Goal: Task Accomplishment & Management: Use online tool/utility

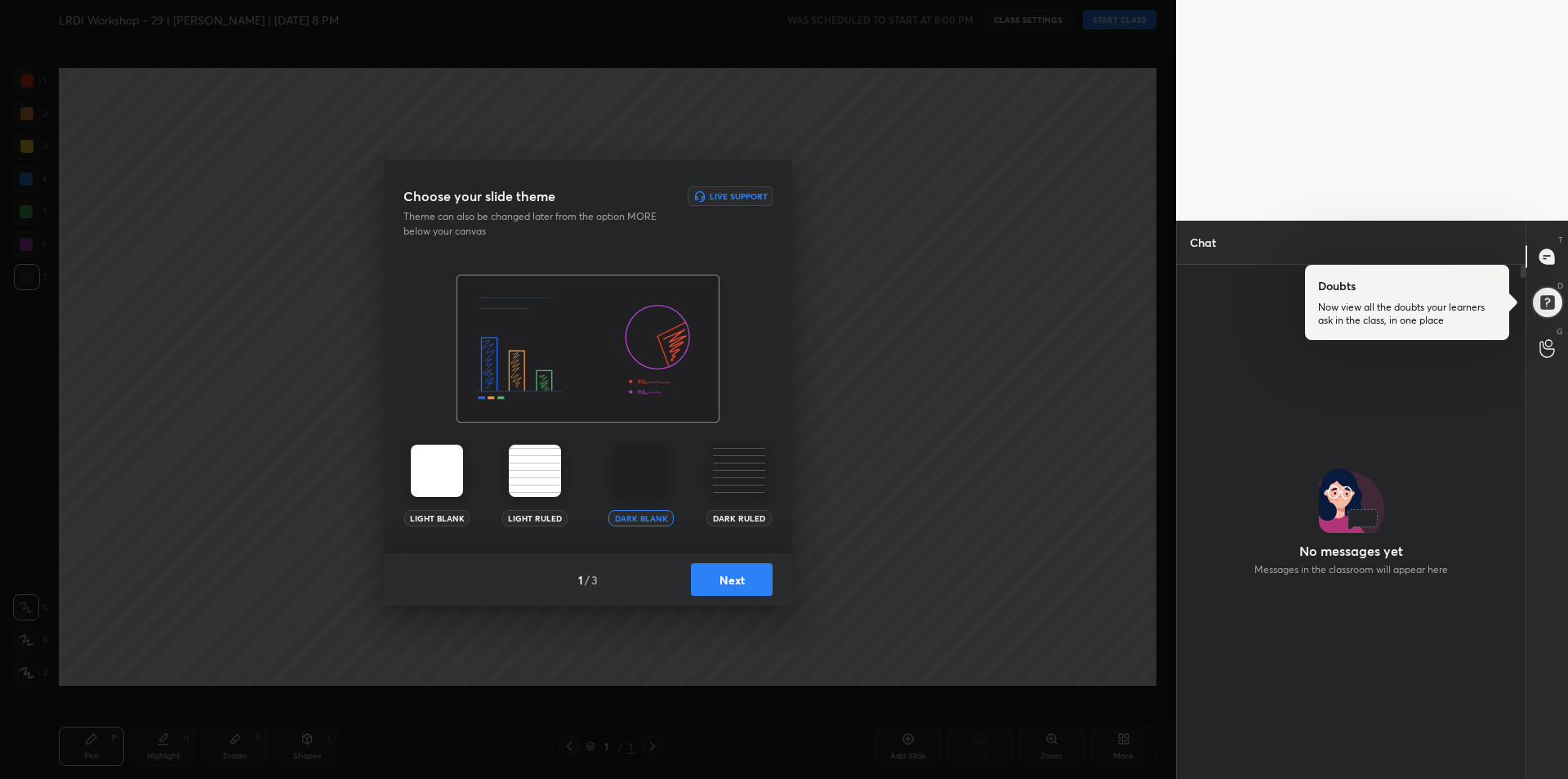
click at [648, 464] on img at bounding box center [641, 470] width 53 height 53
click at [518, 464] on img at bounding box center [535, 470] width 53 height 53
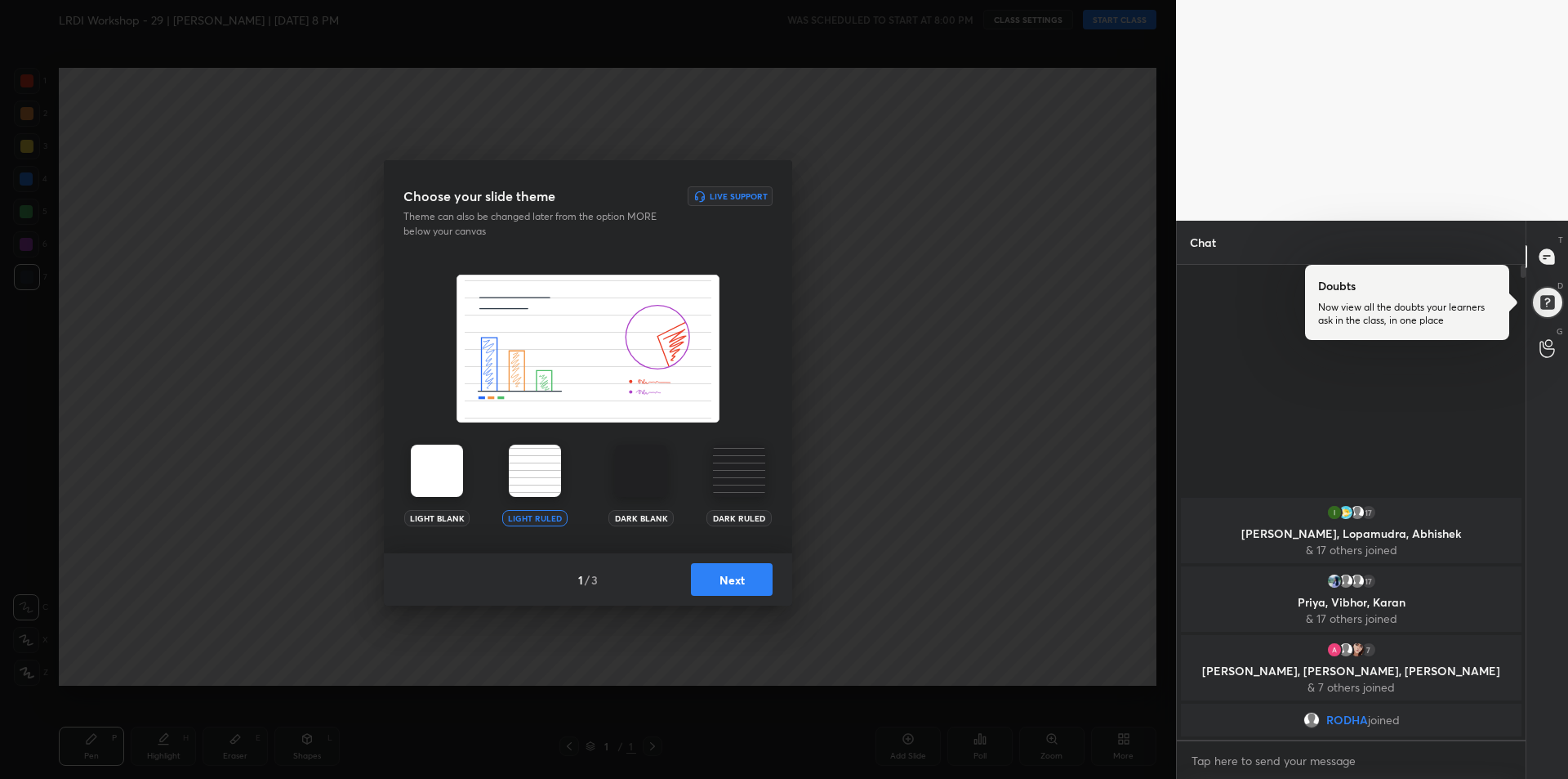
click at [626, 474] on img at bounding box center [641, 470] width 53 height 53
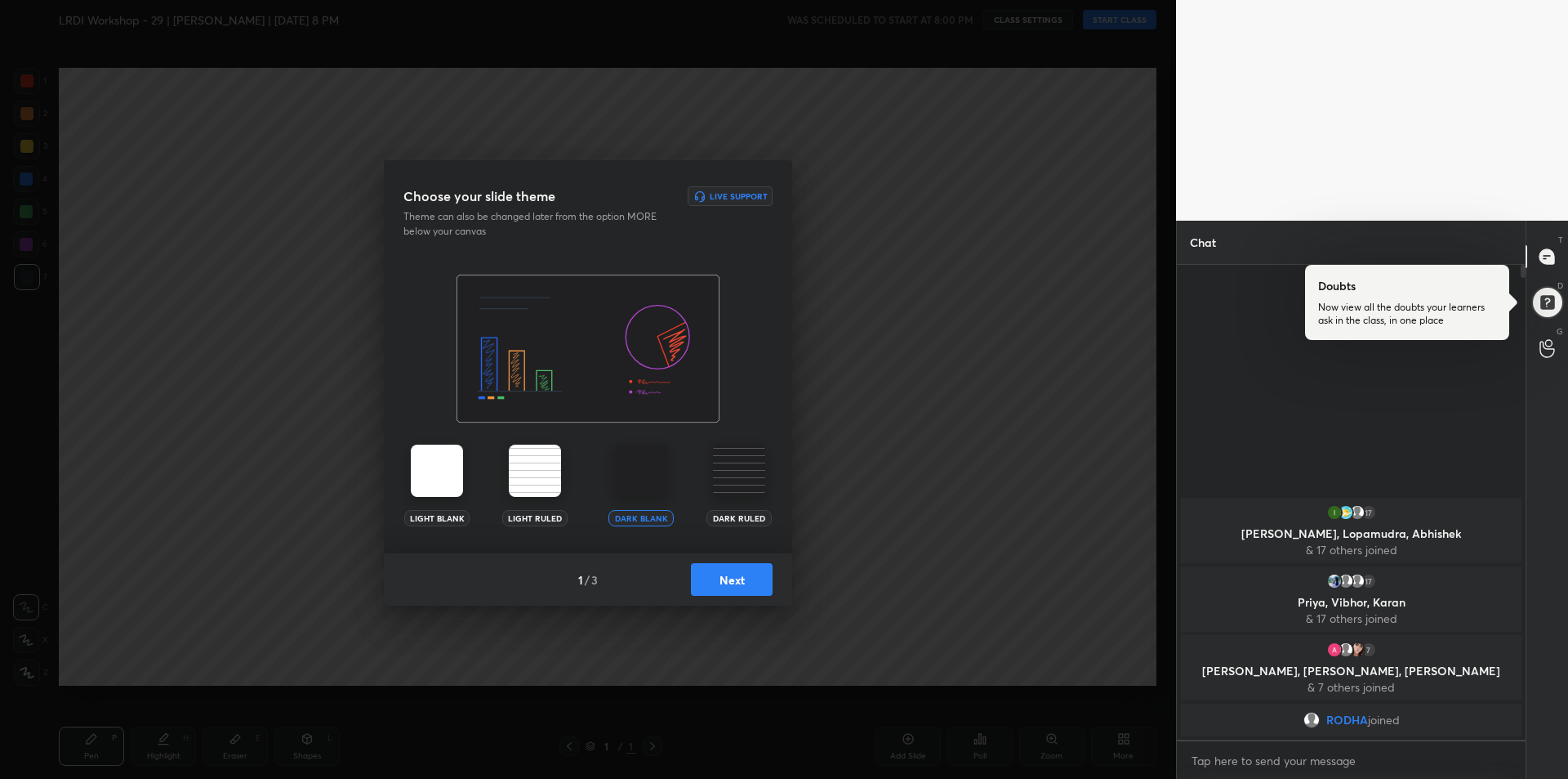
click at [724, 578] on button "Next" at bounding box center [732, 578] width 81 height 32
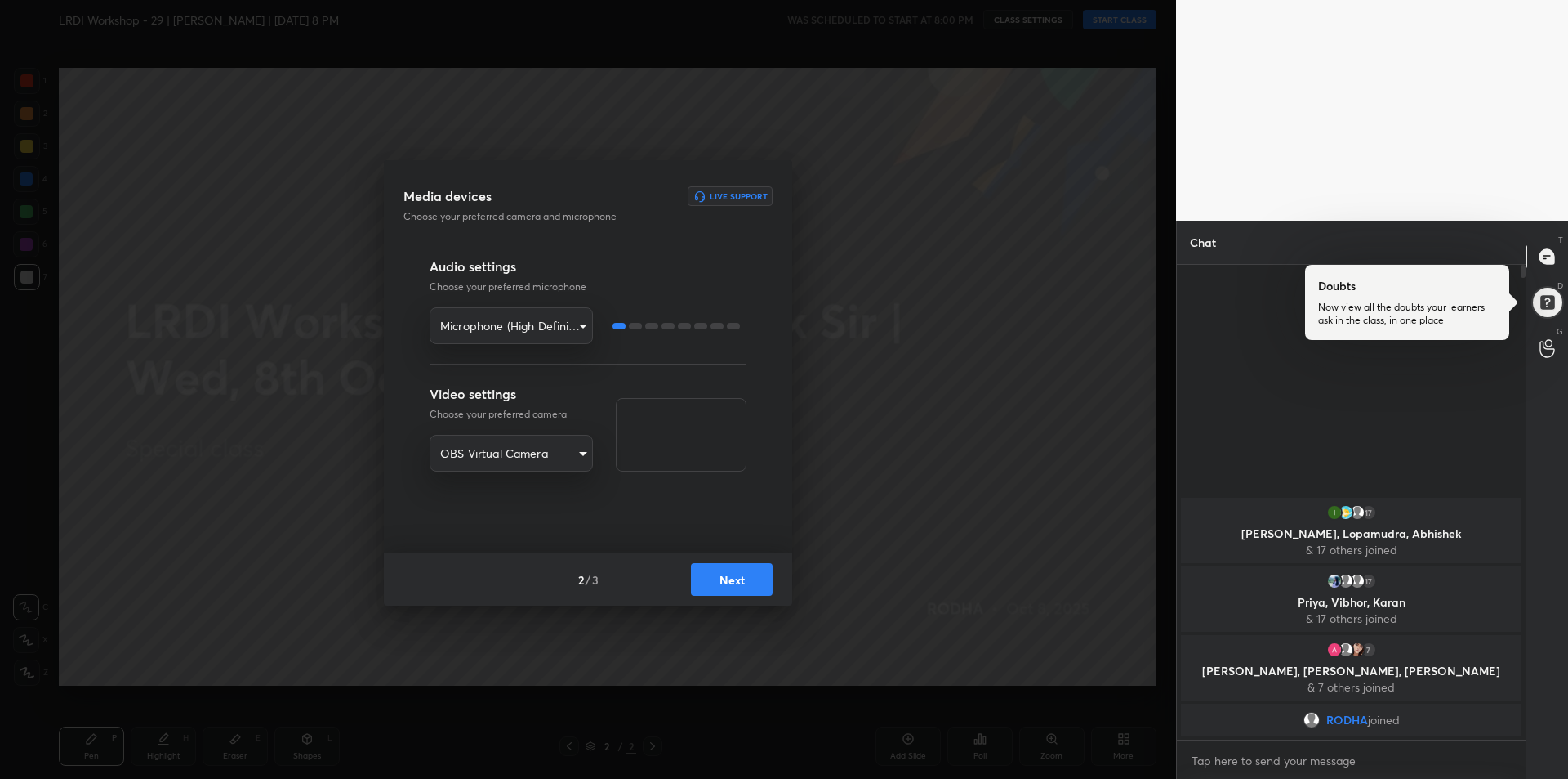
click at [734, 587] on button "Next" at bounding box center [732, 578] width 81 height 32
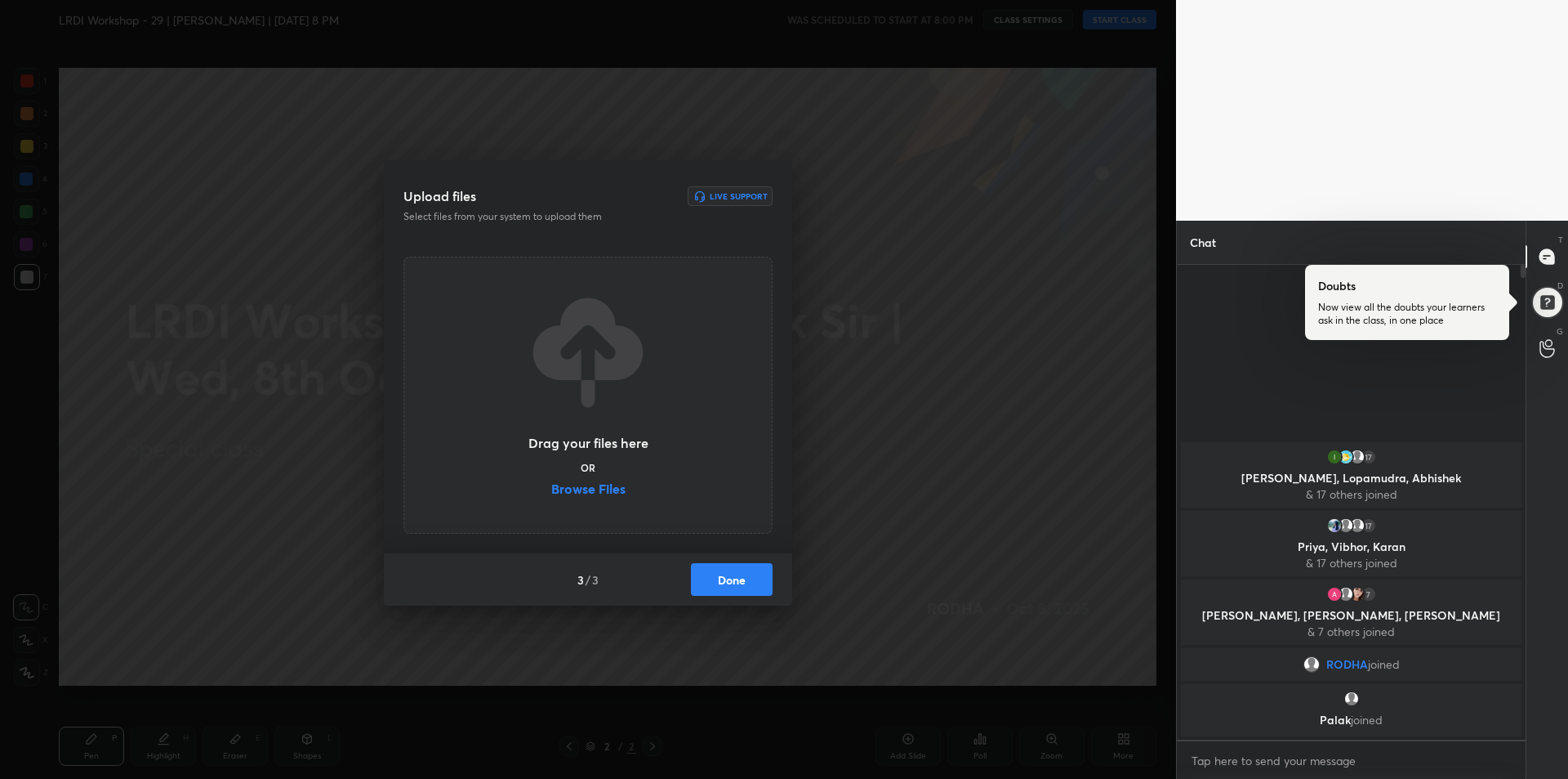
click at [597, 492] on label "Browse Files" at bounding box center [588, 490] width 74 height 18
click at [551, 492] on input "Browse Files" at bounding box center [551, 490] width 0 height 18
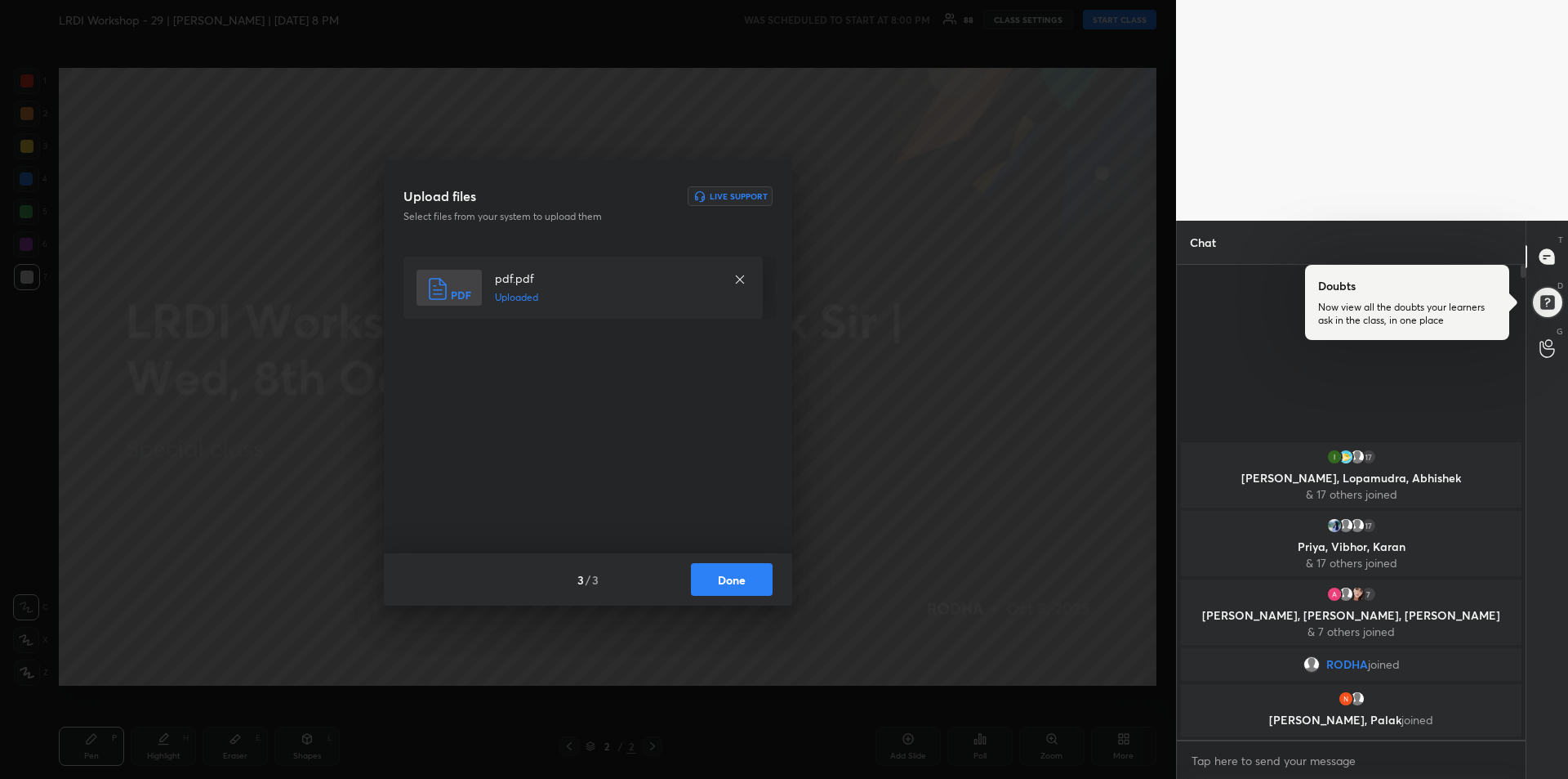
click at [730, 578] on button "Done" at bounding box center [732, 578] width 81 height 32
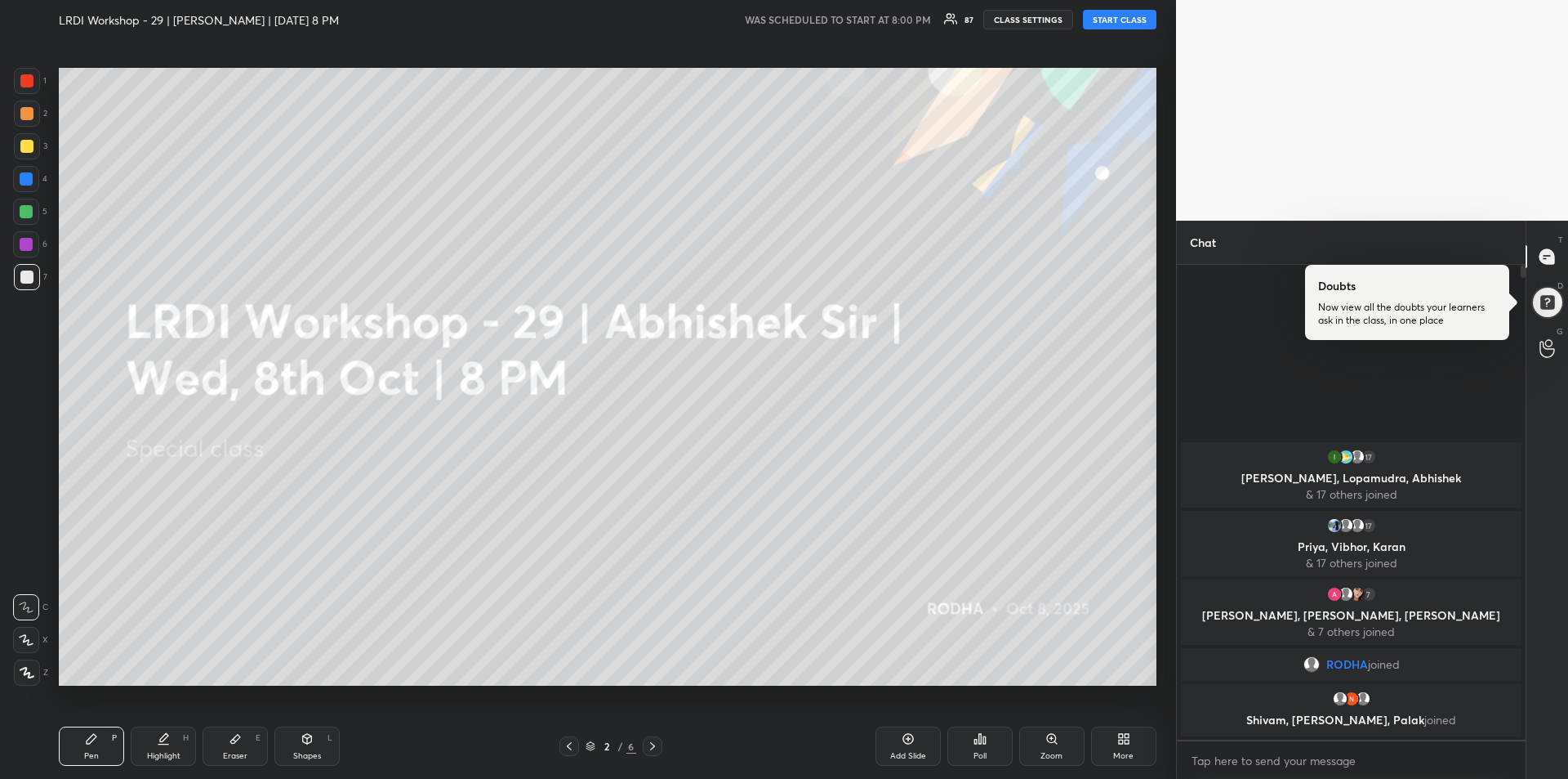
click at [31, 143] on div at bounding box center [27, 146] width 13 height 13
click at [25, 640] on icon at bounding box center [26, 639] width 13 height 10
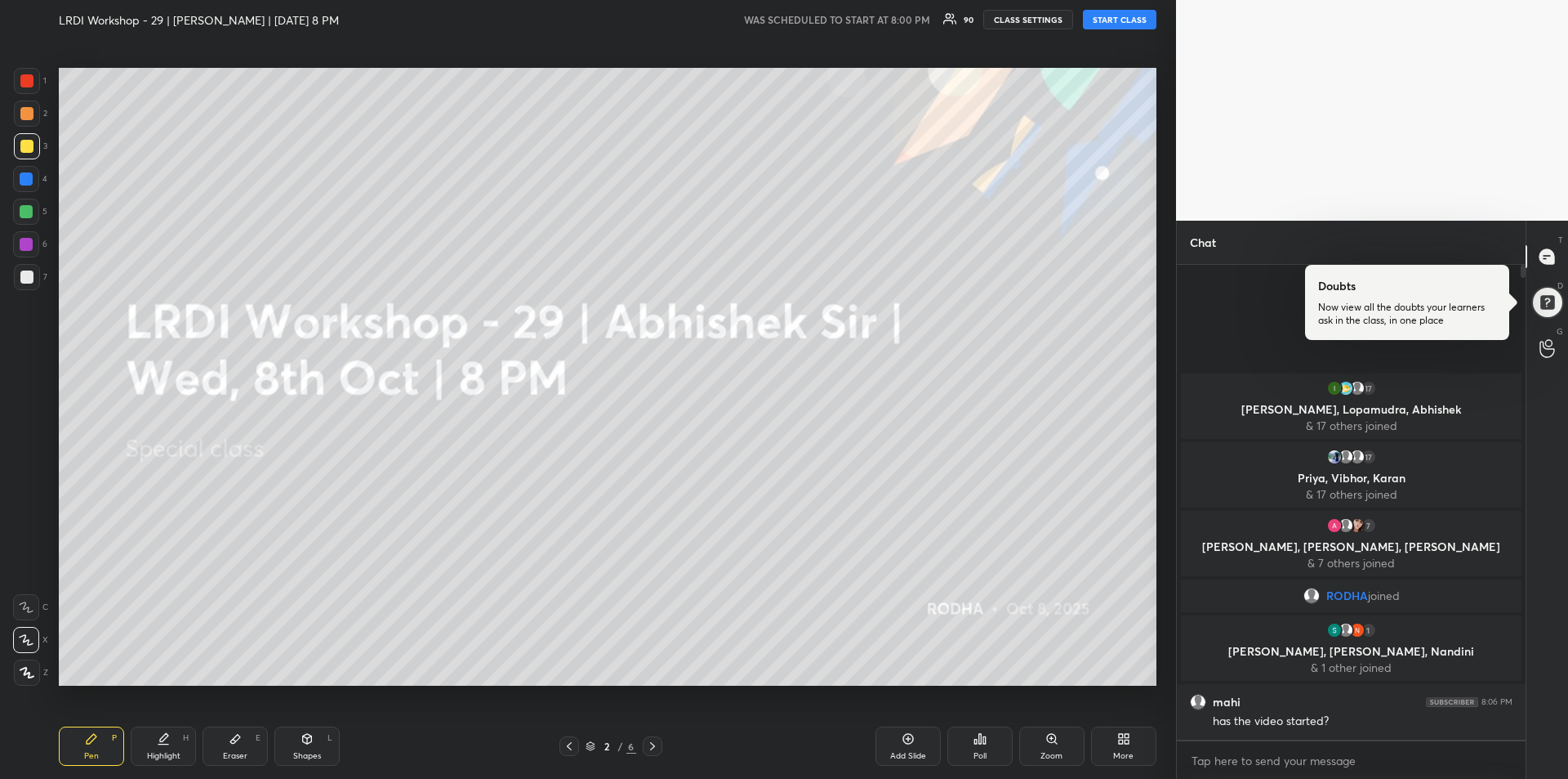
click at [1117, 18] on button "START CLASS" at bounding box center [1119, 19] width 73 height 19
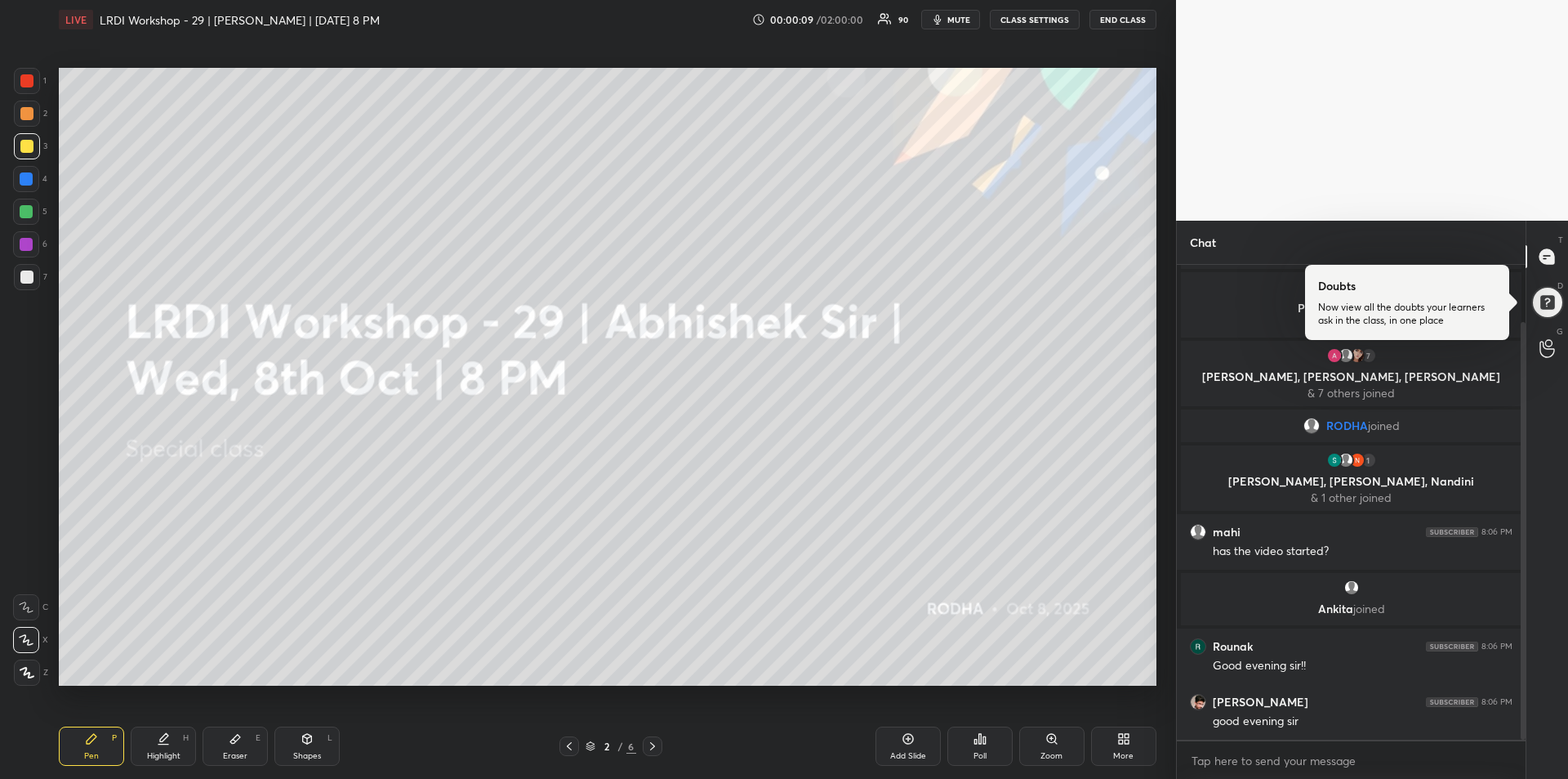
scroll to position [123, 0]
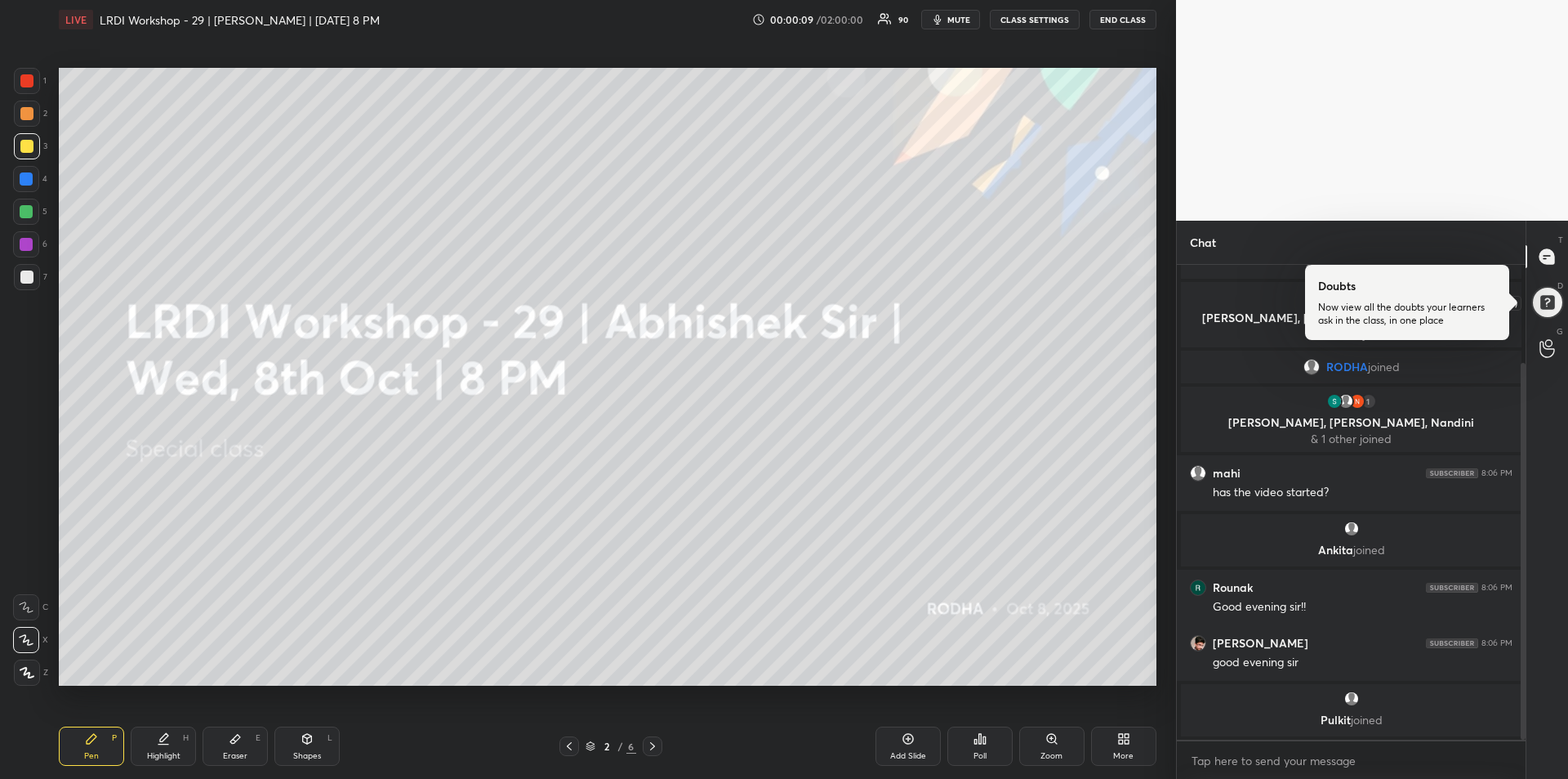
click at [1539, 304] on div at bounding box center [1548, 303] width 33 height 33
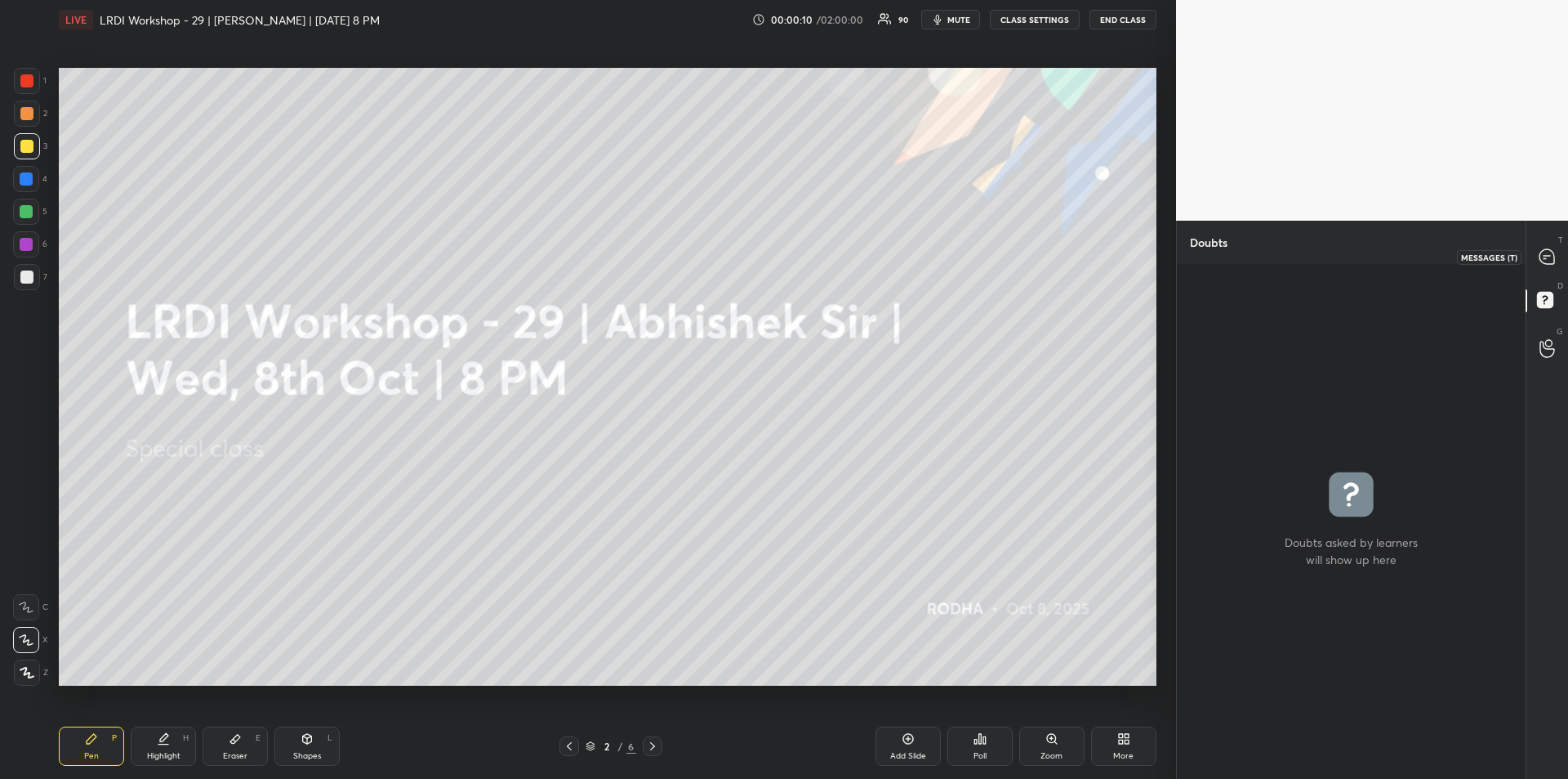
click at [1543, 253] on icon at bounding box center [1548, 256] width 15 height 15
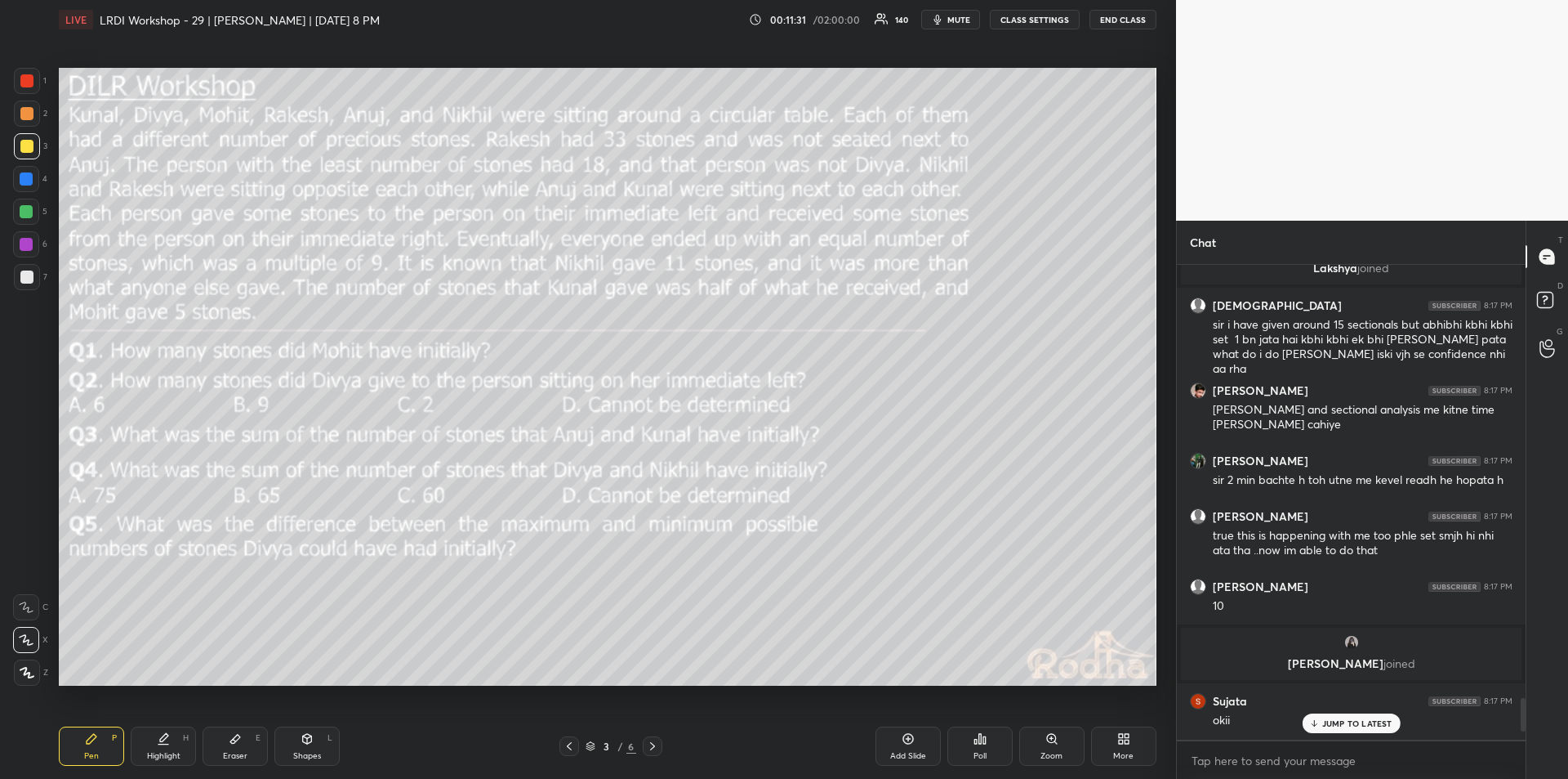
scroll to position [6223, 0]
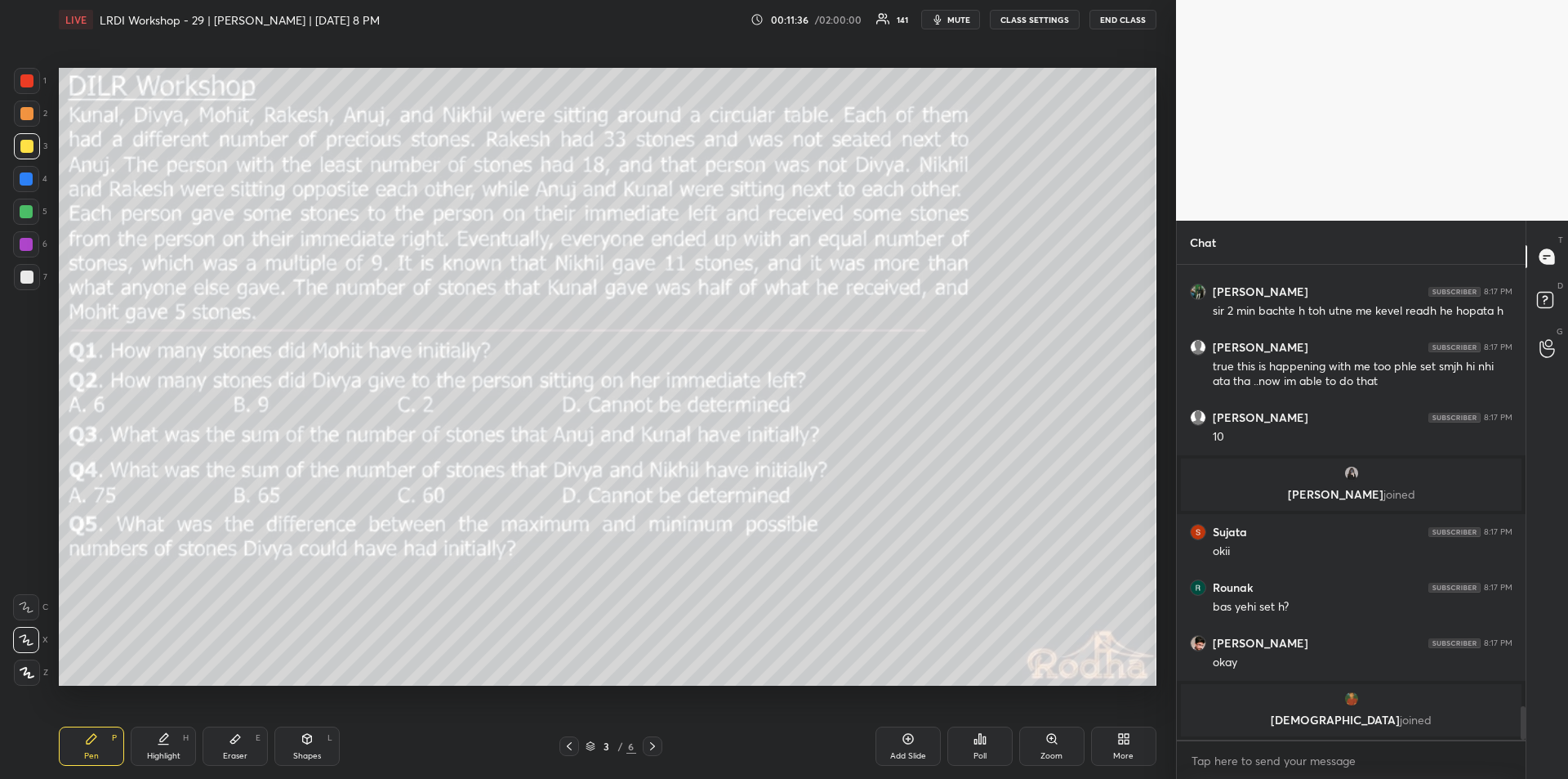
drag, startPoint x: 1359, startPoint y: 624, endPoint x: 1568, endPoint y: 423, distance: 290.0
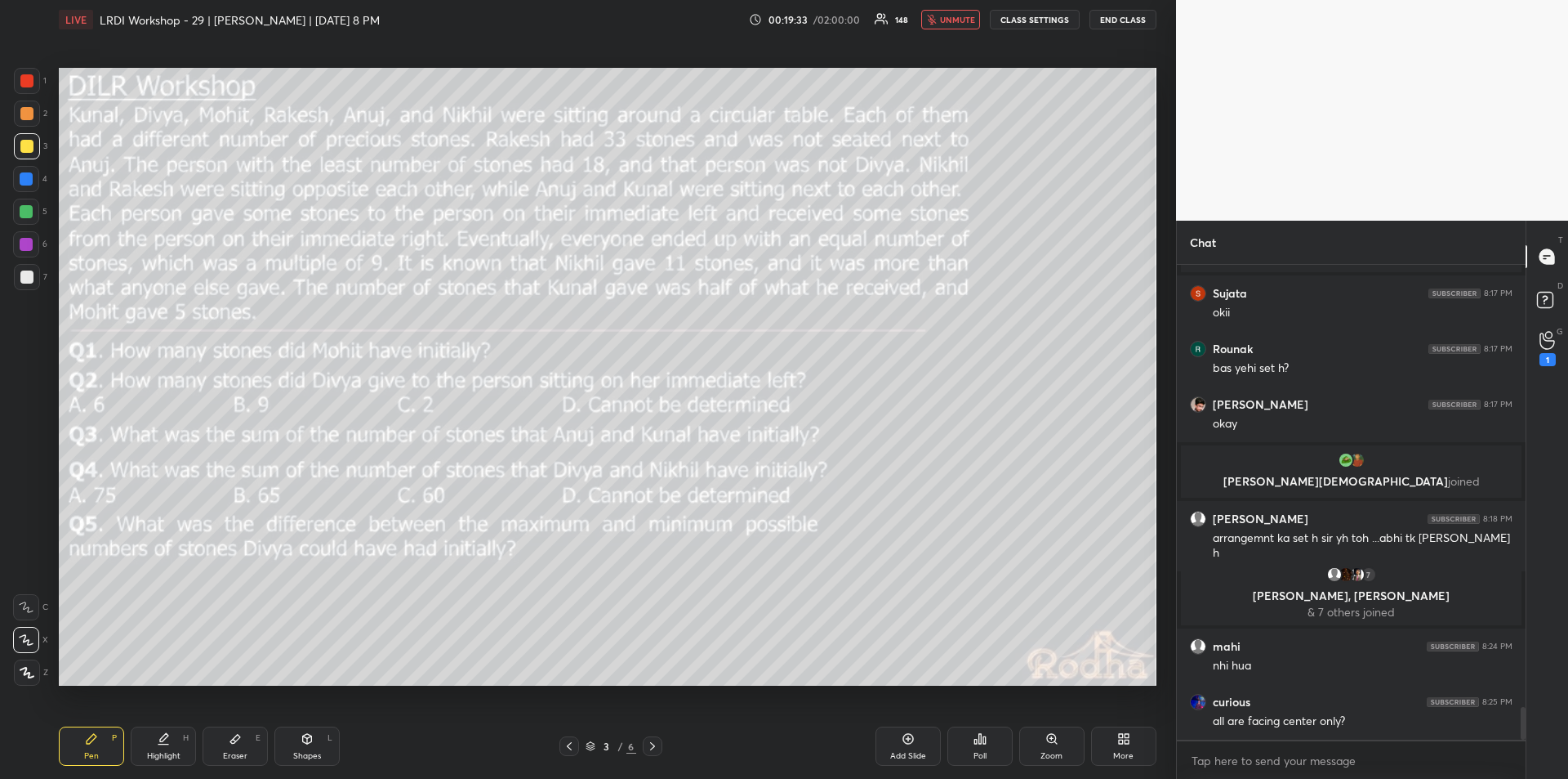
scroll to position [6461, 0]
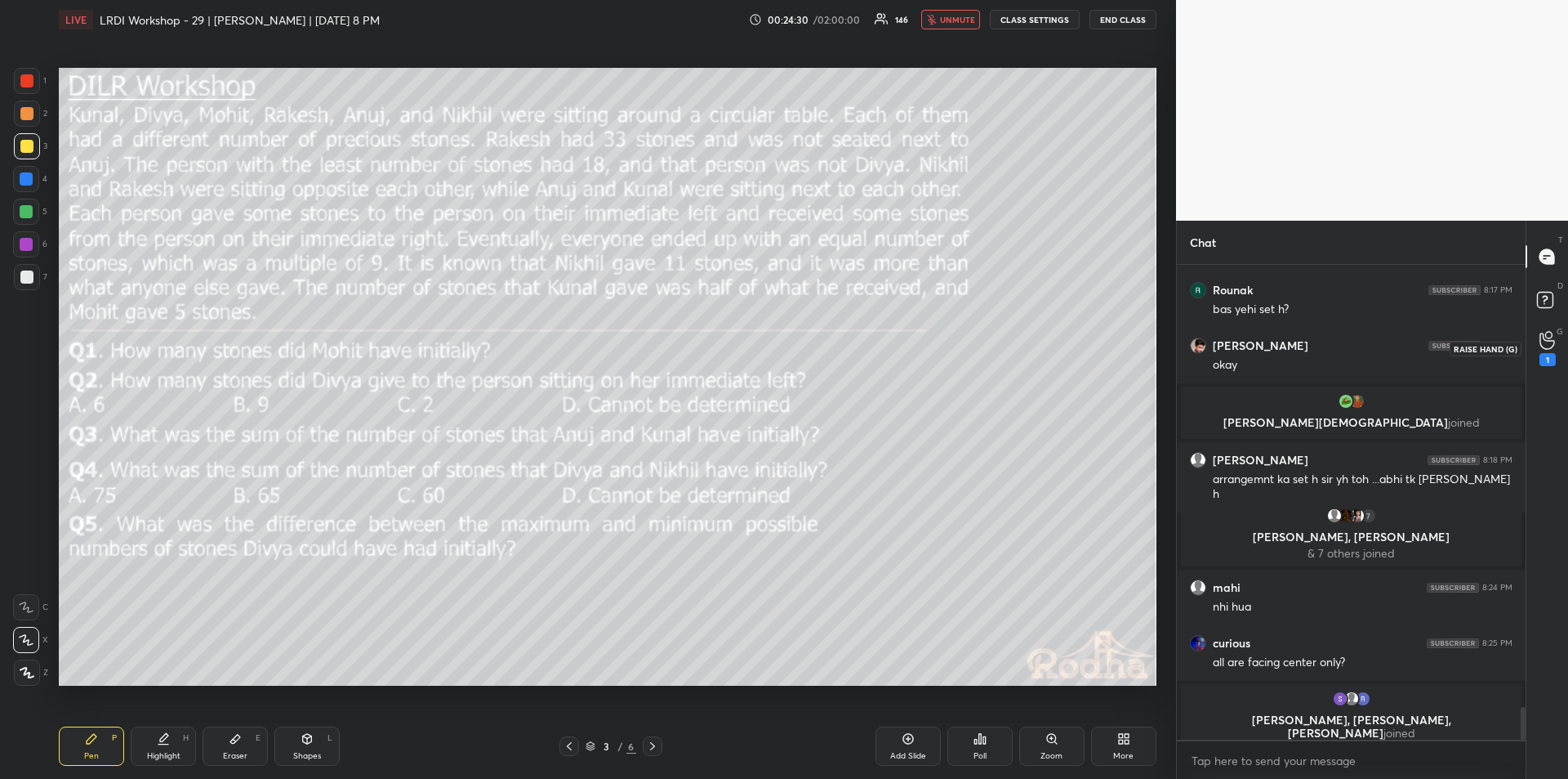
click at [1550, 347] on icon at bounding box center [1548, 340] width 15 height 17
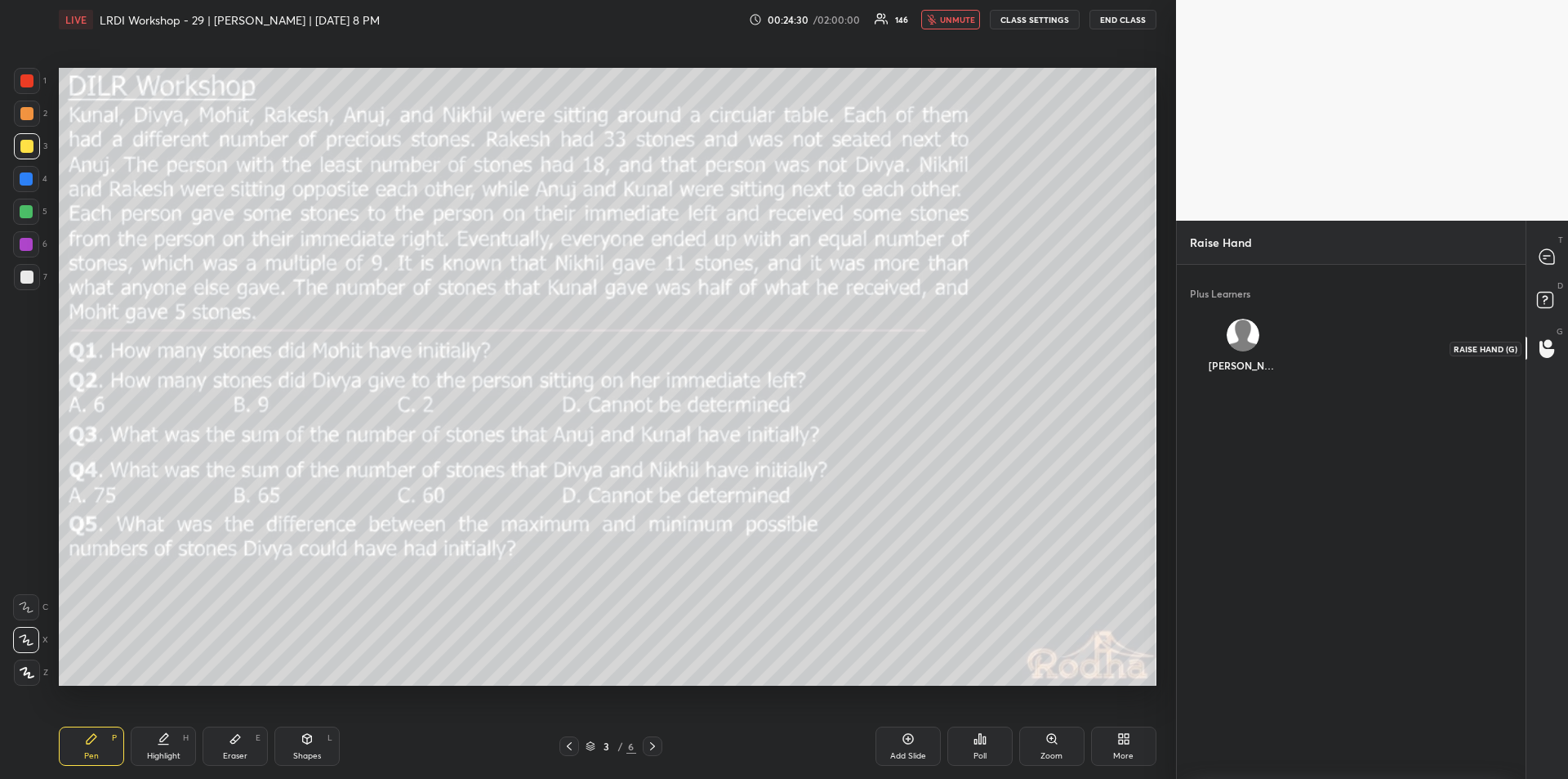
scroll to position [6, 6]
click at [1543, 298] on rect at bounding box center [1545, 300] width 16 height 16
click at [1546, 261] on icon at bounding box center [1548, 256] width 15 height 15
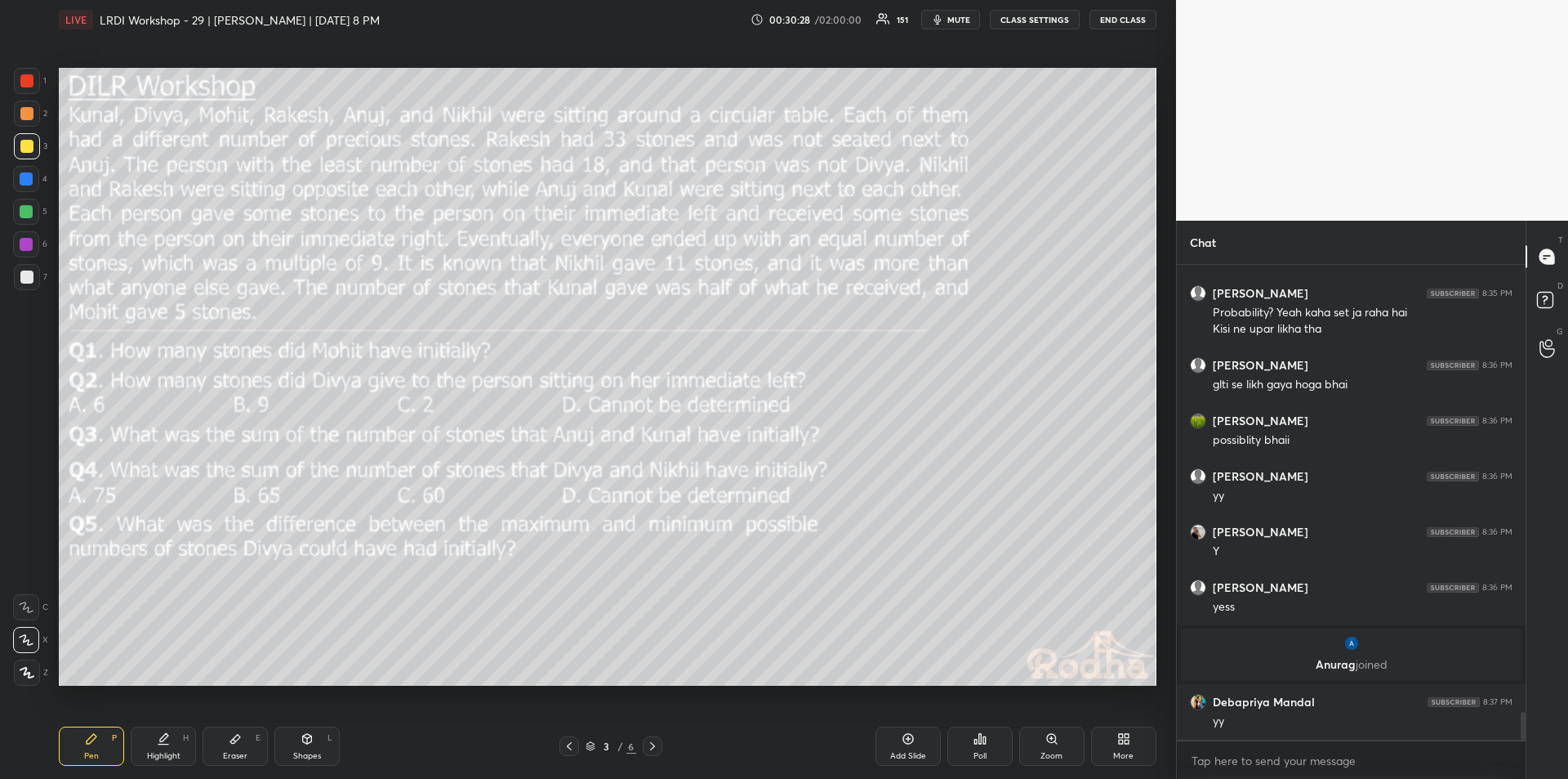
scroll to position [7673, 0]
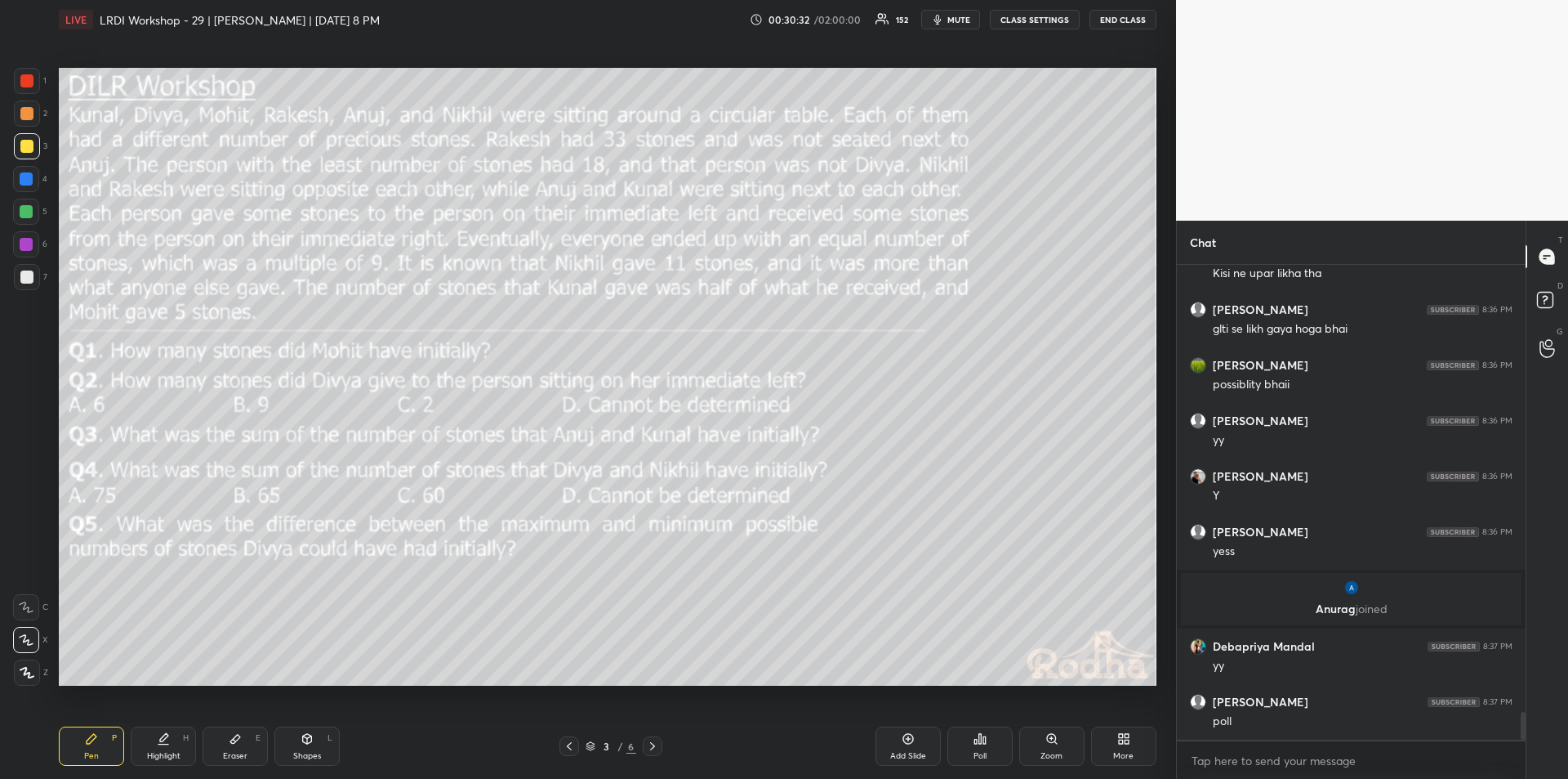
click at [976, 751] on div "Poll" at bounding box center [981, 755] width 13 height 8
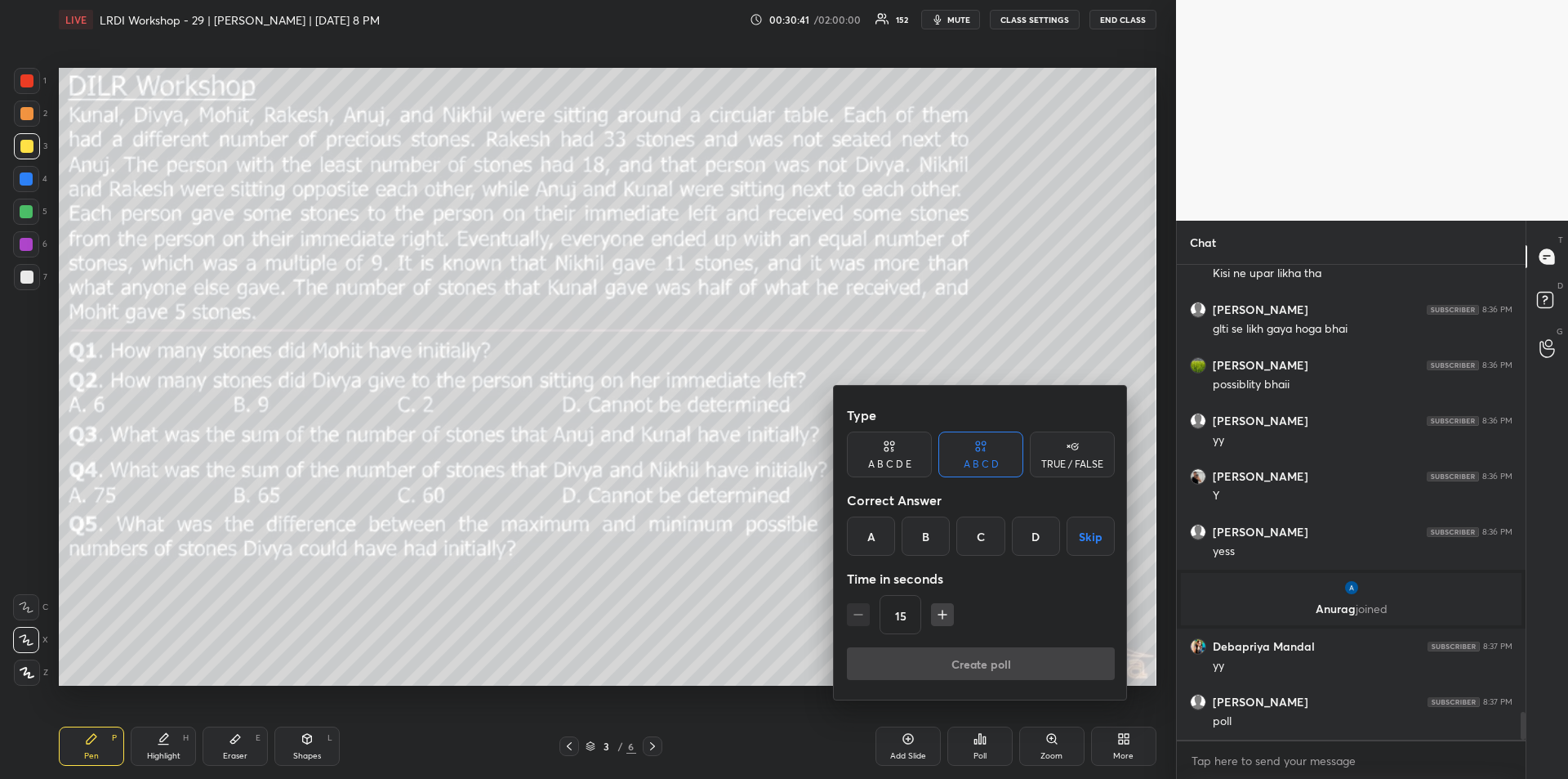
click at [985, 533] on div "C" at bounding box center [981, 536] width 48 height 39
click at [992, 666] on button "Create poll" at bounding box center [982, 662] width 268 height 32
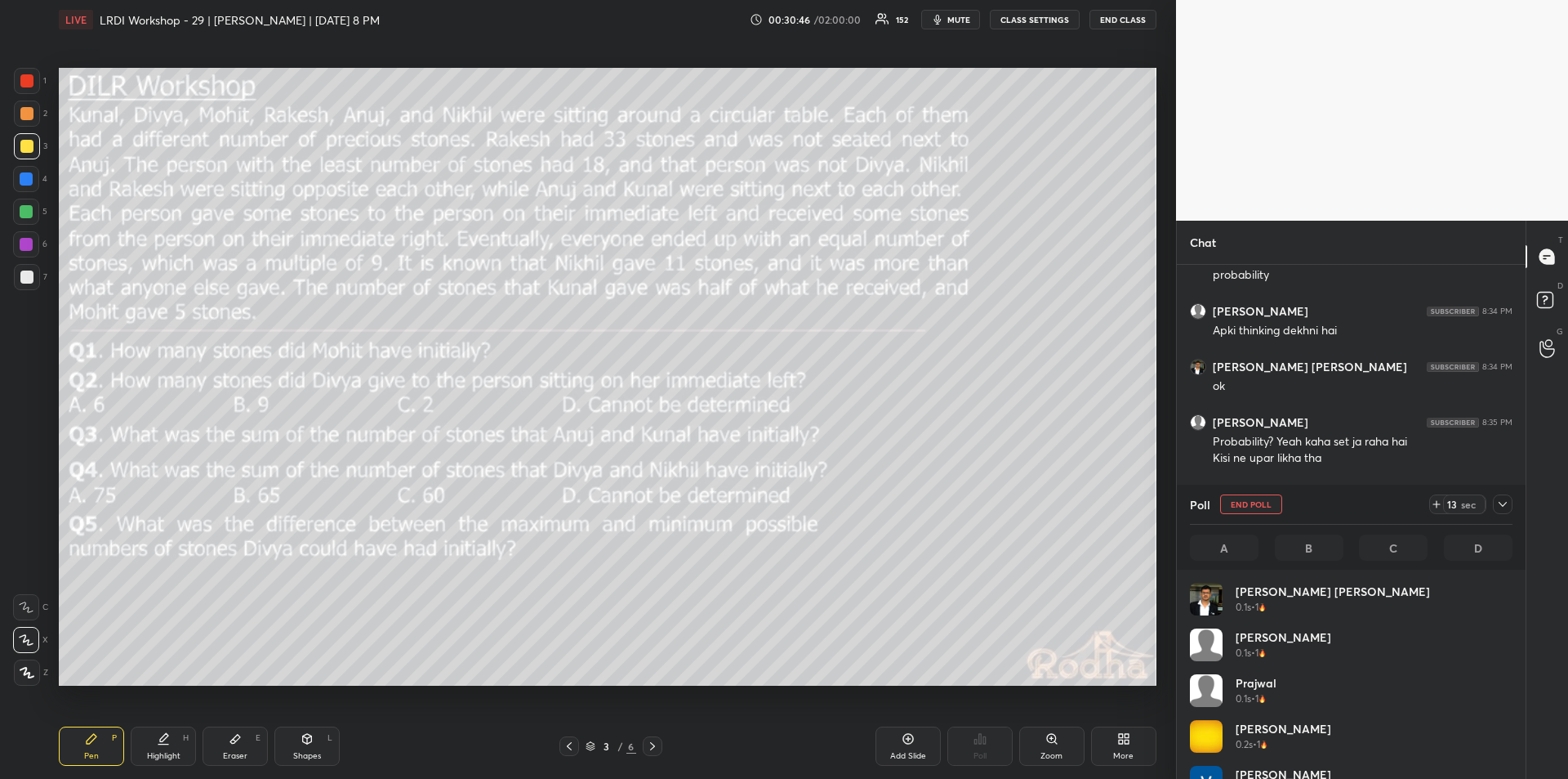
scroll to position [192, 318]
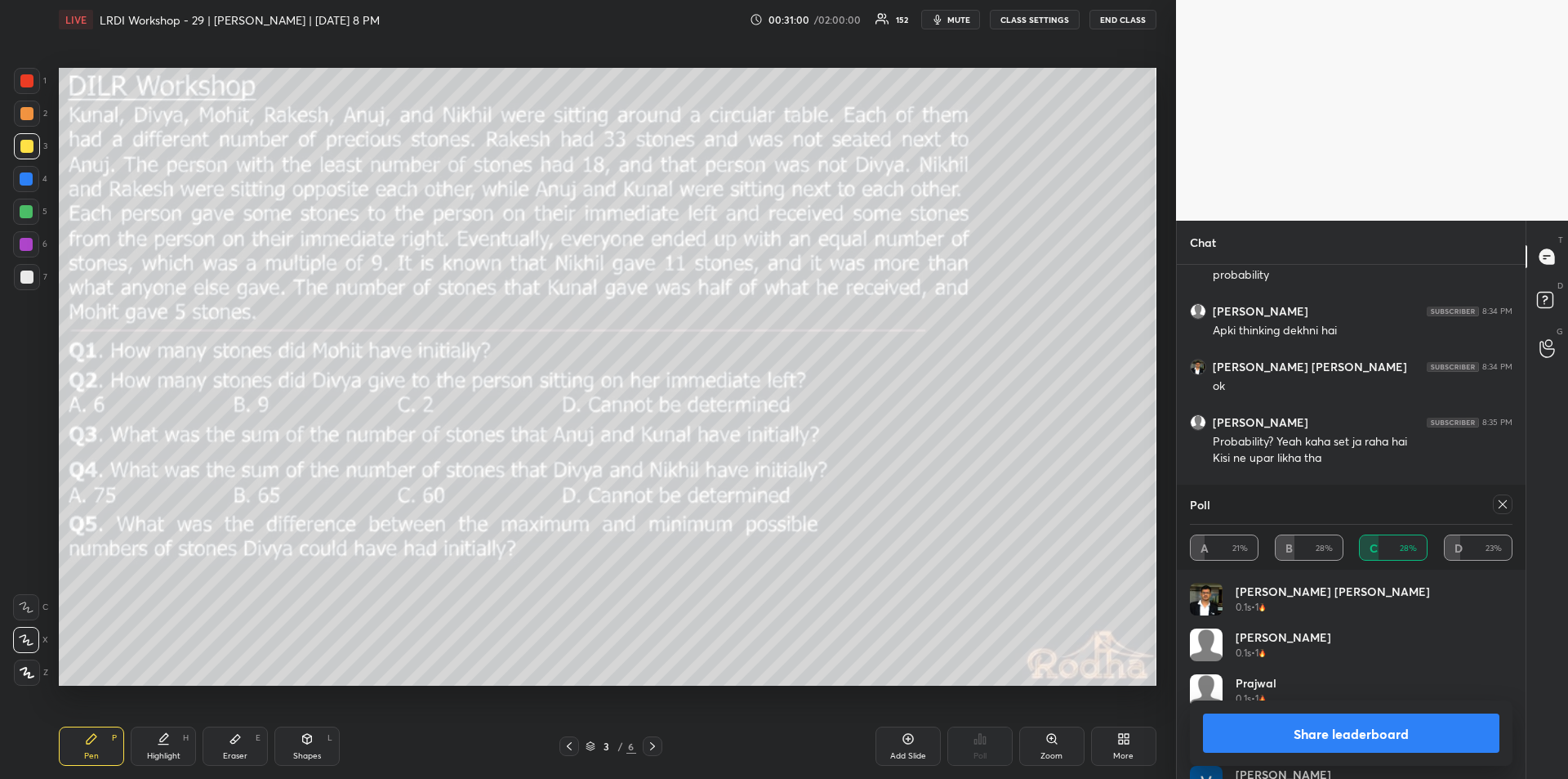
click at [1337, 740] on button "Share leaderboard" at bounding box center [1352, 733] width 297 height 39
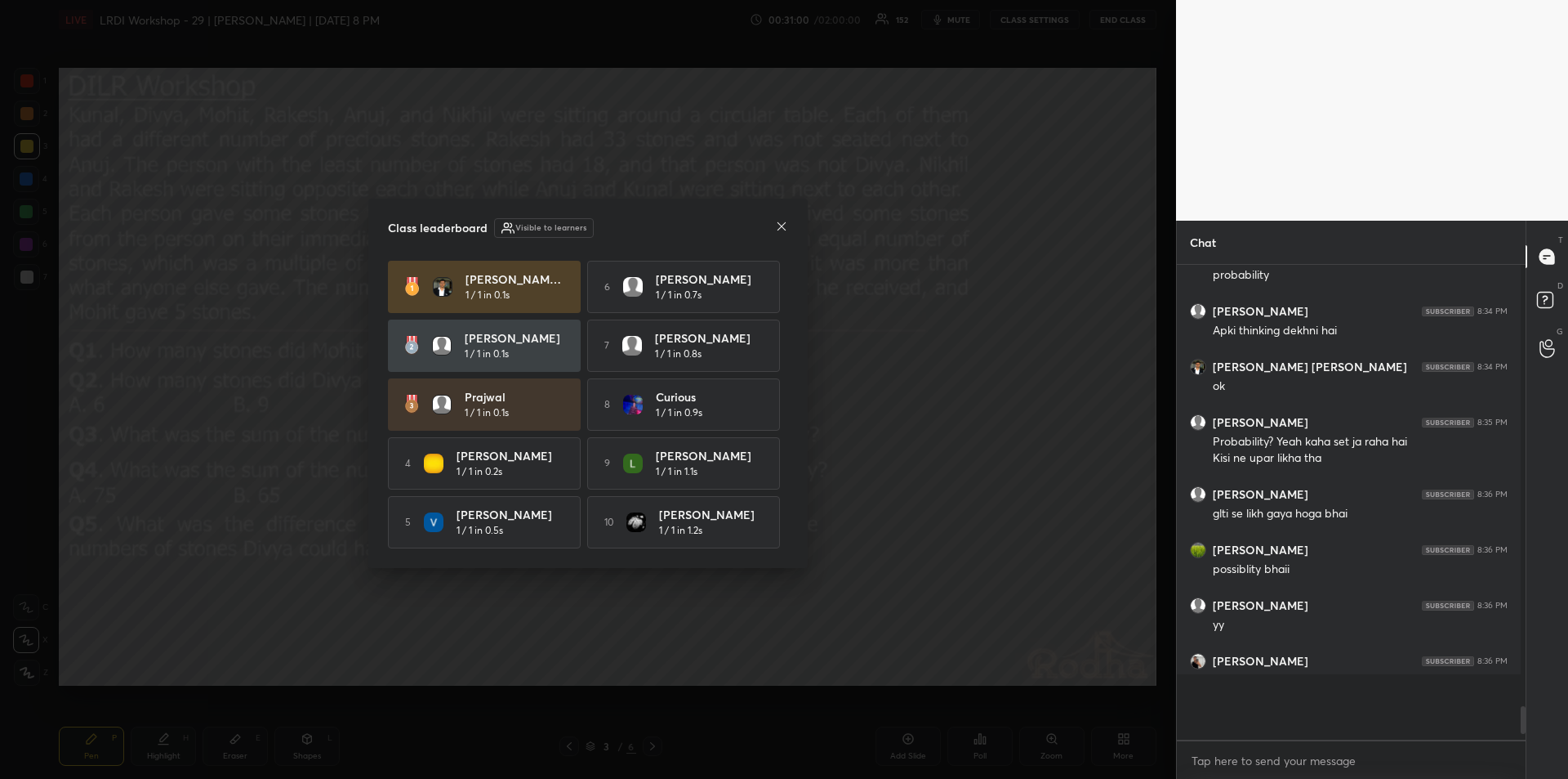
scroll to position [510, 344]
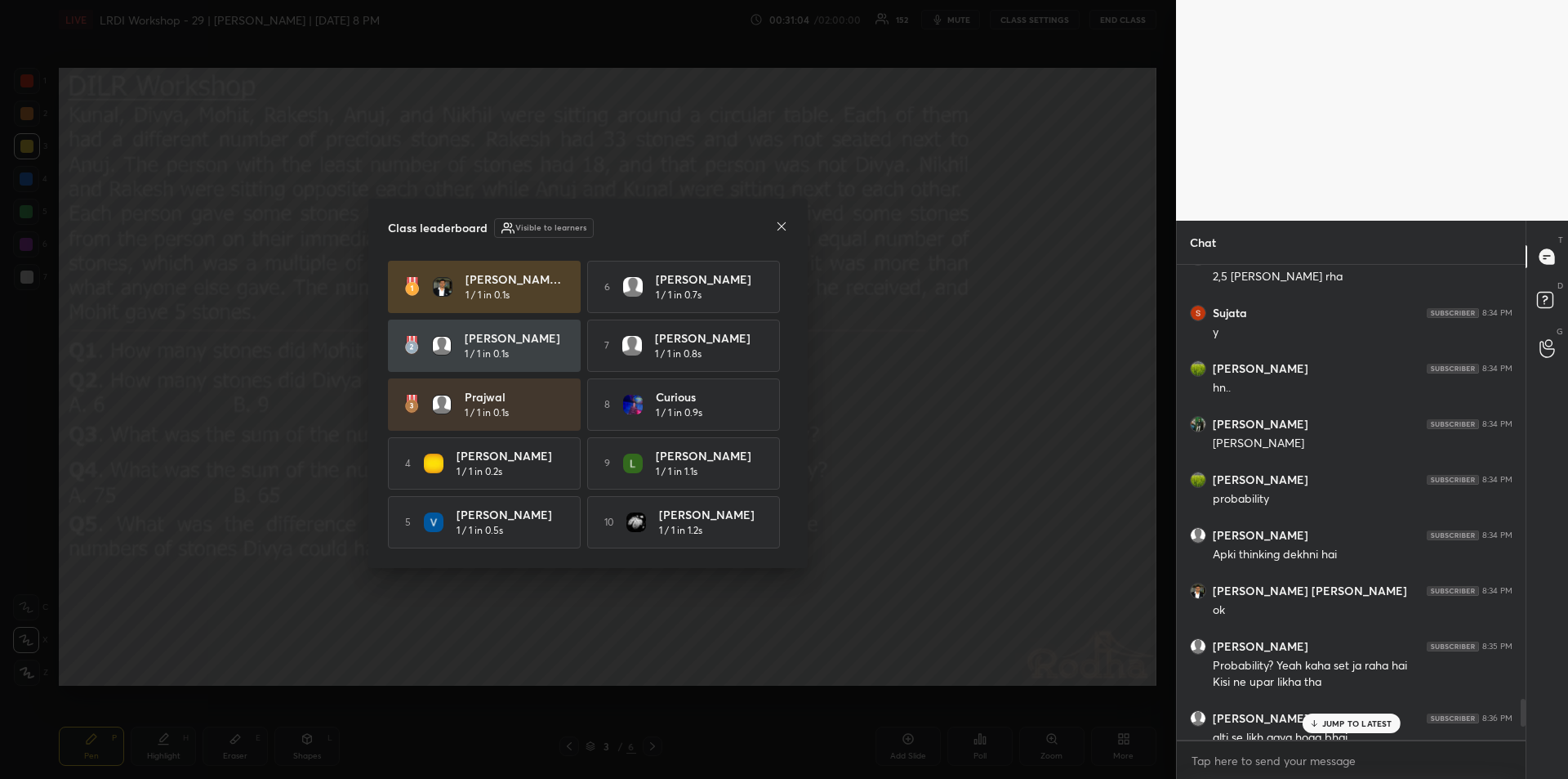
click at [775, 226] on icon at bounding box center [782, 227] width 13 height 13
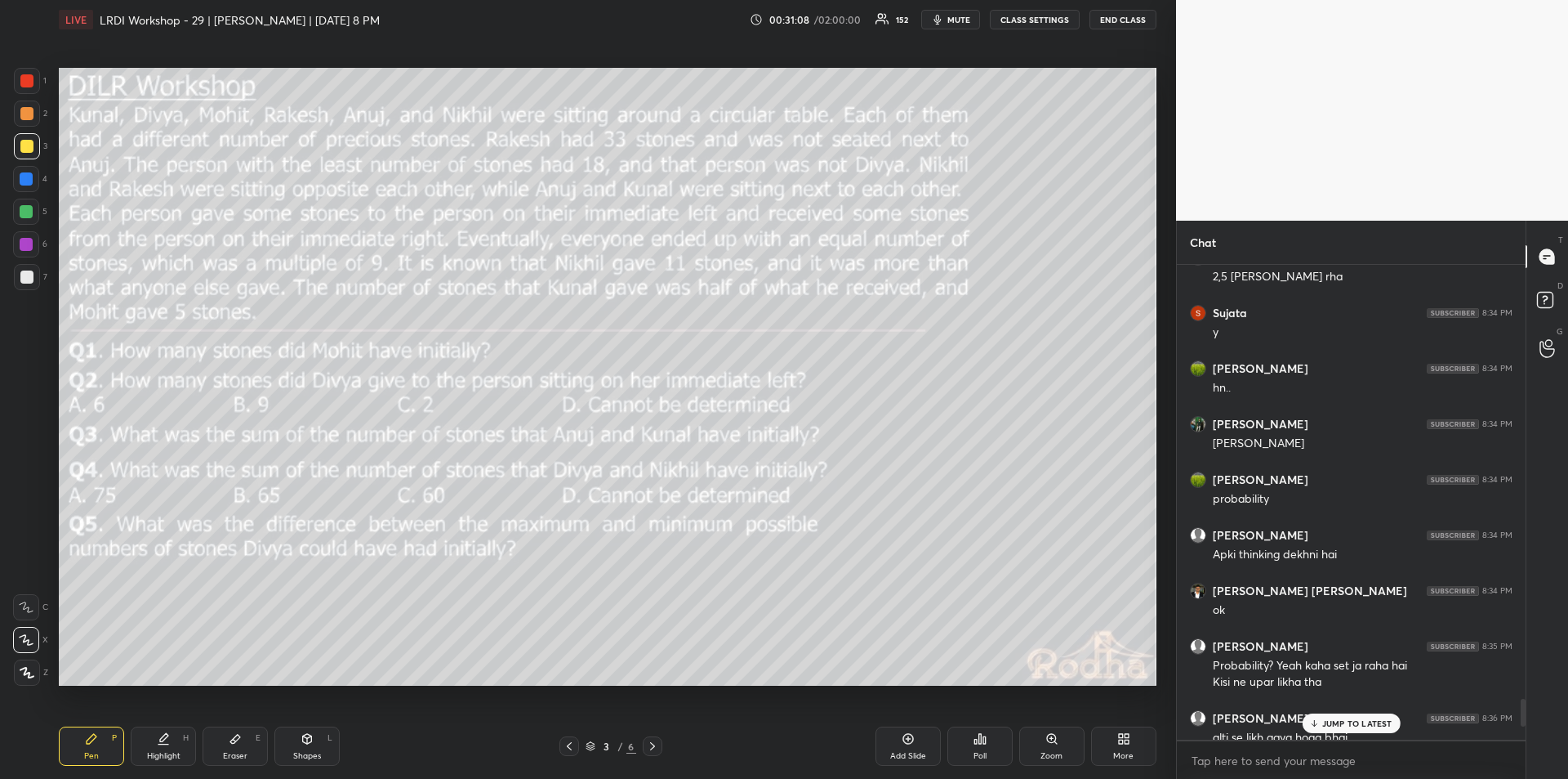
click at [974, 743] on icon at bounding box center [975, 741] width 3 height 4
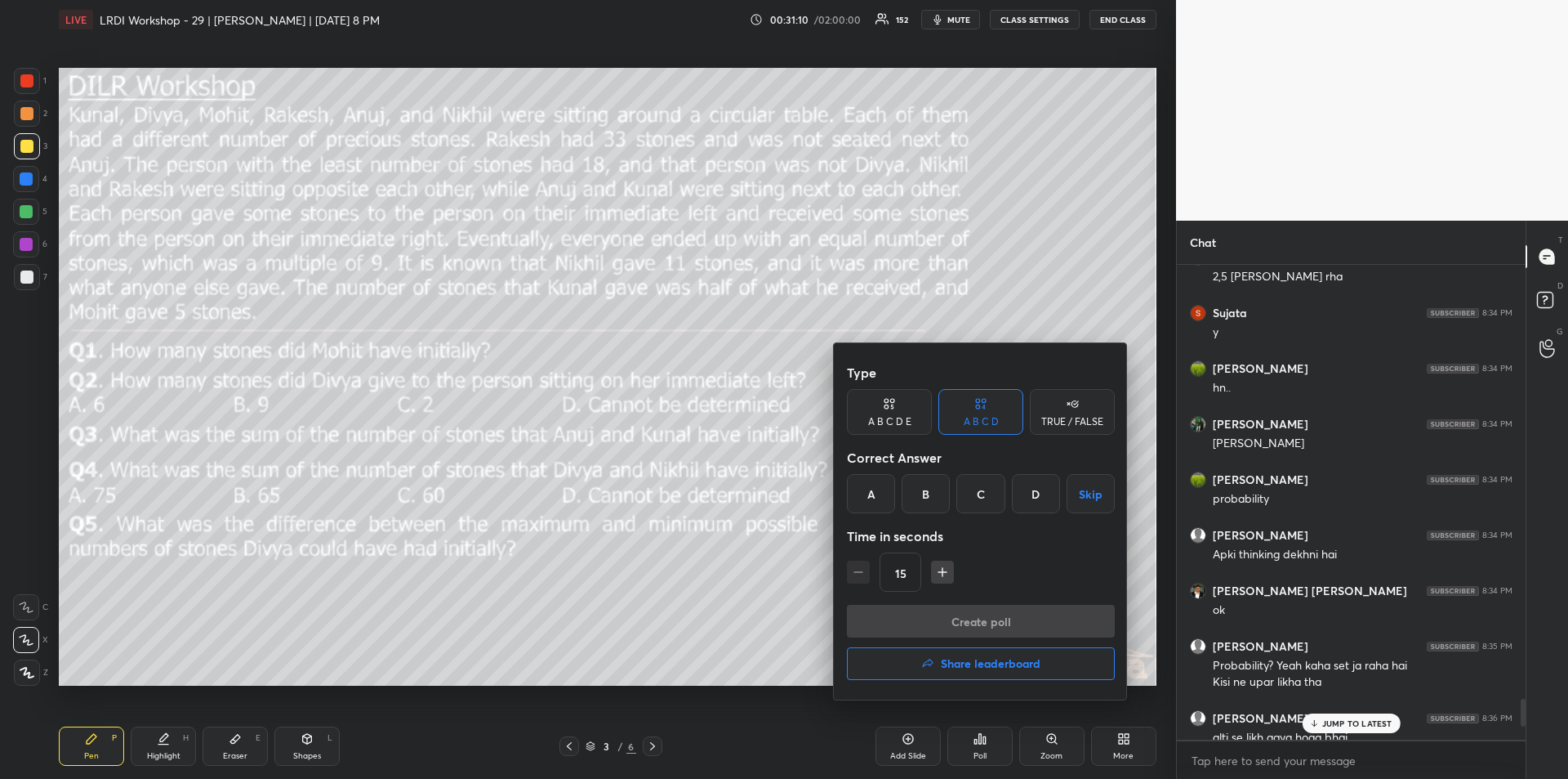
click at [1030, 498] on div "D" at bounding box center [1036, 493] width 48 height 39
click at [1002, 629] on button "Create poll" at bounding box center [982, 620] width 268 height 32
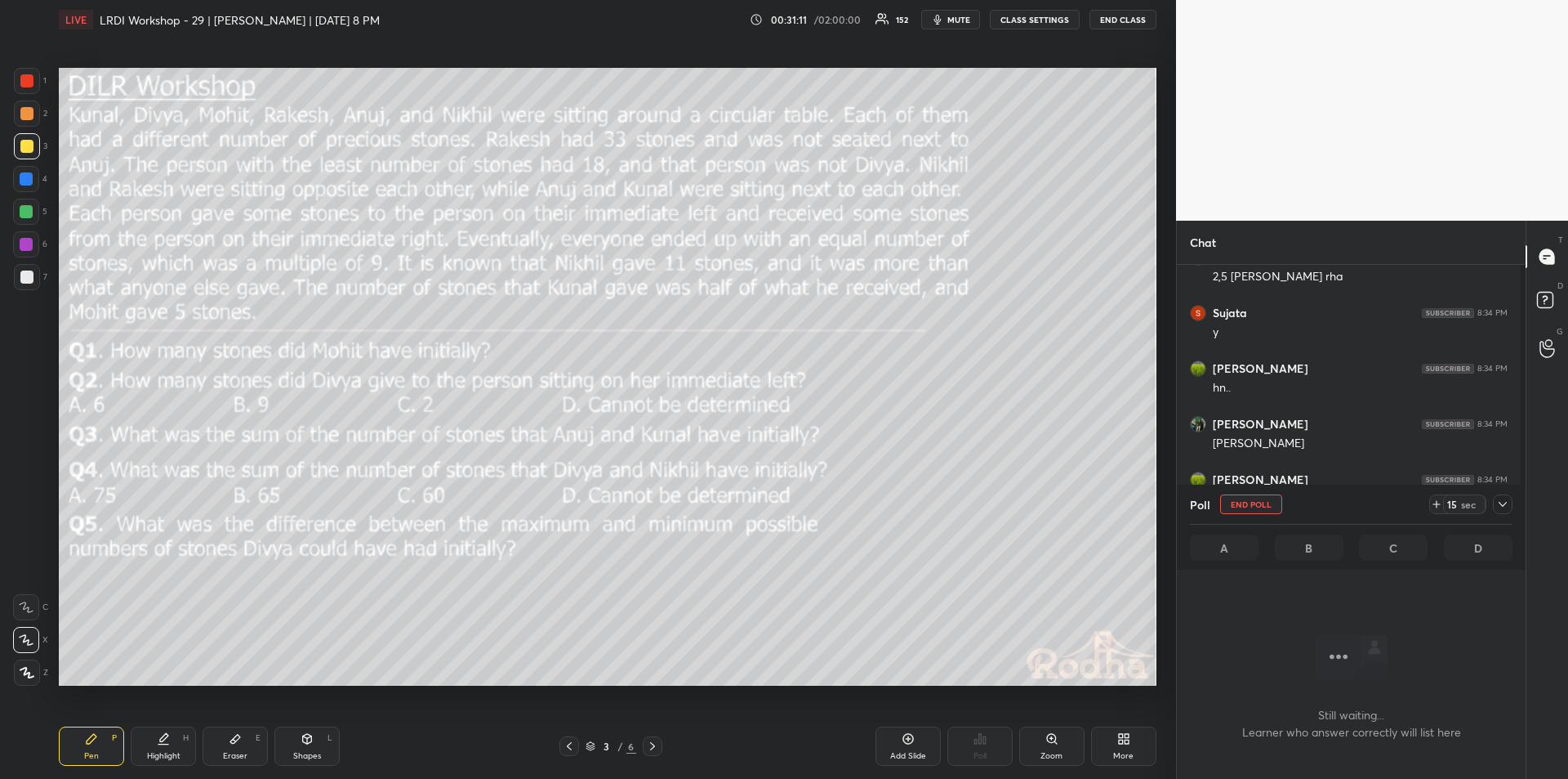
scroll to position [6, 6]
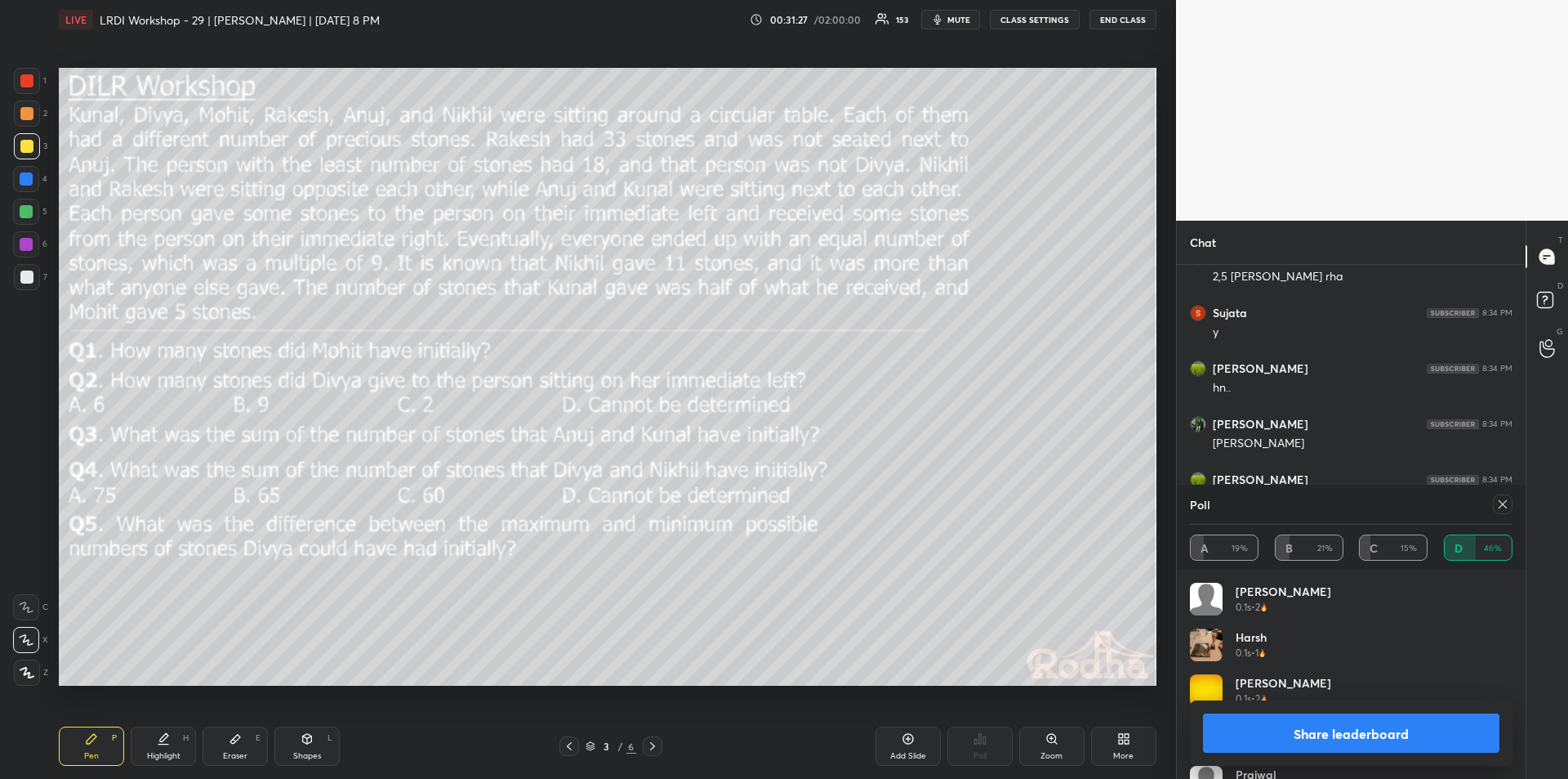
click at [1338, 740] on button "Share leaderboard" at bounding box center [1352, 733] width 297 height 39
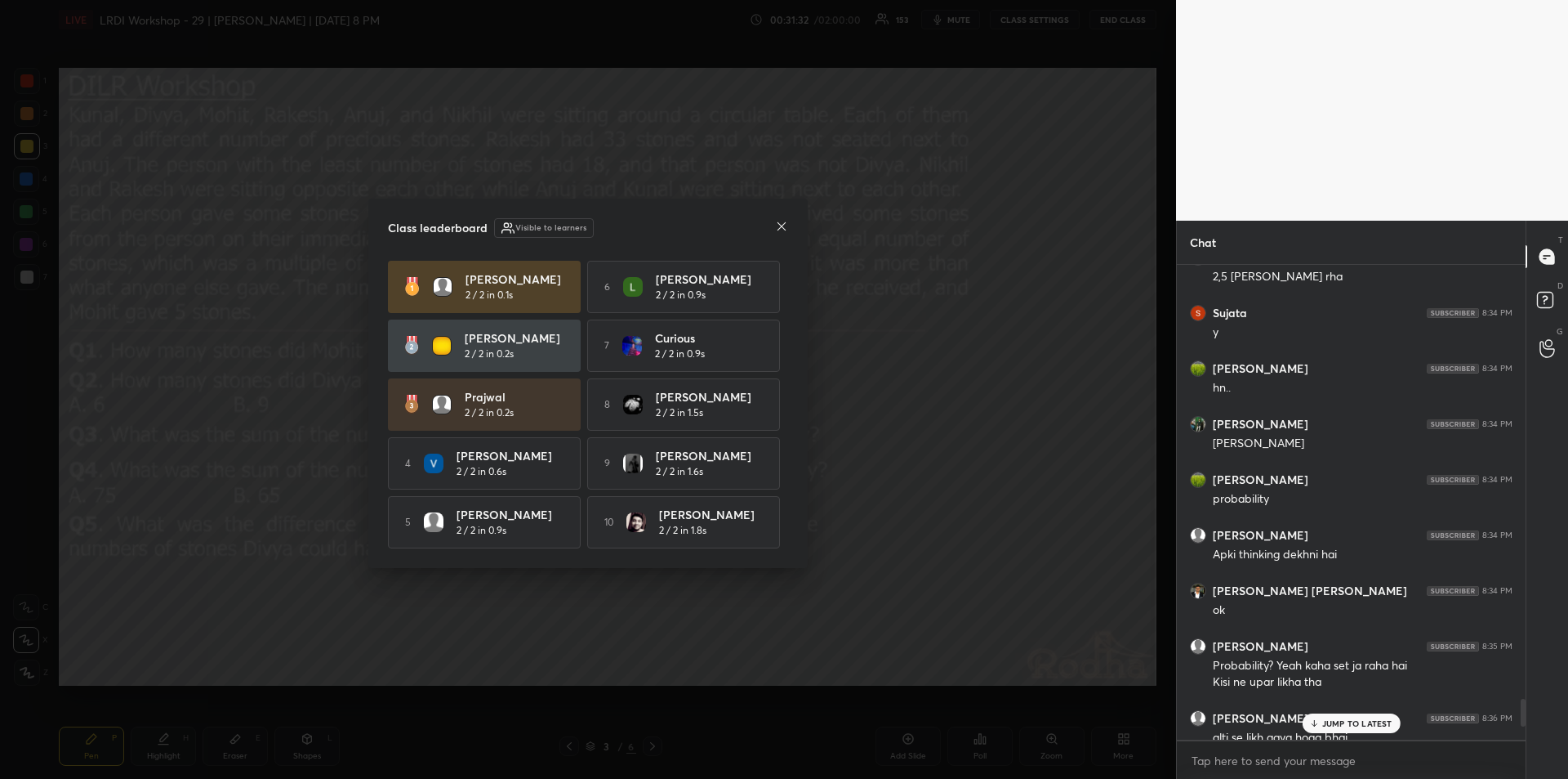
click at [781, 226] on icon at bounding box center [782, 227] width 13 height 13
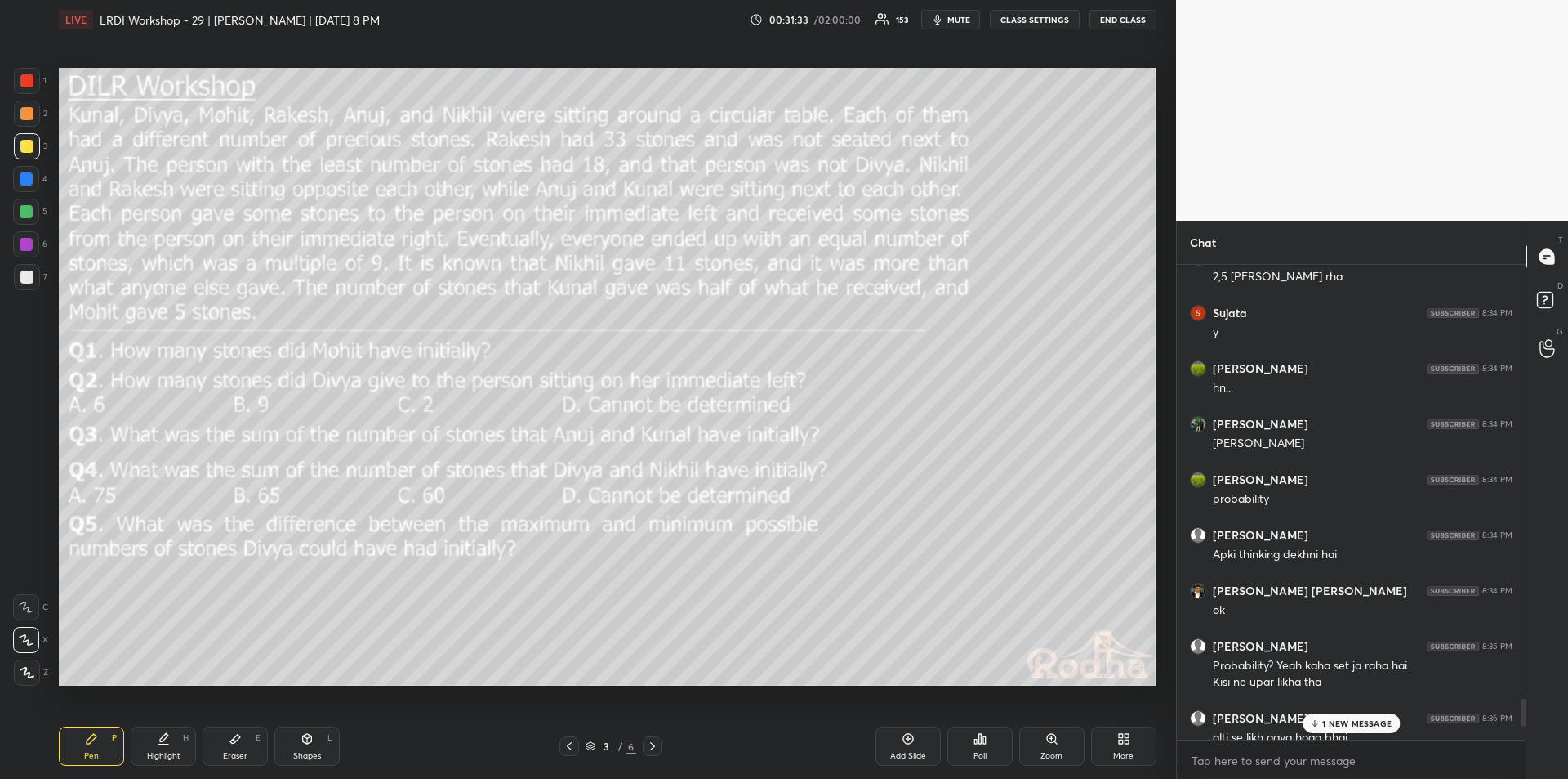
click at [985, 748] on div "Poll" at bounding box center [980, 746] width 66 height 39
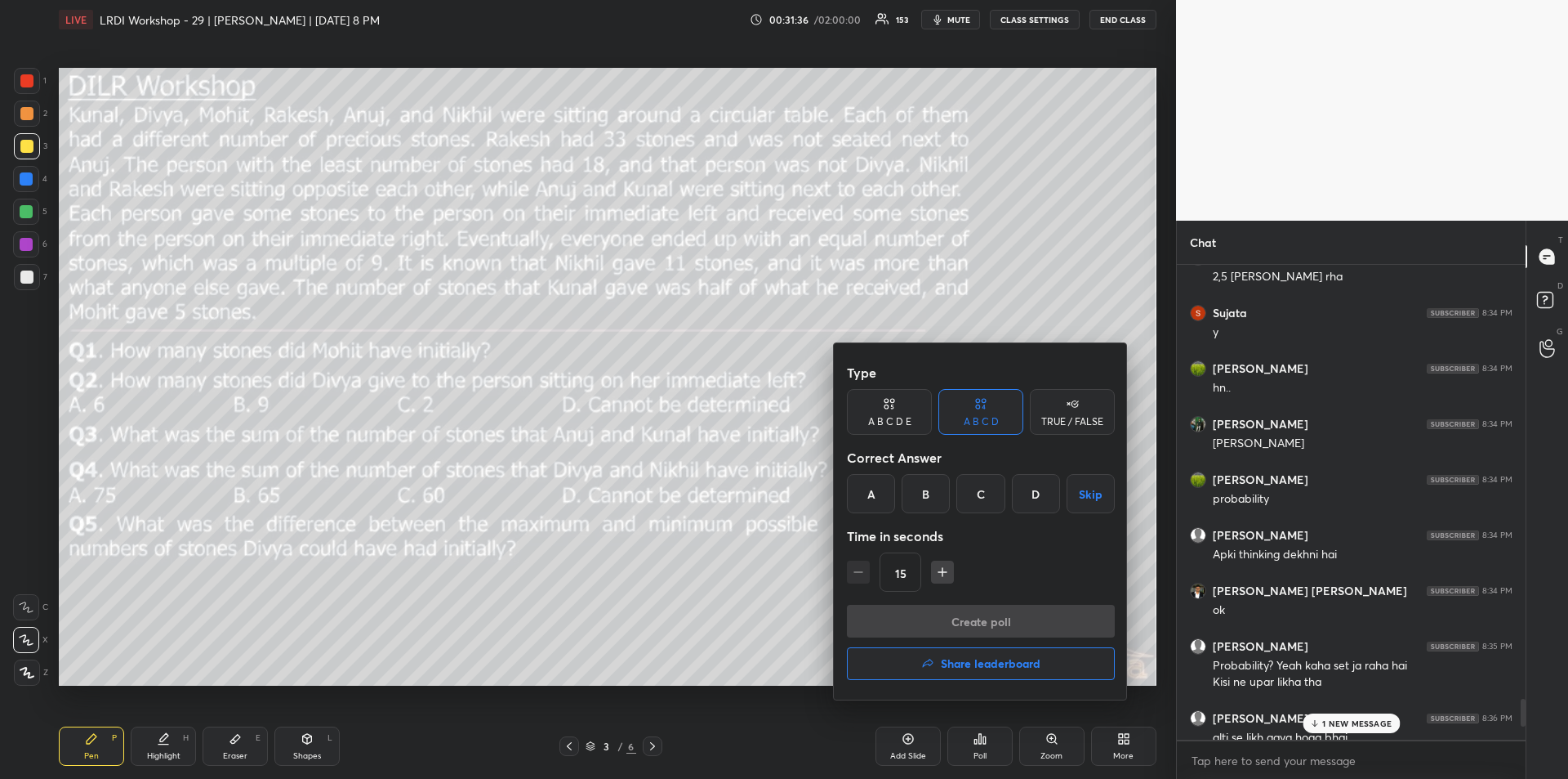
click at [986, 752] on div at bounding box center [784, 390] width 1568 height 779
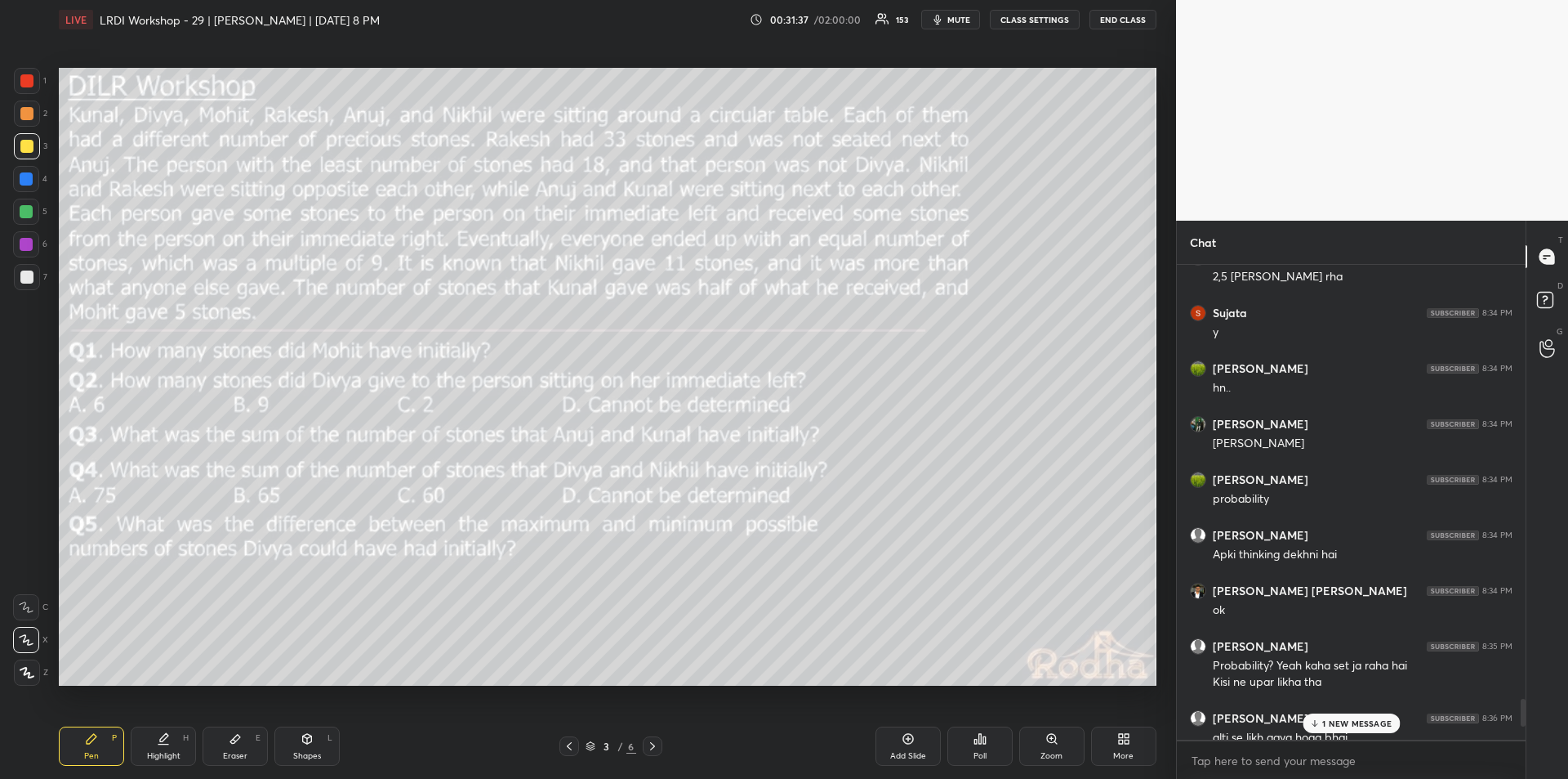
click at [982, 753] on div "Poll" at bounding box center [981, 755] width 13 height 8
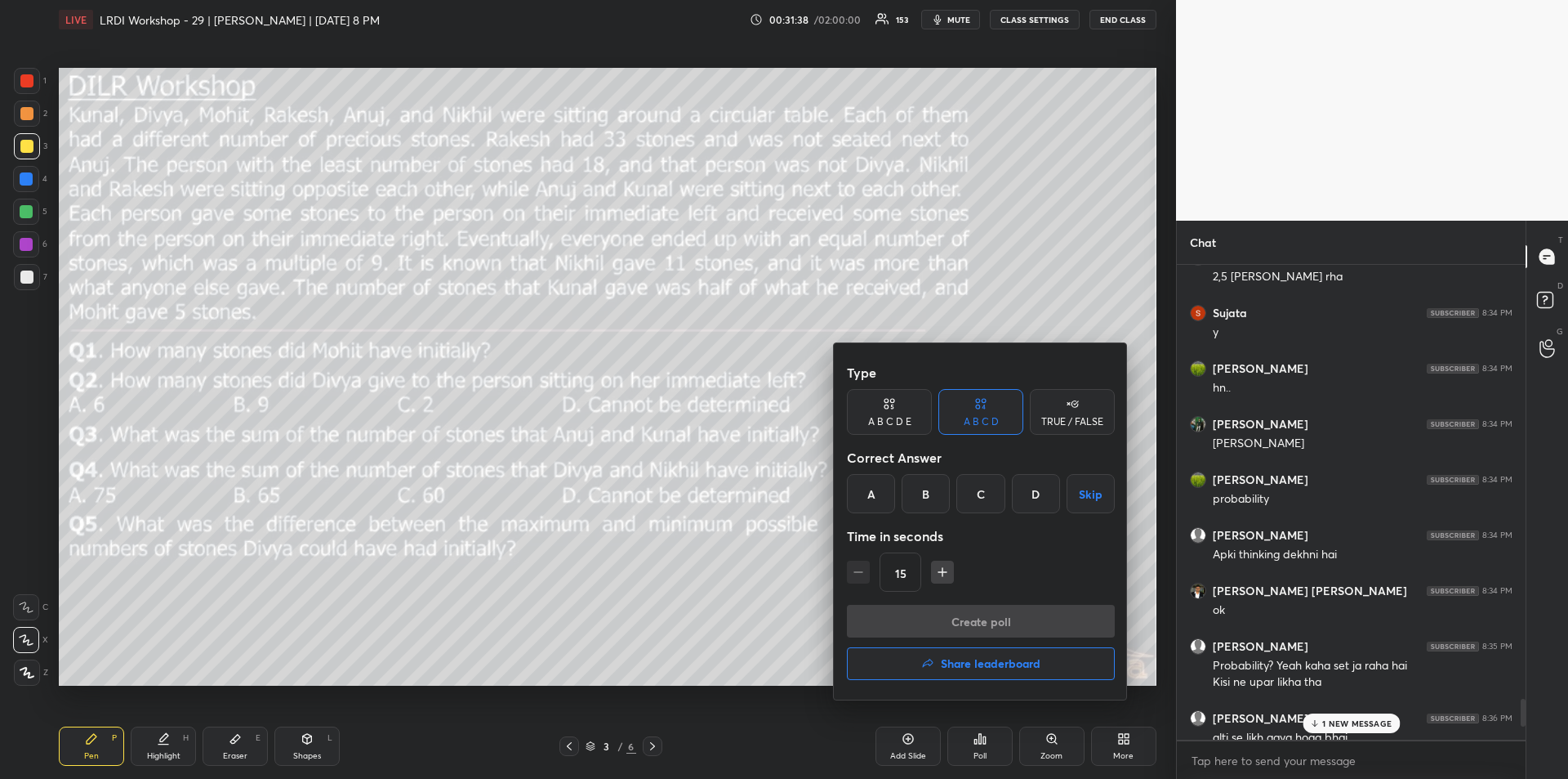
click at [925, 497] on div "B" at bounding box center [926, 493] width 48 height 39
click at [992, 624] on button "Create poll" at bounding box center [982, 620] width 268 height 32
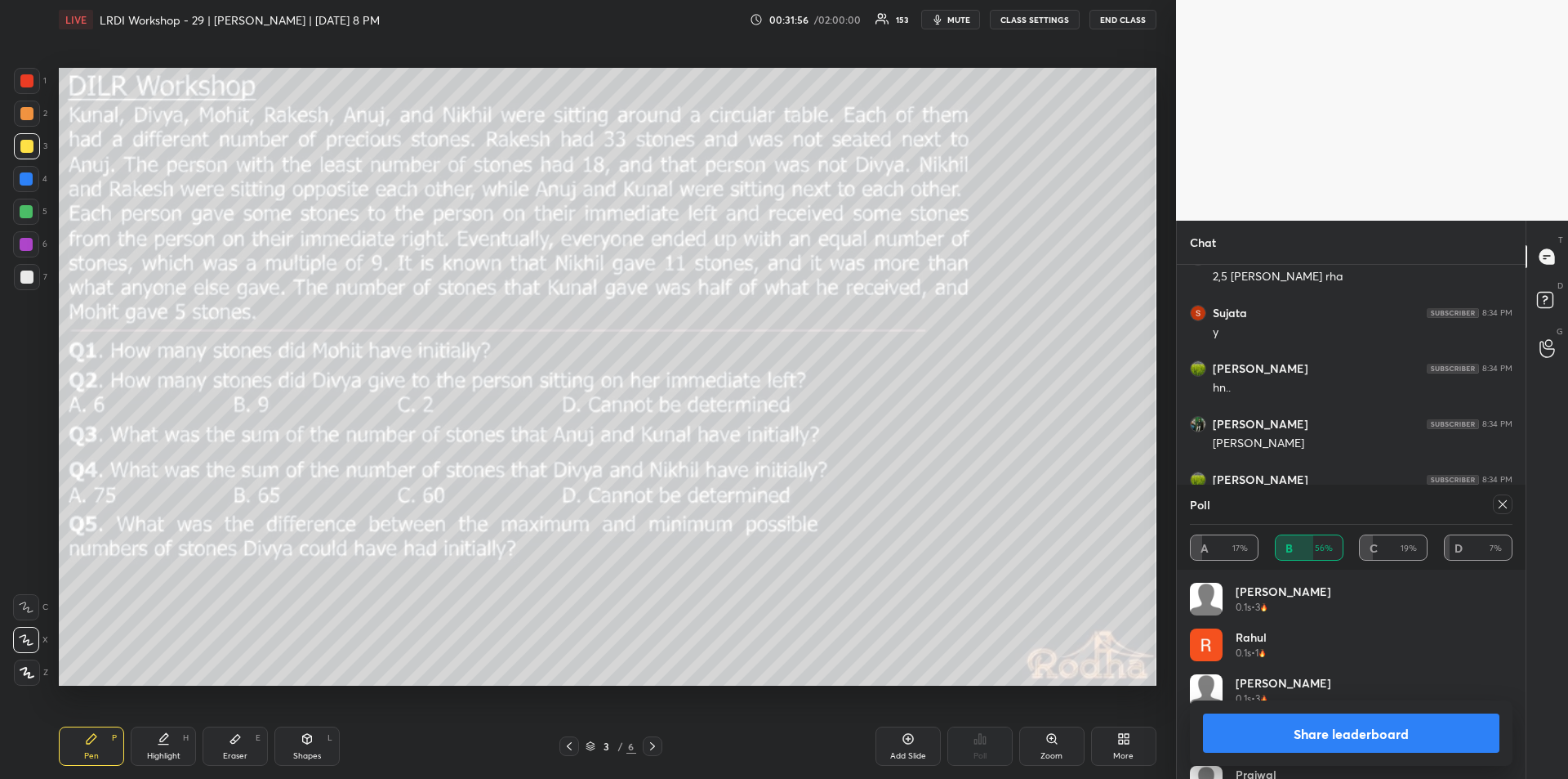
click at [1361, 732] on button "Share leaderboard" at bounding box center [1352, 733] width 297 height 39
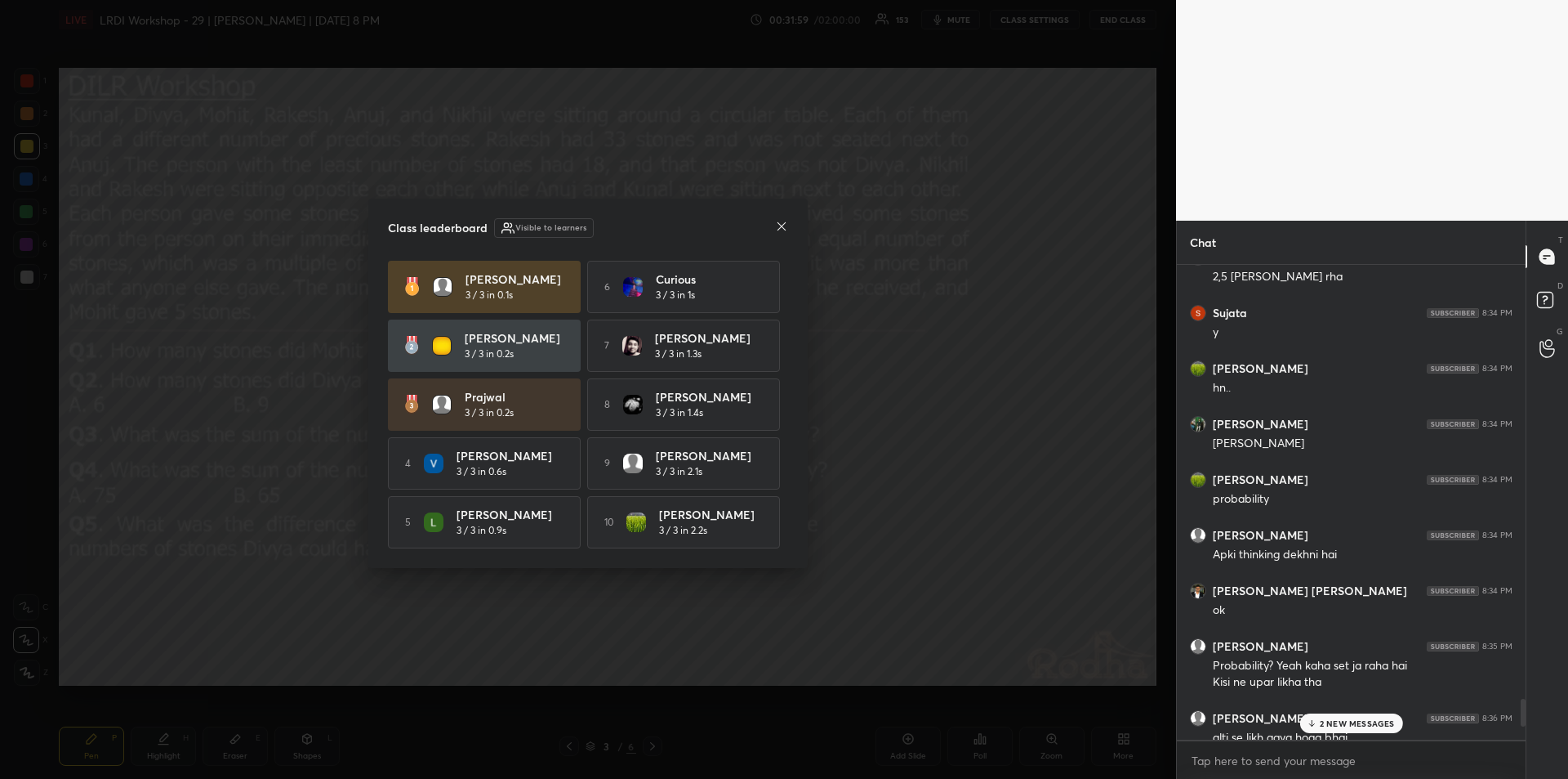
click at [784, 224] on icon at bounding box center [782, 227] width 13 height 13
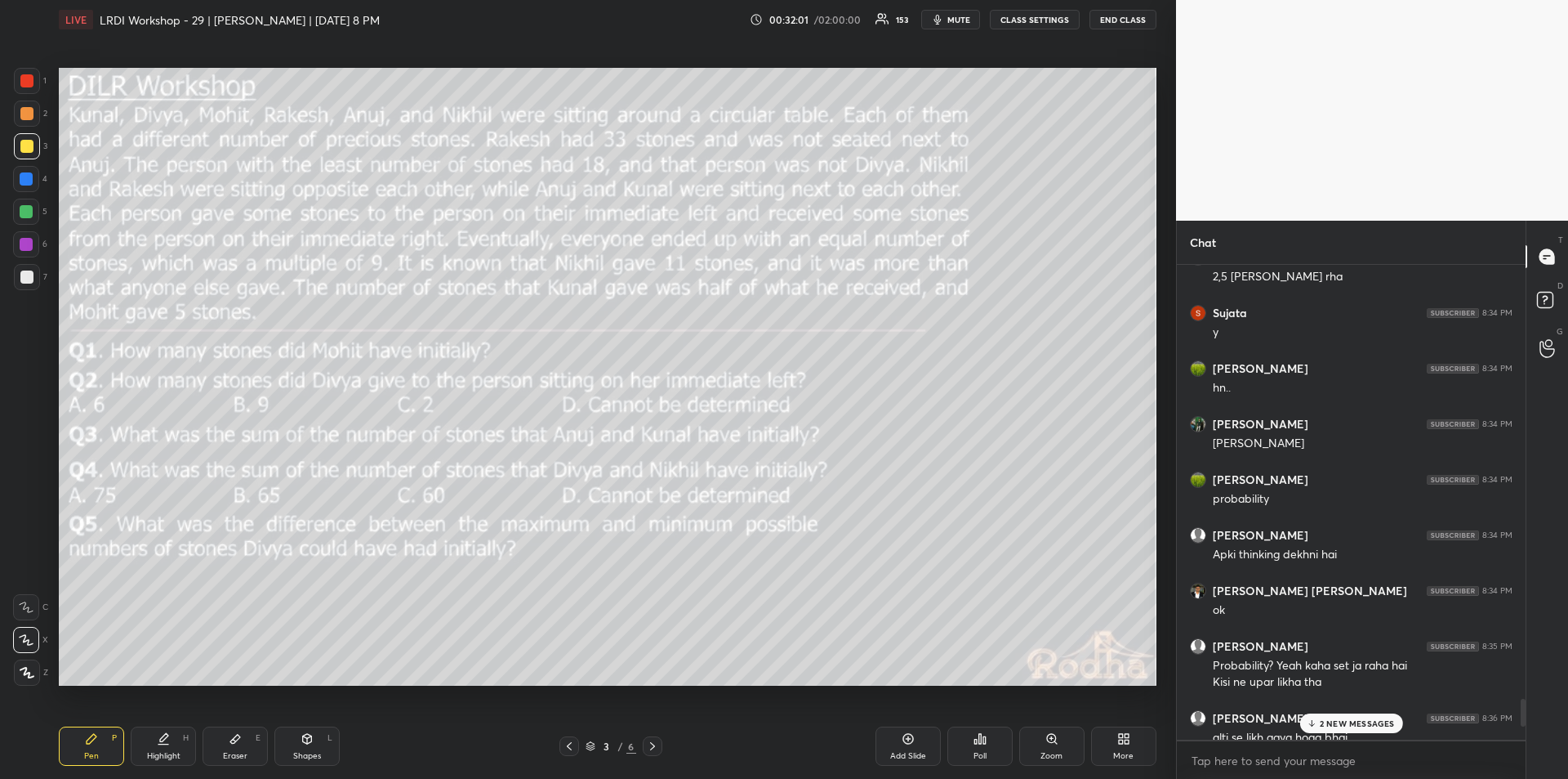
click at [982, 739] on icon at bounding box center [981, 738] width 13 height 13
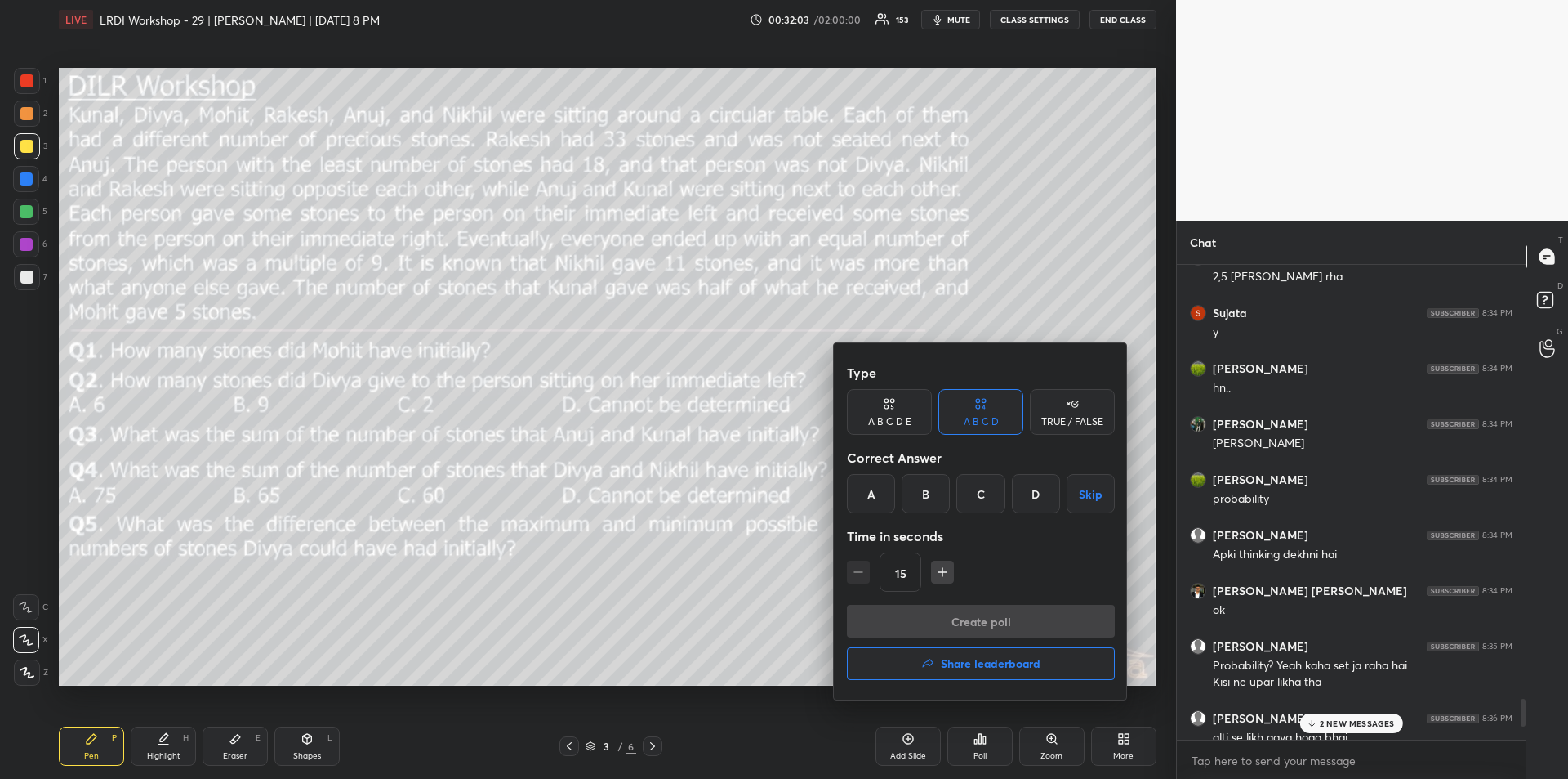
click at [977, 492] on div "C" at bounding box center [981, 493] width 48 height 39
click at [980, 625] on button "Create poll" at bounding box center [982, 620] width 268 height 32
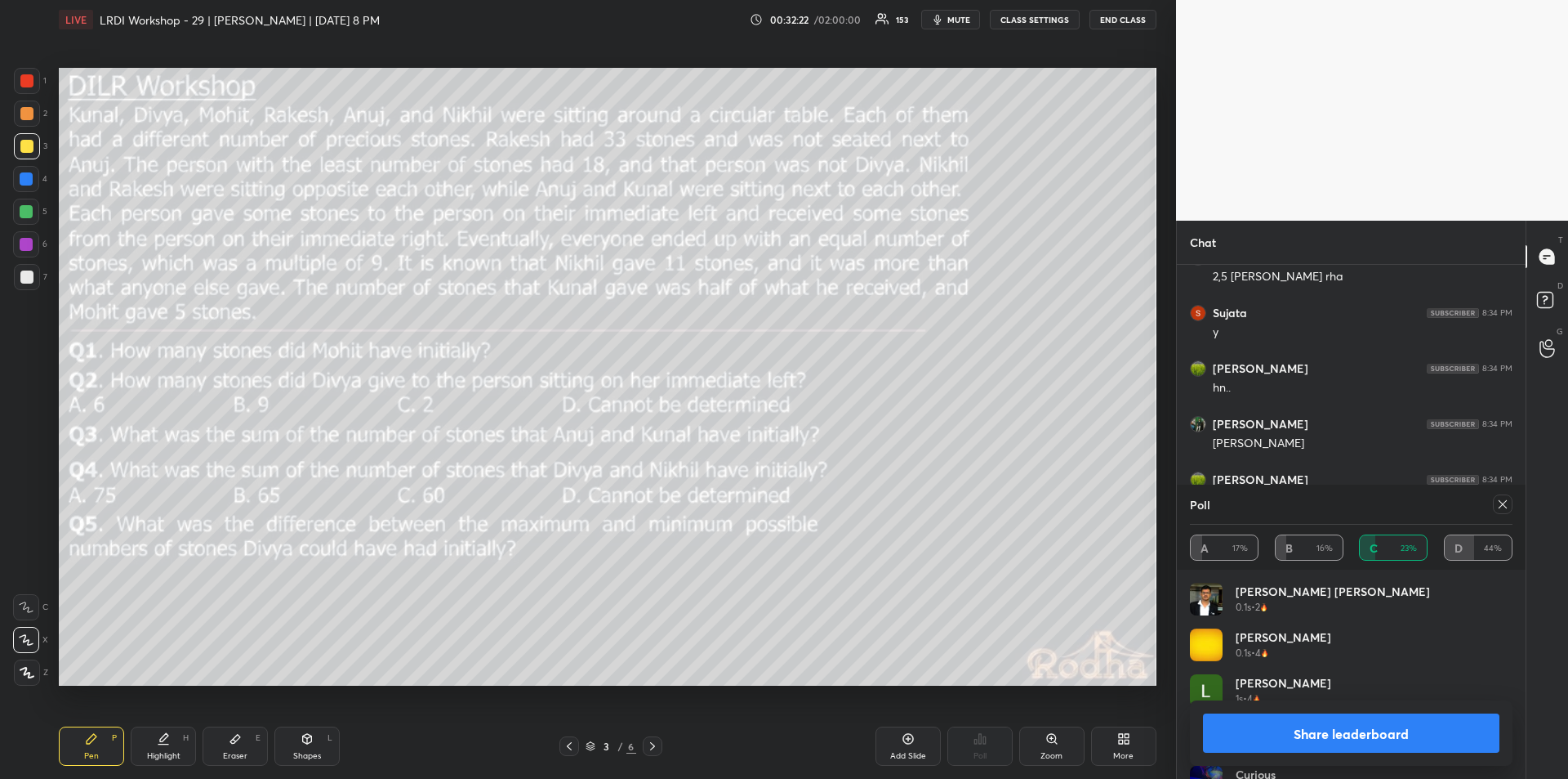
click at [1338, 737] on button "Share leaderboard" at bounding box center [1352, 733] width 297 height 39
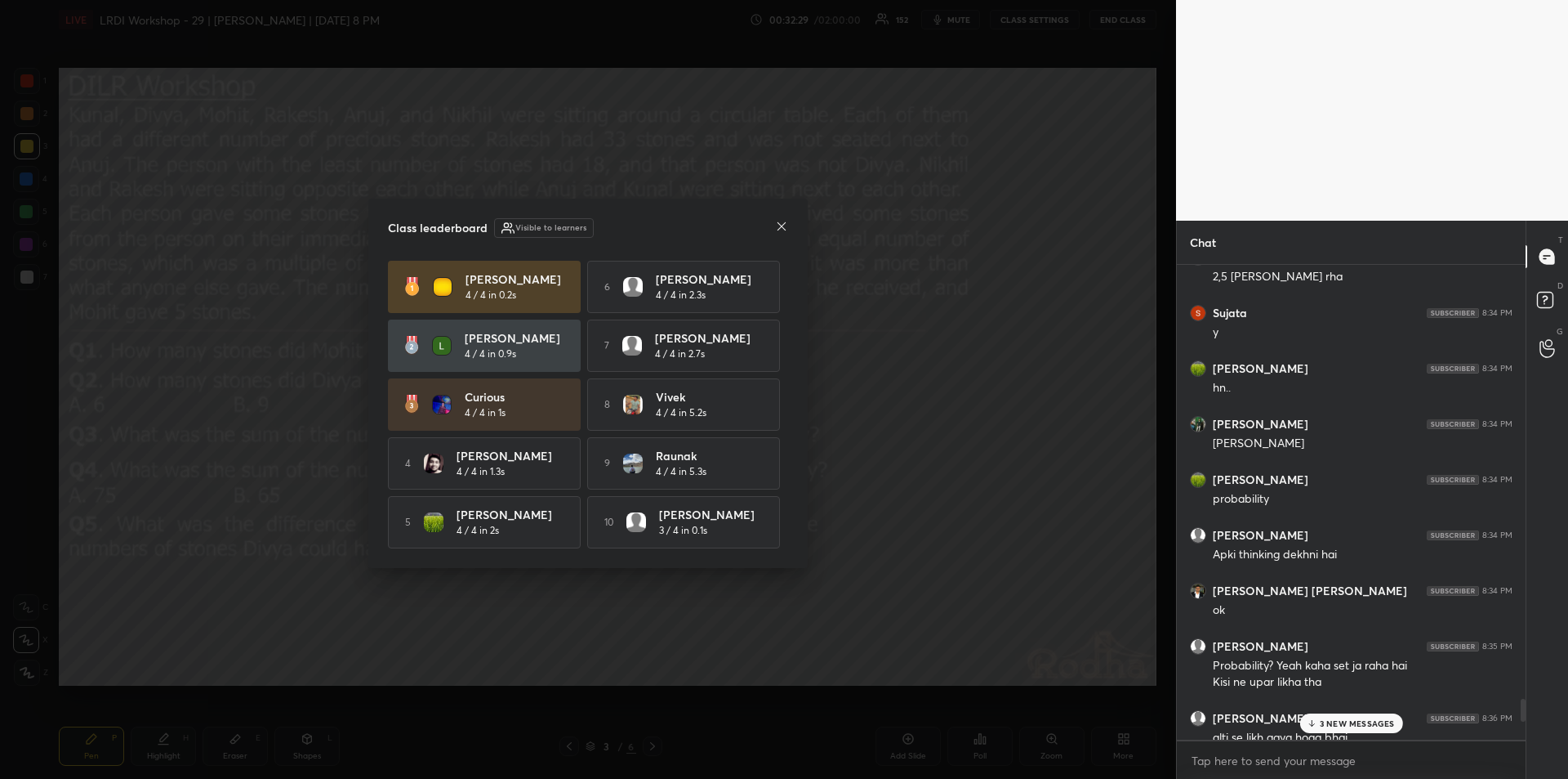
click at [780, 227] on icon at bounding box center [782, 227] width 13 height 13
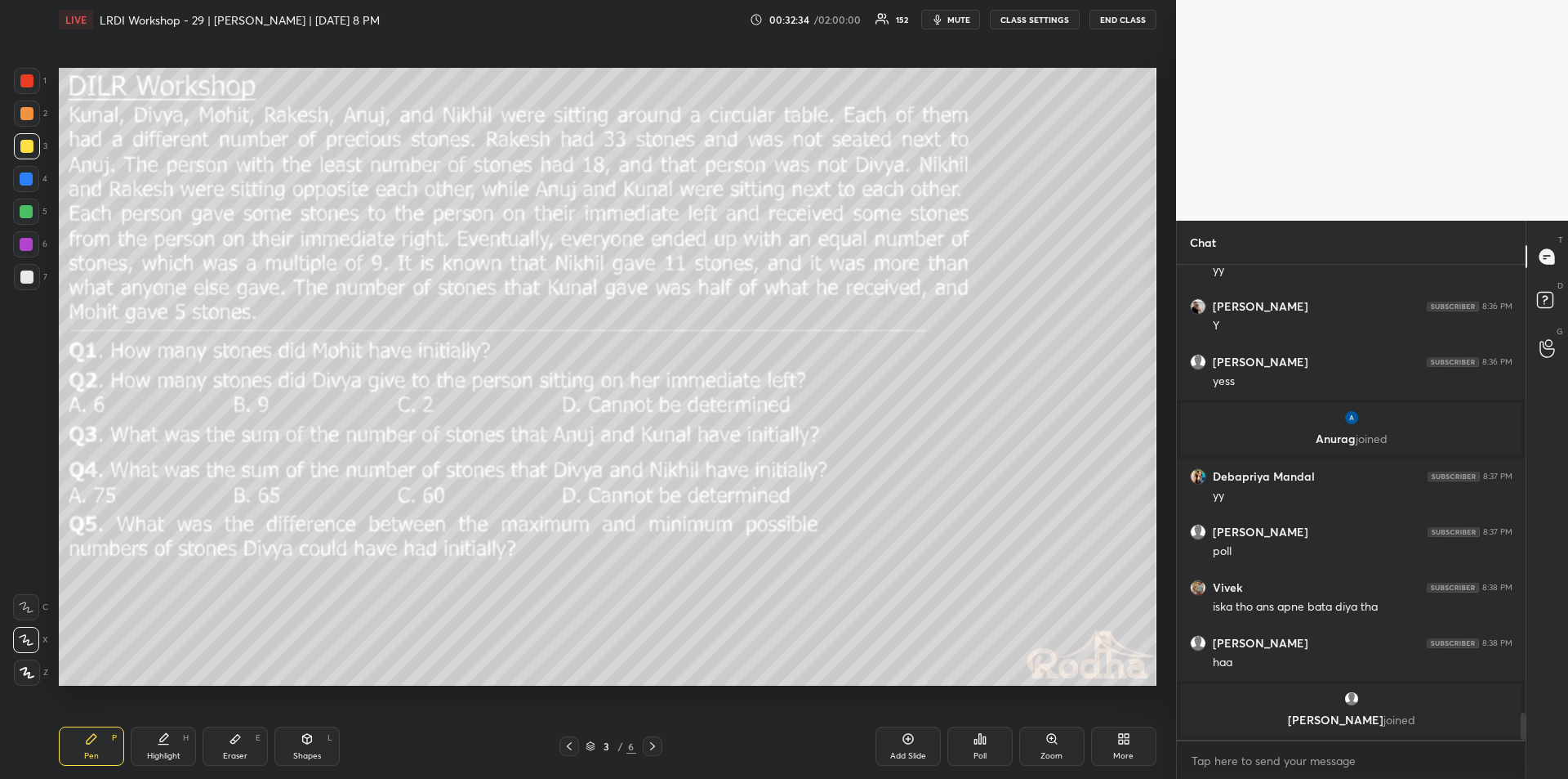
click at [974, 743] on icon at bounding box center [975, 741] width 3 height 4
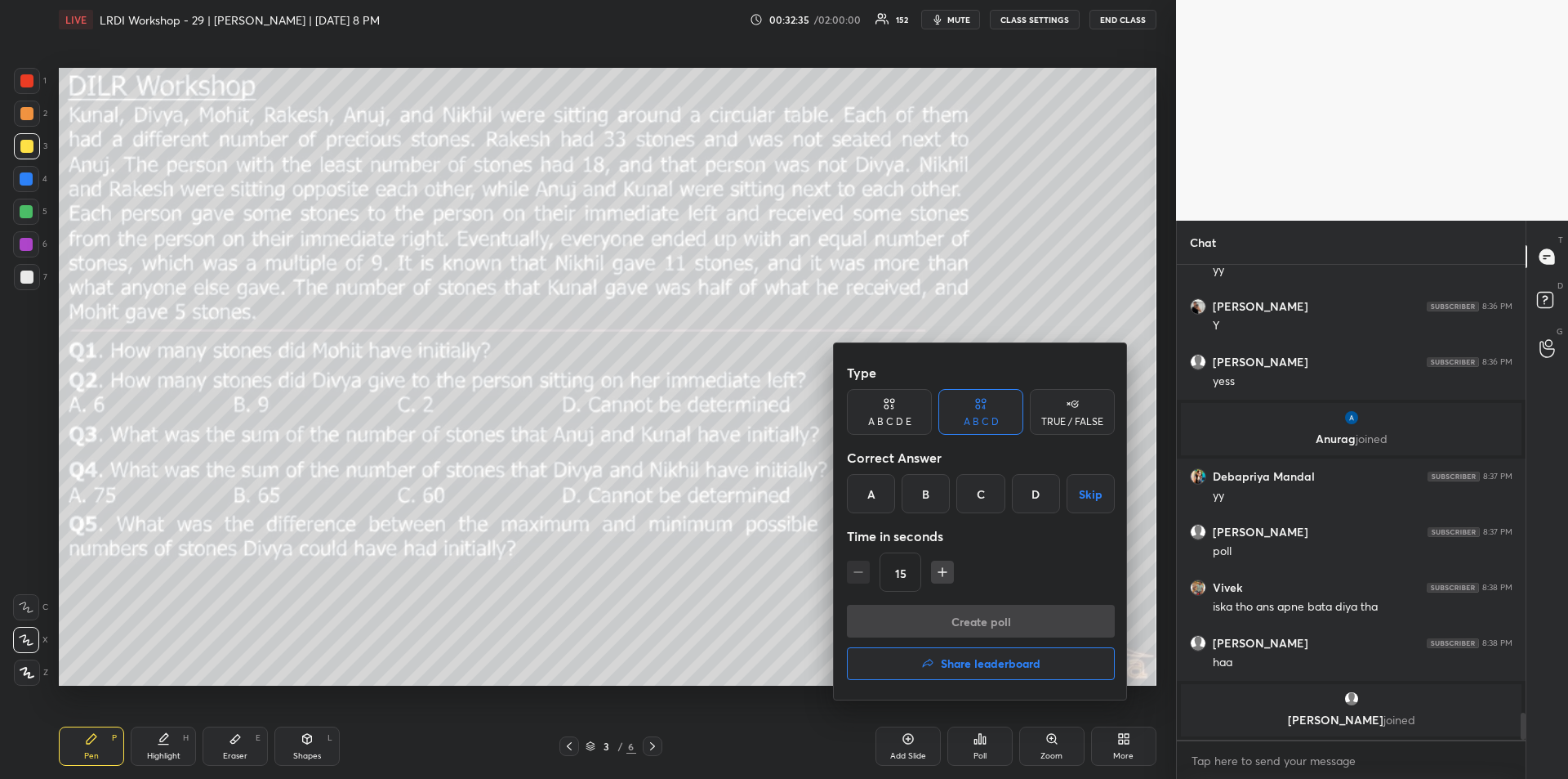
click at [1024, 497] on div "D" at bounding box center [1036, 493] width 48 height 39
click at [986, 625] on button "Create poll" at bounding box center [982, 620] width 268 height 32
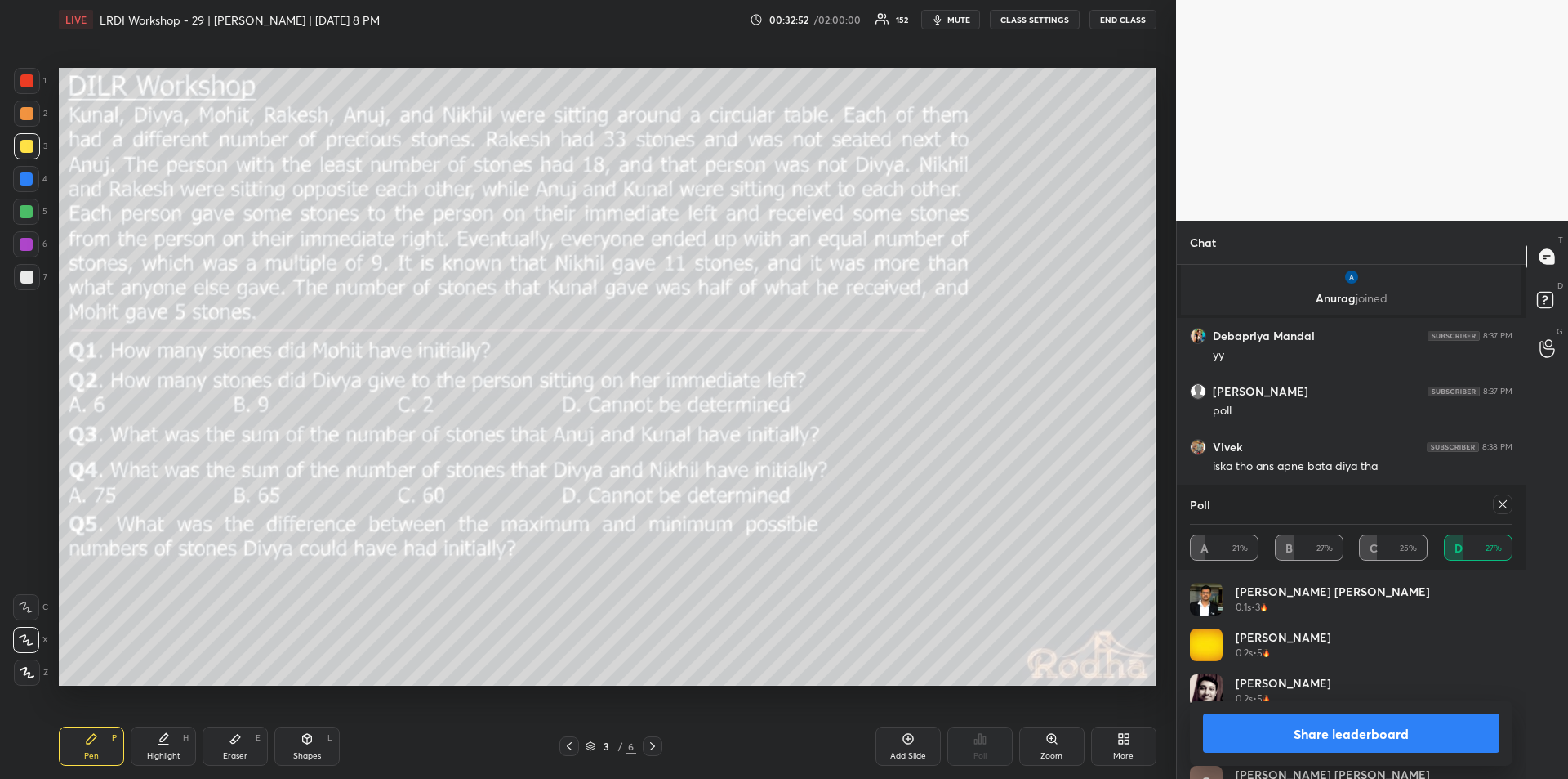
click at [1370, 736] on button "Share leaderboard" at bounding box center [1352, 733] width 297 height 39
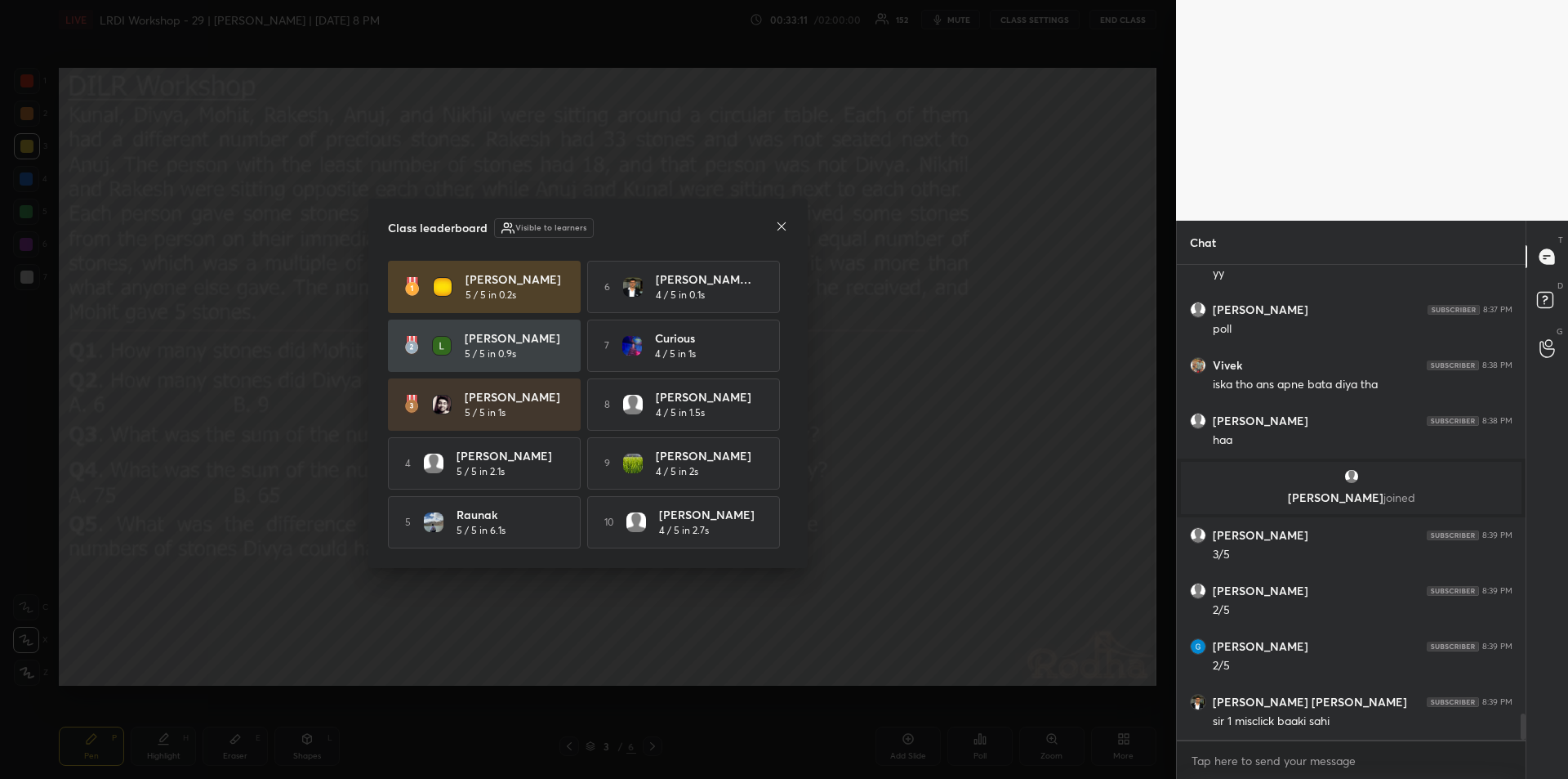
click at [777, 220] on icon at bounding box center [782, 227] width 13 height 13
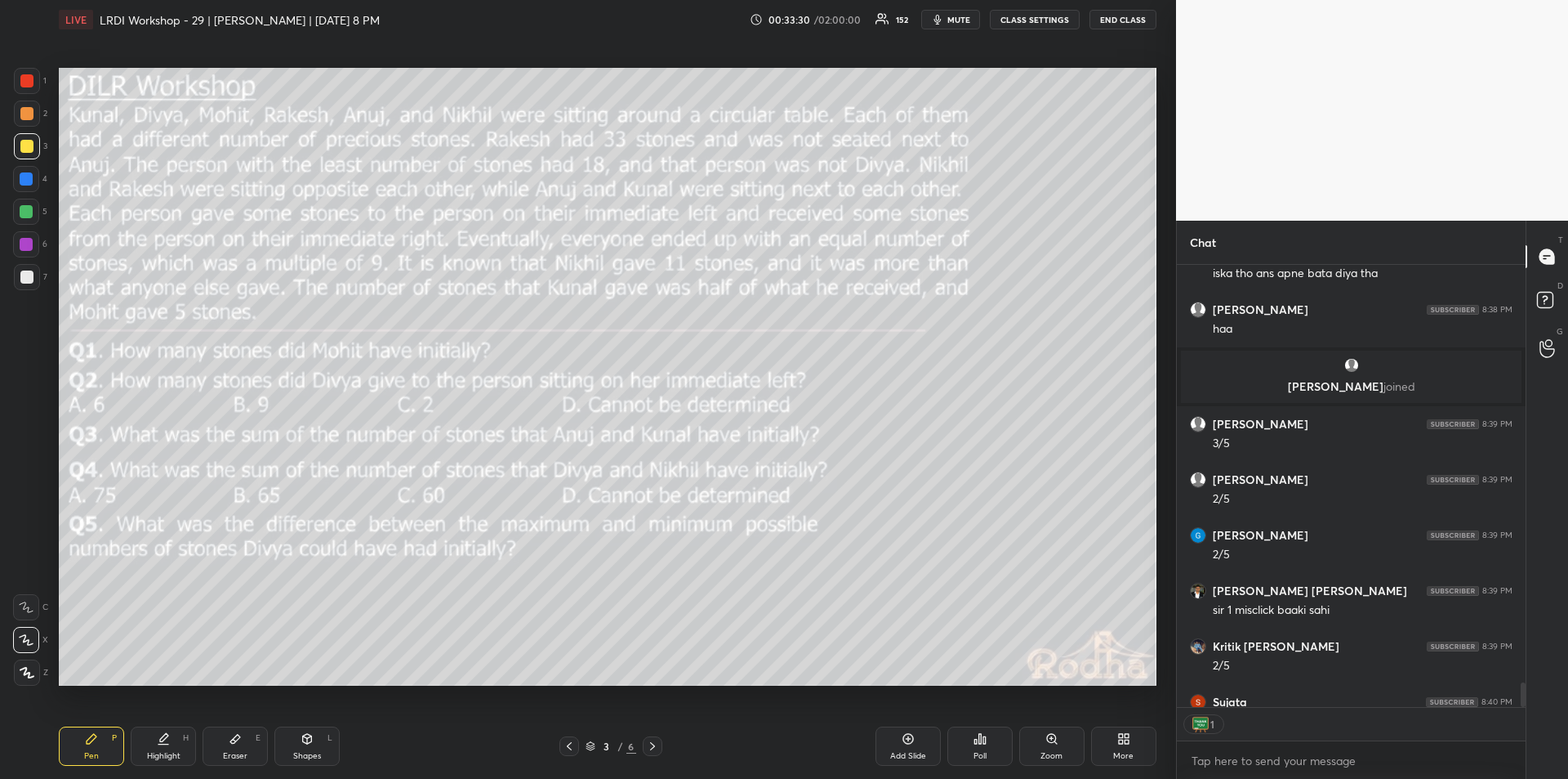
scroll to position [437, 344]
click at [170, 742] on div "Highlight H" at bounding box center [163, 746] width 66 height 39
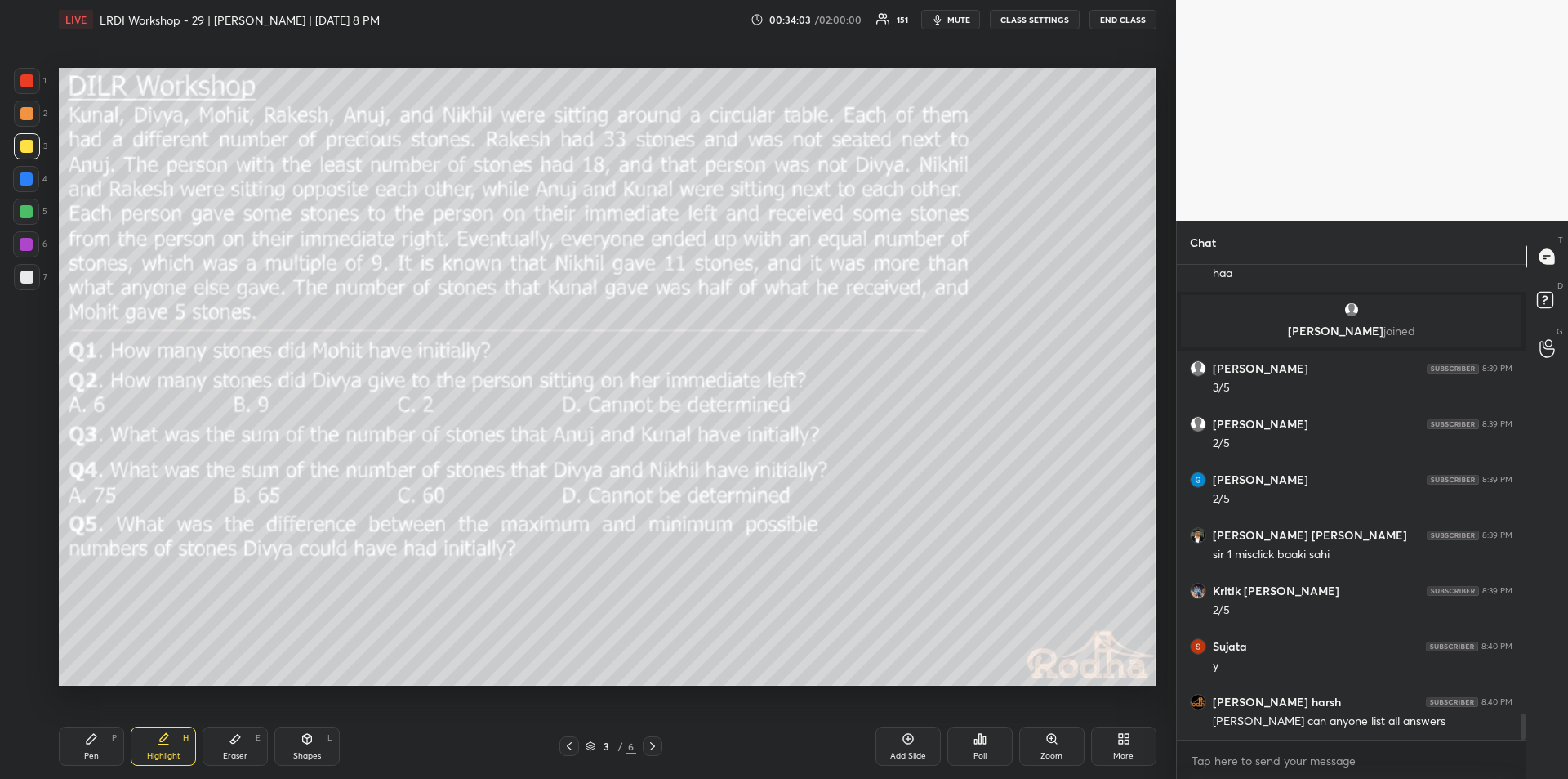
click at [93, 748] on div "Pen P" at bounding box center [92, 746] width 66 height 39
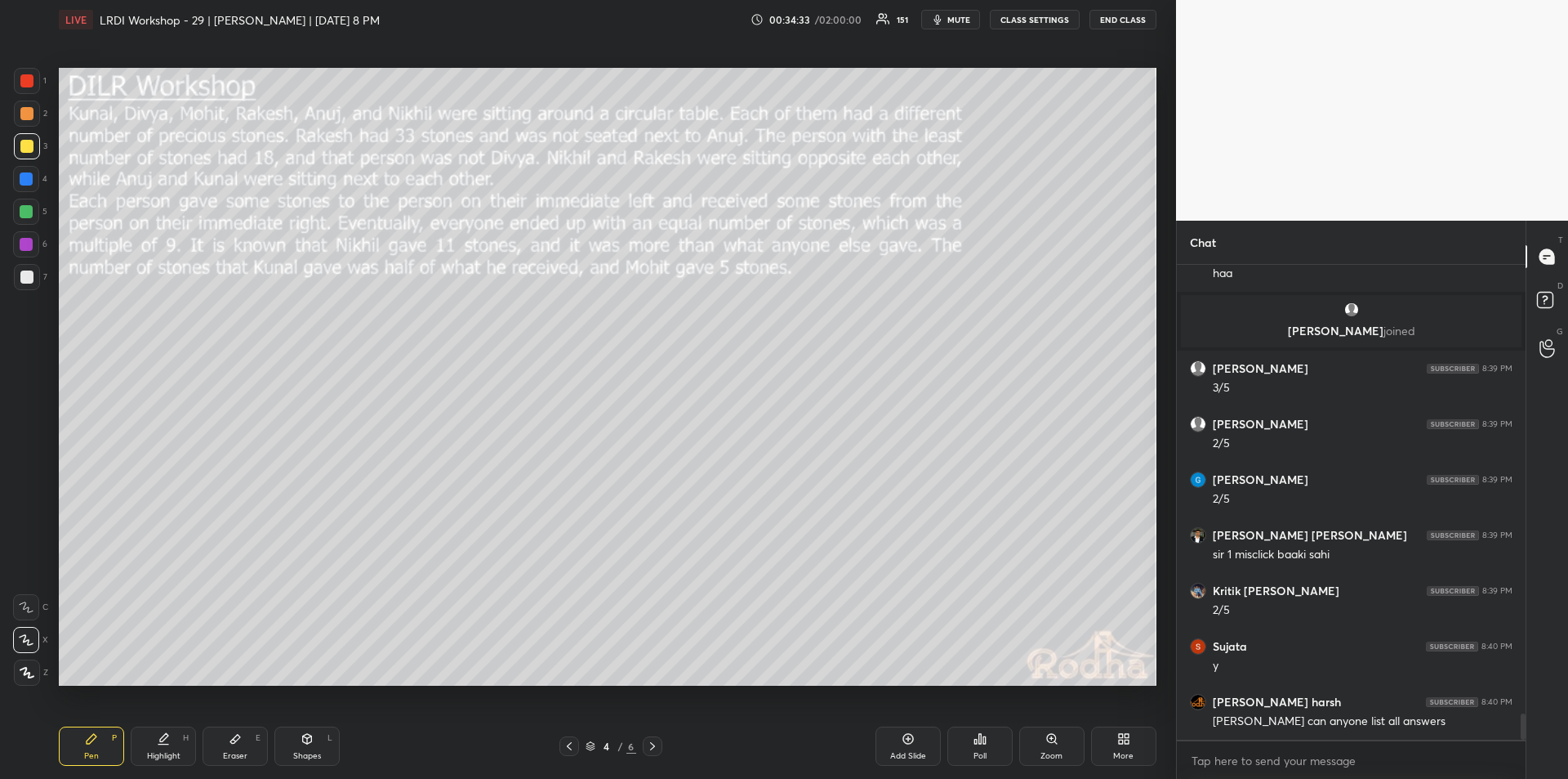
click at [164, 745] on div "Highlight H" at bounding box center [163, 746] width 66 height 39
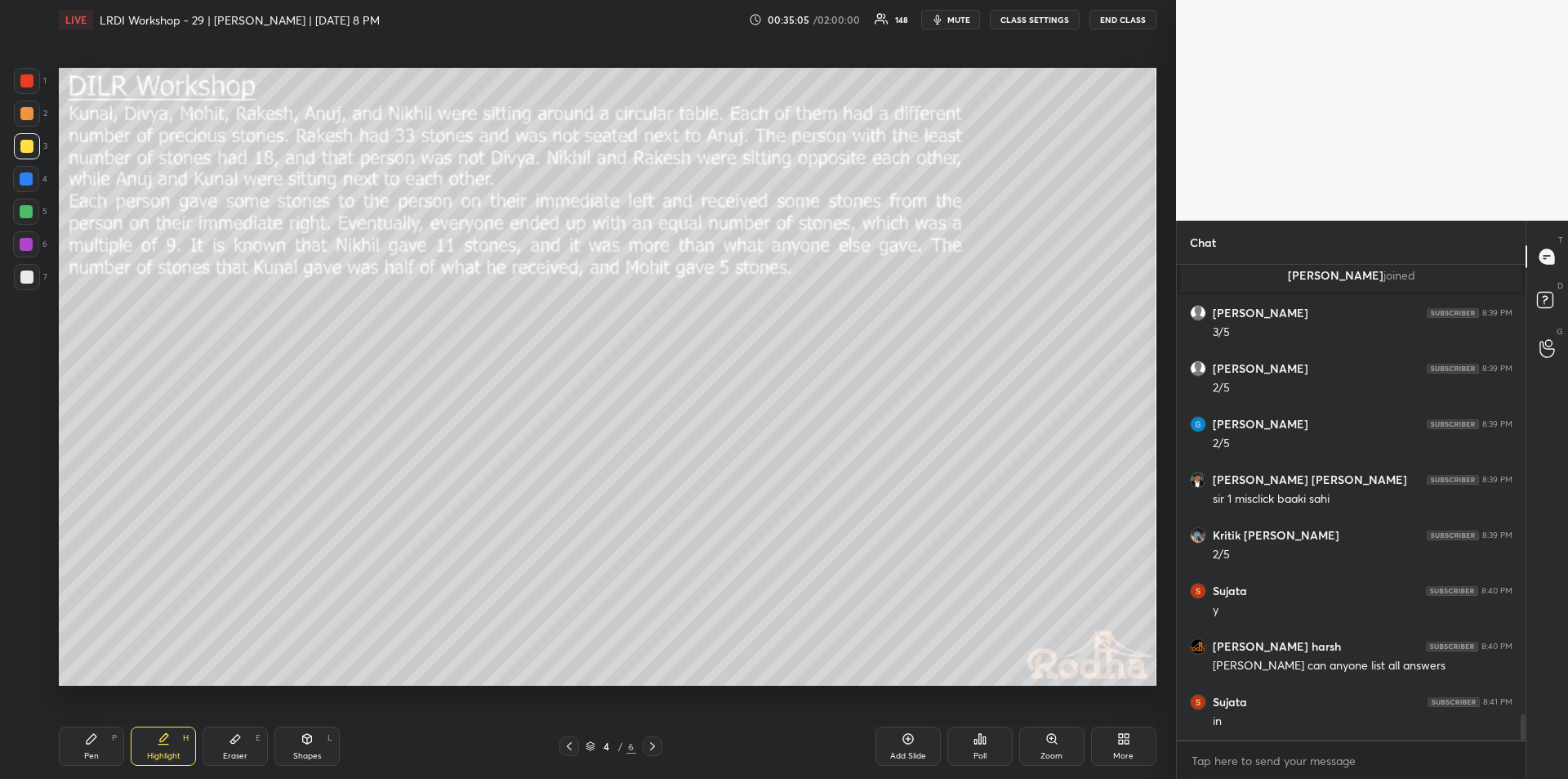
scroll to position [8300, 0]
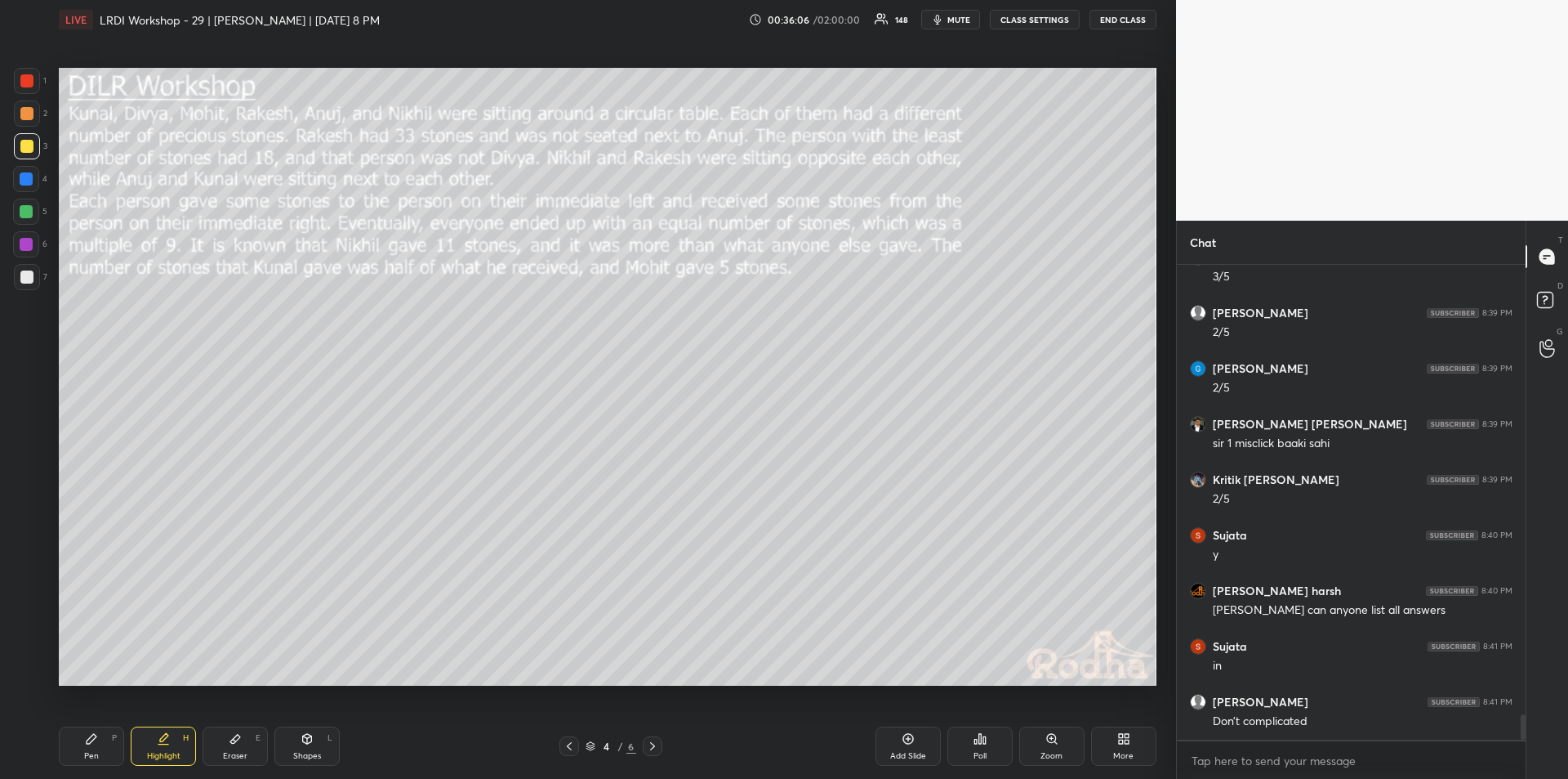
click at [91, 748] on div "Pen P" at bounding box center [92, 746] width 66 height 39
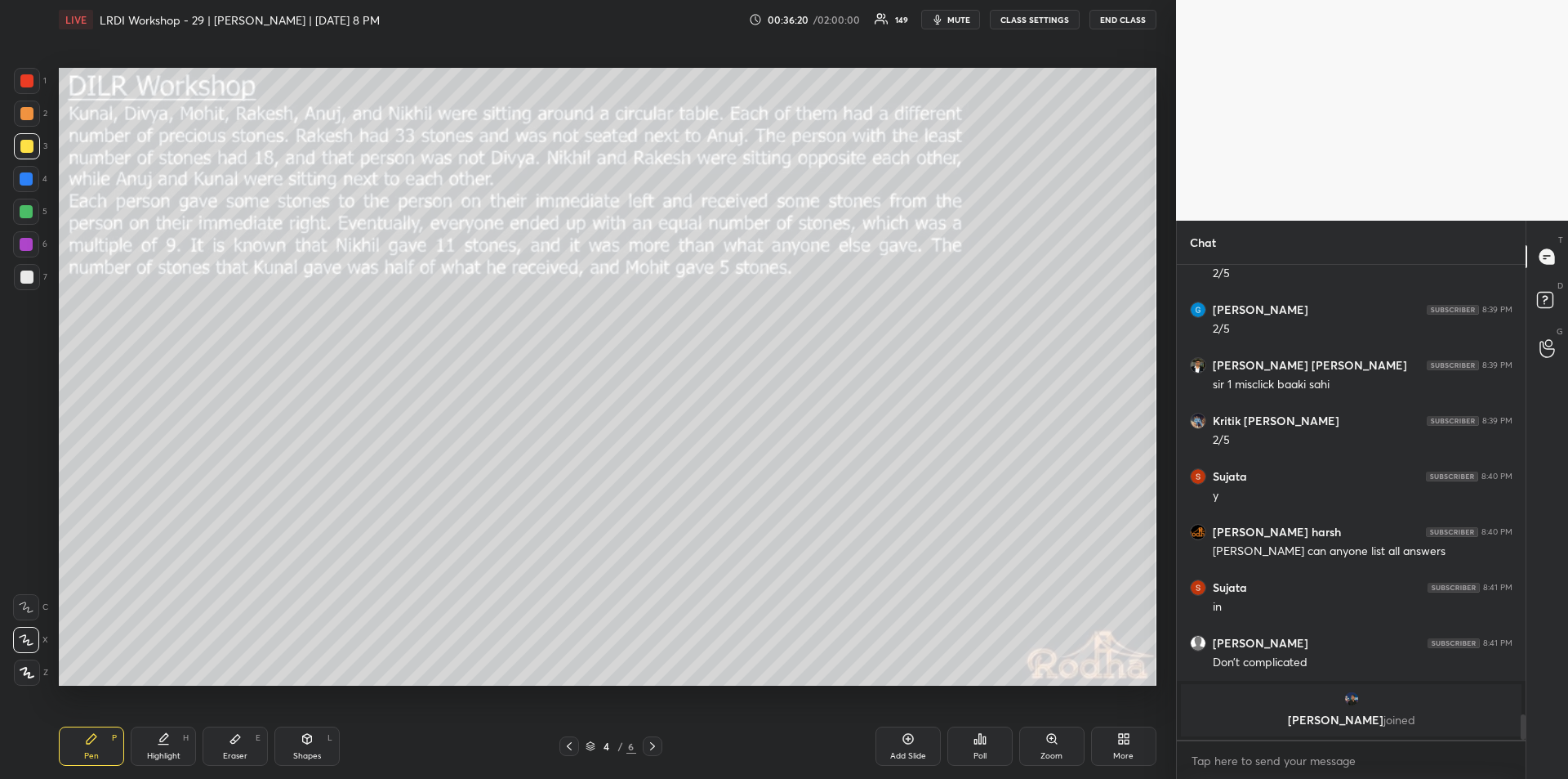
click at [169, 743] on icon at bounding box center [164, 738] width 13 height 13
click at [102, 750] on div "Pen P" at bounding box center [92, 746] width 66 height 39
click at [157, 738] on icon at bounding box center [164, 738] width 13 height 13
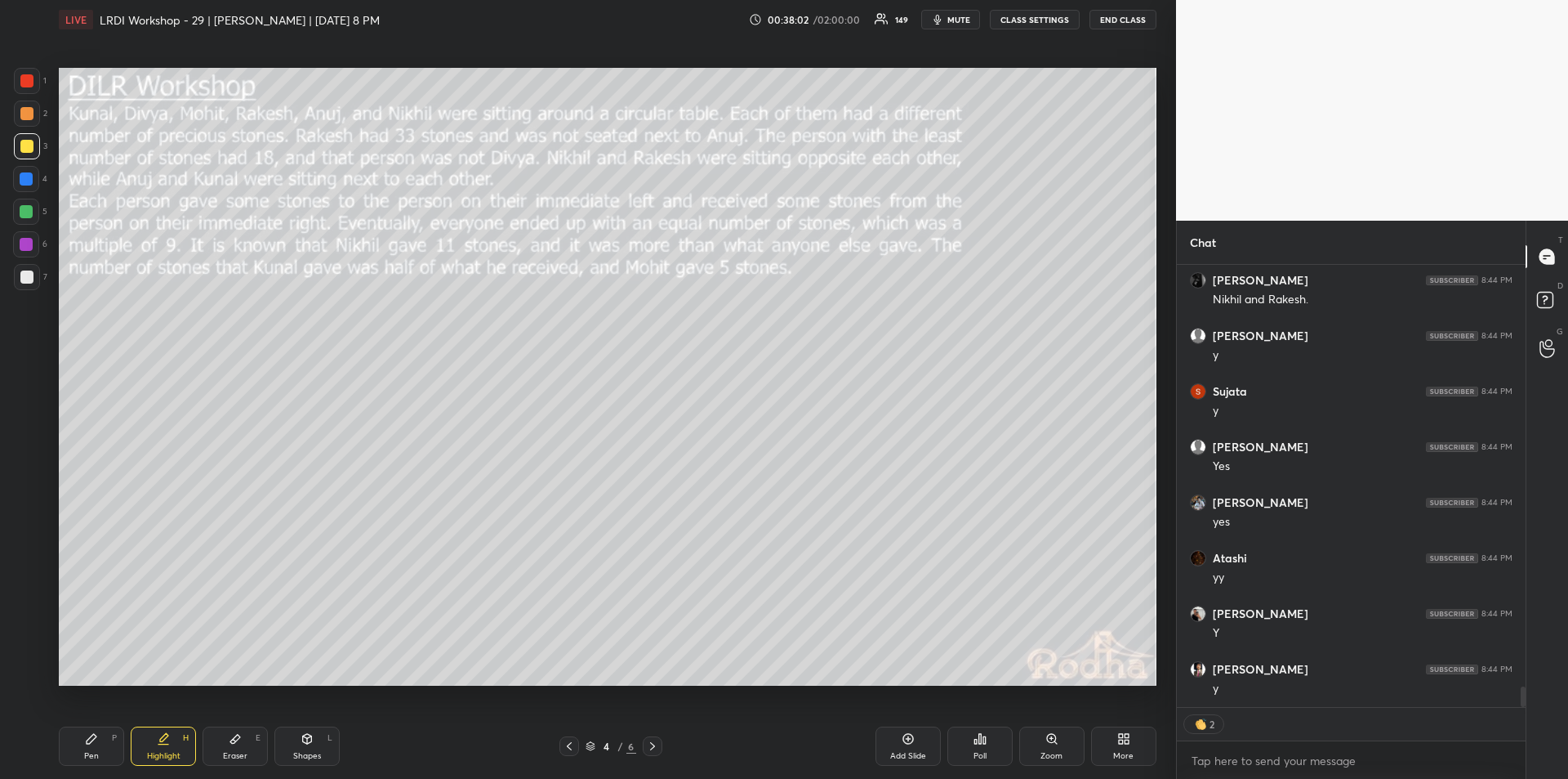
scroll to position [8996, 0]
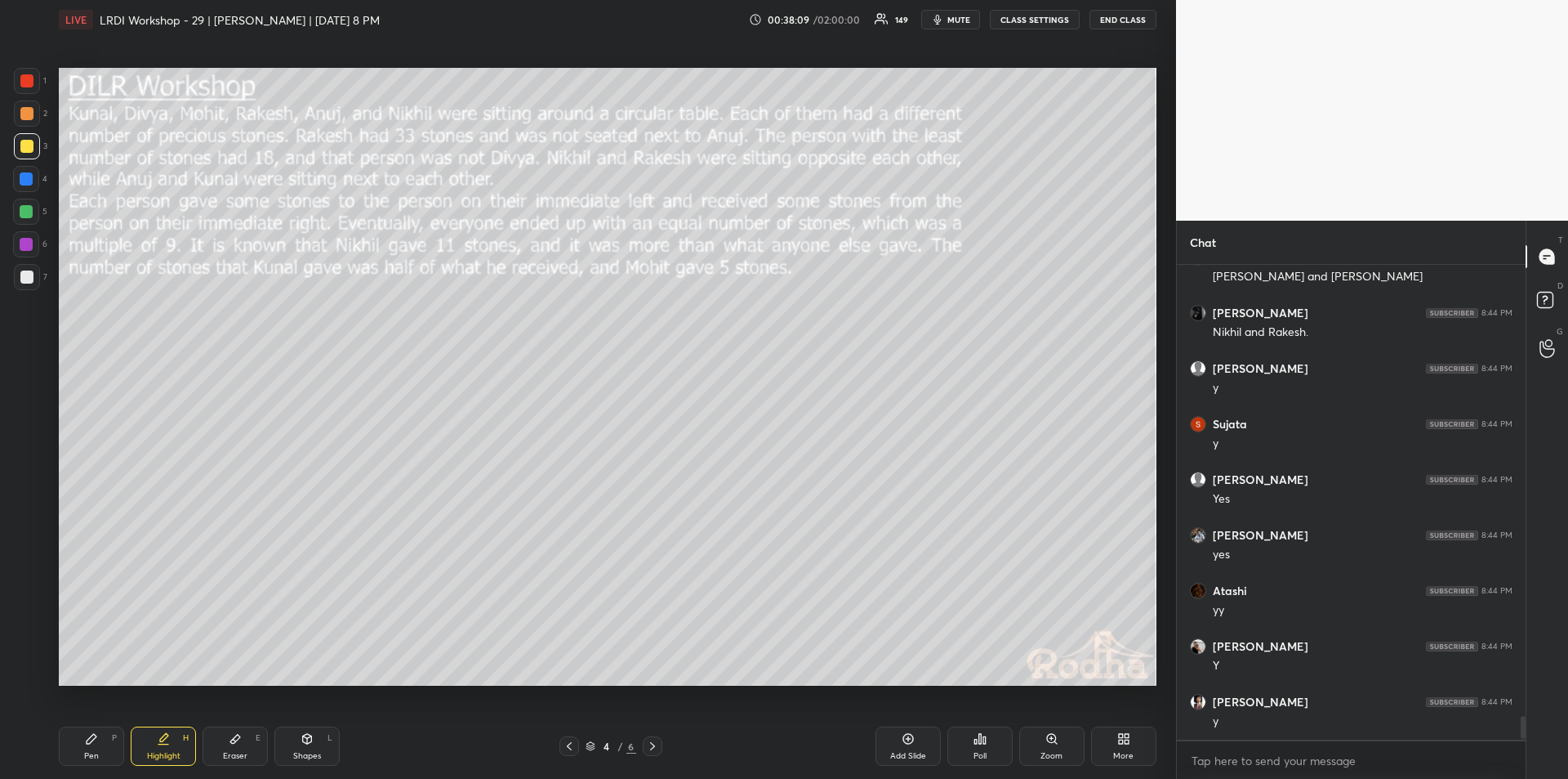
click at [311, 740] on icon at bounding box center [308, 738] width 9 height 10
click at [36, 610] on div at bounding box center [26, 607] width 26 height 26
click at [95, 751] on div "Pen" at bounding box center [92, 755] width 15 height 8
click at [167, 736] on icon at bounding box center [164, 736] width 8 height 8
click at [90, 753] on div "Pen" at bounding box center [92, 755] width 15 height 8
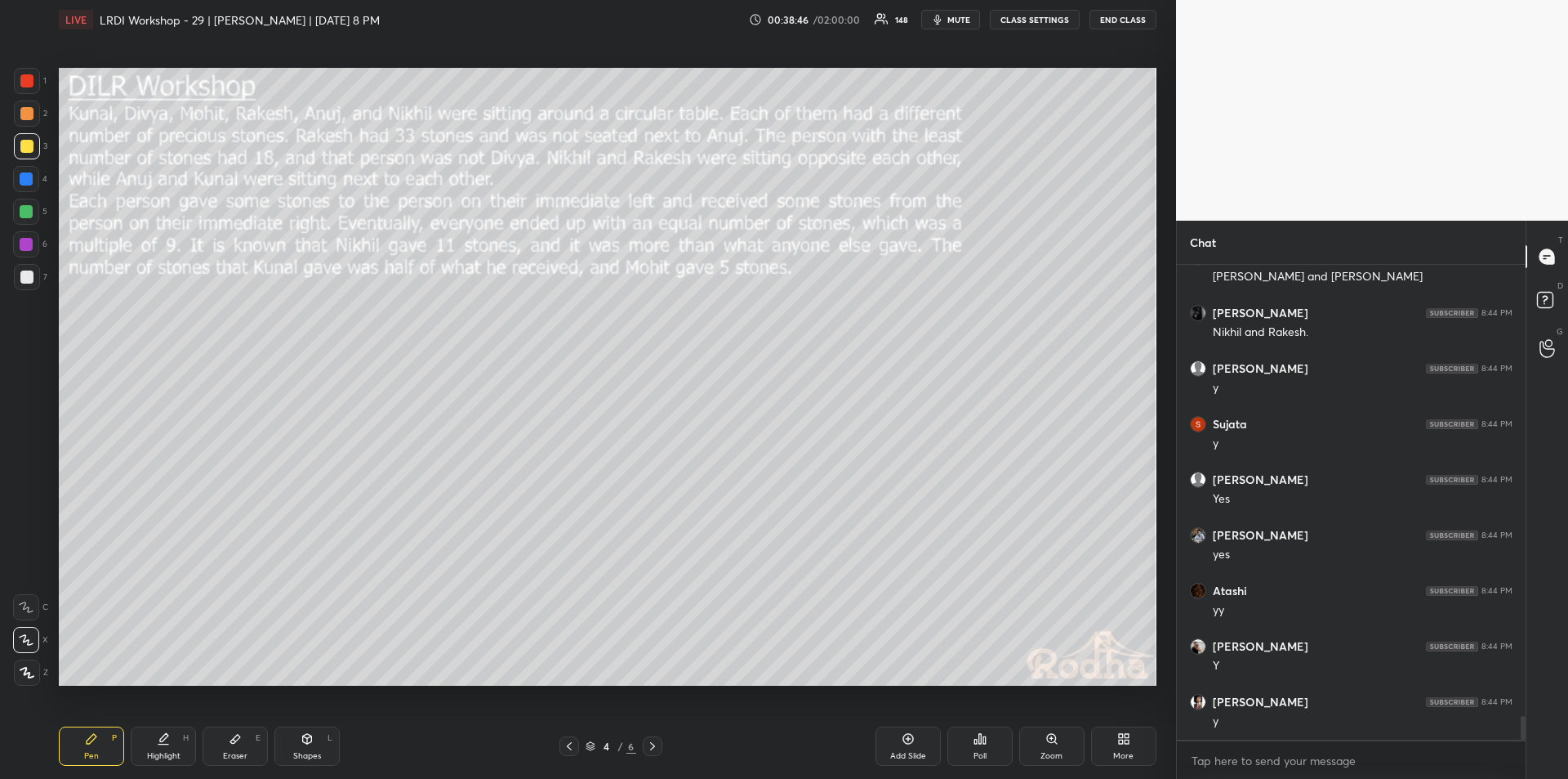
scroll to position [9055, 0]
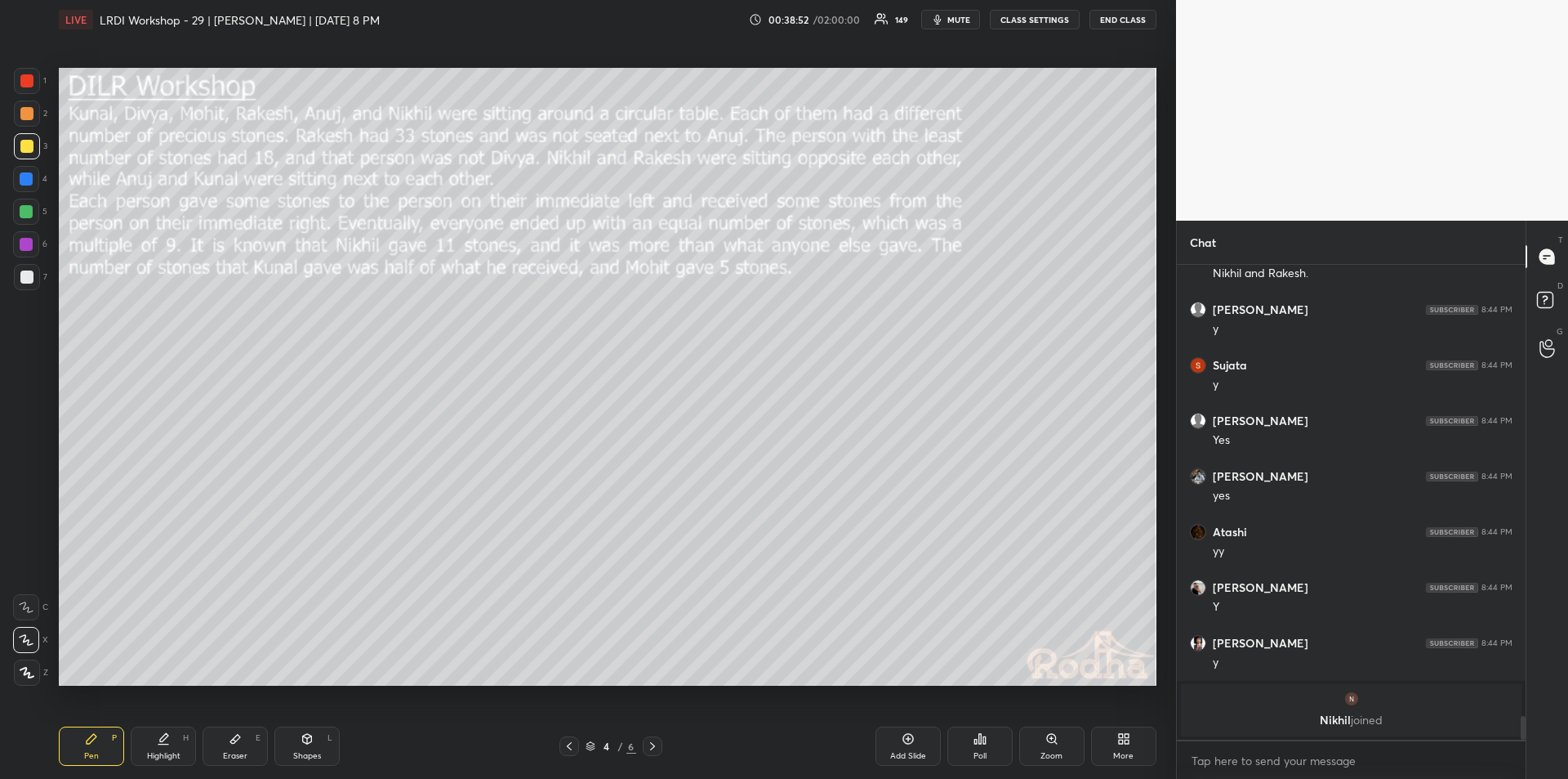
click at [167, 753] on div "Highlight" at bounding box center [164, 755] width 33 height 8
click at [94, 751] on div "Pen" at bounding box center [92, 755] width 15 height 8
click at [163, 741] on icon at bounding box center [164, 736] width 8 height 8
click at [99, 743] on div "Pen P" at bounding box center [92, 746] width 66 height 39
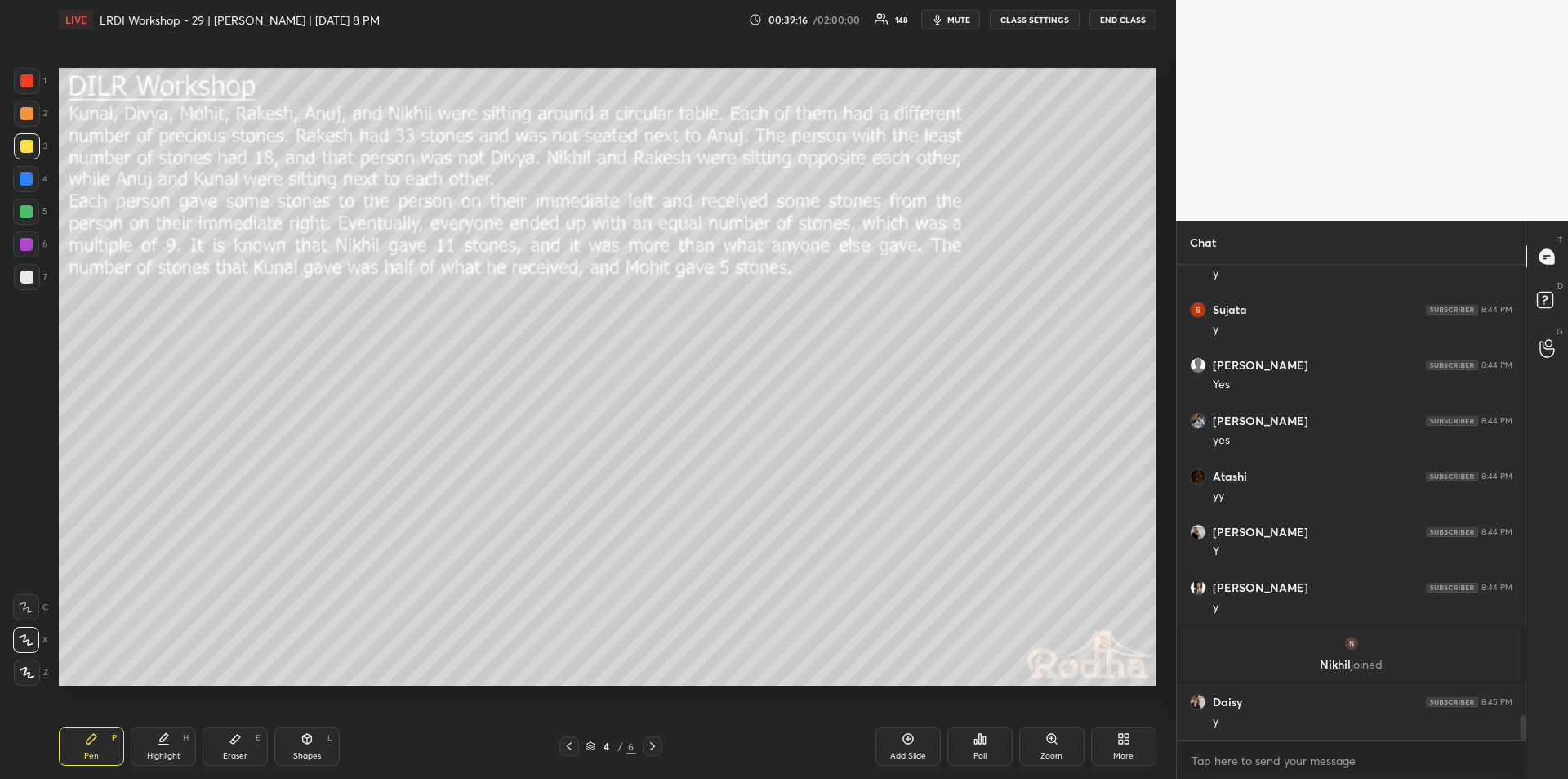
click at [161, 749] on div "Highlight H" at bounding box center [163, 746] width 66 height 39
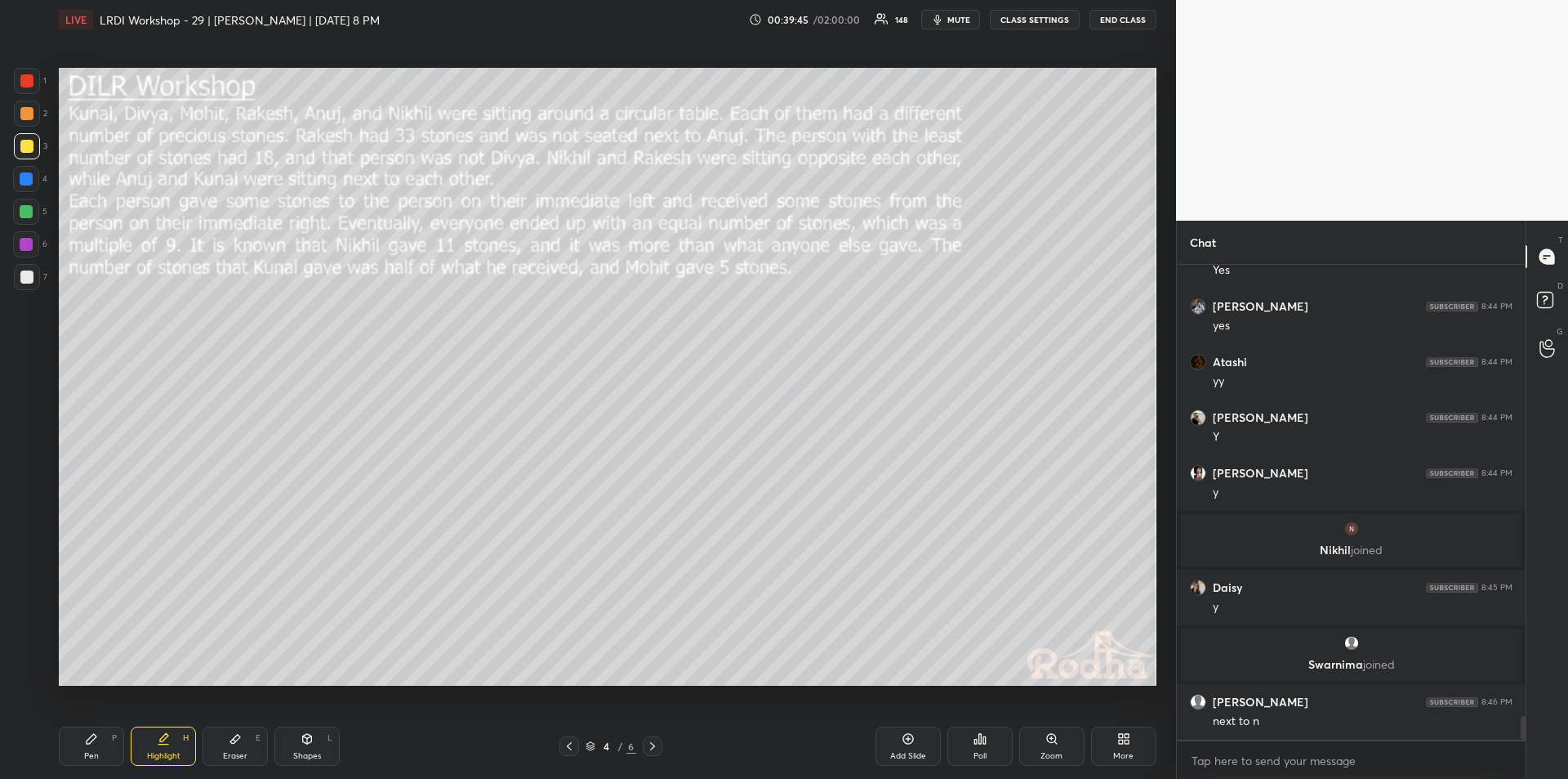
scroll to position [9008, 0]
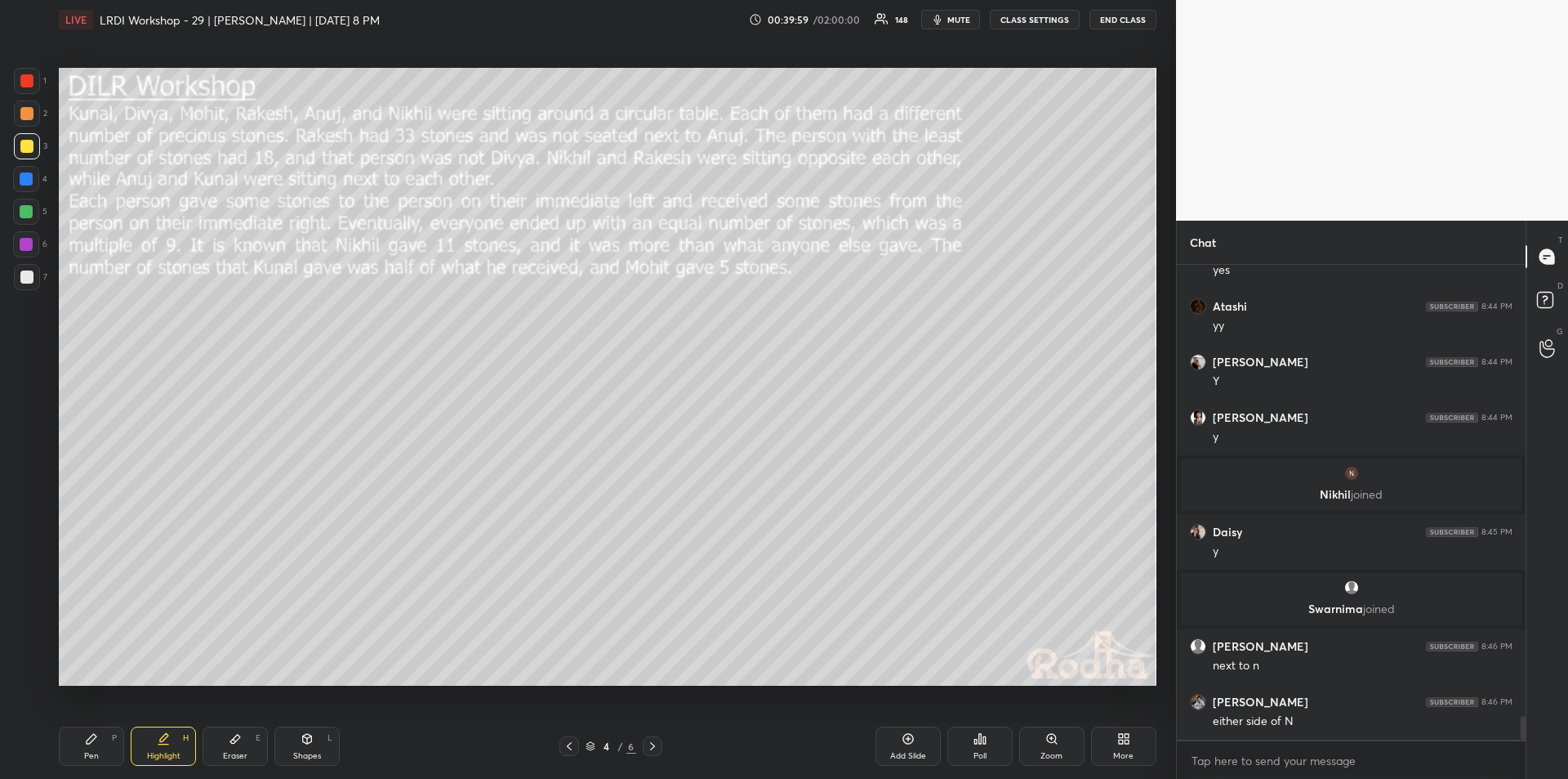
click at [98, 748] on div "Pen P" at bounding box center [92, 746] width 66 height 39
click at [164, 749] on div "Highlight H" at bounding box center [163, 746] width 66 height 39
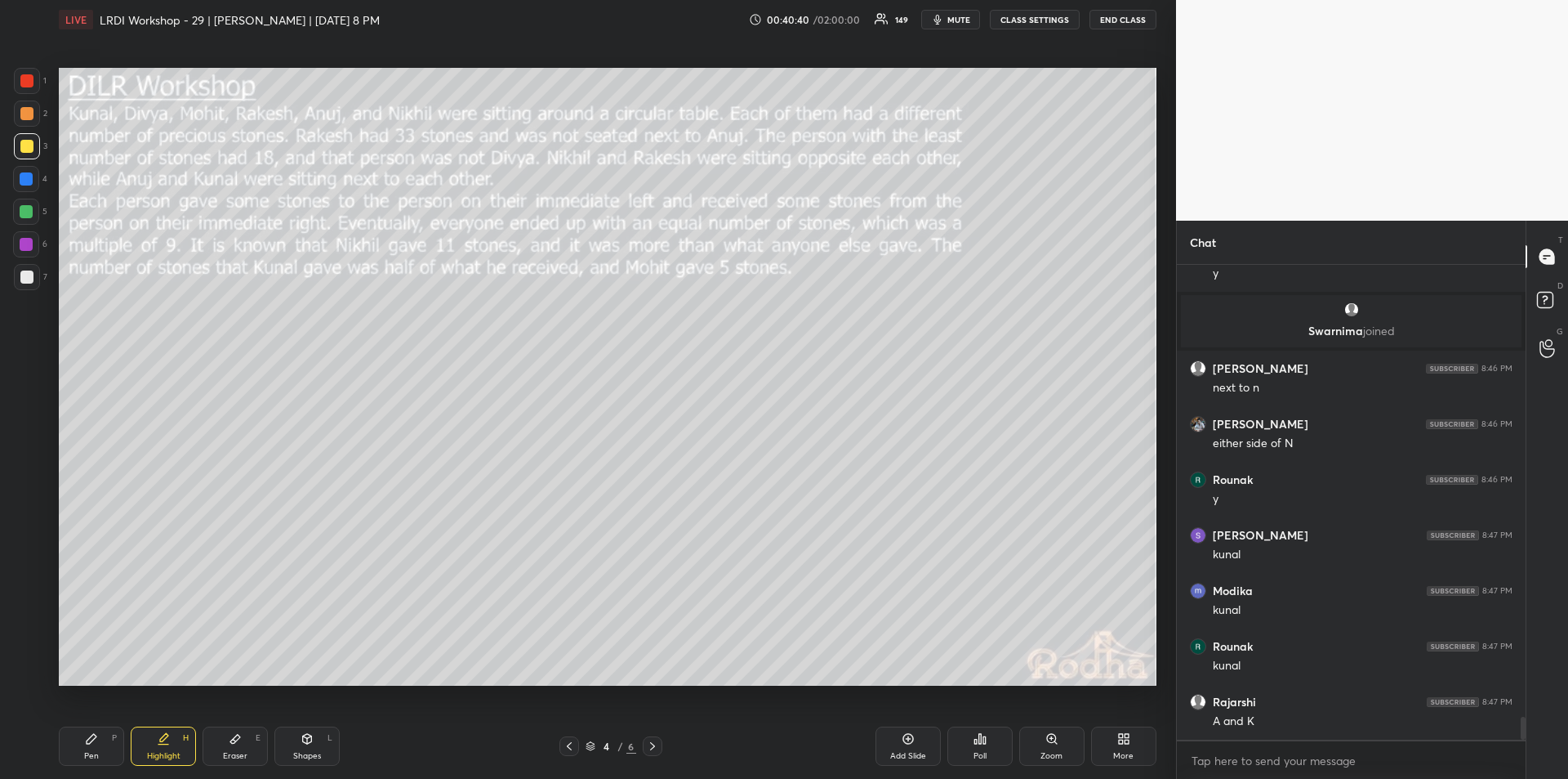
scroll to position [9342, 0]
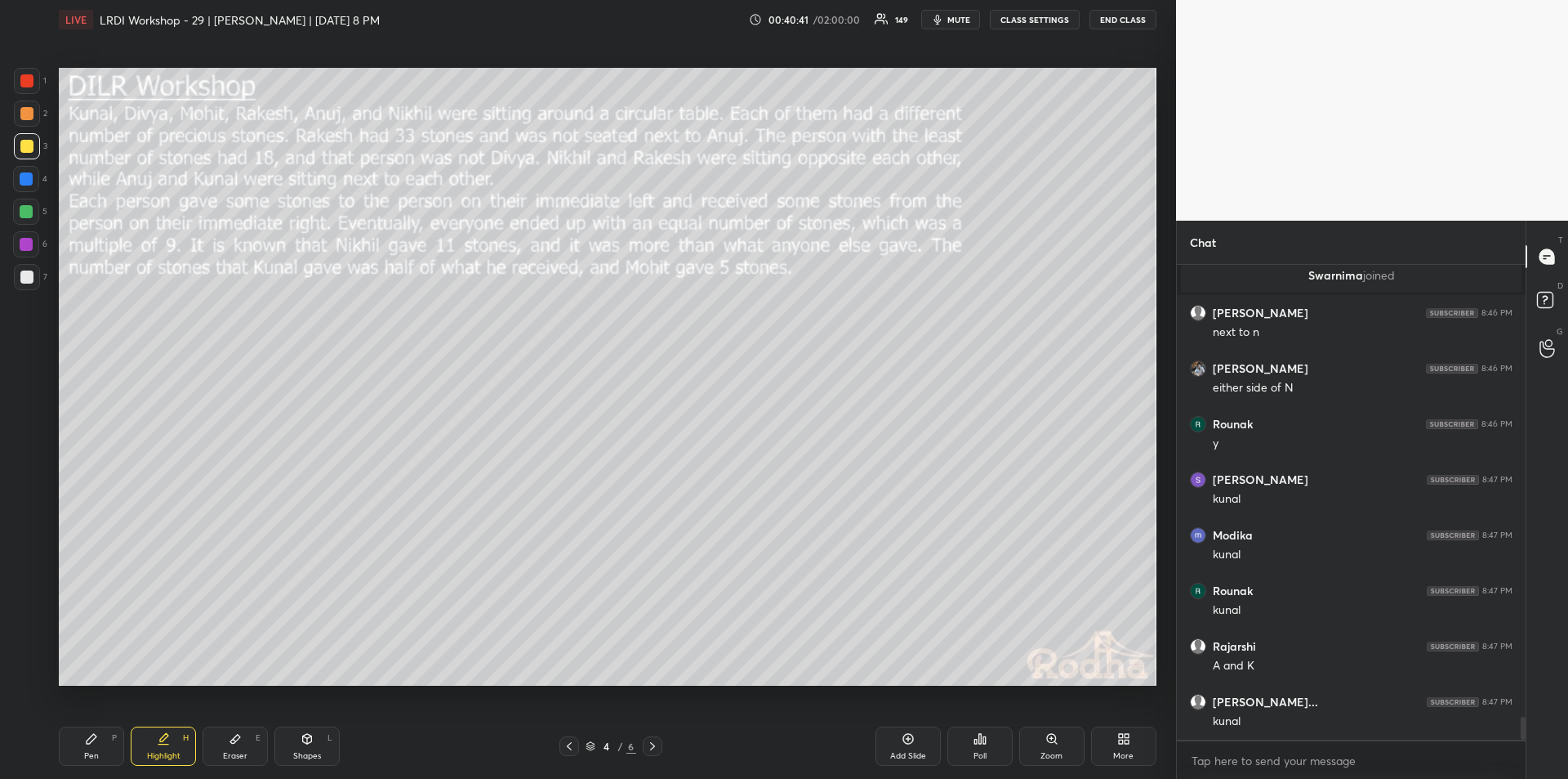
click at [102, 752] on div "Pen P" at bounding box center [92, 746] width 66 height 39
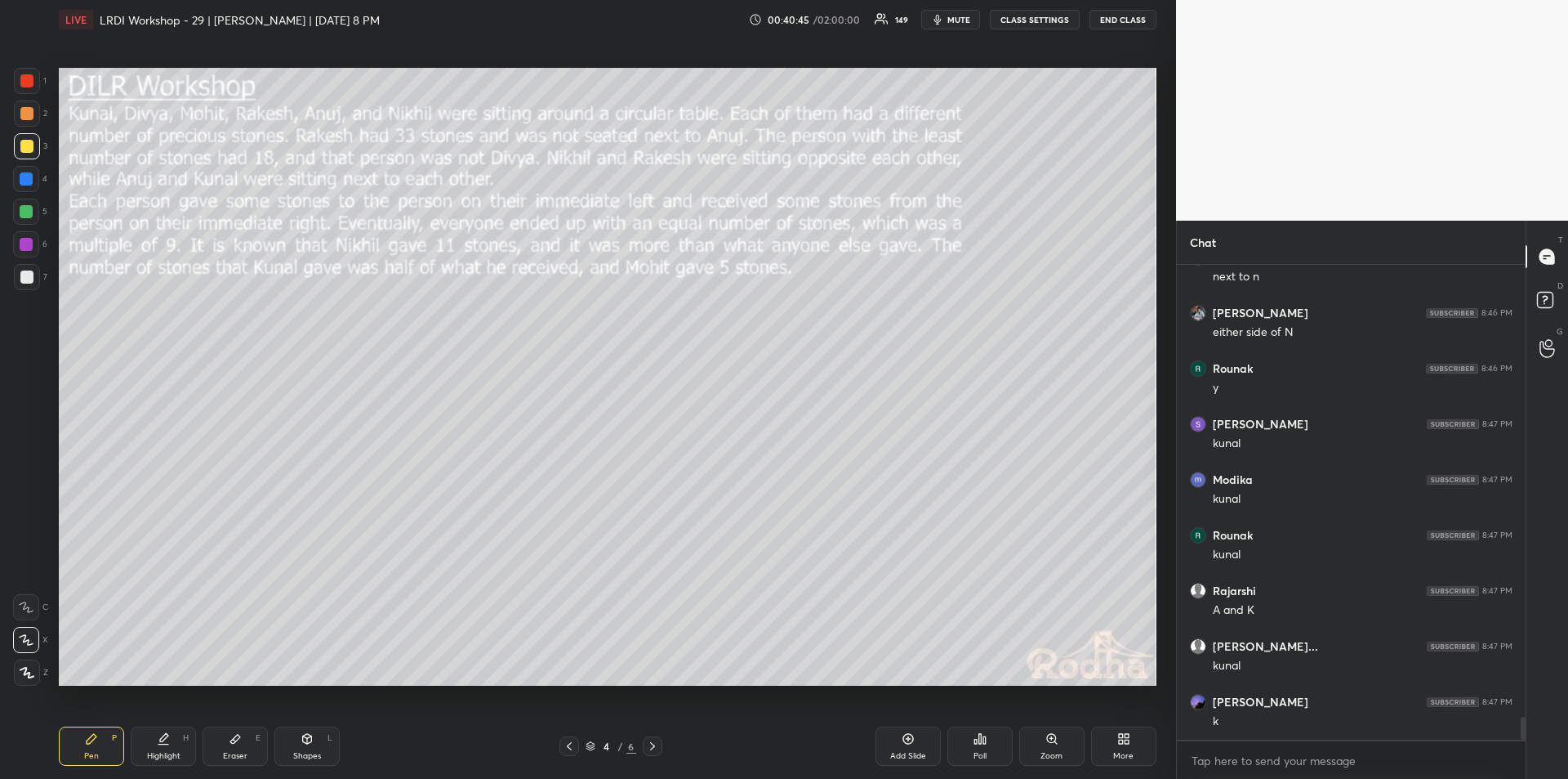
click at [167, 741] on icon at bounding box center [164, 738] width 13 height 13
click at [87, 741] on icon at bounding box center [92, 738] width 10 height 10
click at [155, 748] on div "Highlight H" at bounding box center [163, 746] width 66 height 39
click at [93, 748] on div "Pen P" at bounding box center [92, 746] width 66 height 39
click at [161, 748] on div "Highlight H" at bounding box center [163, 746] width 66 height 39
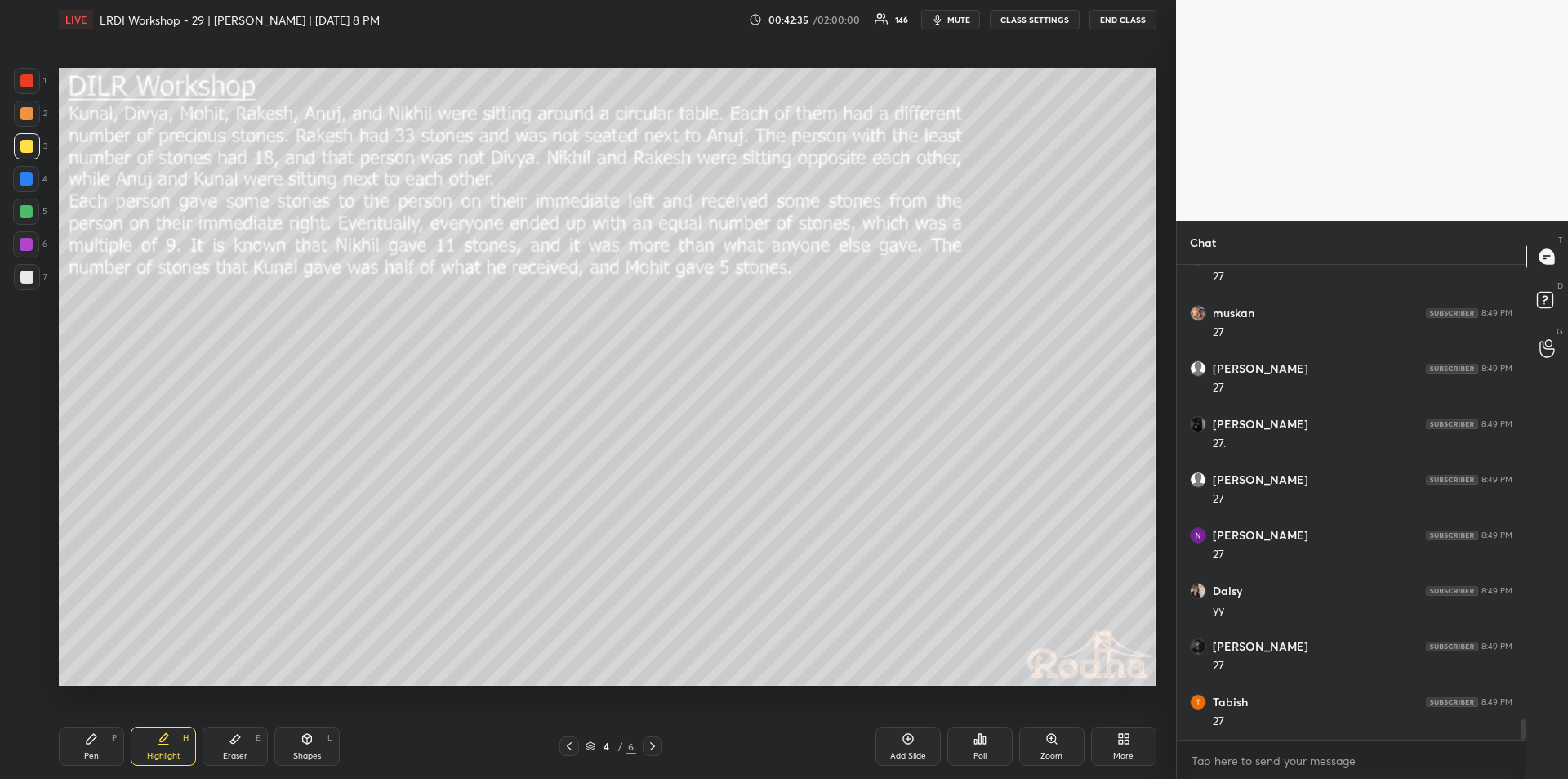
scroll to position [10509, 0]
click at [163, 743] on icon at bounding box center [164, 738] width 13 height 13
click at [98, 754] on div "Pen" at bounding box center [92, 755] width 15 height 8
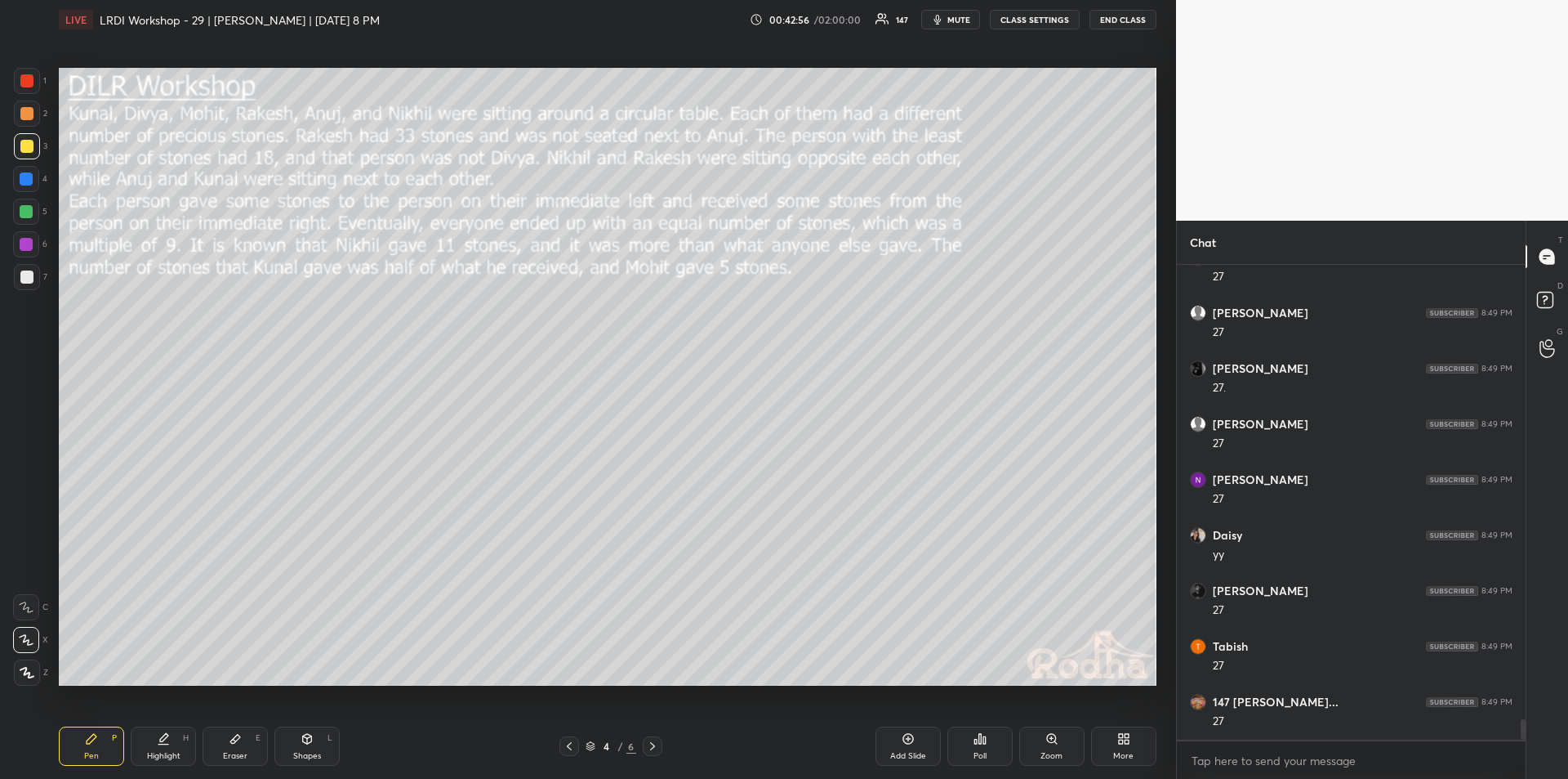
click at [168, 740] on icon at bounding box center [164, 738] width 13 height 13
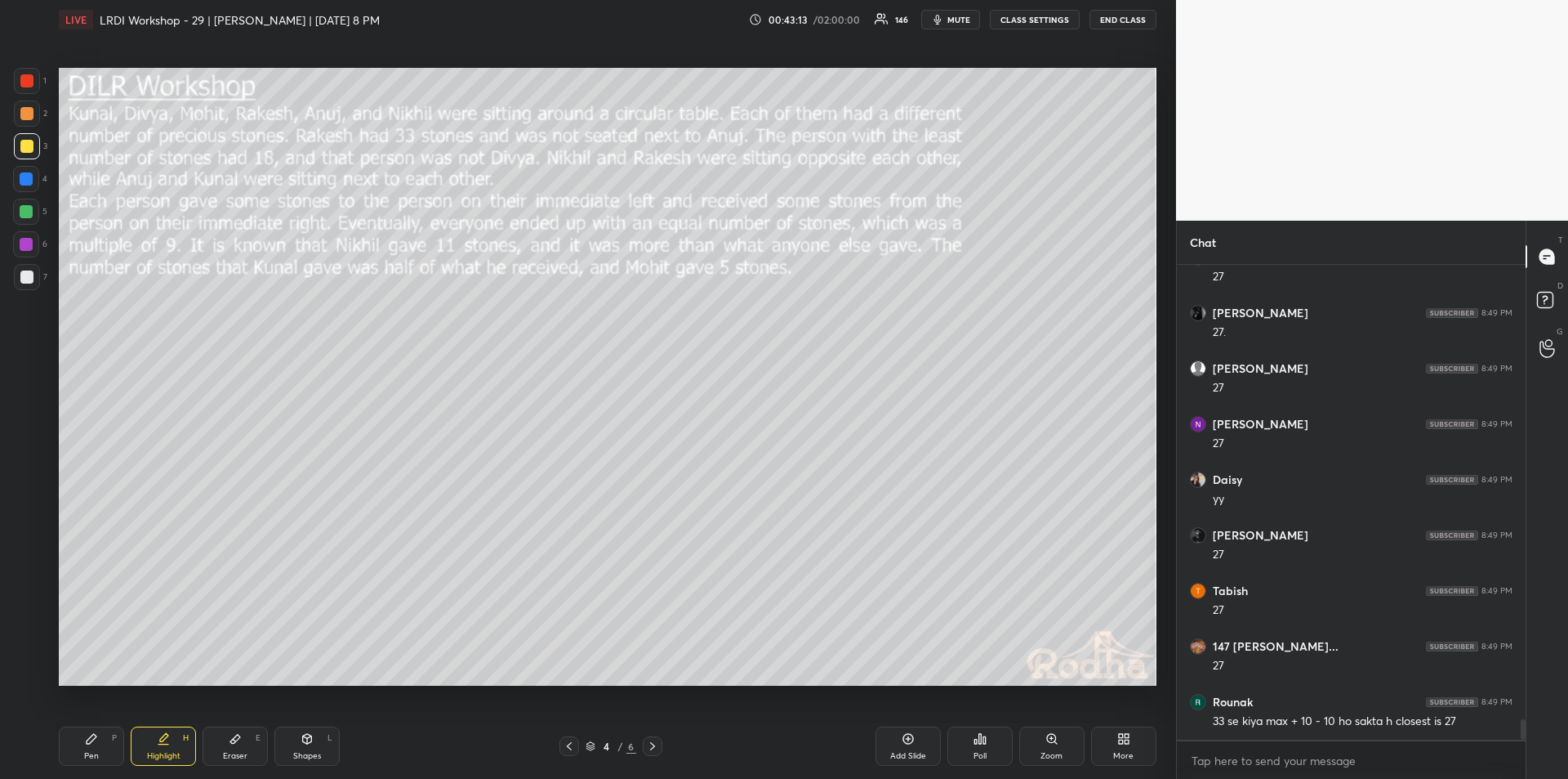
click at [94, 745] on div "Pen P" at bounding box center [92, 746] width 66 height 39
click at [163, 749] on div "Highlight H" at bounding box center [163, 746] width 66 height 39
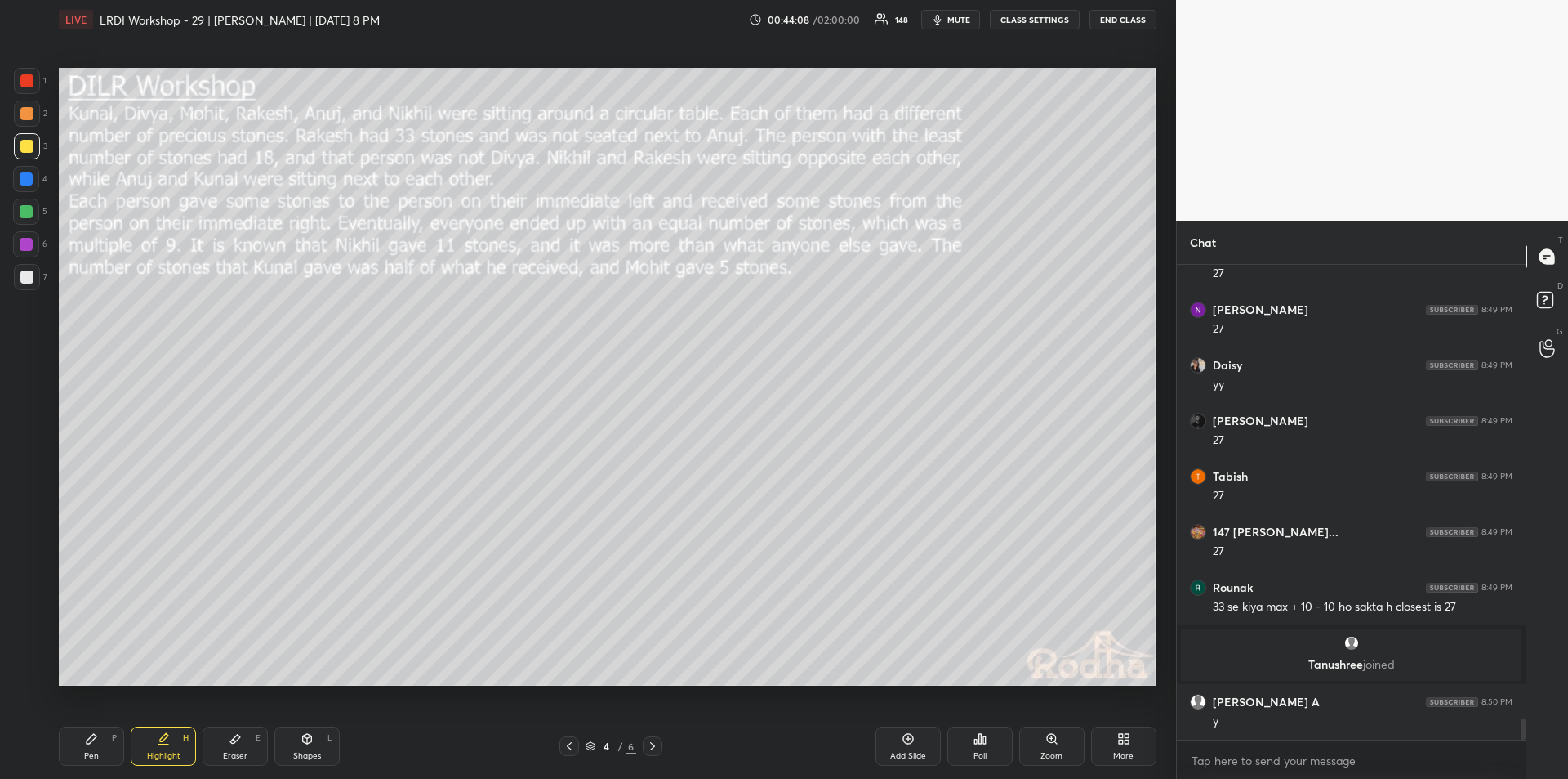
scroll to position [10269, 0]
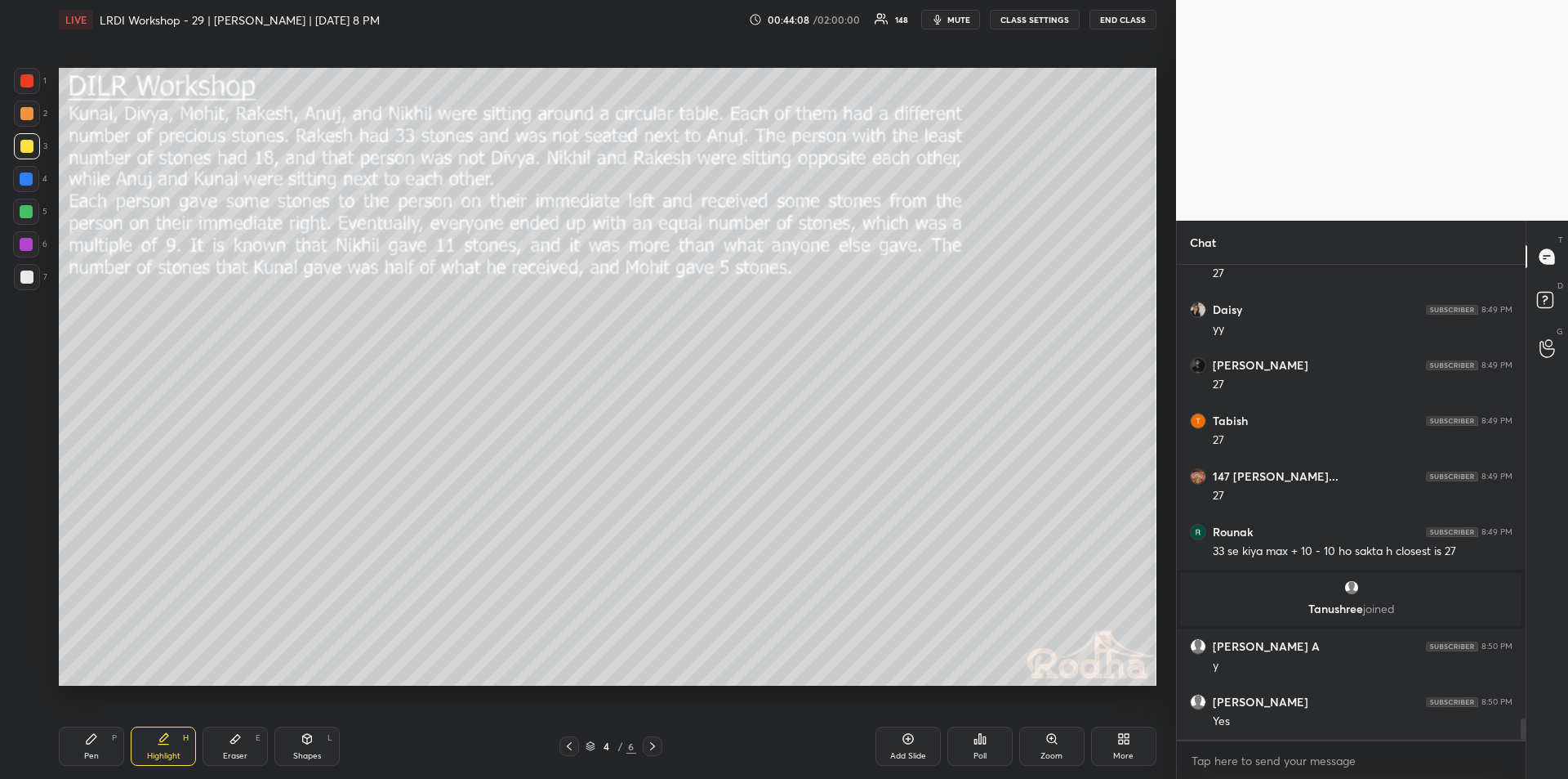
click at [95, 743] on icon at bounding box center [92, 738] width 13 height 13
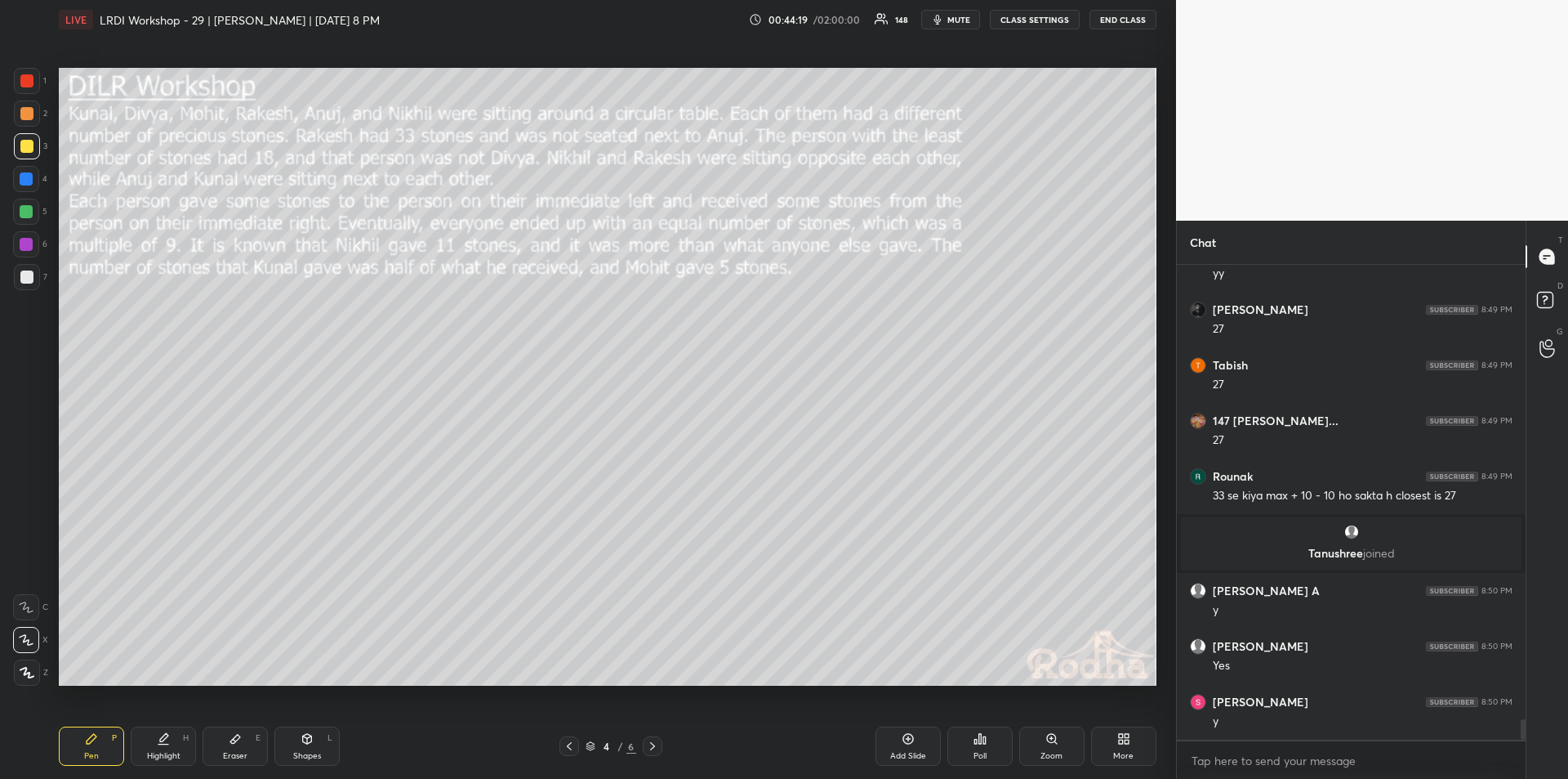
scroll to position [10380, 0]
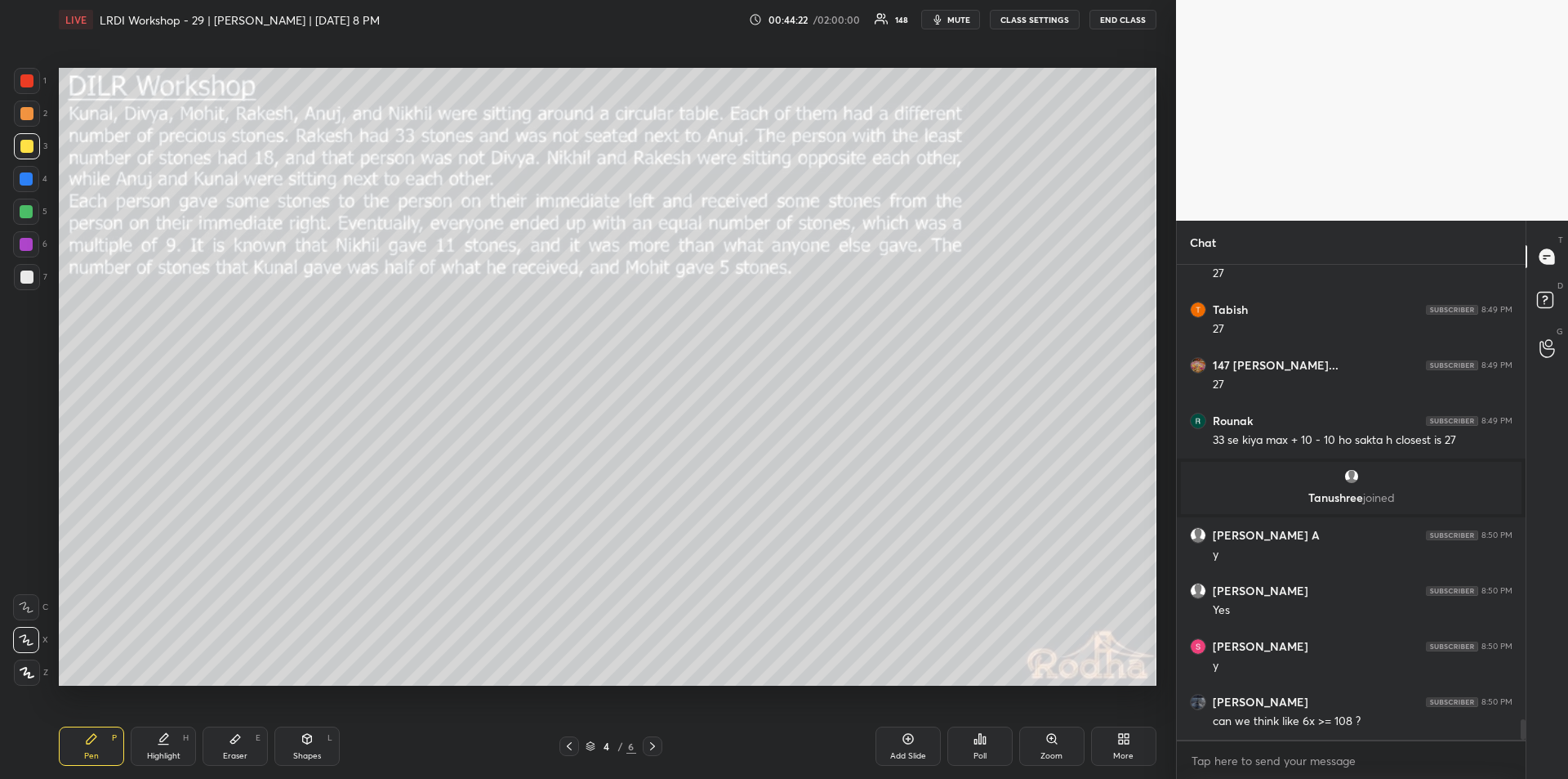
click at [166, 742] on icon at bounding box center [164, 738] width 13 height 13
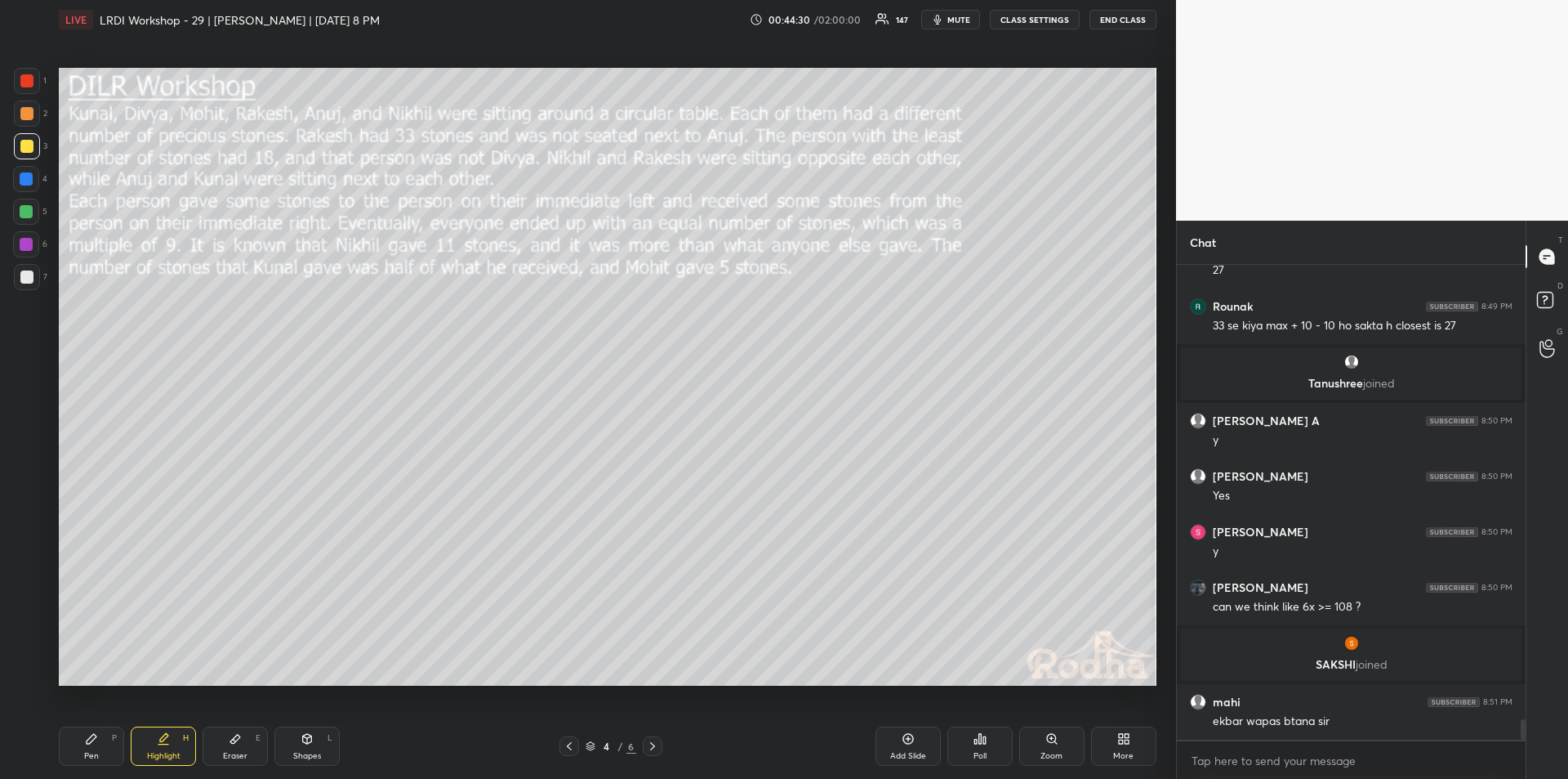
scroll to position [10420, 0]
click at [101, 750] on div "Pen P" at bounding box center [92, 746] width 66 height 39
click at [167, 751] on div "Highlight" at bounding box center [164, 755] width 33 height 8
click at [94, 748] on div "Pen P" at bounding box center [92, 746] width 66 height 39
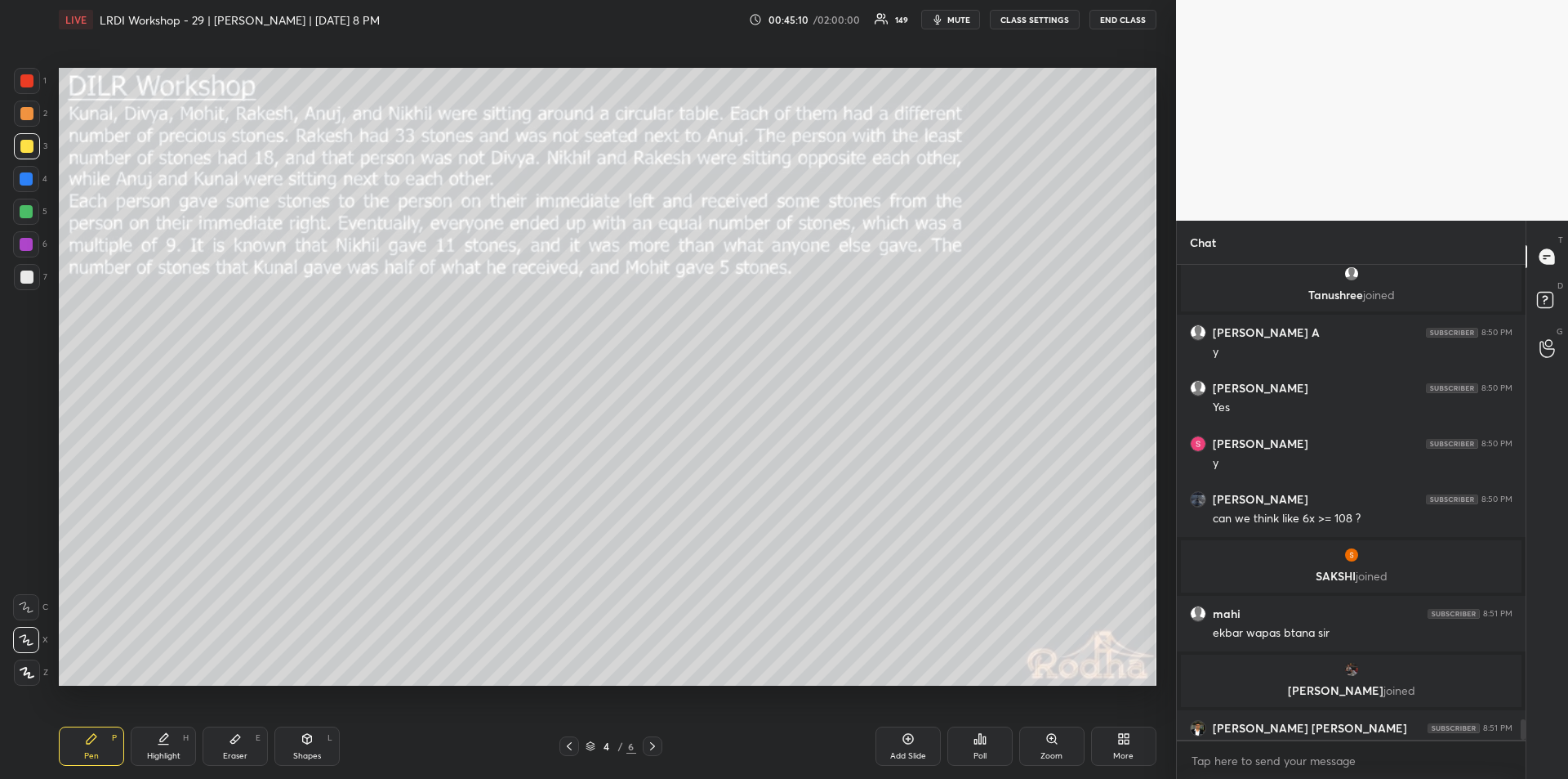
scroll to position [10505, 0]
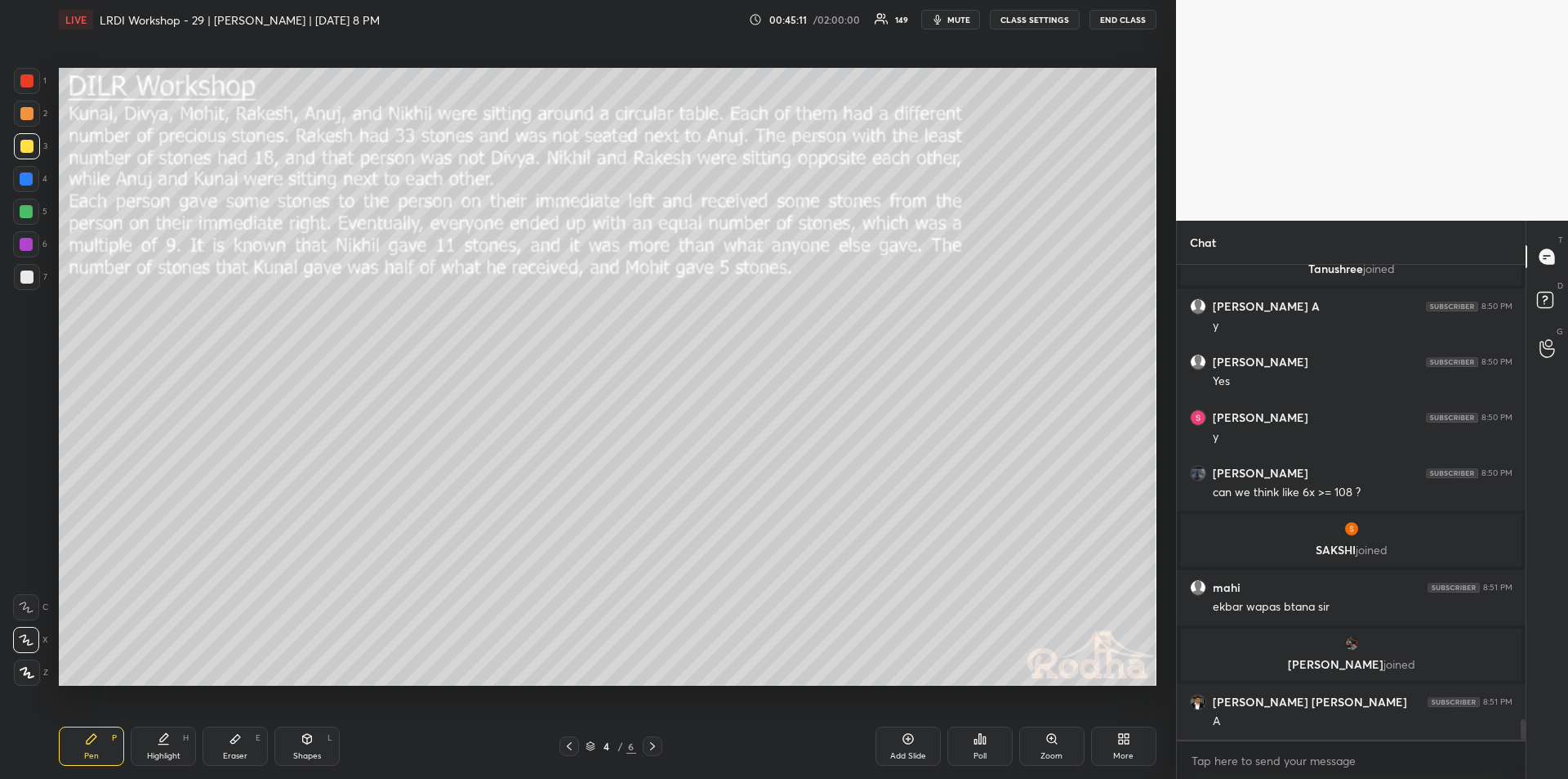
click at [163, 756] on div "Highlight" at bounding box center [164, 755] width 33 height 8
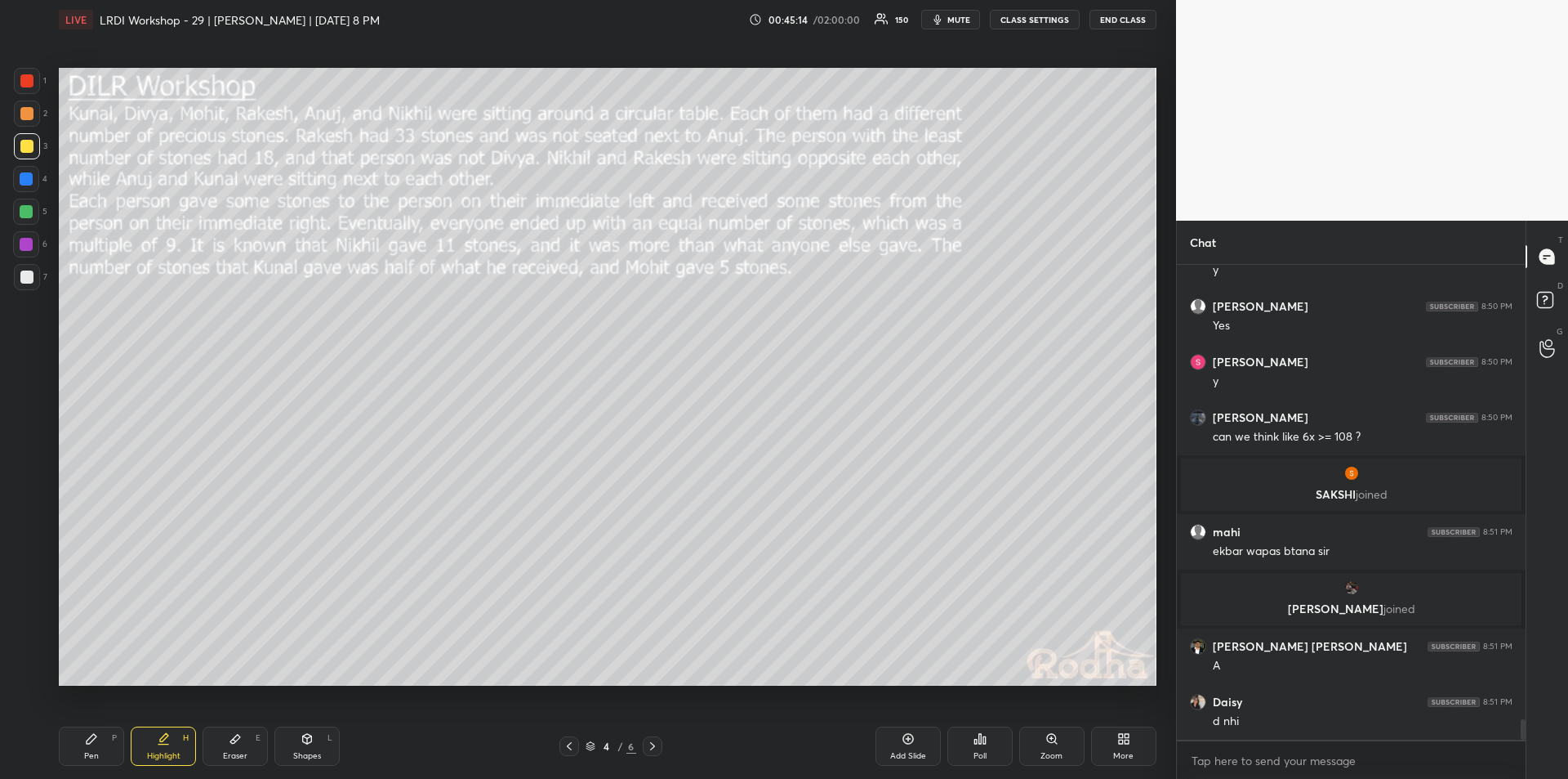
click at [165, 741] on icon at bounding box center [164, 738] width 13 height 13
click at [155, 746] on div "Highlight H" at bounding box center [163, 746] width 66 height 39
click at [95, 738] on icon at bounding box center [92, 738] width 13 height 13
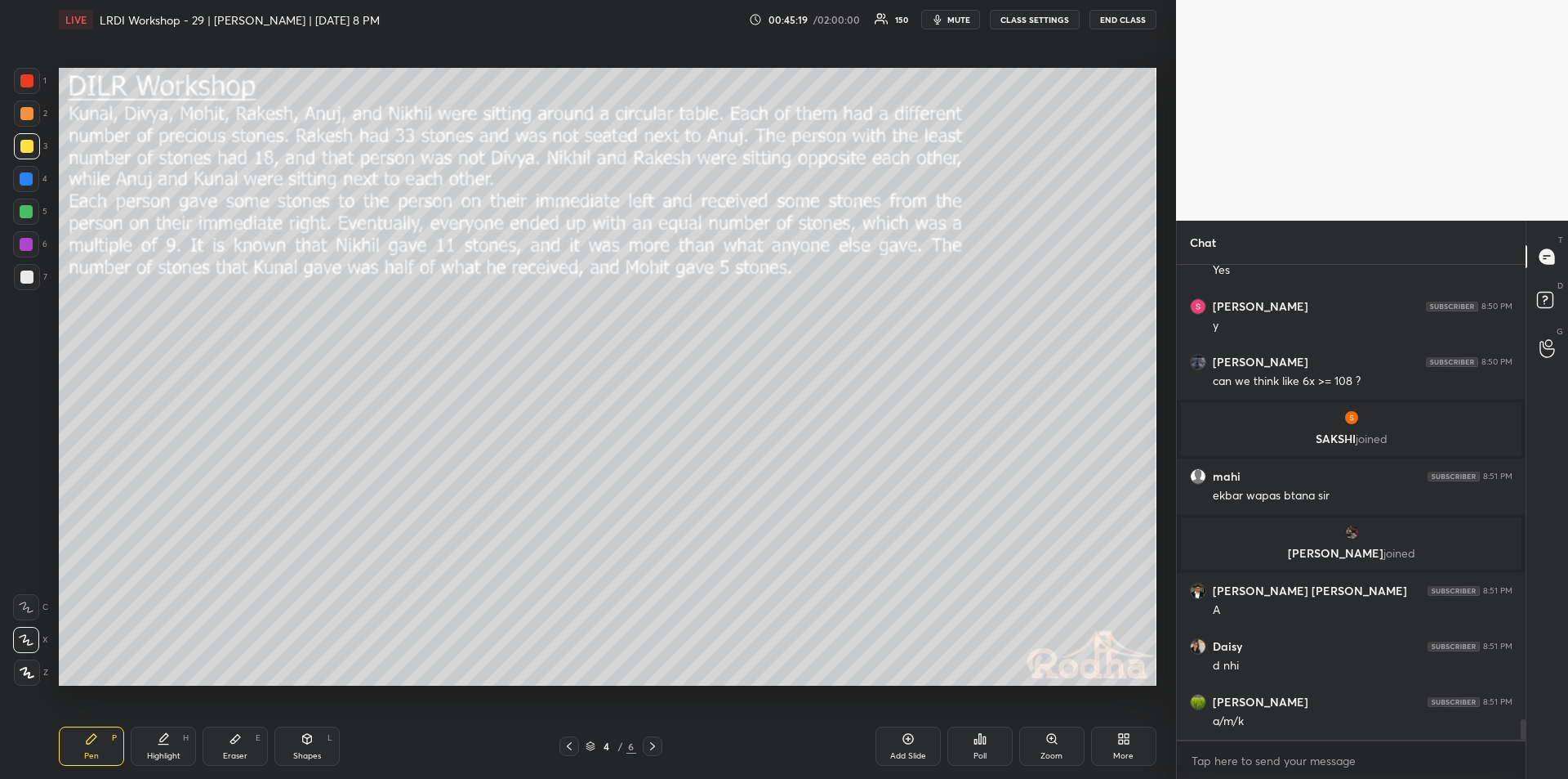
scroll to position [10672, 0]
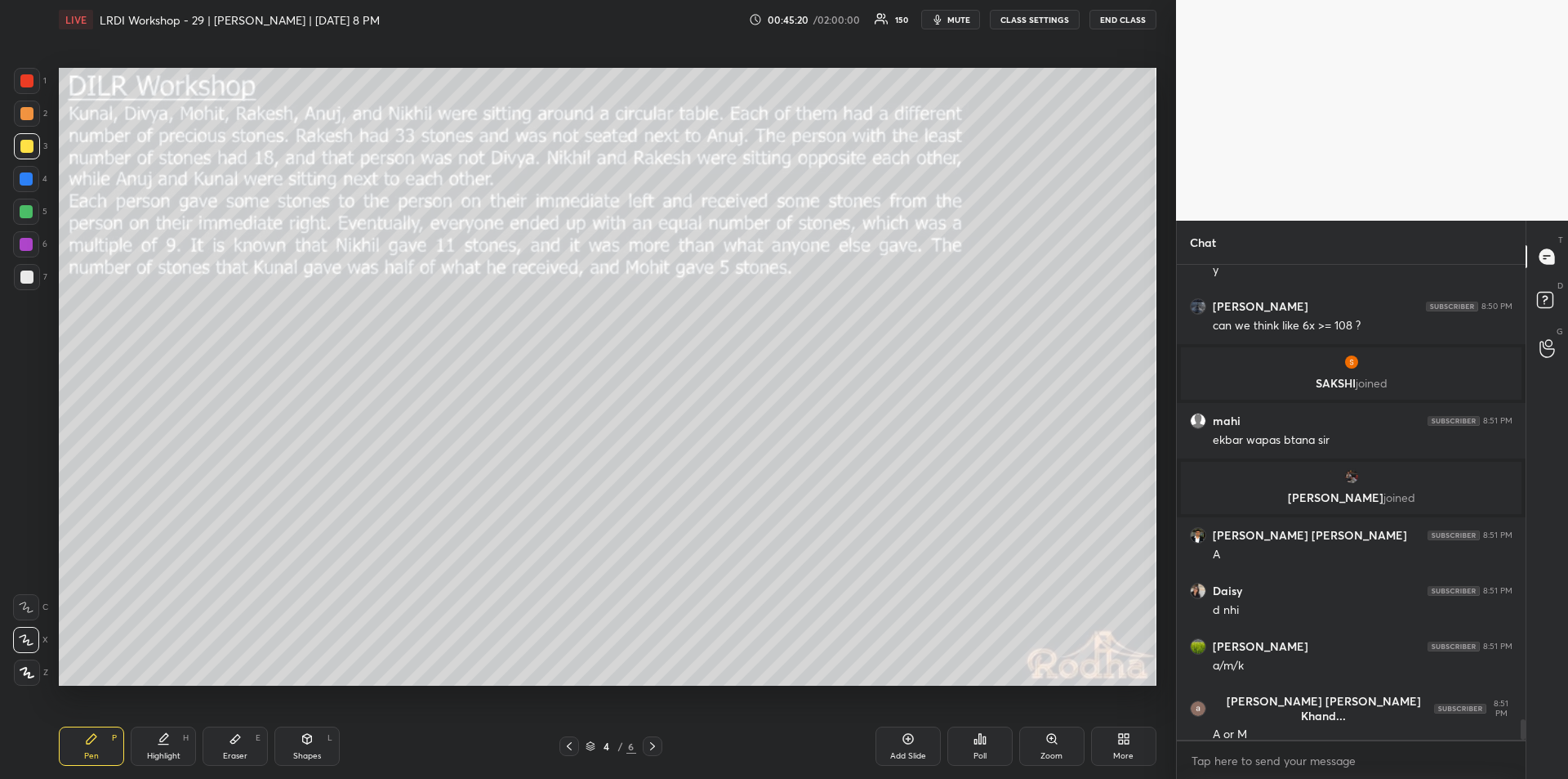
click at [168, 748] on div "Highlight H" at bounding box center [163, 746] width 66 height 39
click at [101, 748] on div "Pen P" at bounding box center [92, 746] width 66 height 39
click at [162, 748] on div "Highlight H" at bounding box center [163, 746] width 66 height 39
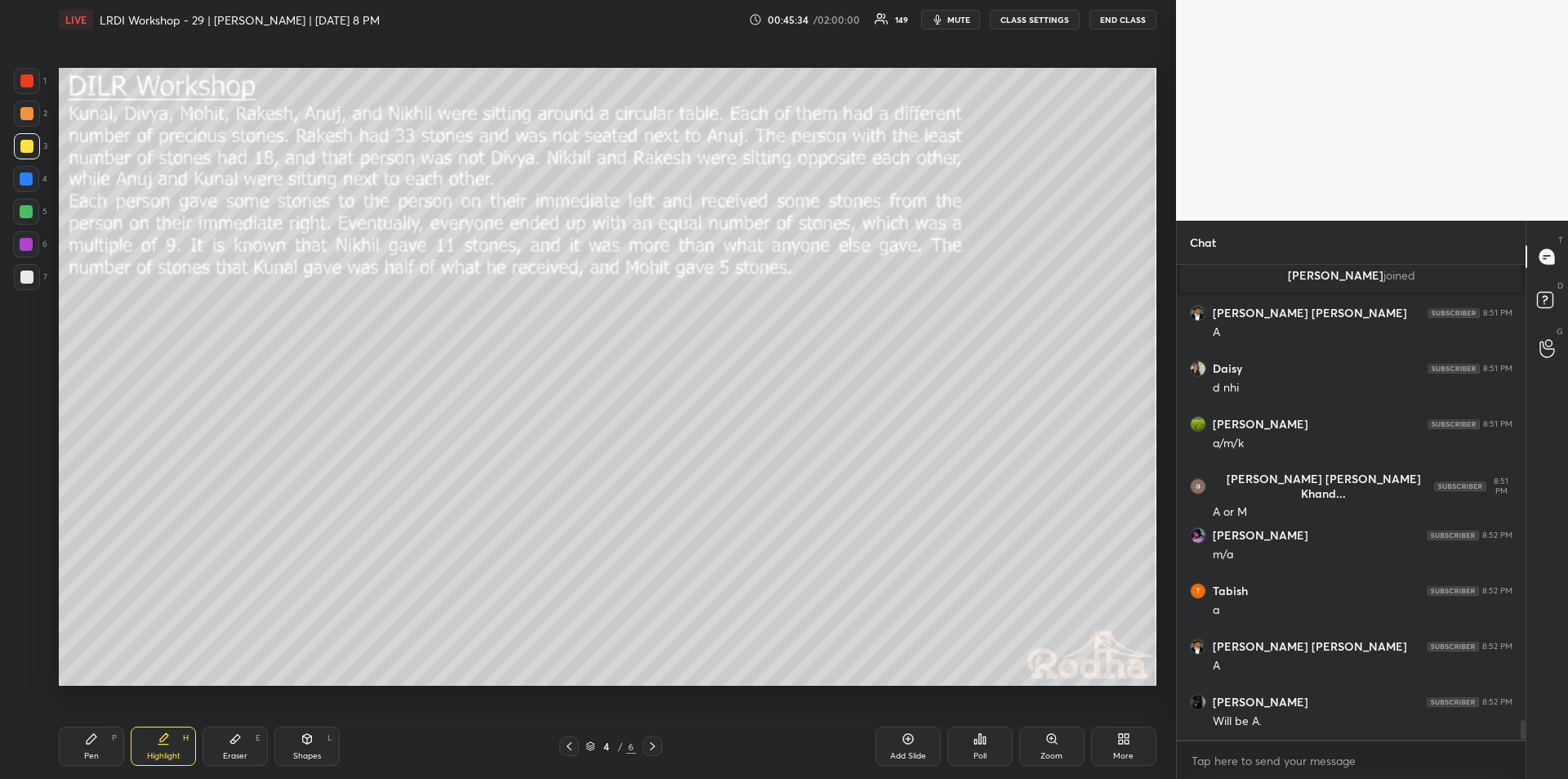
scroll to position [10949, 0]
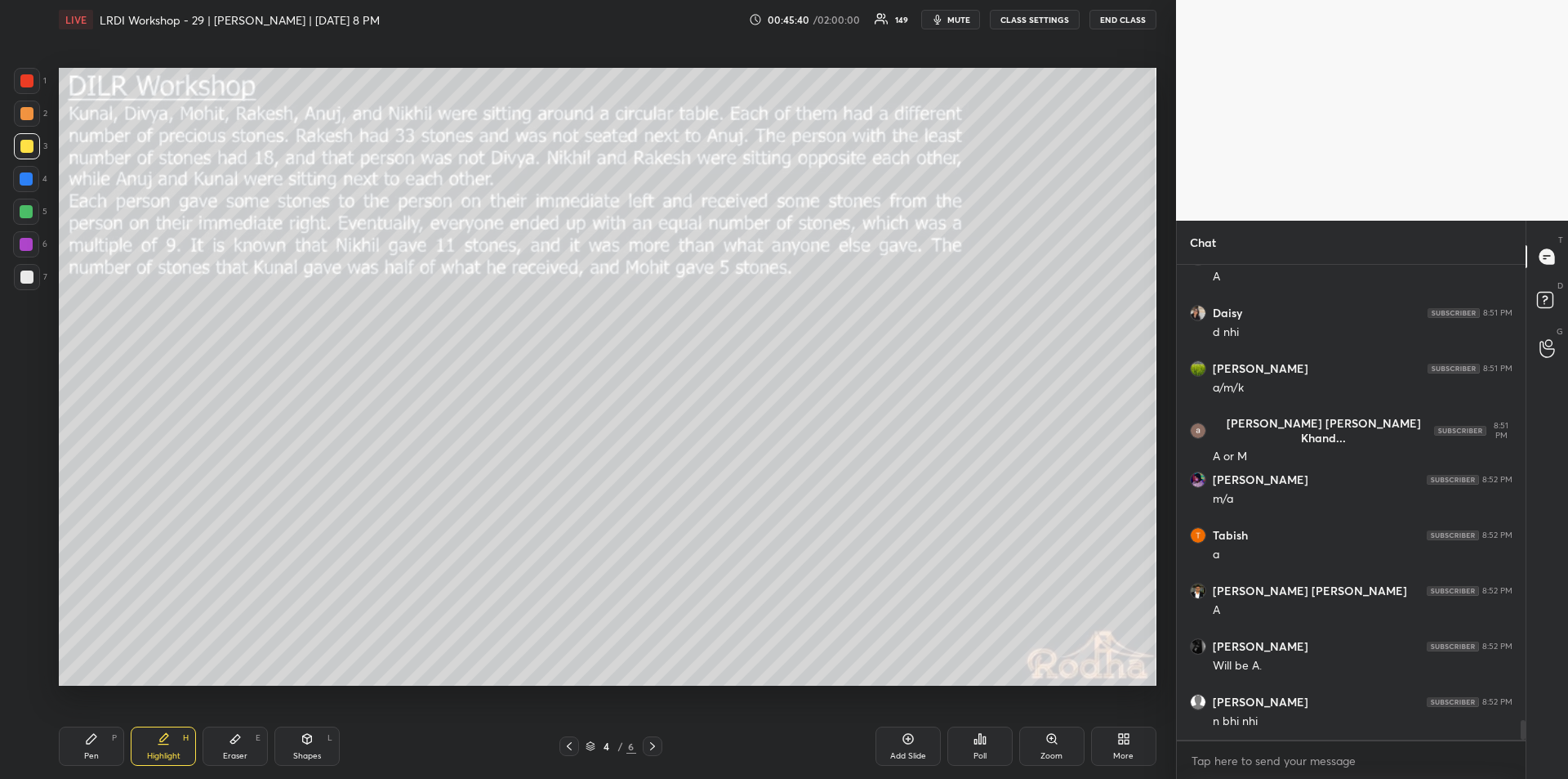
click at [84, 749] on div "Pen P" at bounding box center [92, 746] width 66 height 39
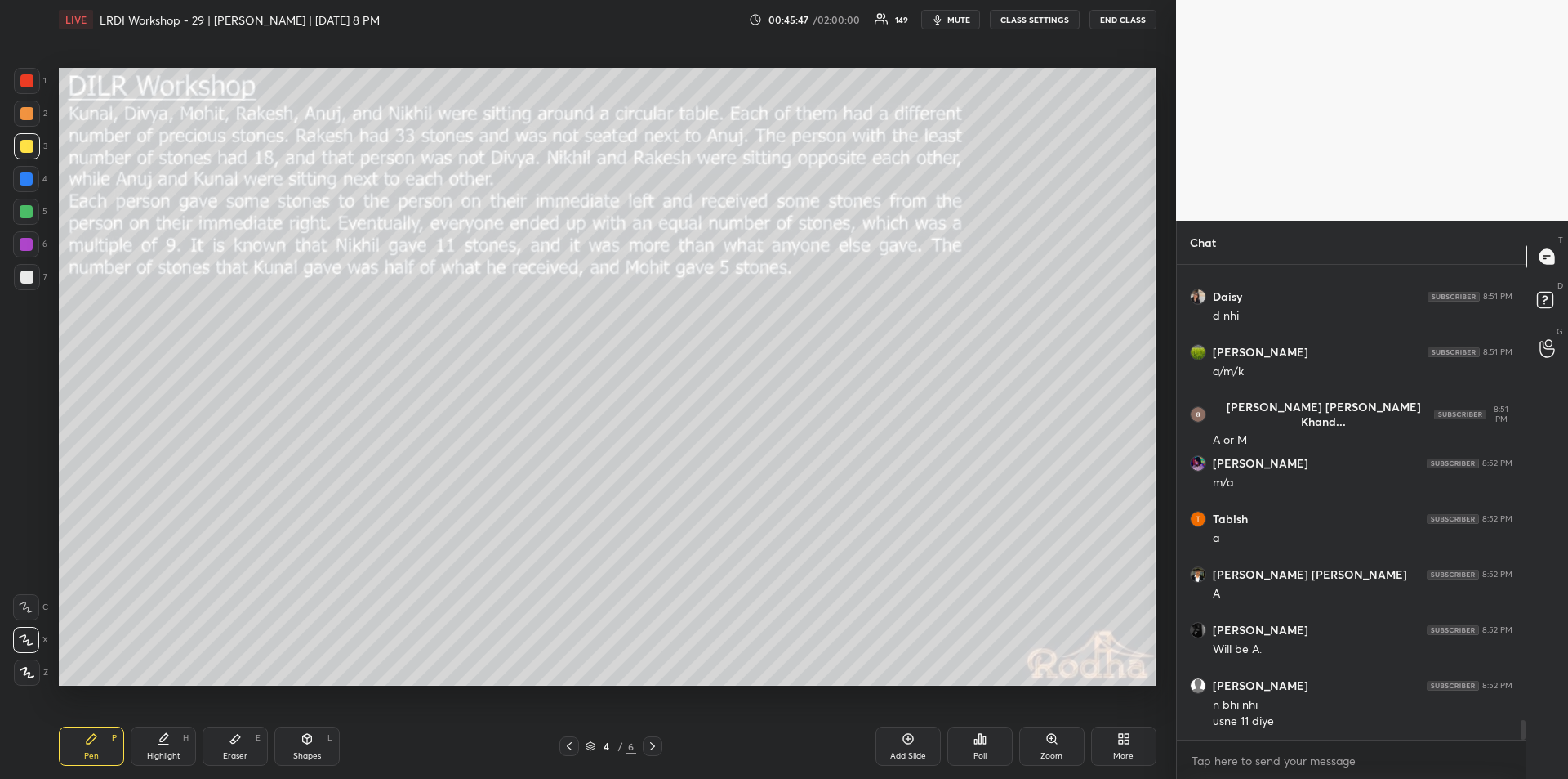
scroll to position [11022, 0]
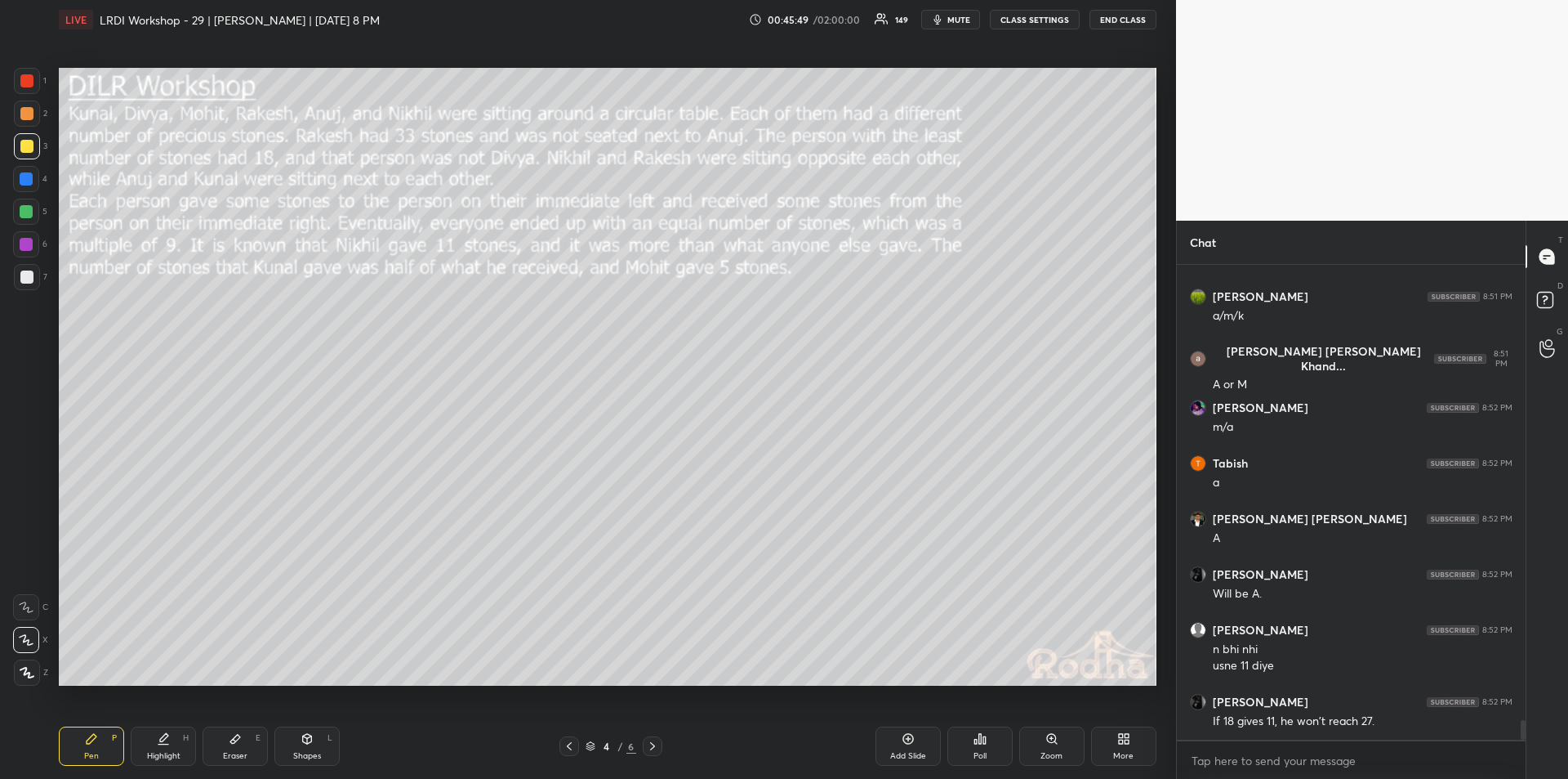
click at [167, 742] on icon at bounding box center [164, 738] width 13 height 13
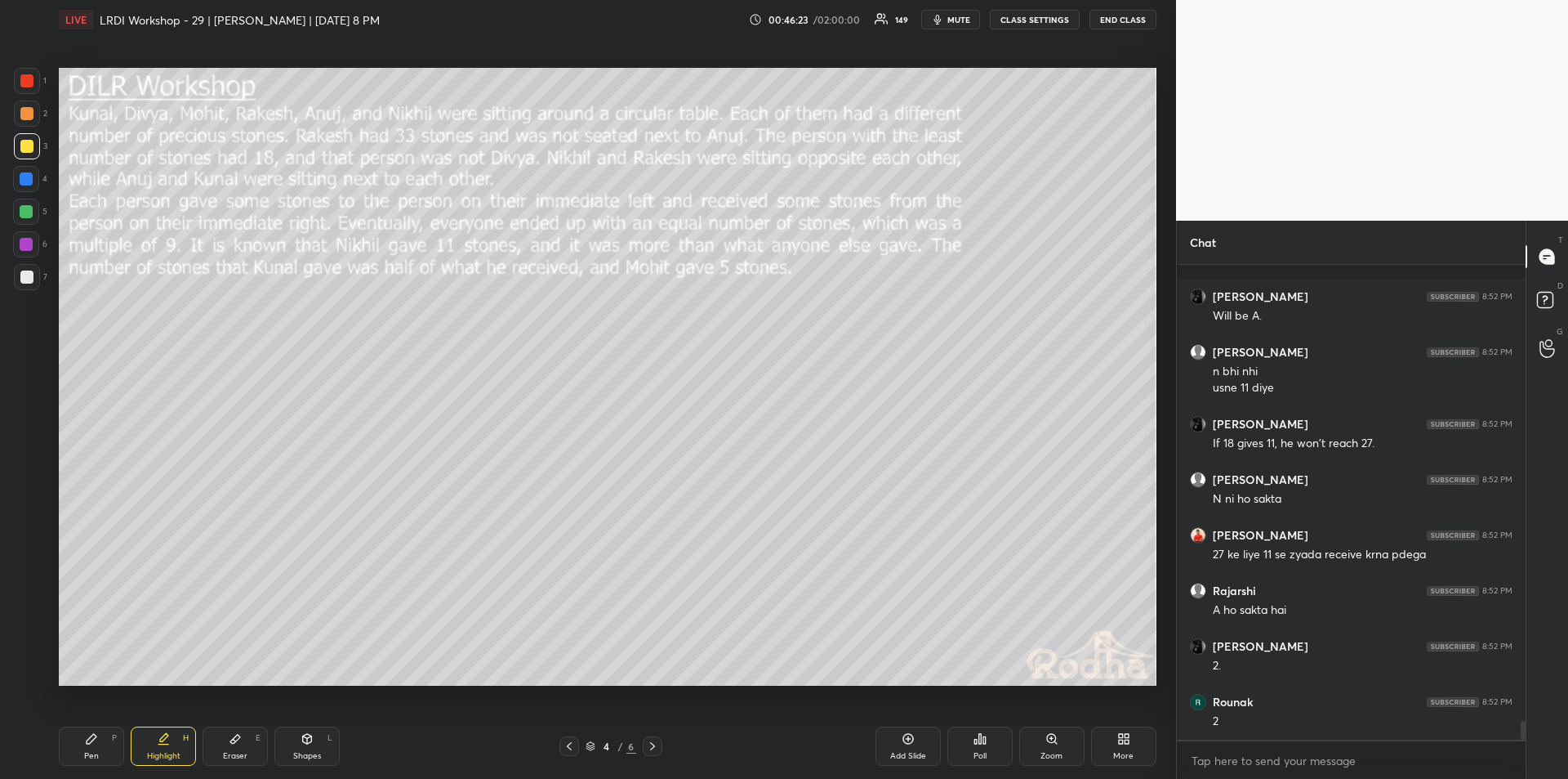
scroll to position [11411, 0]
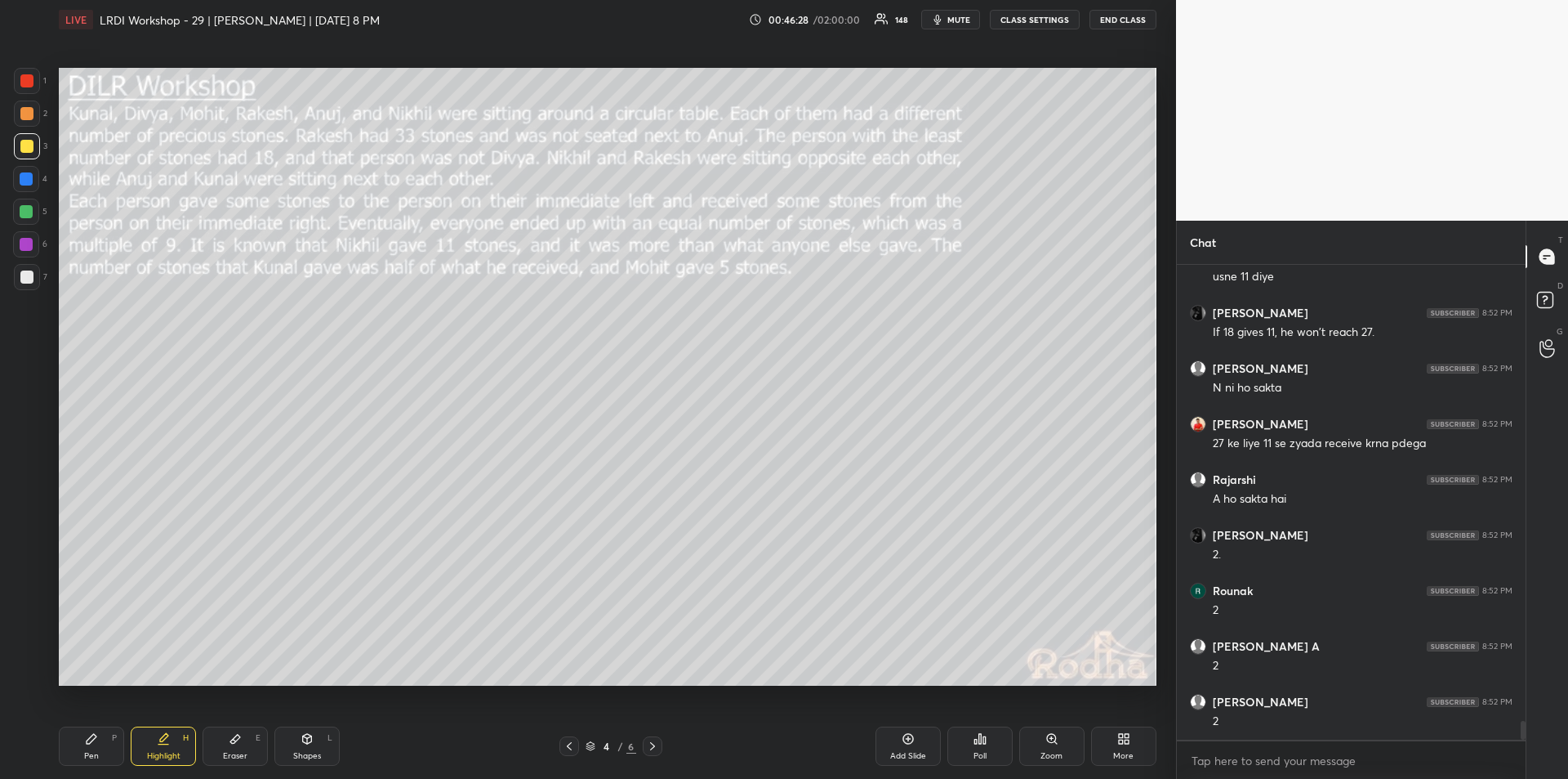
click at [92, 744] on icon at bounding box center [92, 738] width 13 height 13
click at [169, 743] on icon at bounding box center [164, 738] width 13 height 13
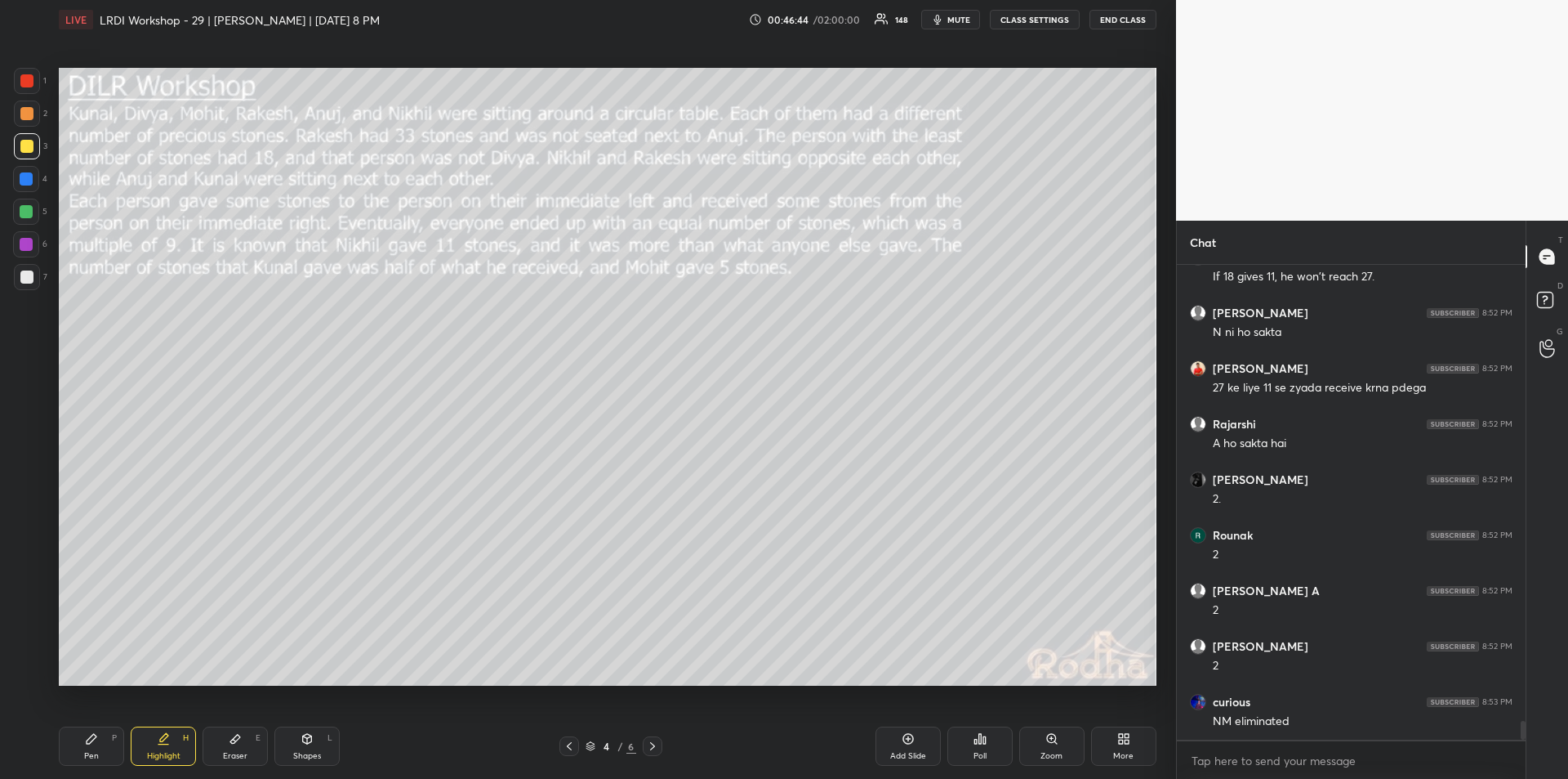
scroll to position [11525, 0]
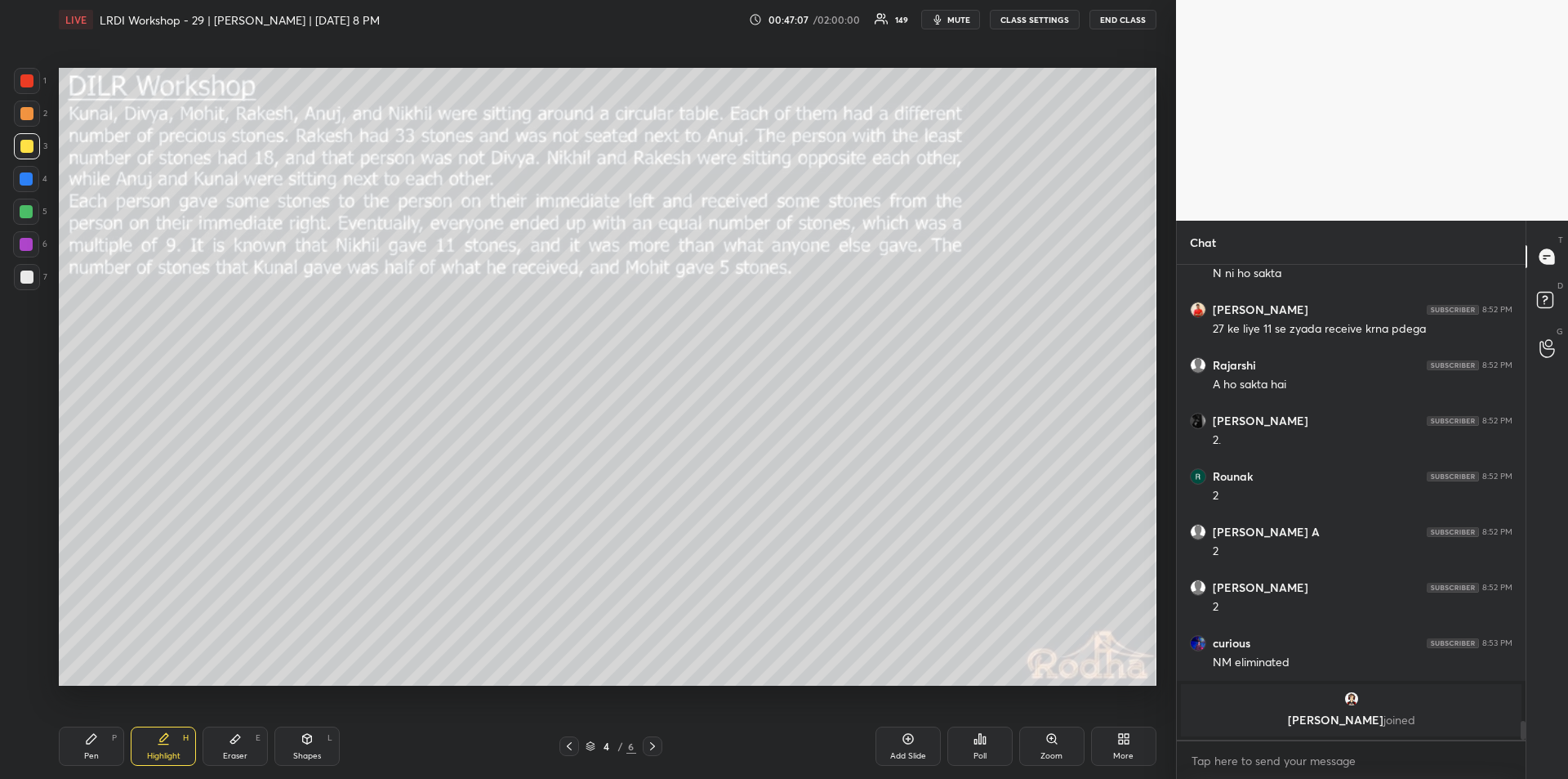
click at [93, 752] on div "Pen" at bounding box center [92, 755] width 15 height 8
click at [157, 749] on div "Highlight H" at bounding box center [163, 746] width 66 height 39
click at [96, 744] on icon at bounding box center [92, 738] width 13 height 13
click at [167, 748] on div "Highlight H" at bounding box center [163, 746] width 66 height 39
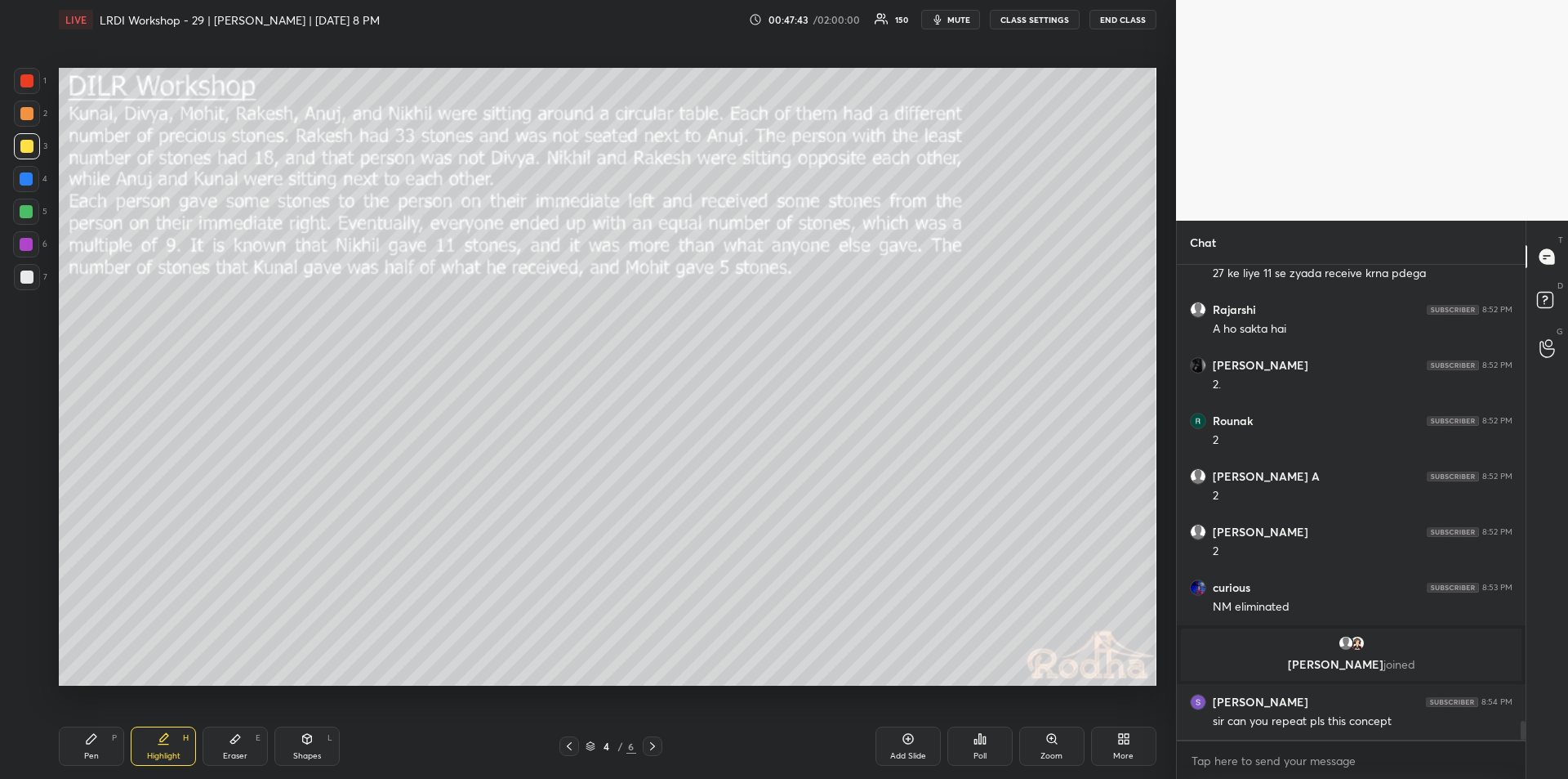
click at [91, 740] on icon at bounding box center [92, 738] width 10 height 10
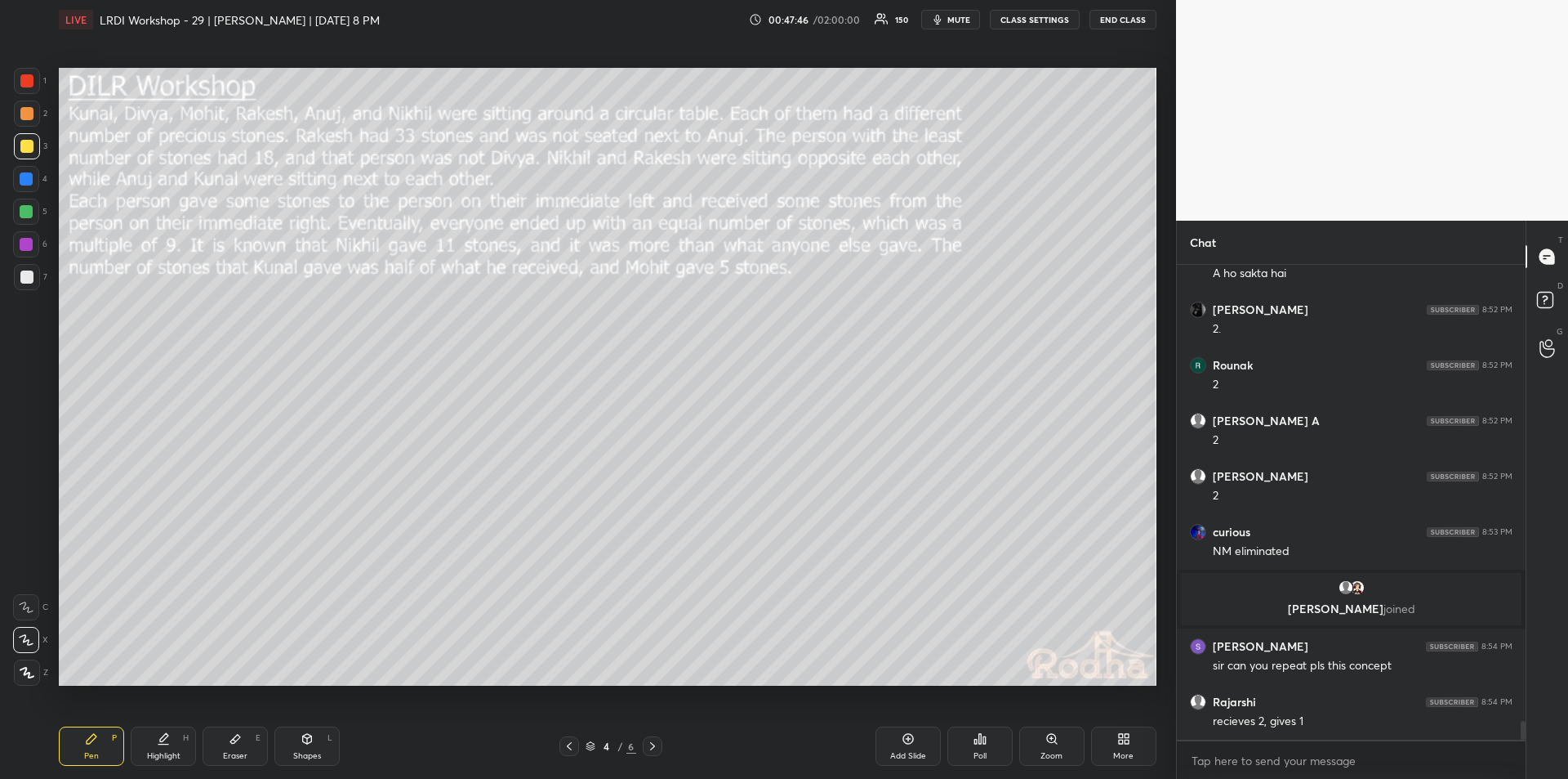
scroll to position [11406, 0]
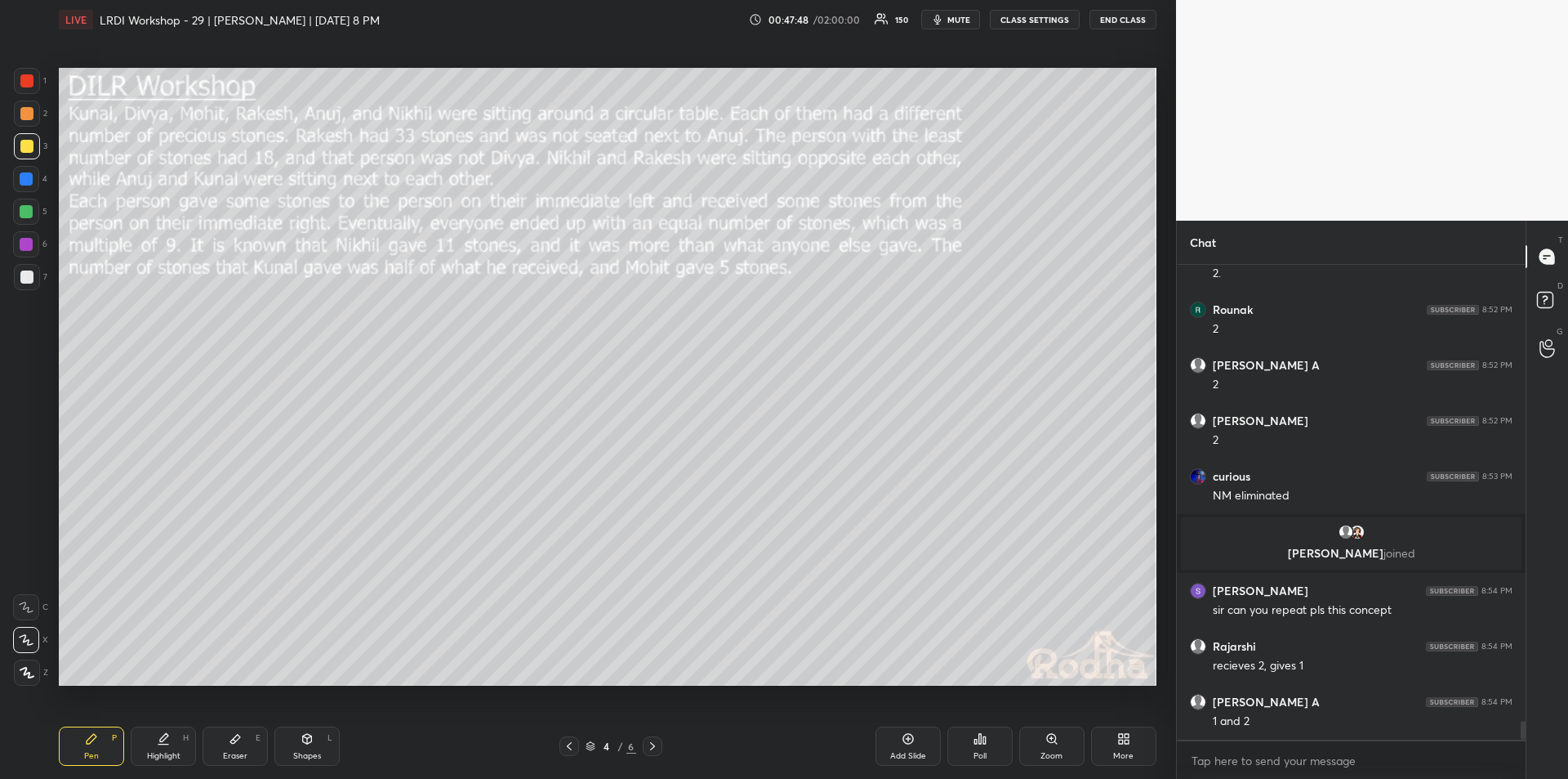
click at [164, 747] on div "Highlight H" at bounding box center [163, 746] width 66 height 39
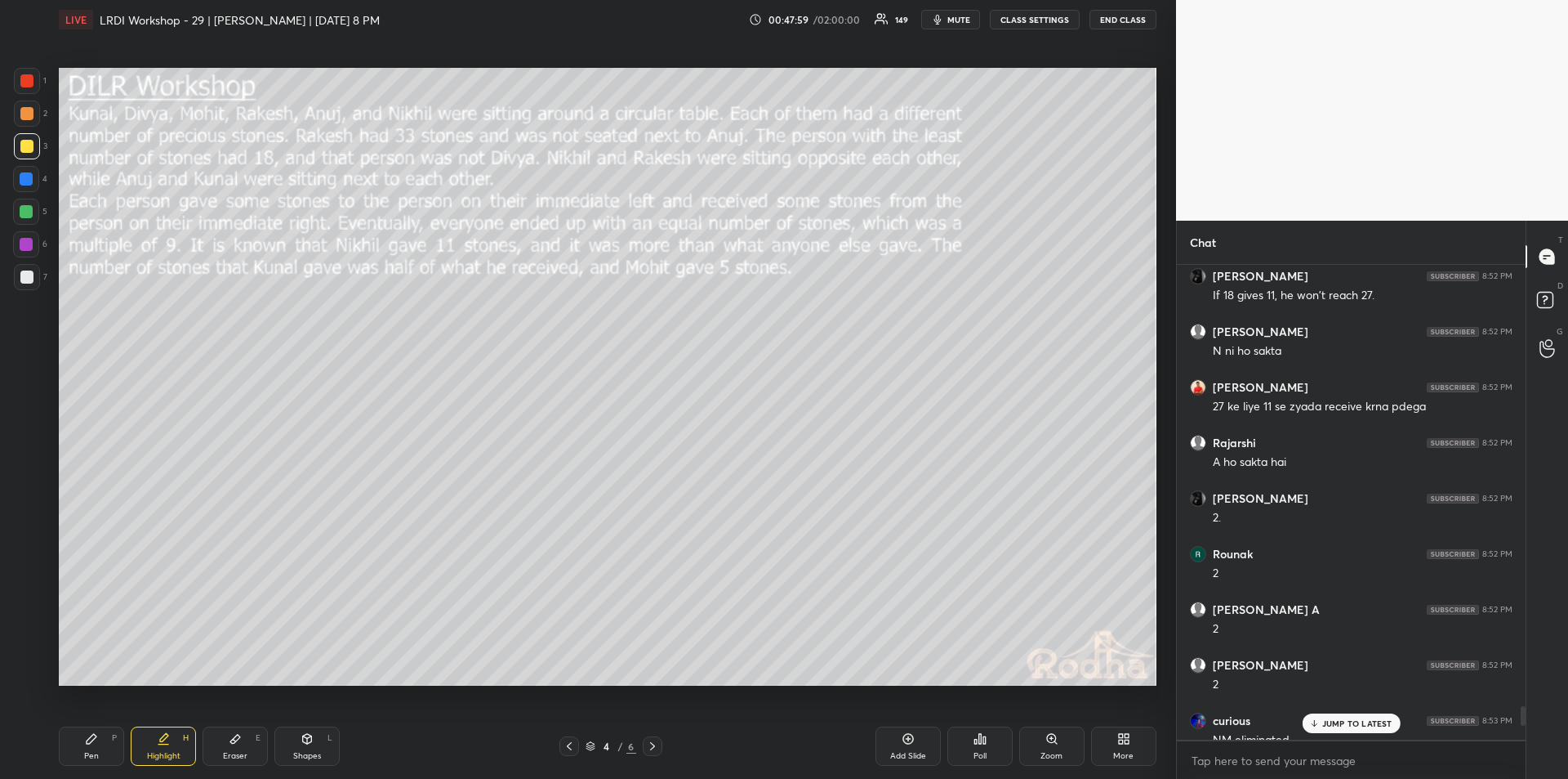
scroll to position [11439, 0]
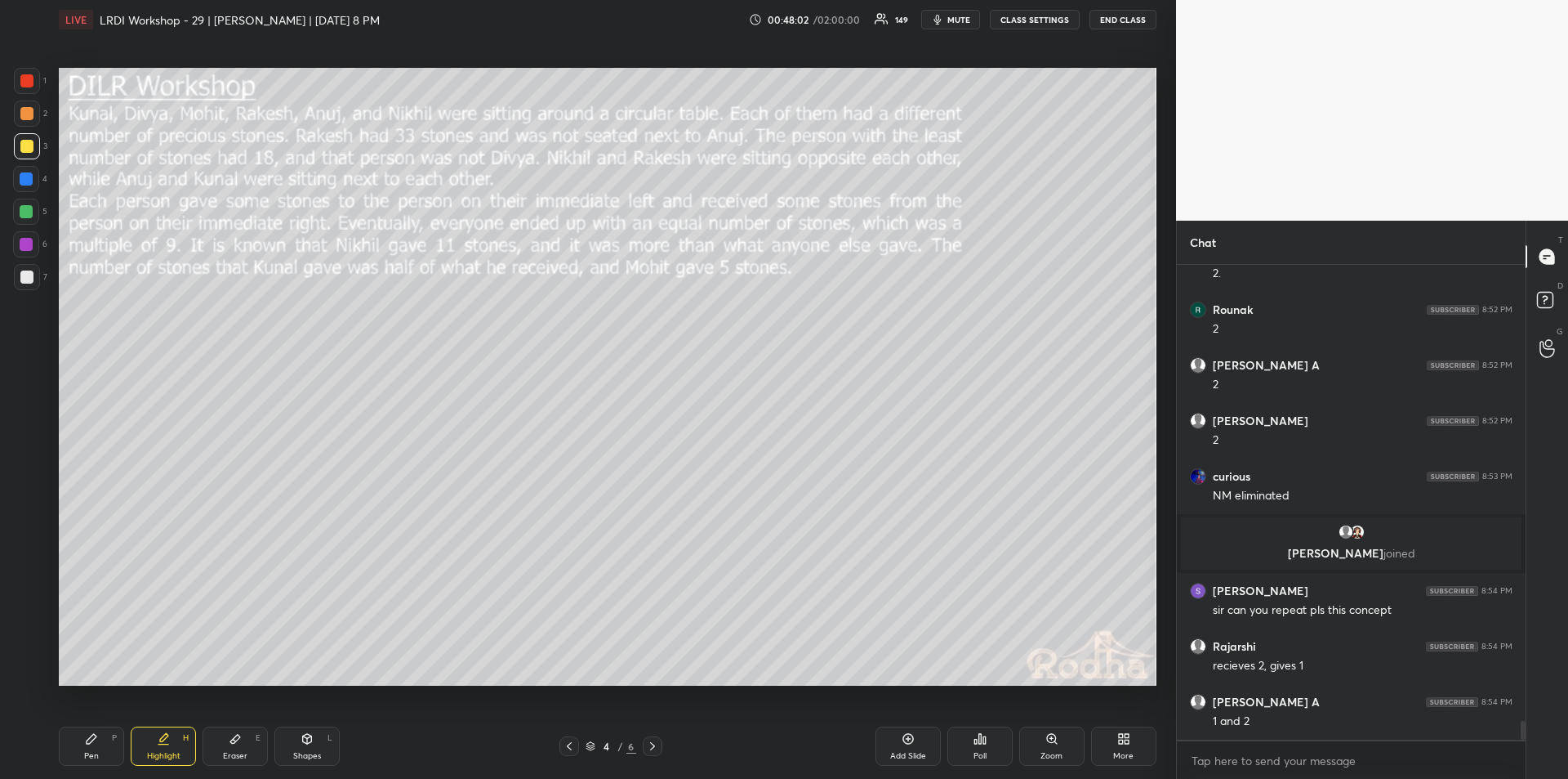
click at [158, 742] on icon at bounding box center [164, 738] width 13 height 13
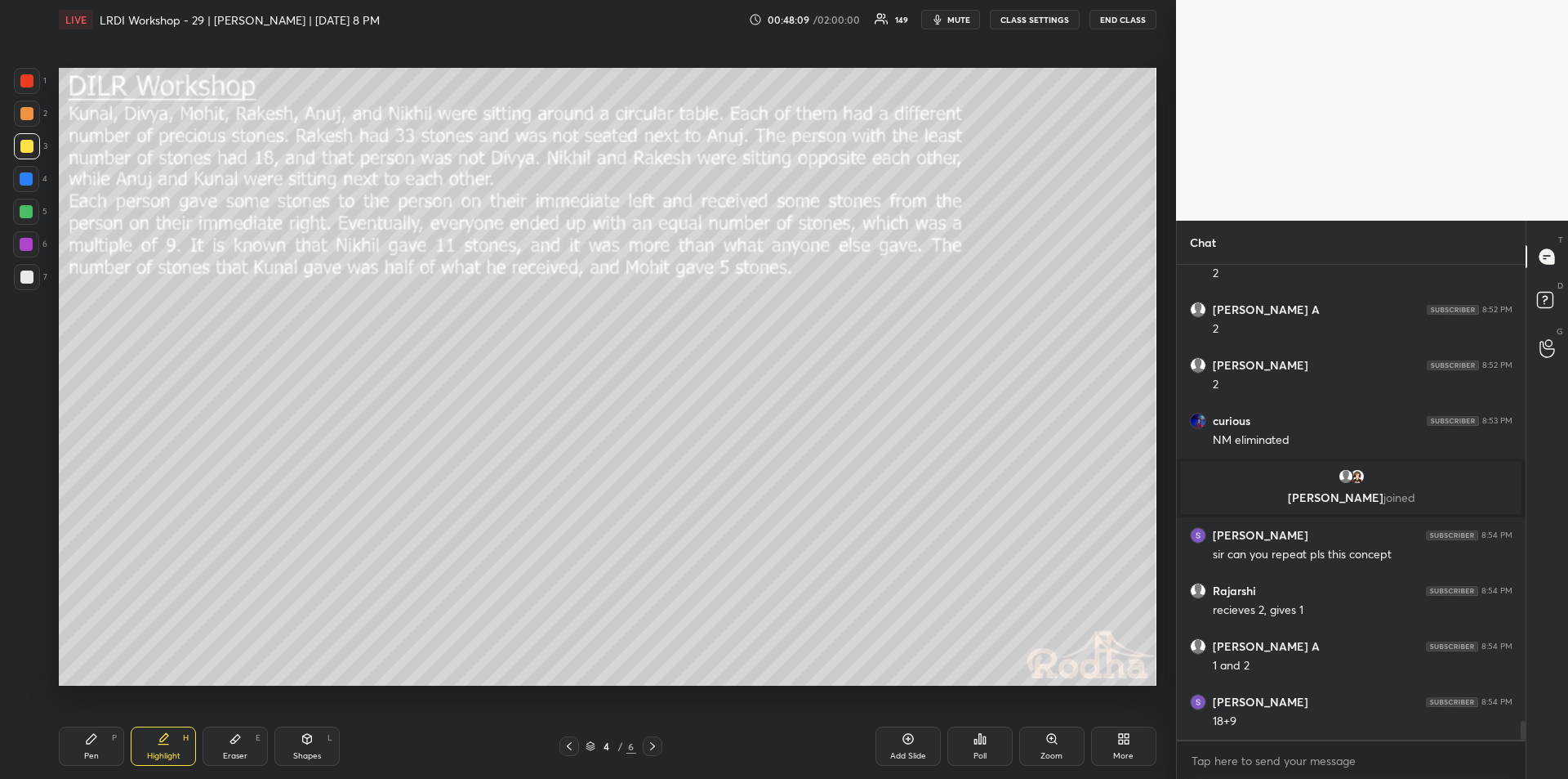
scroll to position [11550, 0]
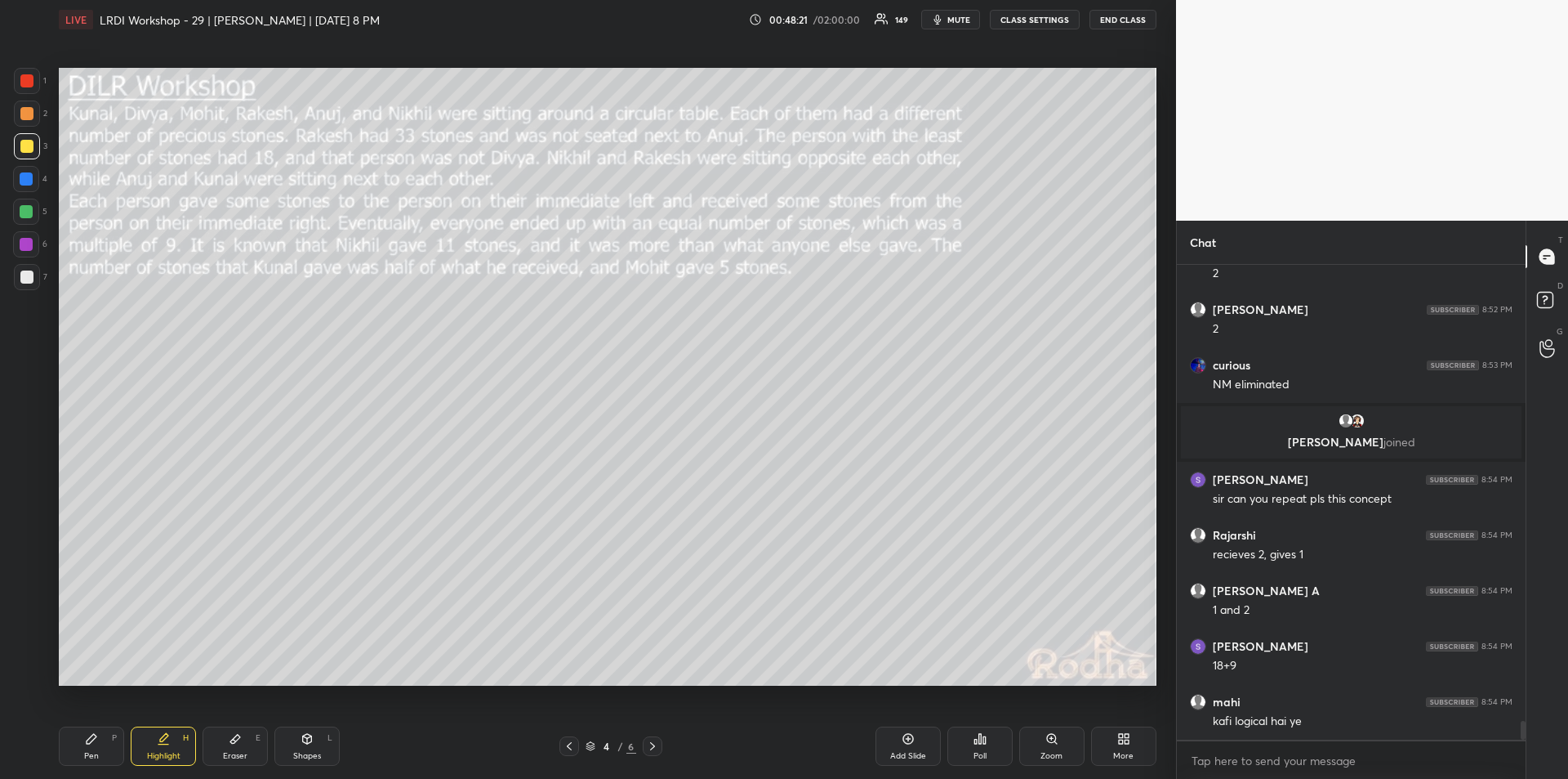
click at [90, 751] on div "Pen" at bounding box center [92, 755] width 15 height 8
click at [157, 754] on div "Highlight" at bounding box center [164, 755] width 33 height 8
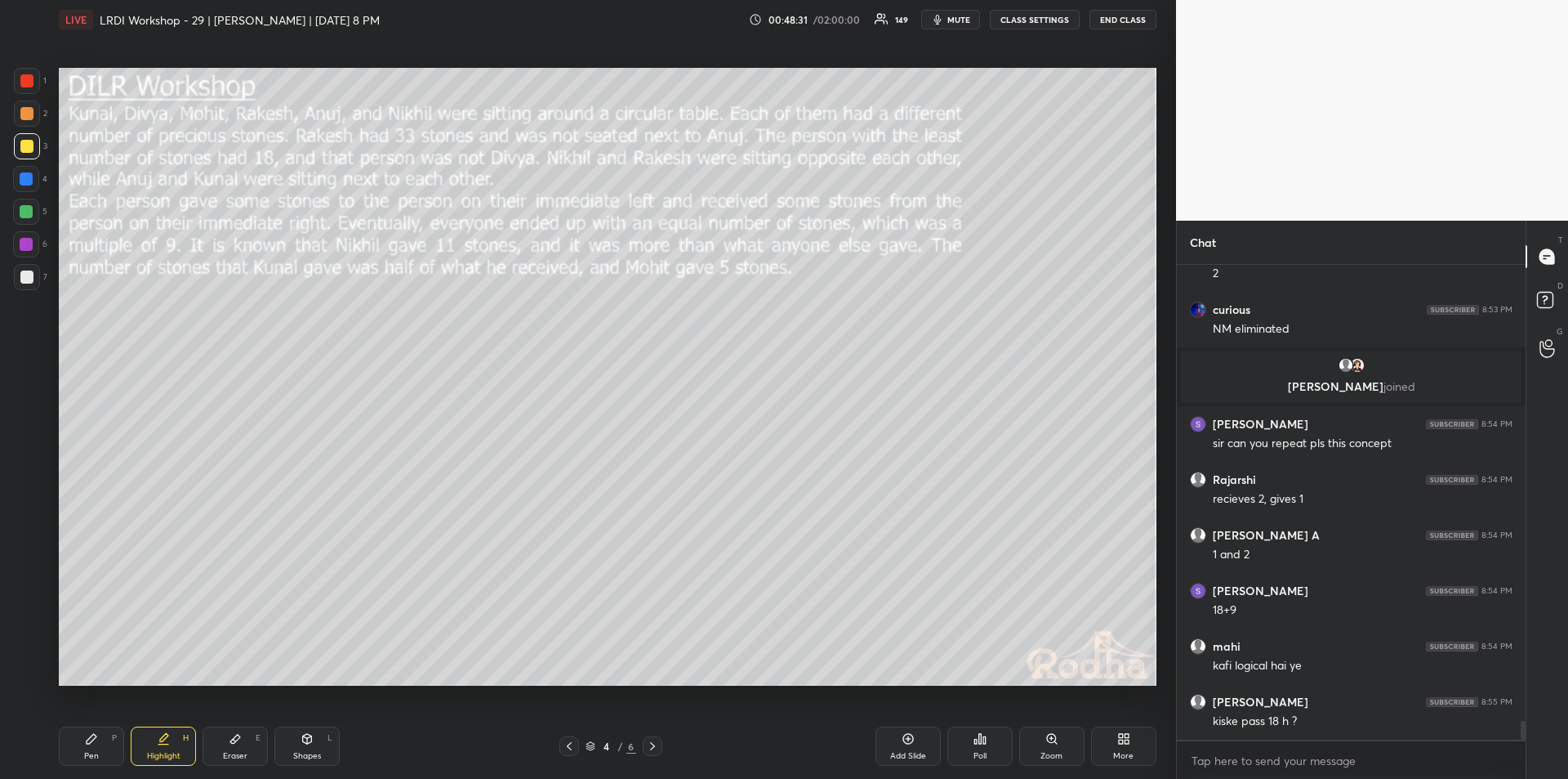
click at [95, 744] on icon at bounding box center [92, 738] width 13 height 13
click at [163, 748] on div "Highlight H" at bounding box center [163, 746] width 66 height 39
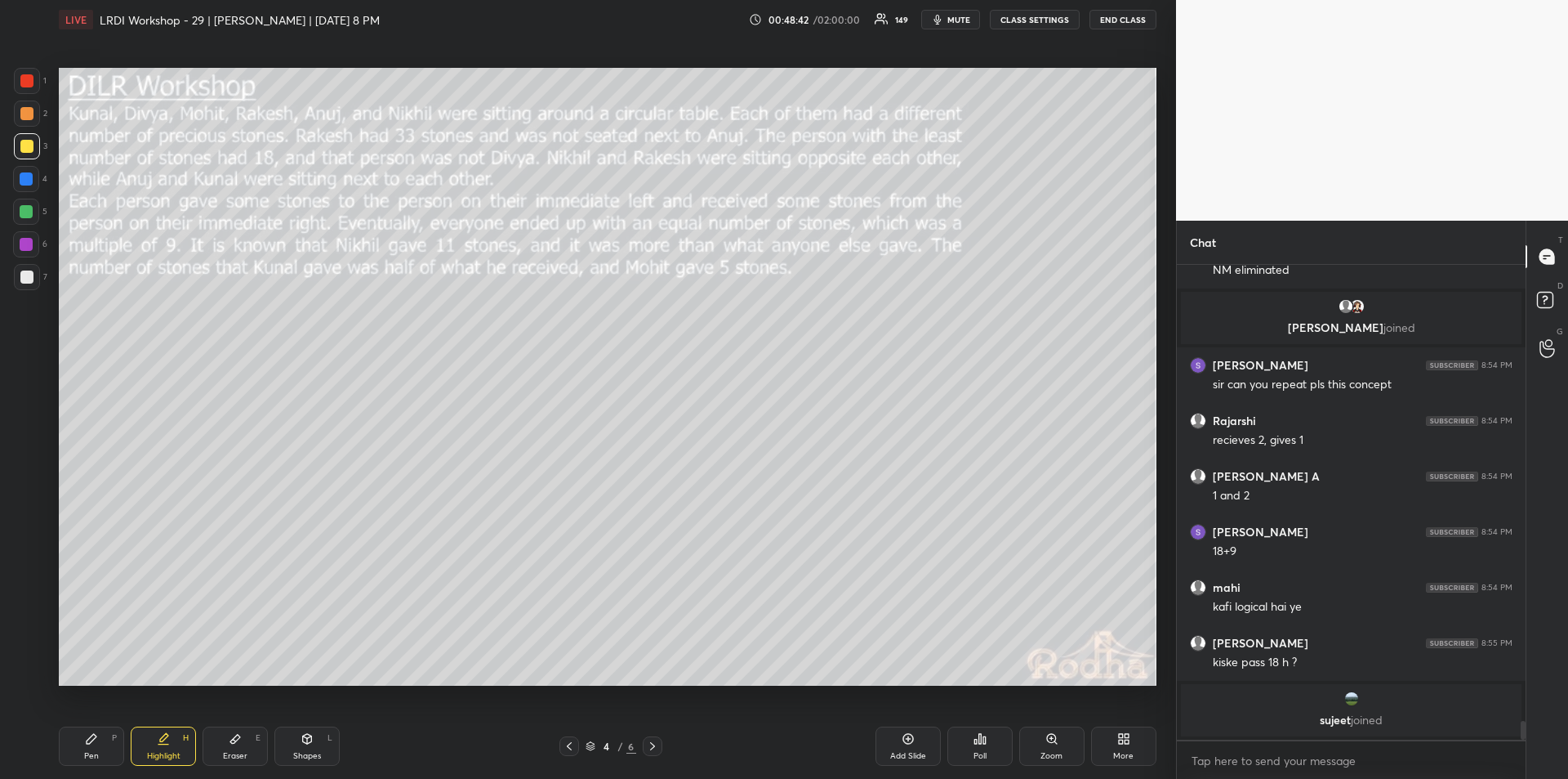
click at [101, 744] on div "Pen P" at bounding box center [92, 746] width 66 height 39
click at [159, 749] on div "Highlight H" at bounding box center [163, 746] width 66 height 39
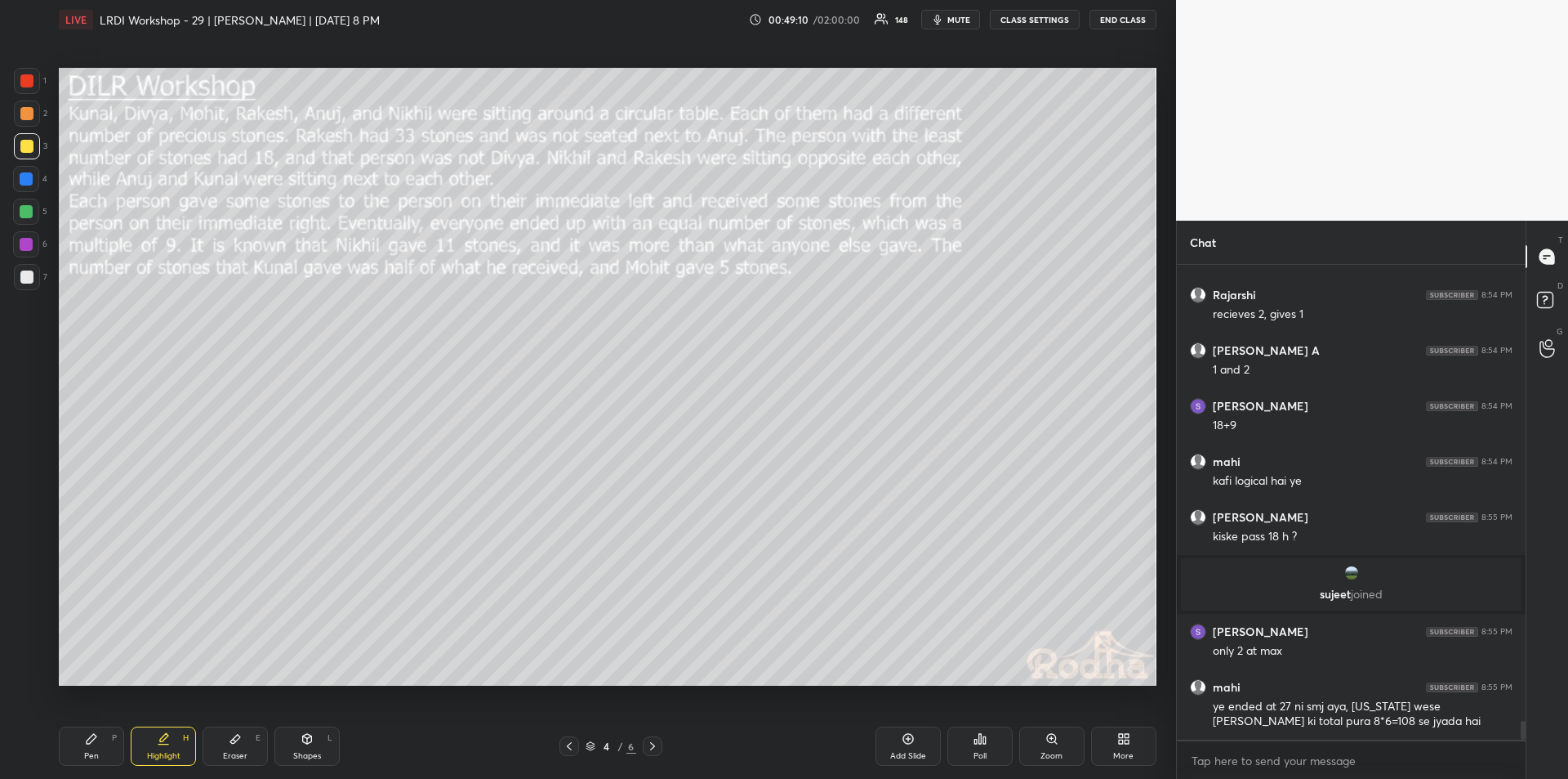
scroll to position [11721, 0]
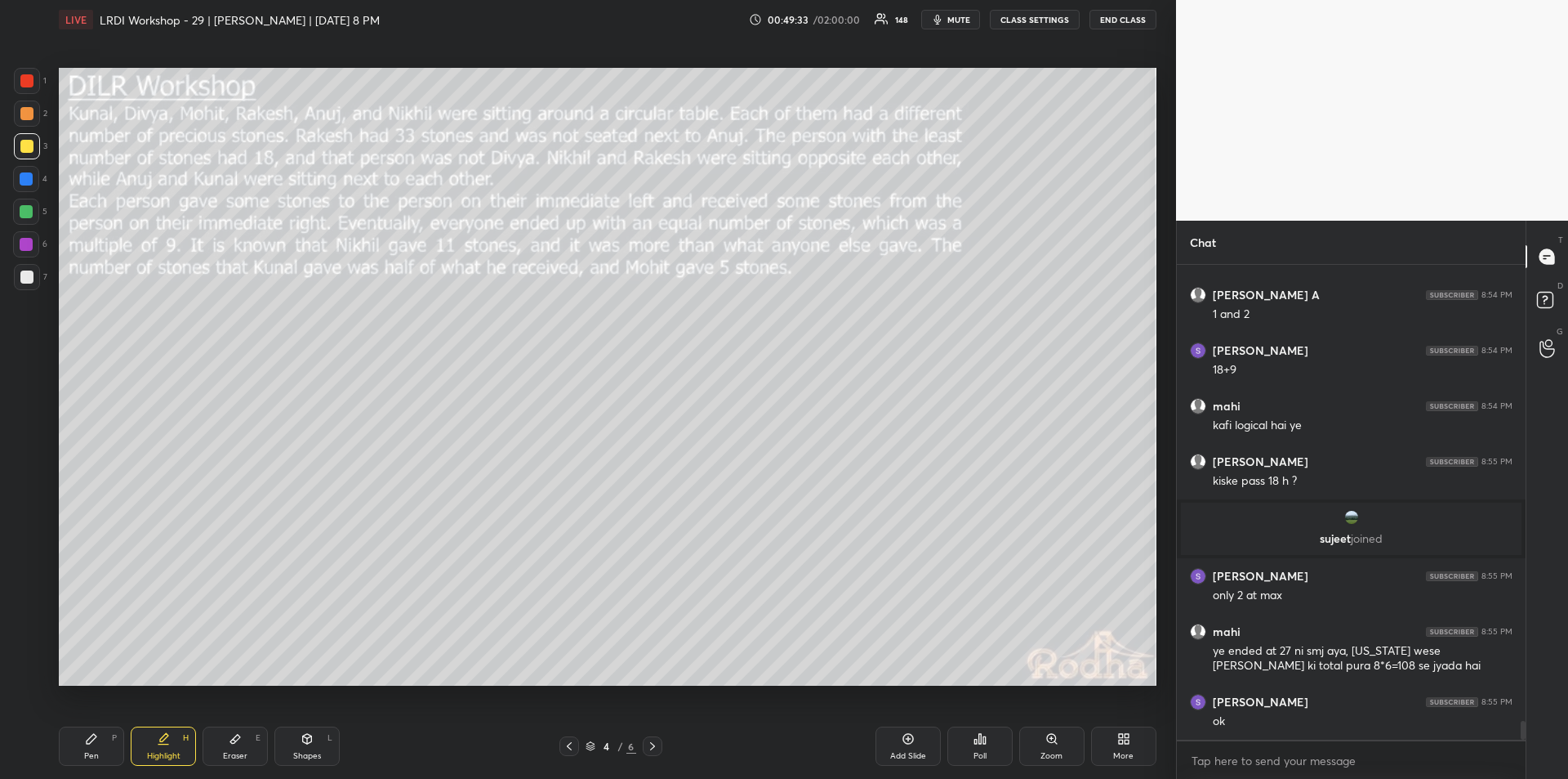
click at [238, 741] on icon at bounding box center [235, 738] width 13 height 13
click at [92, 742] on icon at bounding box center [92, 738] width 10 height 10
click at [167, 751] on div "Highlight" at bounding box center [164, 755] width 33 height 8
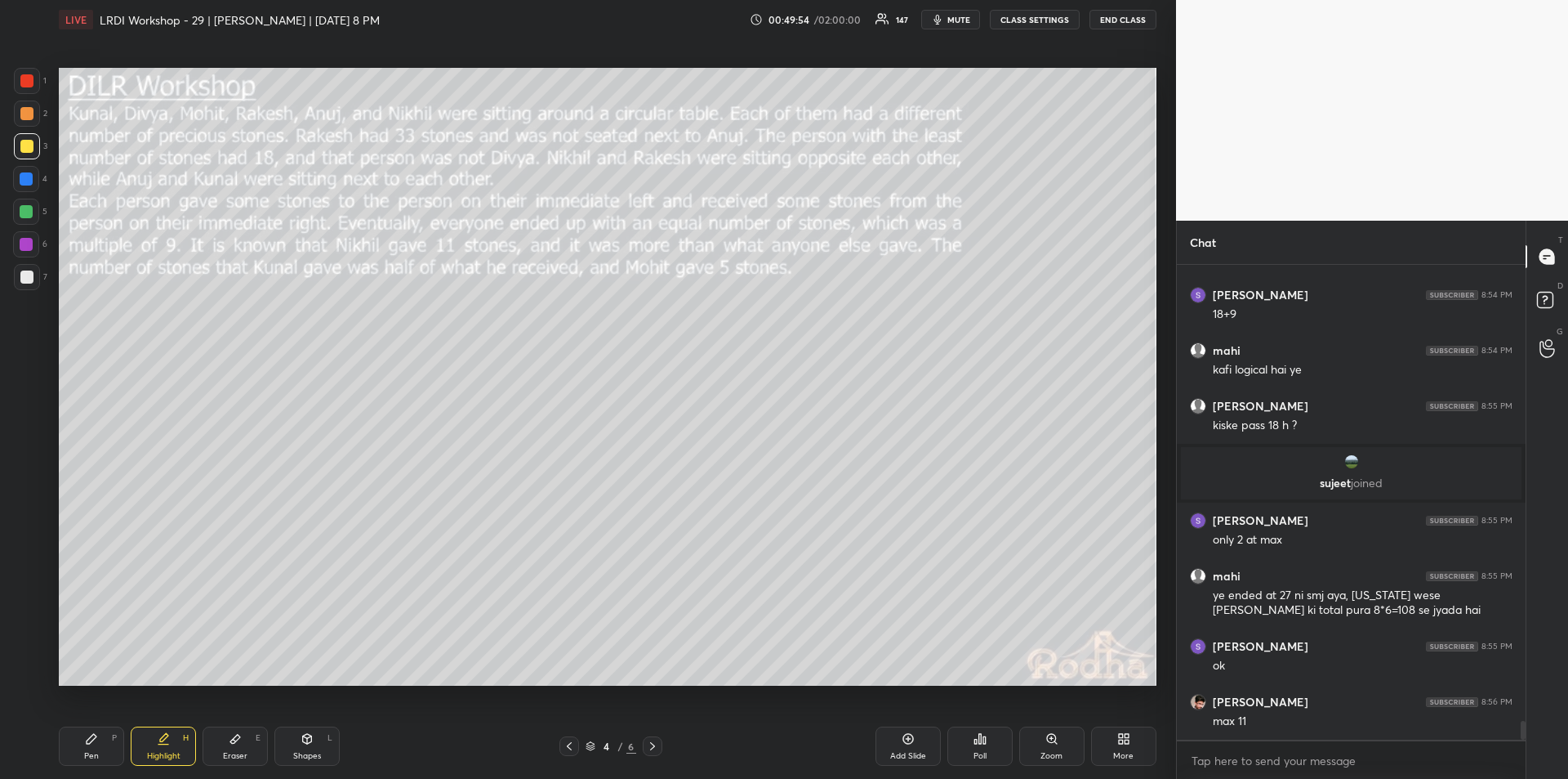
click at [163, 752] on div "Highlight" at bounding box center [164, 755] width 33 height 8
click at [101, 748] on div "Pen P" at bounding box center [92, 746] width 66 height 39
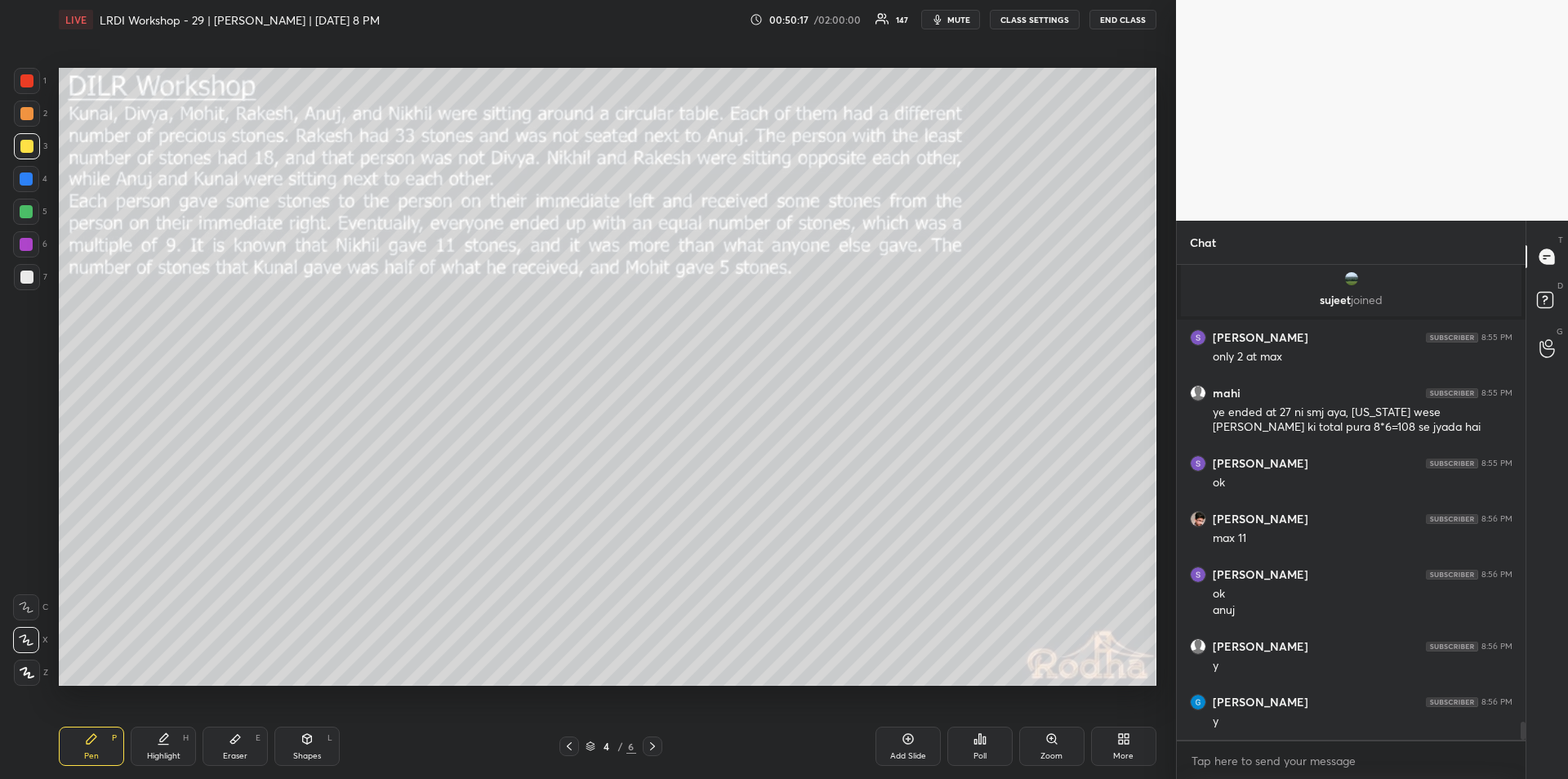
scroll to position [12019, 0]
click at [171, 738] on div "Highlight H" at bounding box center [163, 746] width 66 height 39
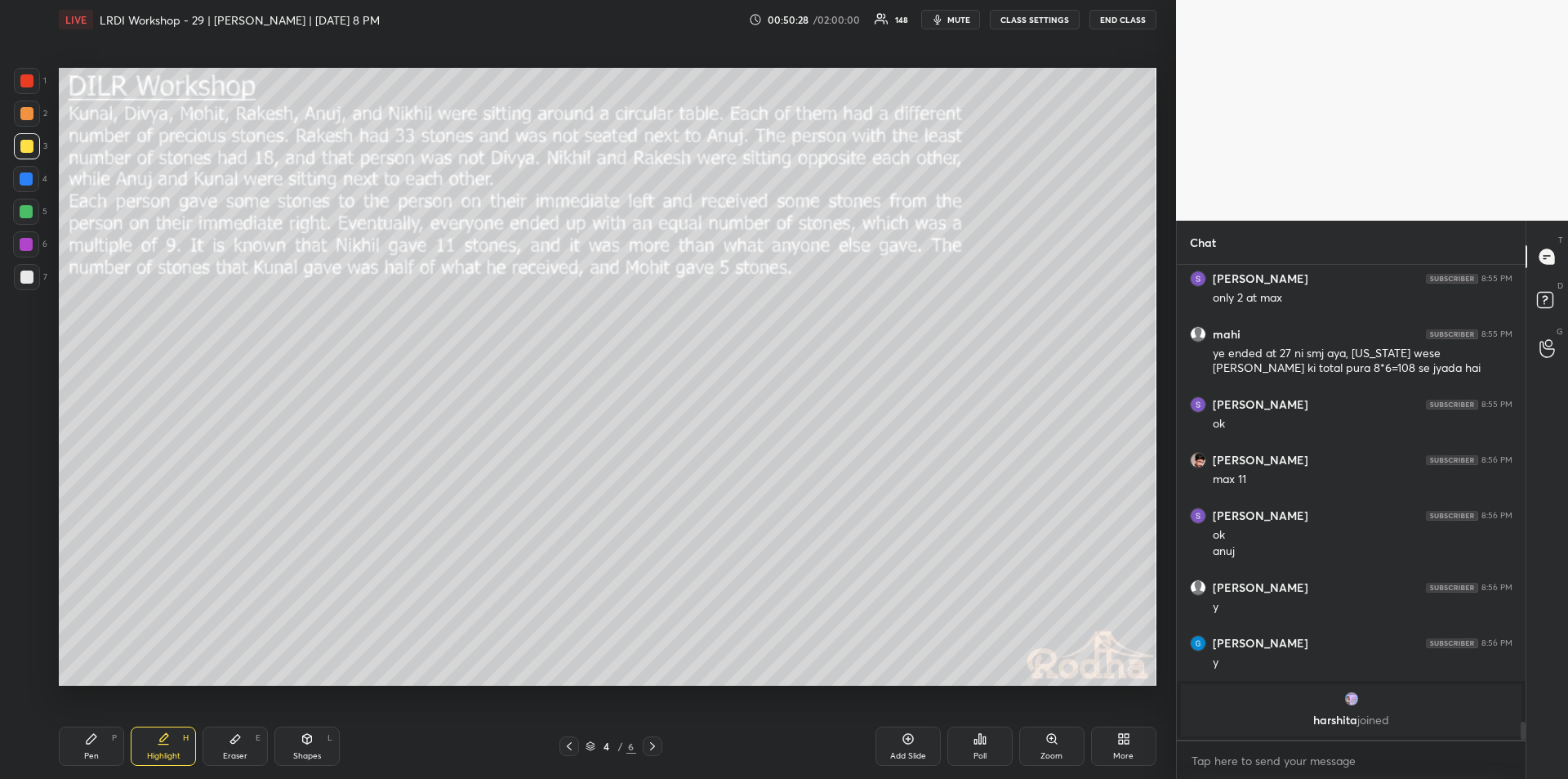
click at [93, 747] on div "Pen P" at bounding box center [92, 746] width 66 height 39
click at [237, 748] on div "Eraser E" at bounding box center [235, 746] width 66 height 39
click at [162, 751] on div "Highlight" at bounding box center [164, 755] width 33 height 8
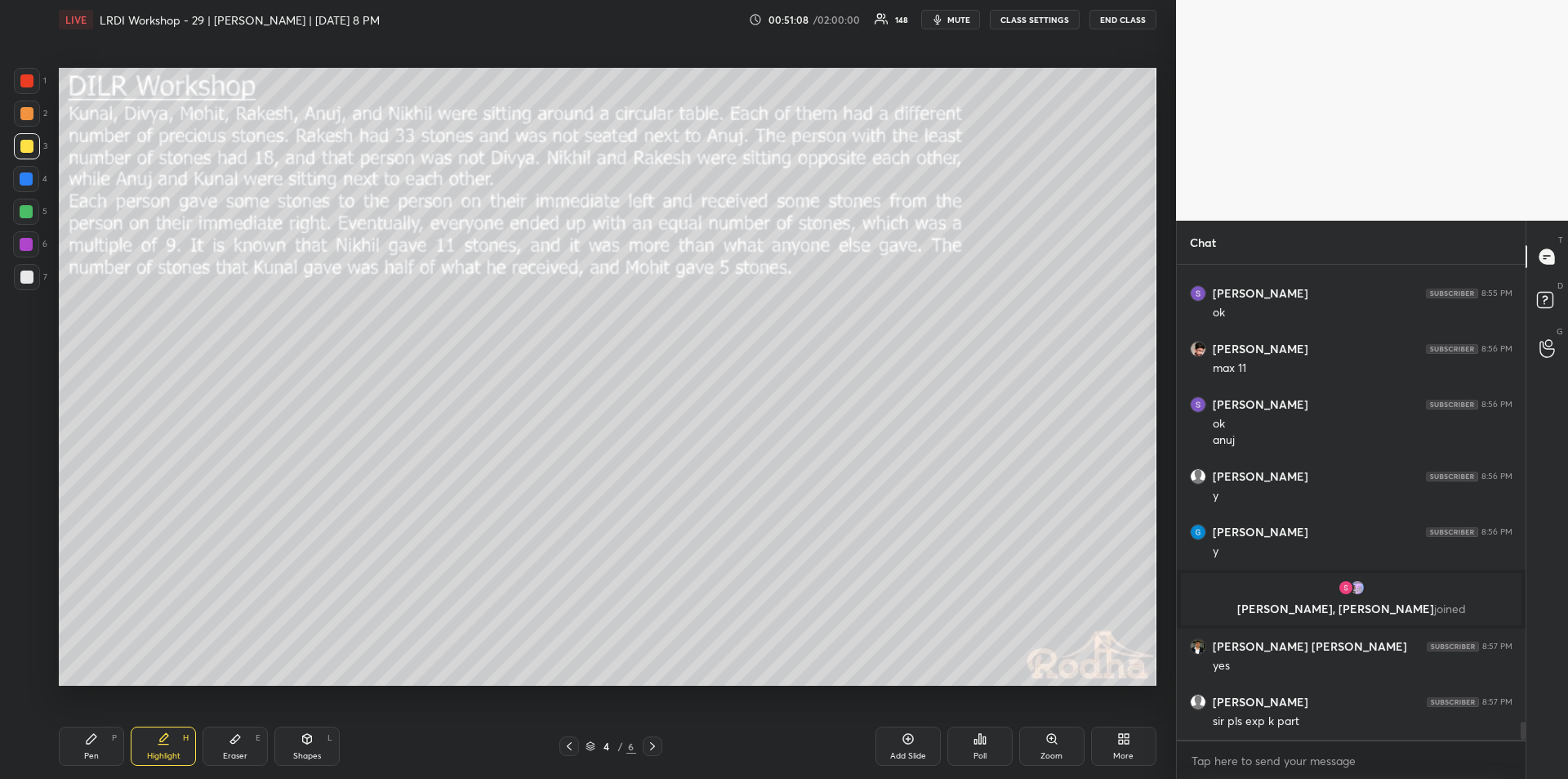
scroll to position [12037, 0]
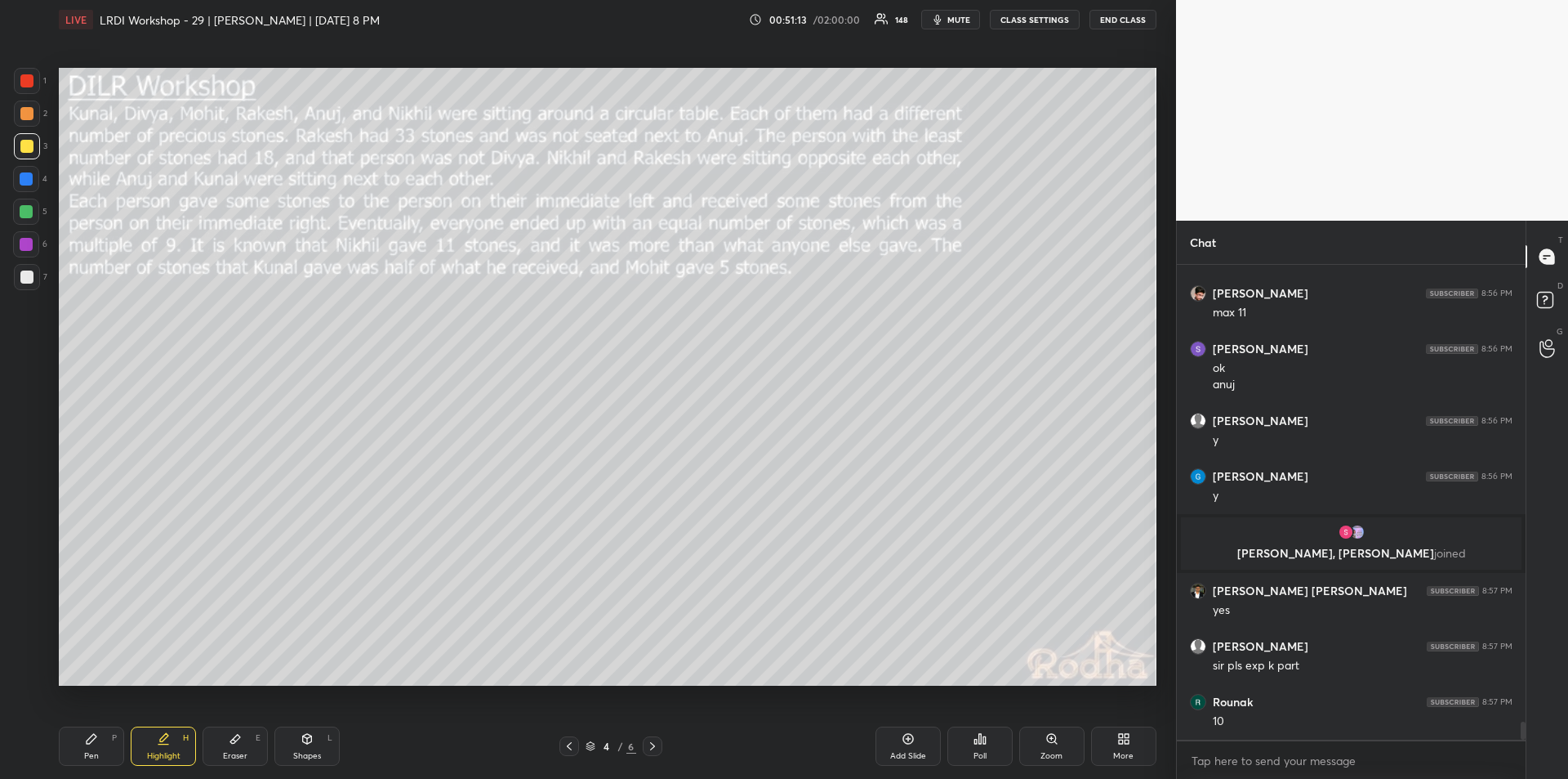
click at [101, 742] on div "Pen P" at bounding box center [92, 746] width 66 height 39
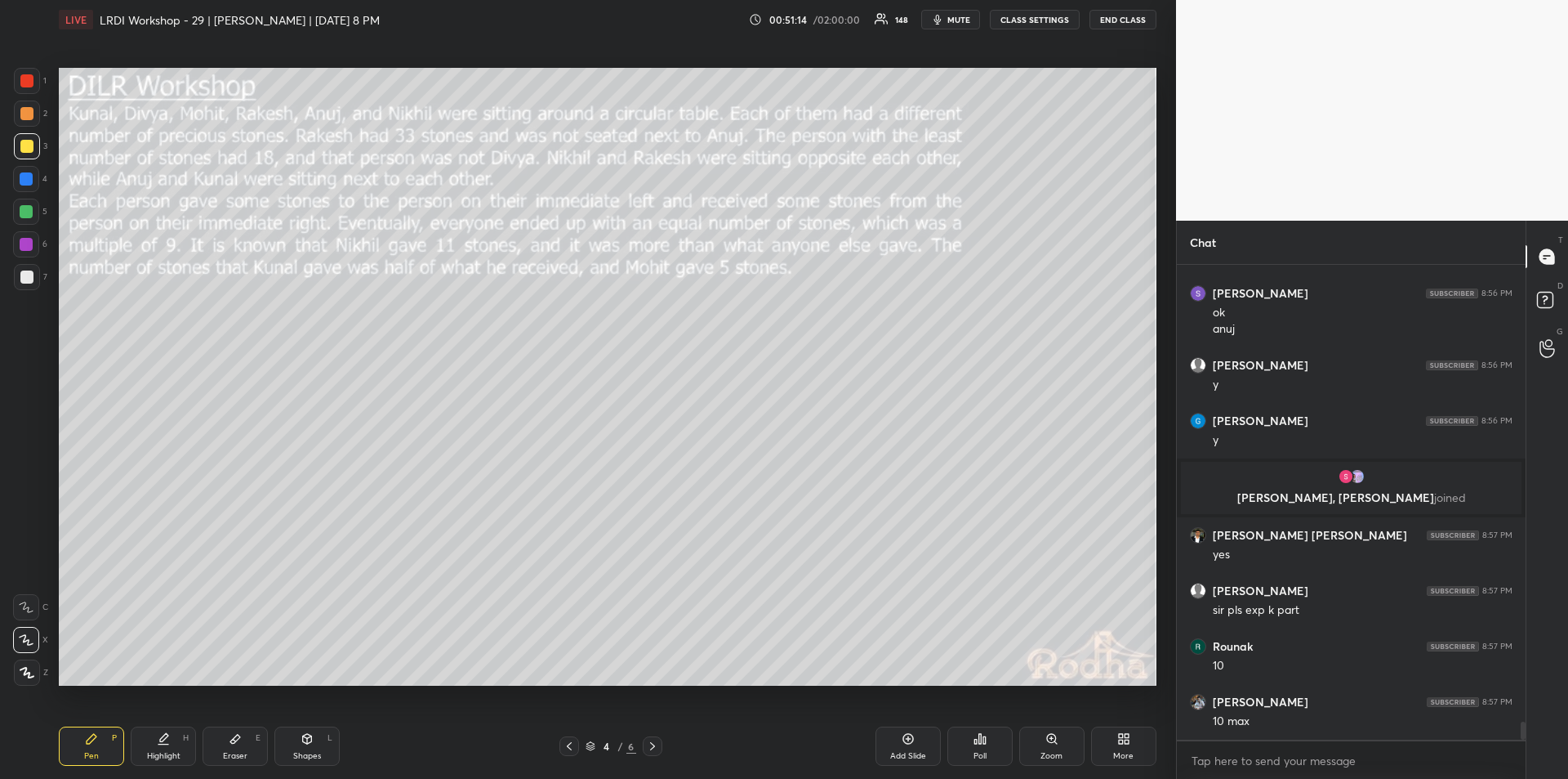
scroll to position [12148, 0]
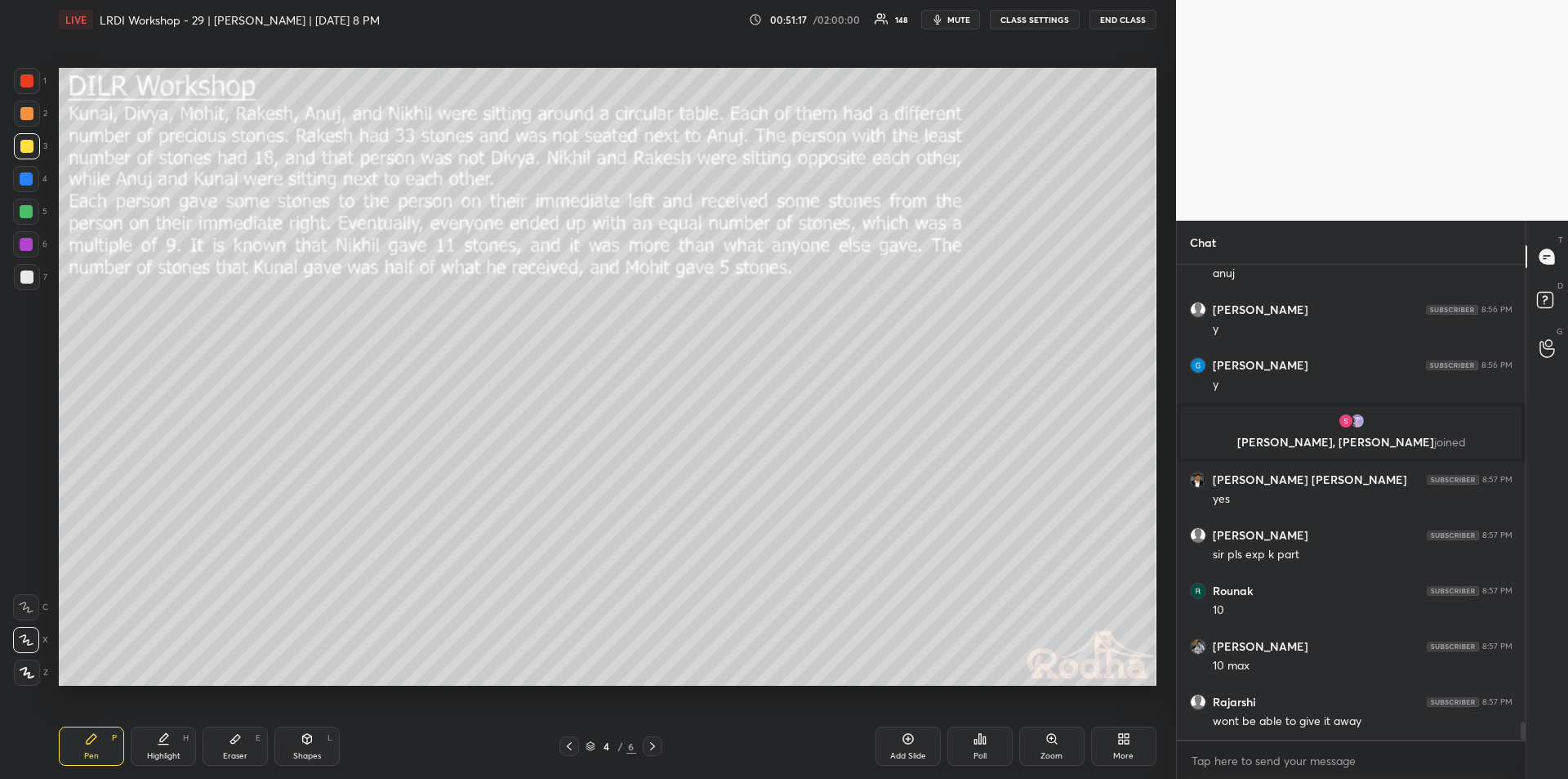
click at [166, 745] on div "Highlight H" at bounding box center [163, 746] width 66 height 39
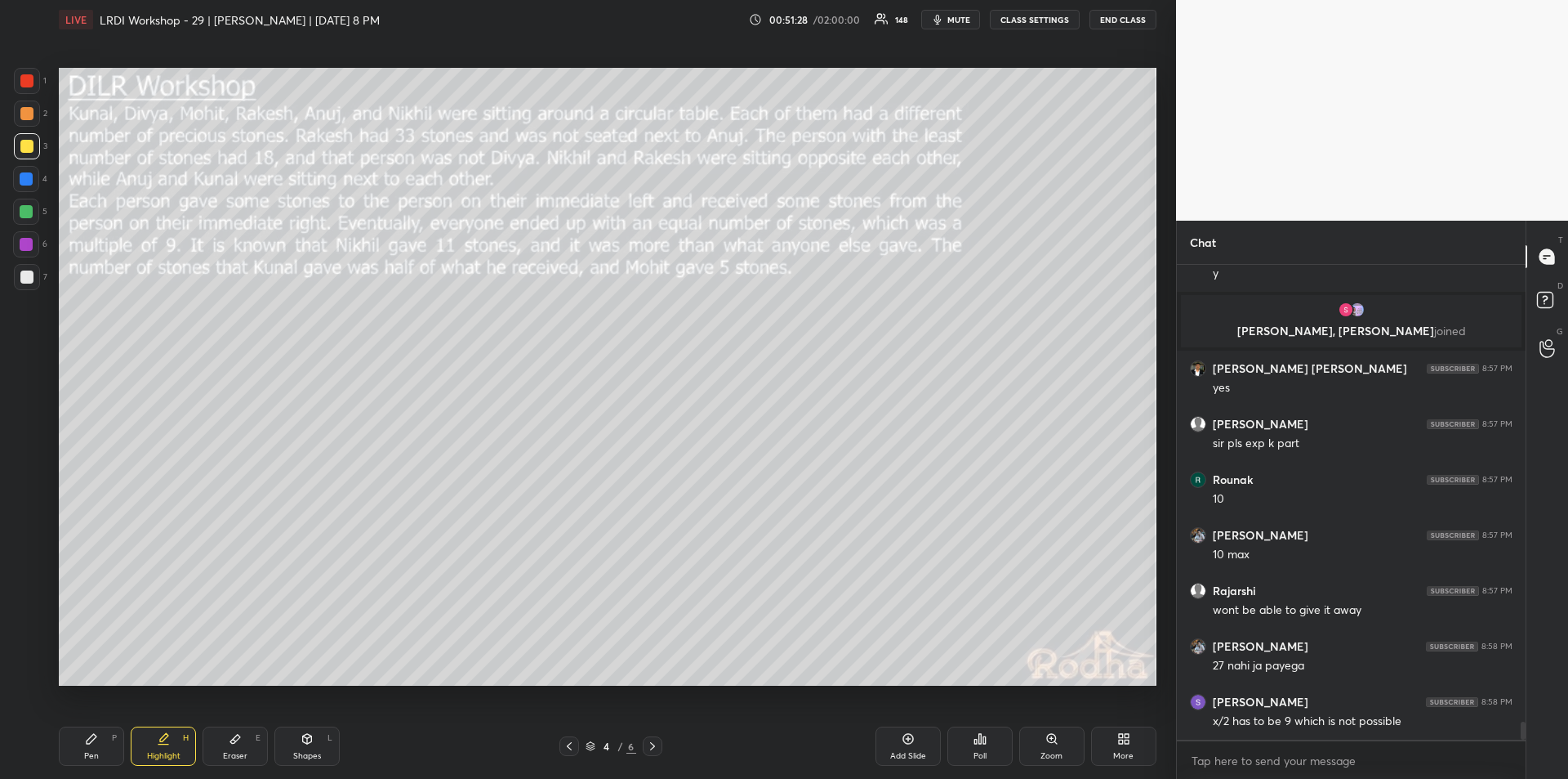
scroll to position [12314, 0]
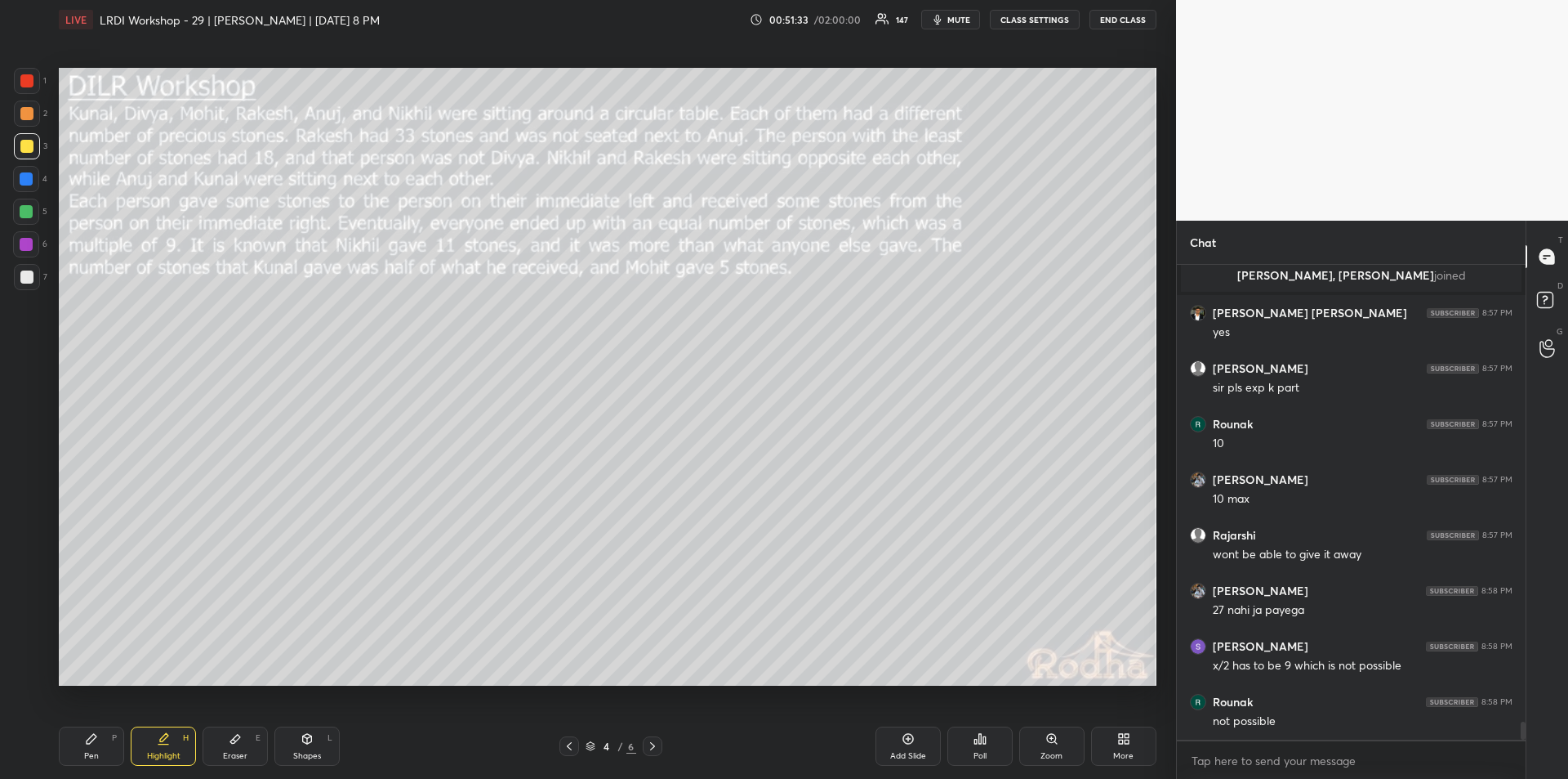
click at [243, 746] on div "Eraser E" at bounding box center [235, 746] width 66 height 39
click at [100, 745] on div "Pen P" at bounding box center [92, 746] width 66 height 39
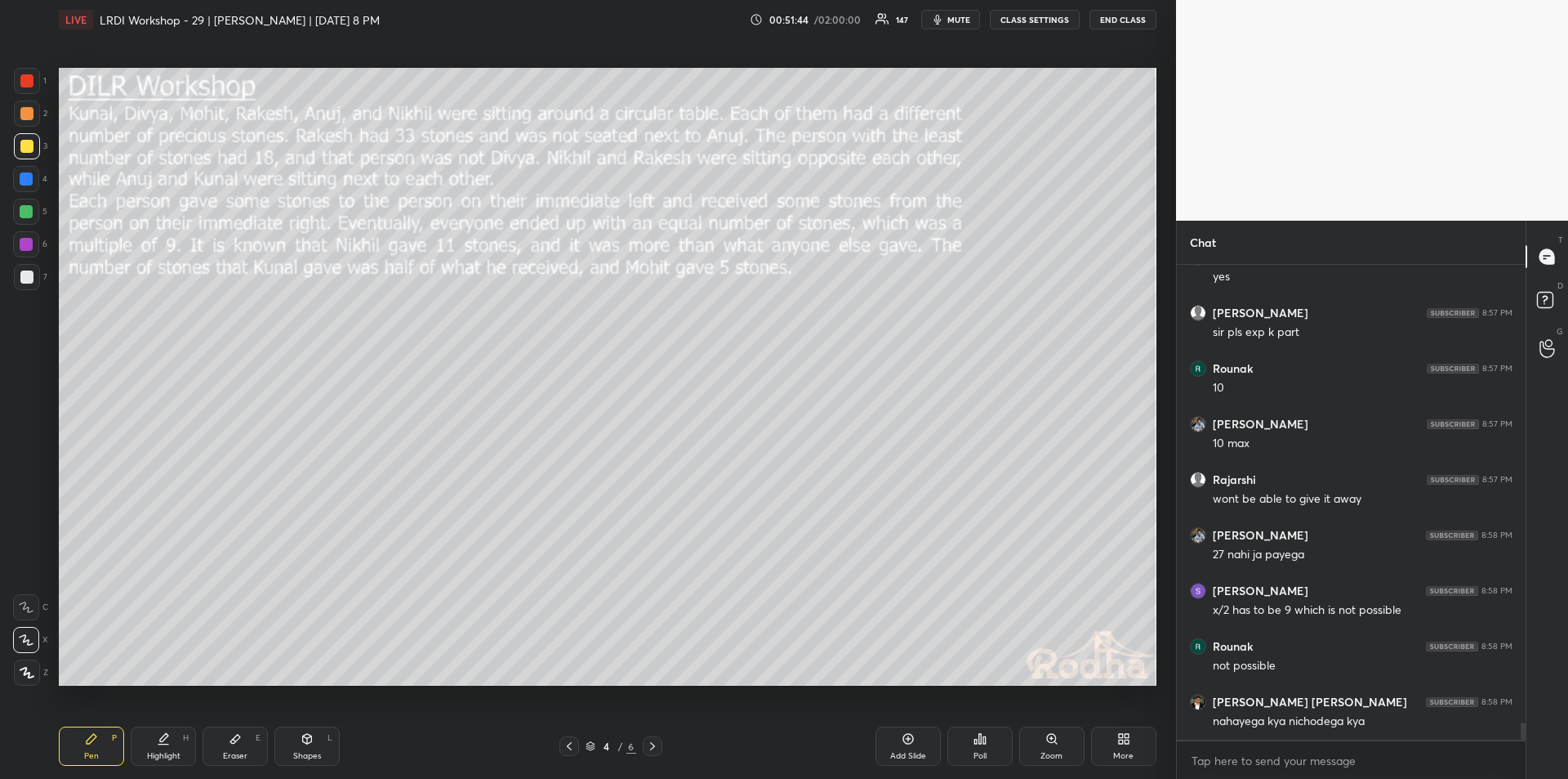
click at [309, 747] on div "Shapes L" at bounding box center [307, 746] width 66 height 39
click at [30, 673] on icon at bounding box center [27, 672] width 12 height 12
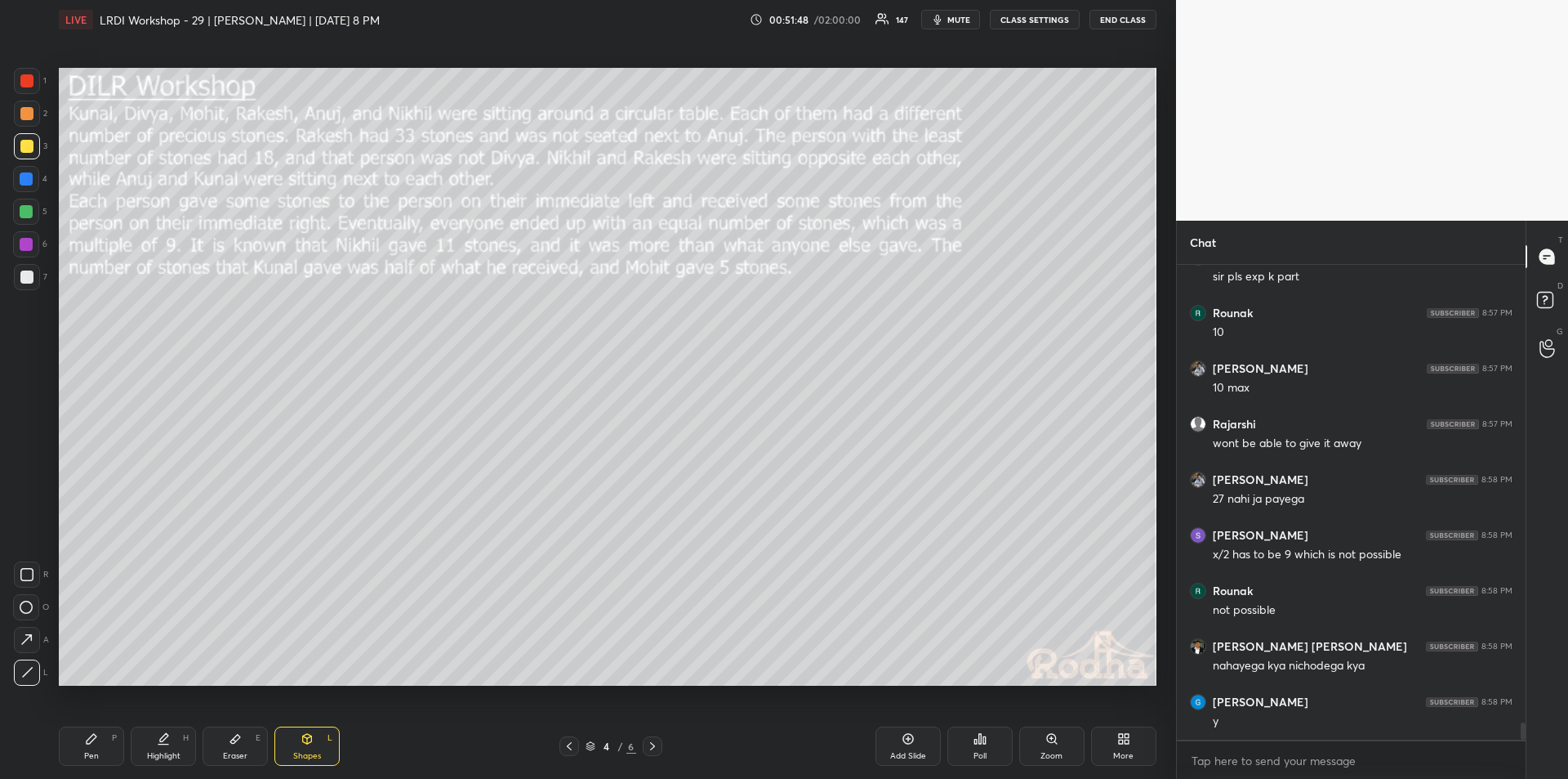
scroll to position [12481, 0]
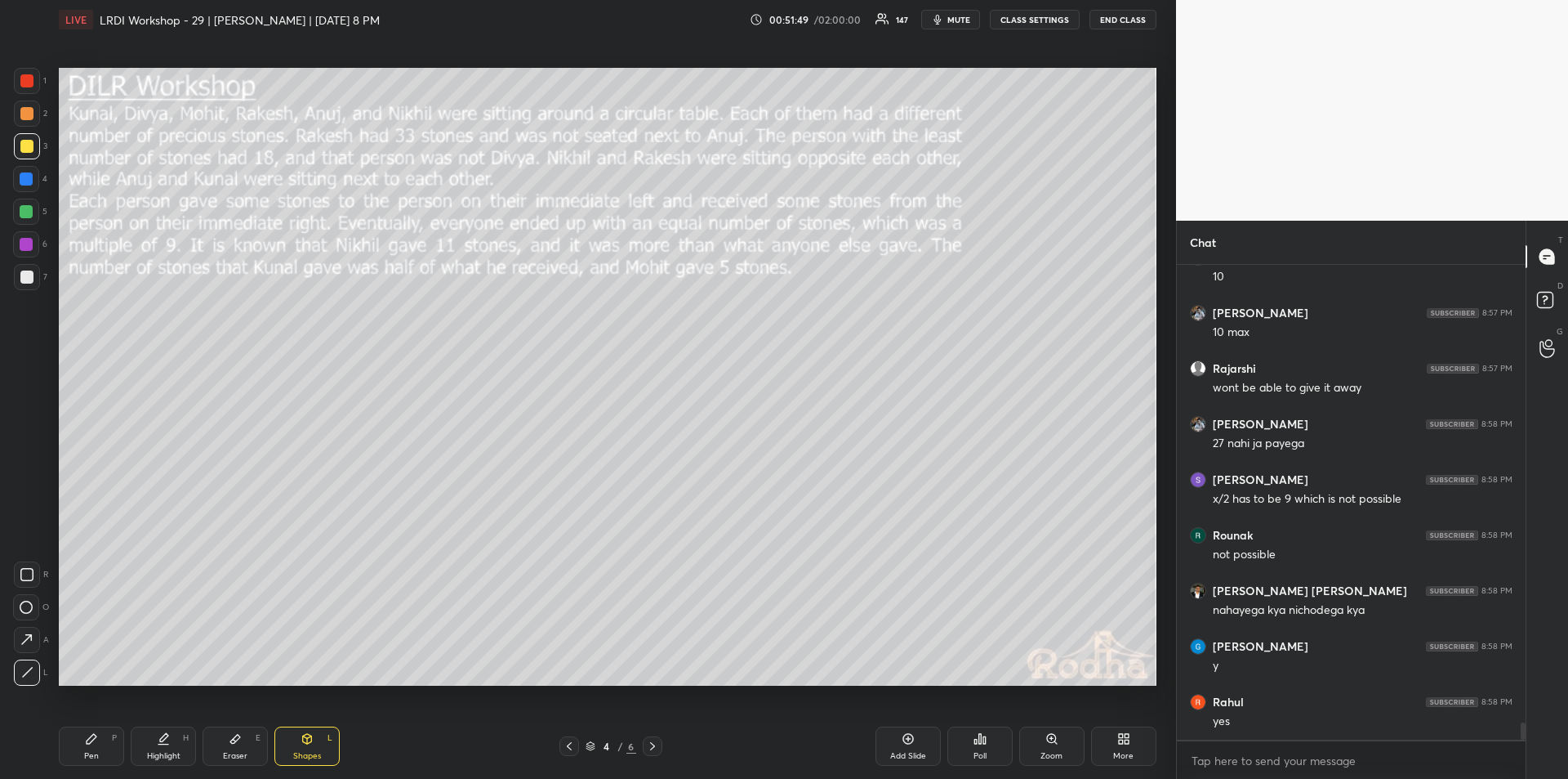
click at [149, 749] on div "Highlight H" at bounding box center [163, 746] width 66 height 39
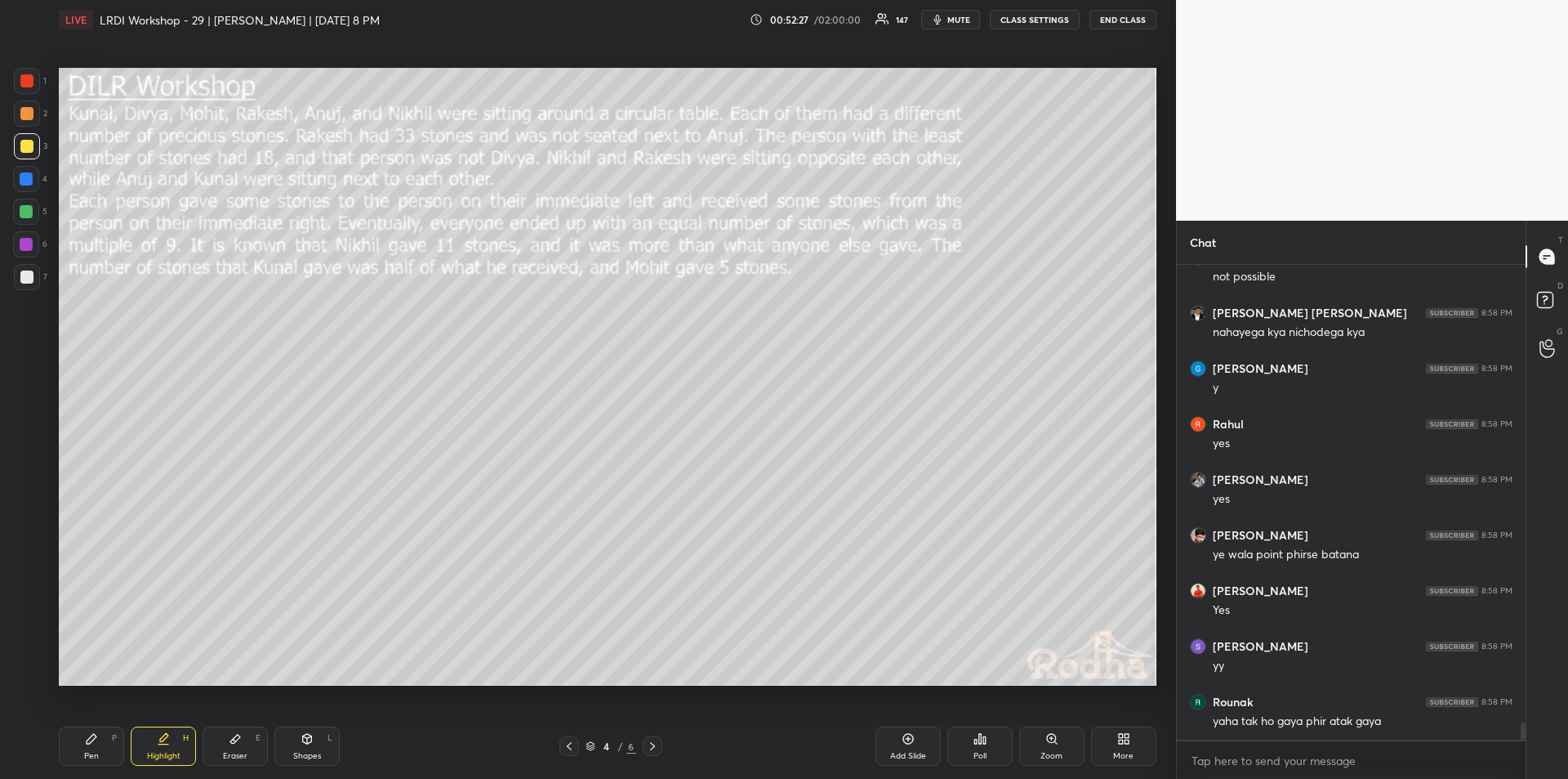
scroll to position [12815, 0]
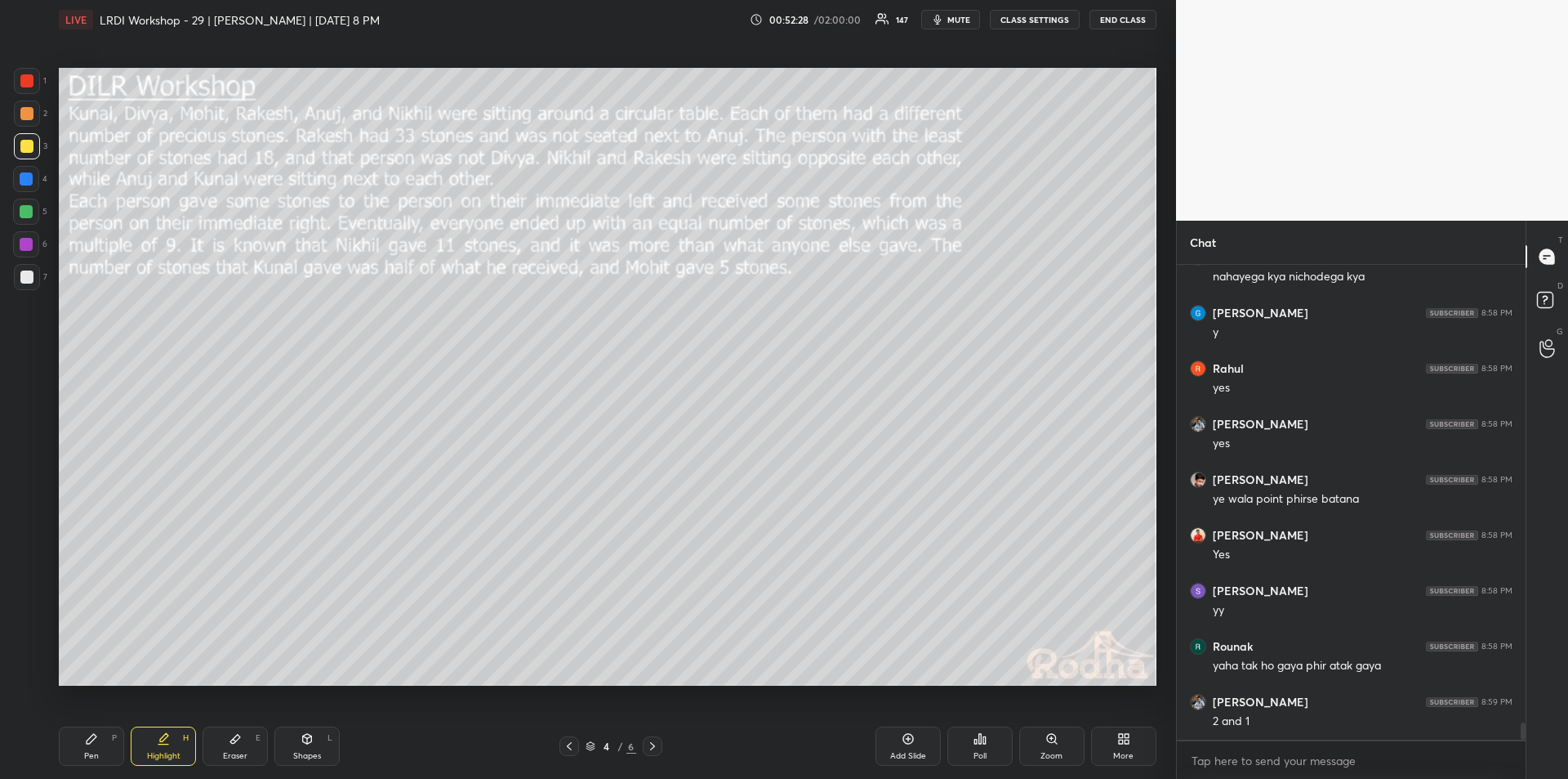
click at [155, 740] on div "Highlight H" at bounding box center [163, 746] width 66 height 39
click at [174, 742] on div "Highlight H" at bounding box center [163, 746] width 66 height 39
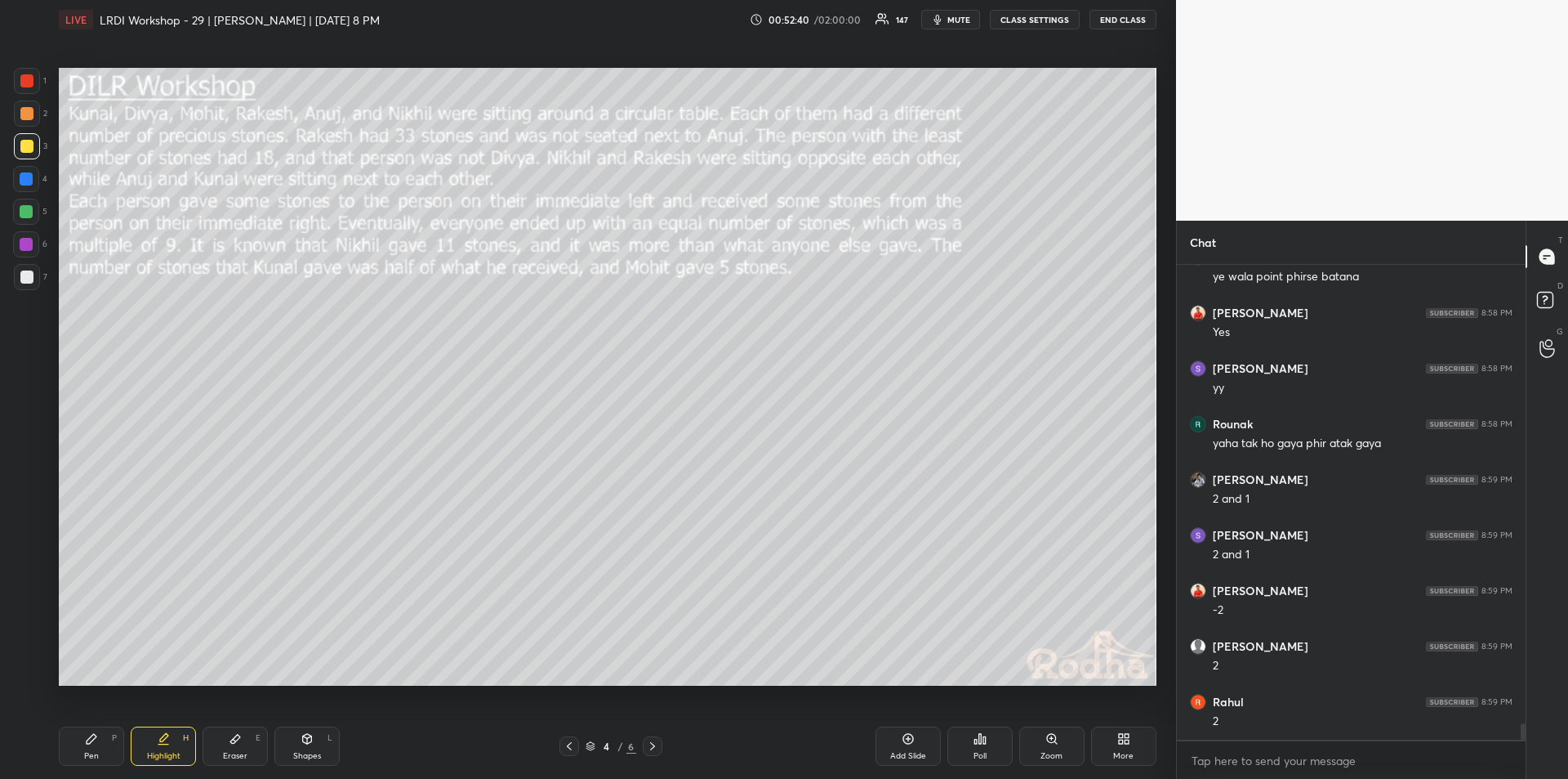
scroll to position [13092, 0]
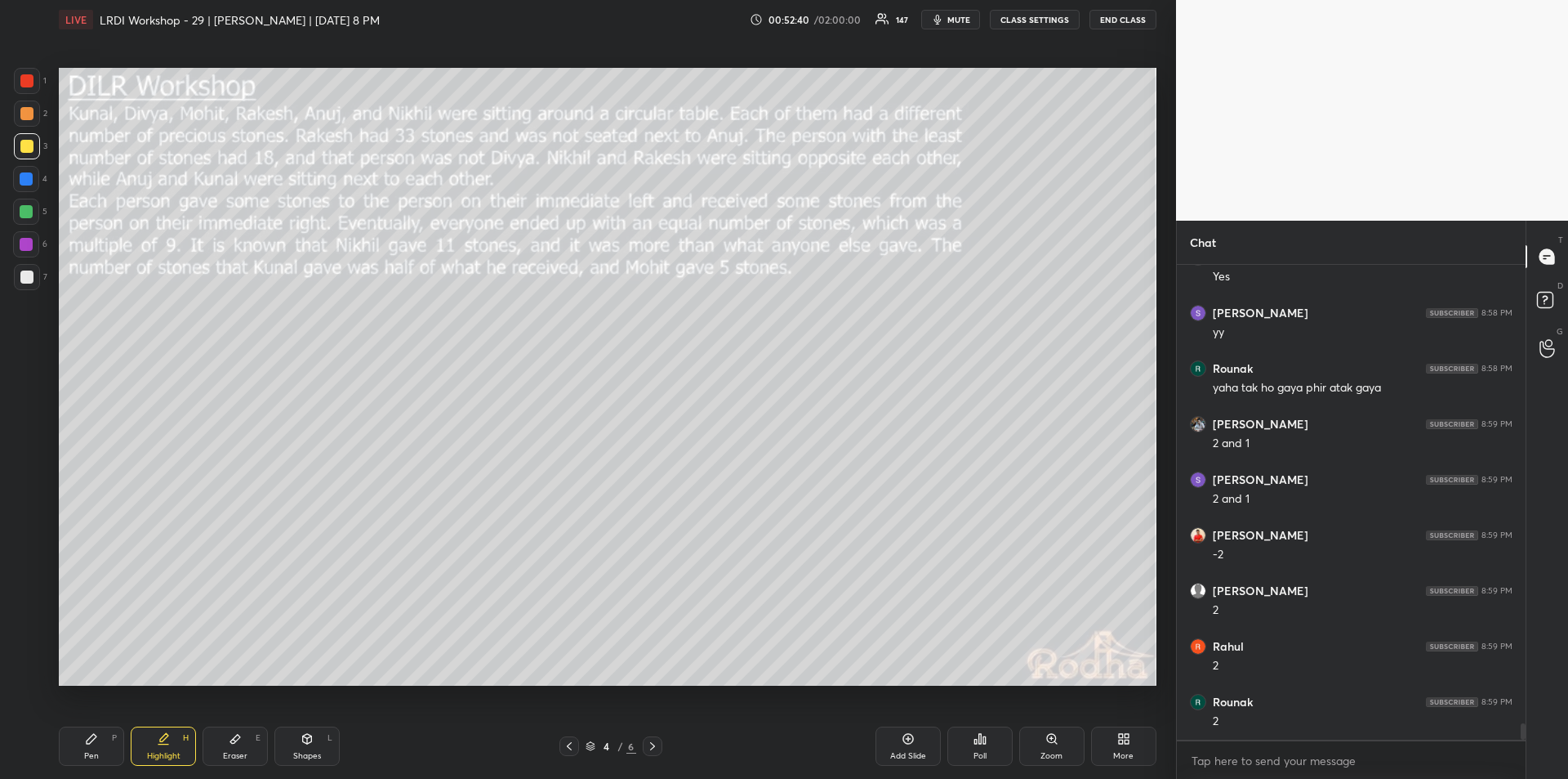
click at [90, 746] on div "Pen P" at bounding box center [92, 746] width 66 height 39
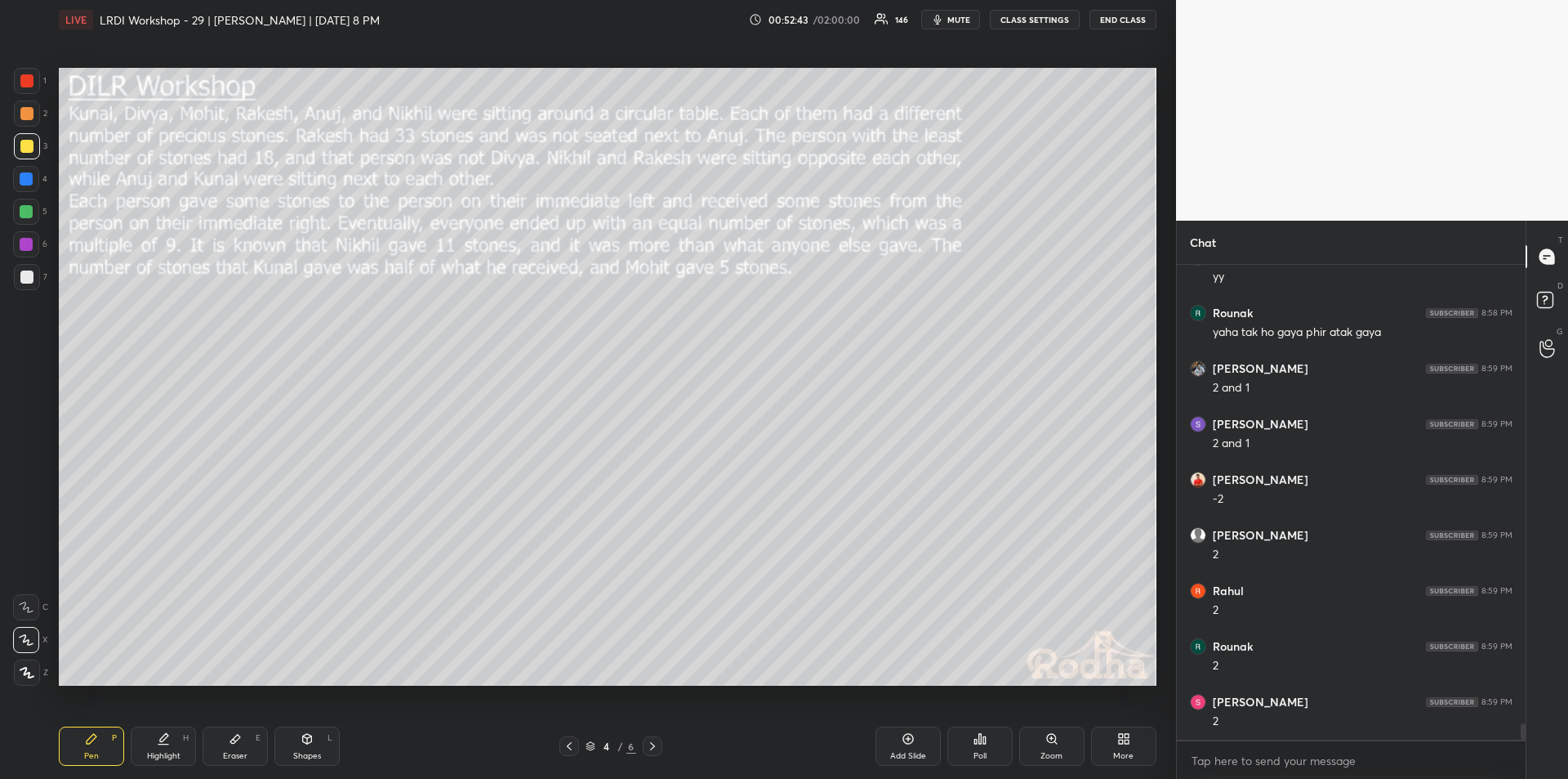
click at [237, 748] on div "Eraser E" at bounding box center [235, 746] width 66 height 39
click at [90, 745] on div "Pen P" at bounding box center [92, 746] width 66 height 39
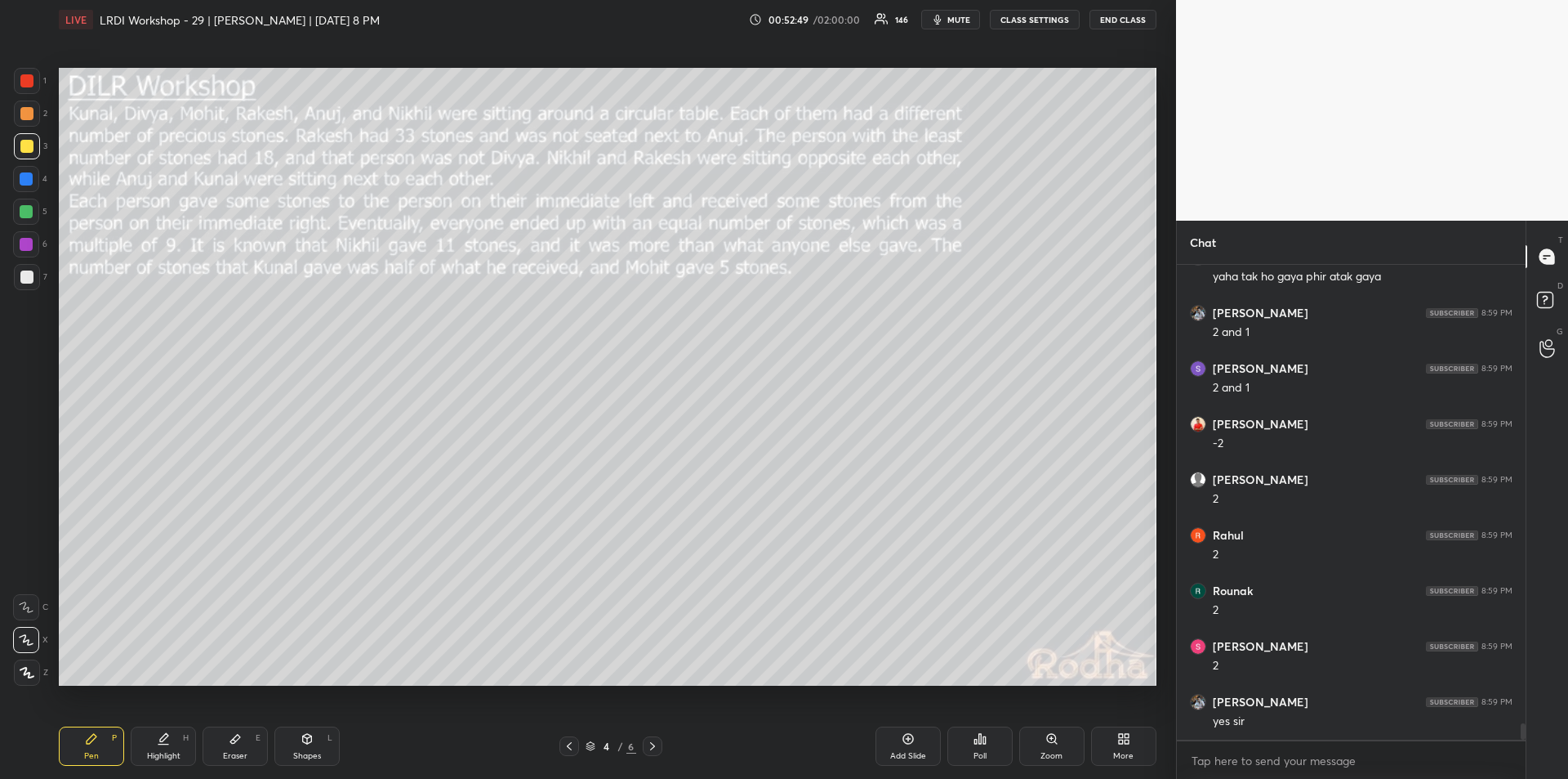
click at [165, 751] on div "Highlight" at bounding box center [164, 755] width 33 height 8
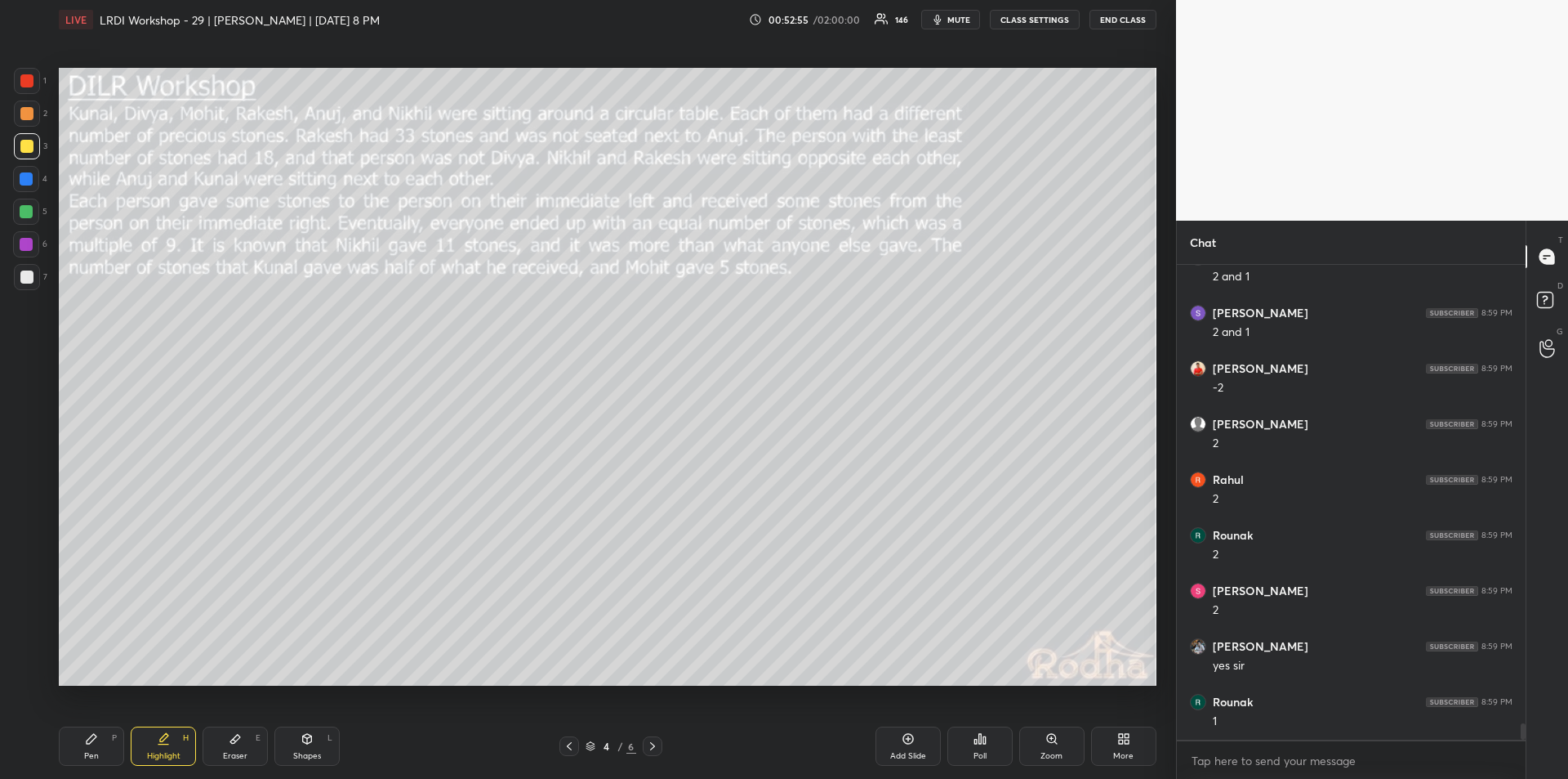
click at [234, 751] on div "Eraser" at bounding box center [235, 755] width 24 height 8
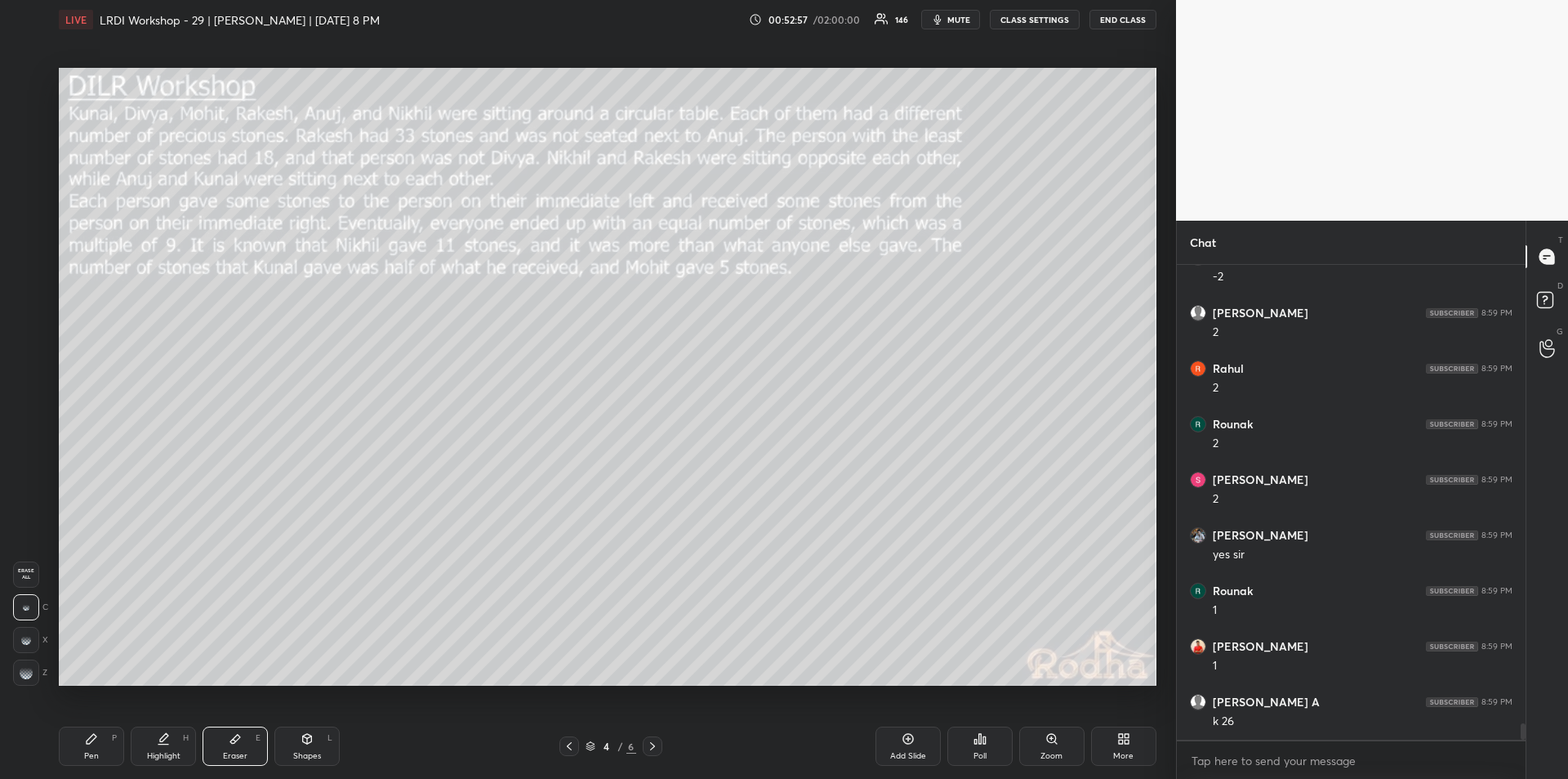
scroll to position [13429, 0]
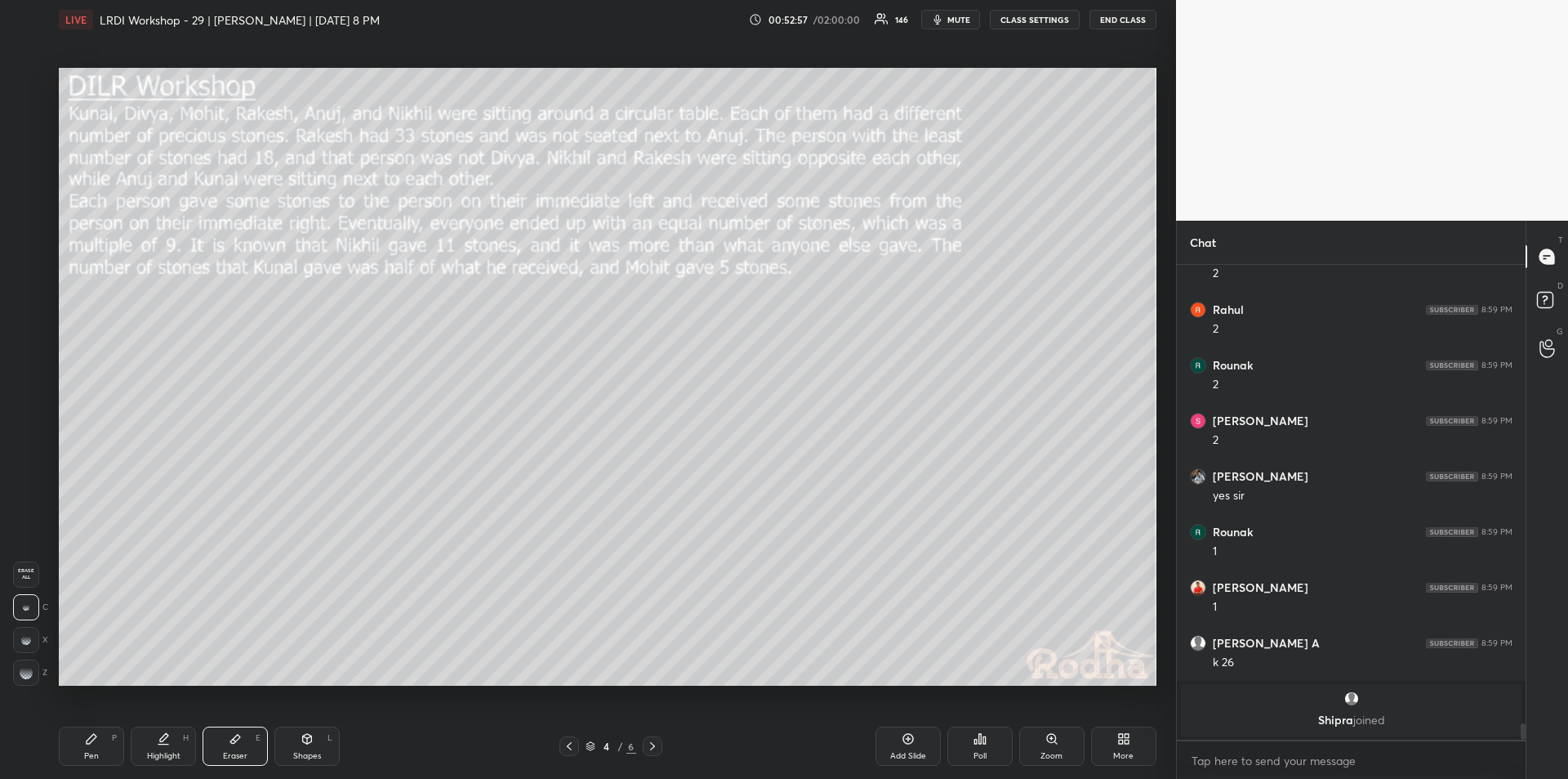
click at [95, 741] on icon at bounding box center [92, 738] width 13 height 13
click at [171, 744] on div "Highlight H" at bounding box center [163, 746] width 66 height 39
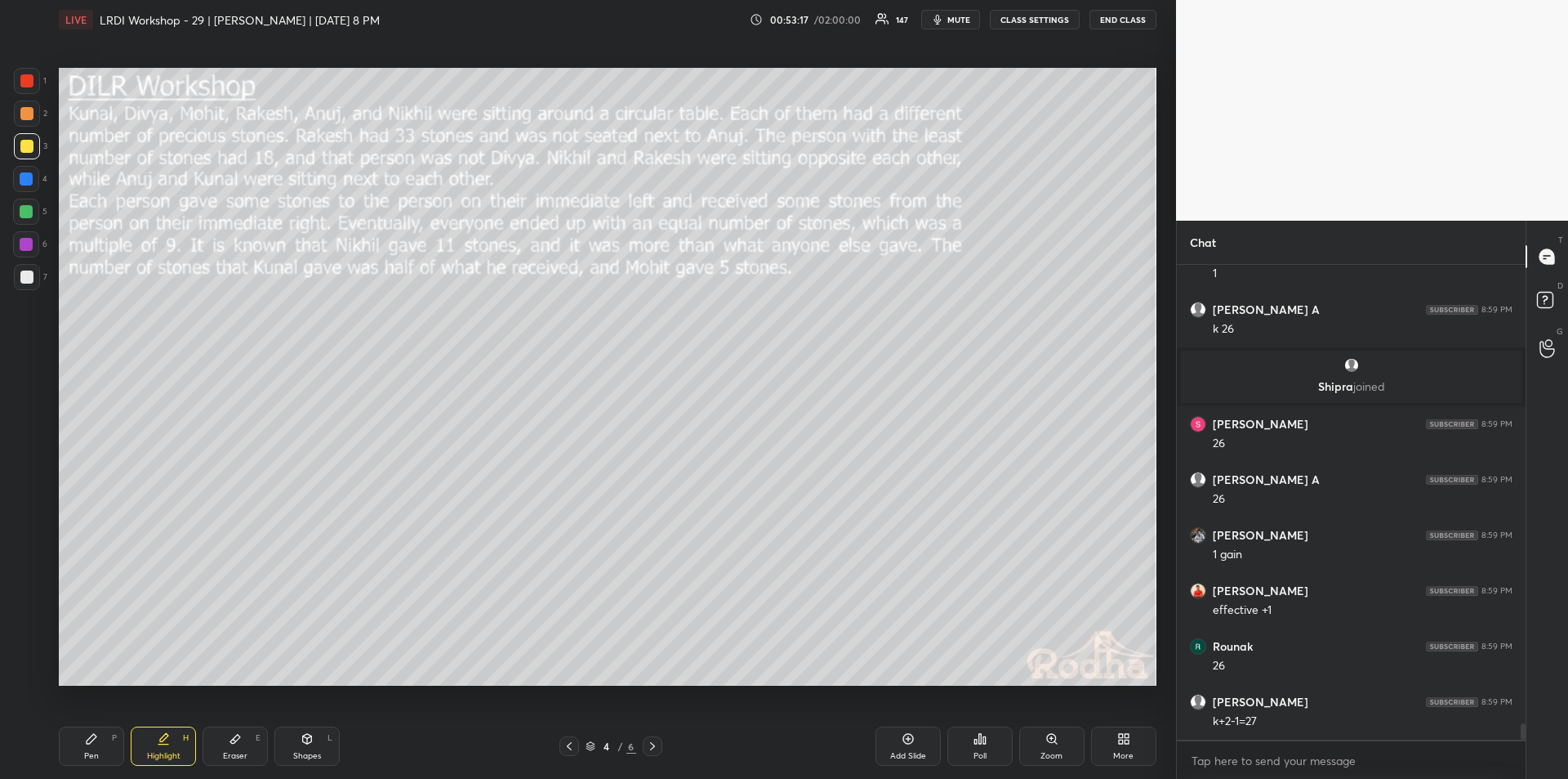
scroll to position [13365, 0]
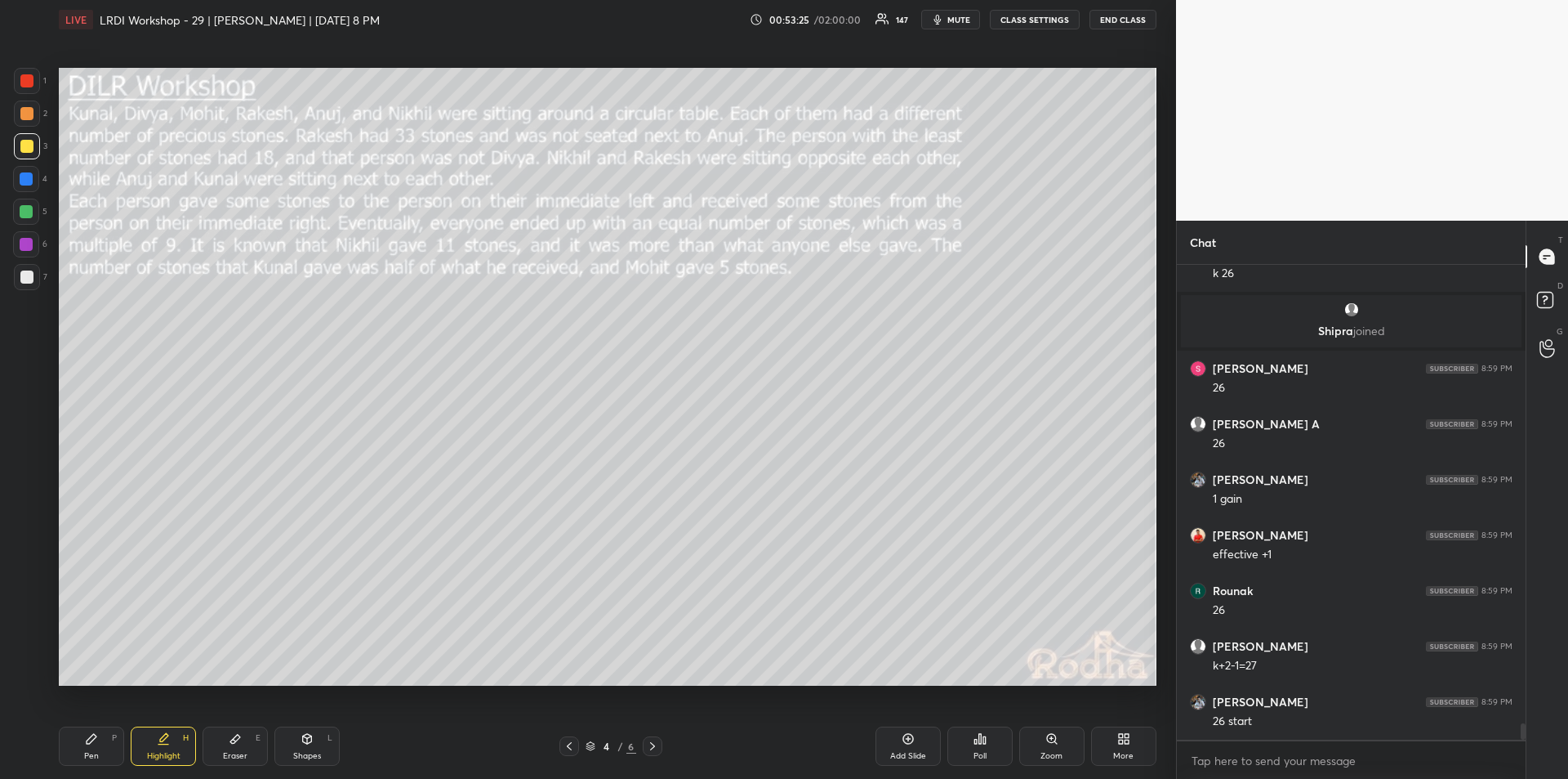
click at [94, 742] on icon at bounding box center [92, 738] width 13 height 13
click at [163, 738] on icon at bounding box center [164, 736] width 8 height 8
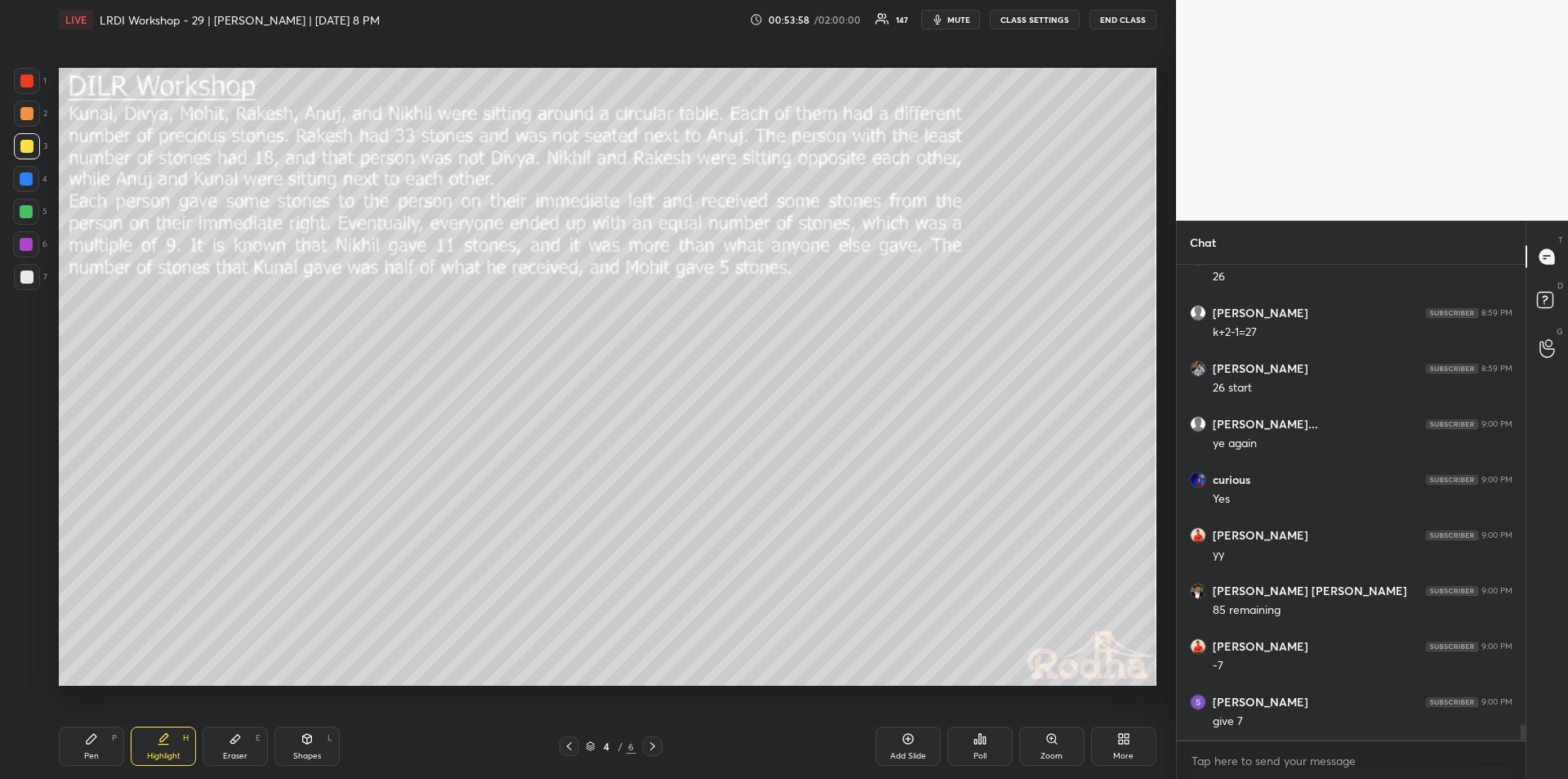
scroll to position [13754, 0]
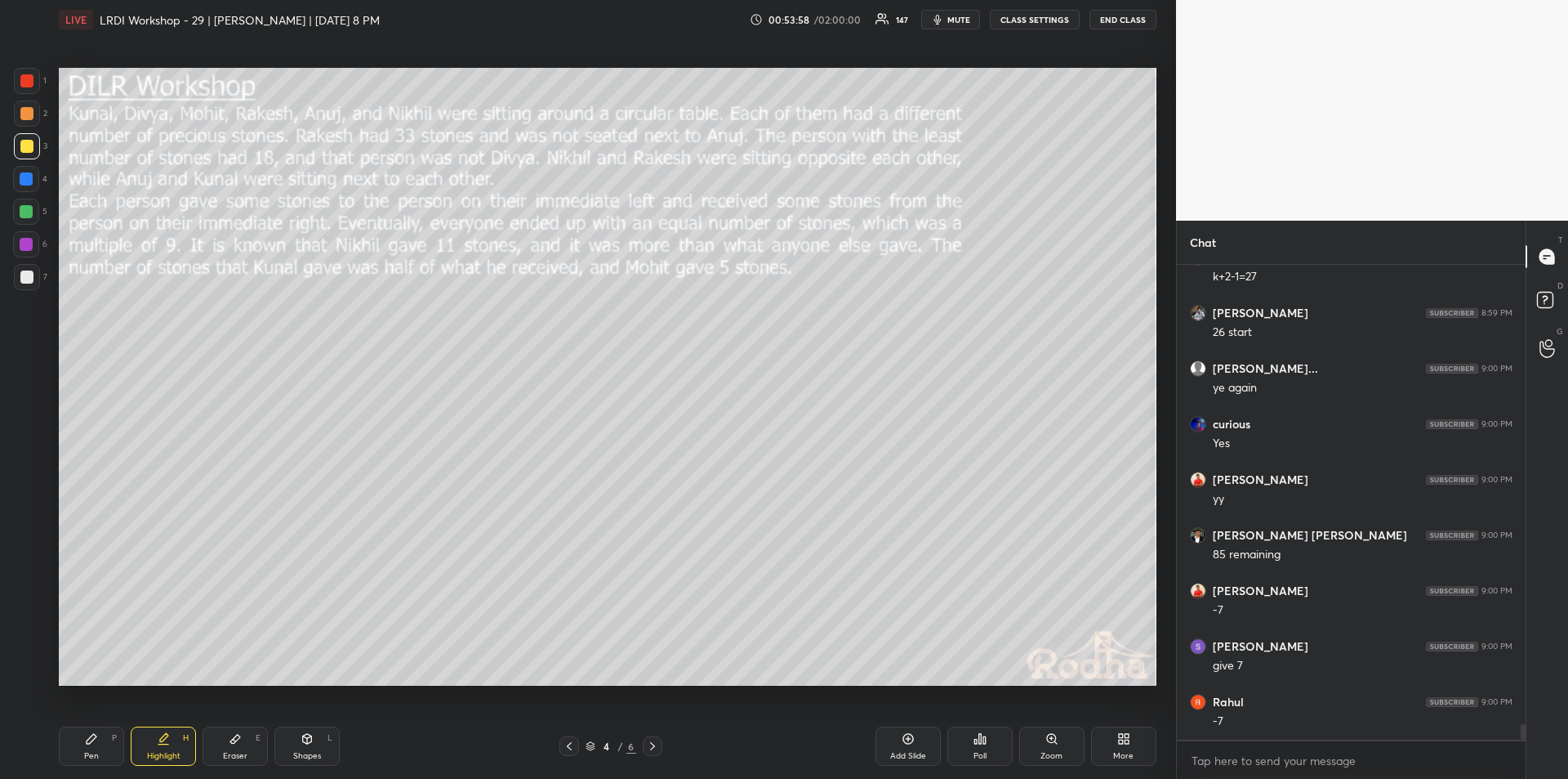
click at [94, 742] on icon at bounding box center [92, 738] width 13 height 13
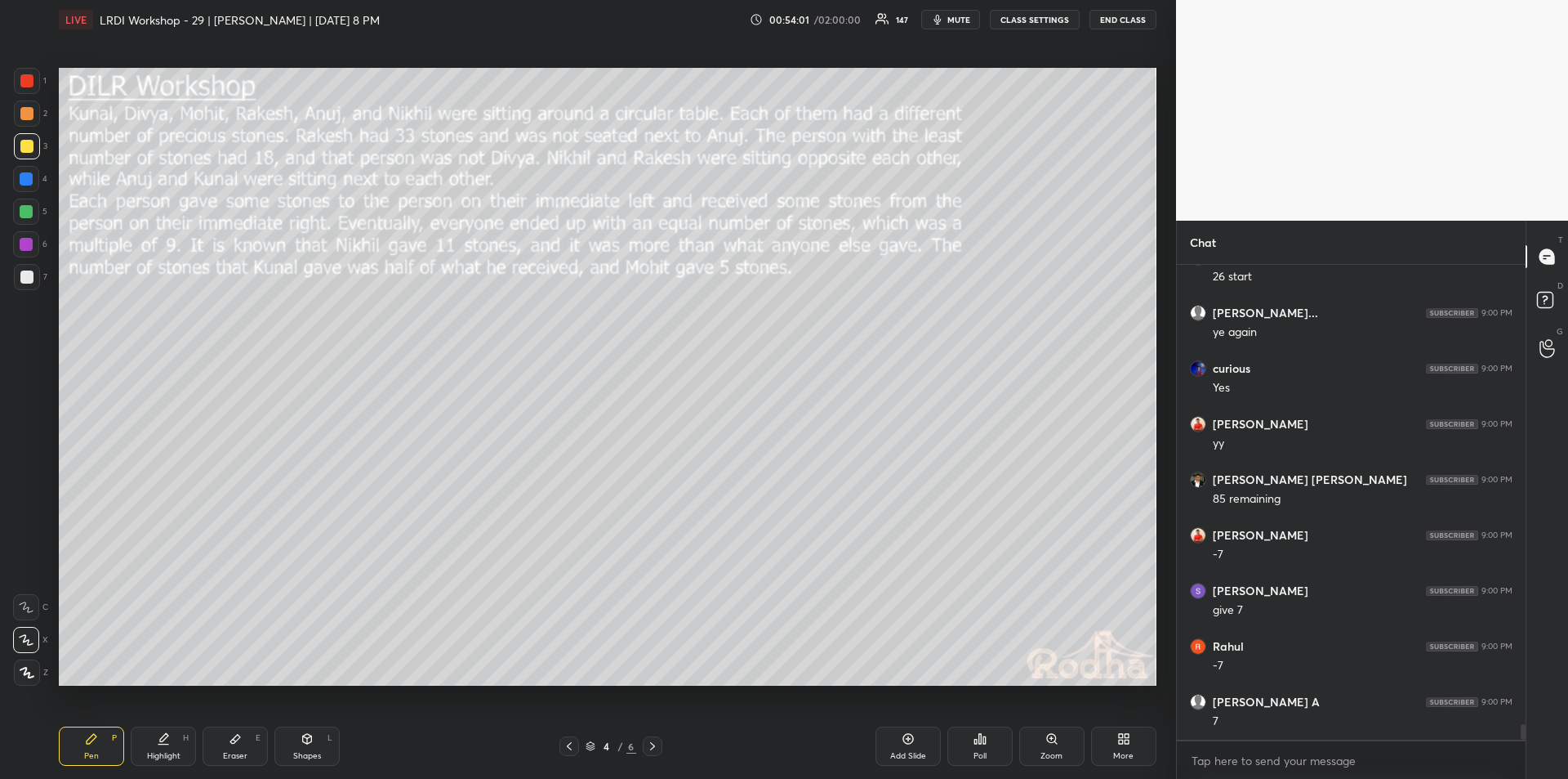
scroll to position [13865, 0]
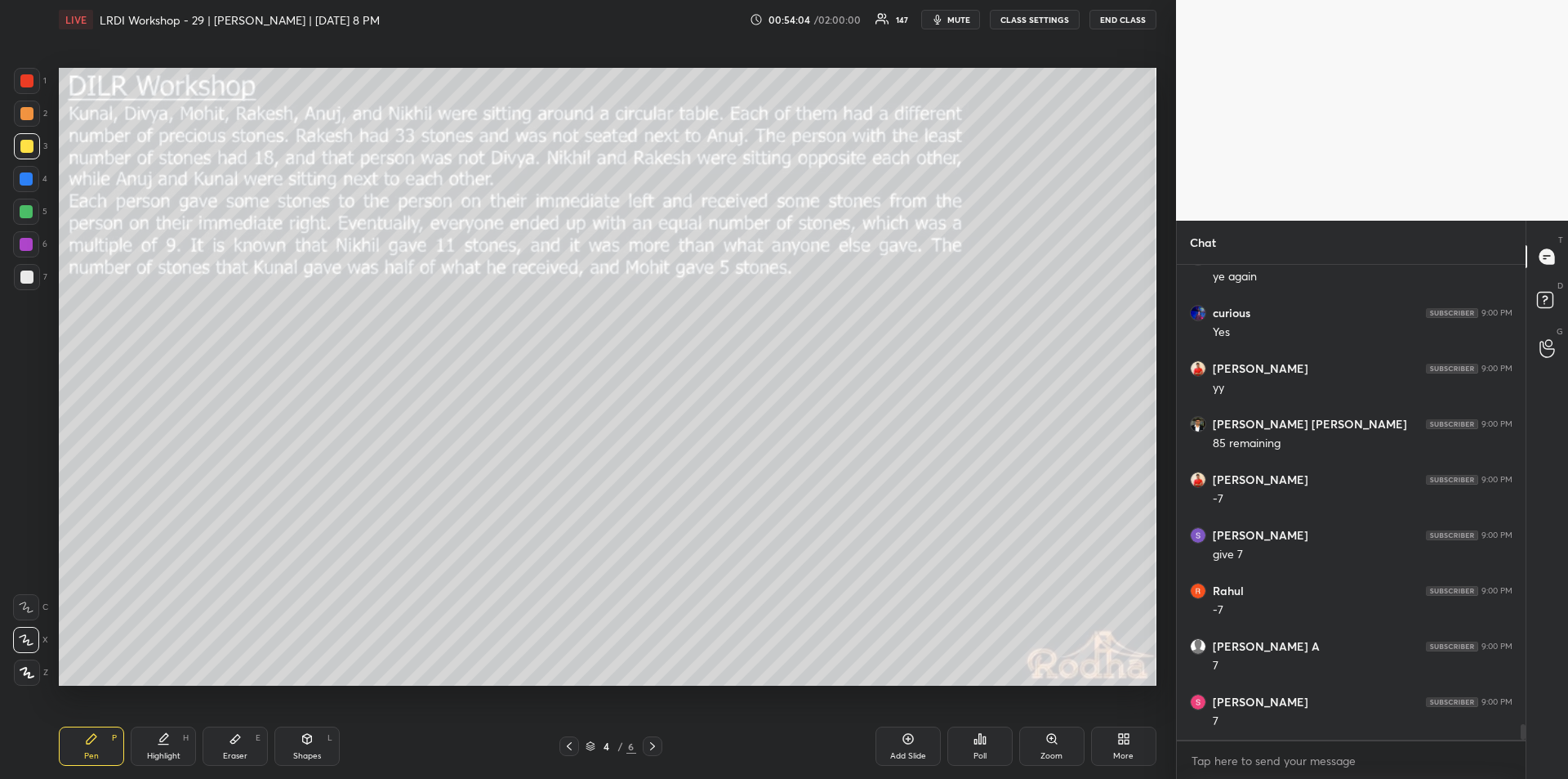
click at [167, 748] on div "Highlight H" at bounding box center [163, 746] width 66 height 39
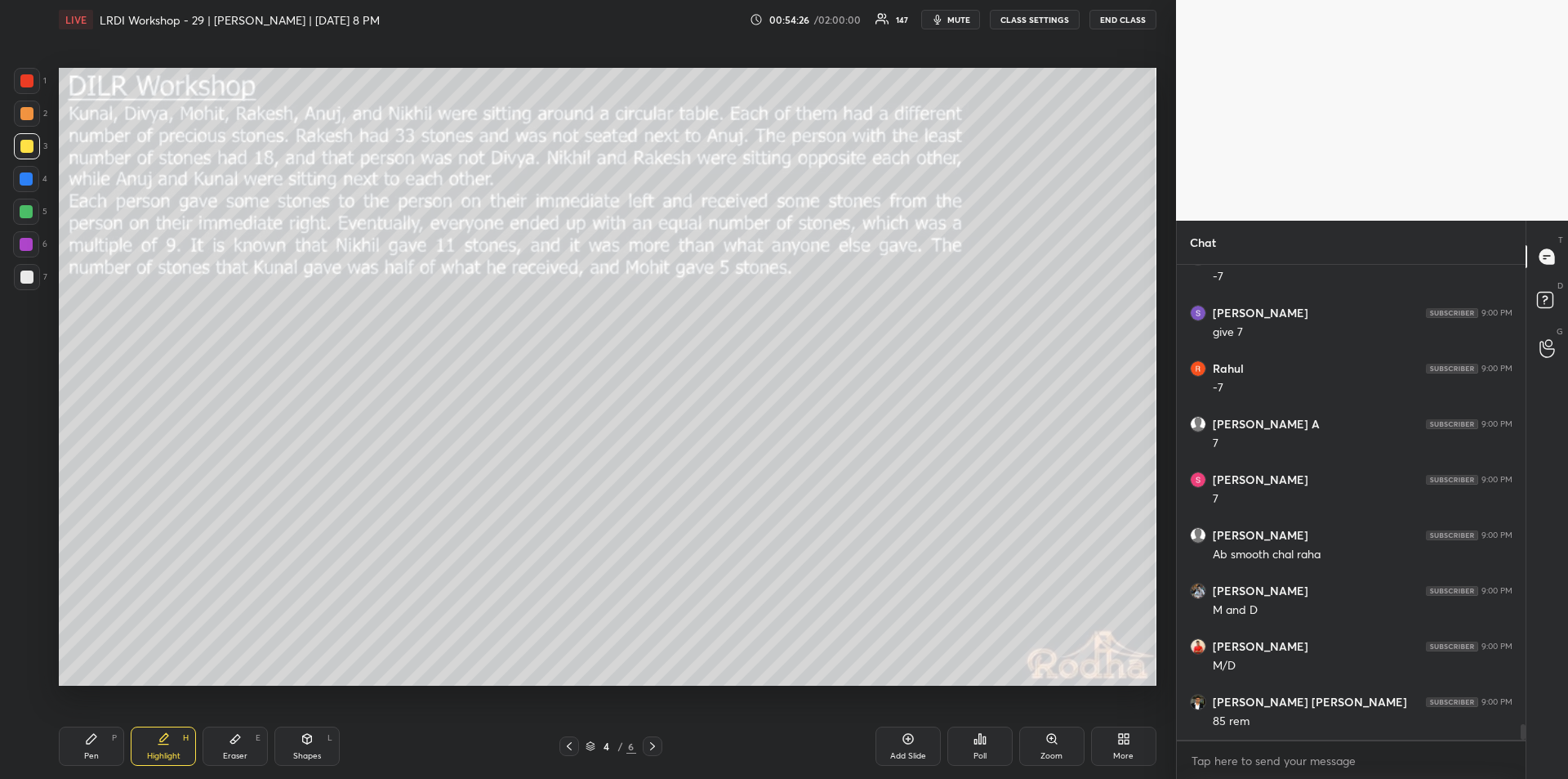
scroll to position [14142, 0]
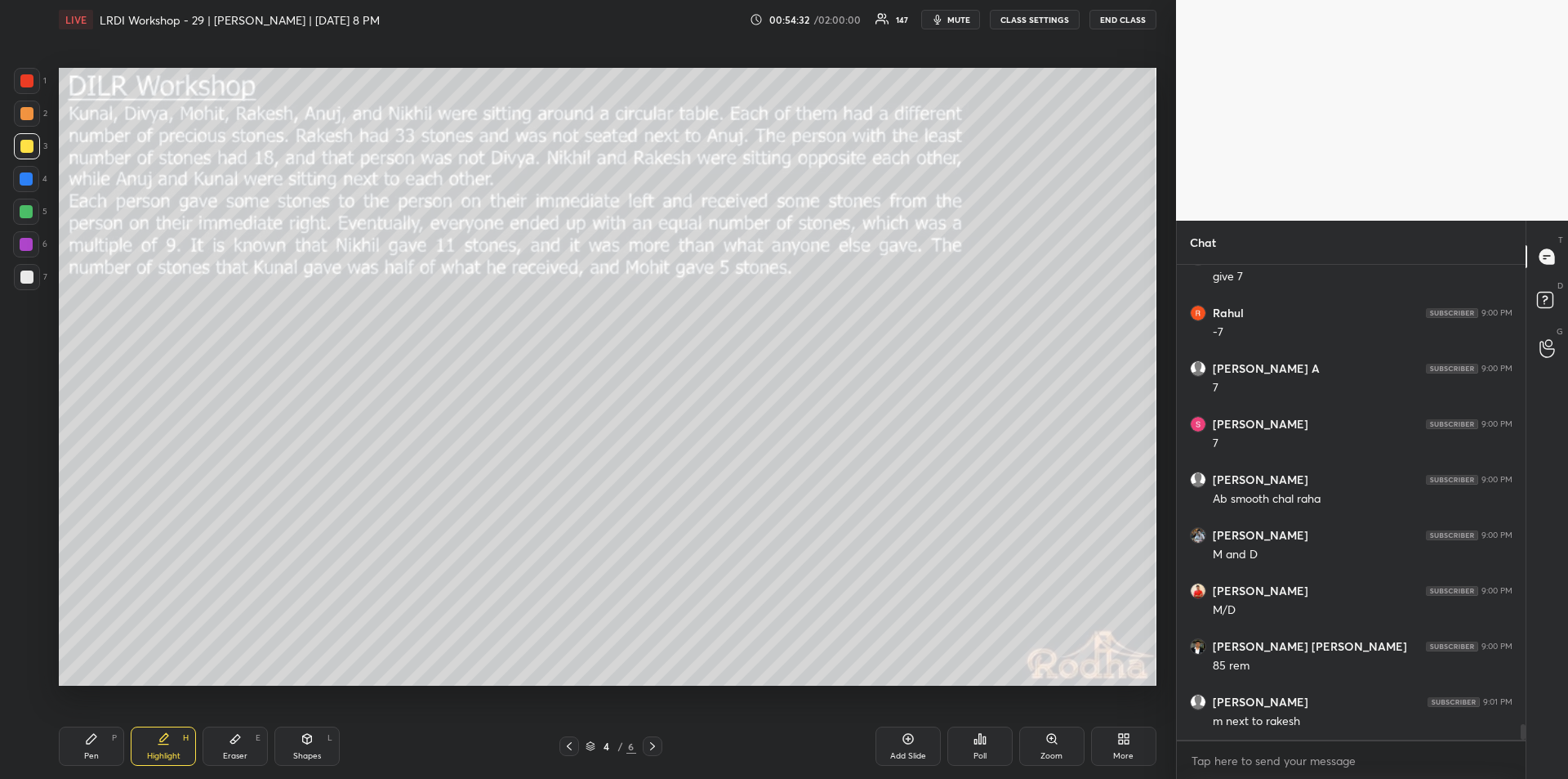
click at [98, 737] on div "Pen P" at bounding box center [92, 746] width 66 height 39
click at [168, 748] on div "Highlight H" at bounding box center [163, 746] width 66 height 39
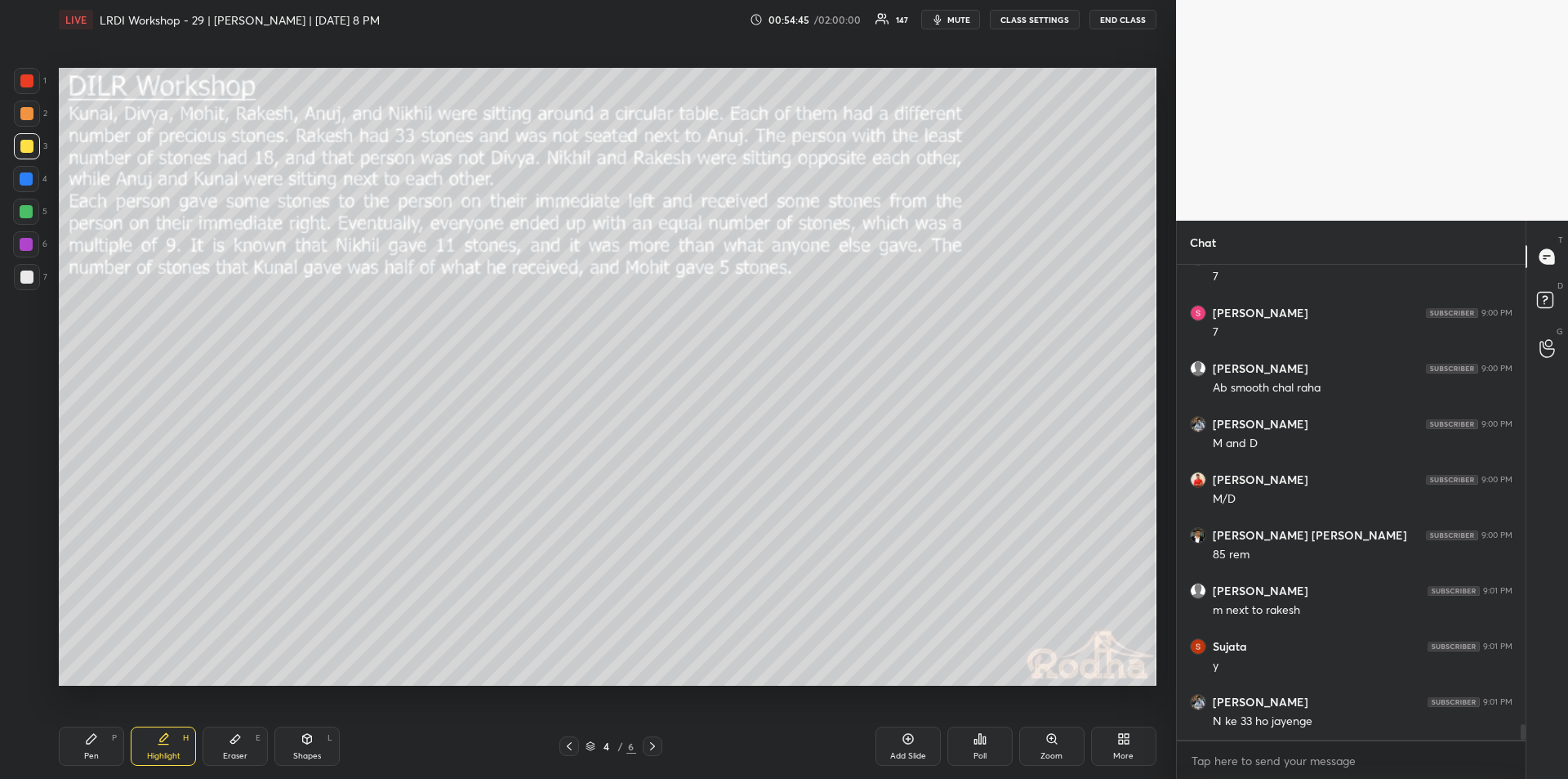
scroll to position [14310, 0]
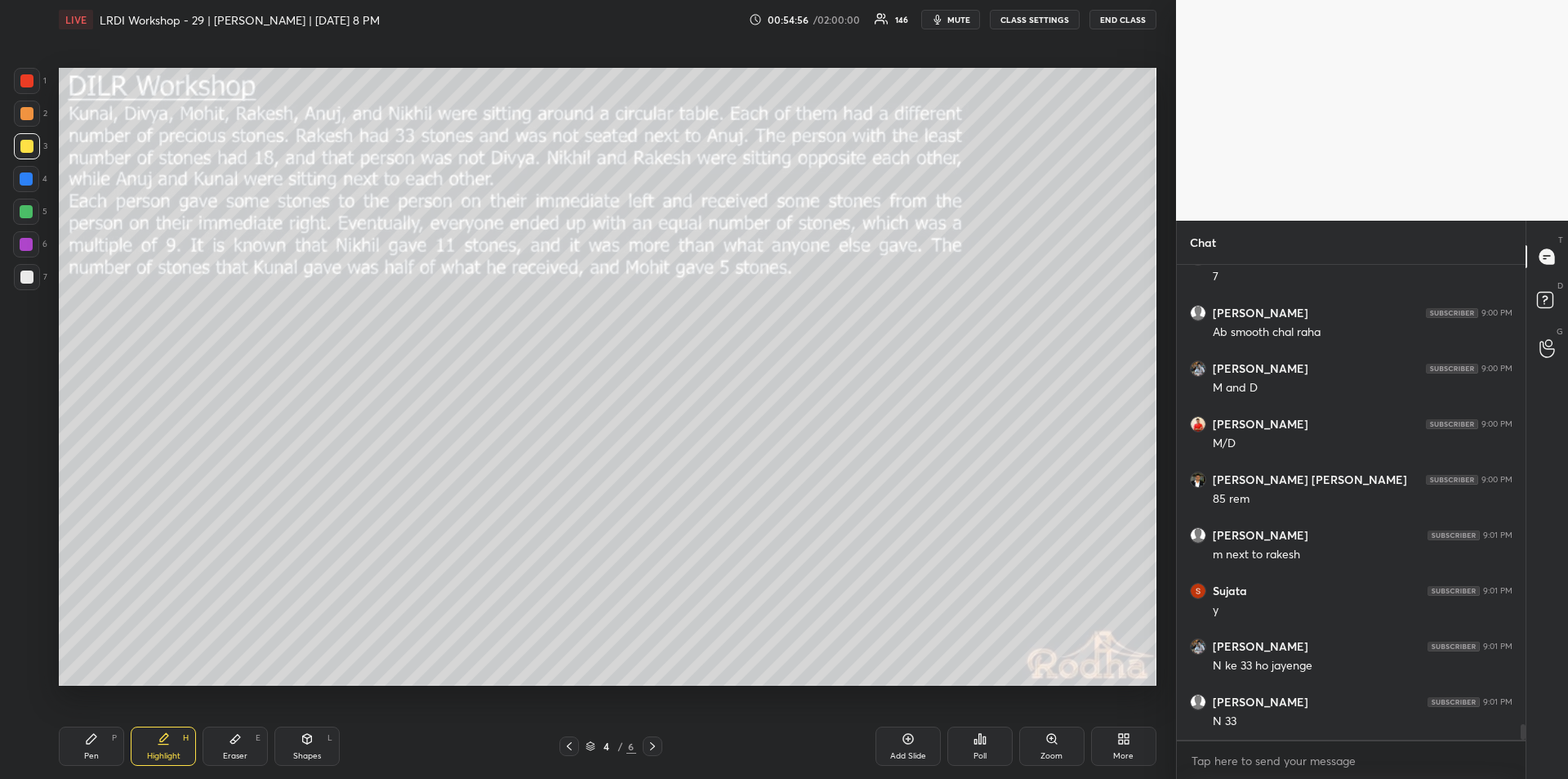
click at [97, 745] on div "Pen P" at bounding box center [92, 746] width 66 height 39
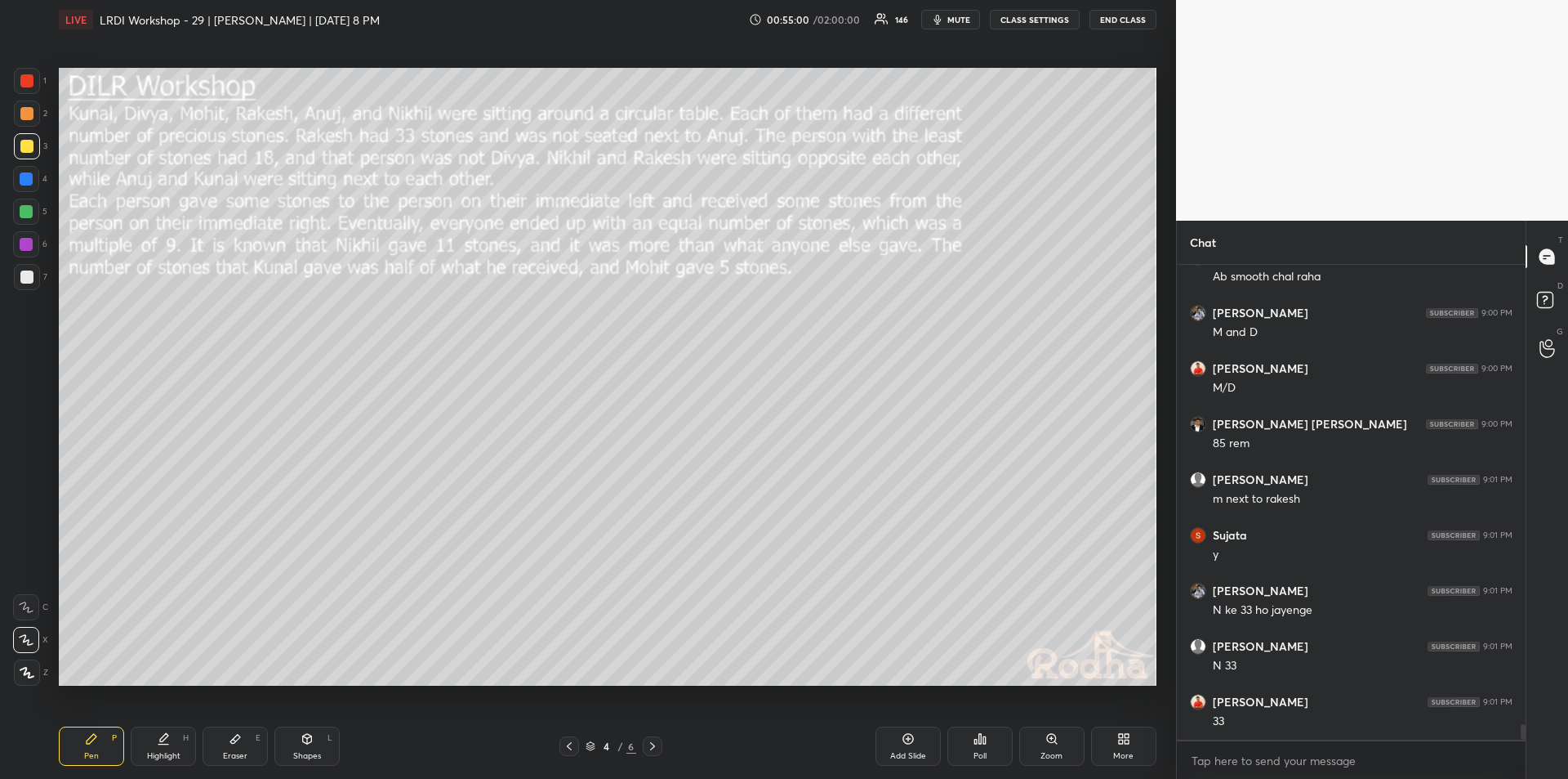
click at [166, 746] on div "Highlight H" at bounding box center [163, 746] width 66 height 39
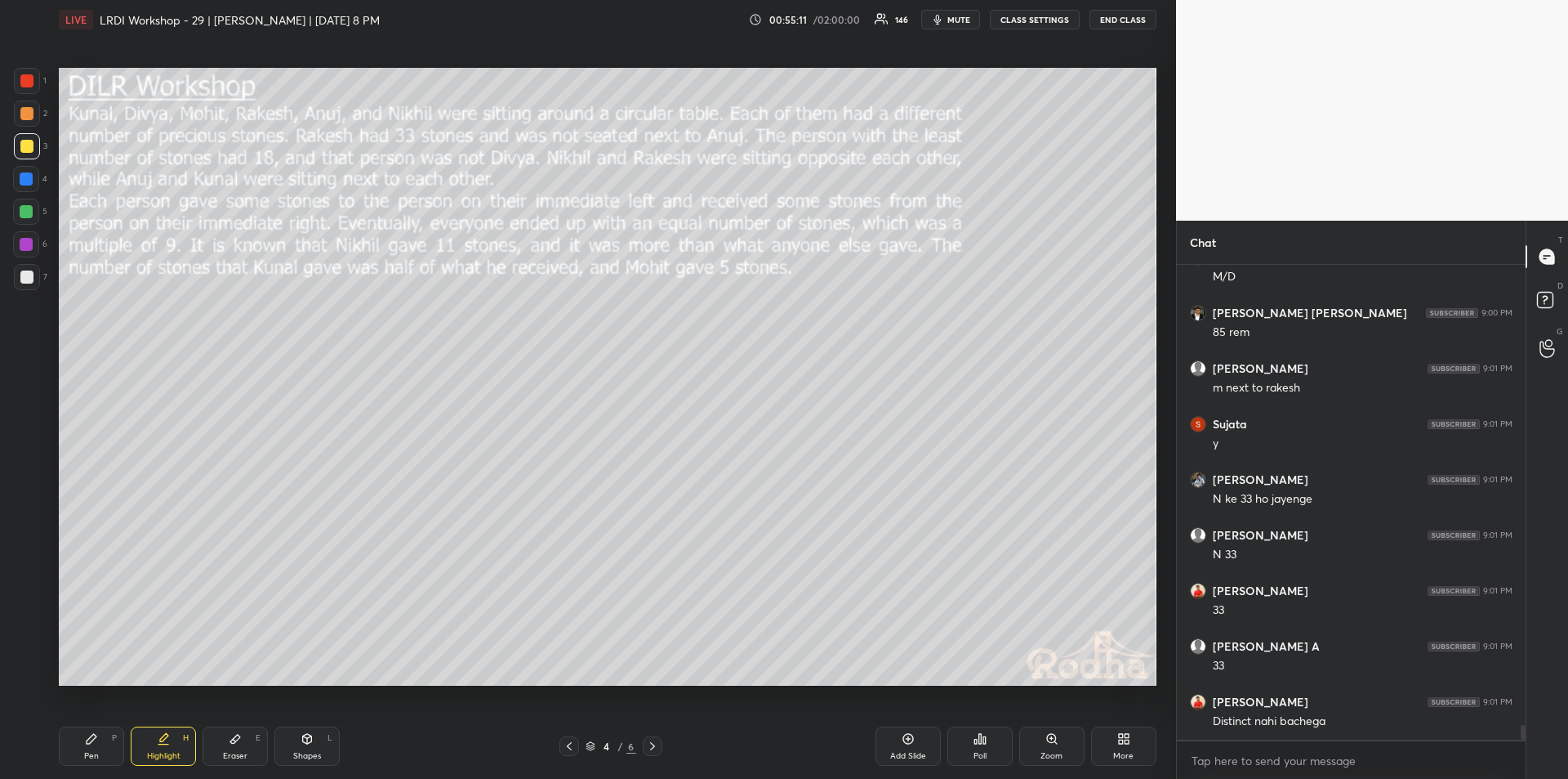
scroll to position [14532, 0]
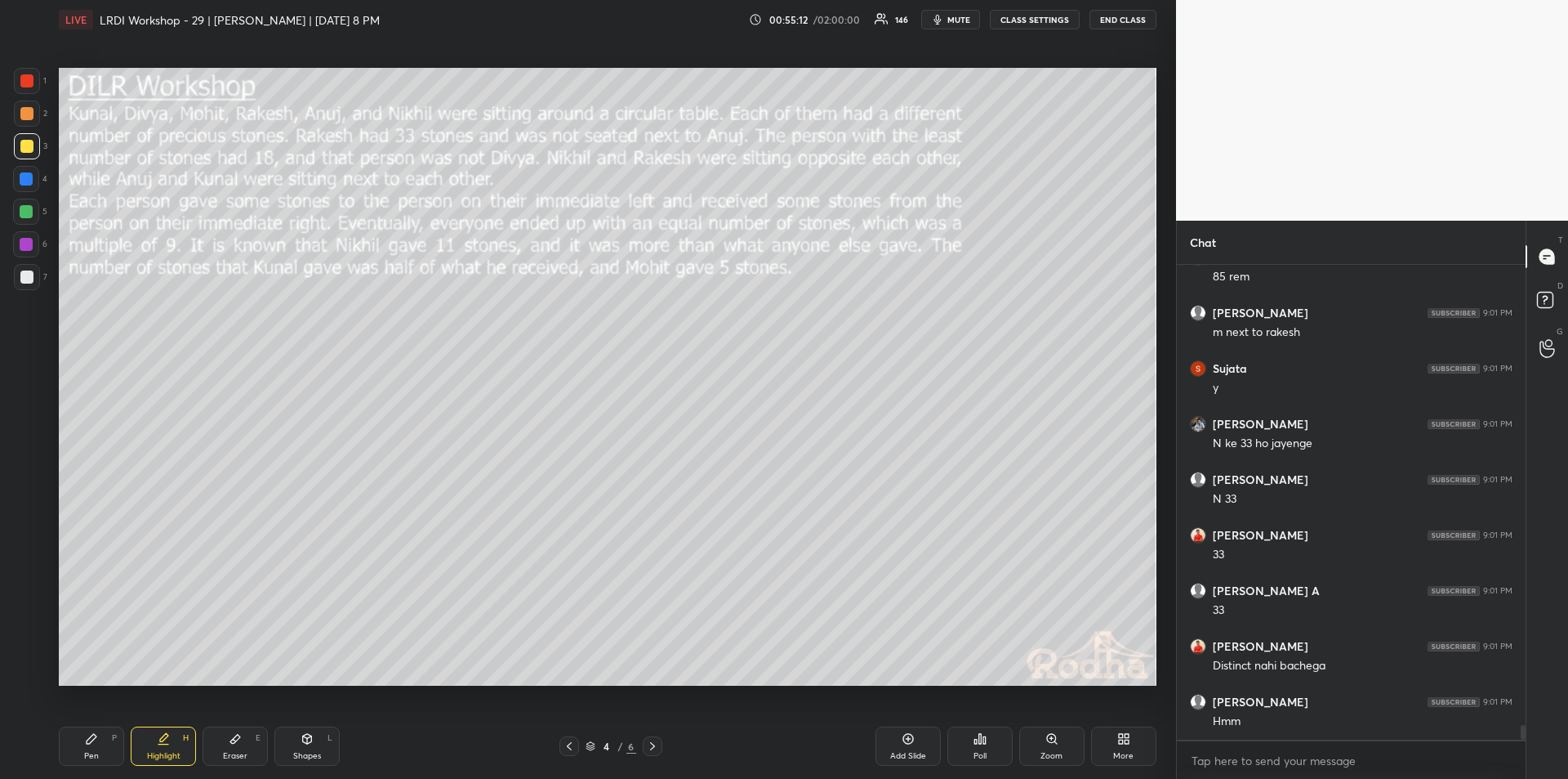
click at [95, 745] on div "Pen P" at bounding box center [92, 746] width 66 height 39
click at [168, 751] on div "Highlight" at bounding box center [164, 755] width 33 height 8
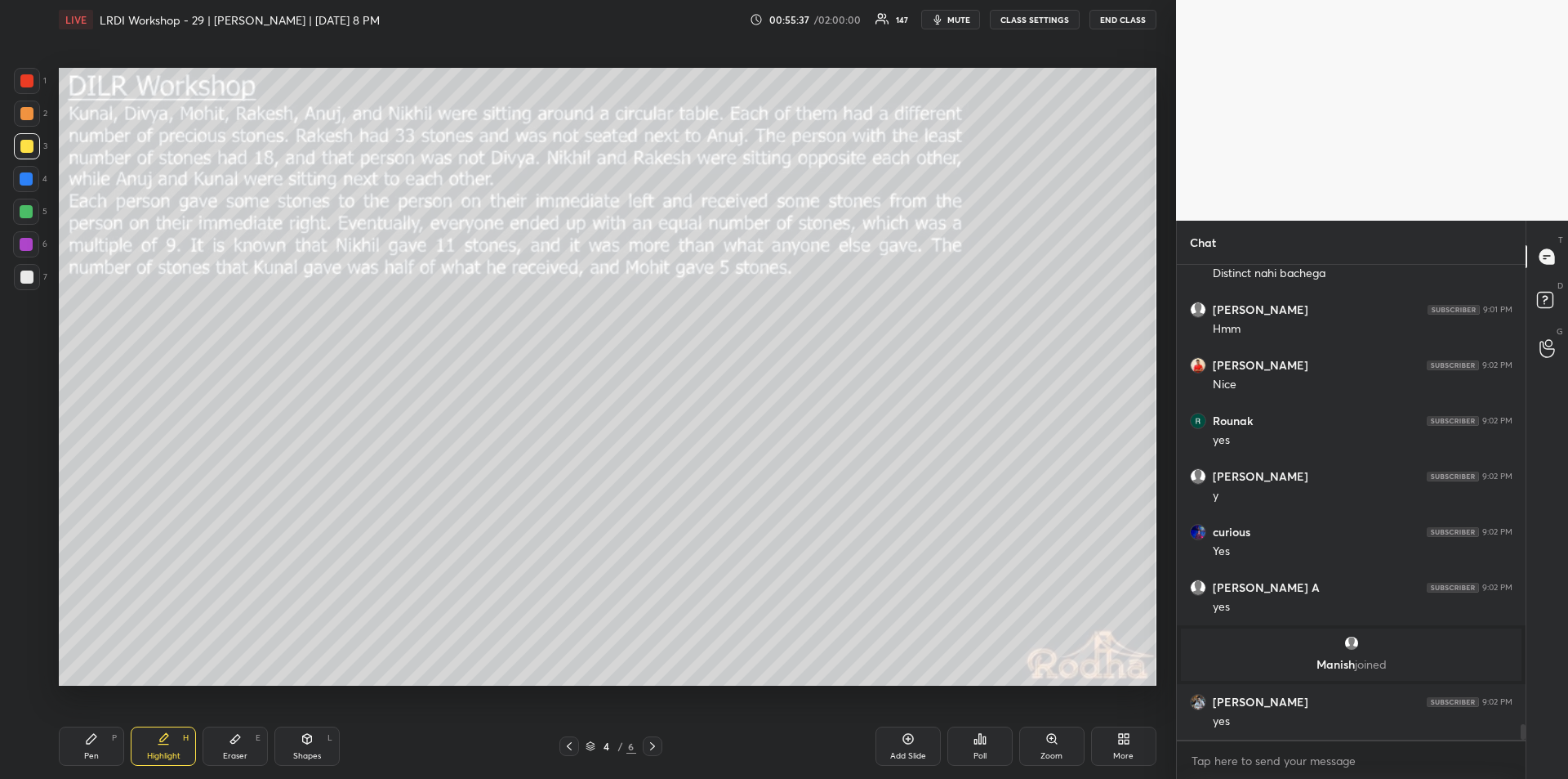
scroll to position [14421, 0]
click at [99, 741] on div "Pen P" at bounding box center [92, 746] width 66 height 39
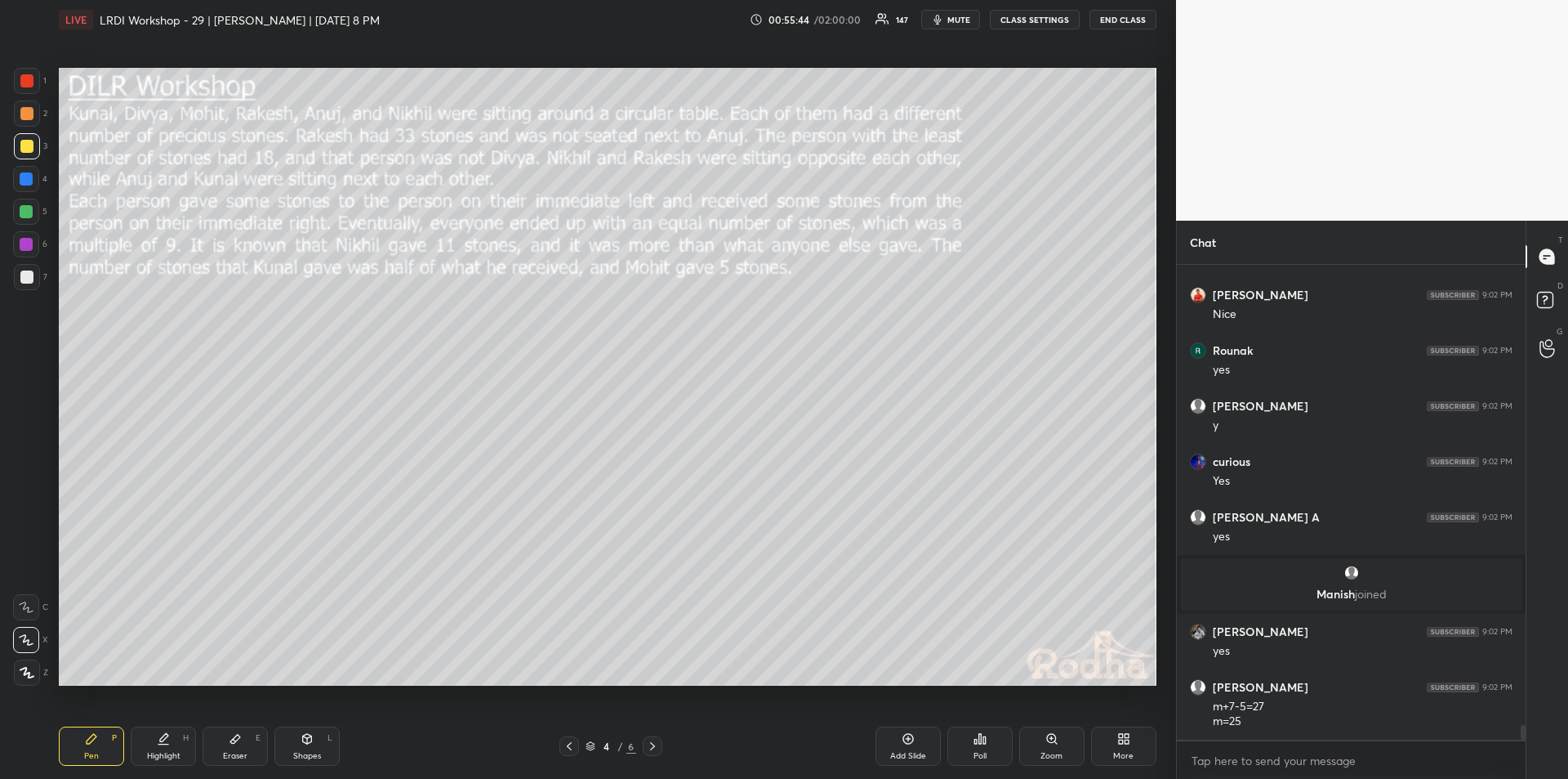
click at [241, 744] on icon at bounding box center [235, 738] width 13 height 13
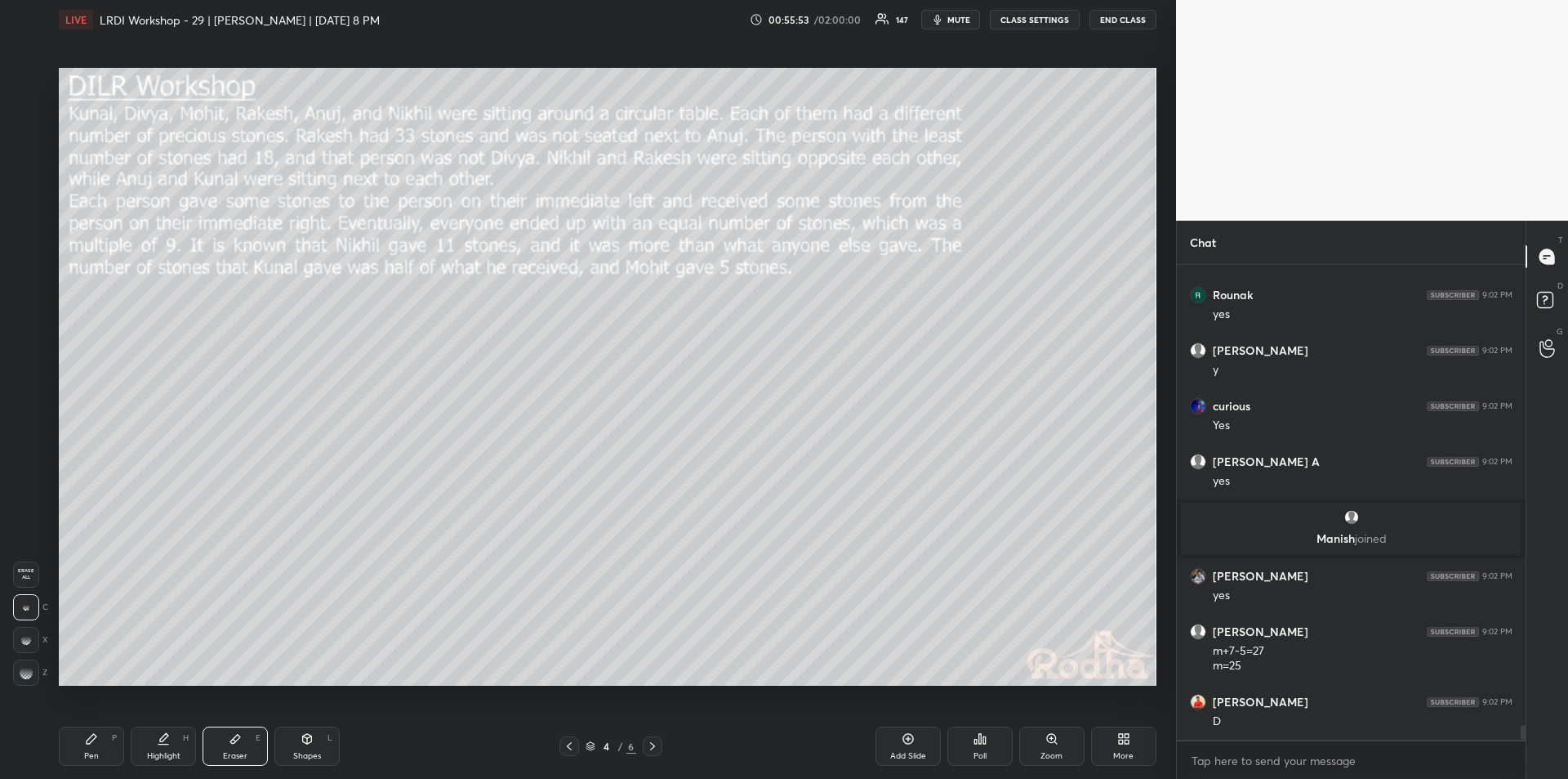
scroll to position [14602, 0]
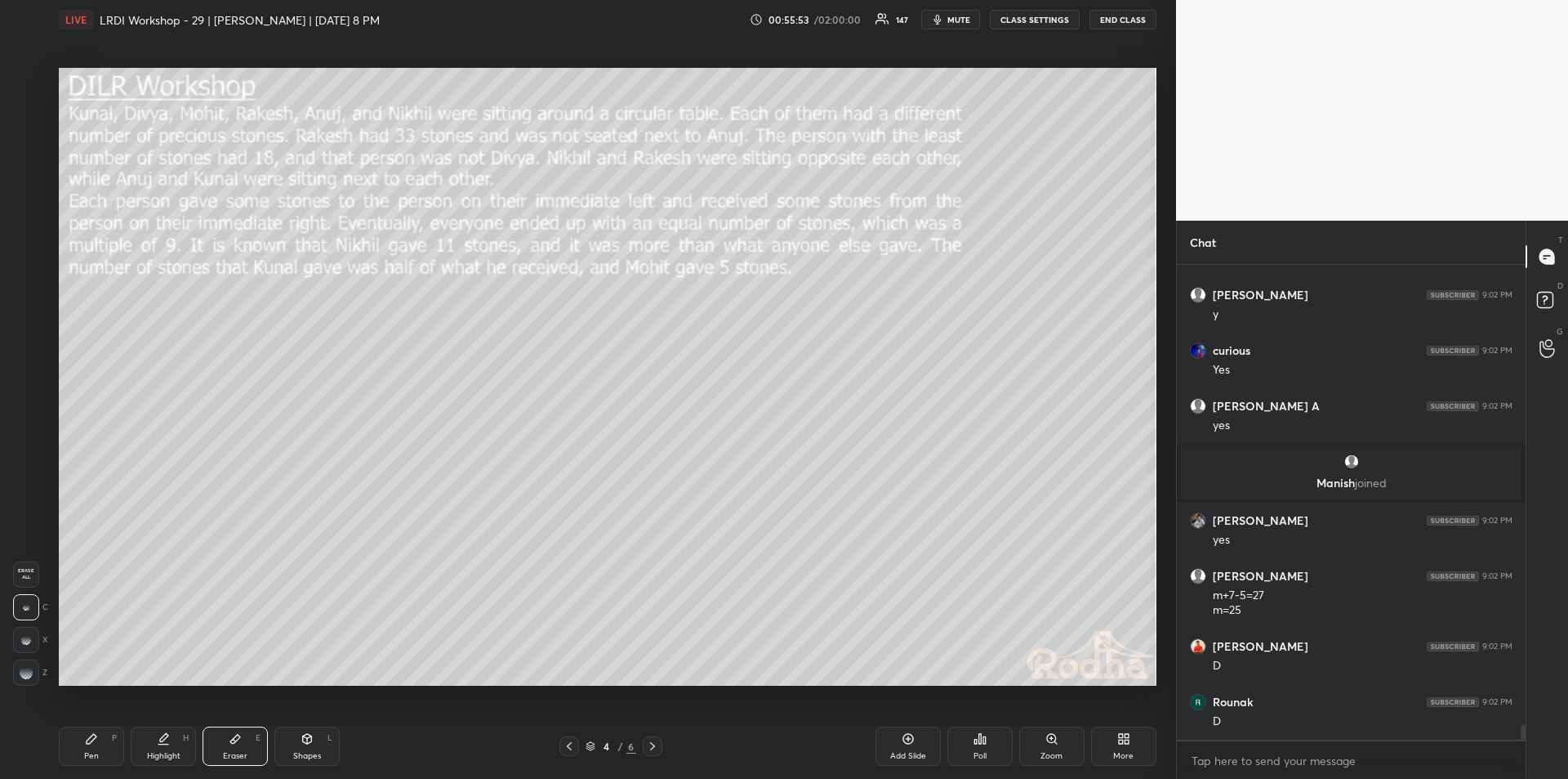
click at [163, 751] on div "Highlight" at bounding box center [164, 755] width 33 height 8
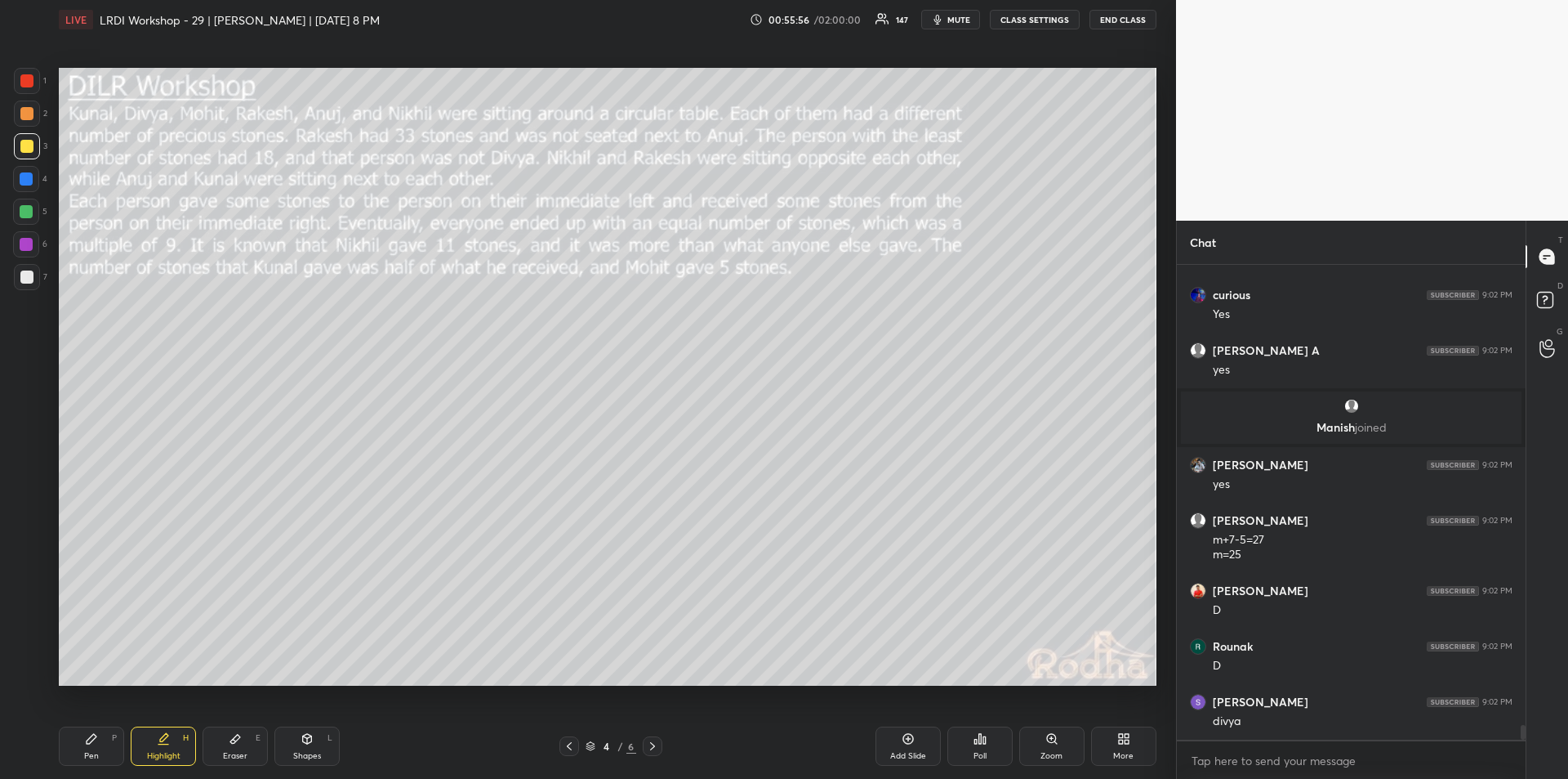
click at [87, 751] on div "Pen" at bounding box center [92, 755] width 15 height 8
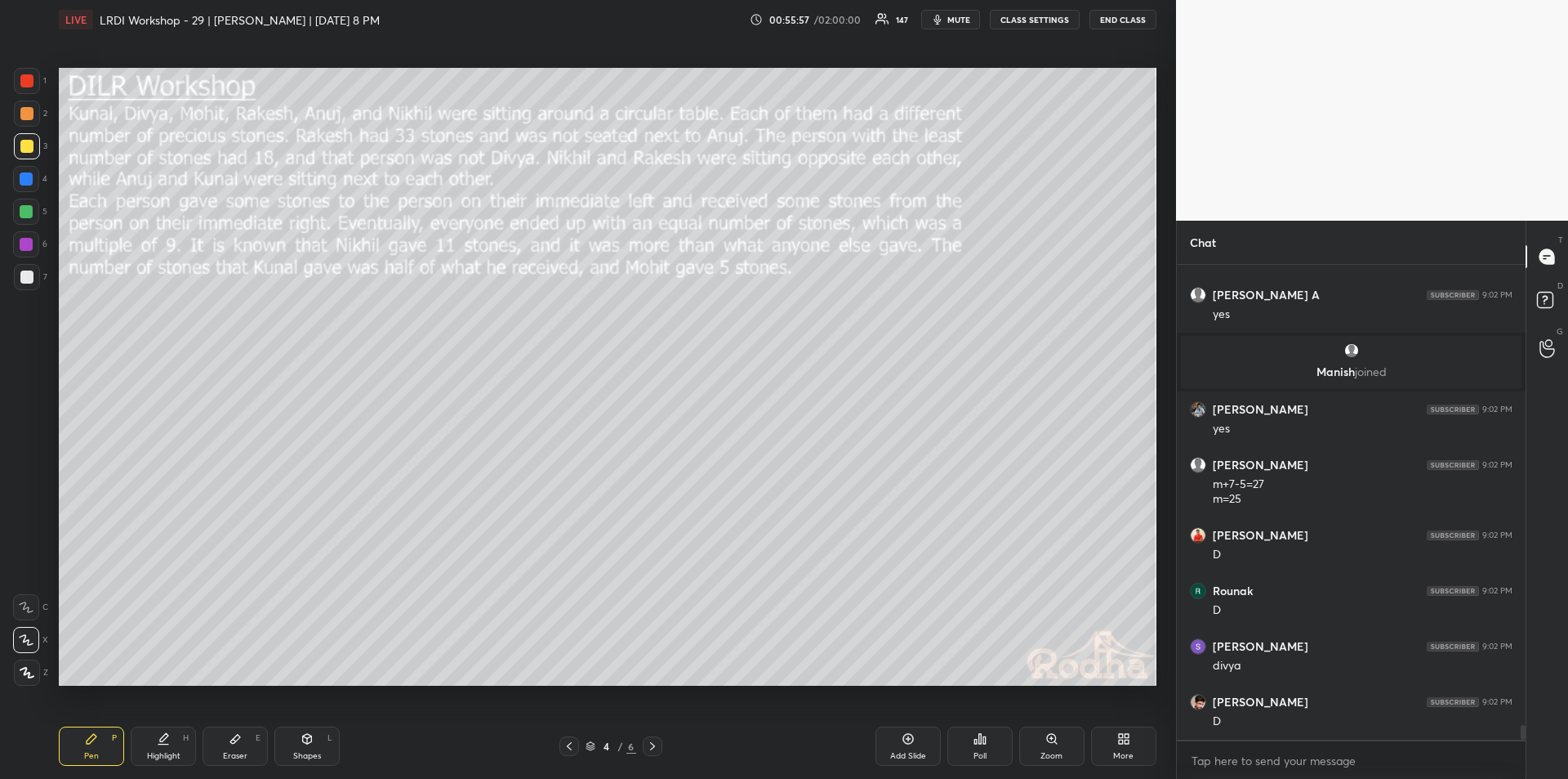
scroll to position [14769, 0]
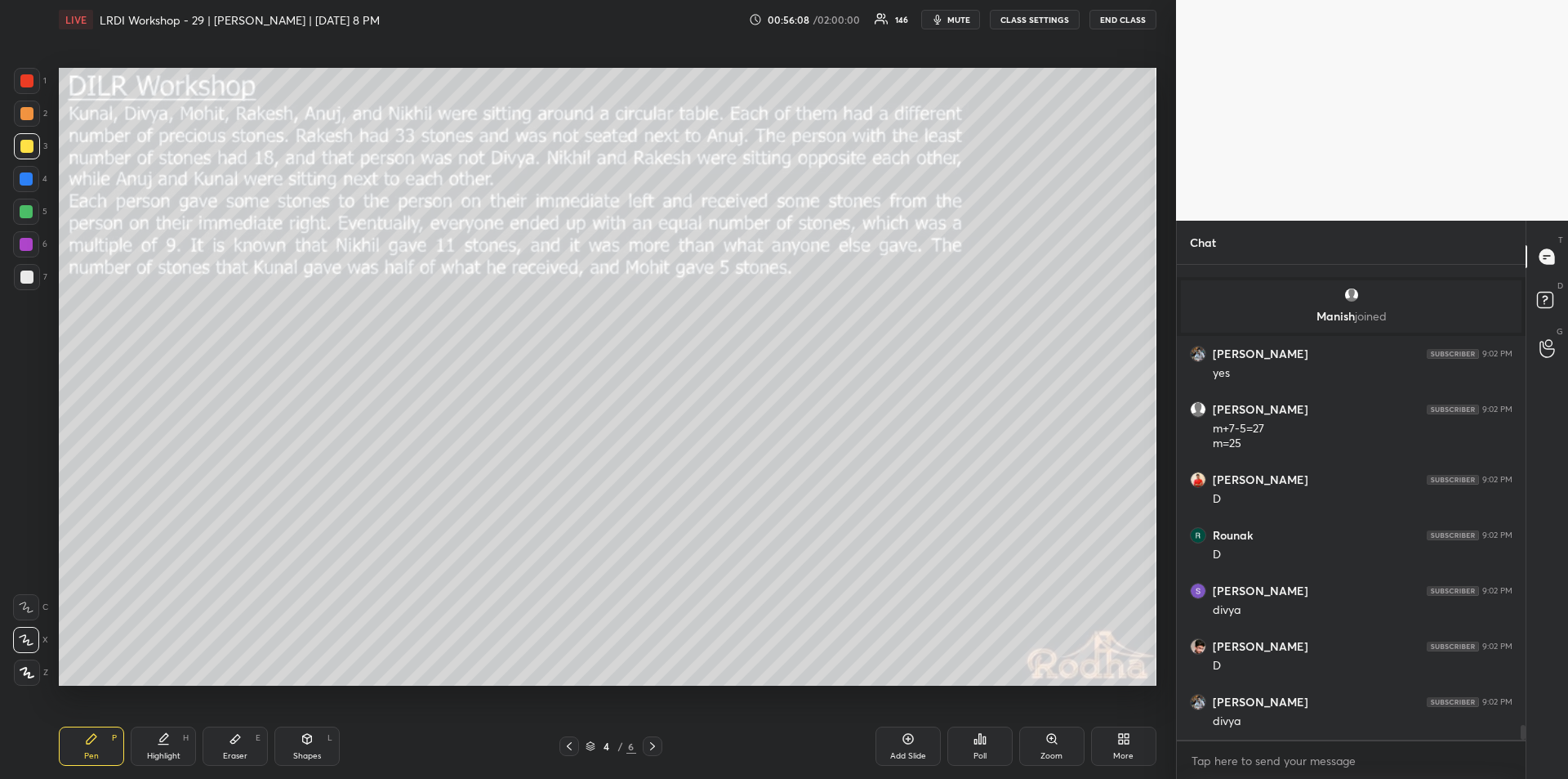
click at [171, 744] on div "Highlight H" at bounding box center [163, 746] width 66 height 39
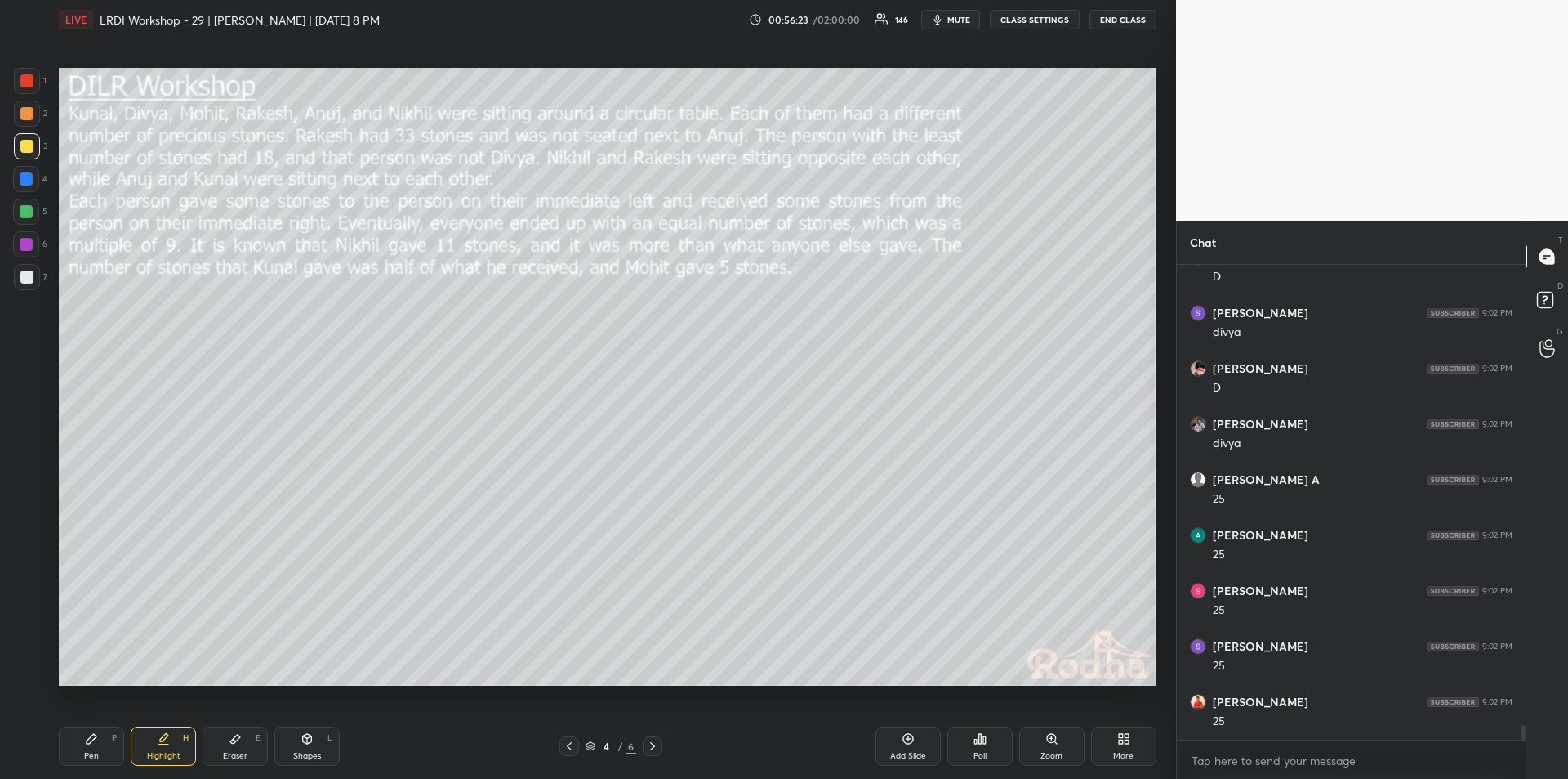
scroll to position [15102, 0]
click at [94, 743] on icon at bounding box center [92, 738] width 13 height 13
click at [163, 746] on div "Highlight H" at bounding box center [163, 746] width 66 height 39
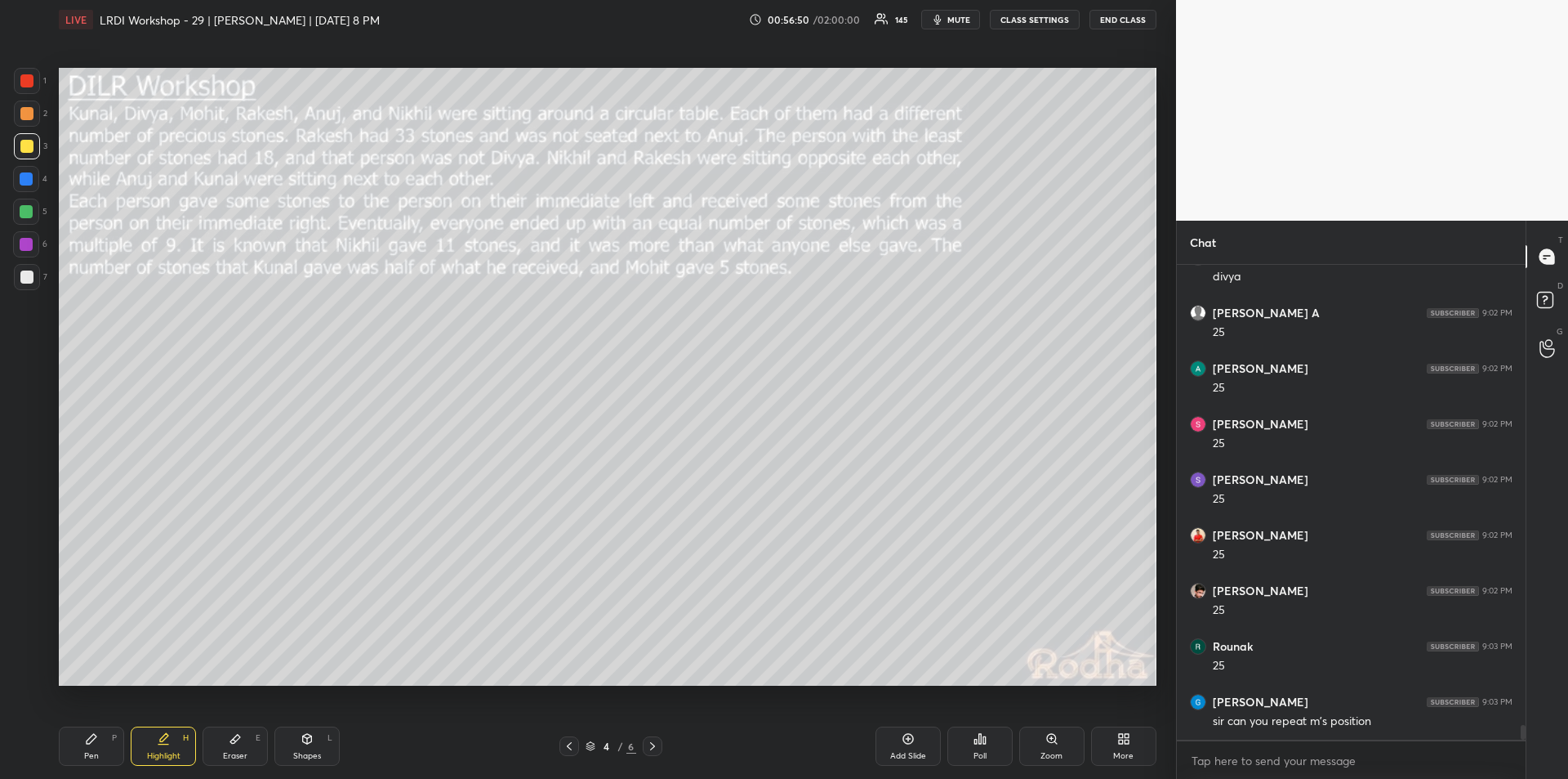
click at [168, 751] on div "Highlight" at bounding box center [164, 755] width 33 height 8
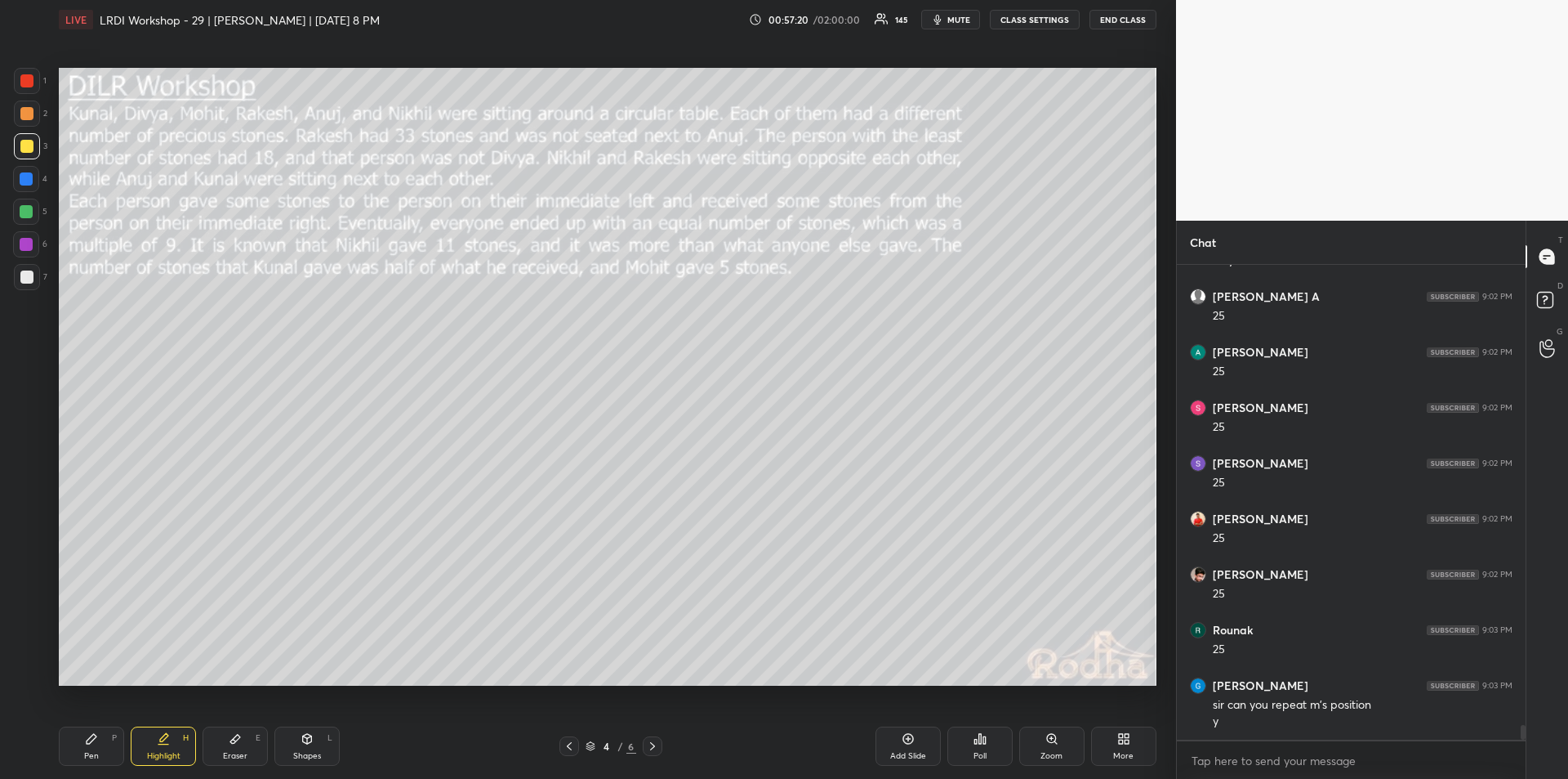
click at [93, 751] on div "Pen" at bounding box center [92, 755] width 15 height 8
click at [157, 747] on div "Highlight H" at bounding box center [163, 746] width 66 height 39
click at [96, 748] on div "Pen P" at bounding box center [92, 746] width 66 height 39
click at [165, 751] on div "Highlight" at bounding box center [164, 755] width 33 height 8
click at [94, 743] on icon at bounding box center [92, 738] width 13 height 13
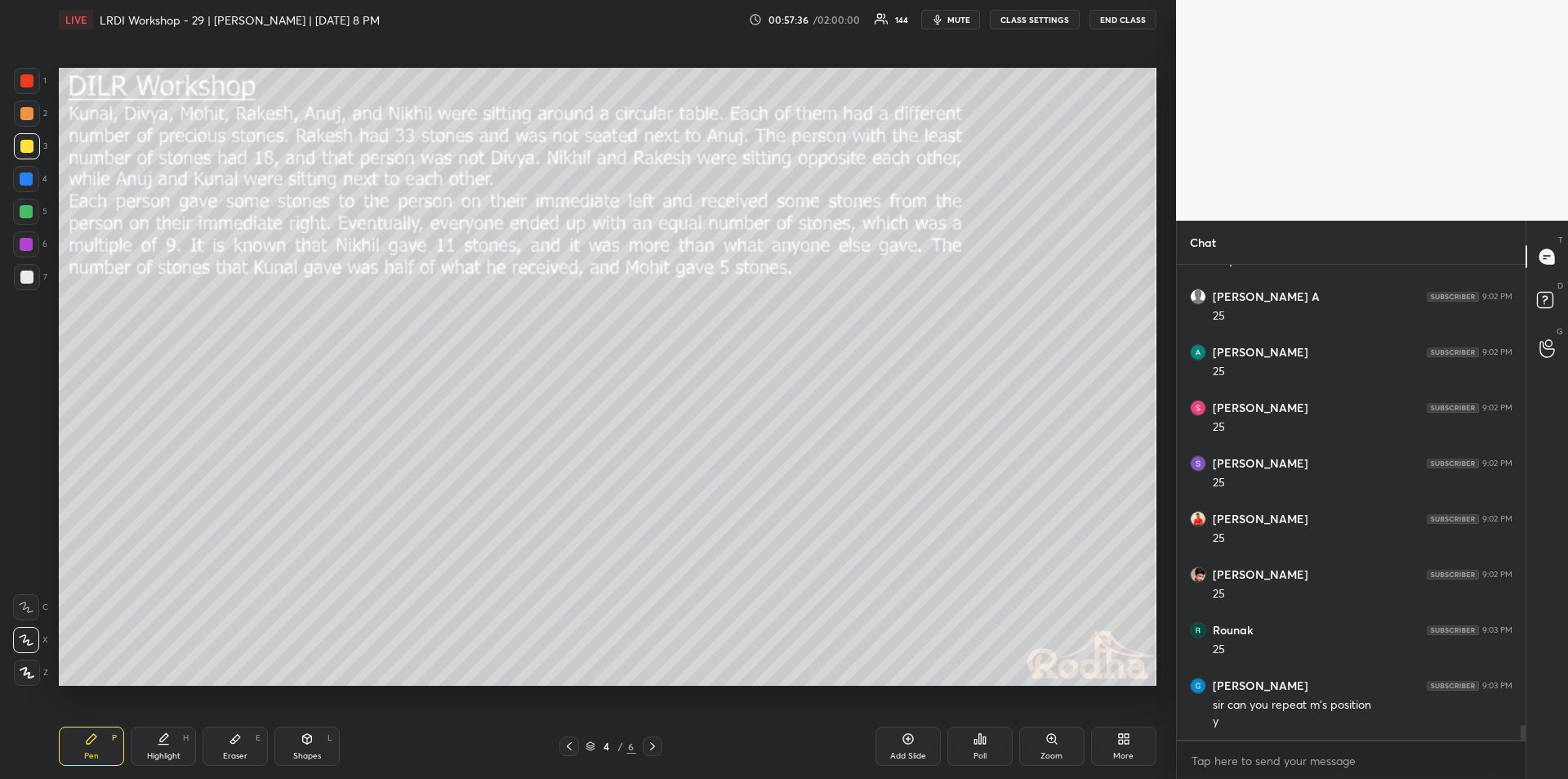
click at [161, 747] on div "Highlight H" at bounding box center [163, 746] width 66 height 39
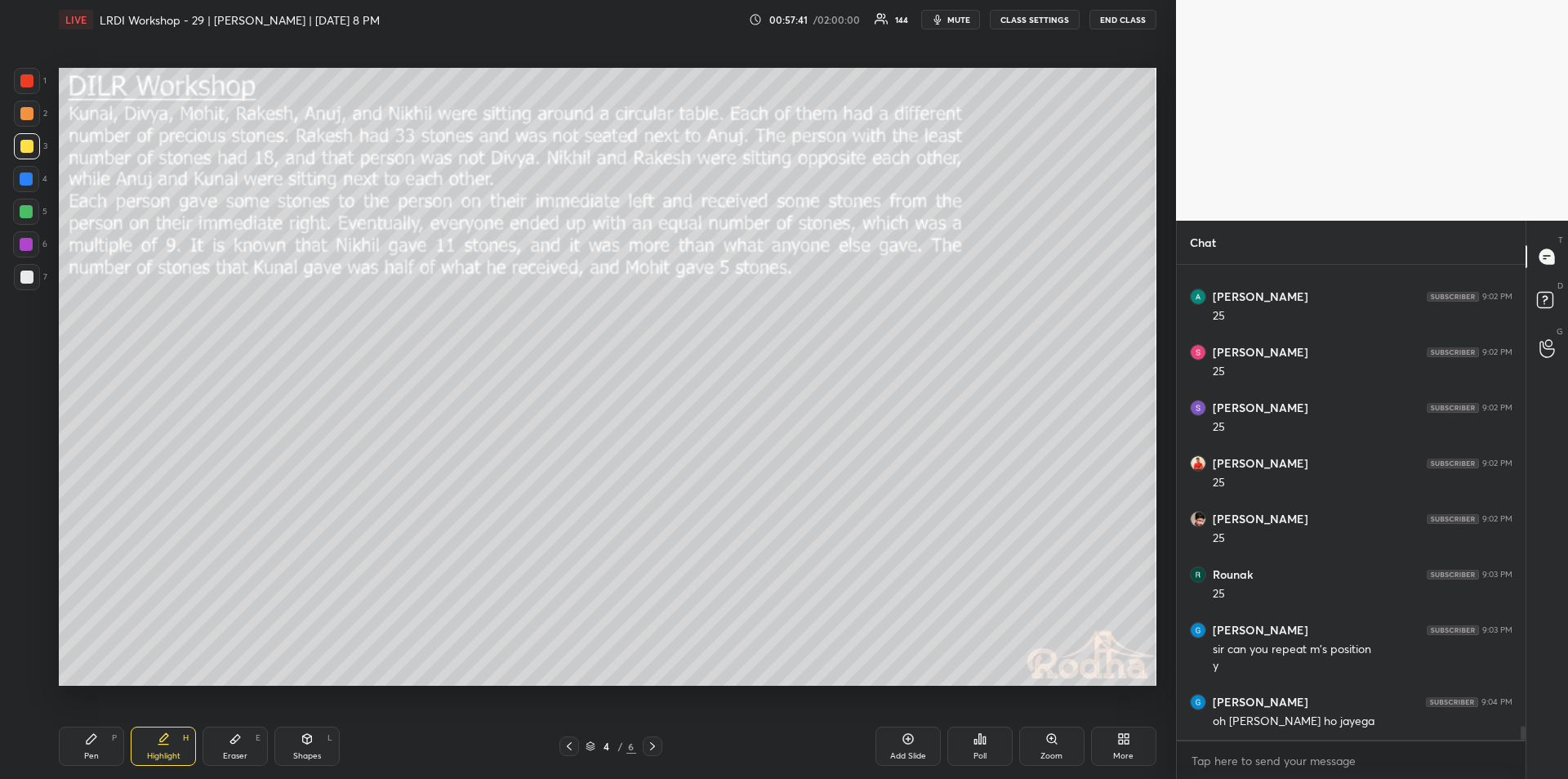
click at [89, 741] on icon at bounding box center [92, 738] width 10 height 10
click at [168, 744] on icon at bounding box center [164, 738] width 13 height 13
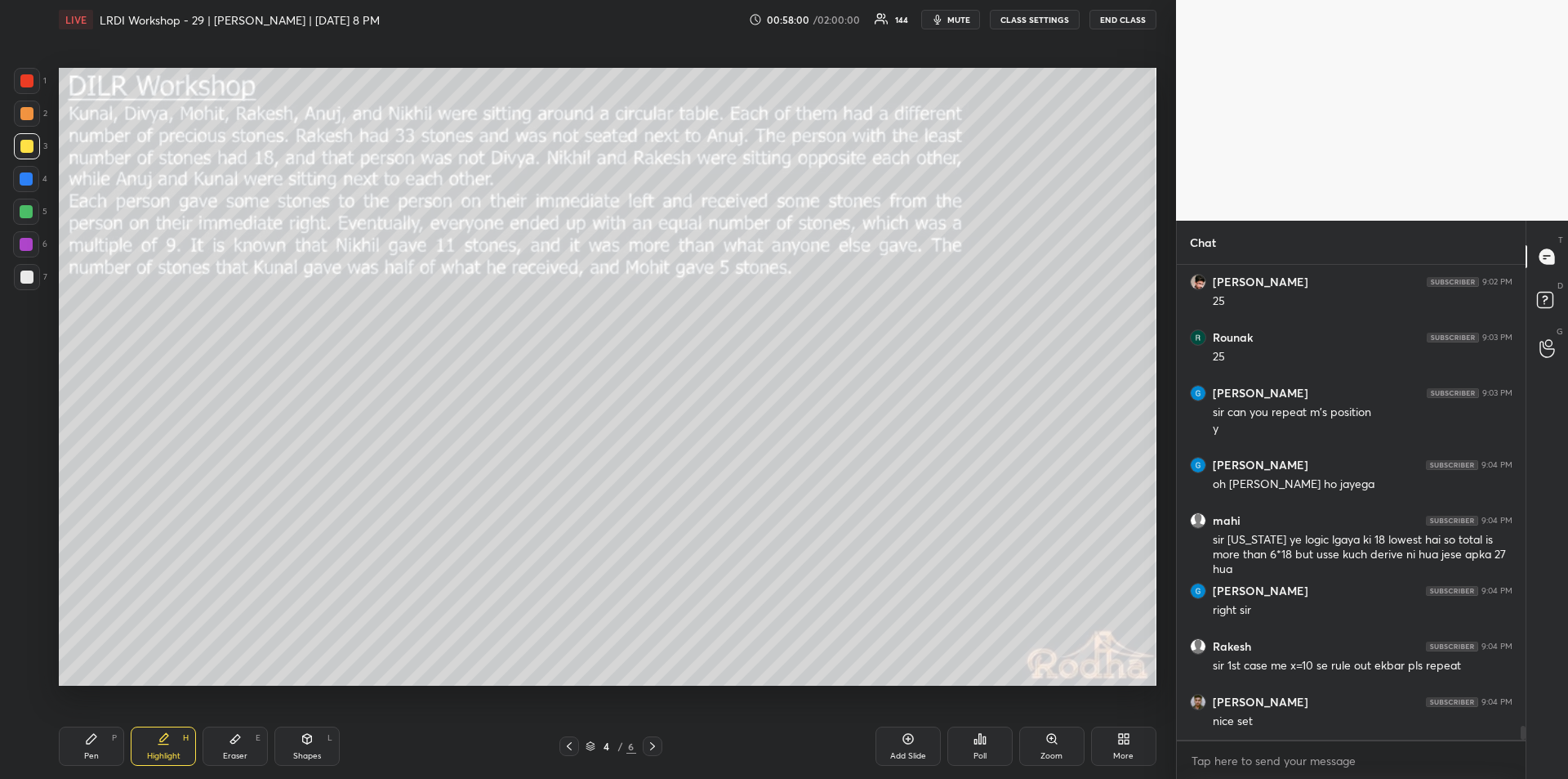
scroll to position [15577, 0]
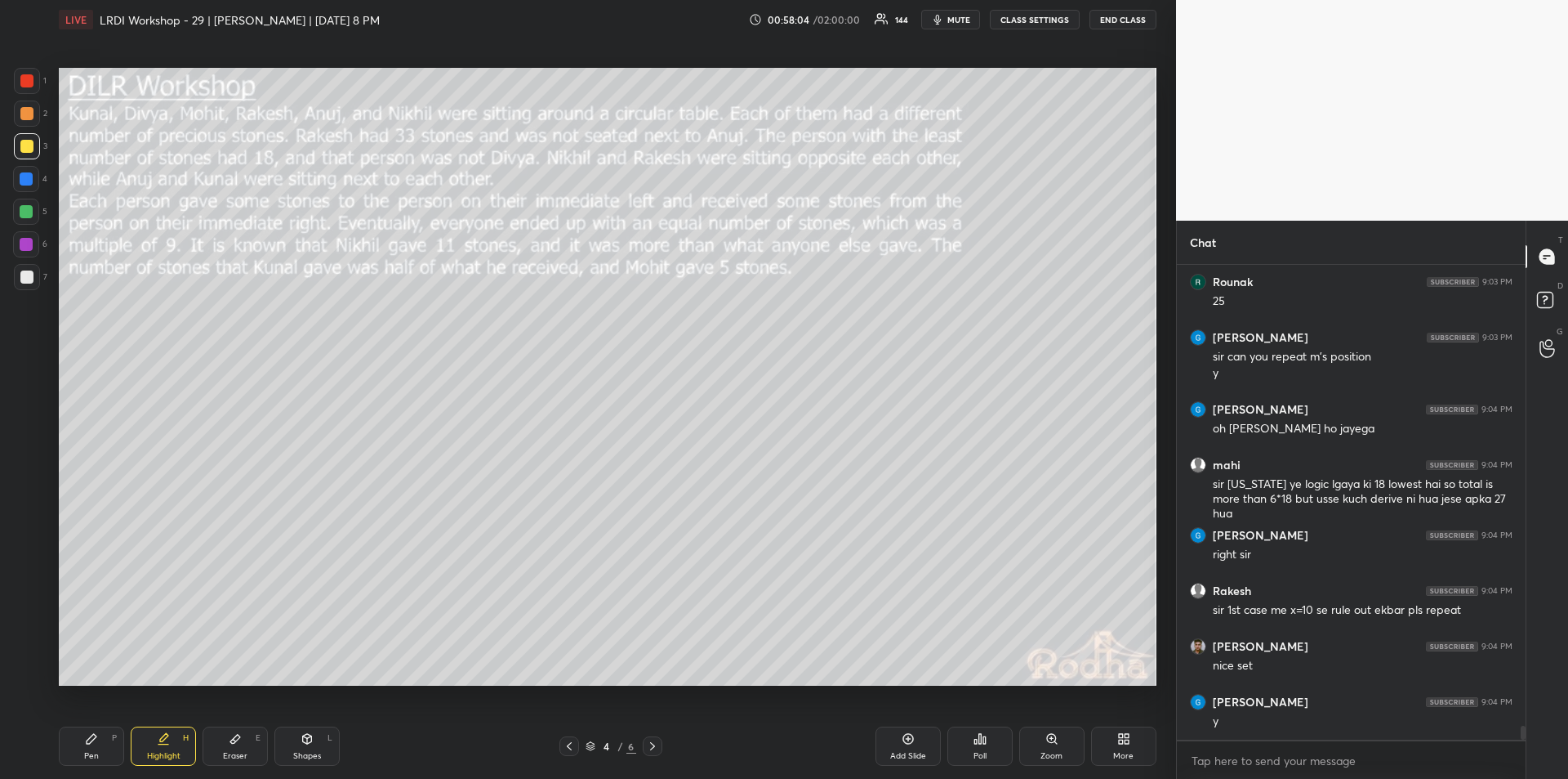
click at [238, 751] on div "Eraser" at bounding box center [235, 755] width 24 height 8
click at [33, 680] on div at bounding box center [26, 673] width 26 height 26
click at [168, 744] on icon at bounding box center [163, 744] width 10 height 0
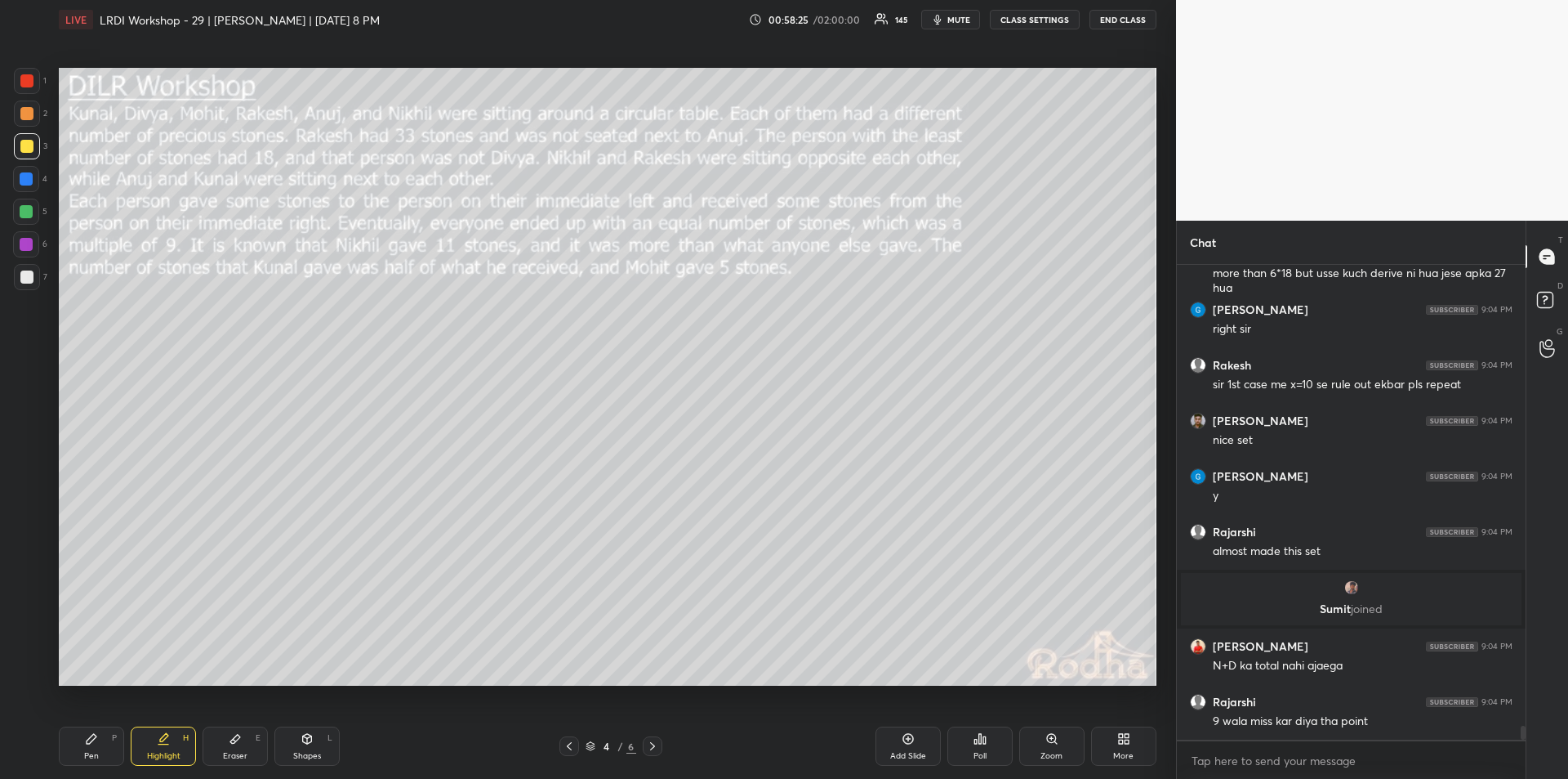
scroll to position [15502, 0]
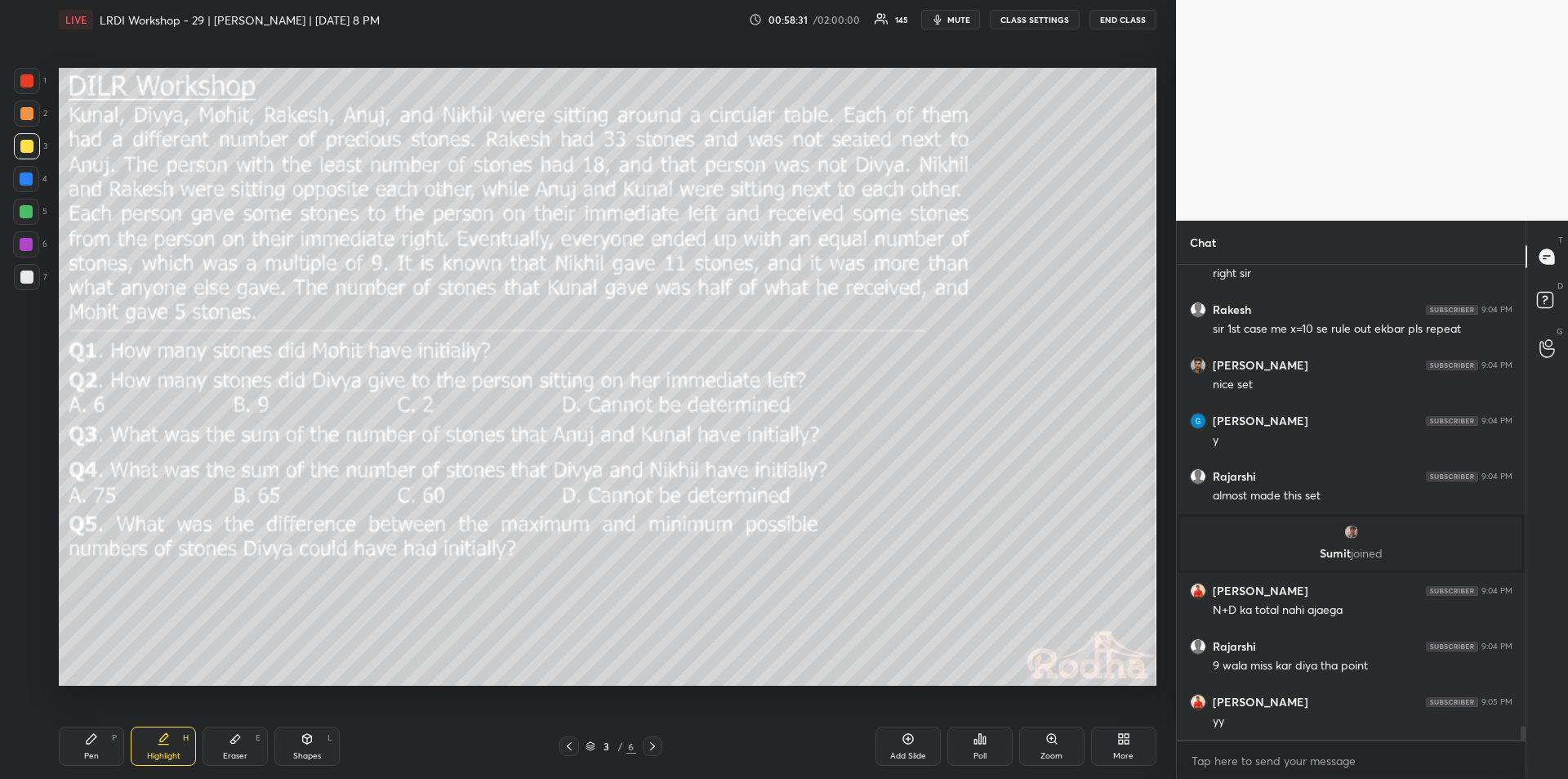
click at [164, 746] on div "Highlight H" at bounding box center [163, 746] width 66 height 39
click at [95, 744] on icon at bounding box center [92, 738] width 13 height 13
click at [165, 744] on icon at bounding box center [163, 744] width 10 height 0
click at [93, 746] on div "Pen P" at bounding box center [92, 746] width 66 height 39
click at [165, 745] on div "Highlight H" at bounding box center [163, 746] width 66 height 39
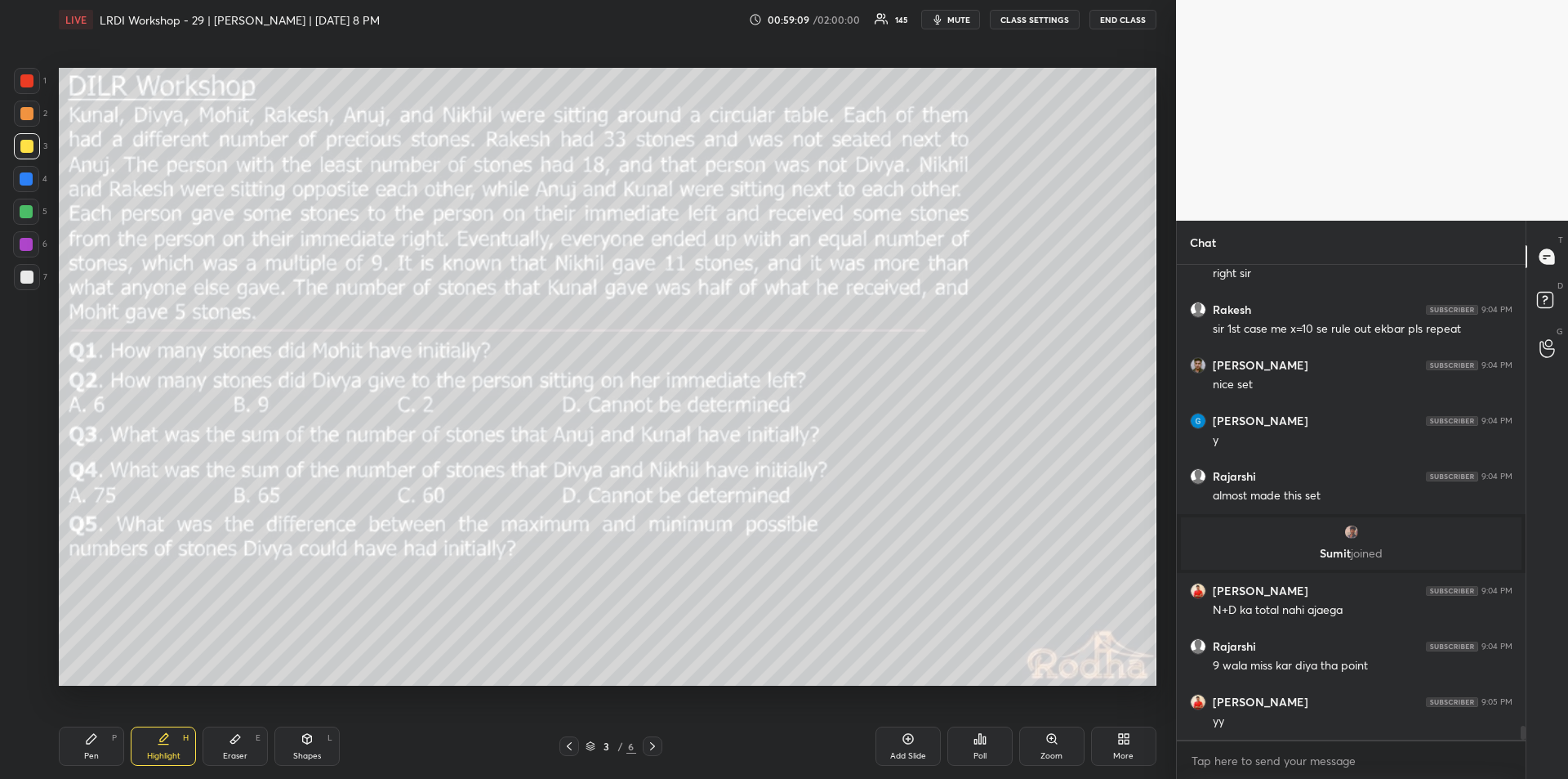
click at [93, 742] on icon at bounding box center [92, 738] width 13 height 13
click at [164, 747] on div "Highlight H" at bounding box center [163, 746] width 66 height 39
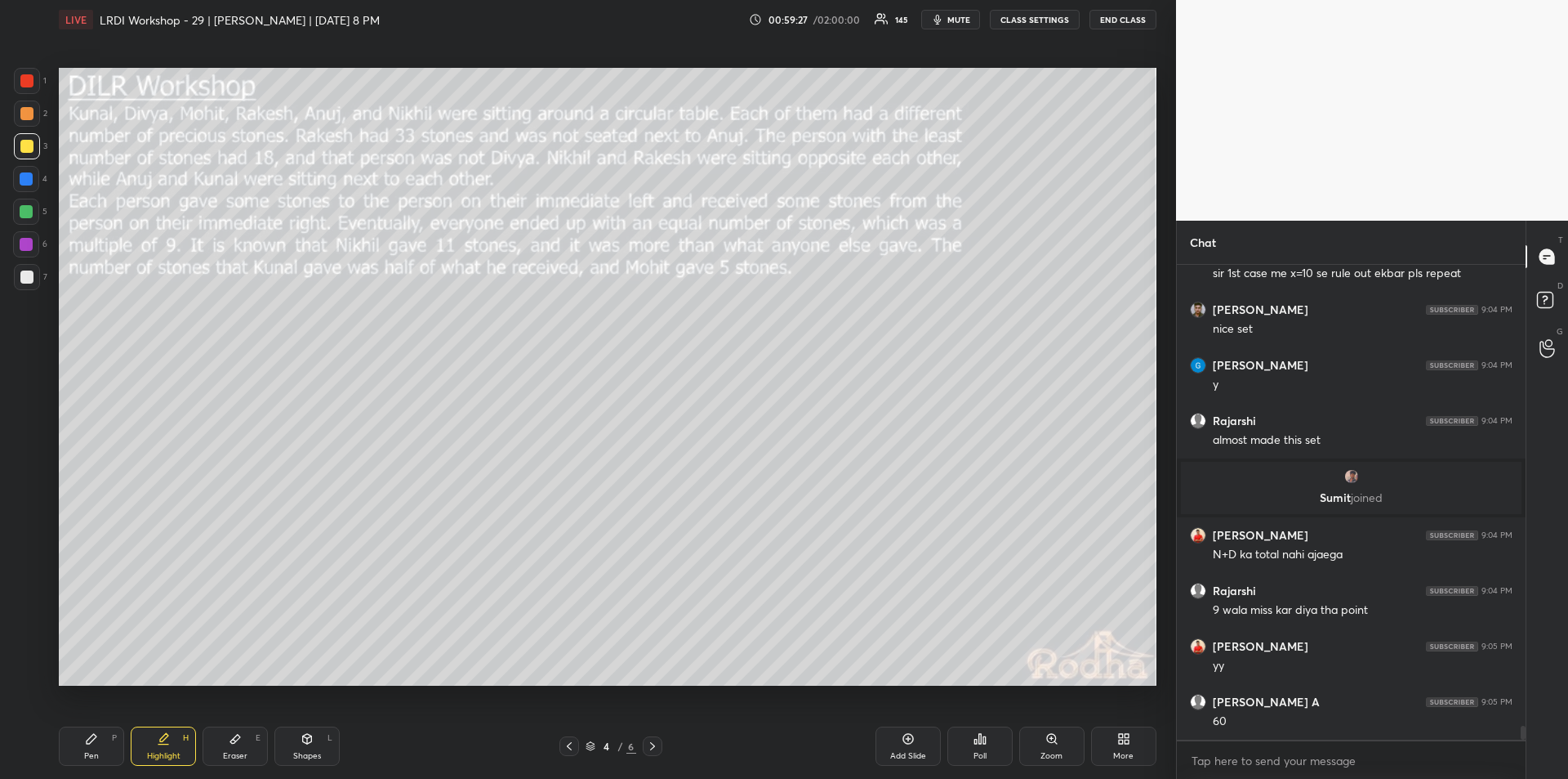
click at [97, 749] on div "Pen P" at bounding box center [92, 746] width 66 height 39
click at [163, 738] on icon at bounding box center [164, 736] width 8 height 8
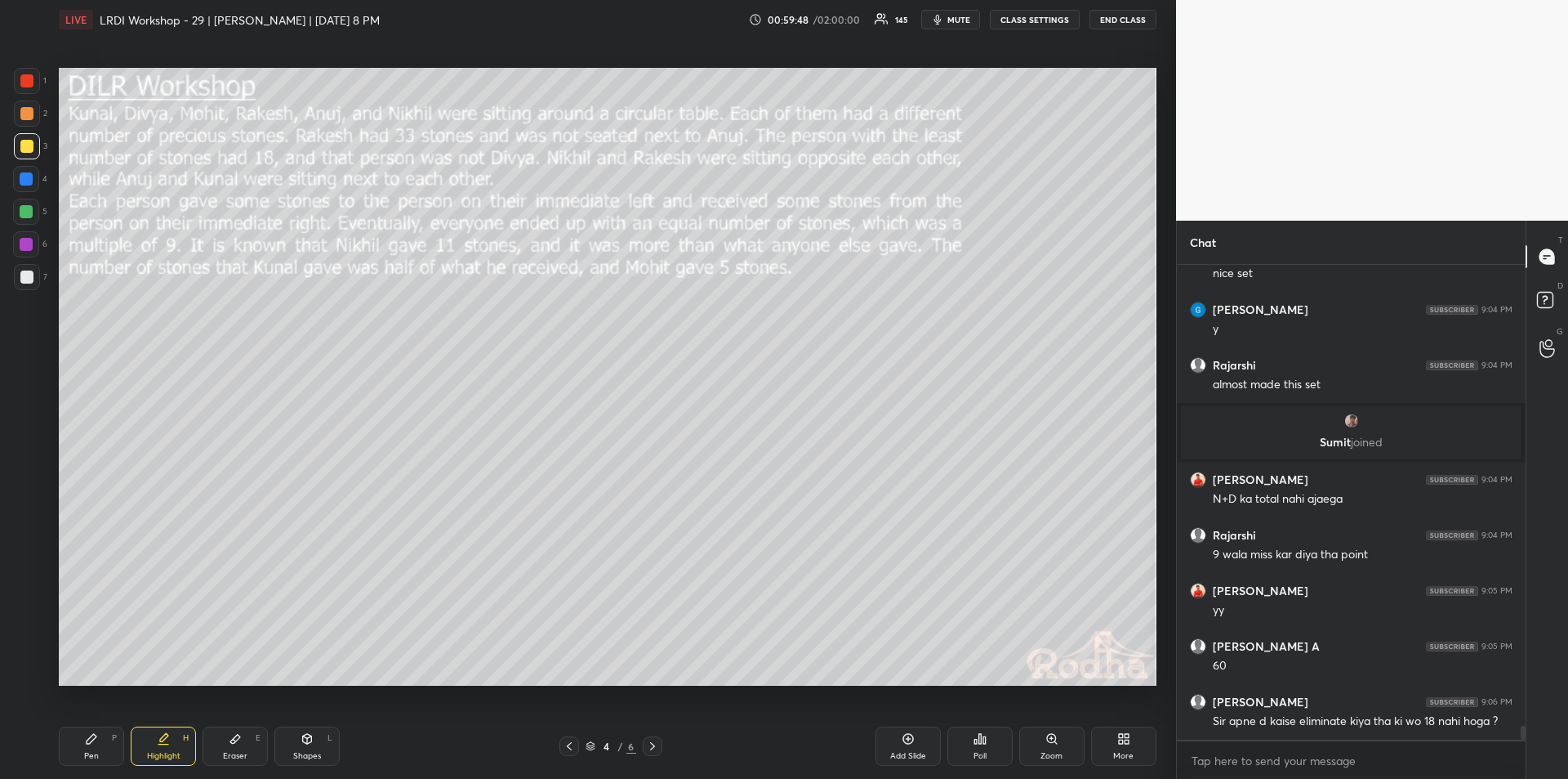
click at [93, 745] on div "Pen P" at bounding box center [92, 746] width 66 height 39
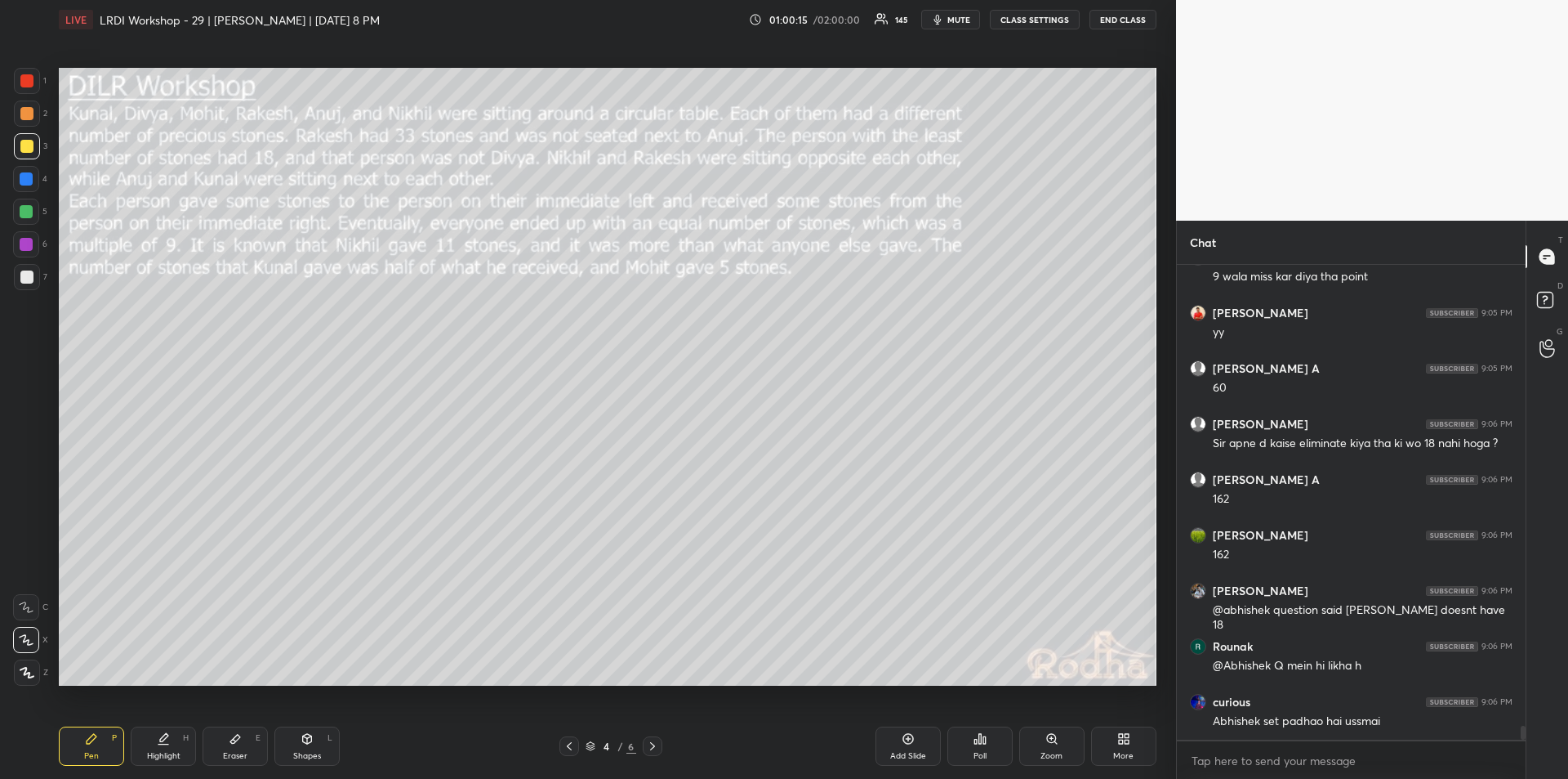
scroll to position [15946, 0]
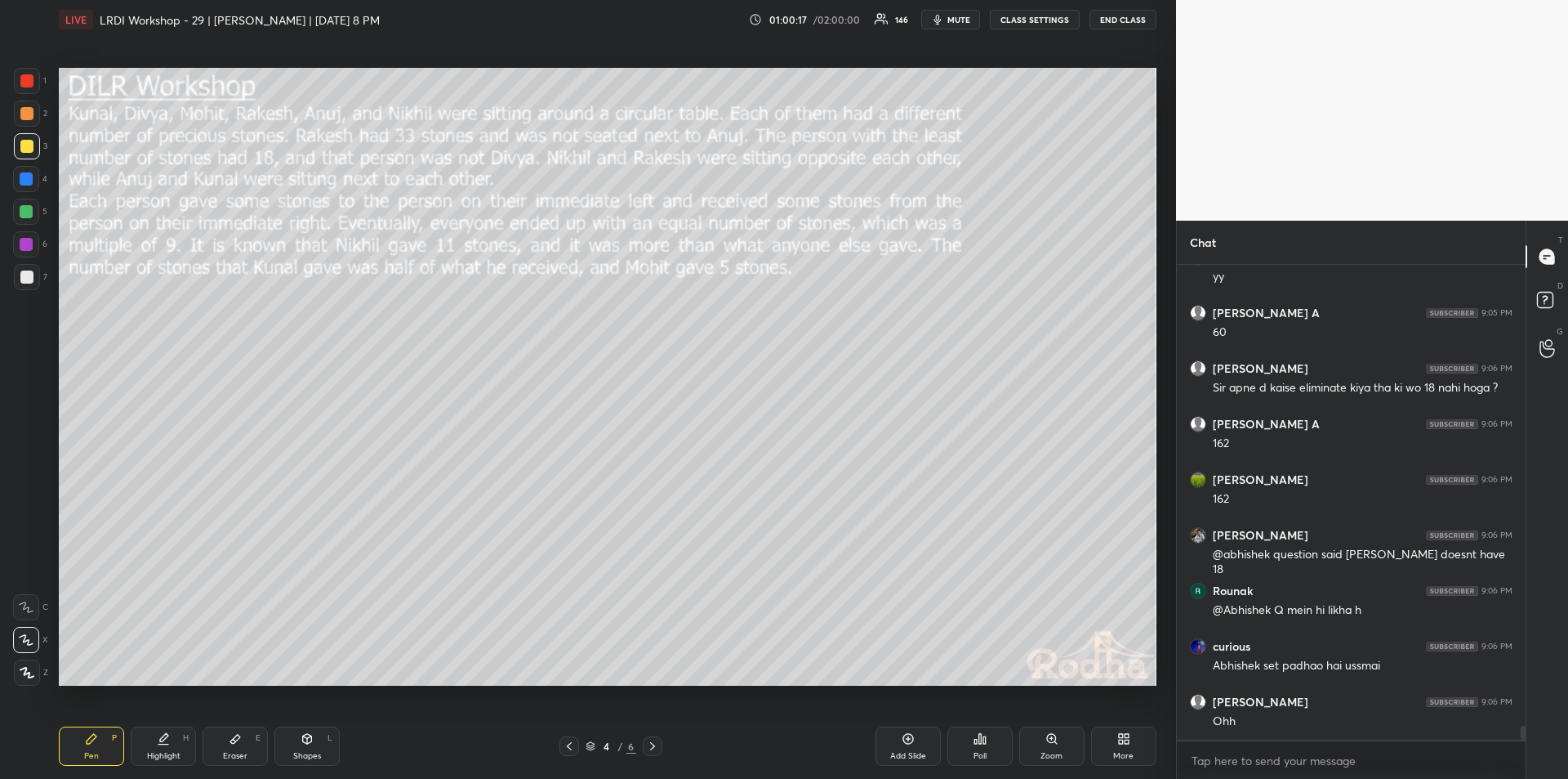
click at [154, 748] on div "Highlight H" at bounding box center [163, 746] width 66 height 39
click at [87, 748] on div "Pen P" at bounding box center [92, 746] width 66 height 39
click at [158, 741] on icon at bounding box center [164, 738] width 13 height 13
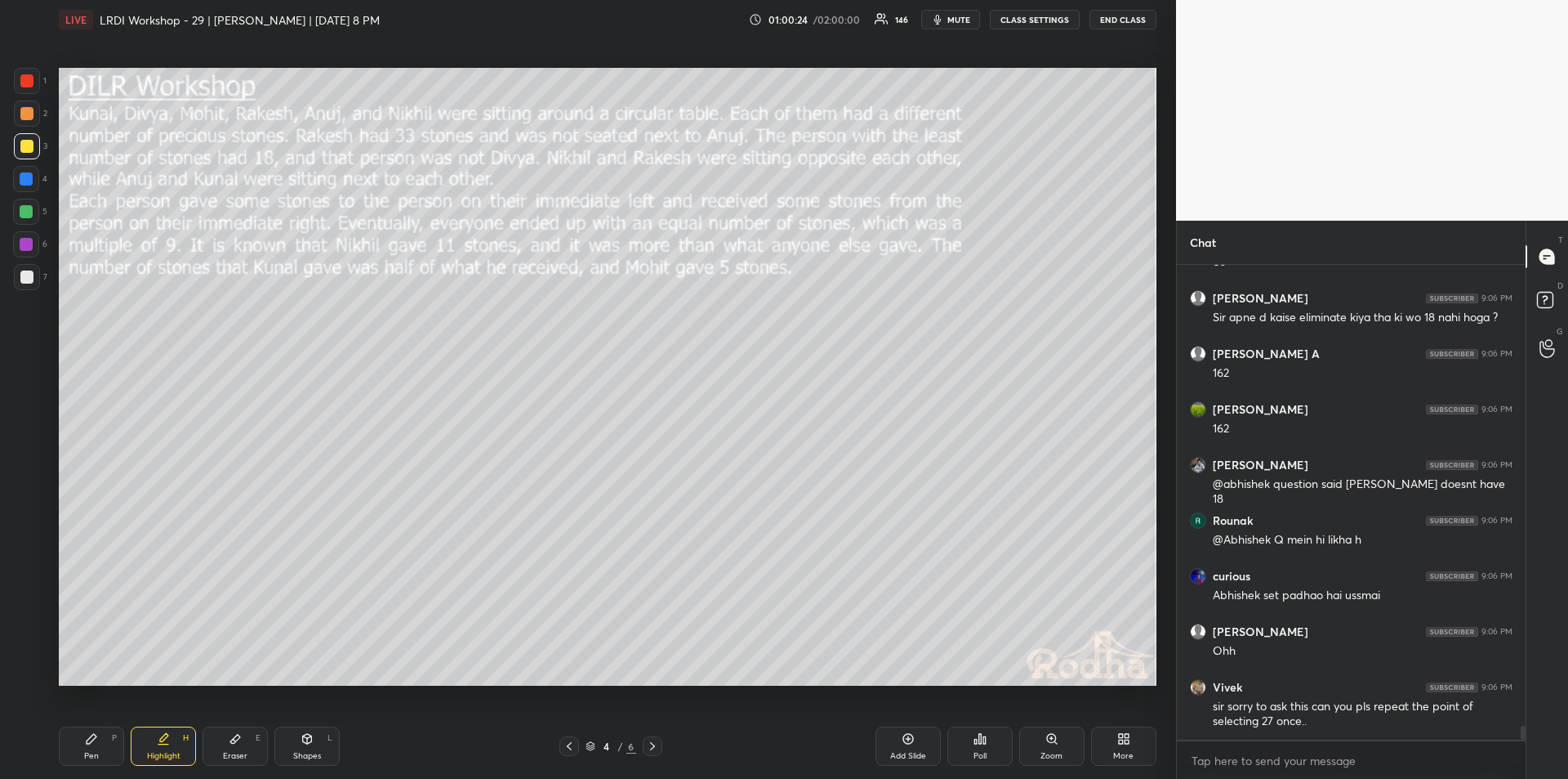
click at [97, 751] on div "Pen" at bounding box center [92, 755] width 15 height 8
click at [315, 743] on div "Shapes L" at bounding box center [307, 746] width 66 height 39
click at [161, 742] on icon at bounding box center [164, 738] width 13 height 13
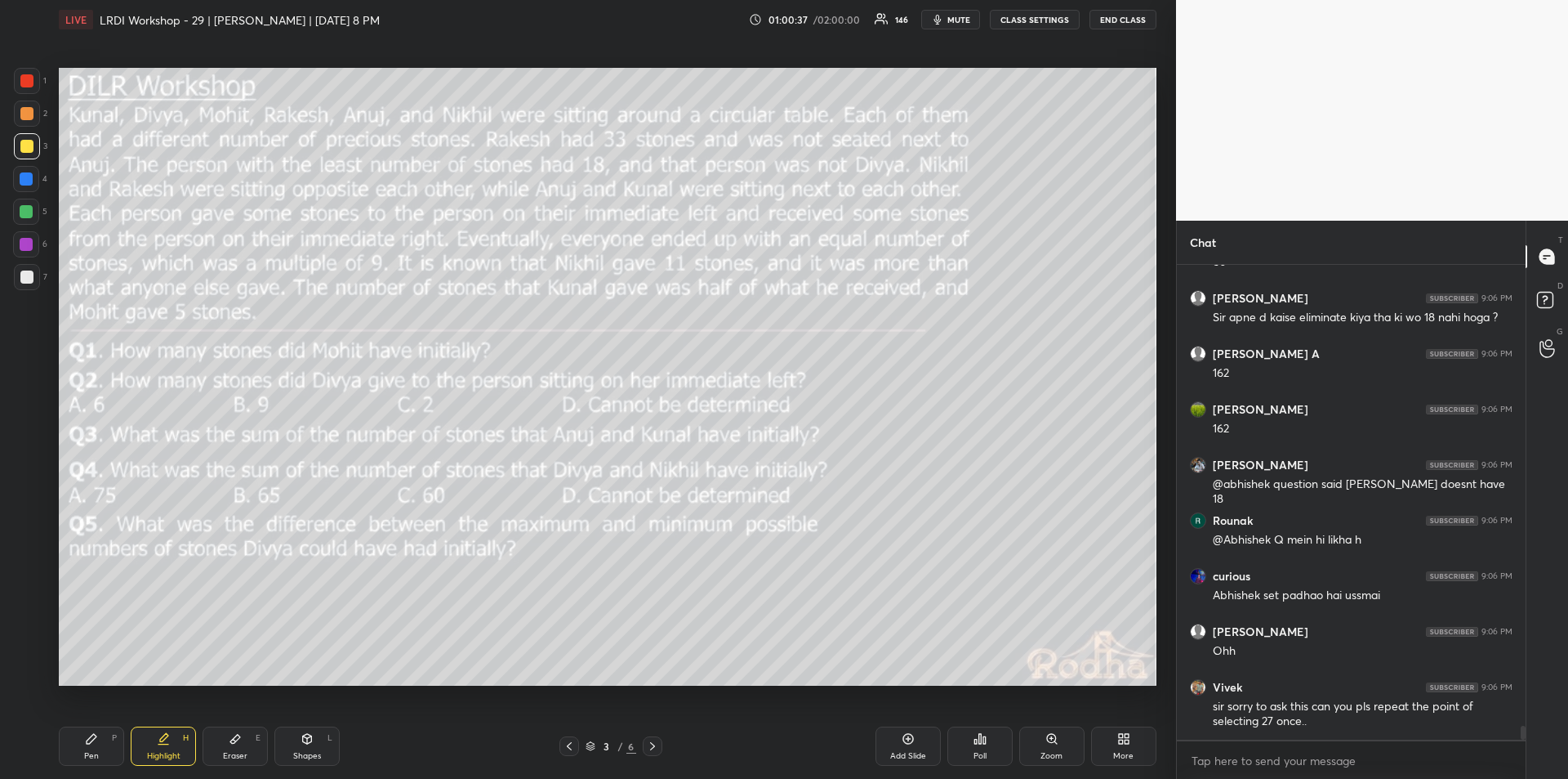
click at [91, 756] on div "Pen" at bounding box center [92, 755] width 15 height 8
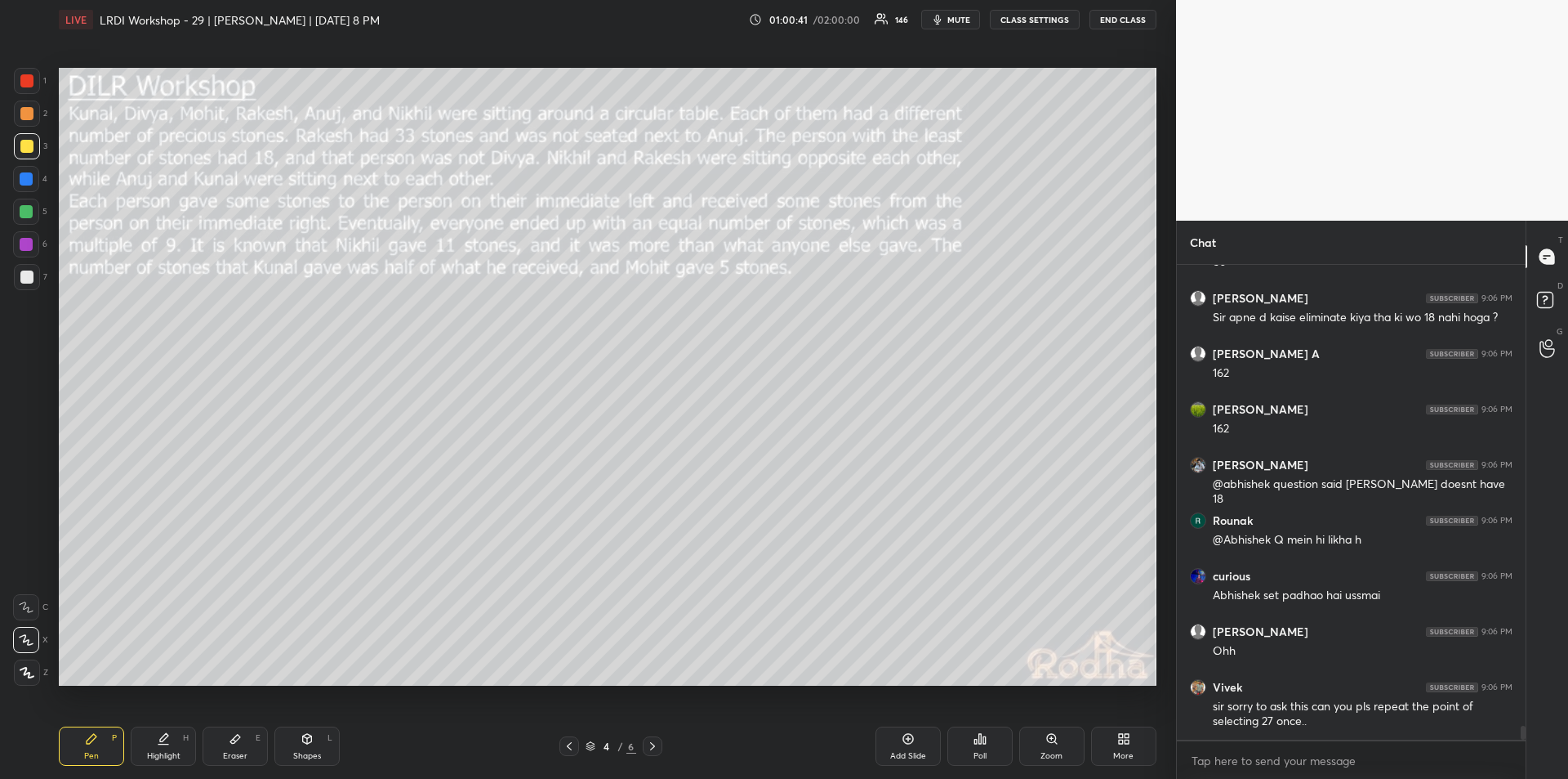
click at [165, 751] on div "Highlight" at bounding box center [164, 755] width 33 height 8
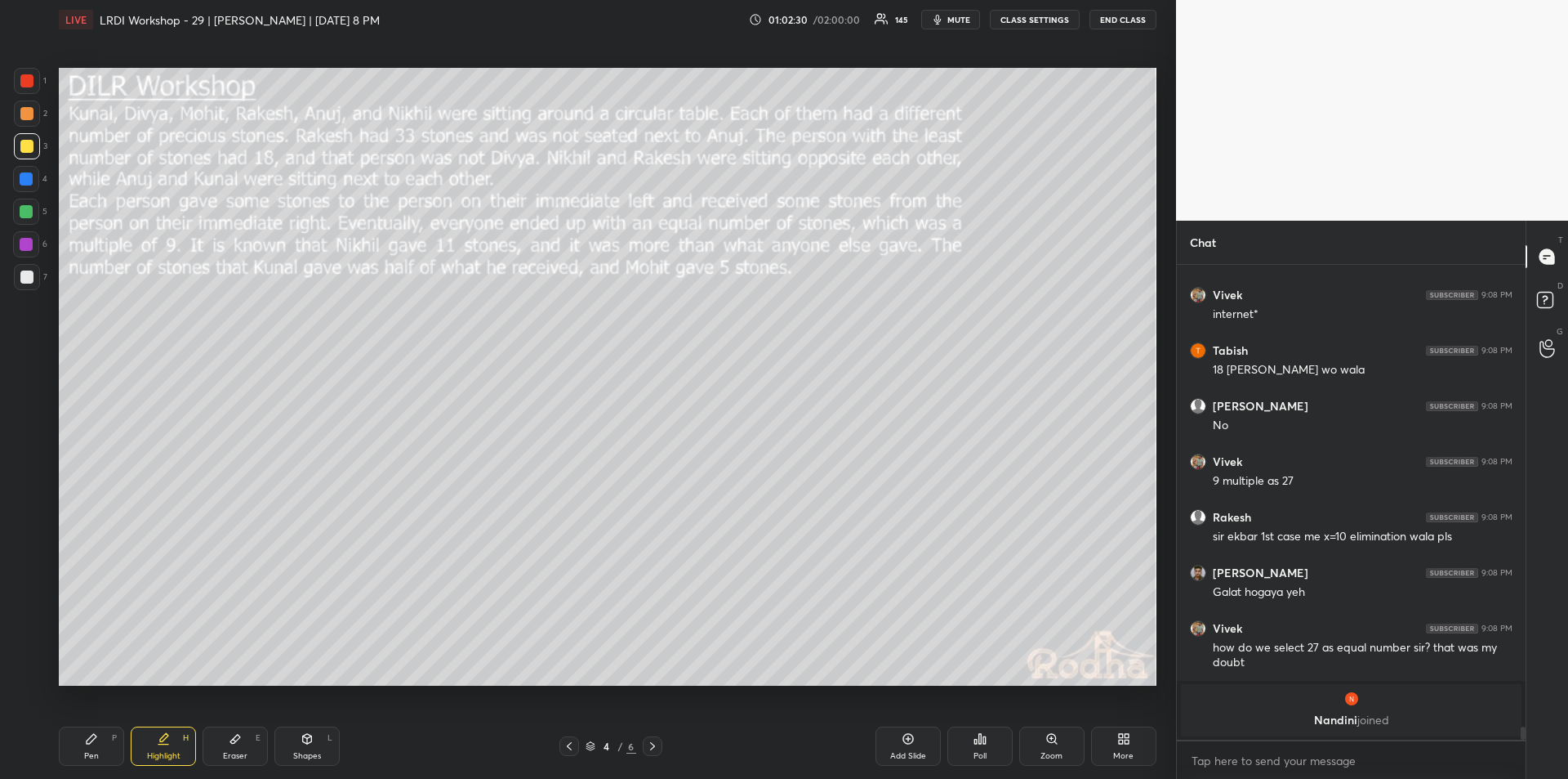
scroll to position [16288, 0]
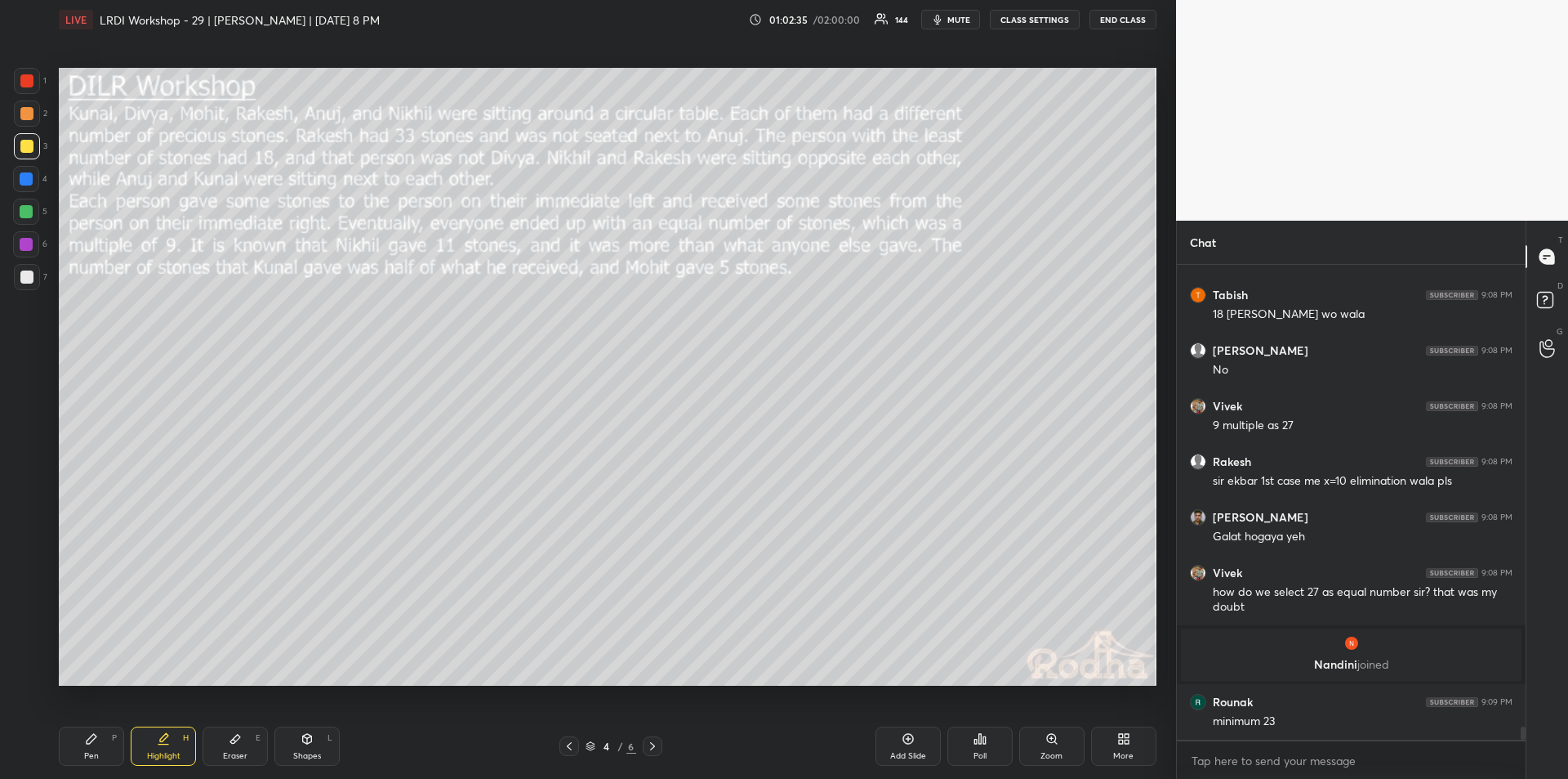
click at [89, 748] on div "Pen P" at bounding box center [92, 746] width 66 height 39
click at [167, 744] on icon at bounding box center [164, 738] width 13 height 13
click at [96, 746] on div "Pen P" at bounding box center [92, 746] width 66 height 39
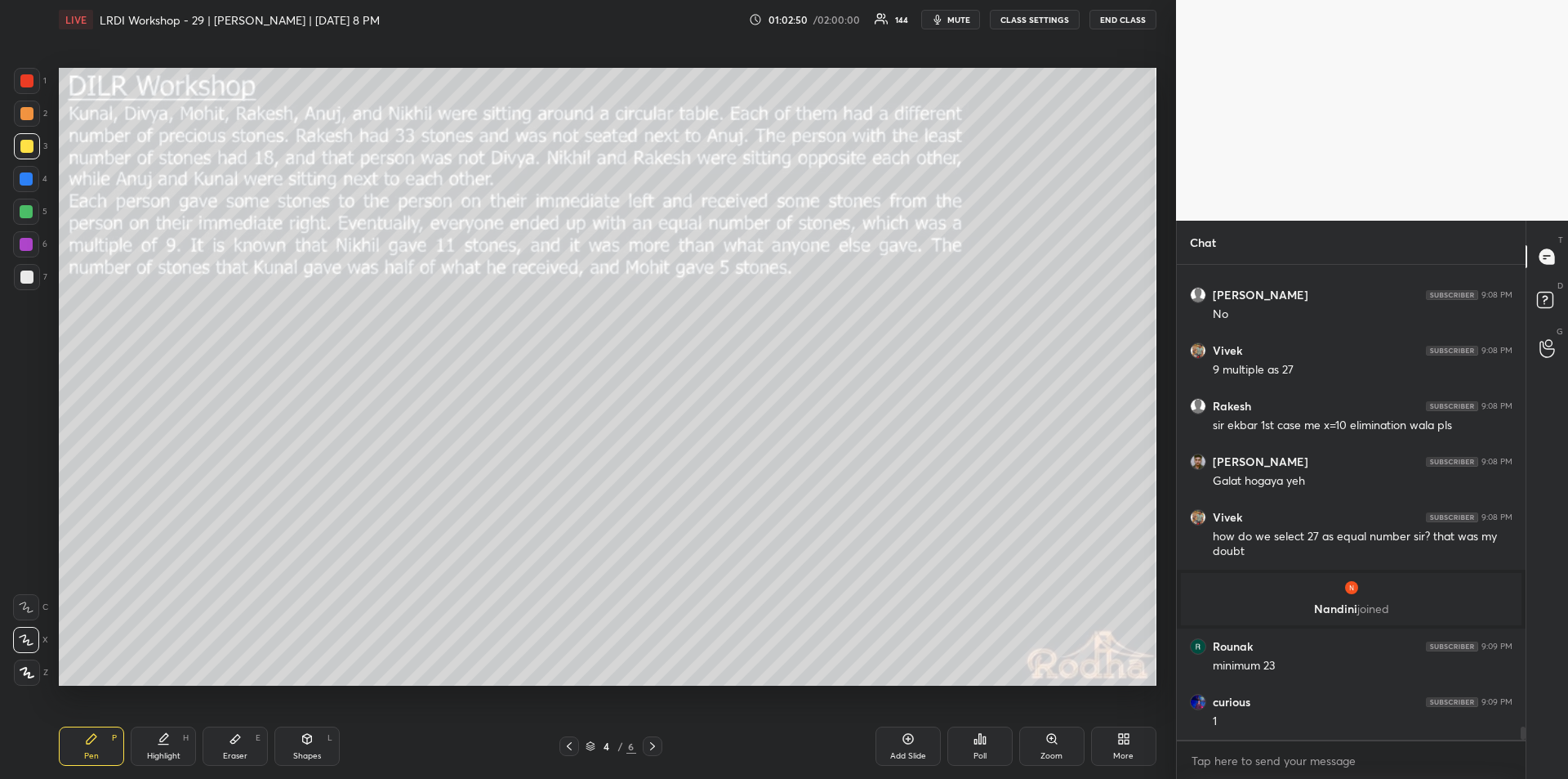
click at [166, 748] on div "Highlight H" at bounding box center [163, 746] width 66 height 39
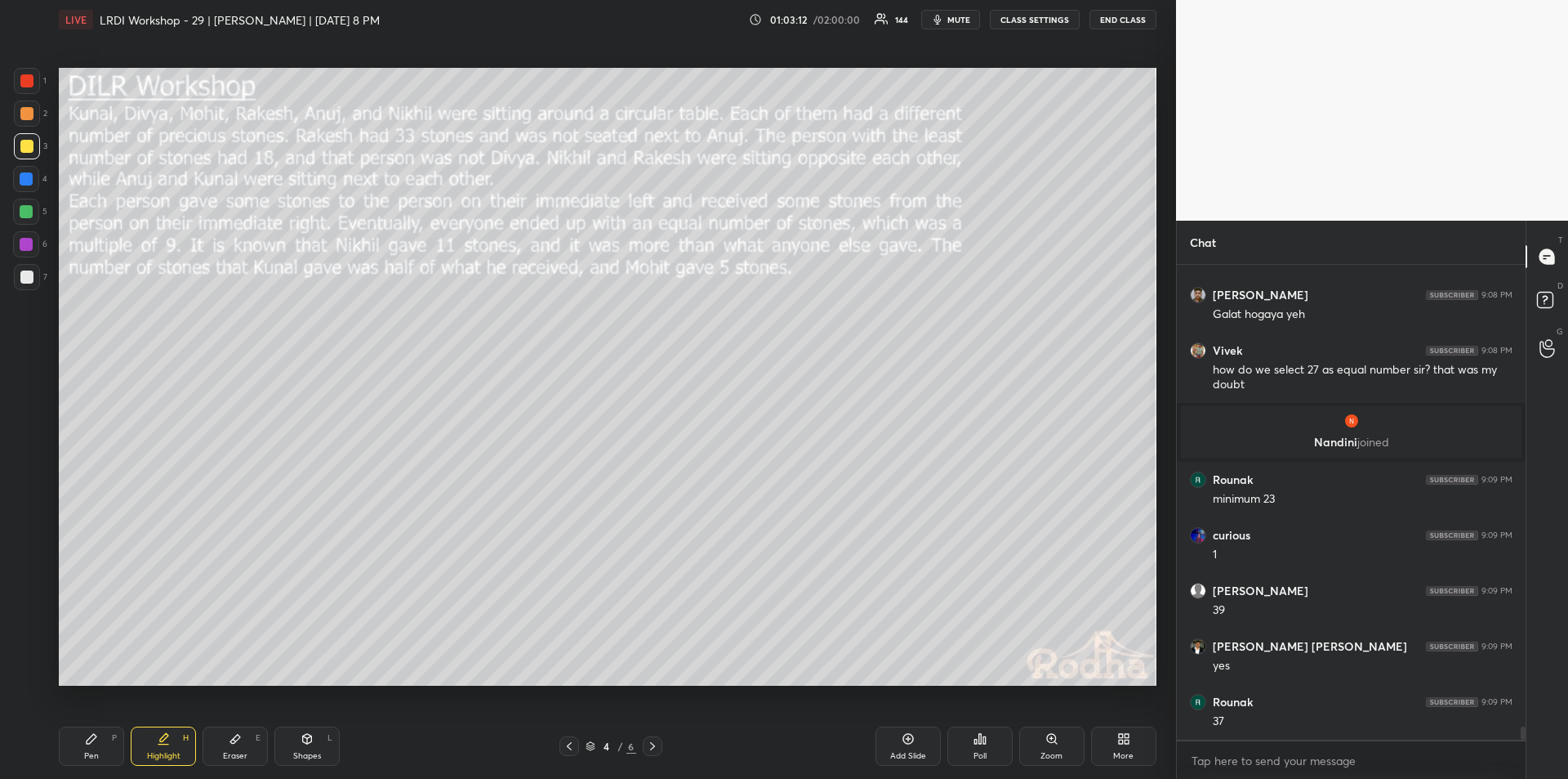
scroll to position [16566, 0]
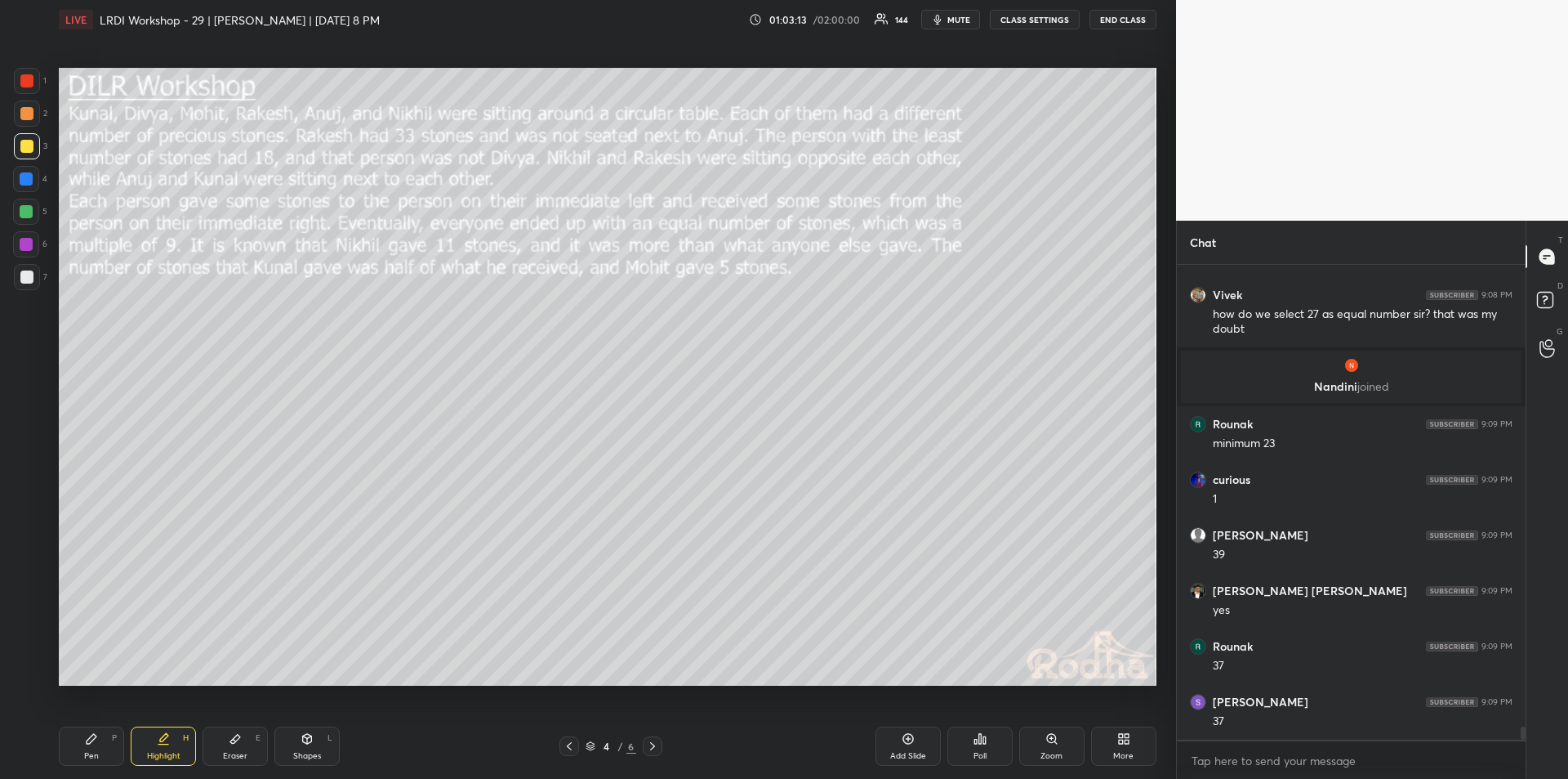
click at [94, 748] on div "Pen P" at bounding box center [92, 746] width 66 height 39
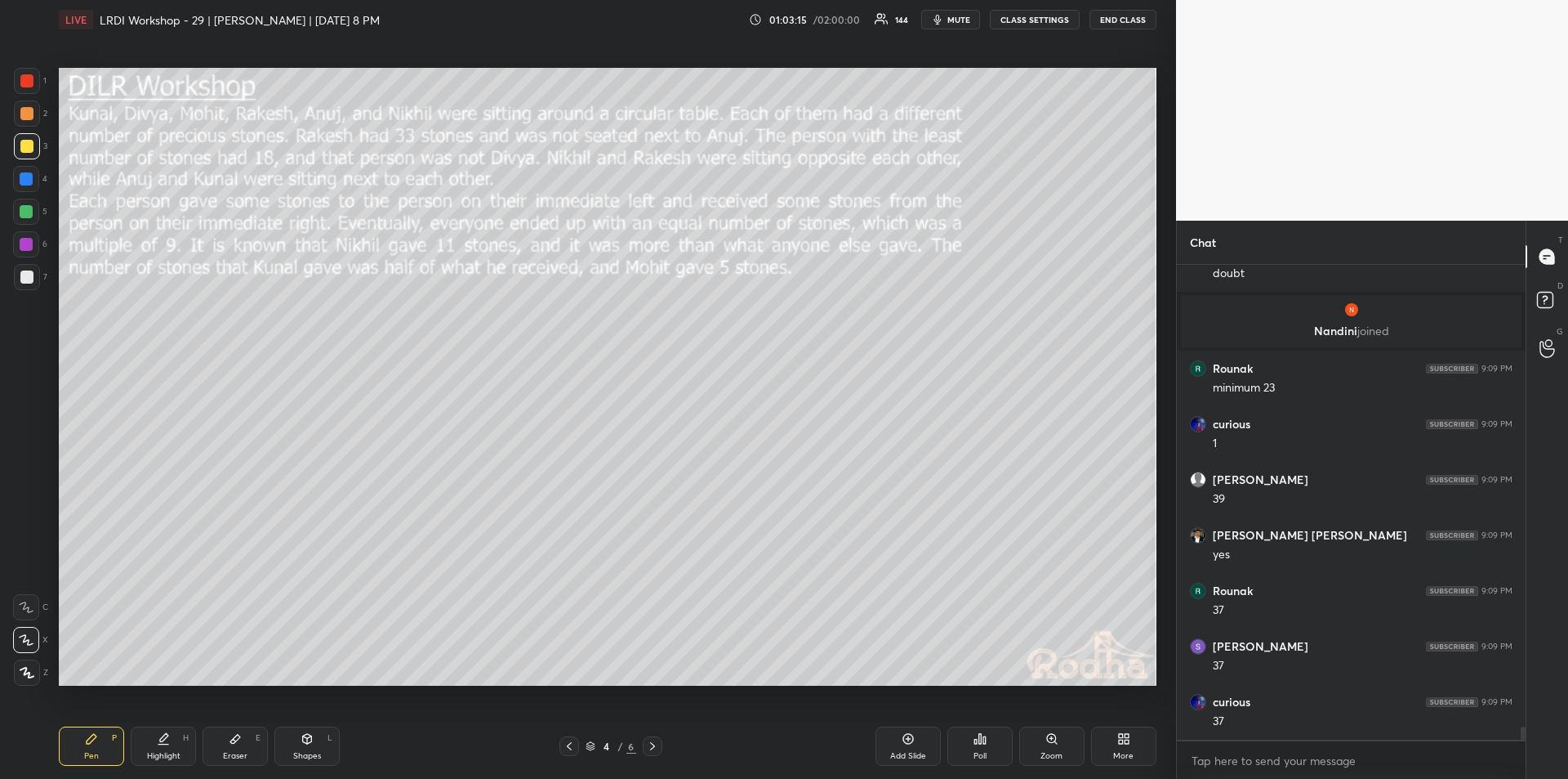
scroll to position [16677, 0]
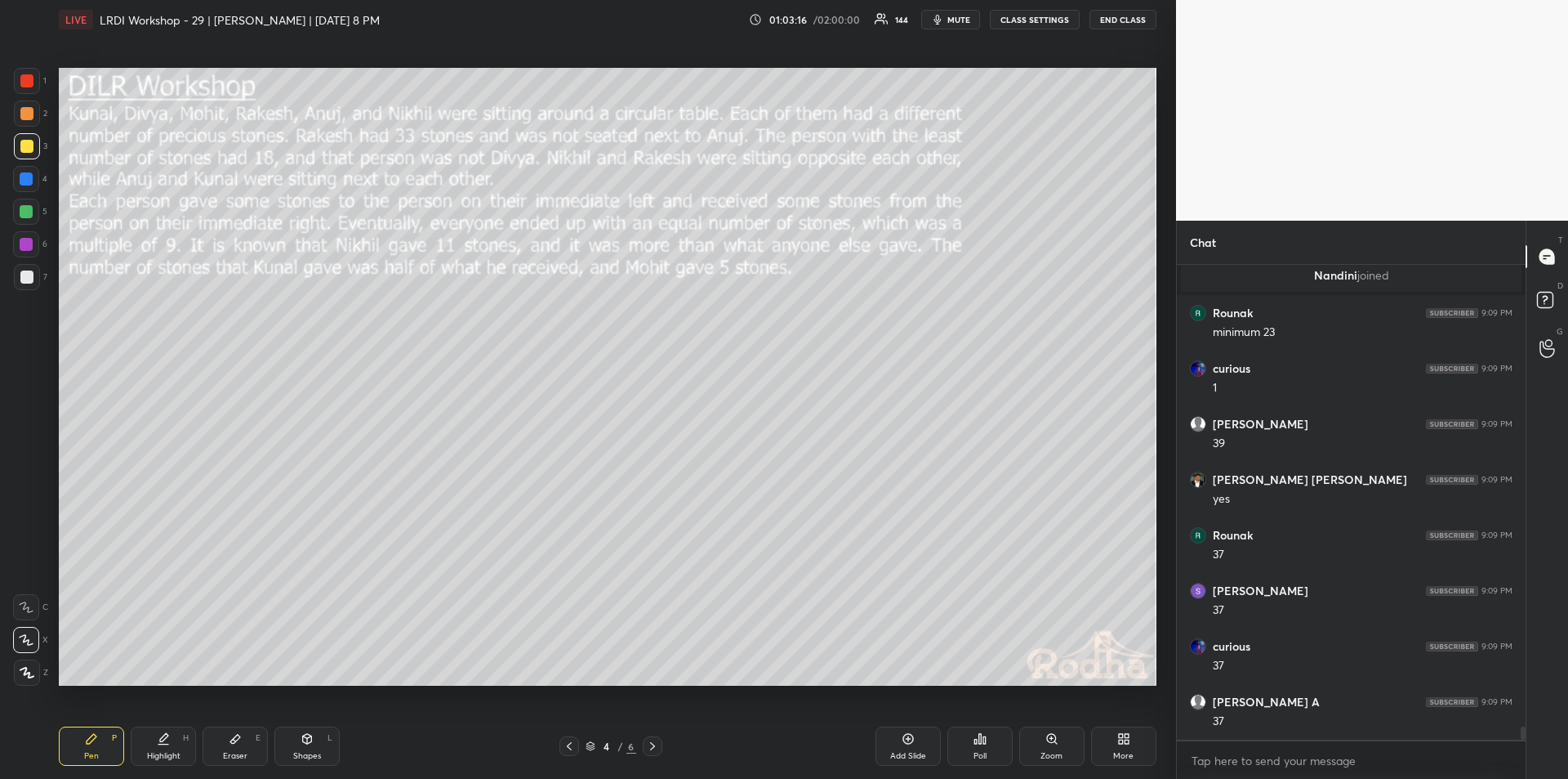
click at [157, 744] on icon at bounding box center [164, 738] width 13 height 13
click at [98, 739] on div "Pen P" at bounding box center [92, 746] width 66 height 39
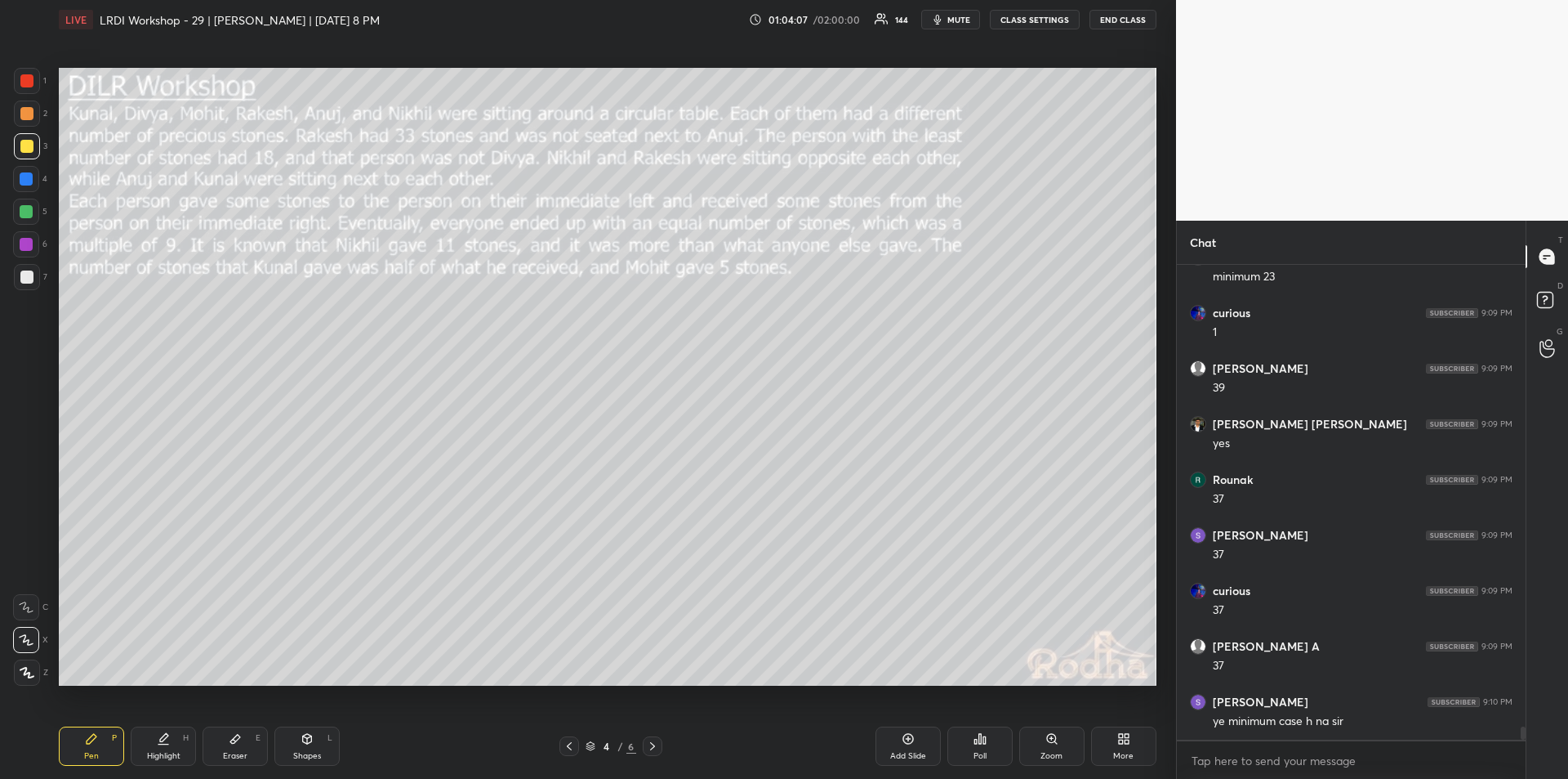
click at [165, 749] on div "Highlight H" at bounding box center [163, 746] width 66 height 39
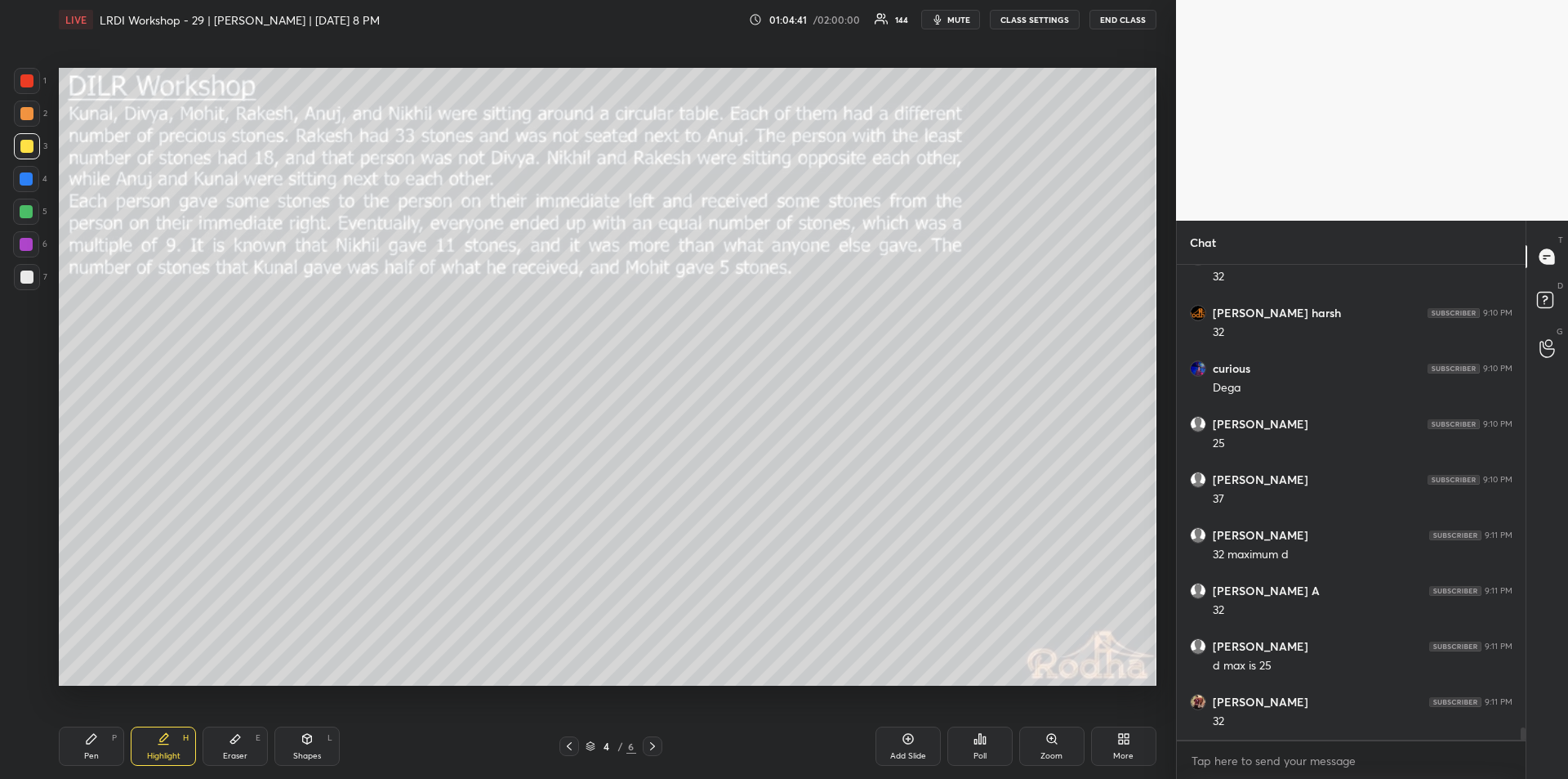
scroll to position [17510, 0]
click at [95, 742] on icon at bounding box center [92, 738] width 13 height 13
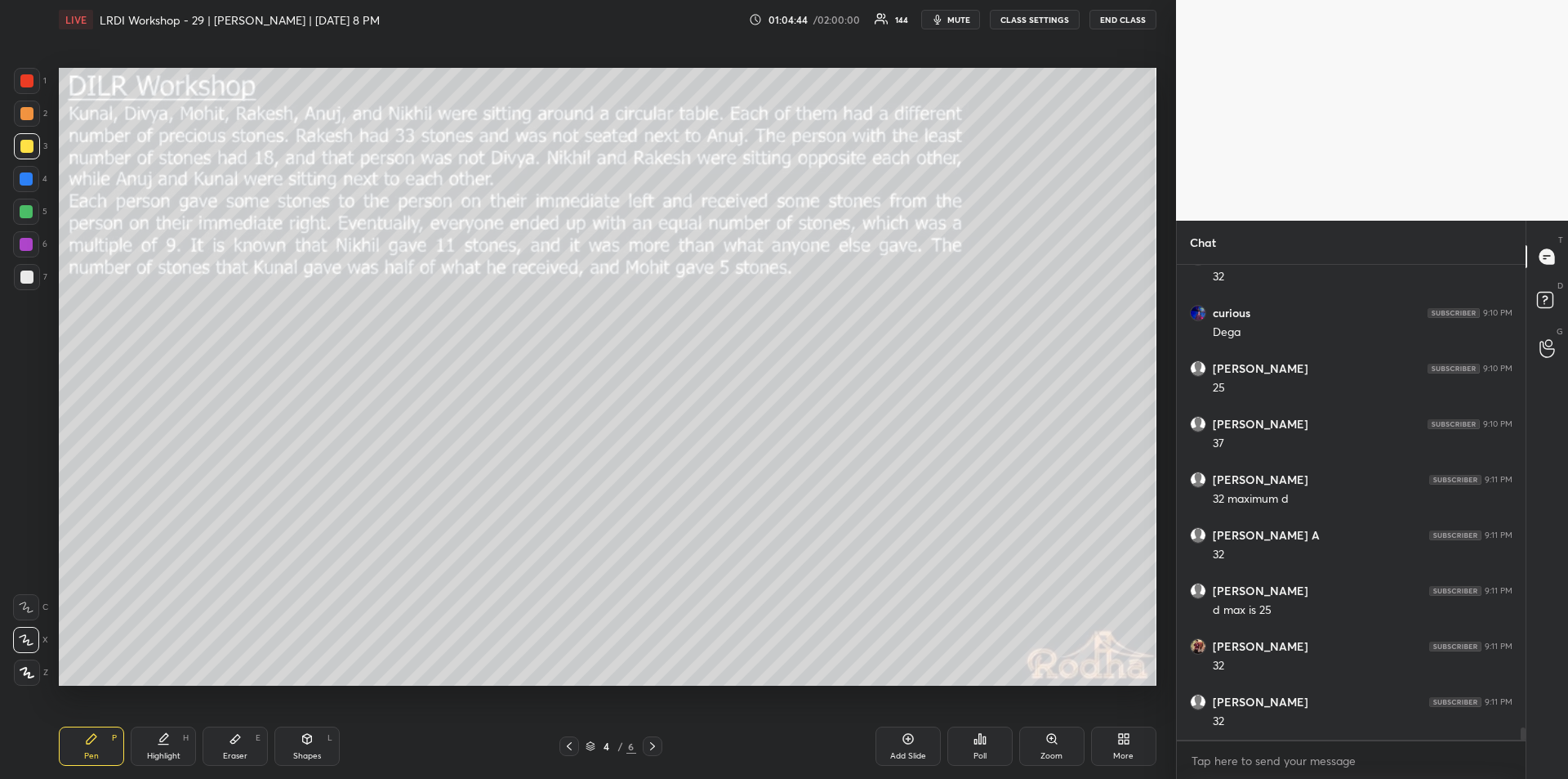
click at [166, 745] on div "Highlight H" at bounding box center [163, 746] width 66 height 39
click at [89, 751] on div "Pen" at bounding box center [92, 755] width 15 height 8
click at [164, 742] on icon at bounding box center [164, 738] width 13 height 13
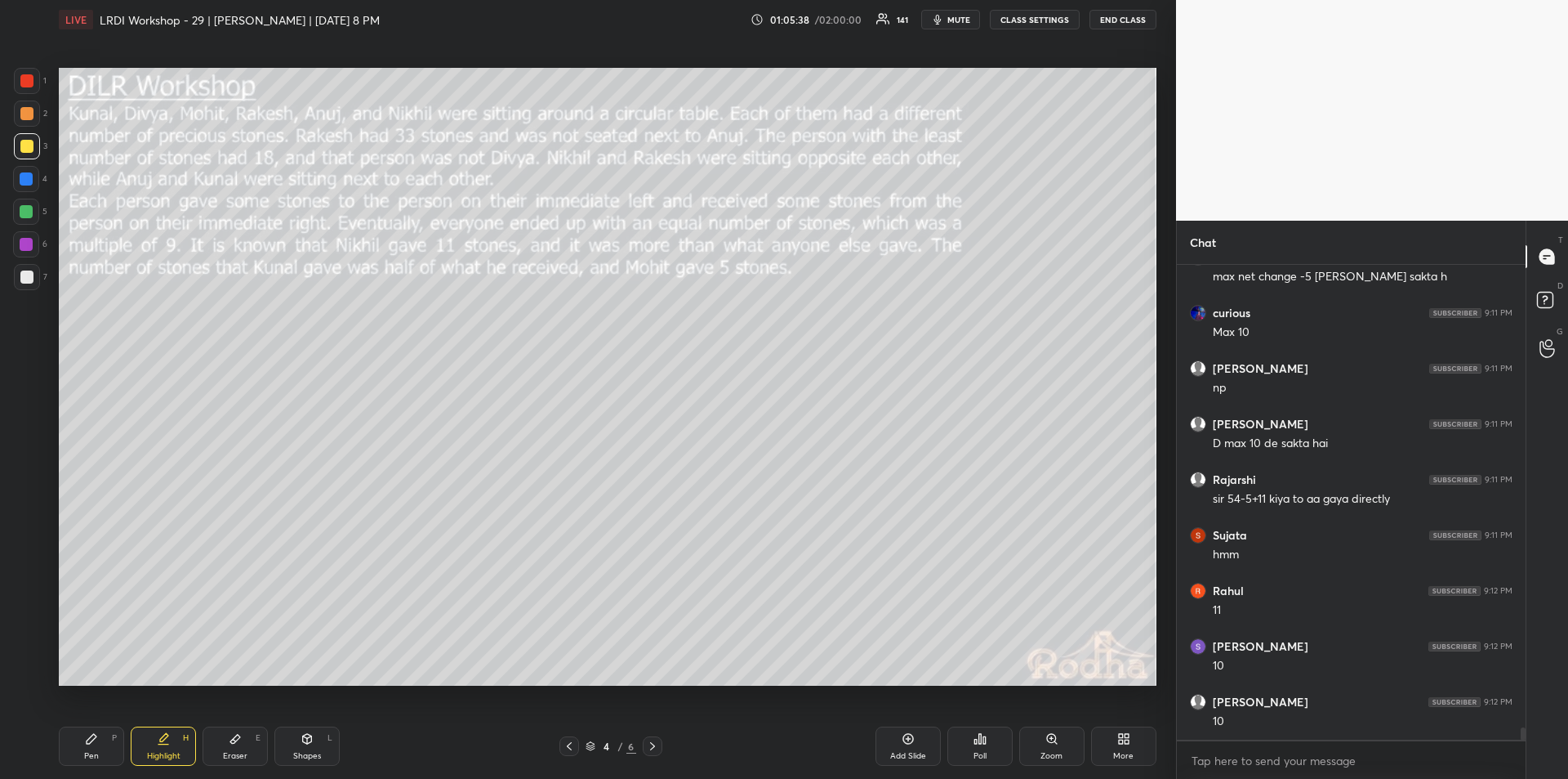
scroll to position [18177, 0]
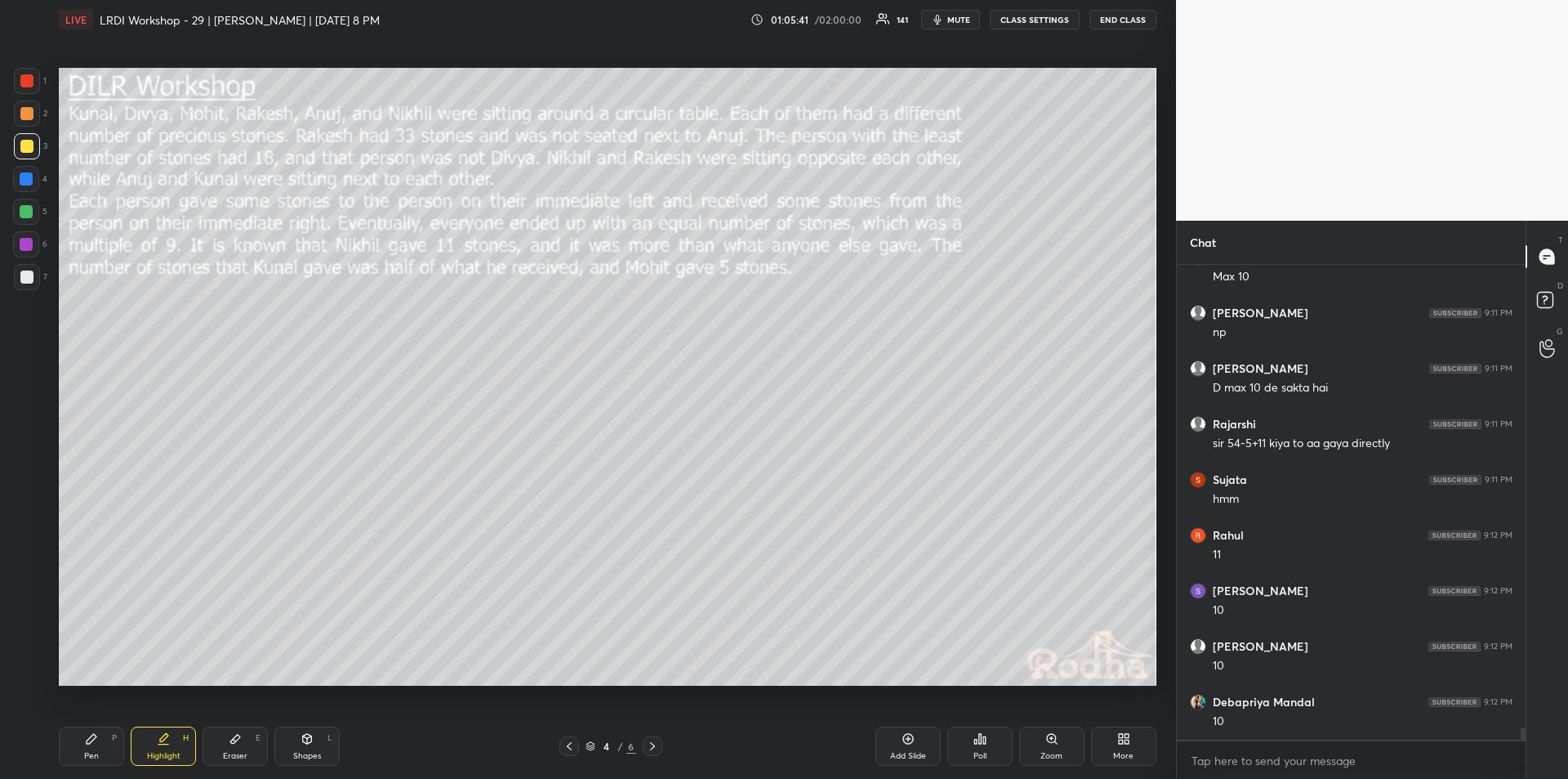
click at [236, 738] on icon at bounding box center [235, 739] width 10 height 9
click at [94, 751] on div "Pen" at bounding box center [92, 755] width 15 height 8
click at [167, 748] on div "Highlight H" at bounding box center [163, 746] width 66 height 39
click at [234, 748] on div "Eraser E" at bounding box center [235, 746] width 66 height 39
click at [95, 742] on icon at bounding box center [92, 738] width 13 height 13
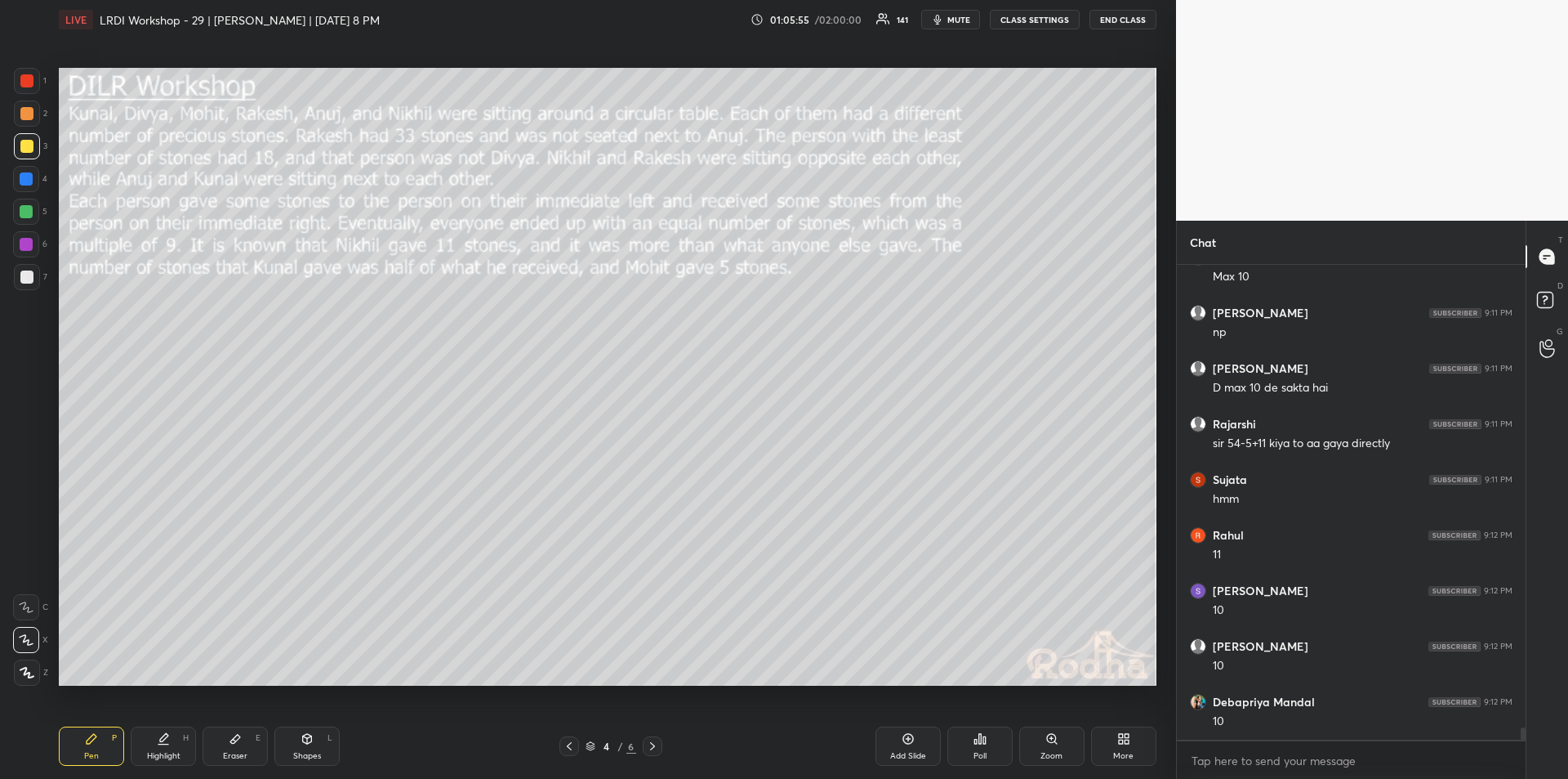
click at [166, 741] on icon at bounding box center [164, 738] width 13 height 13
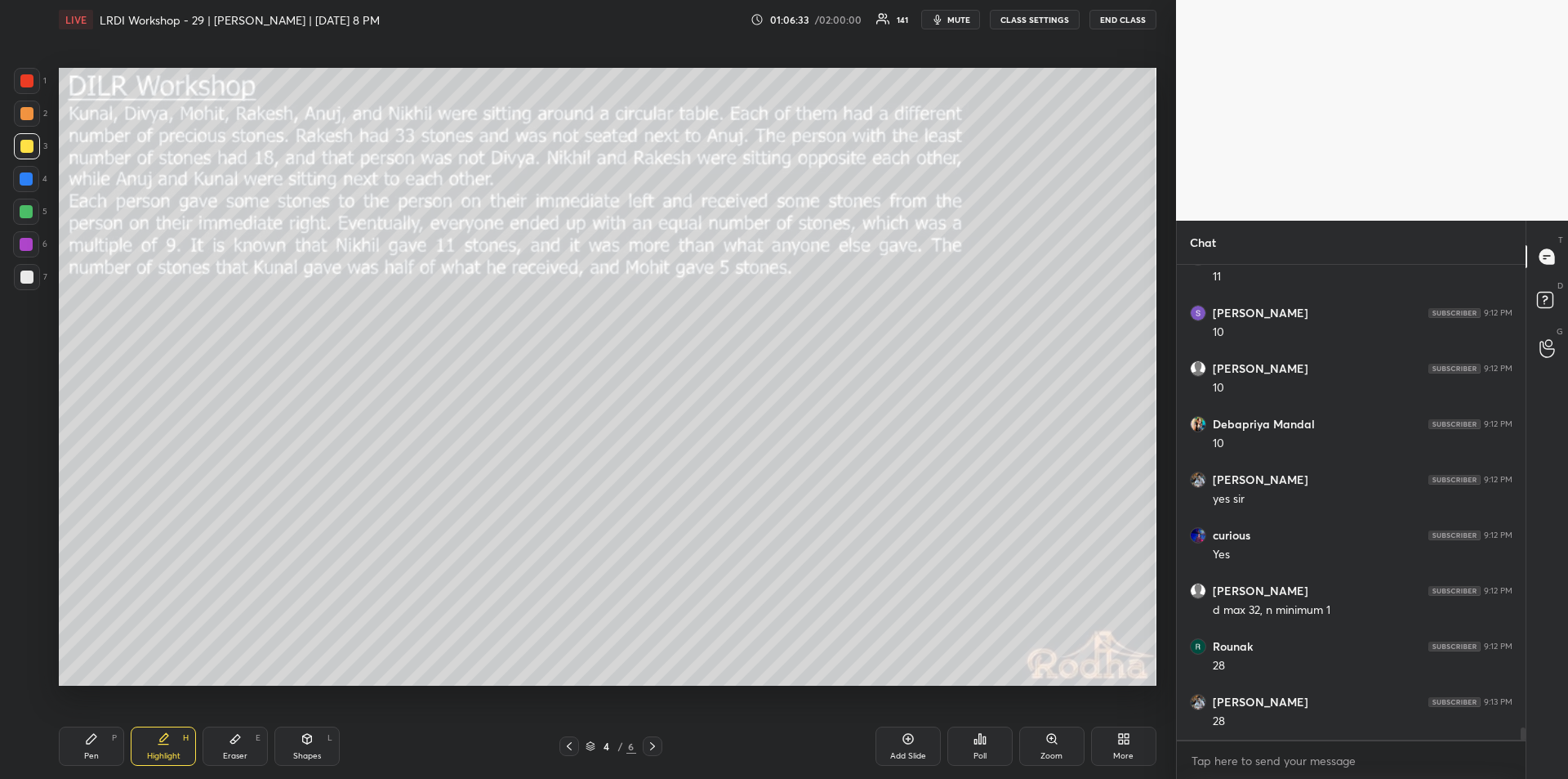
scroll to position [18510, 0]
click at [93, 751] on div "Pen" at bounding box center [92, 755] width 15 height 8
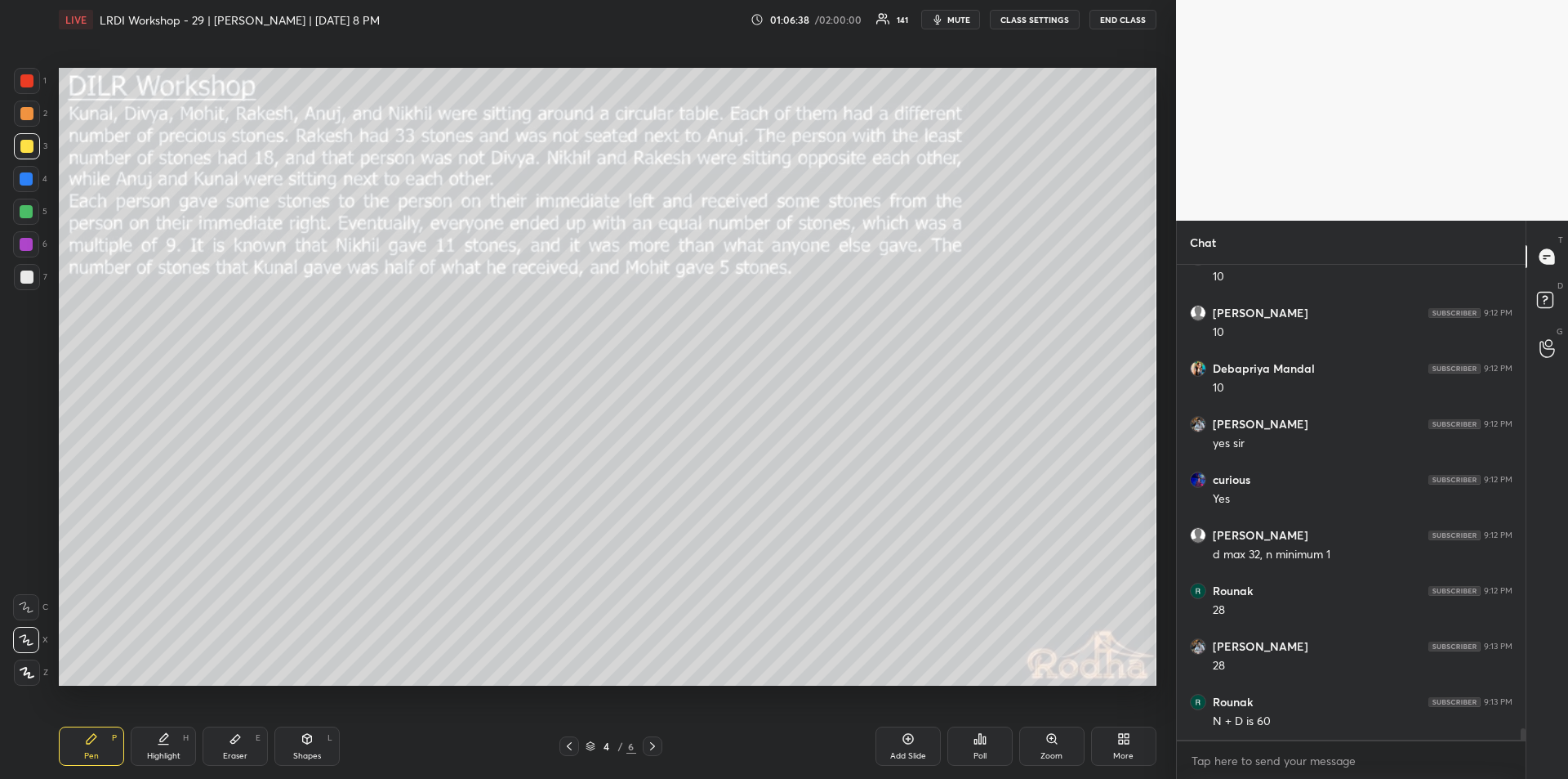
scroll to position [18566, 0]
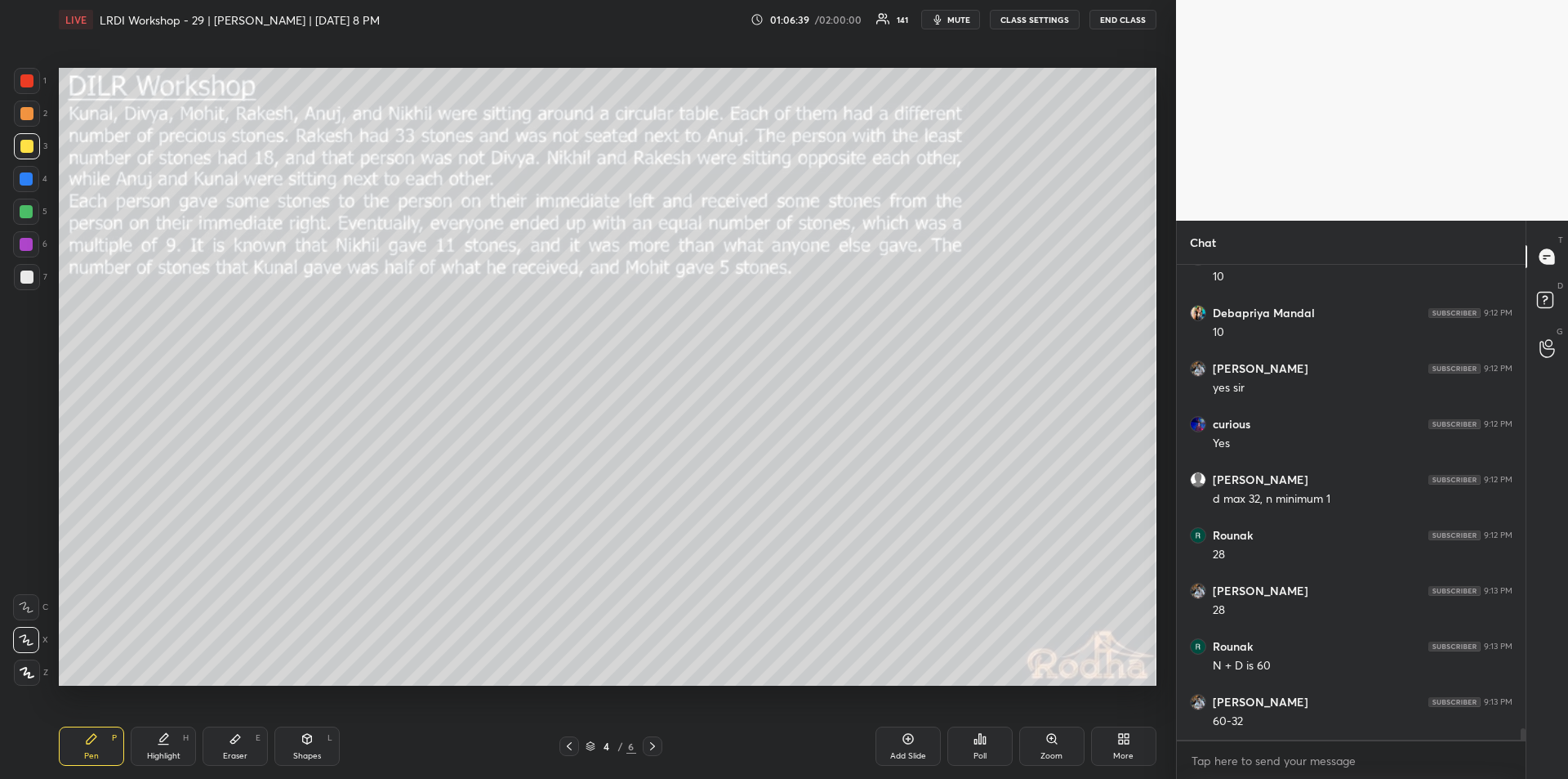
click at [159, 755] on div "Highlight" at bounding box center [164, 755] width 33 height 8
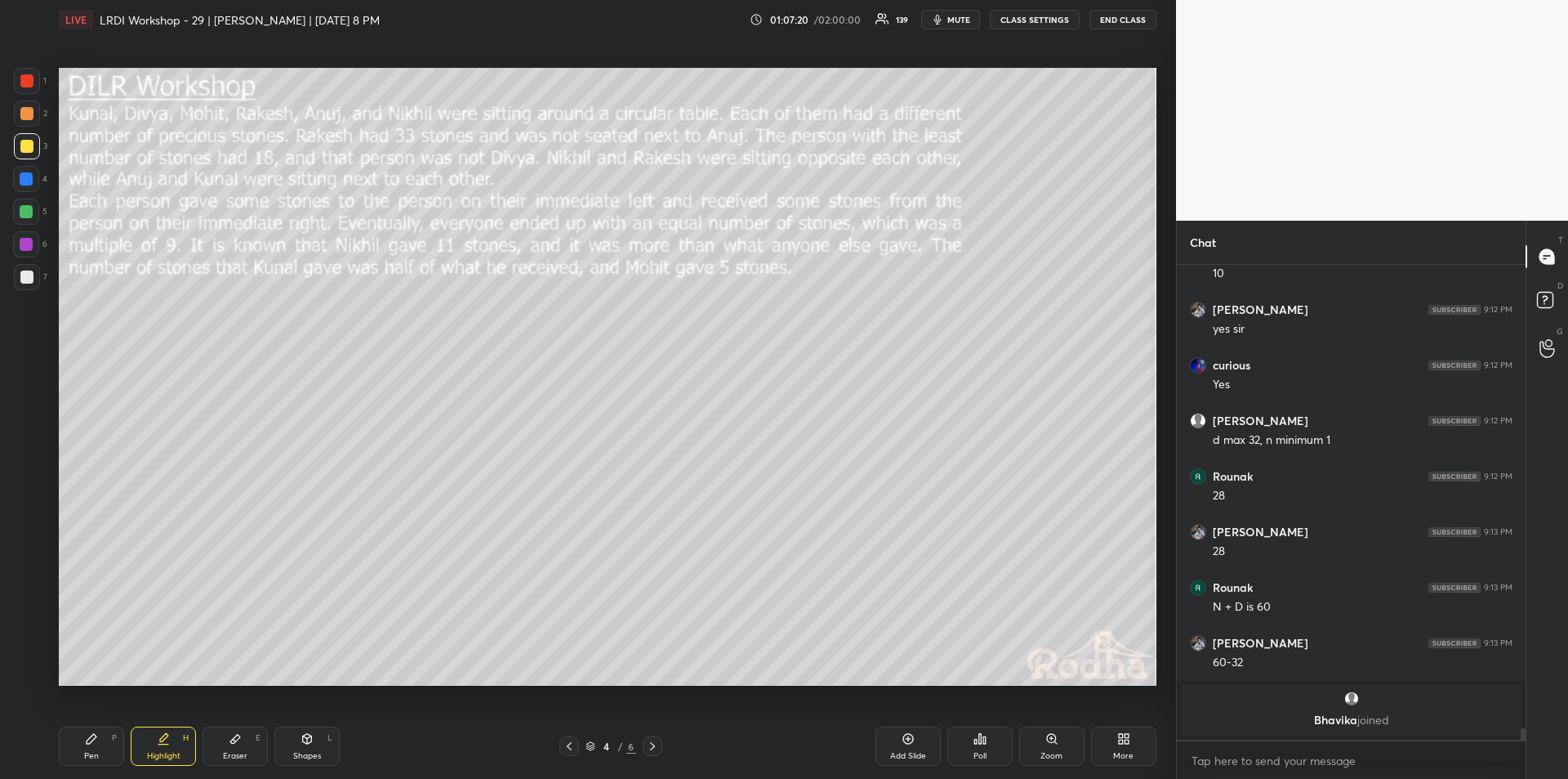
scroll to position [18015, 0]
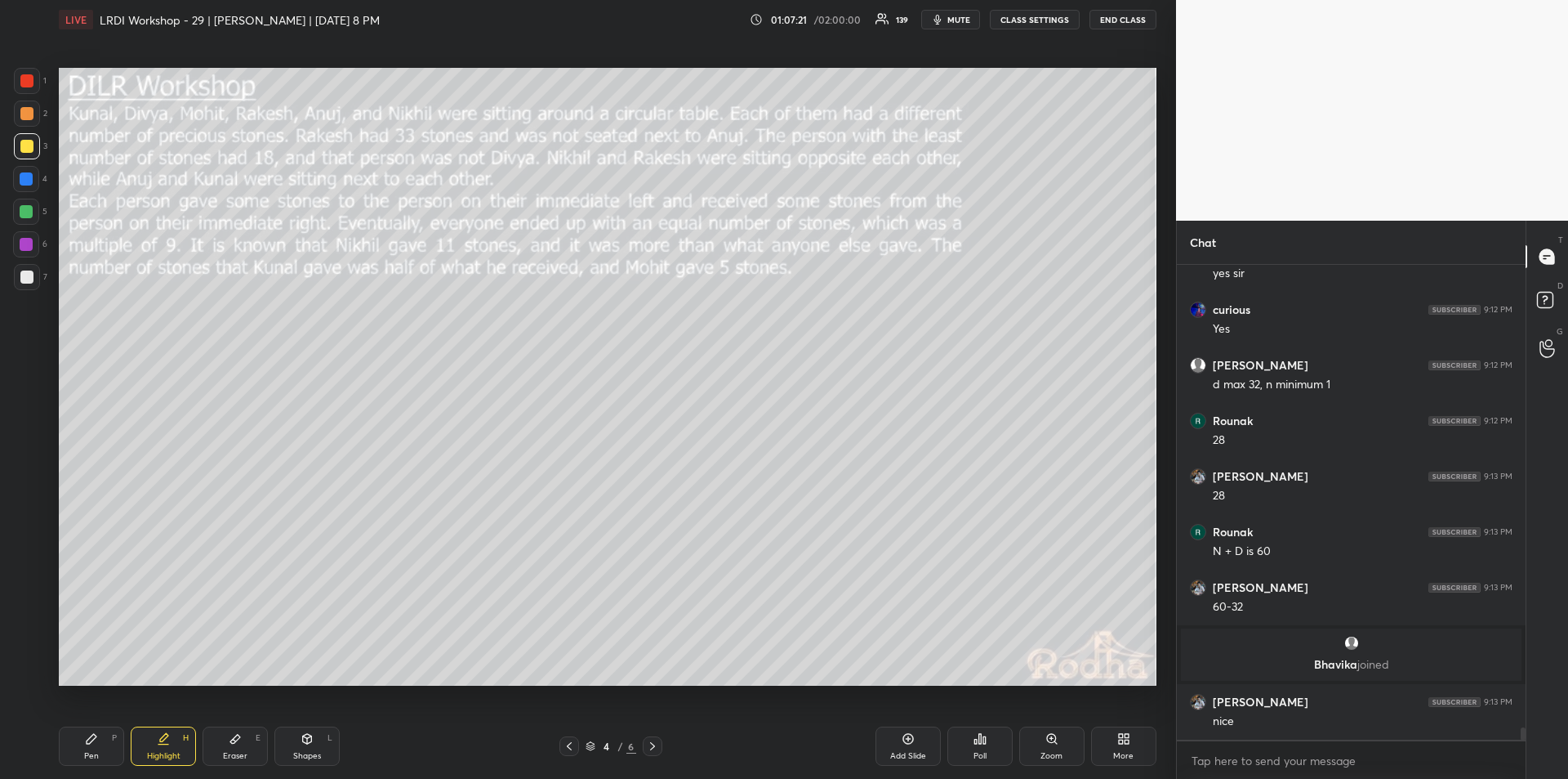
click at [88, 751] on div "Pen" at bounding box center [92, 755] width 15 height 8
click at [156, 740] on div "Highlight H" at bounding box center [163, 746] width 66 height 39
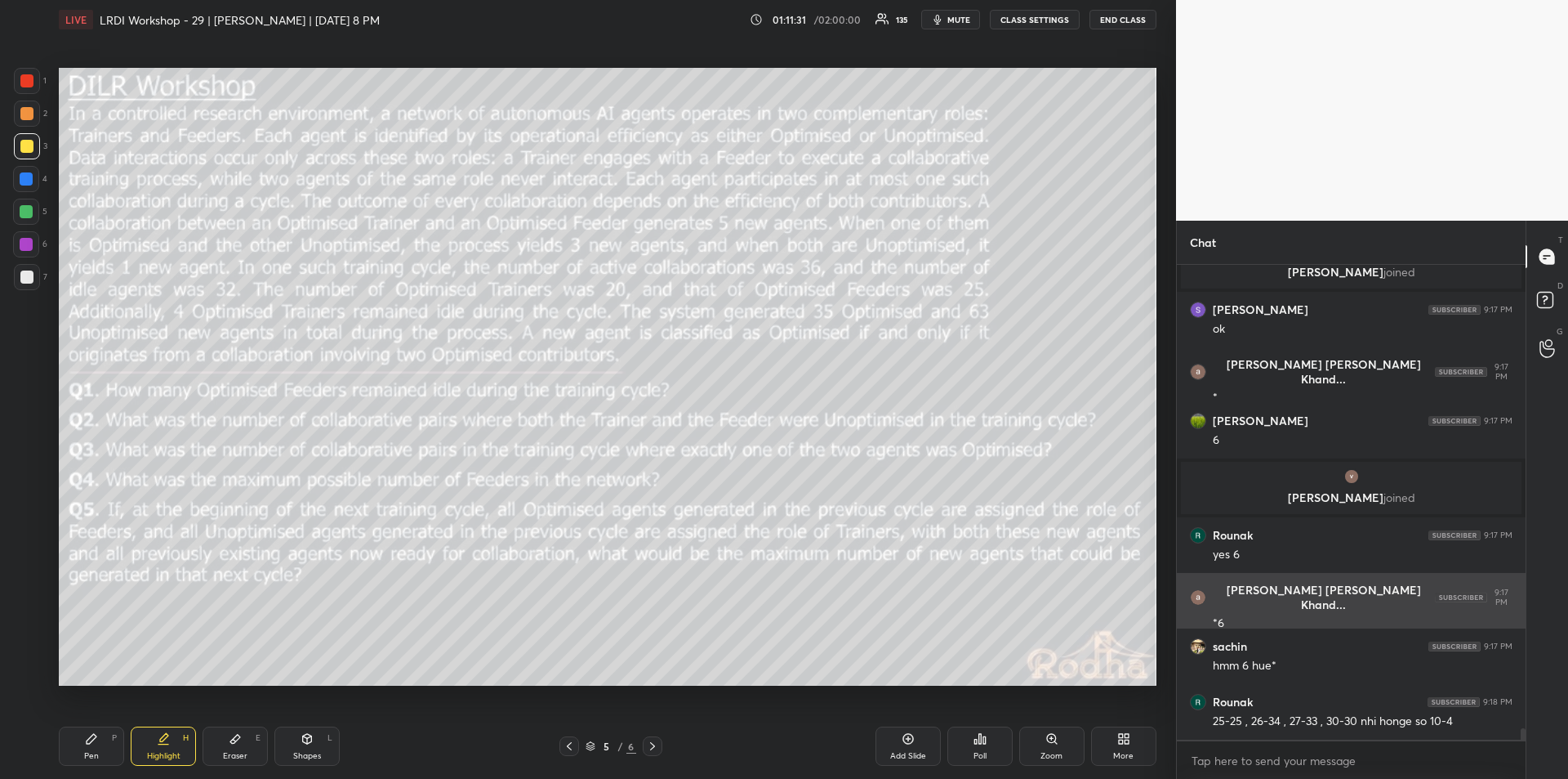
scroll to position [19662, 0]
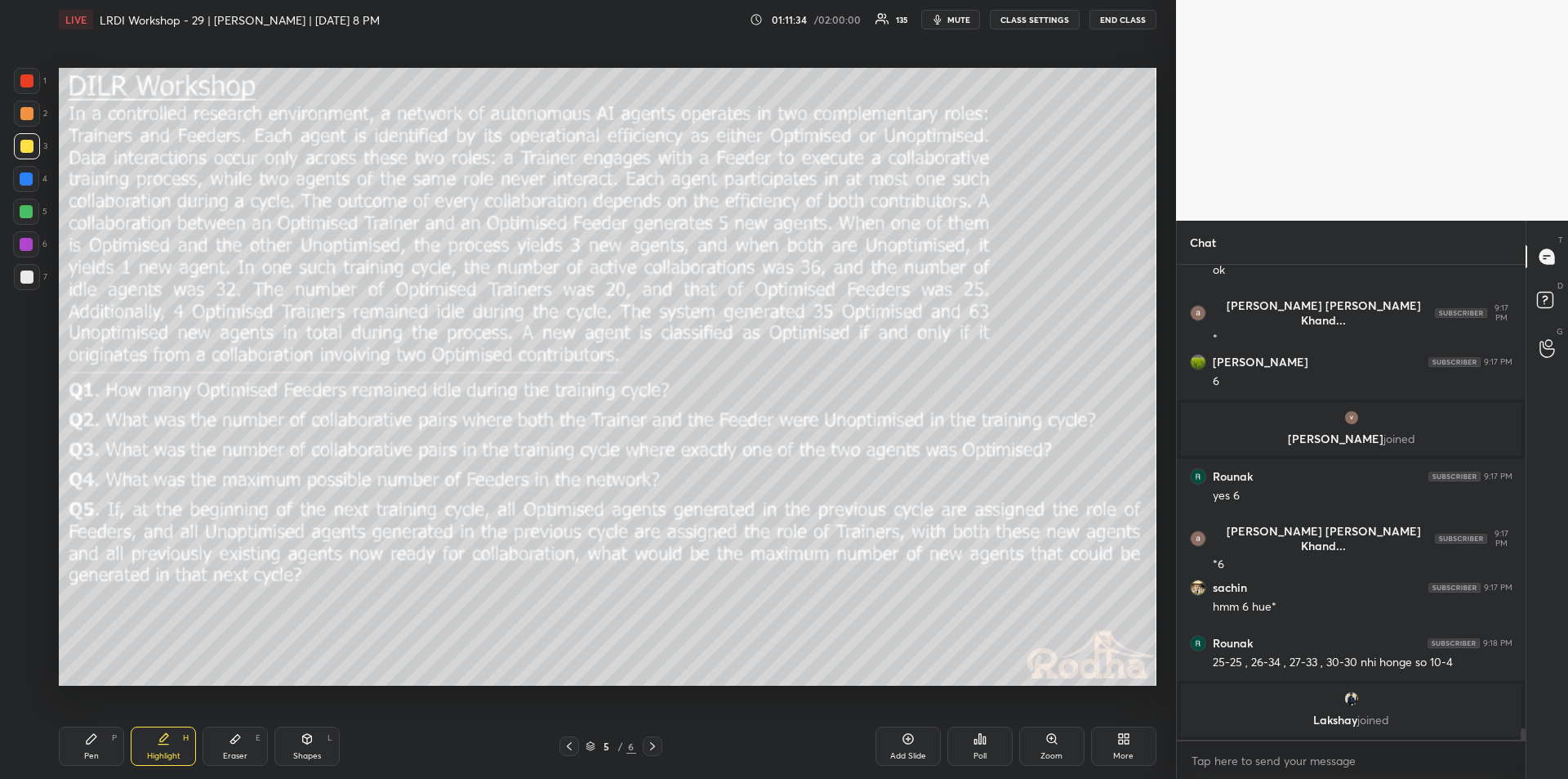
click at [93, 740] on icon at bounding box center [92, 738] width 10 height 10
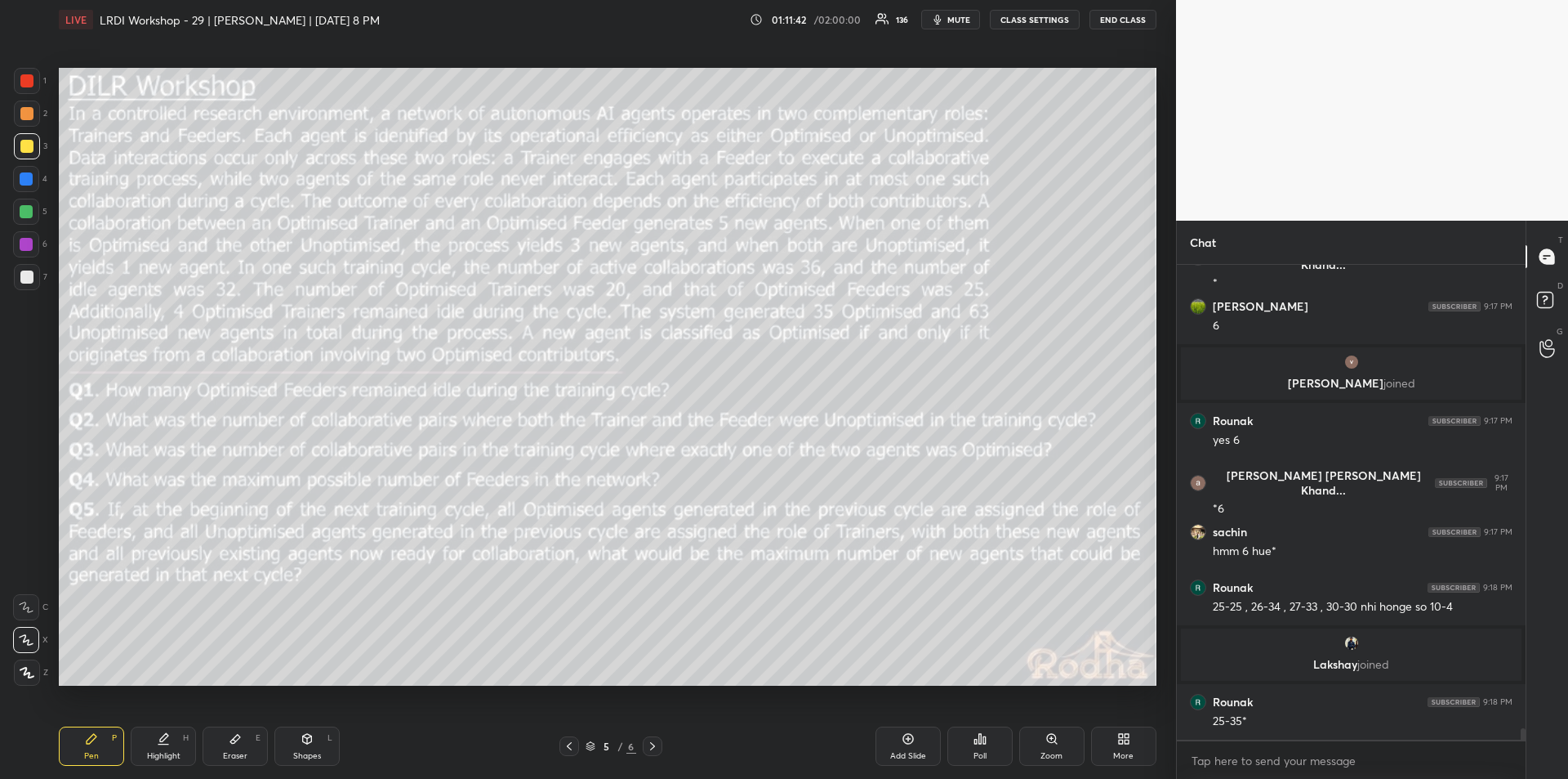
click at [232, 748] on div "Eraser E" at bounding box center [235, 746] width 66 height 39
click at [97, 740] on icon at bounding box center [92, 738] width 13 height 13
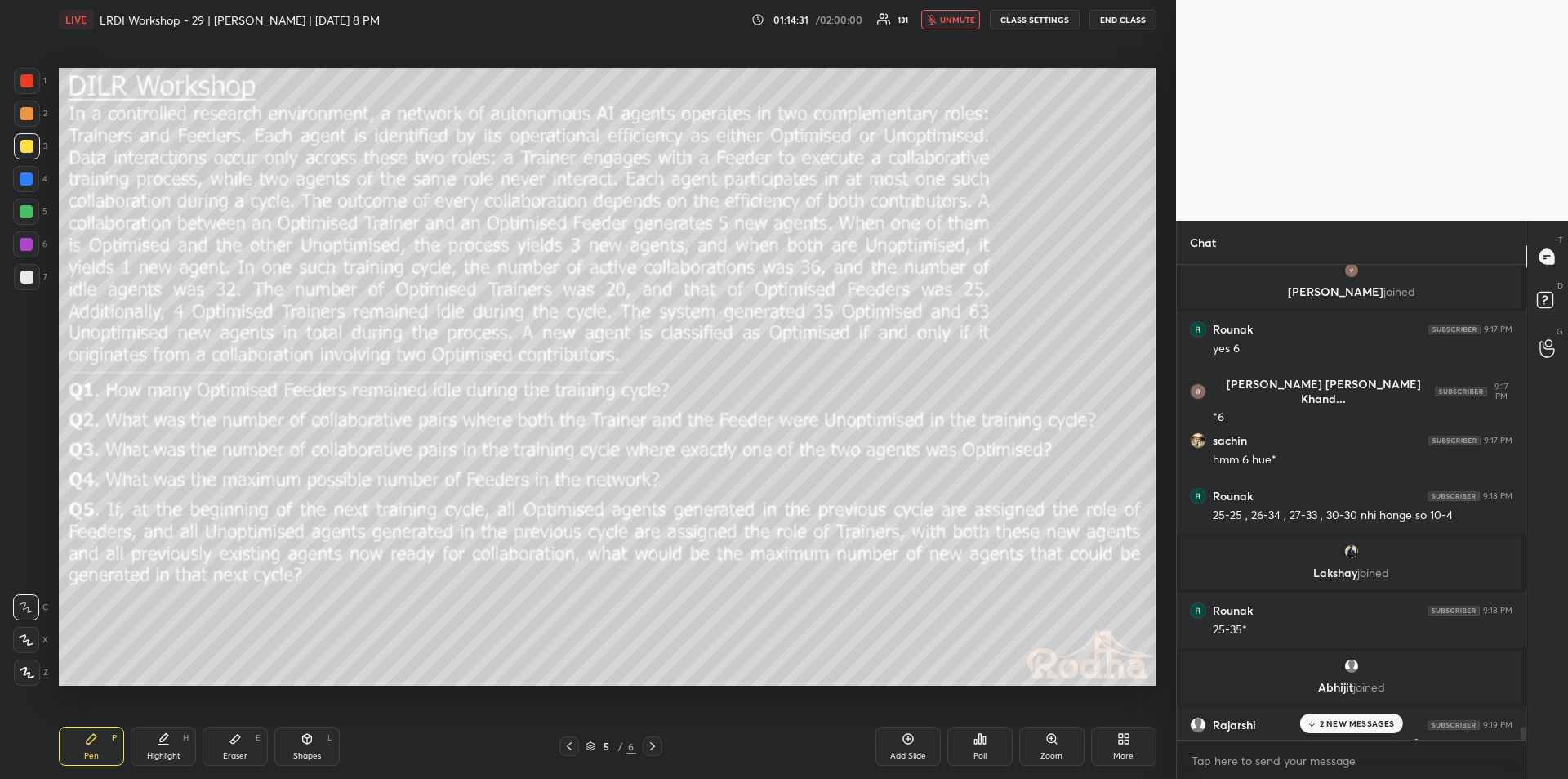
scroll to position [19723, 0]
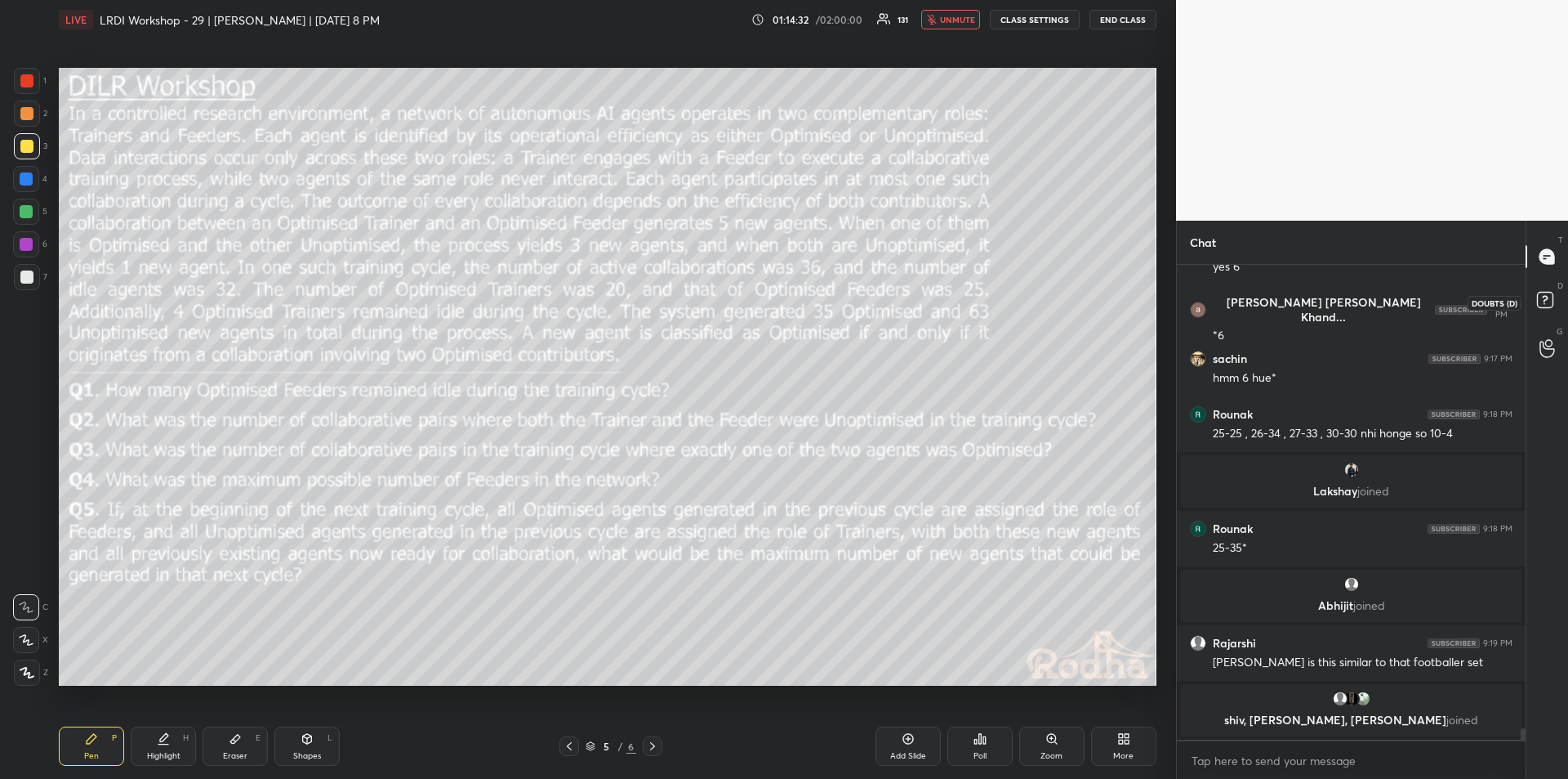
click at [1549, 293] on rect at bounding box center [1545, 300] width 16 height 16
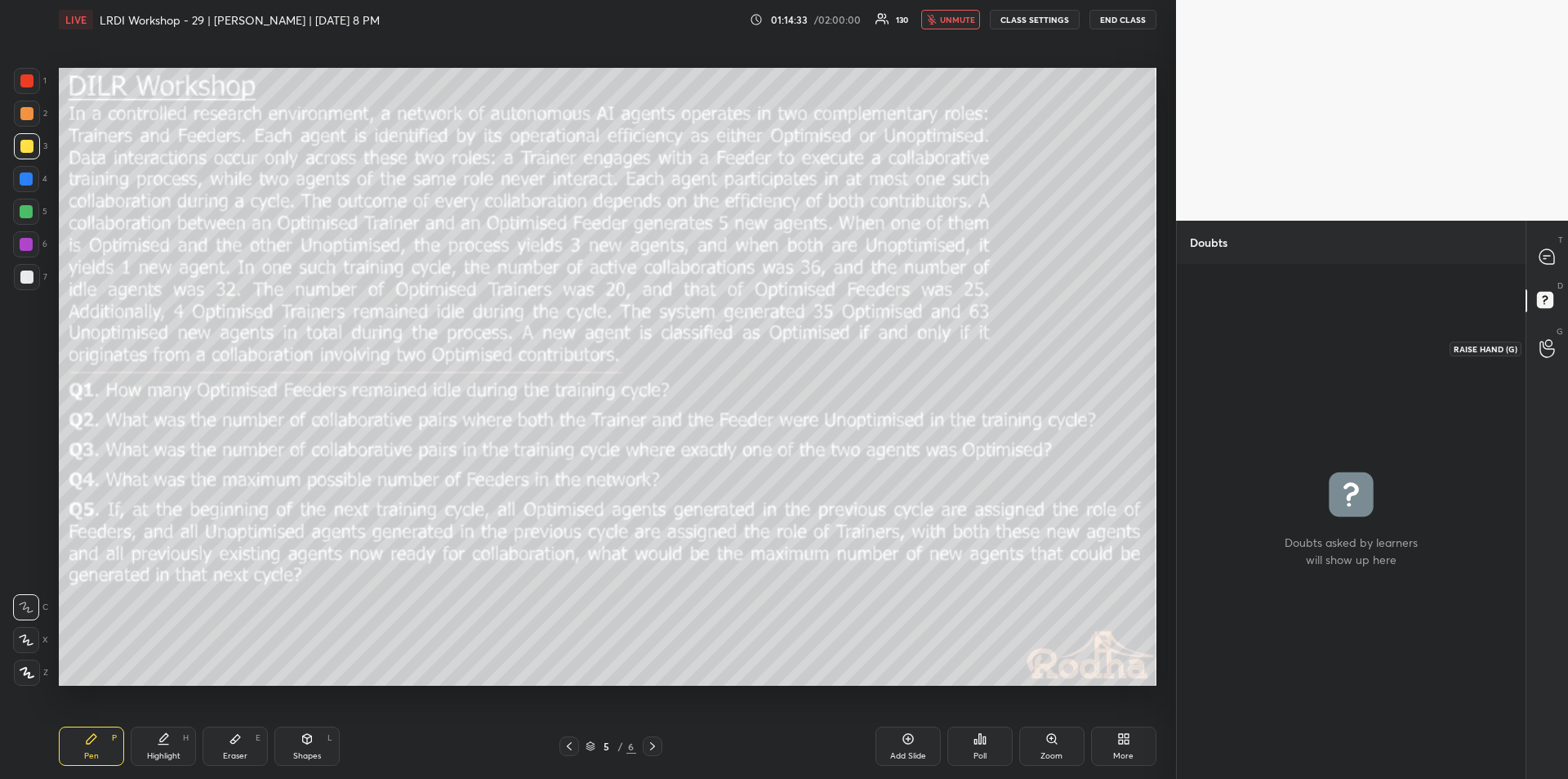
click at [1542, 344] on icon at bounding box center [1548, 348] width 16 height 19
click at [1547, 300] on icon at bounding box center [1545, 299] width 6 height 6
click at [1538, 256] on div at bounding box center [1548, 256] width 32 height 30
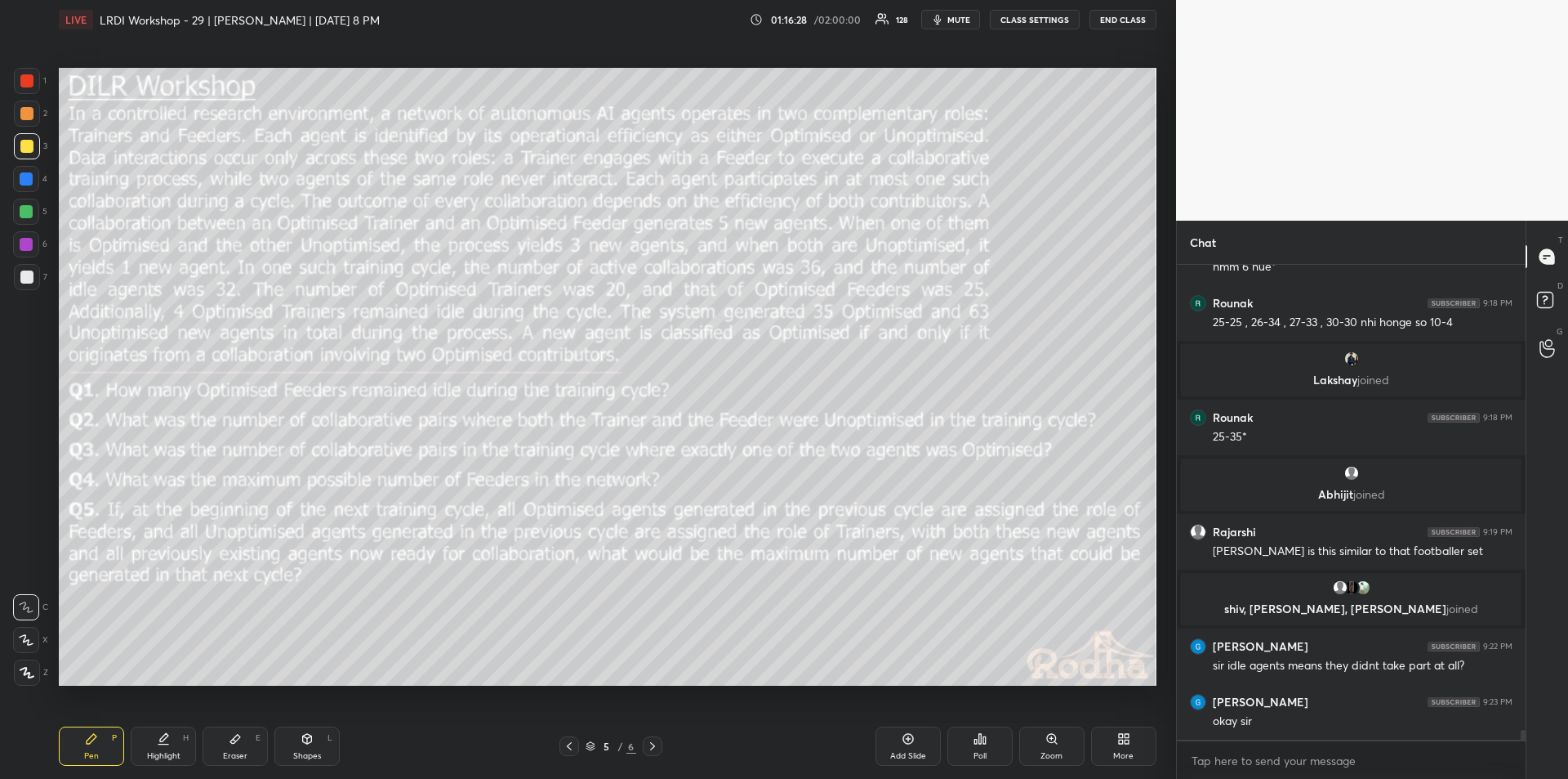
scroll to position [21638, 0]
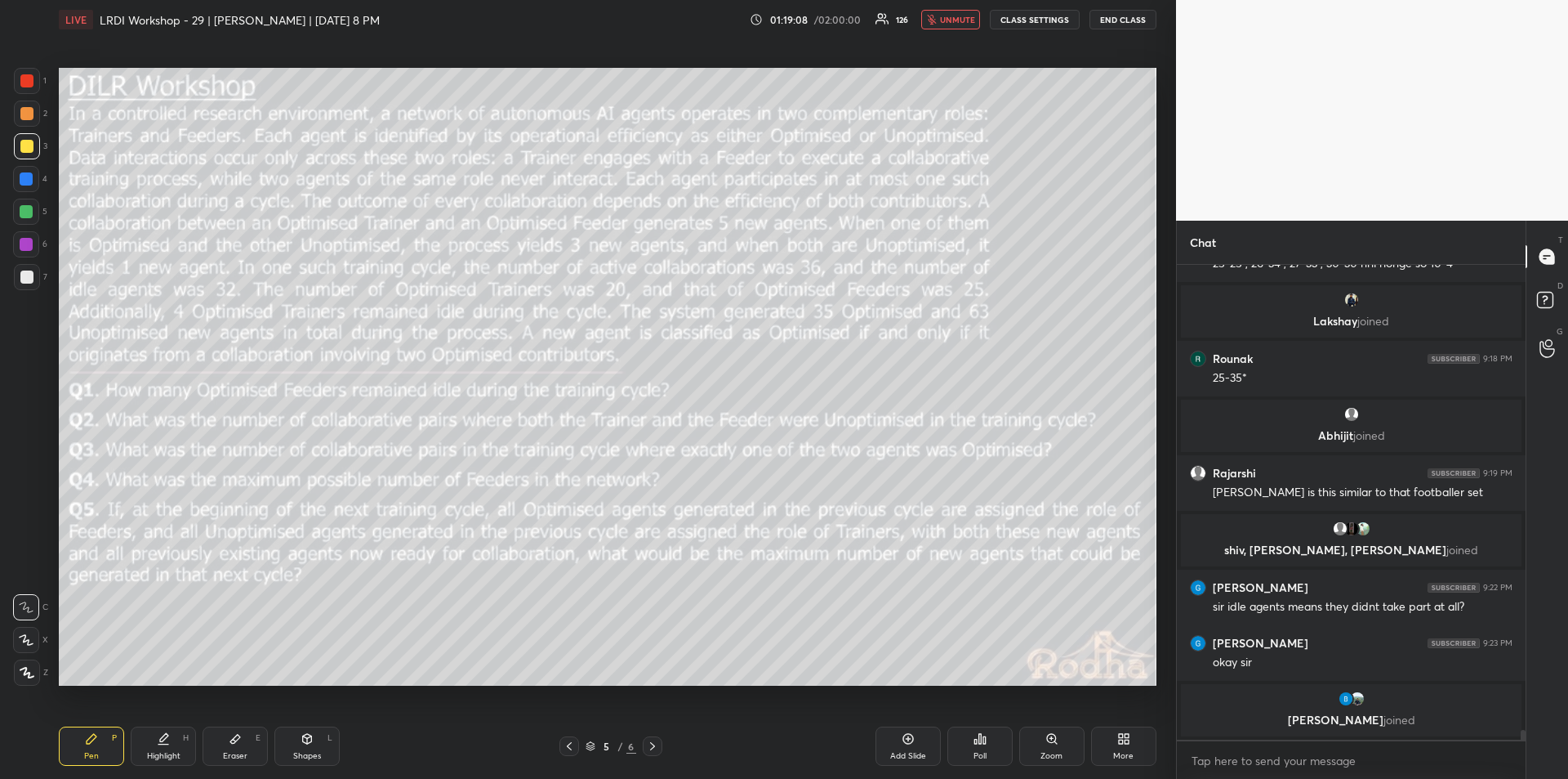
click at [784, 19] on div "01:19:08 / 02:00:00 126 unmute CLASS SETTINGS END CLASS" at bounding box center [954, 19] width 407 height 19
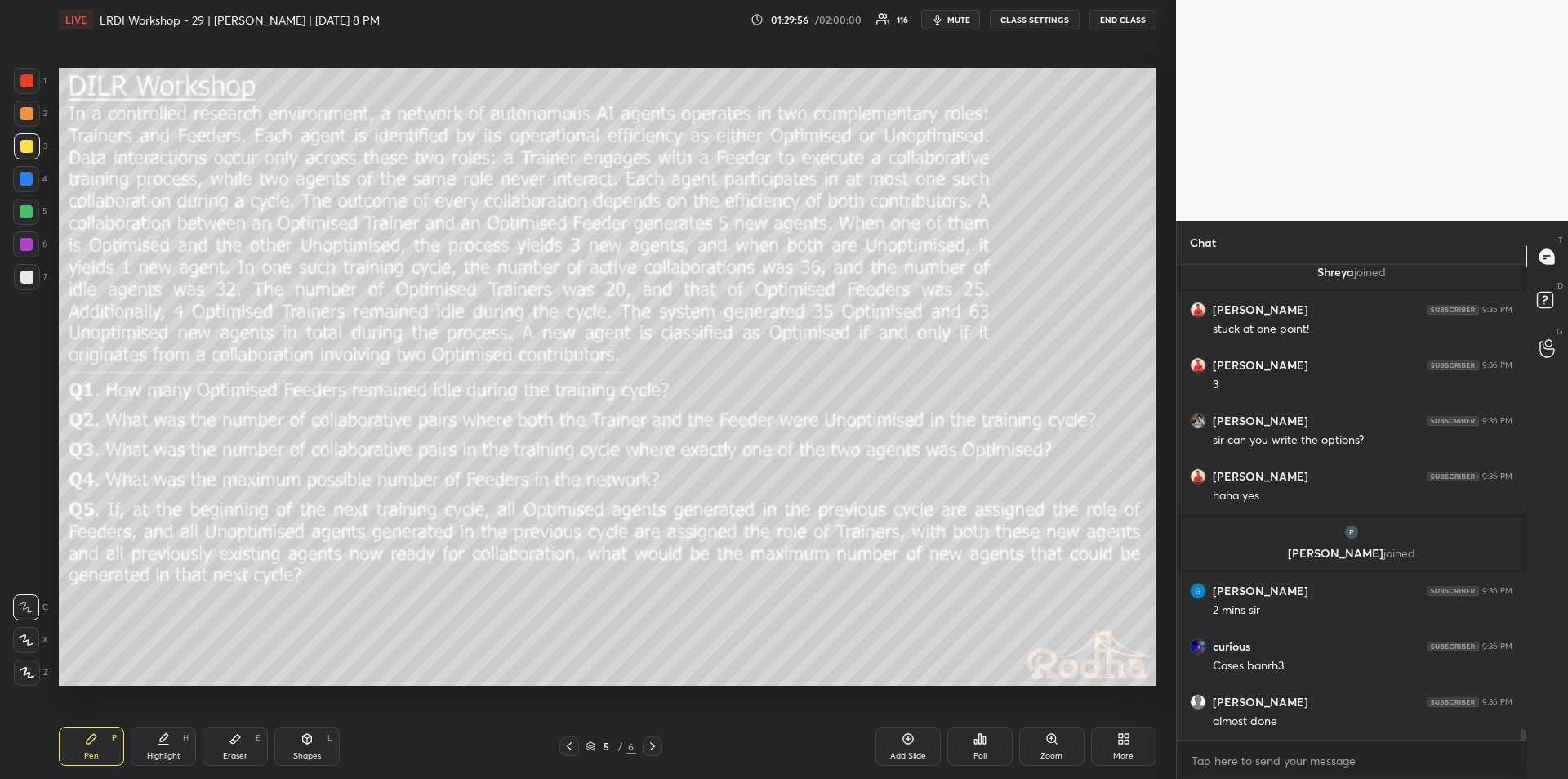
scroll to position [20557, 0]
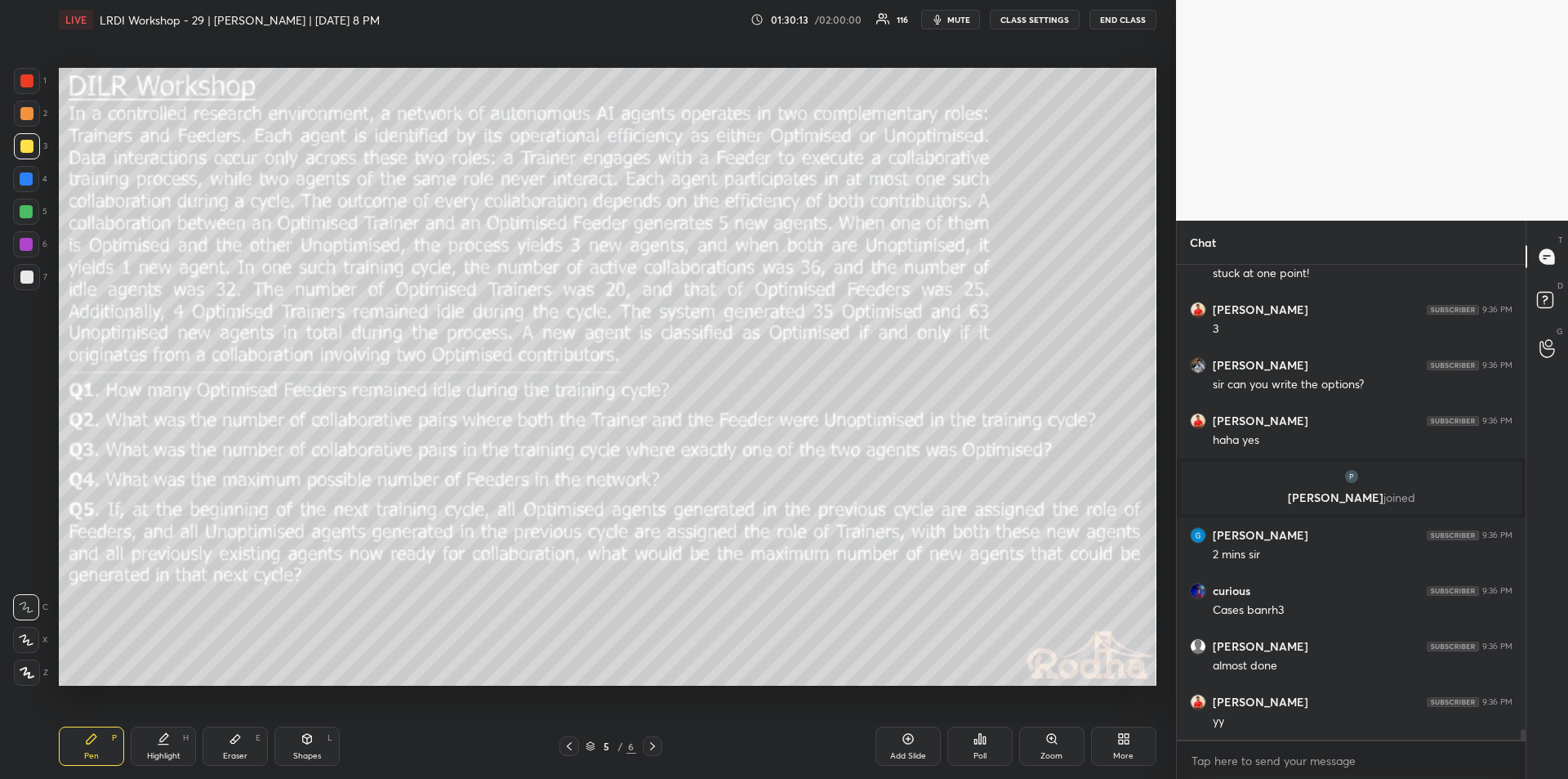
click at [29, 639] on icon at bounding box center [26, 639] width 13 height 10
click at [241, 752] on div "Eraser" at bounding box center [235, 755] width 24 height 8
click at [99, 748] on div "Pen P" at bounding box center [92, 746] width 66 height 39
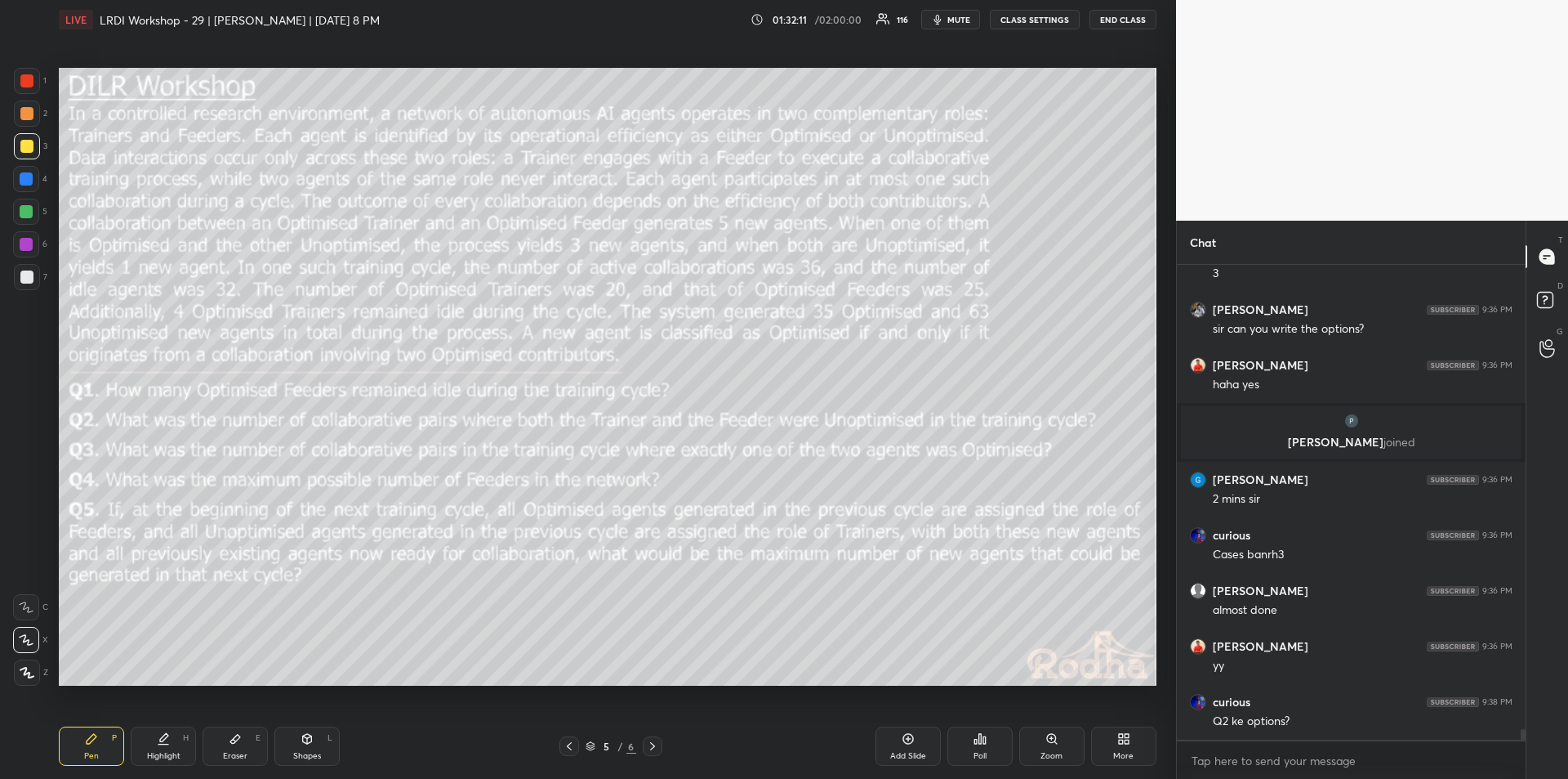
scroll to position [20668, 0]
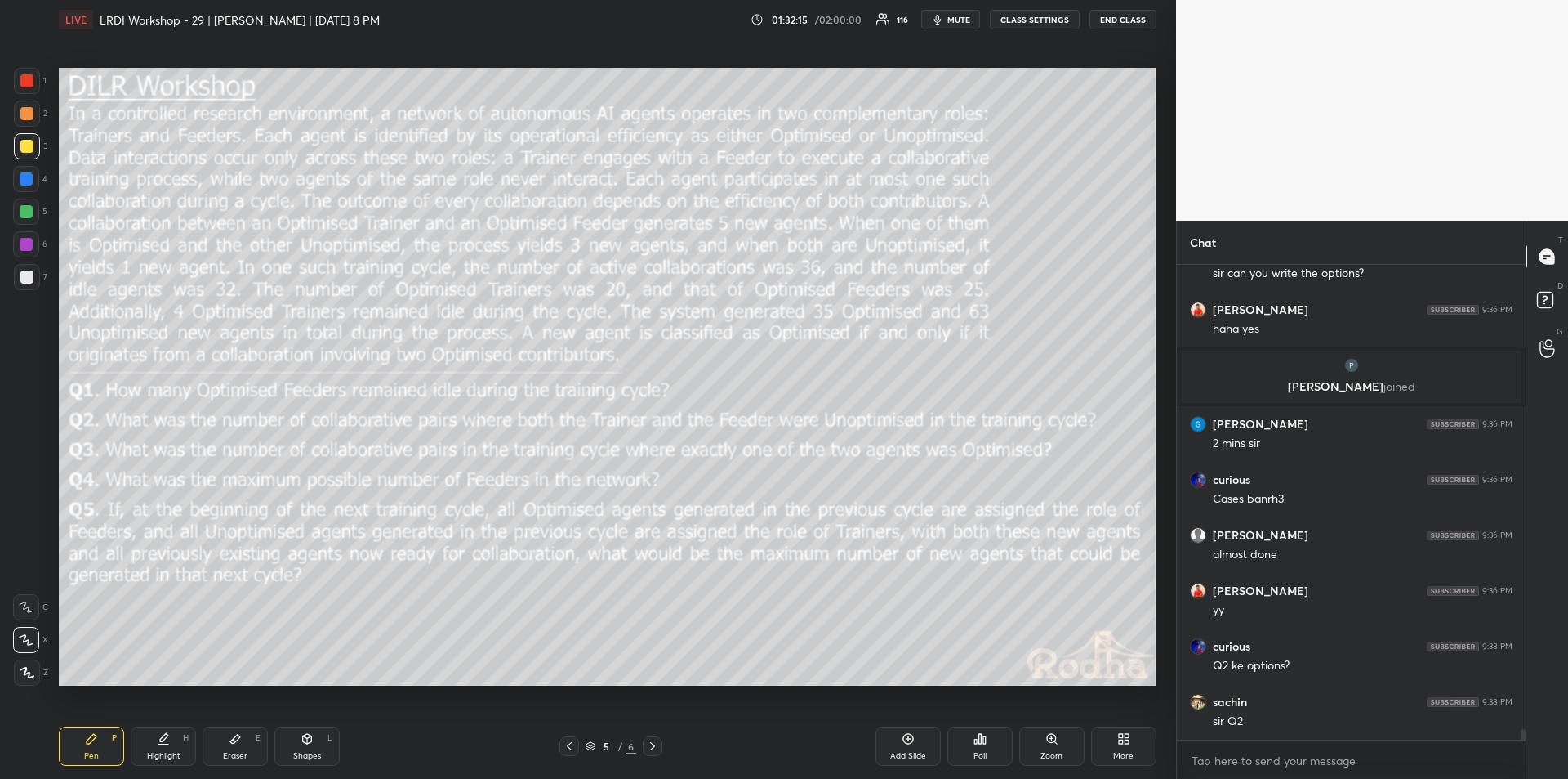
click at [164, 752] on div "Highlight" at bounding box center [164, 755] width 33 height 8
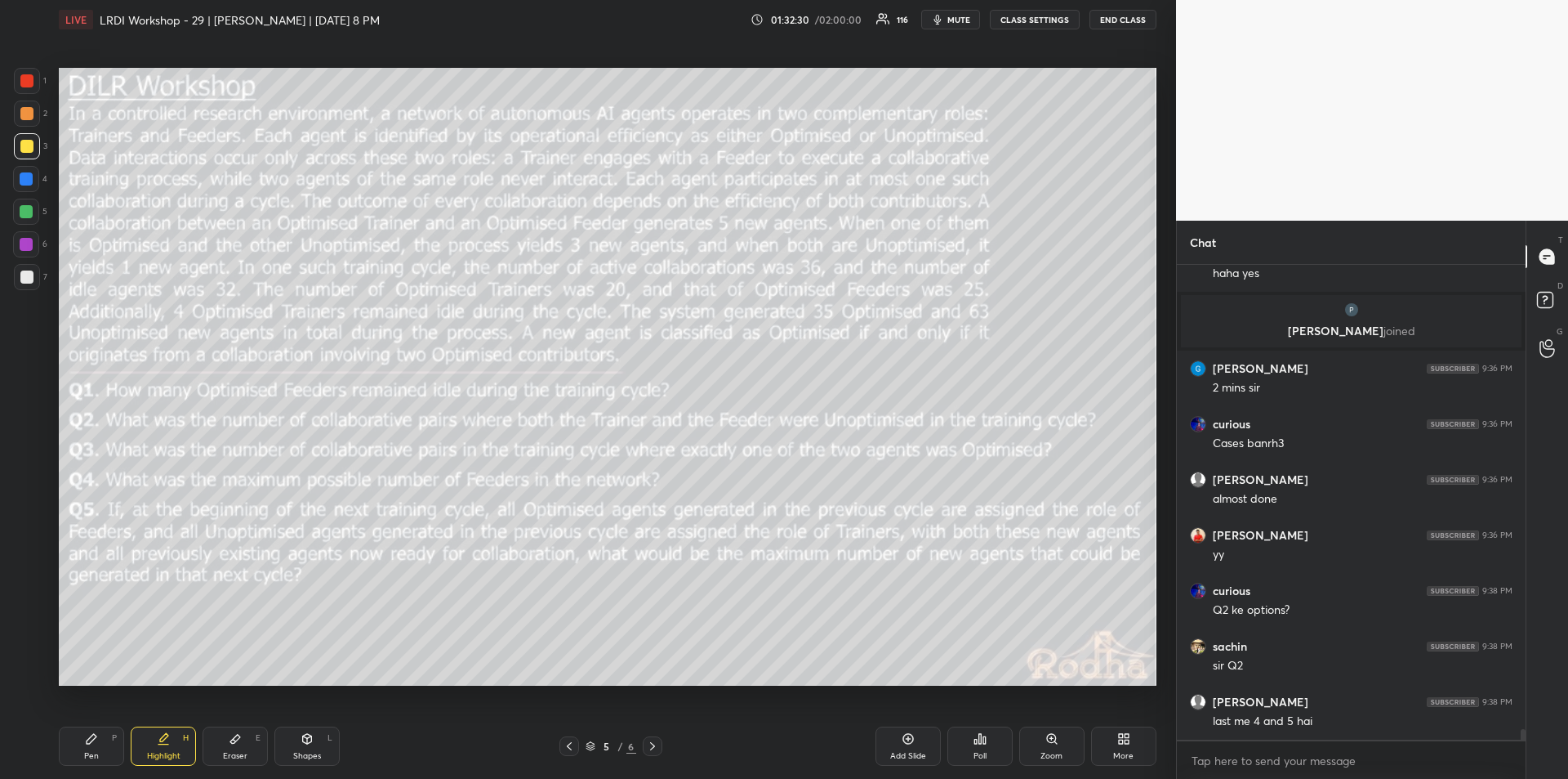
click at [236, 751] on div "Eraser" at bounding box center [235, 755] width 24 height 8
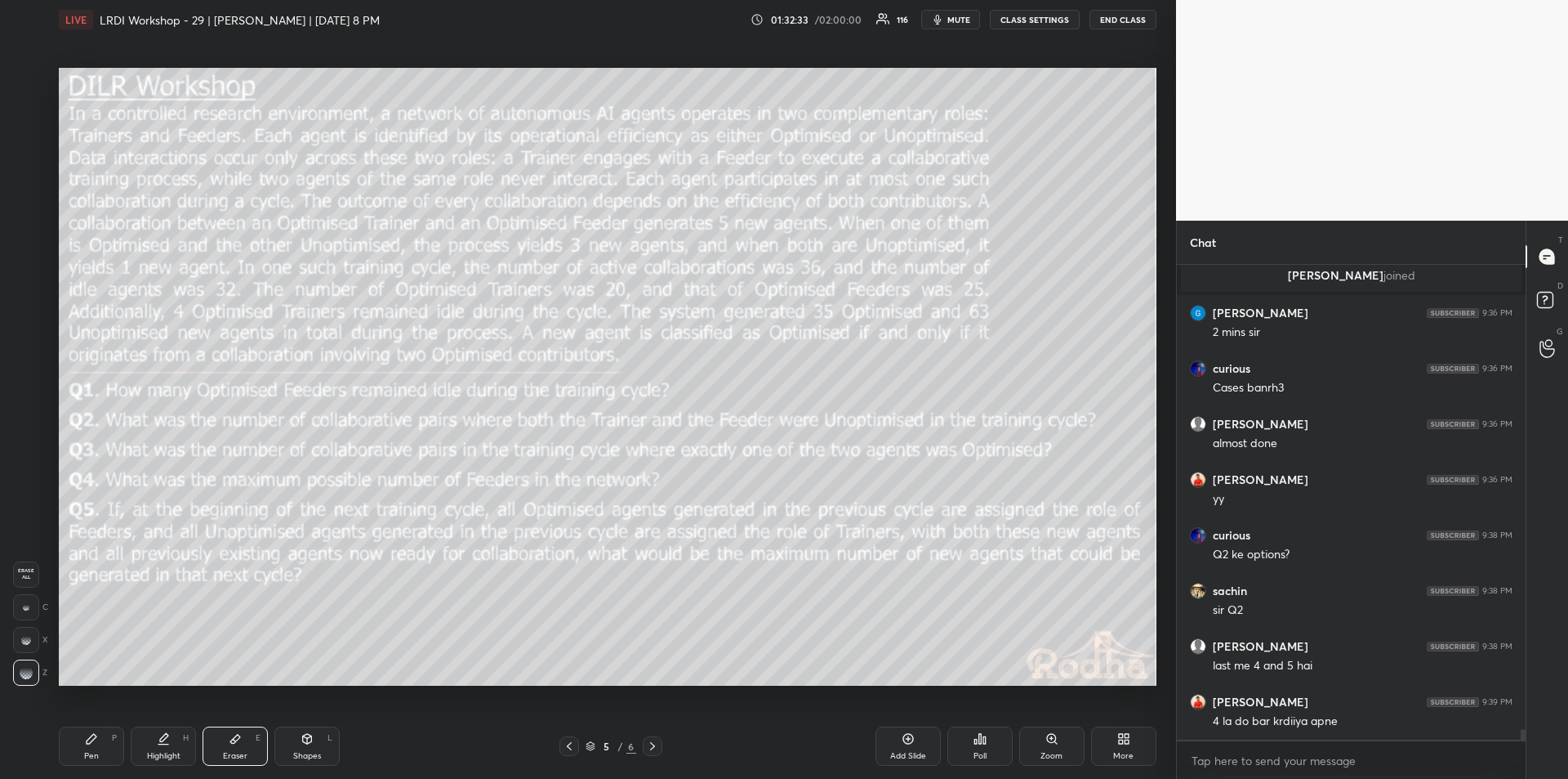
scroll to position [20835, 0]
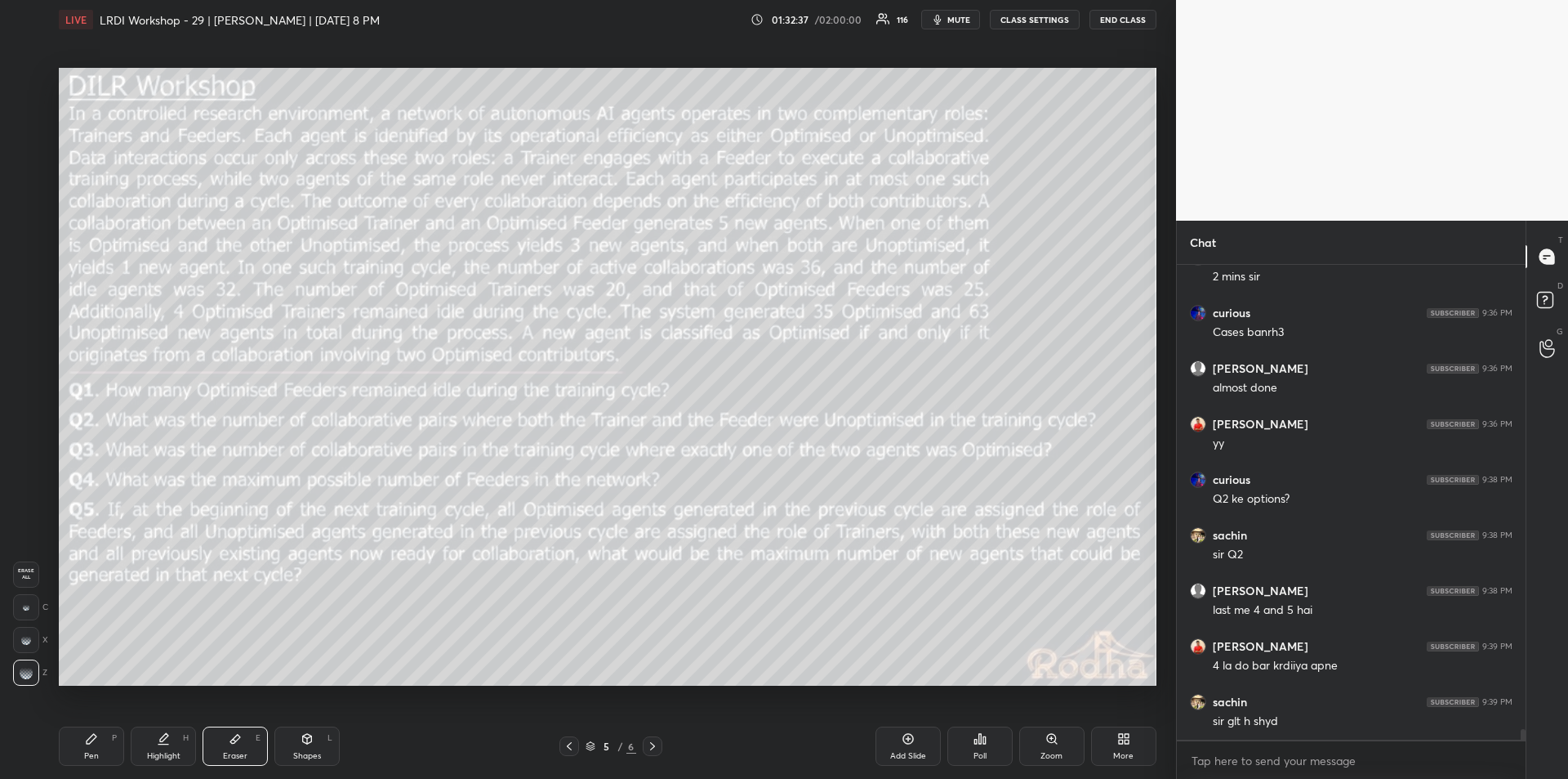
click at [101, 744] on div "Pen P" at bounding box center [92, 746] width 66 height 39
click at [167, 748] on div "Highlight H" at bounding box center [163, 746] width 66 height 39
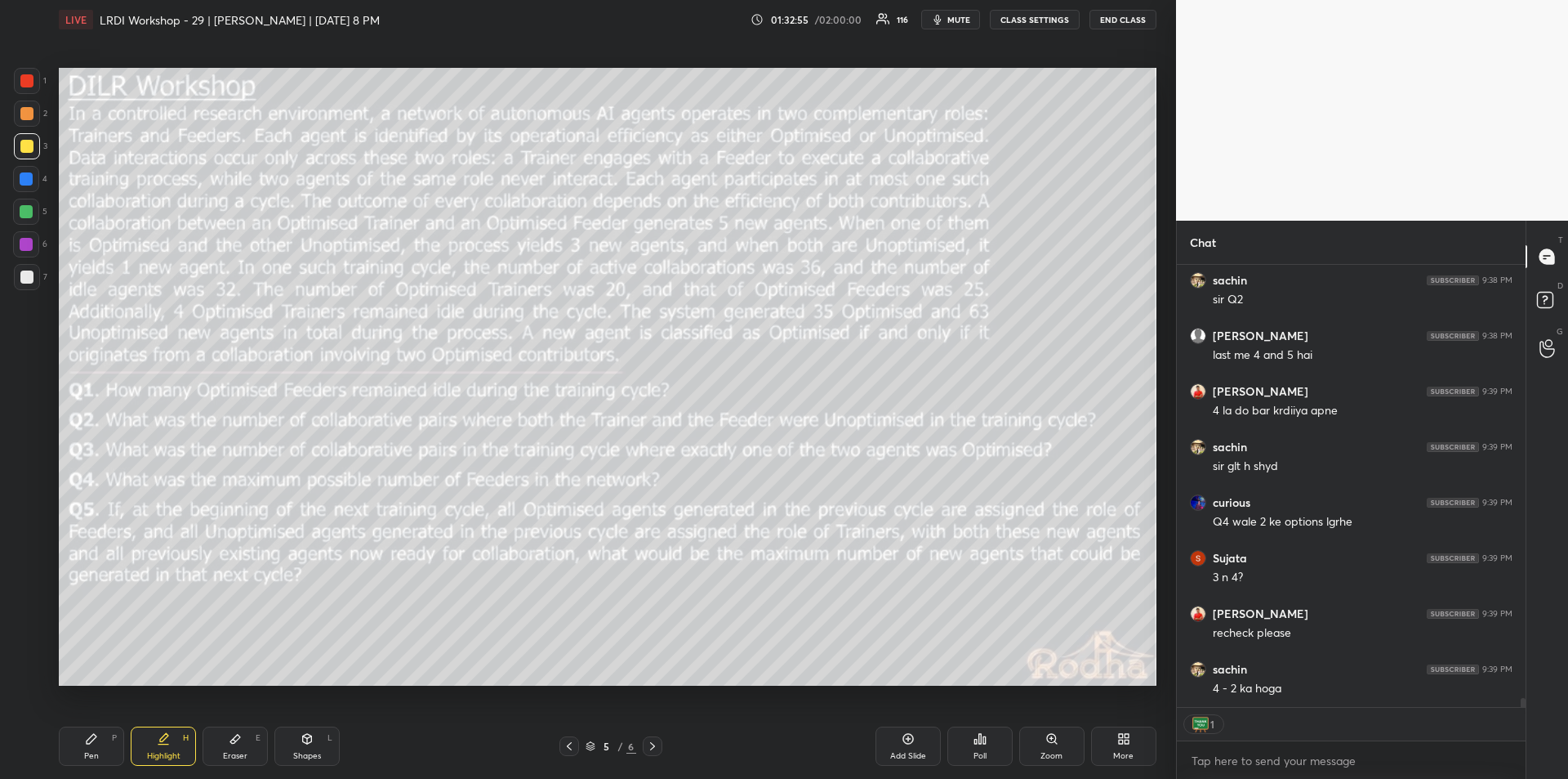
scroll to position [21146, 0]
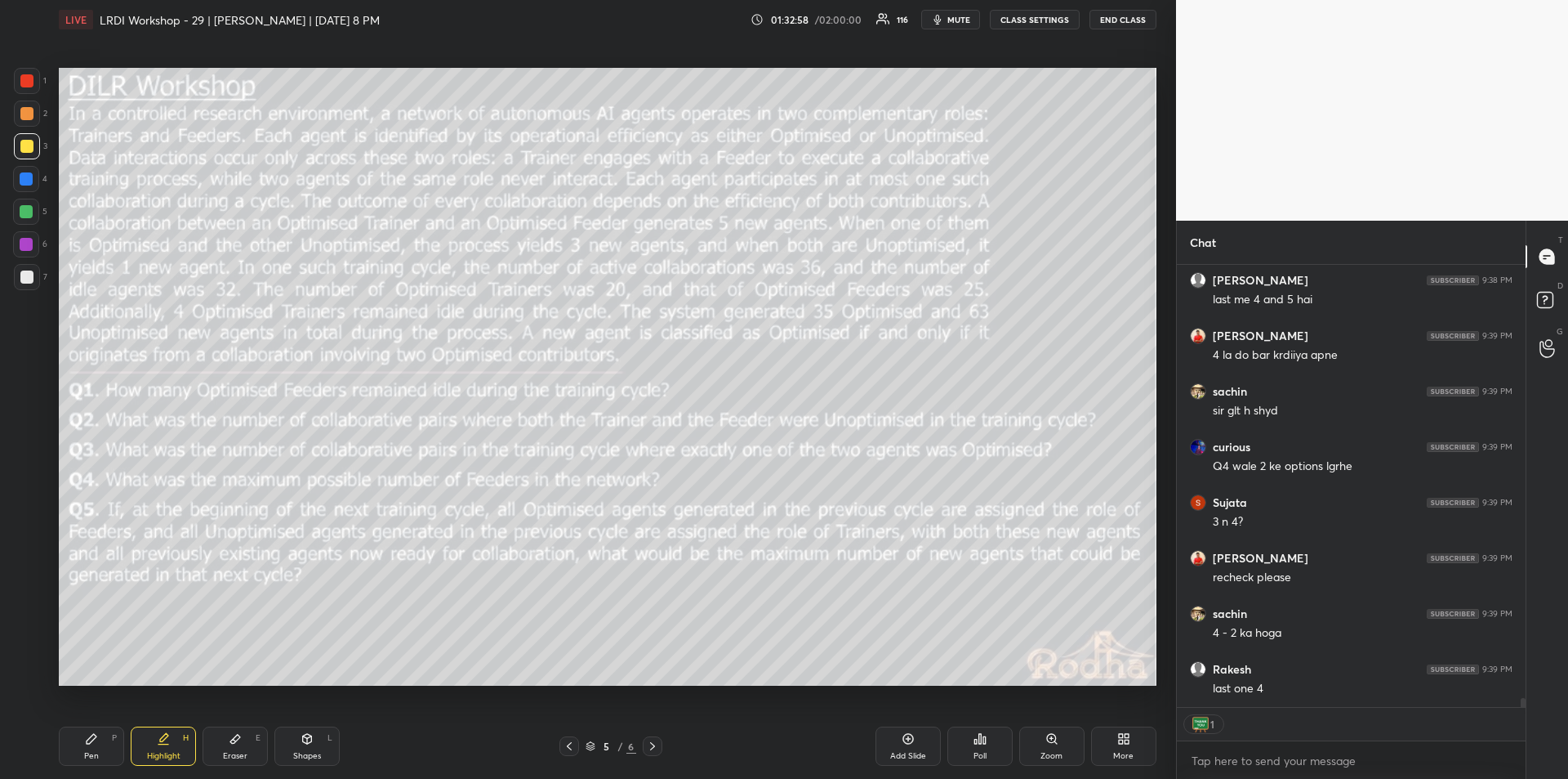
click at [100, 747] on div "Pen P" at bounding box center [92, 746] width 66 height 39
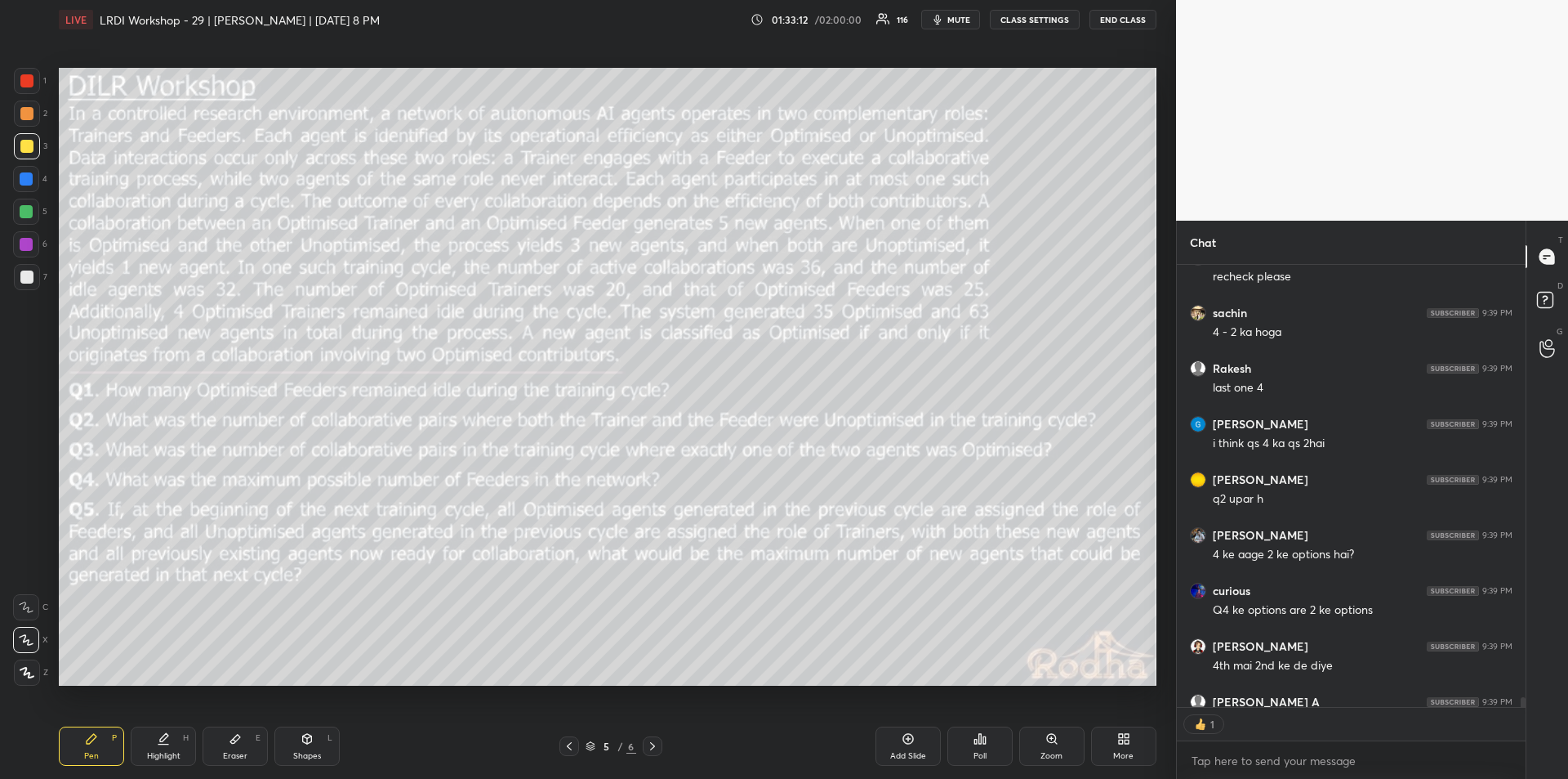
scroll to position [437, 344]
click at [242, 743] on div "Eraser E" at bounding box center [235, 746] width 66 height 39
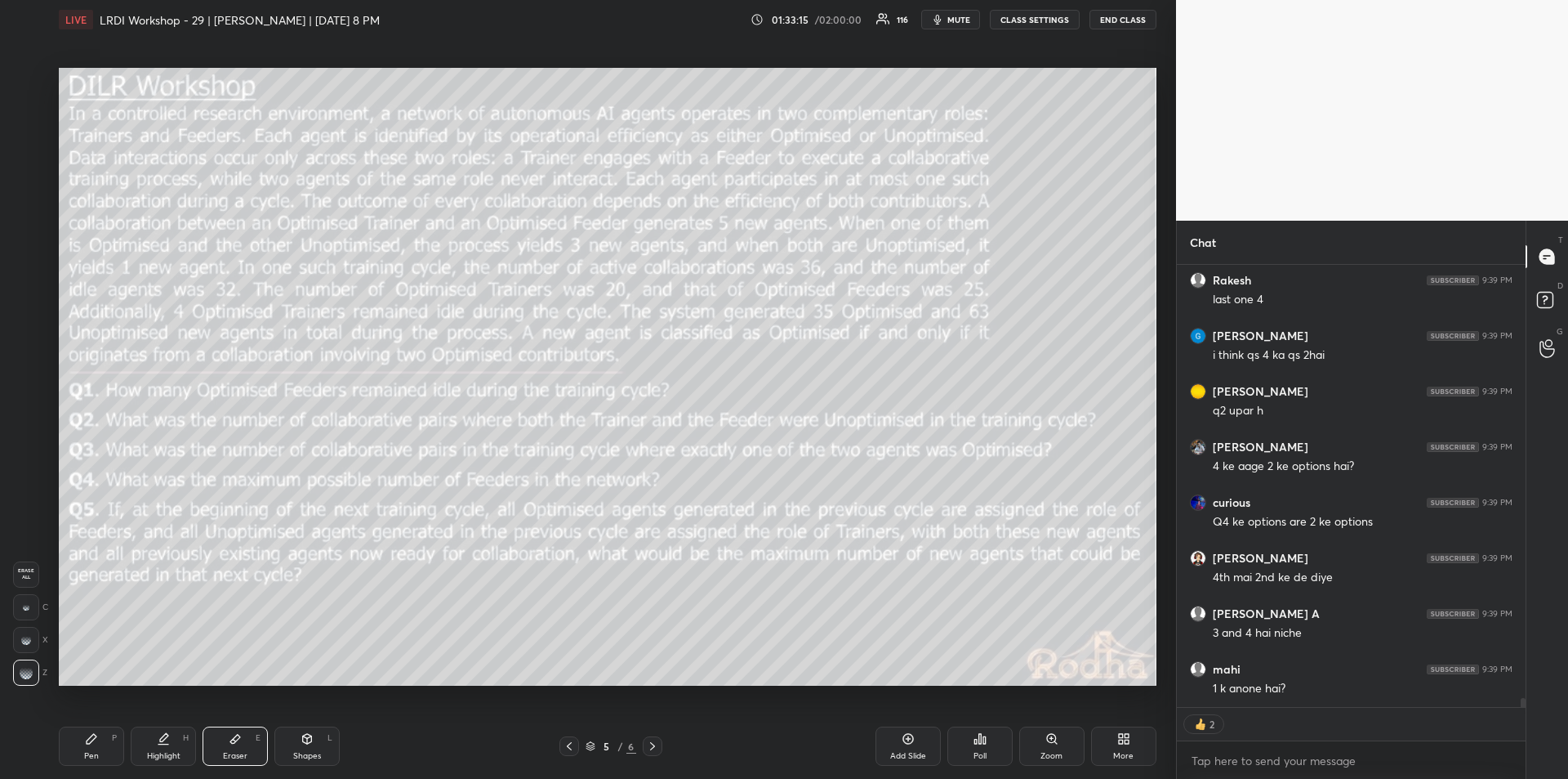
click at [99, 741] on div "Pen P" at bounding box center [92, 746] width 66 height 39
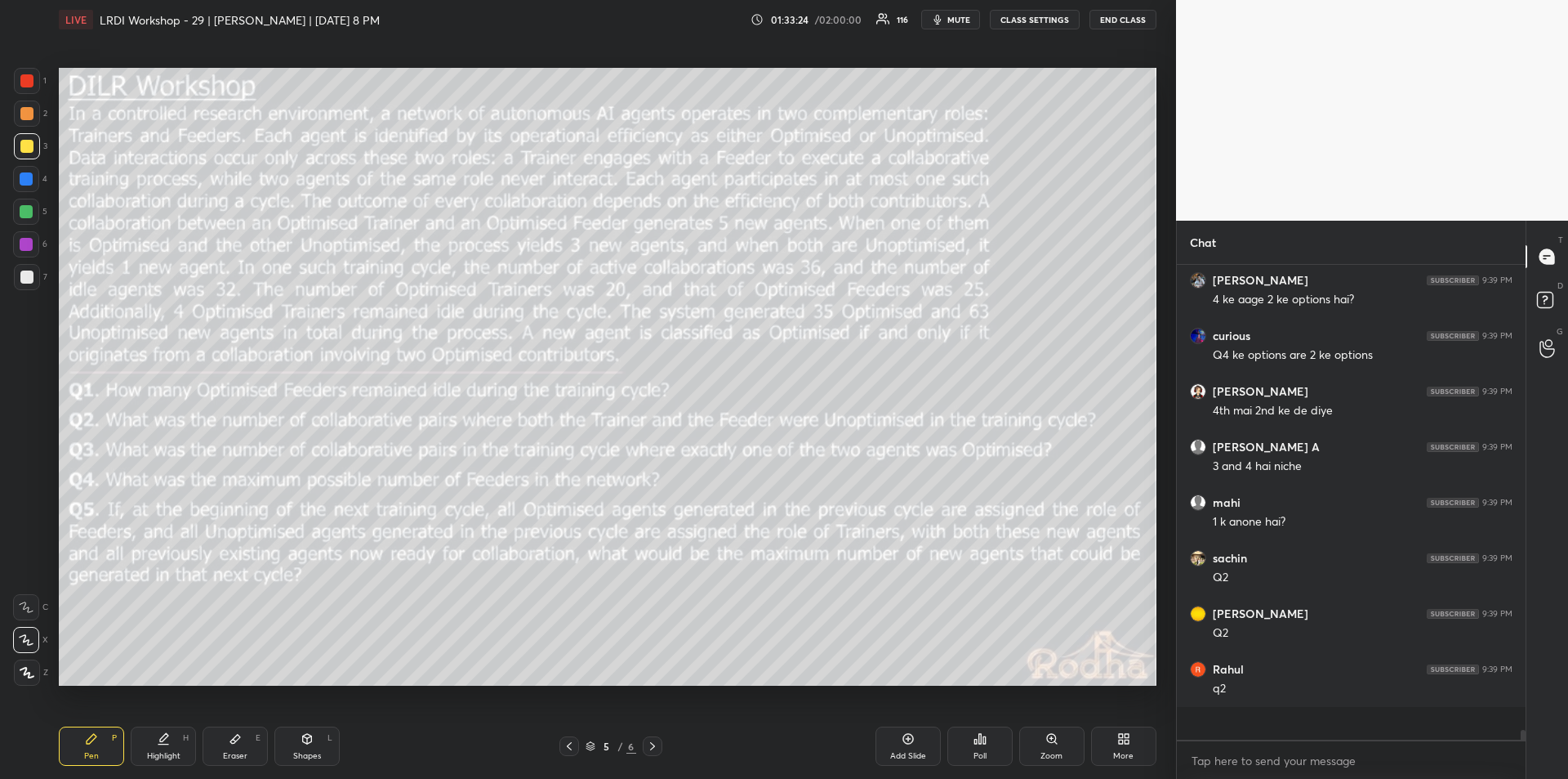
scroll to position [21669, 0]
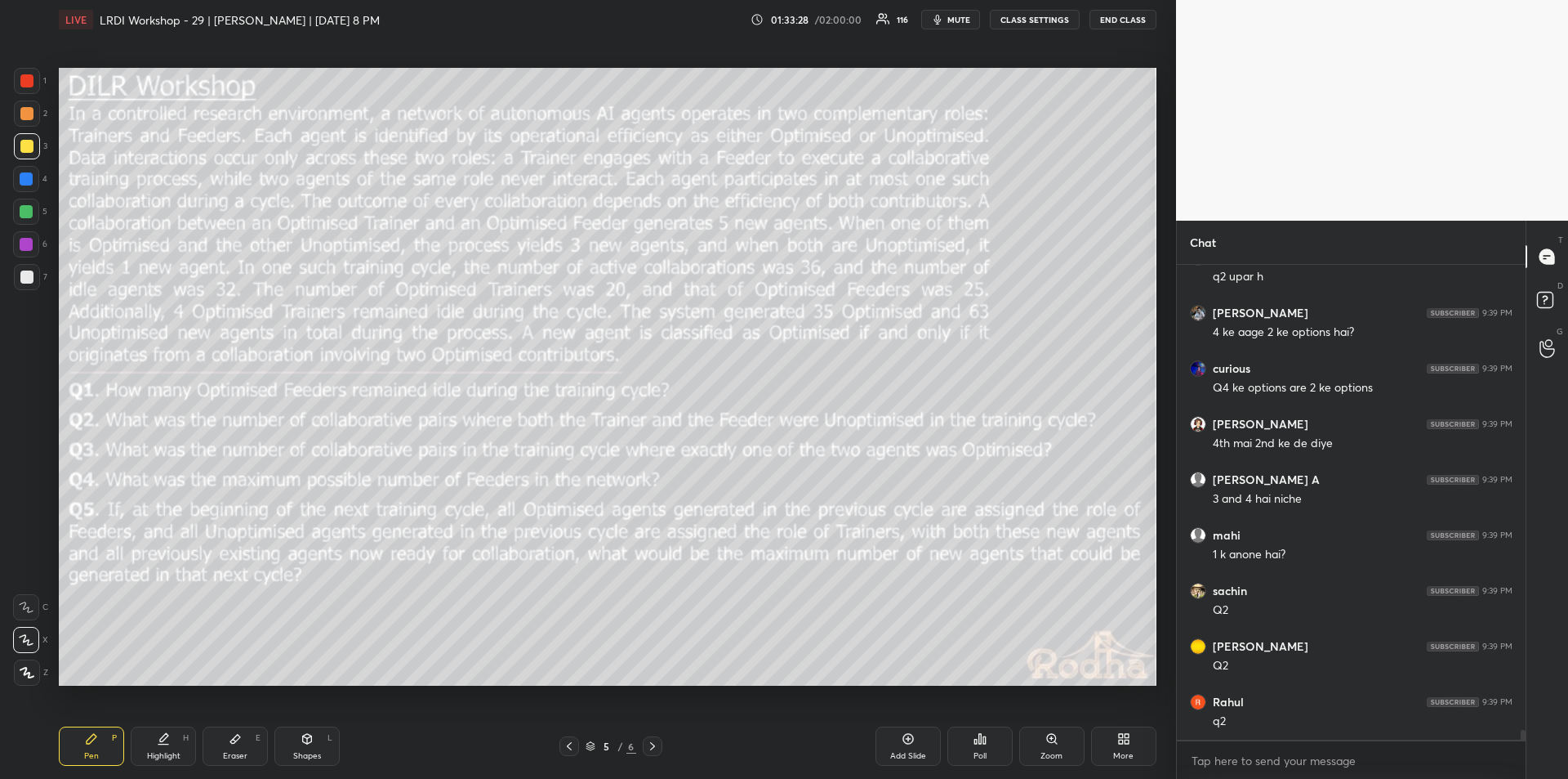
click at [168, 751] on div "Highlight" at bounding box center [164, 755] width 33 height 8
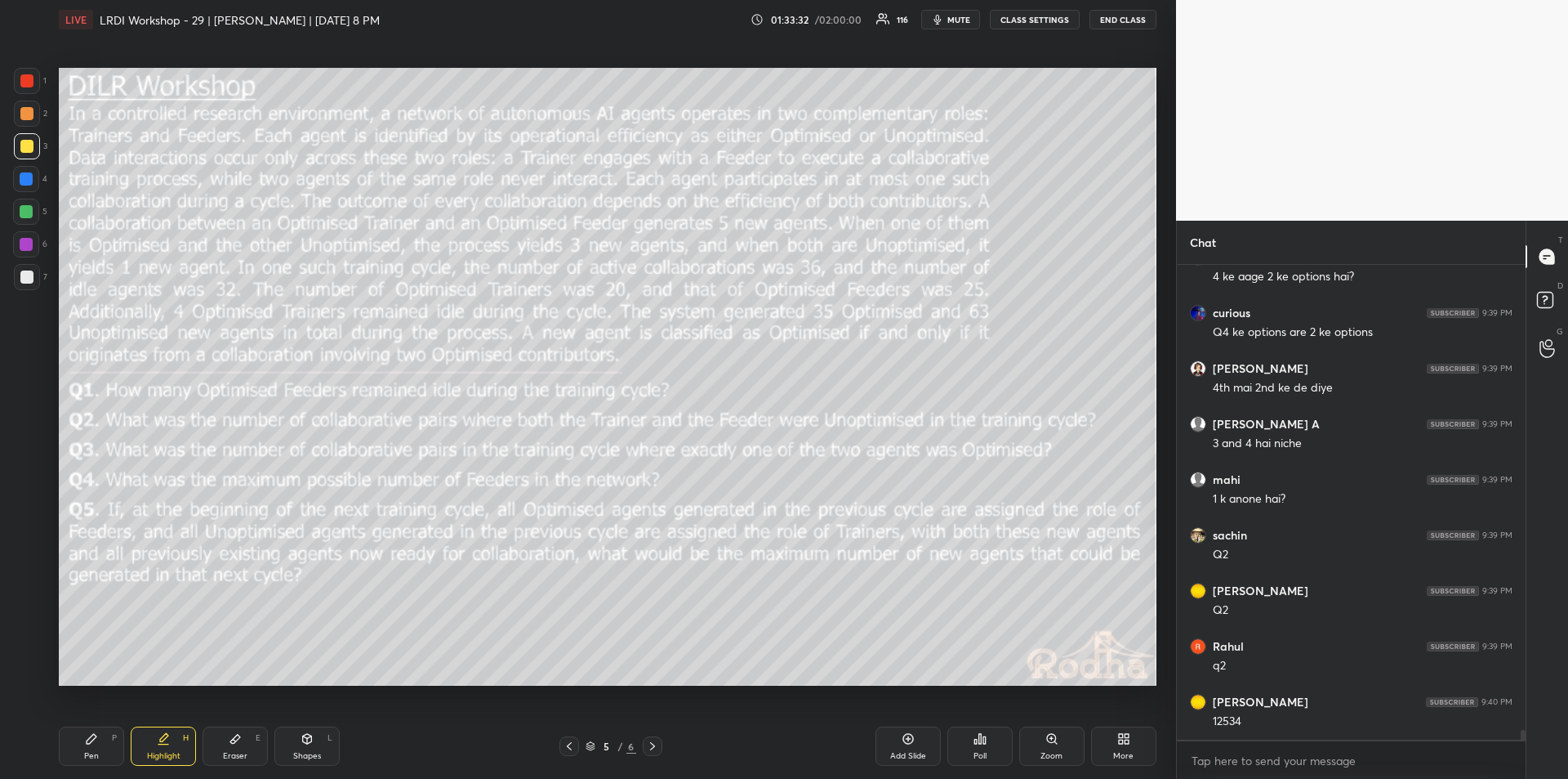
scroll to position [21780, 0]
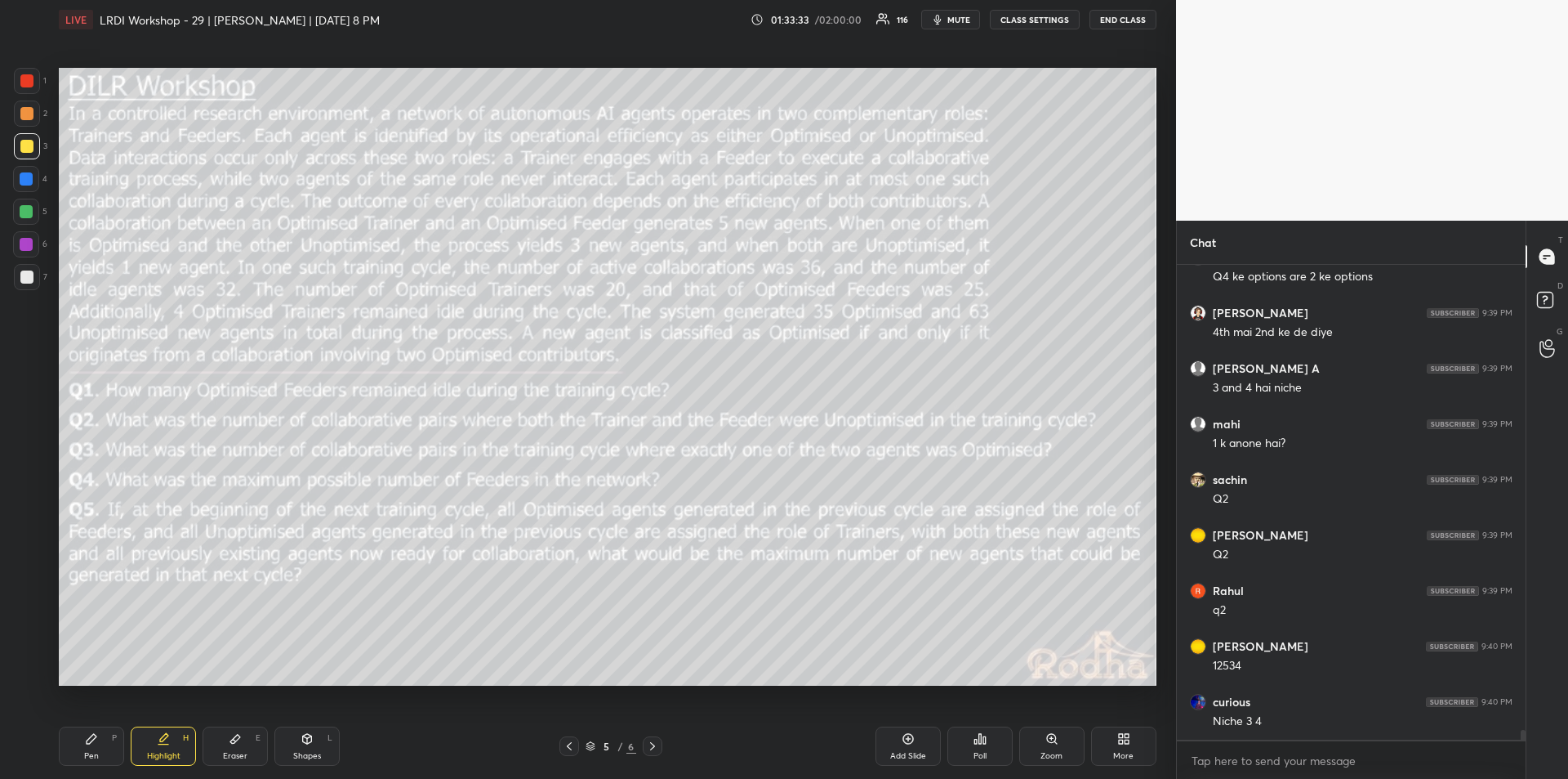
click at [234, 745] on div "Eraser E" at bounding box center [235, 746] width 66 height 39
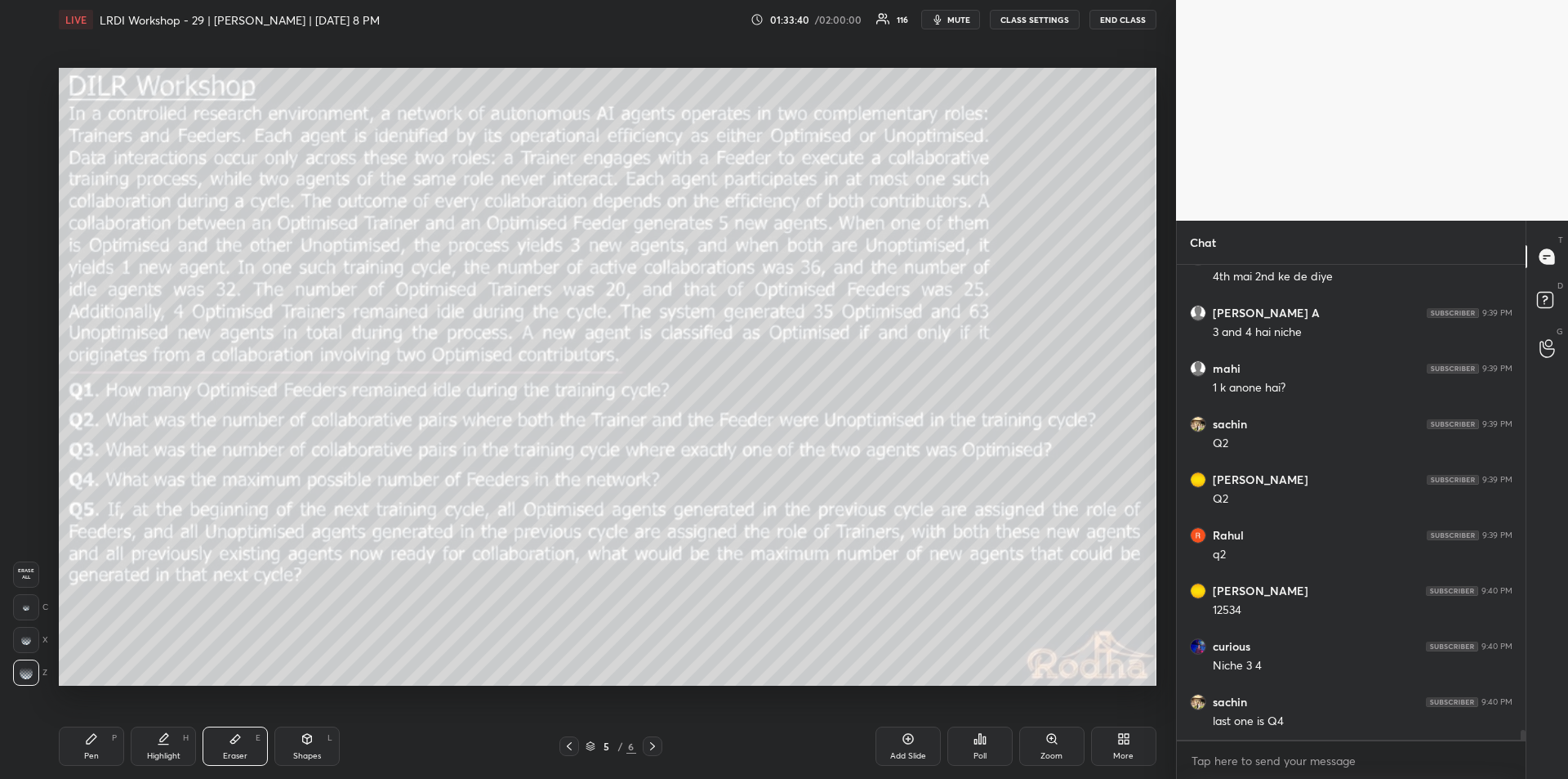
scroll to position [21891, 0]
click at [94, 745] on div "Pen P" at bounding box center [92, 746] width 66 height 39
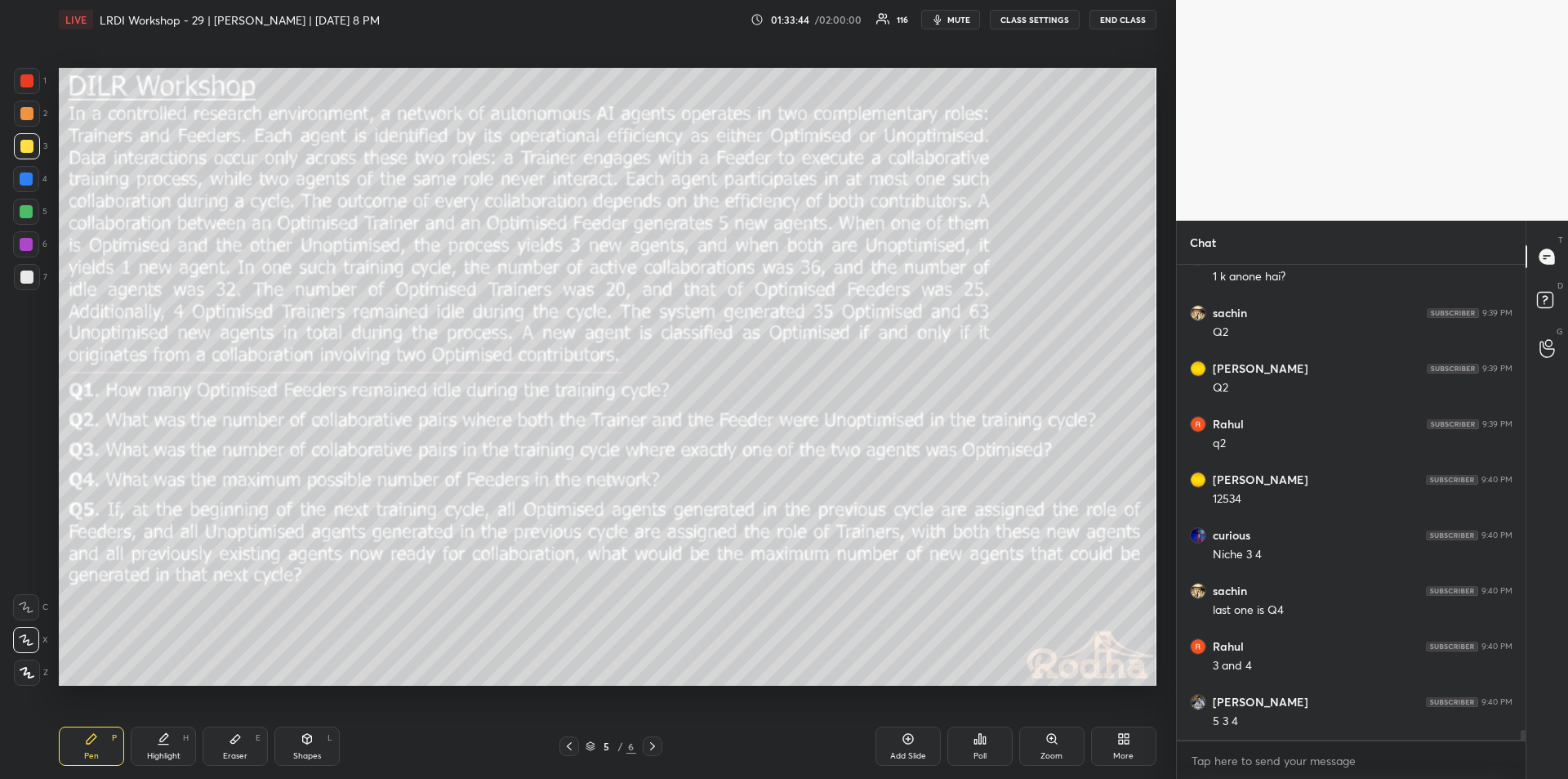
scroll to position [21963, 0]
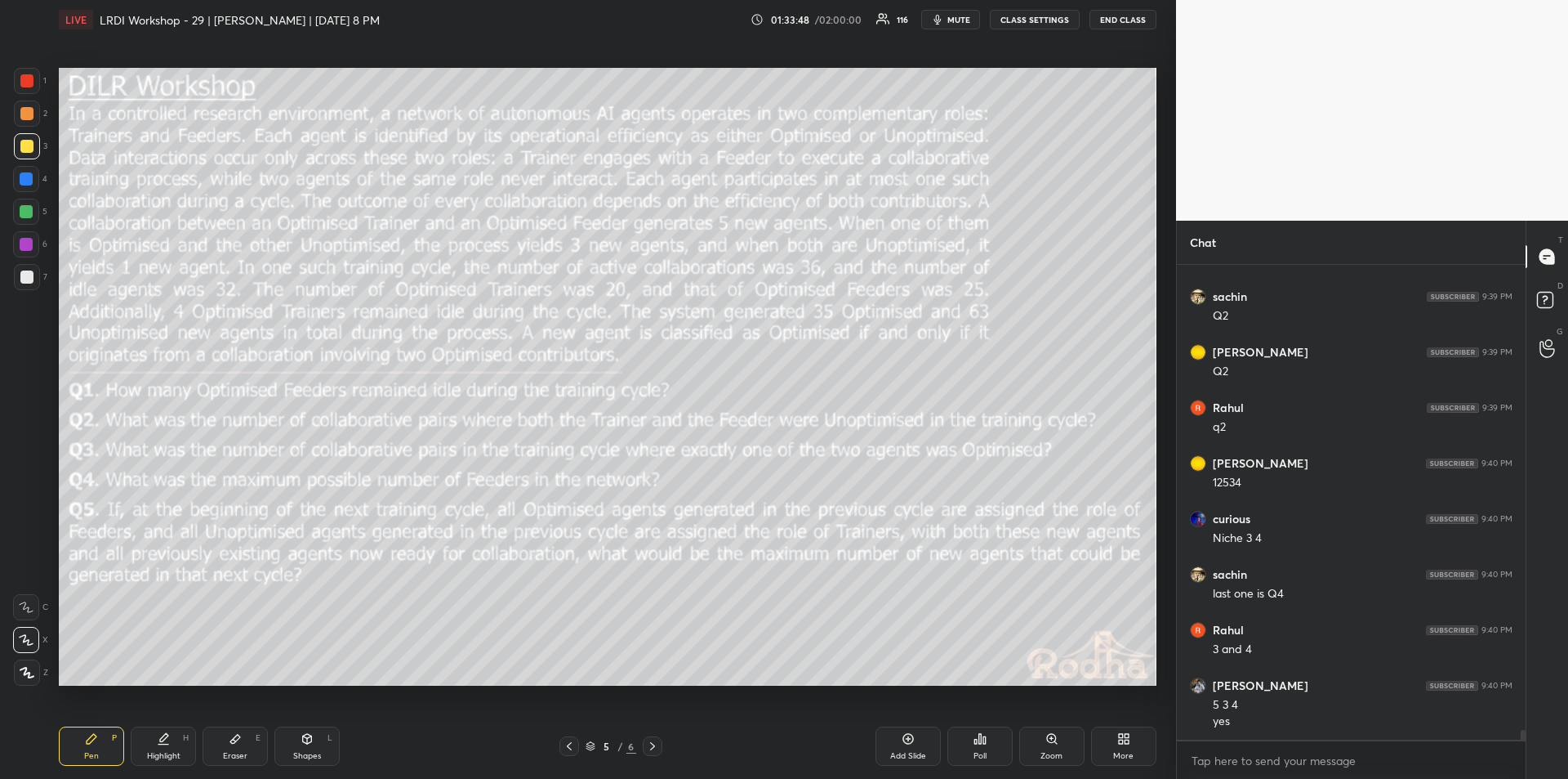
click at [157, 751] on div "Highlight" at bounding box center [164, 755] width 33 height 8
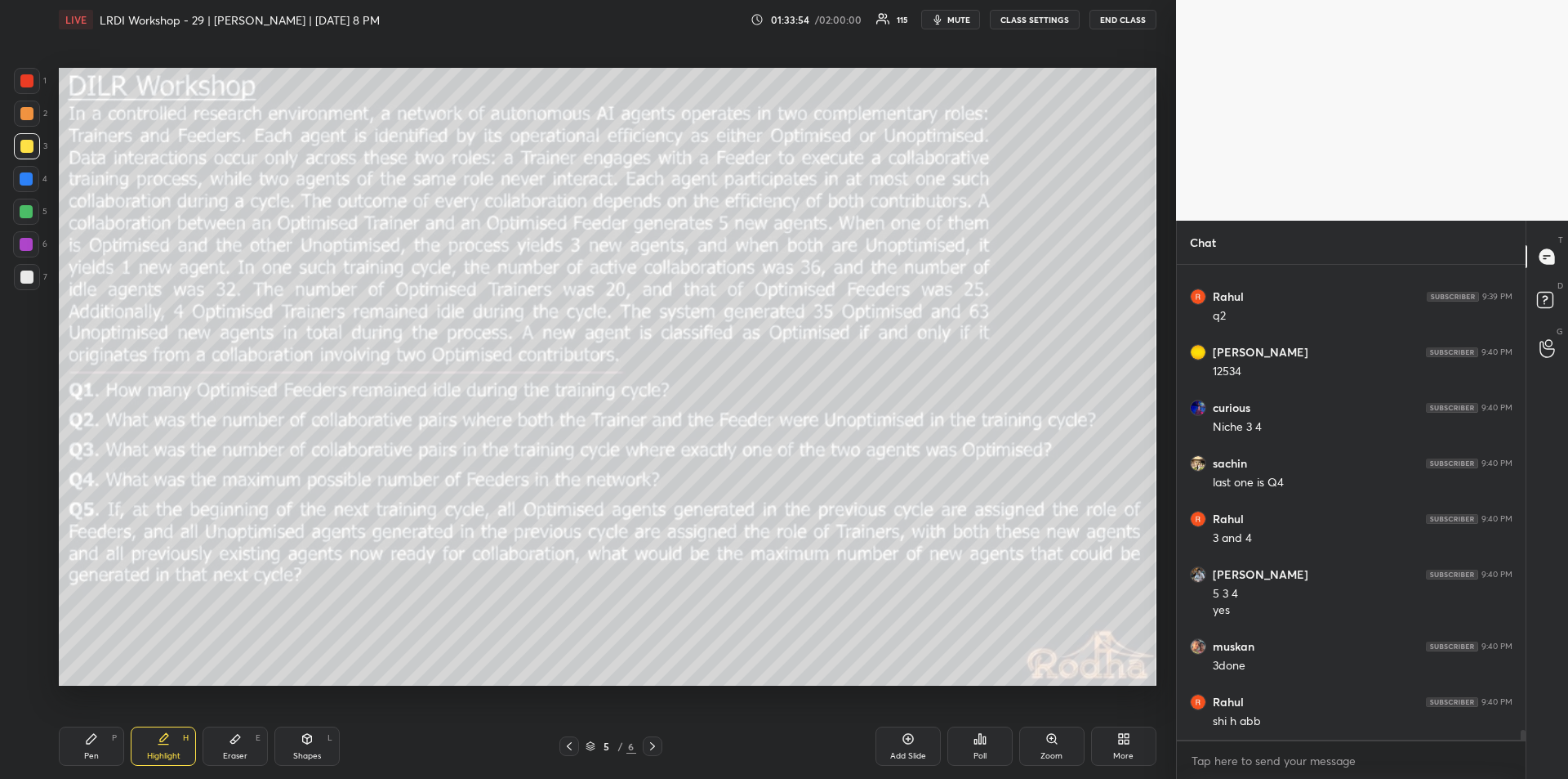
scroll to position [22129, 0]
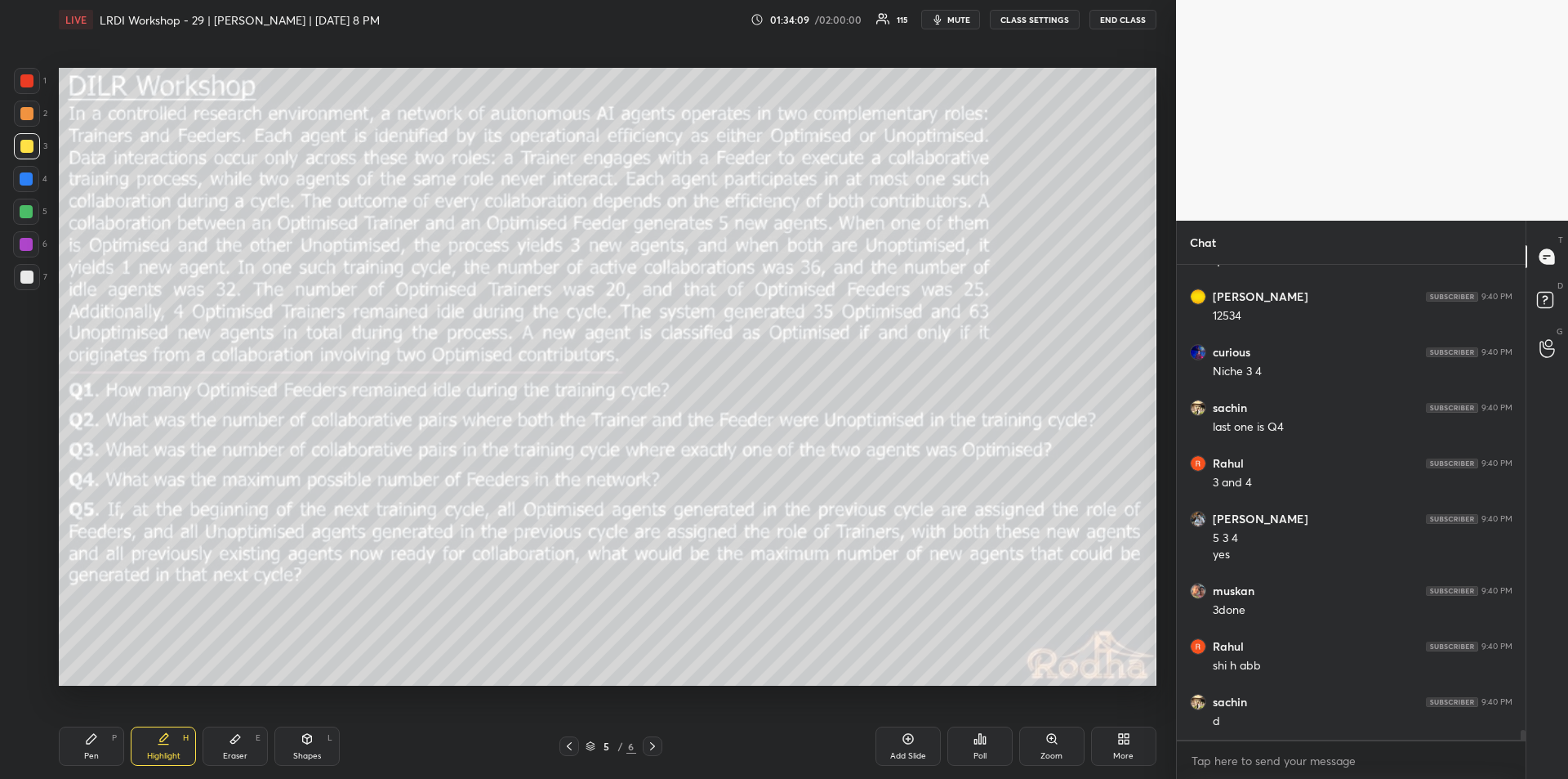
click at [243, 746] on div "Eraser E" at bounding box center [235, 746] width 66 height 39
click at [90, 747] on div "Pen P" at bounding box center [92, 746] width 66 height 39
click at [163, 749] on div "Highlight H" at bounding box center [163, 746] width 66 height 39
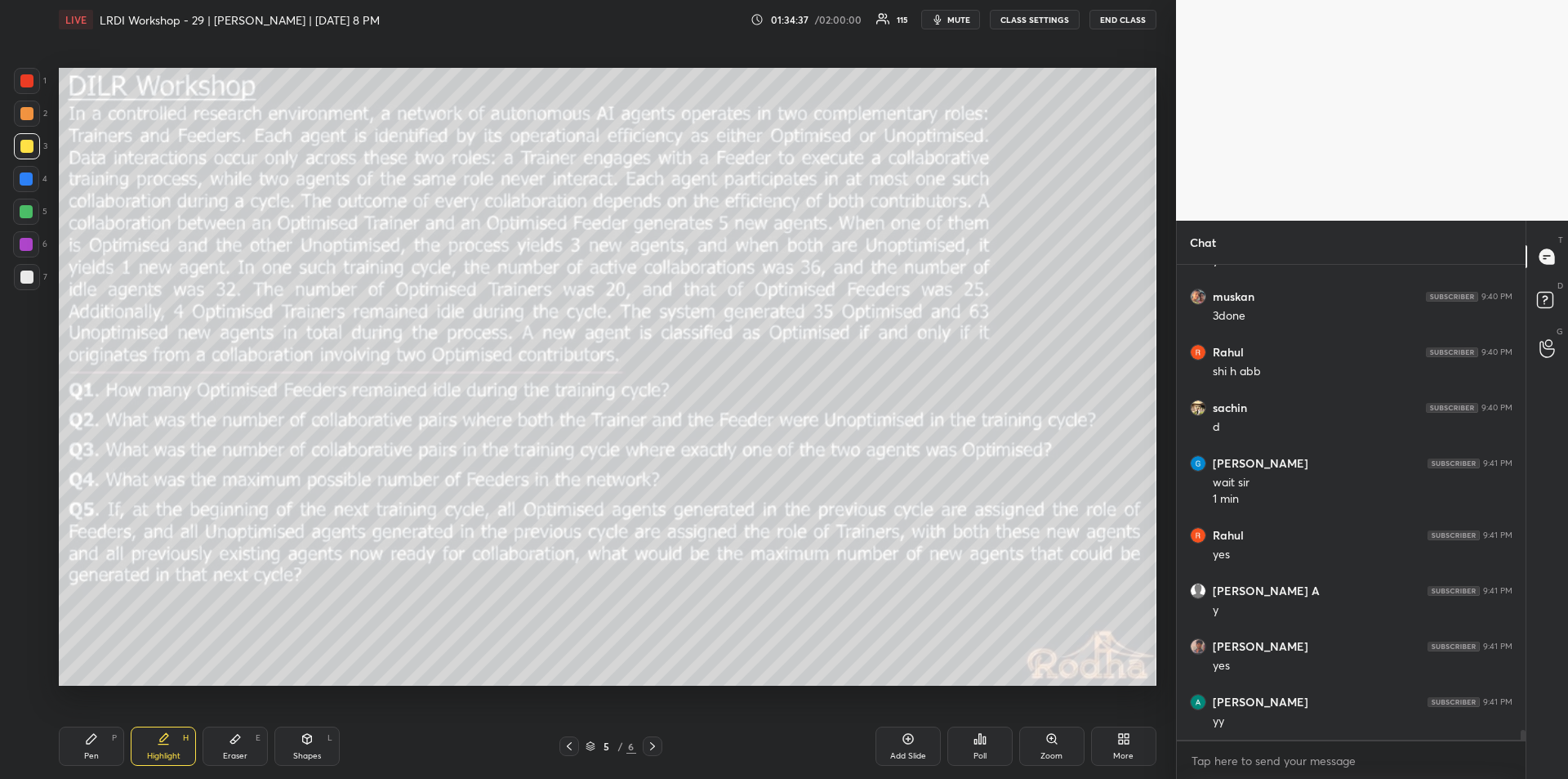
scroll to position [22479, 0]
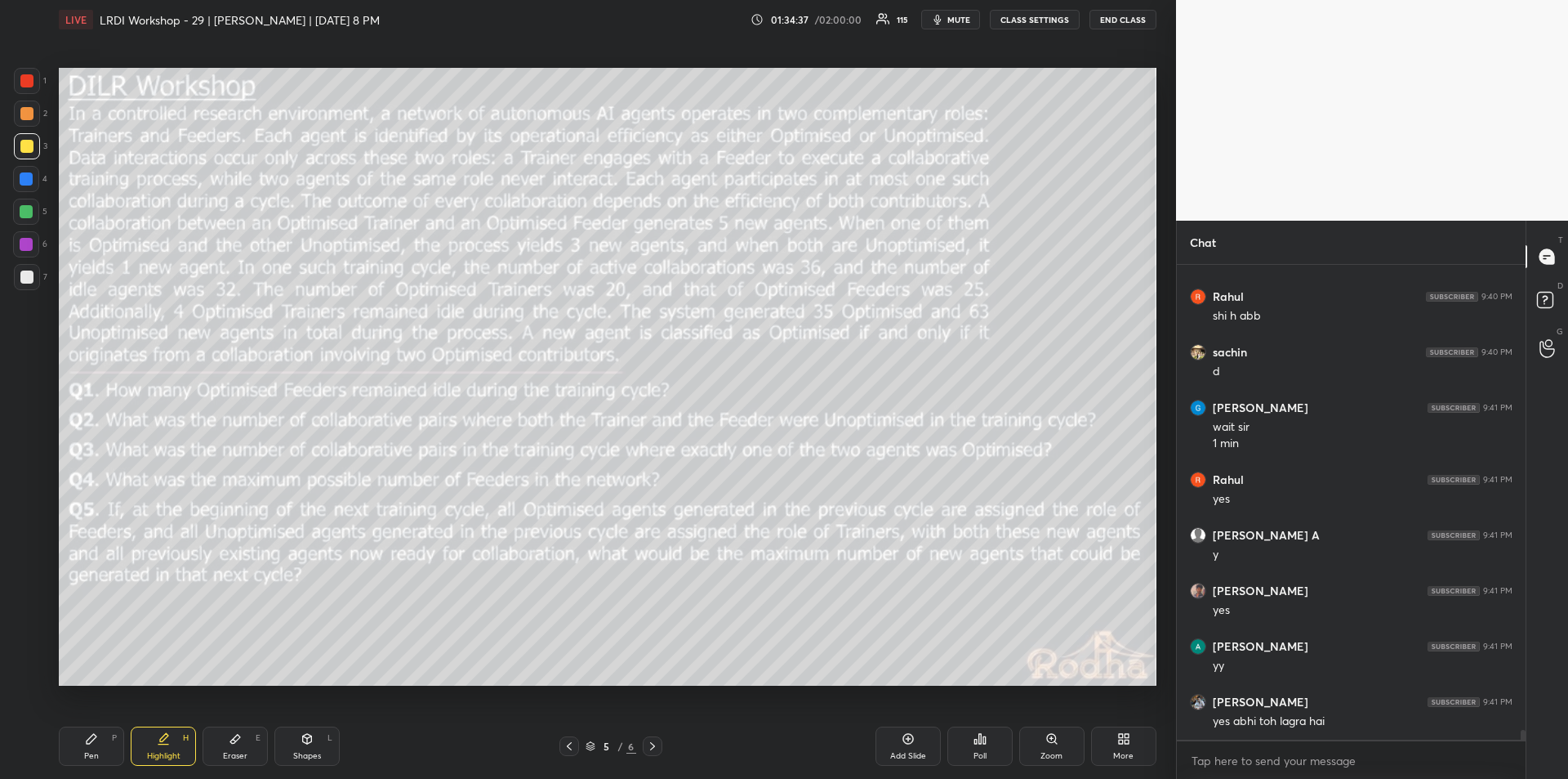
click at [984, 751] on div "Poll" at bounding box center [981, 755] width 13 height 8
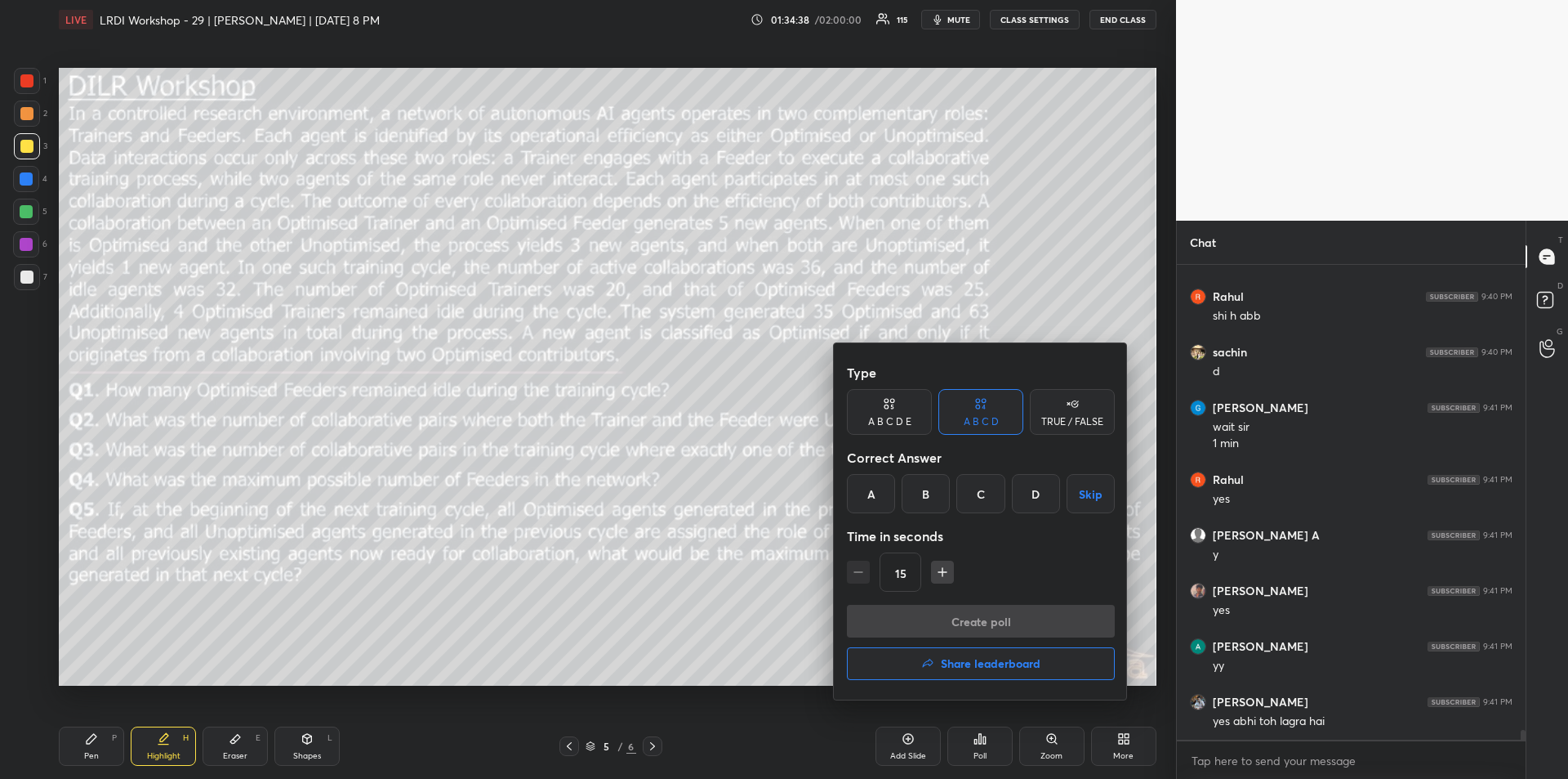
scroll to position [22535, 0]
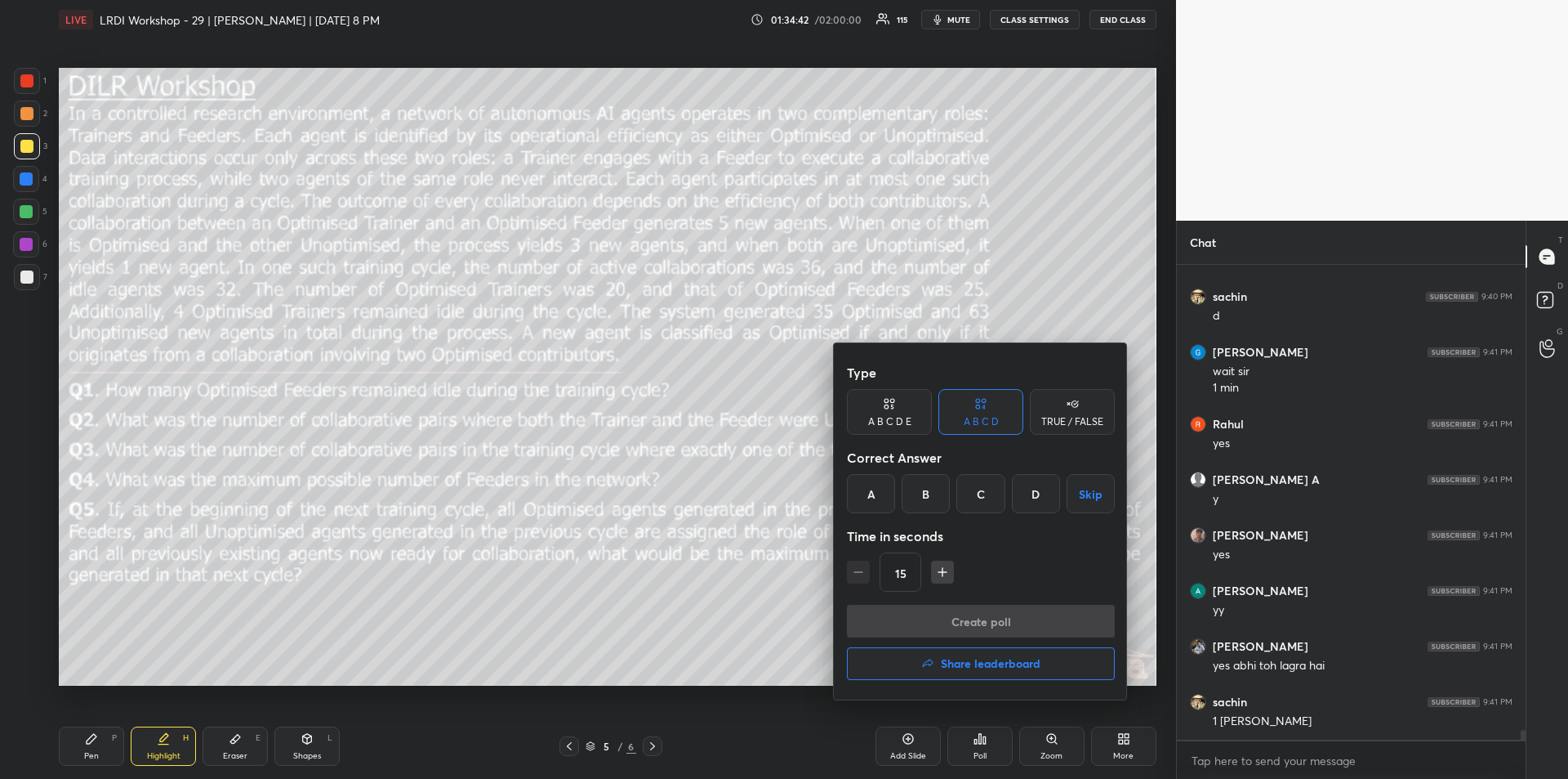
click at [982, 742] on div at bounding box center [784, 390] width 1568 height 779
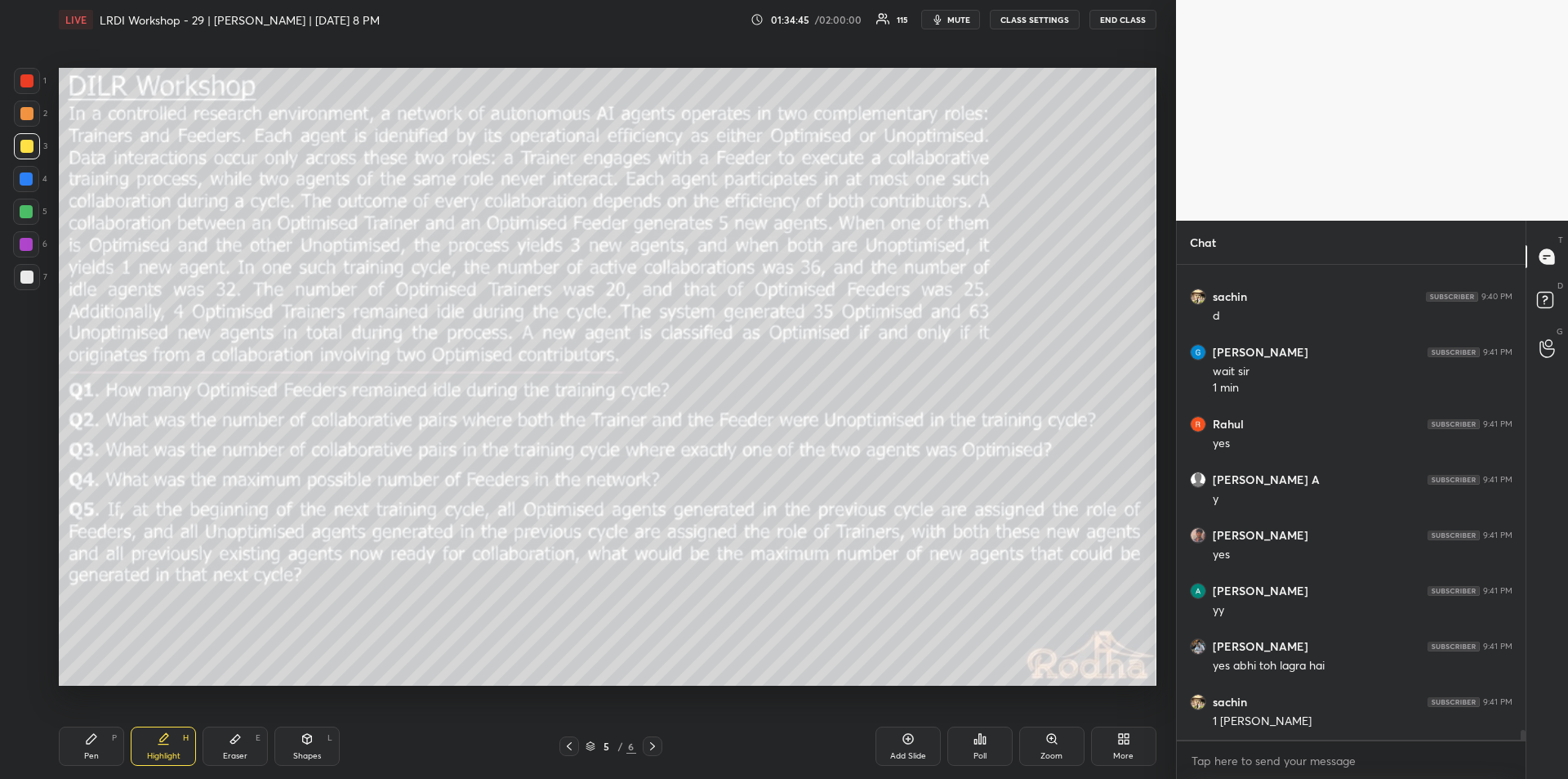
scroll to position [22594, 0]
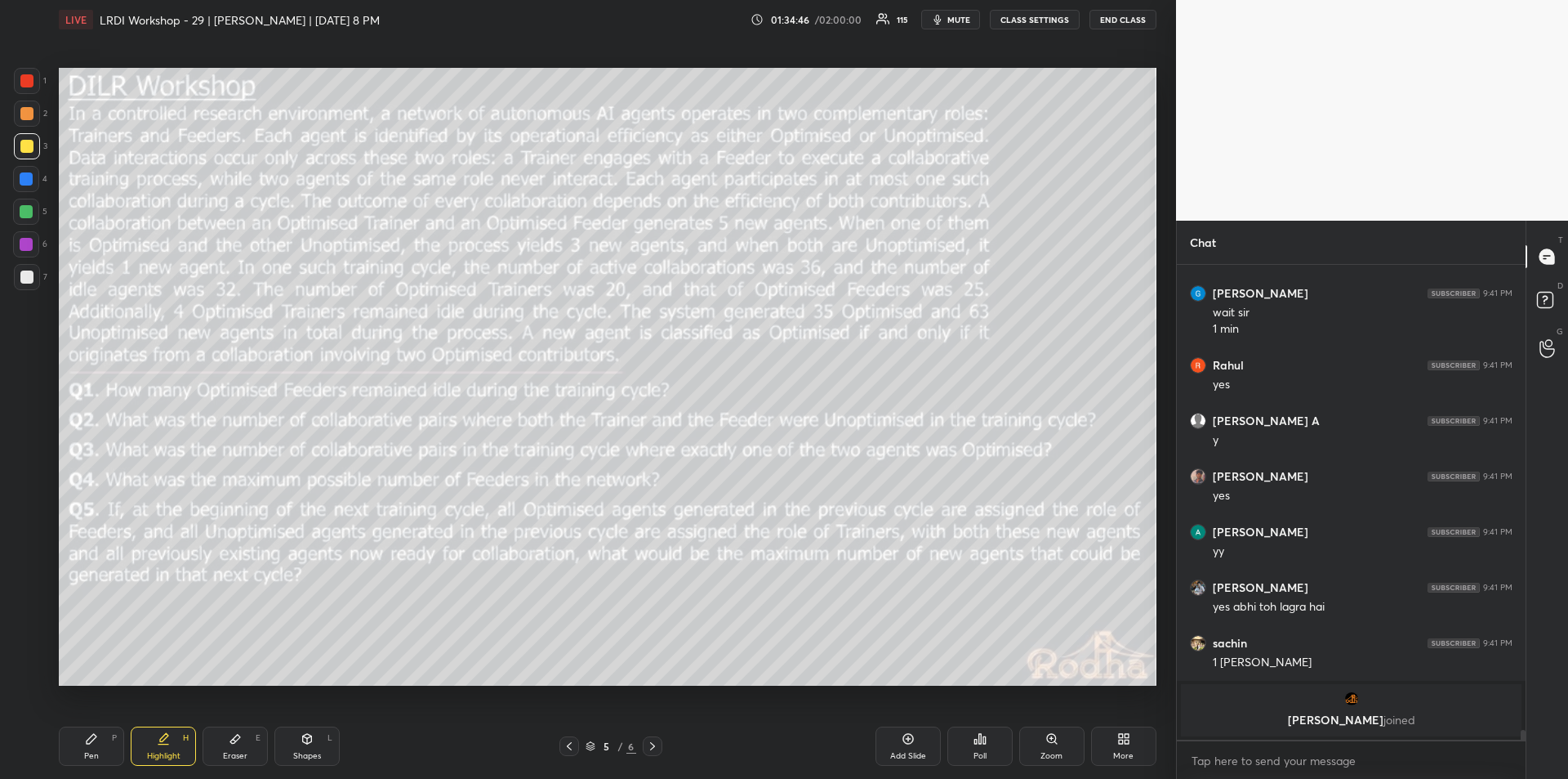
click at [981, 744] on icon at bounding box center [981, 738] width 3 height 10
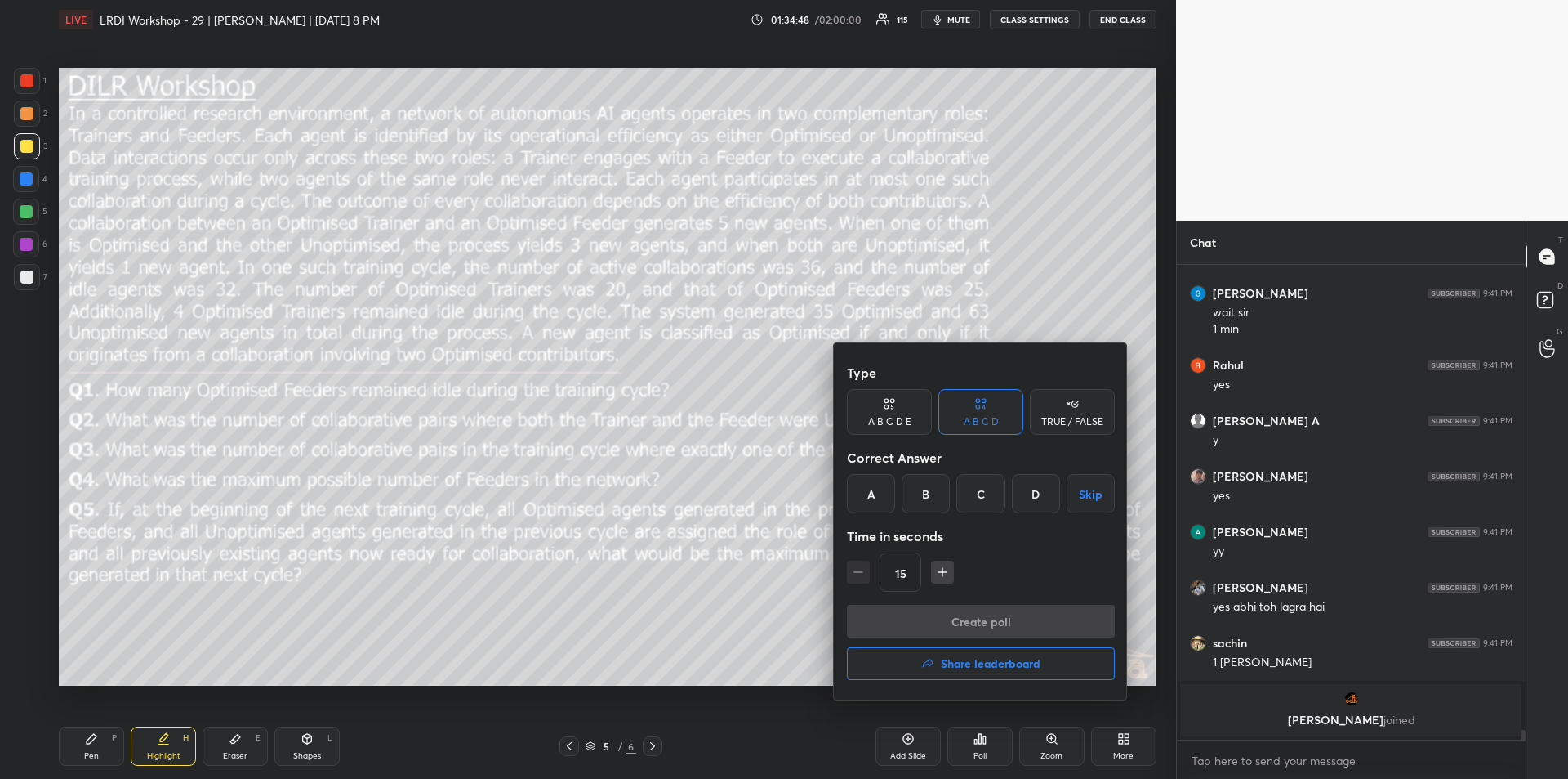
click at [981, 744] on div at bounding box center [784, 390] width 1568 height 779
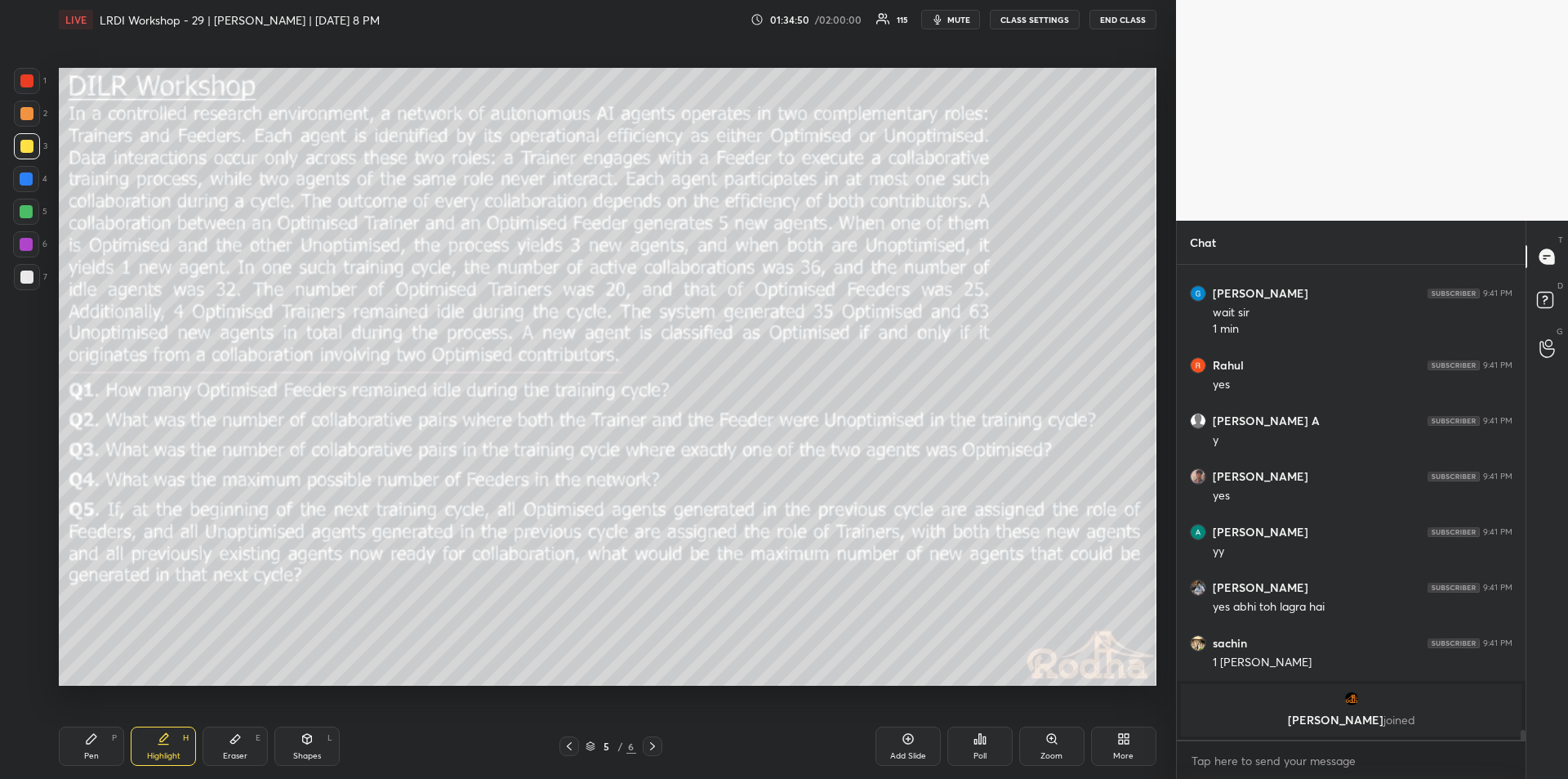
click at [980, 744] on icon at bounding box center [981, 738] width 3 height 10
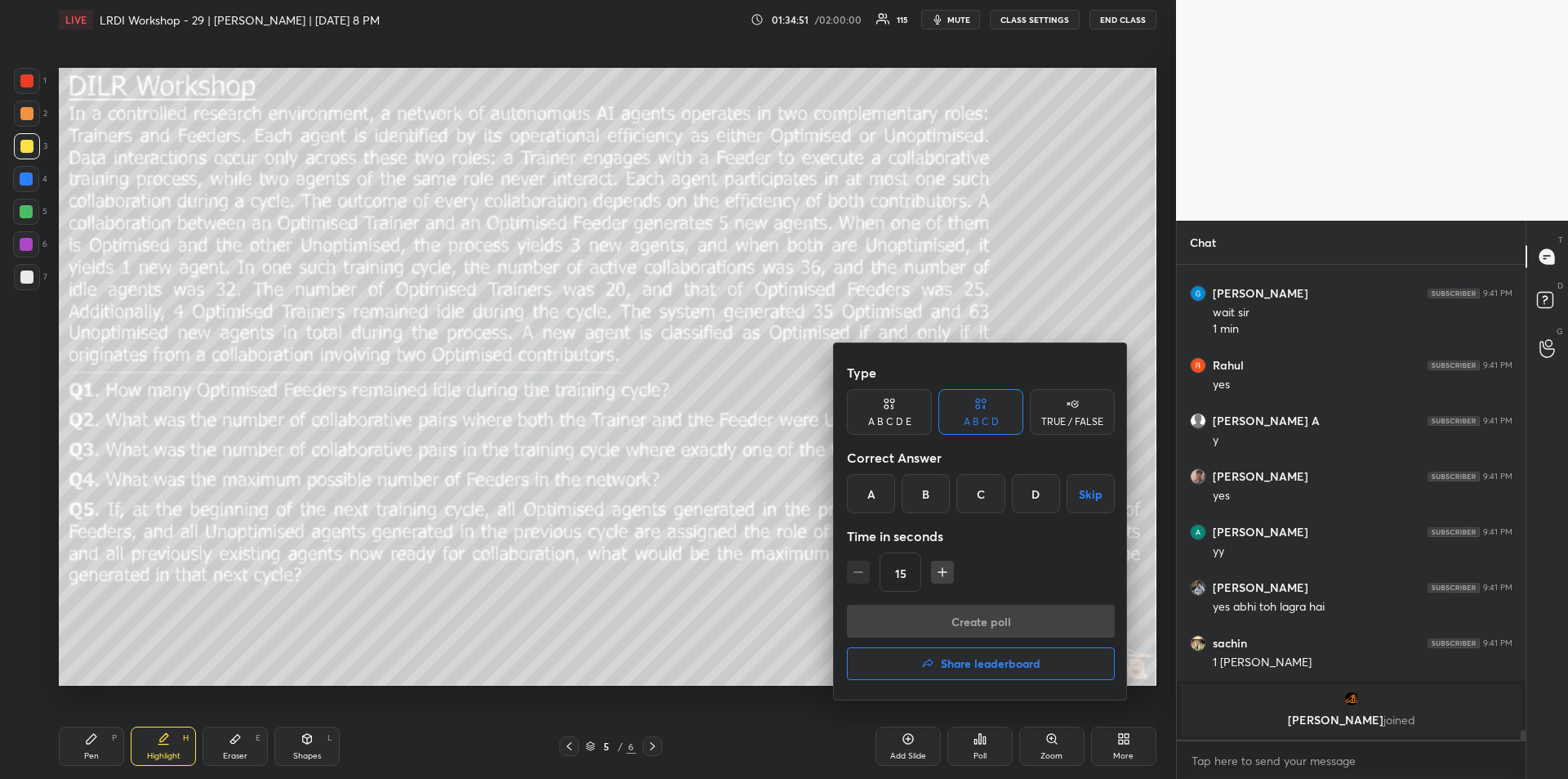
click at [979, 744] on div at bounding box center [784, 390] width 1568 height 779
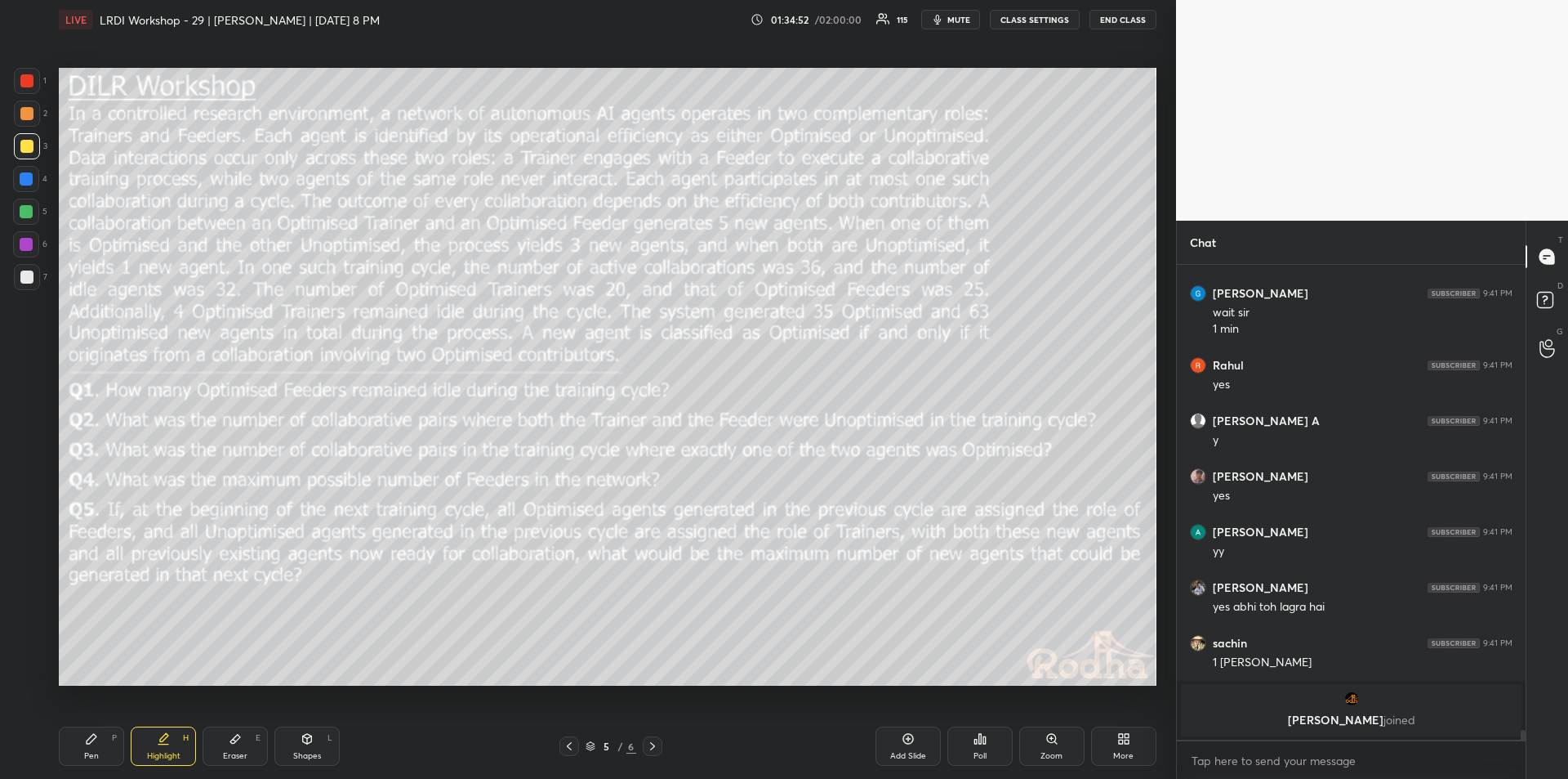
click at [980, 744] on icon at bounding box center [981, 738] width 3 height 10
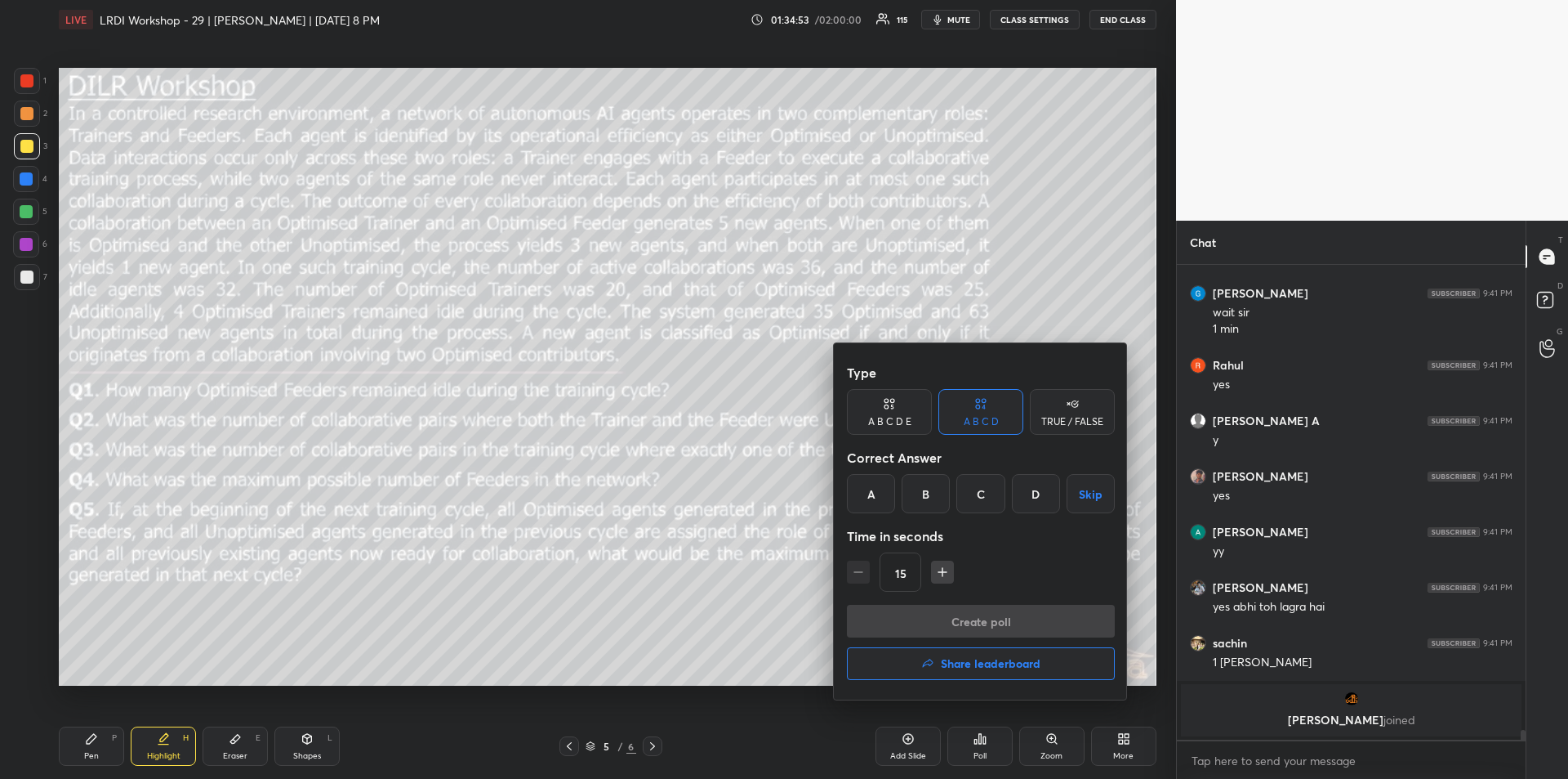
click at [925, 484] on div "B" at bounding box center [926, 493] width 48 height 39
click at [968, 623] on button "Create poll" at bounding box center [982, 620] width 268 height 32
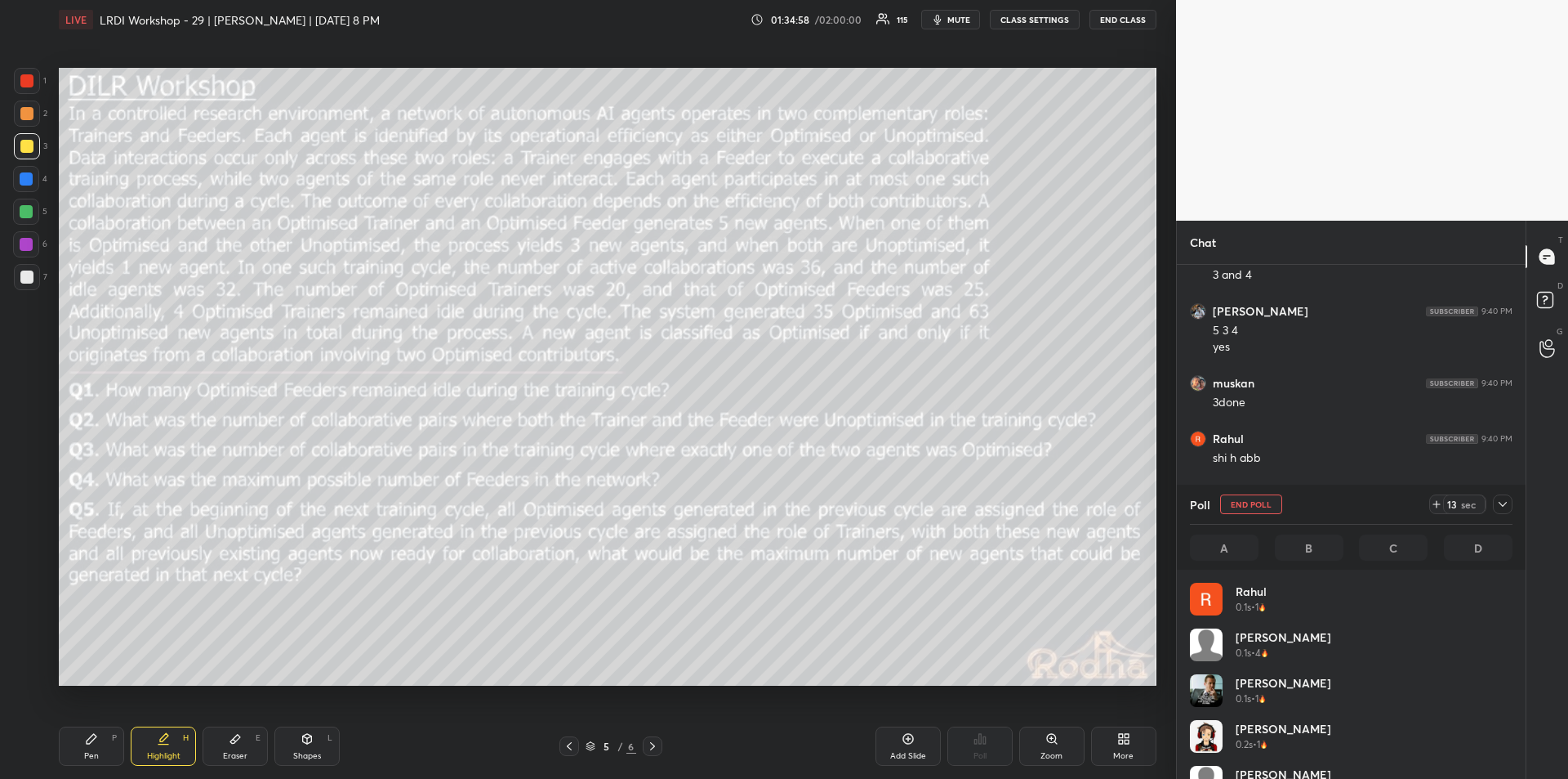
scroll to position [192, 318]
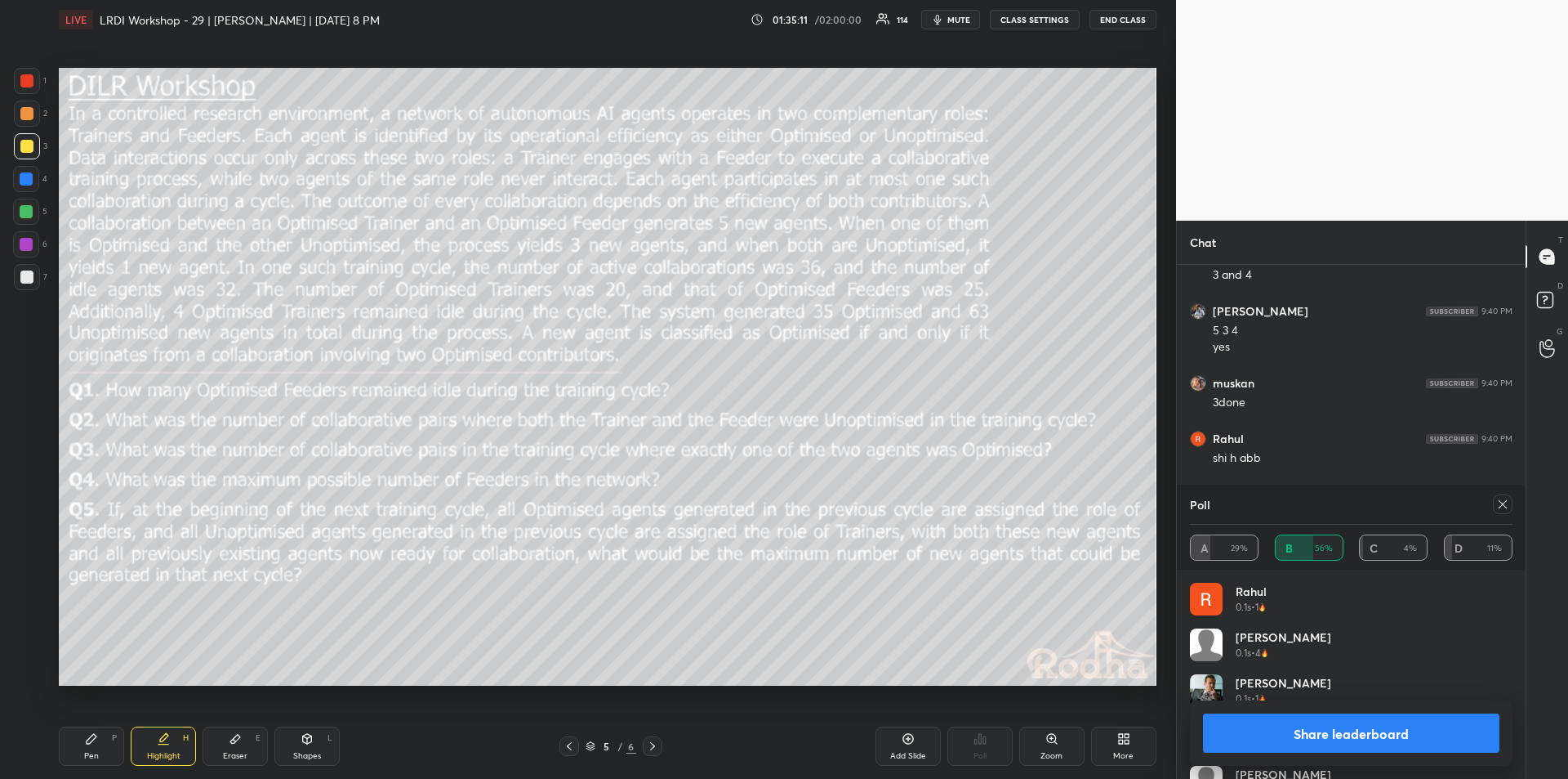
click at [1391, 737] on button "Share leaderboard" at bounding box center [1352, 733] width 297 height 39
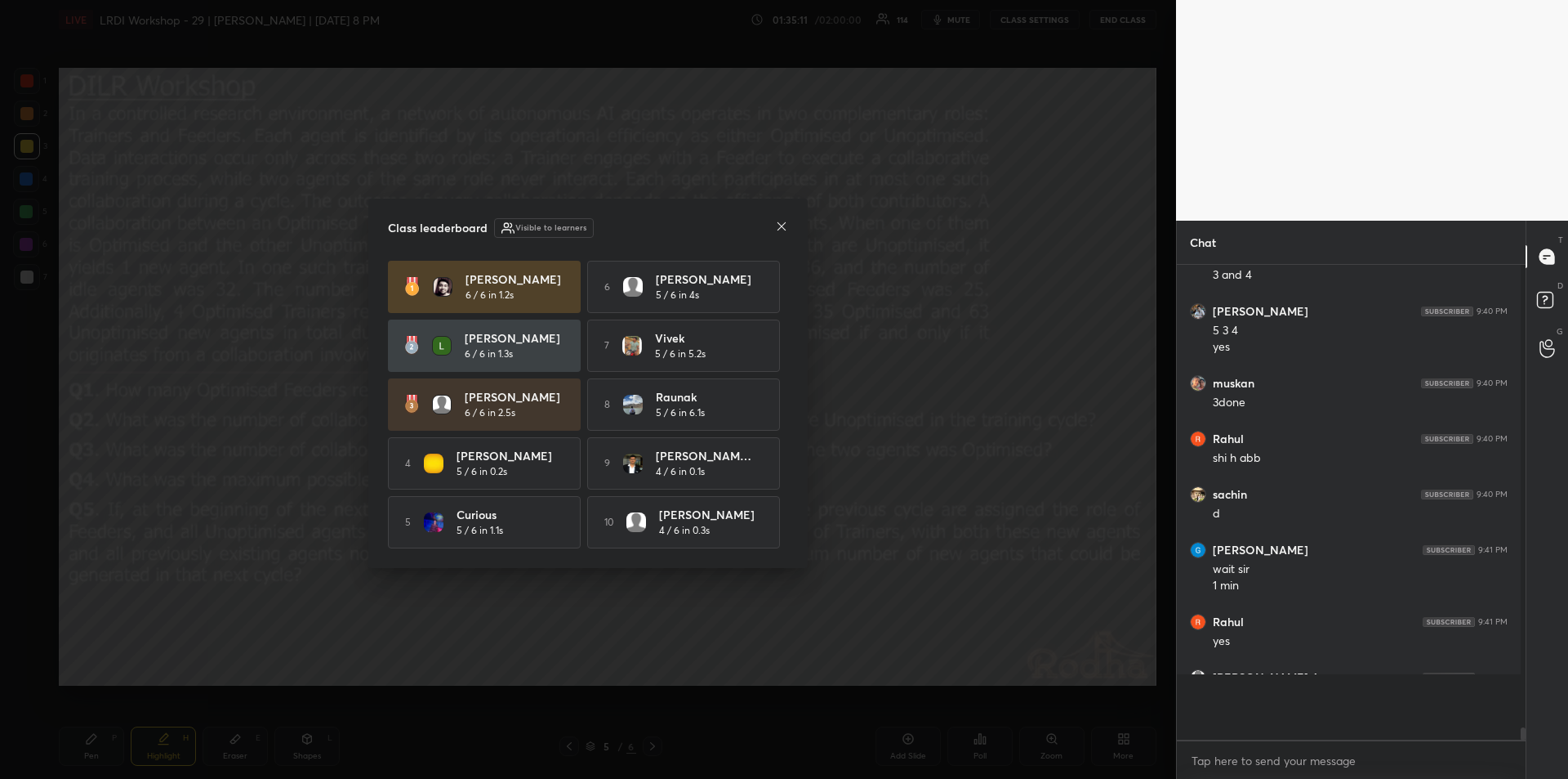
scroll to position [510, 344]
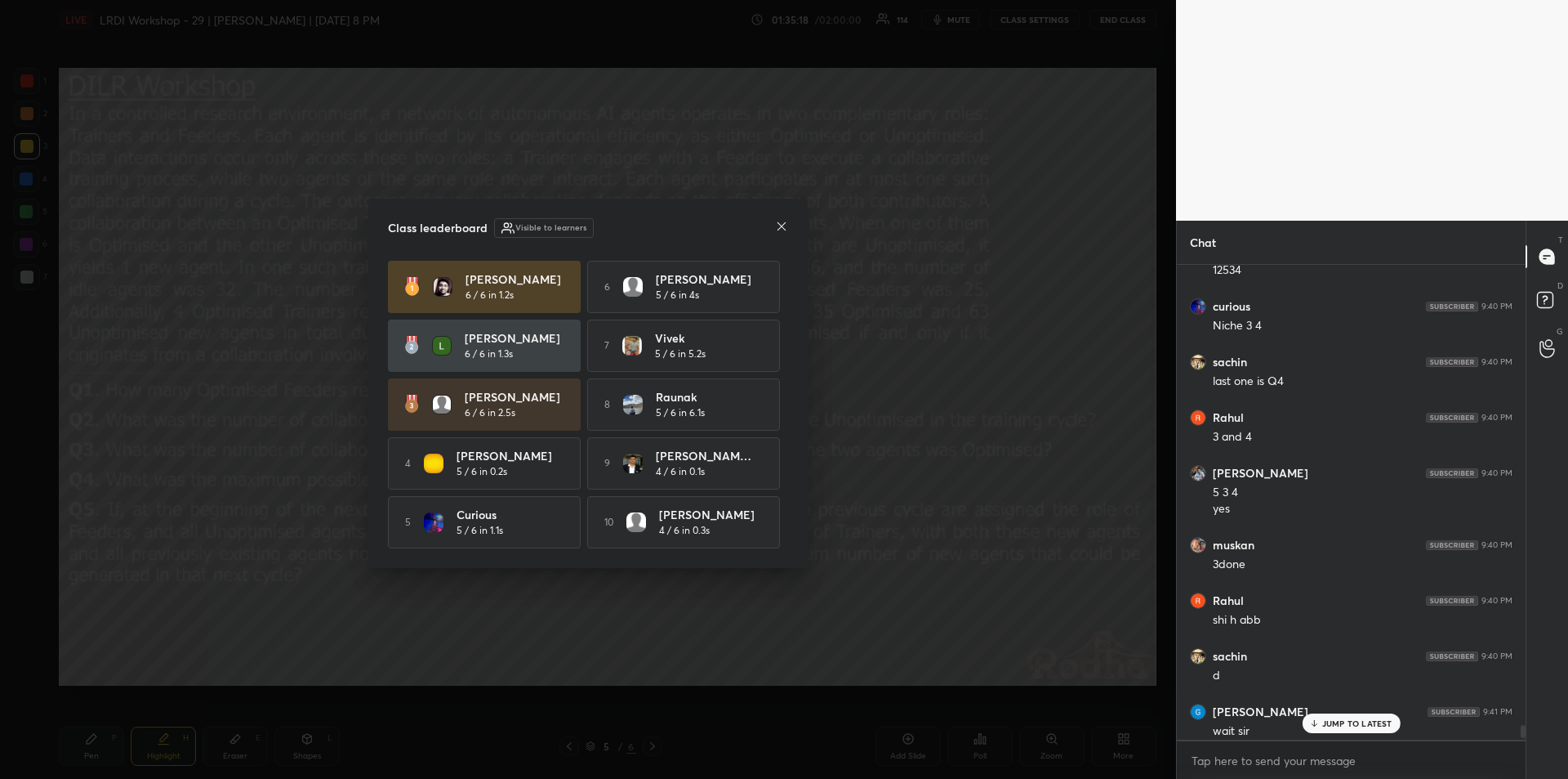
click at [778, 222] on icon at bounding box center [782, 227] width 13 height 13
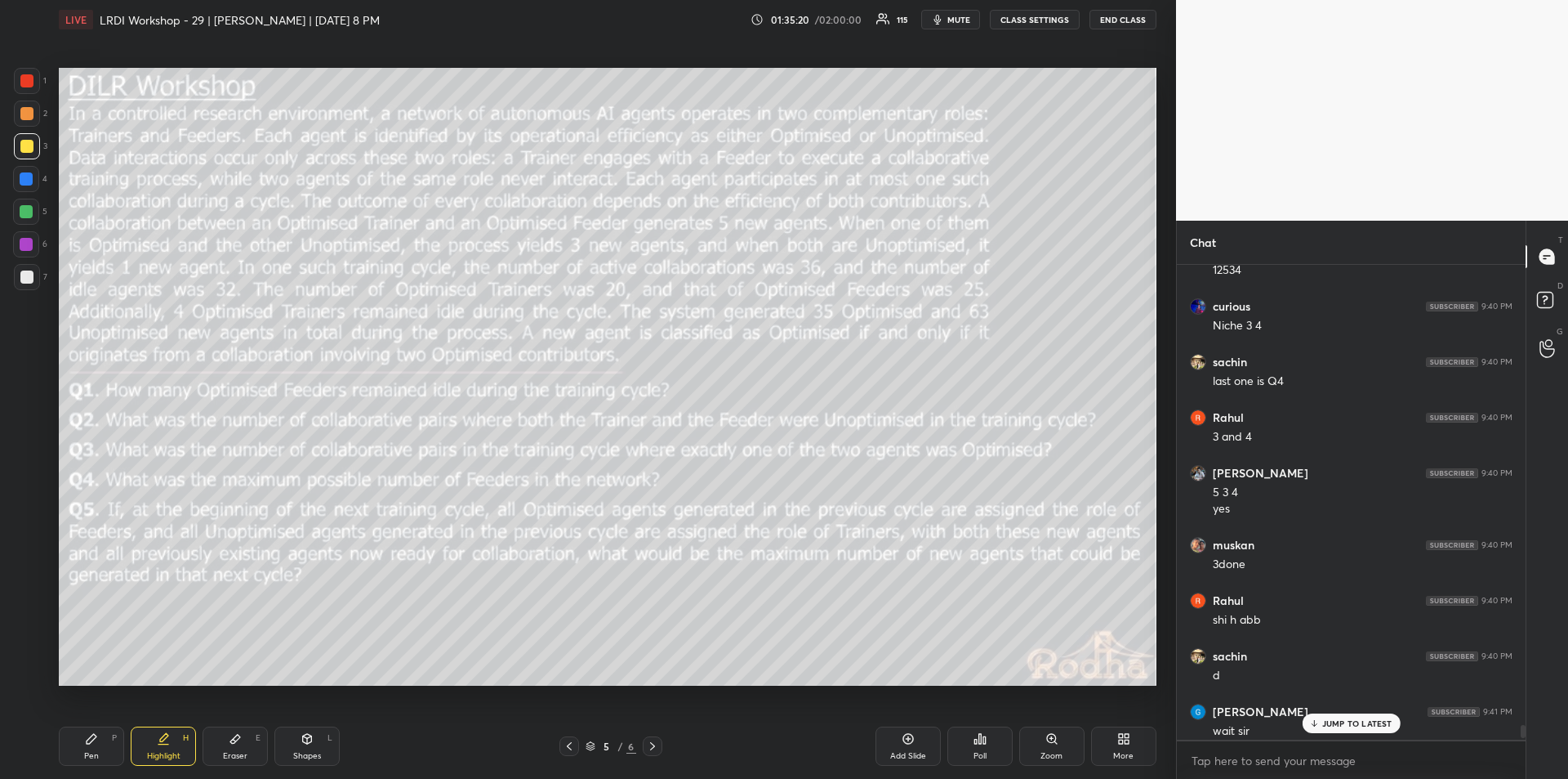
click at [982, 744] on icon at bounding box center [981, 738] width 13 height 13
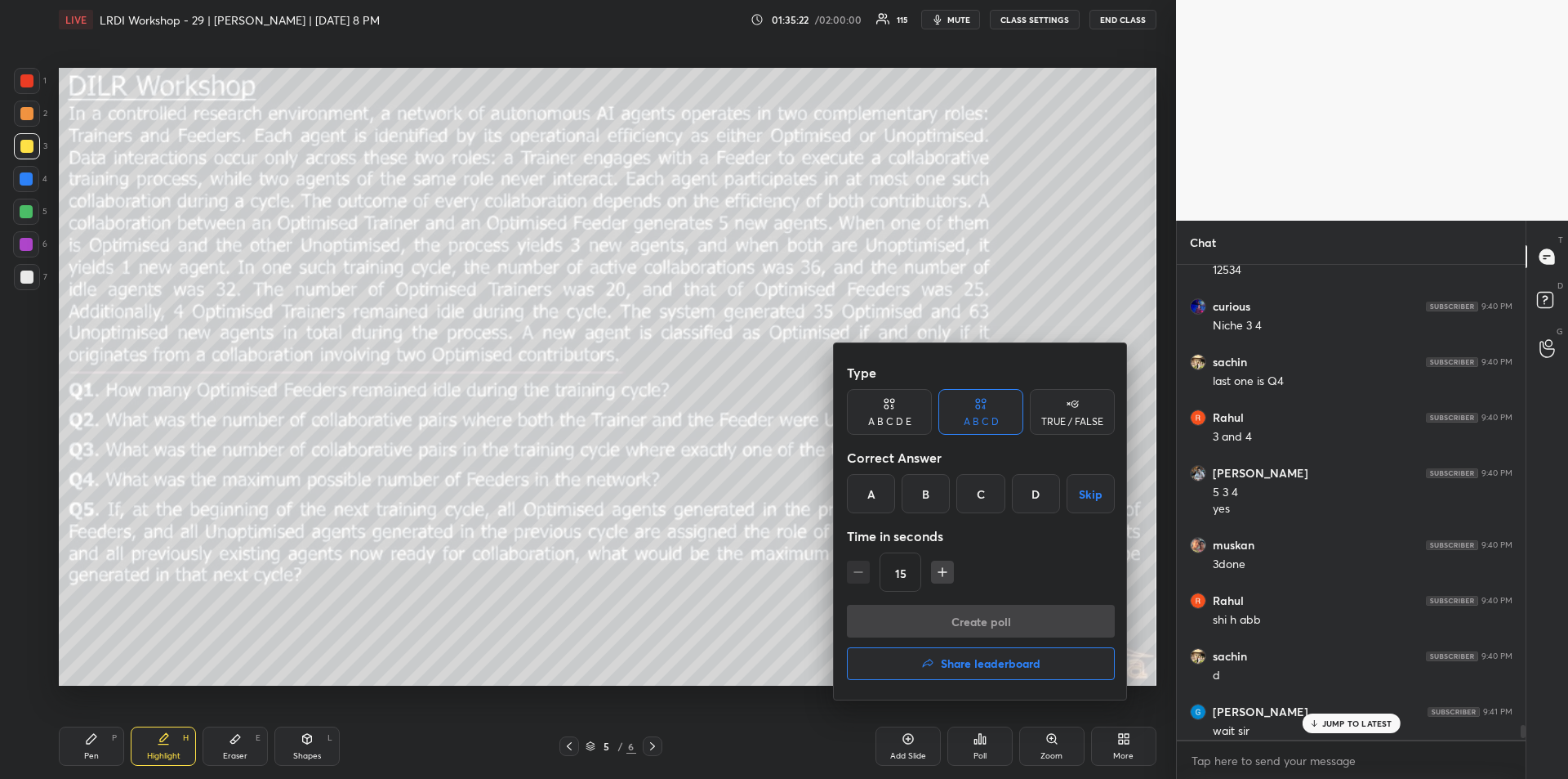
click at [981, 745] on div at bounding box center [784, 390] width 1568 height 779
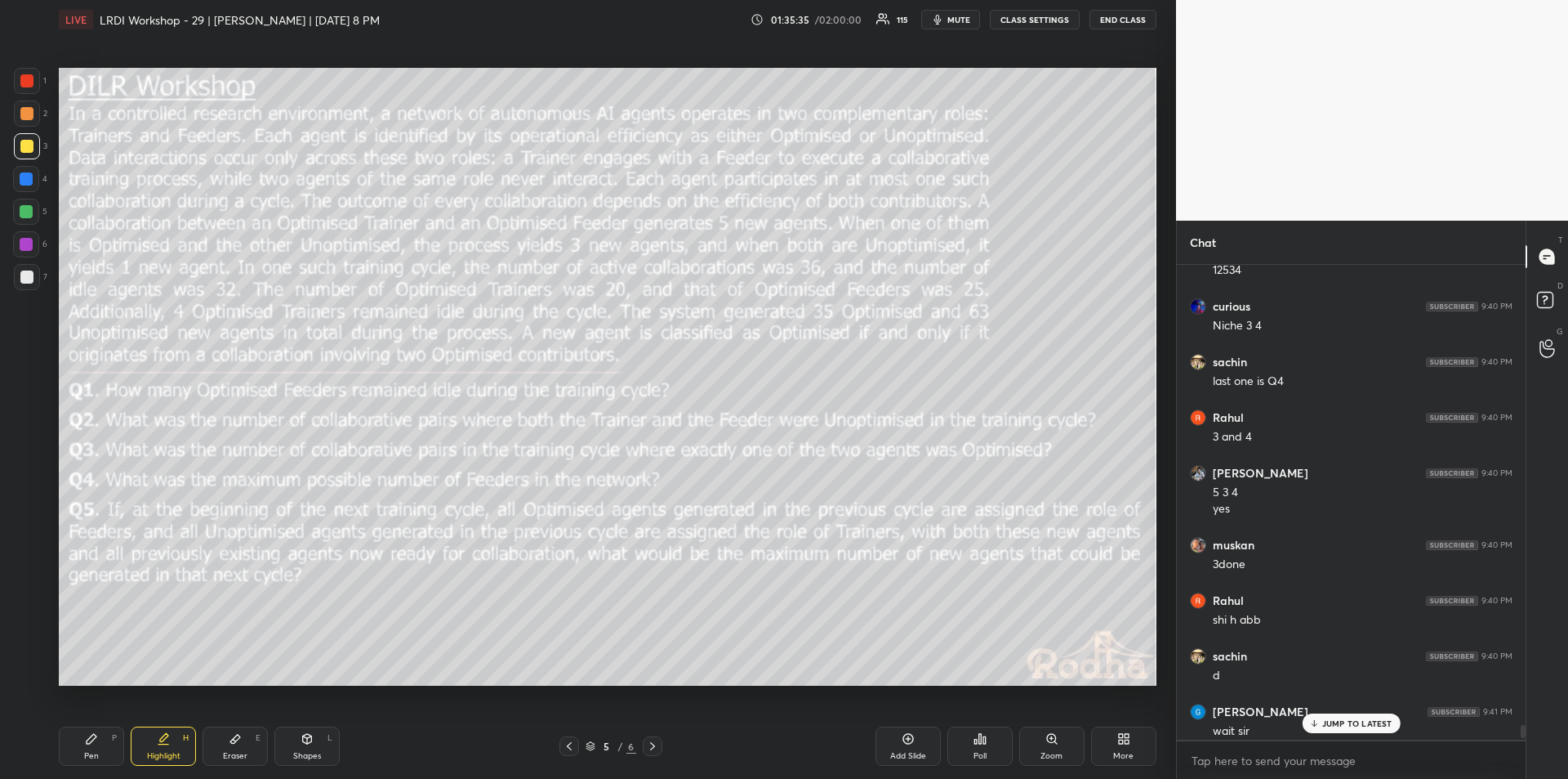
click at [983, 748] on div "Poll" at bounding box center [980, 746] width 66 height 39
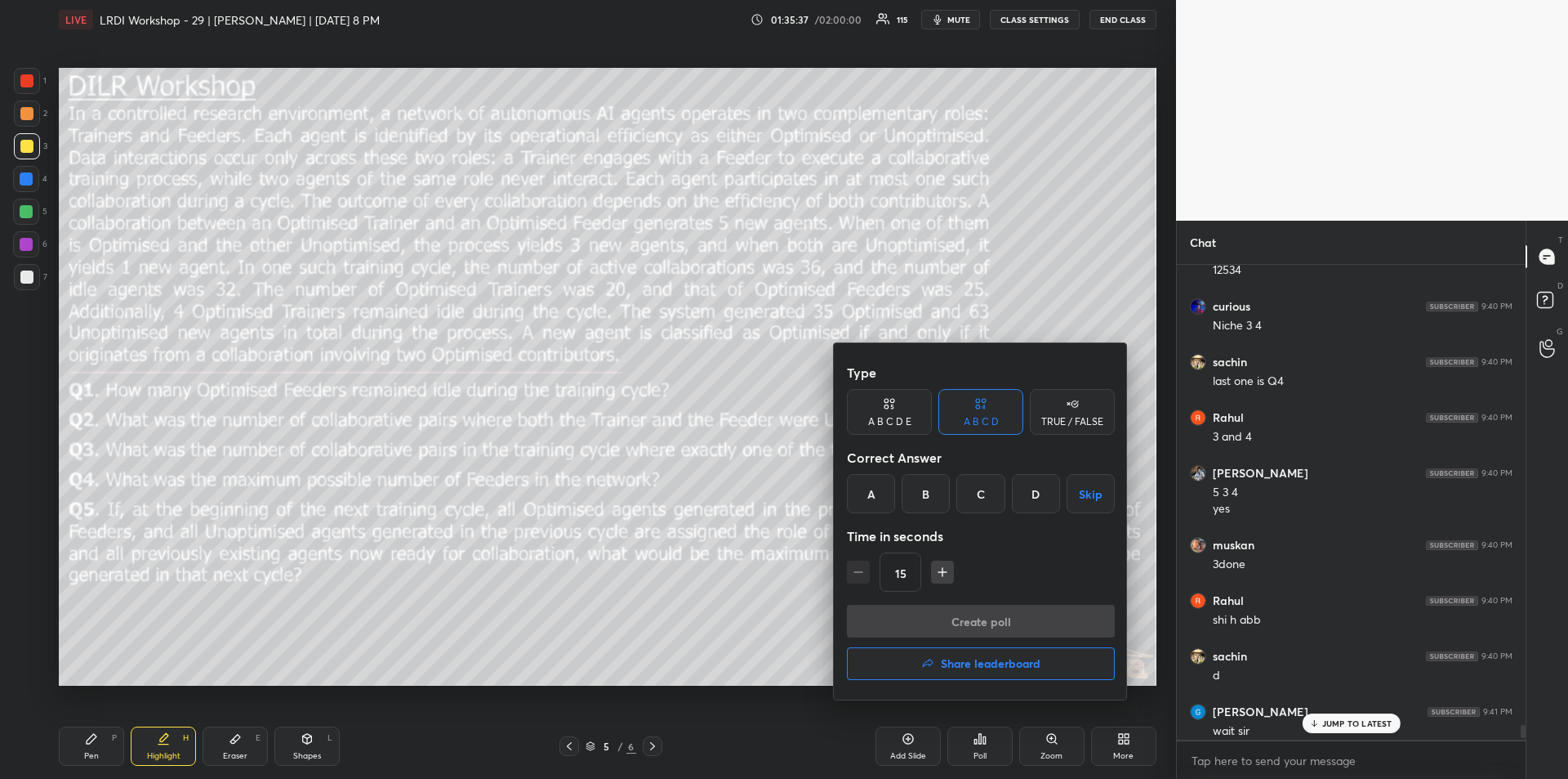
drag, startPoint x: 979, startPoint y: 504, endPoint x: 975, endPoint y: 515, distance: 11.7
click at [981, 503] on div "C" at bounding box center [981, 493] width 48 height 39
click at [969, 624] on button "Create poll" at bounding box center [982, 620] width 268 height 32
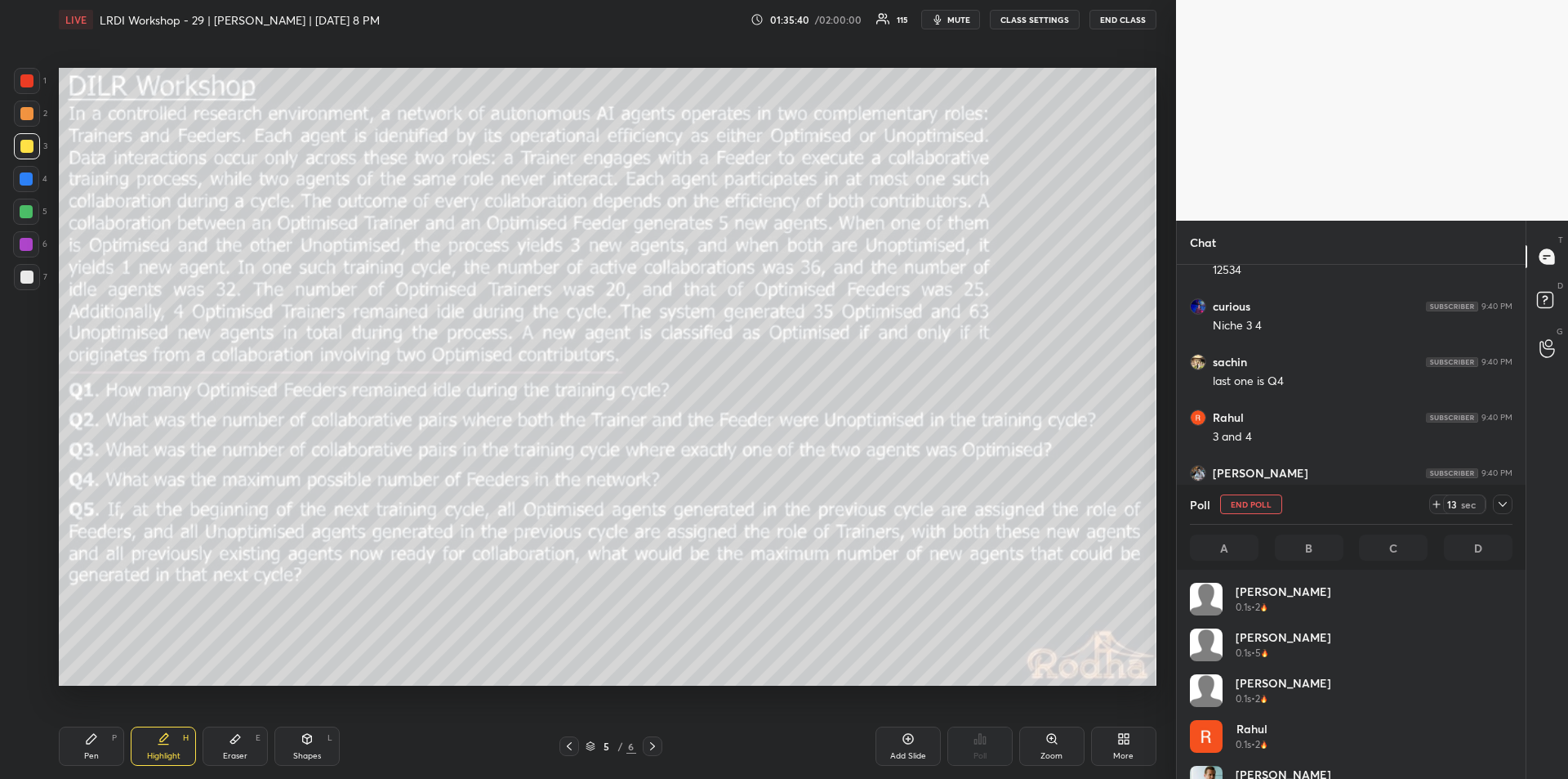
scroll to position [6, 6]
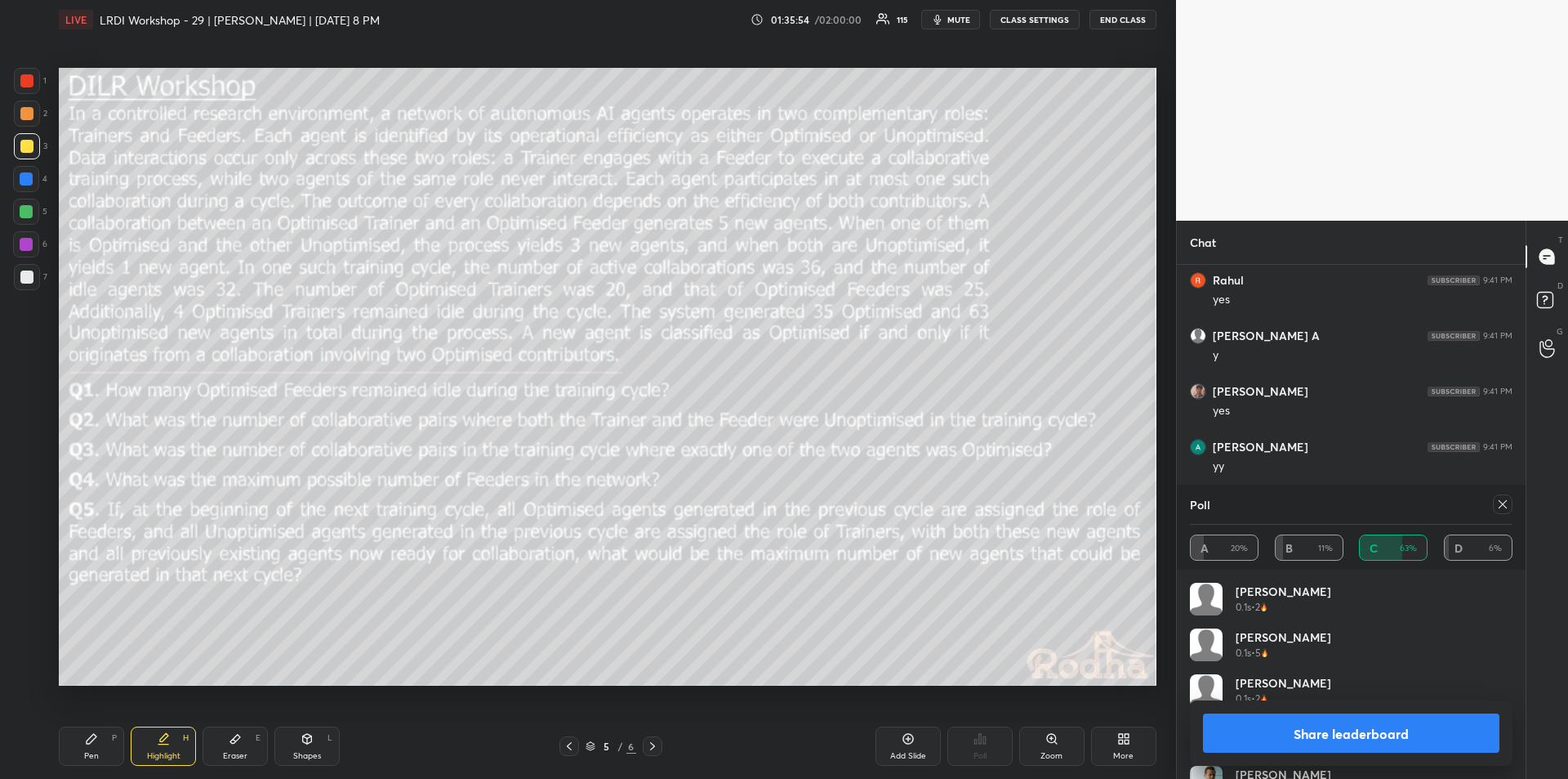
click at [1418, 736] on button "Share leaderboard" at bounding box center [1352, 733] width 297 height 39
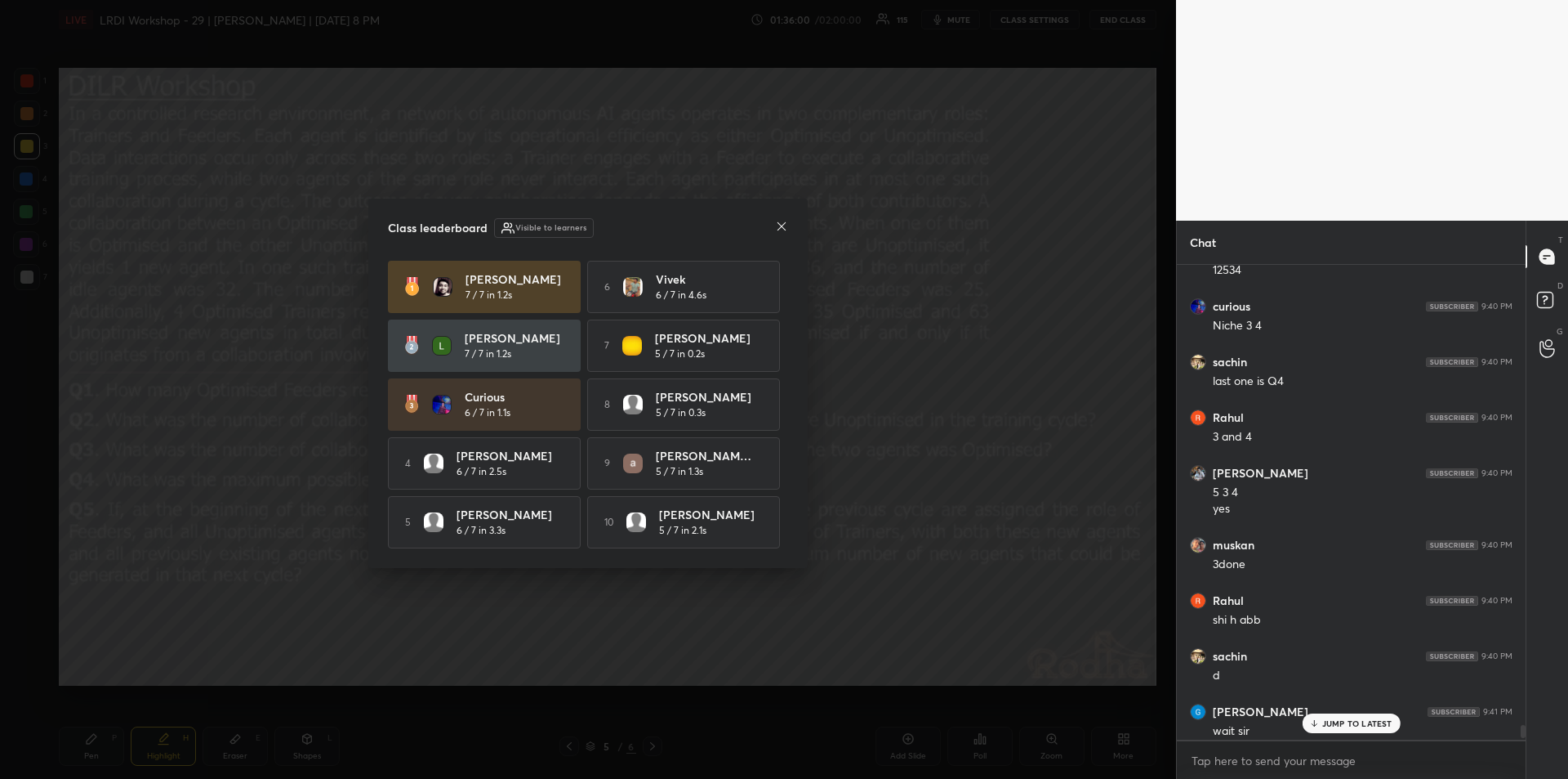
click at [781, 224] on icon at bounding box center [782, 227] width 13 height 13
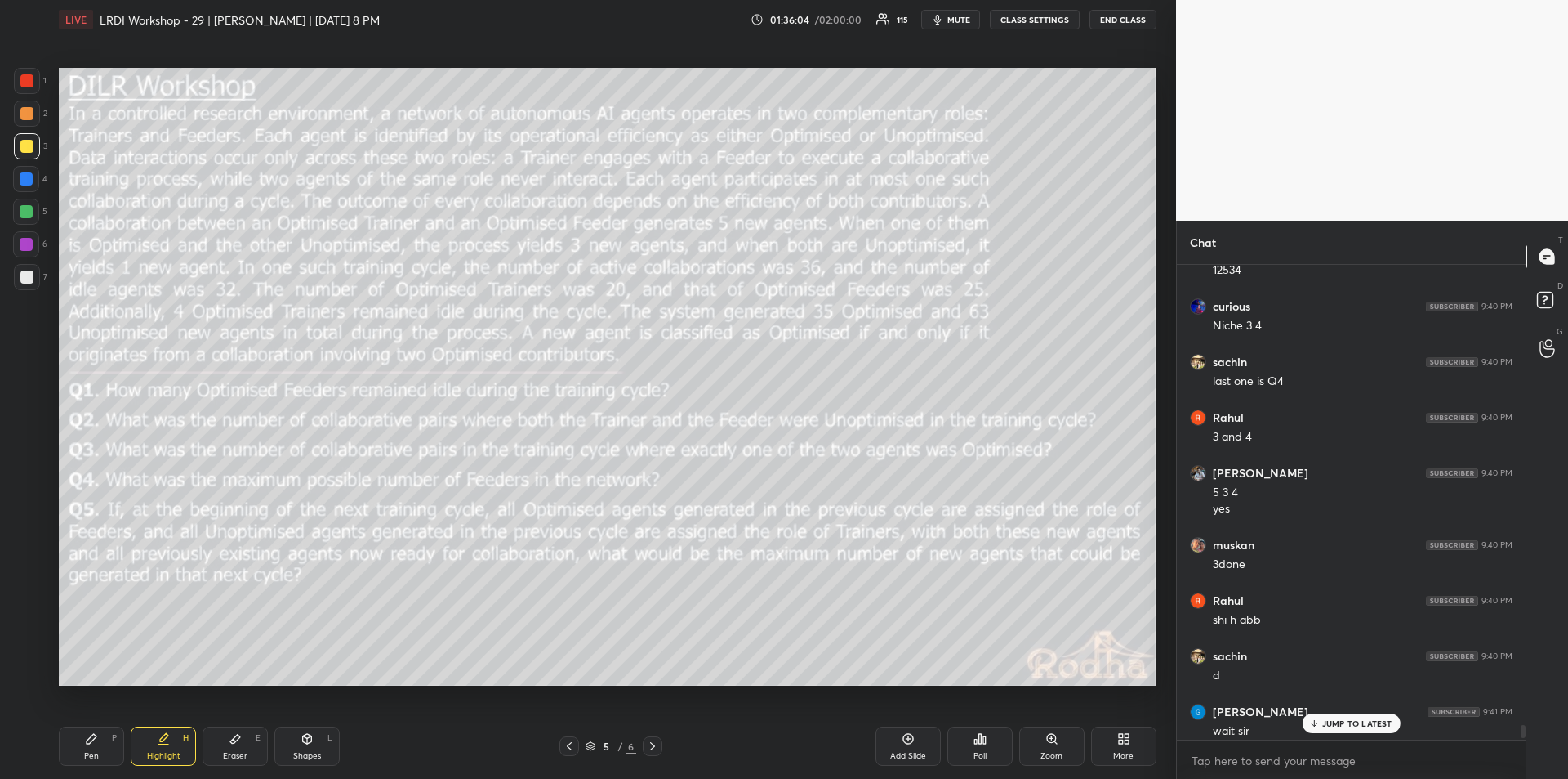
click at [974, 744] on icon at bounding box center [981, 738] width 13 height 13
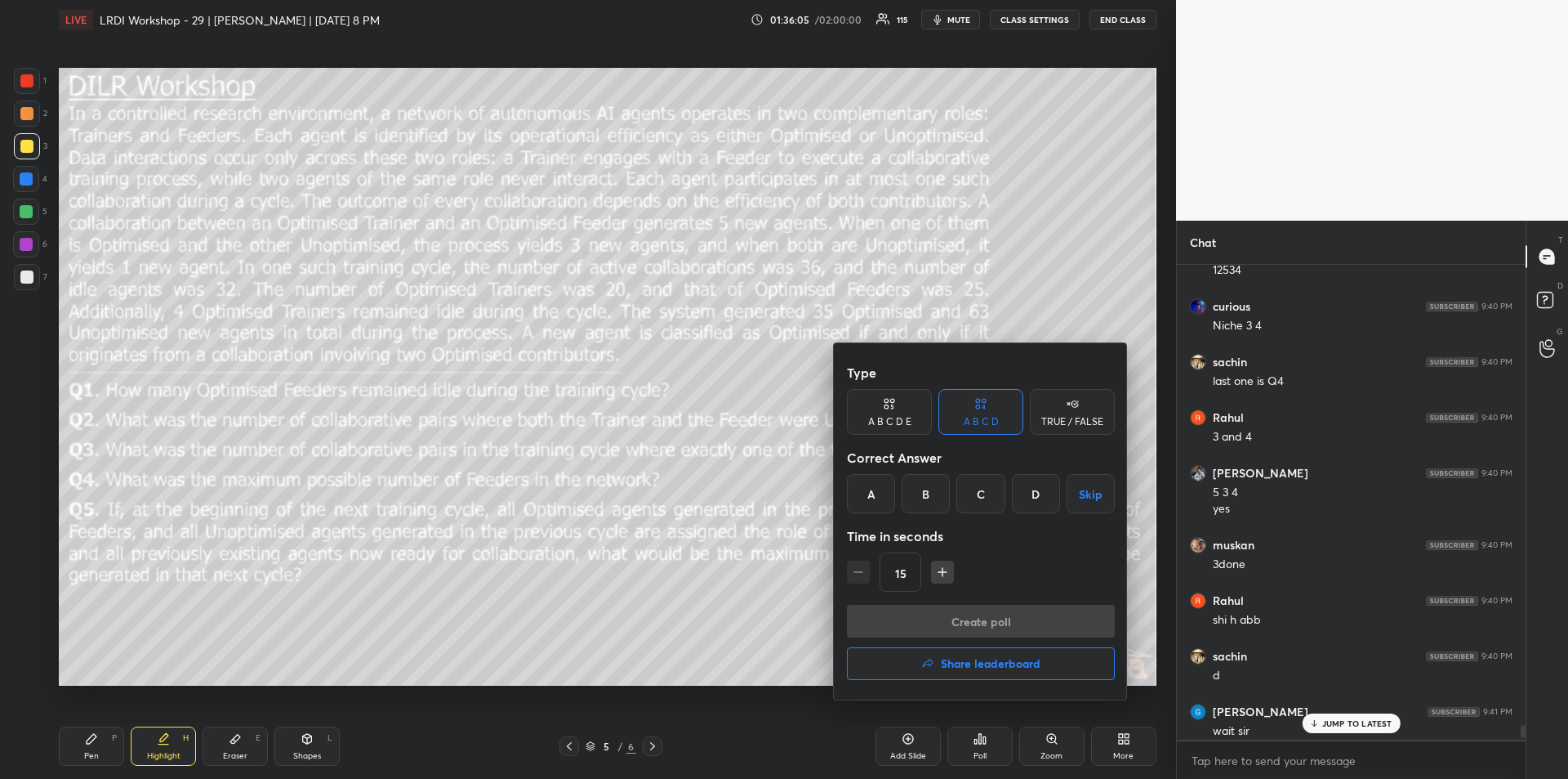
click at [975, 744] on div at bounding box center [784, 390] width 1568 height 779
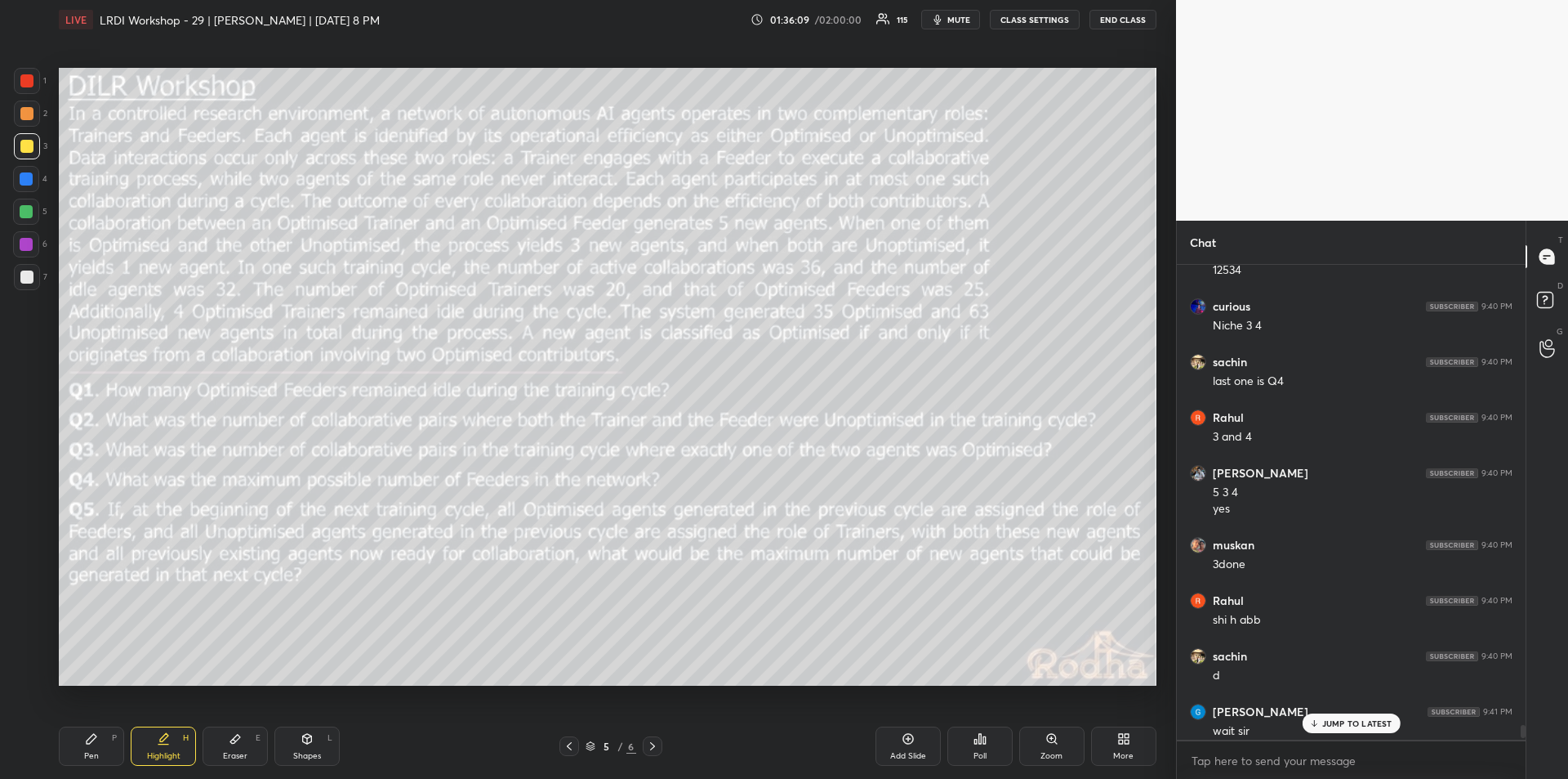
click at [976, 747] on div "Poll" at bounding box center [980, 746] width 66 height 39
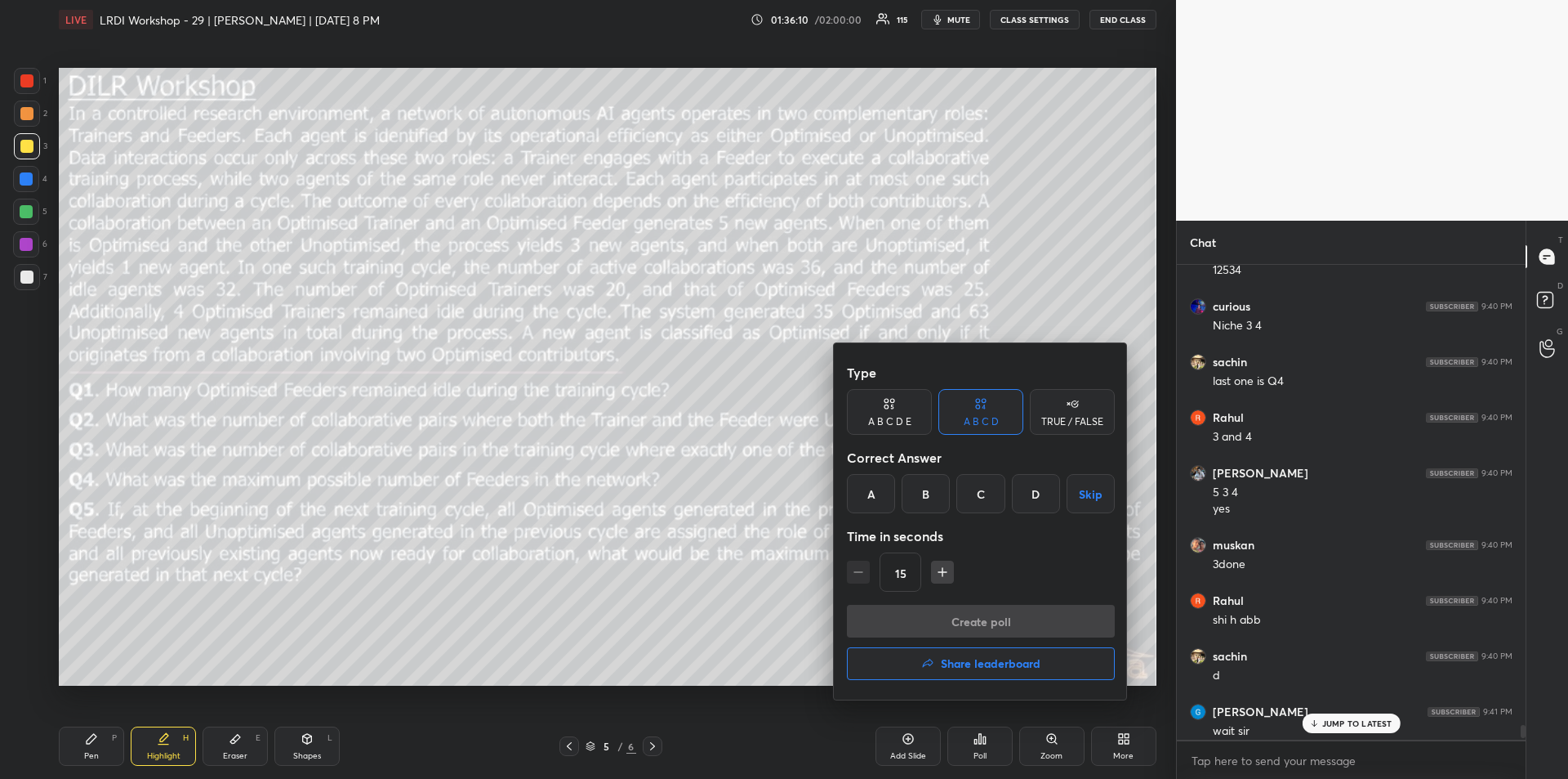
click at [870, 500] on div "A" at bounding box center [871, 493] width 48 height 39
drag, startPoint x: 968, startPoint y: 621, endPoint x: 974, endPoint y: 656, distance: 35.5
click at [967, 620] on button "Create poll" at bounding box center [982, 620] width 268 height 32
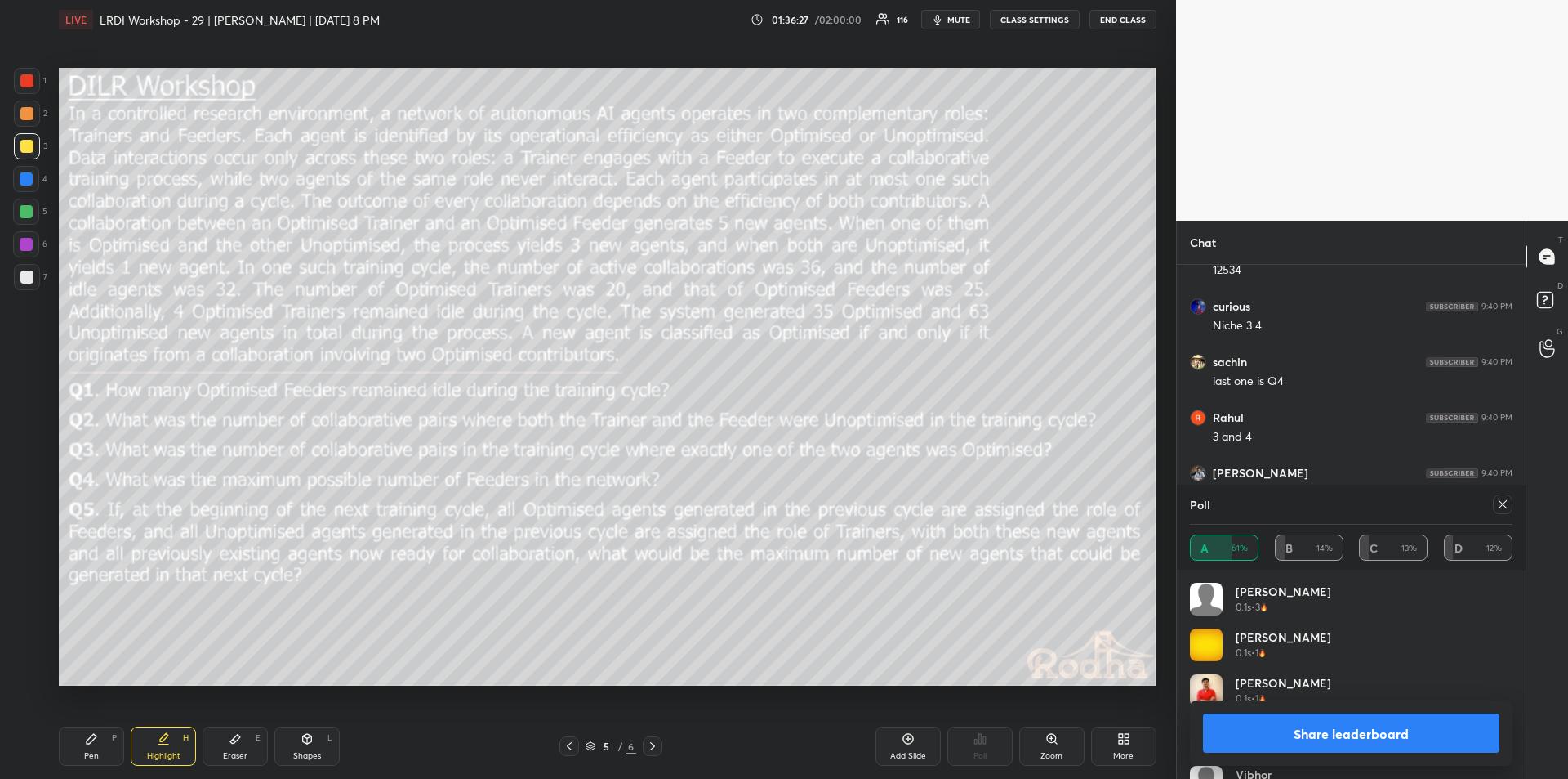
click at [1379, 723] on button "Share leaderboard" at bounding box center [1352, 733] width 297 height 39
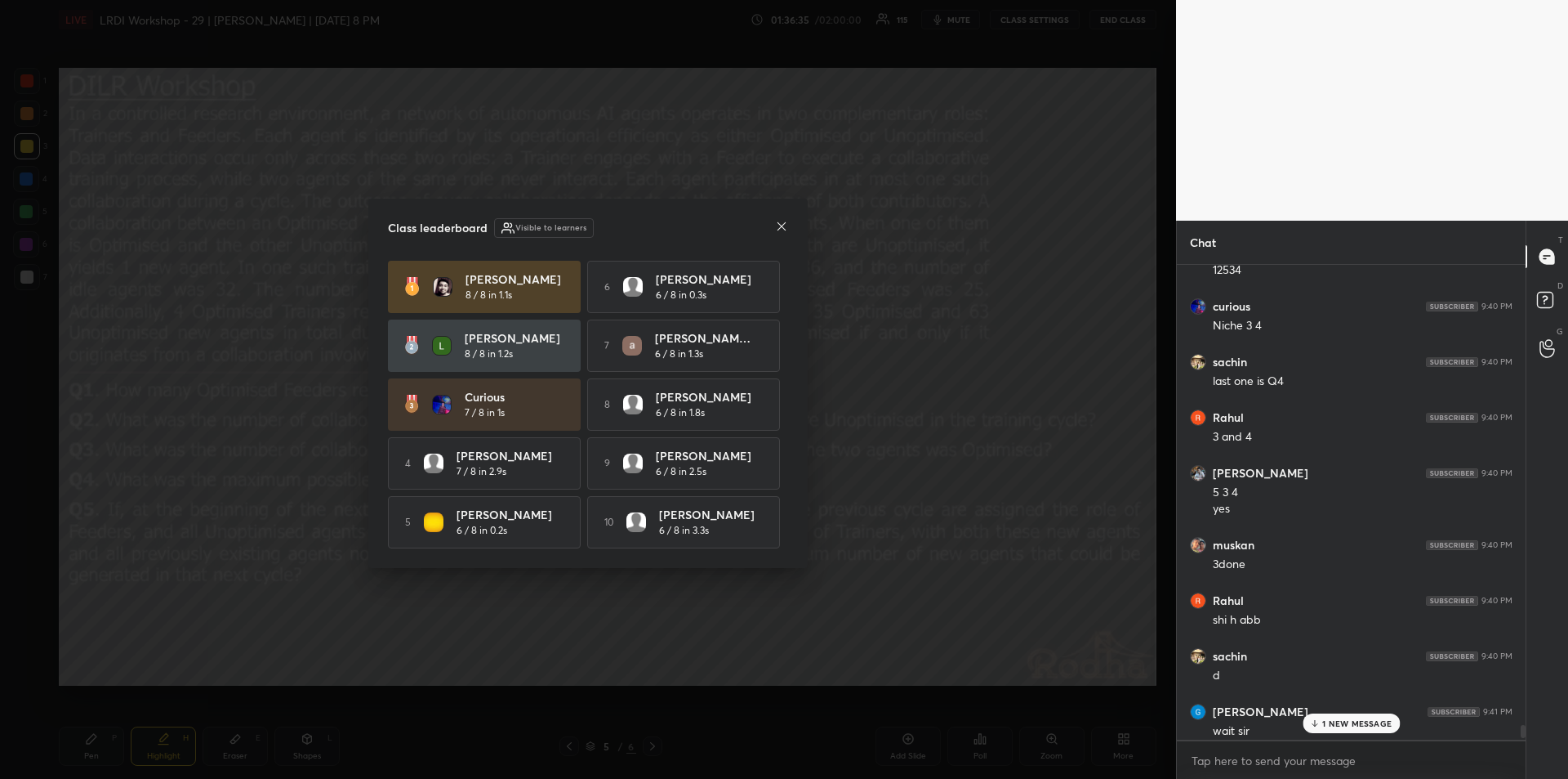
click at [781, 225] on icon at bounding box center [782, 226] width 8 height 8
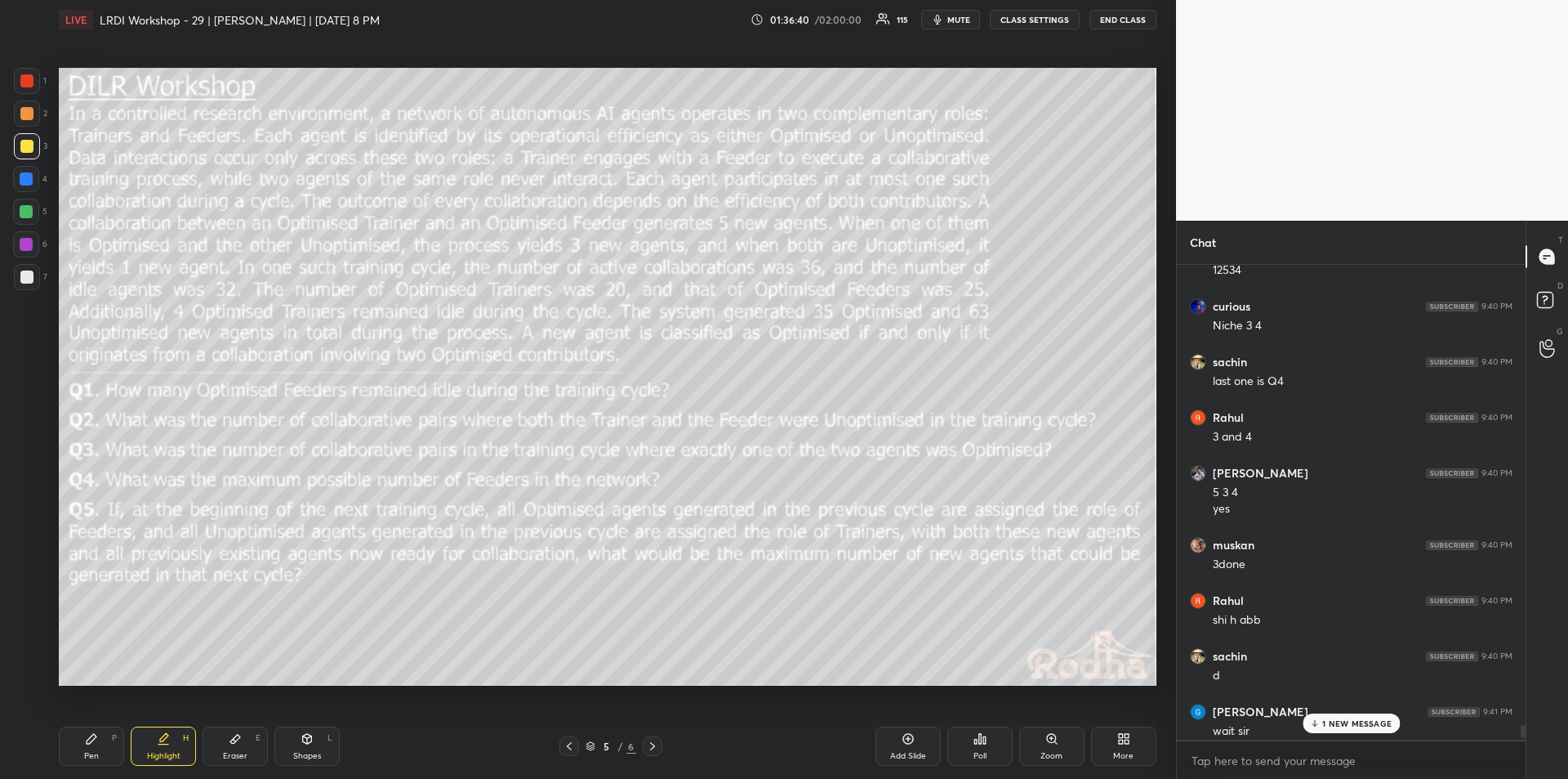
click at [975, 744] on icon at bounding box center [981, 738] width 13 height 13
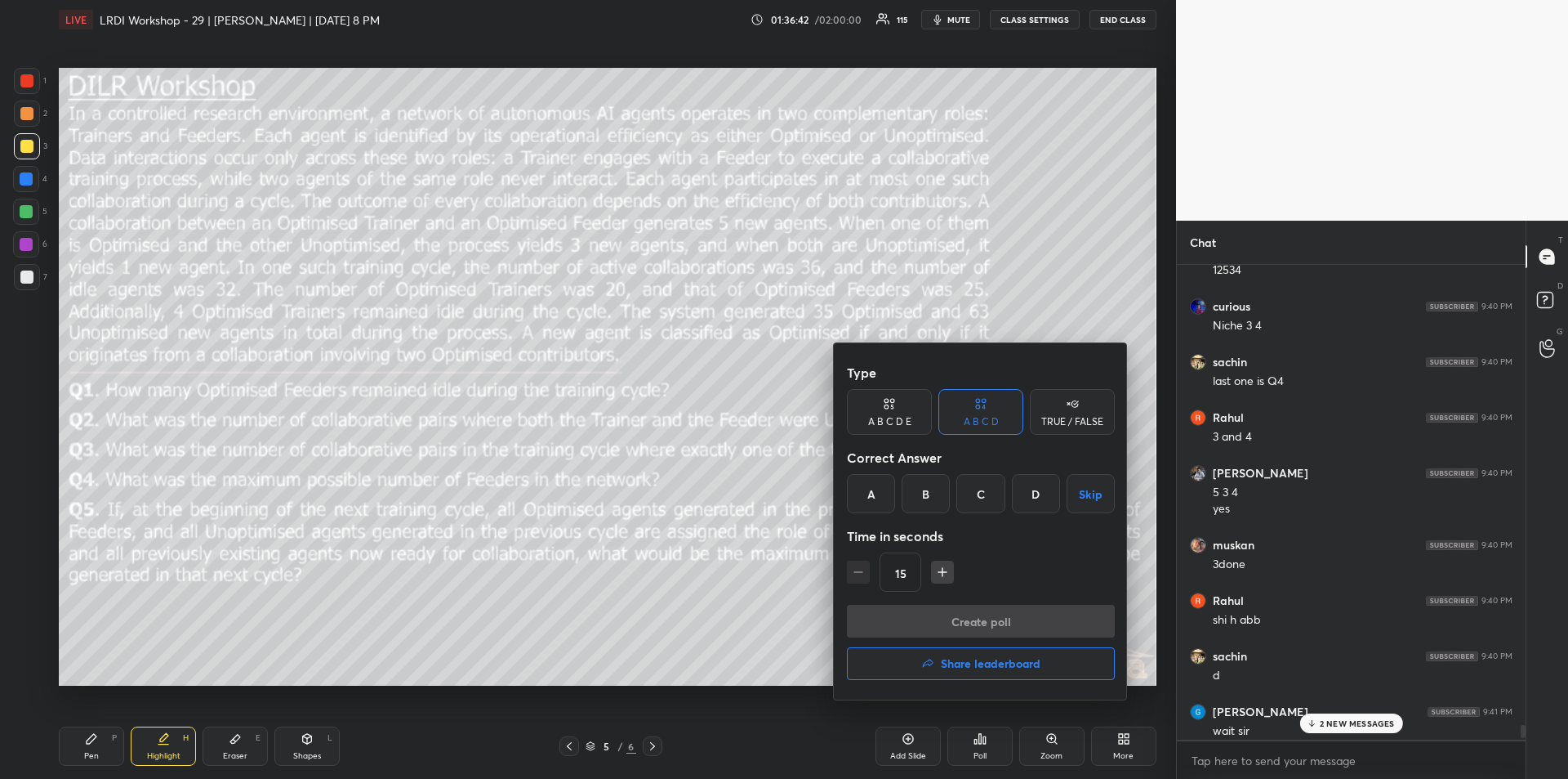
click at [1036, 494] on div "D" at bounding box center [1036, 493] width 48 height 39
click at [982, 623] on button "Create poll" at bounding box center [982, 620] width 268 height 32
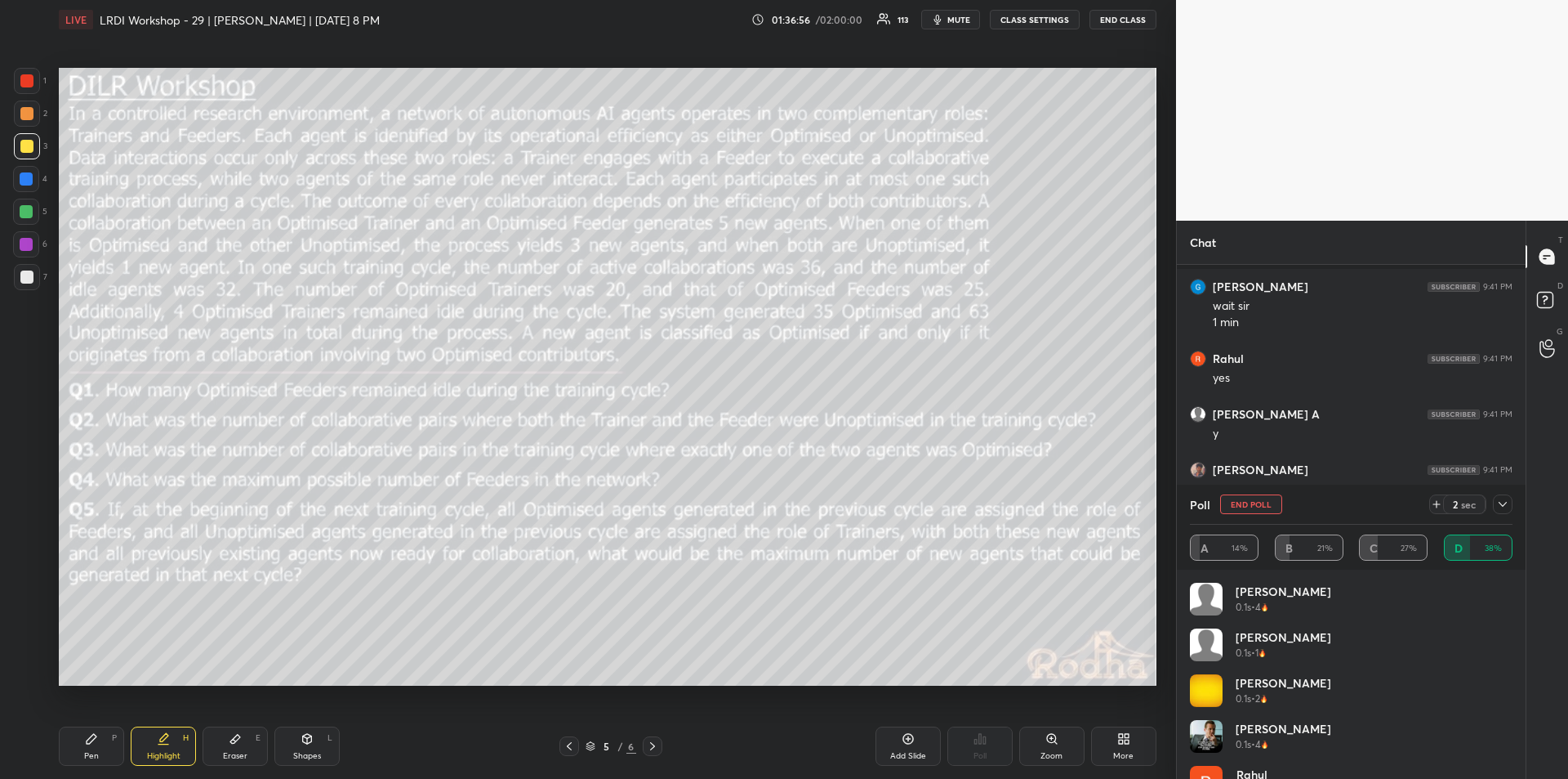
scroll to position [22183, 0]
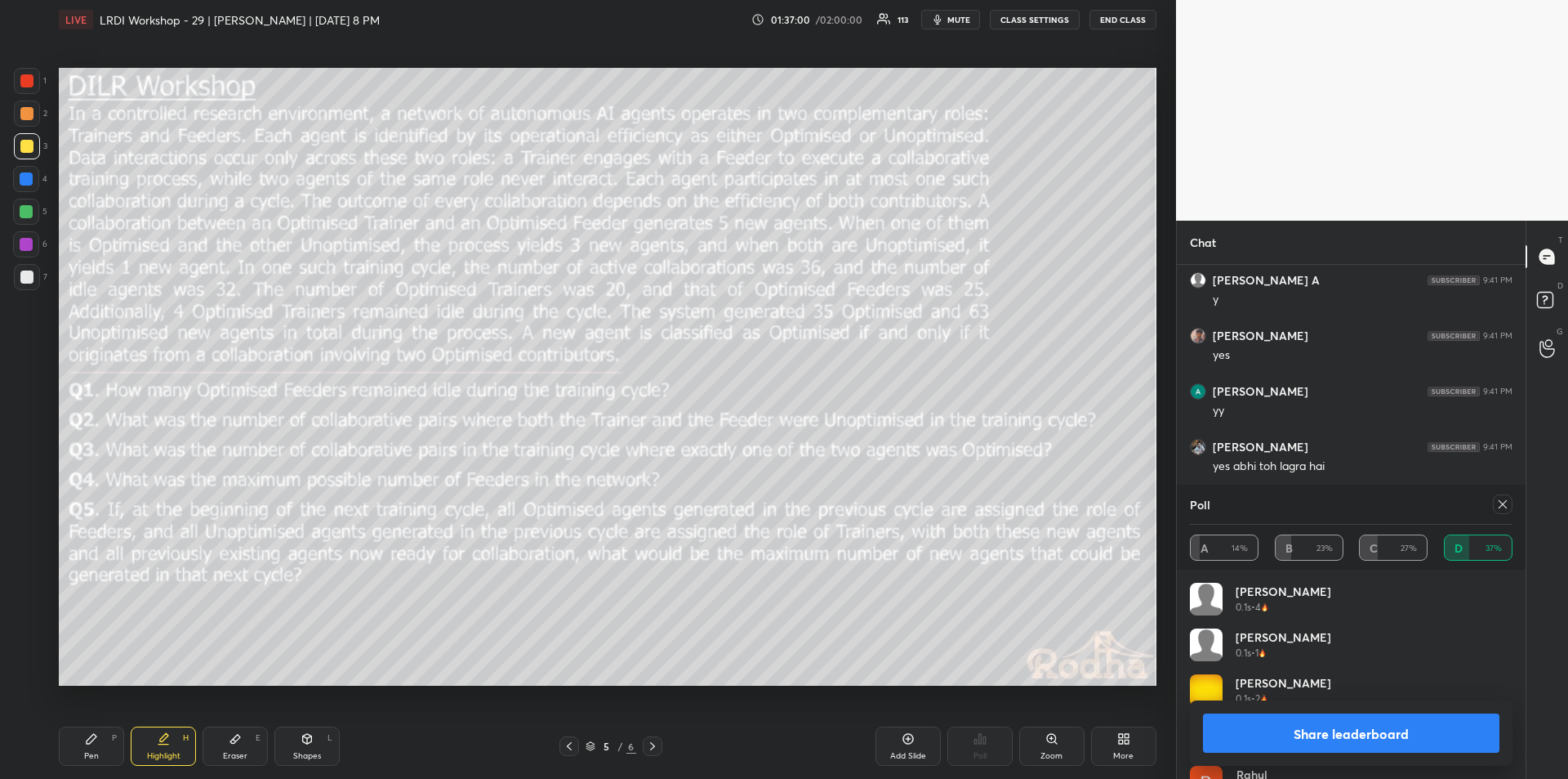
click at [1344, 734] on button "Share leaderboard" at bounding box center [1352, 733] width 297 height 39
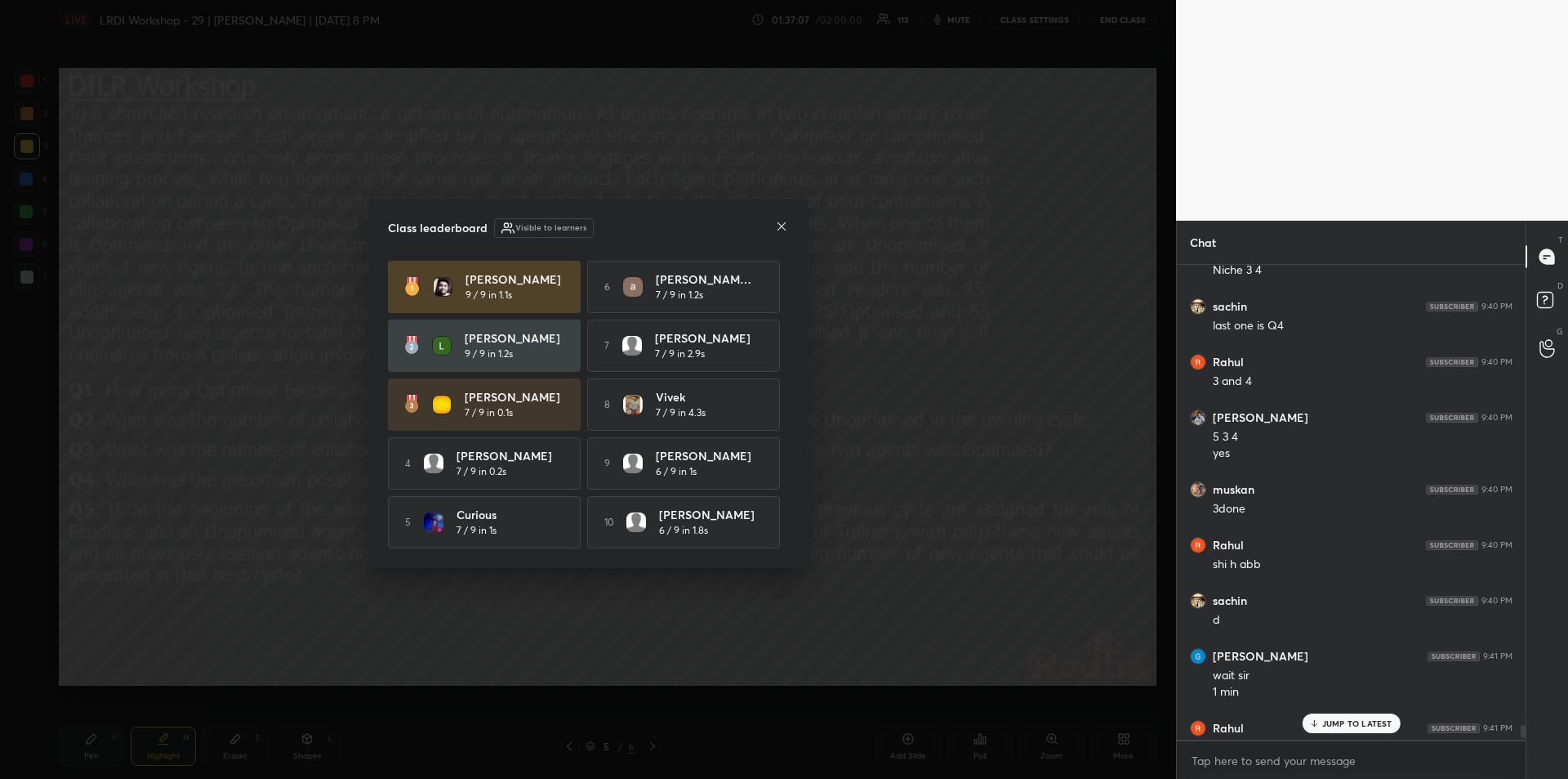
click at [782, 227] on icon at bounding box center [782, 227] width 13 height 13
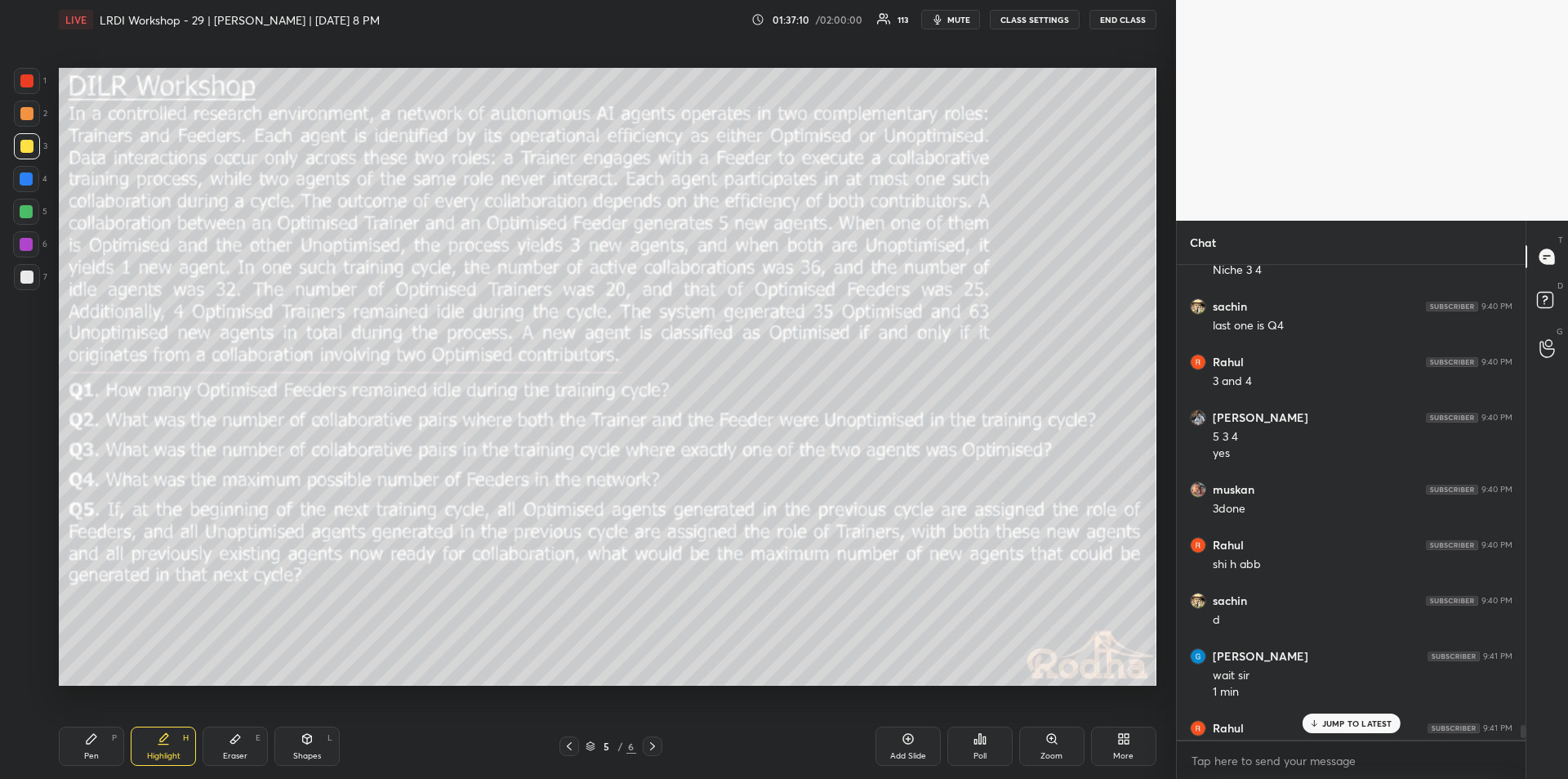
click at [988, 750] on div "Poll" at bounding box center [980, 746] width 66 height 39
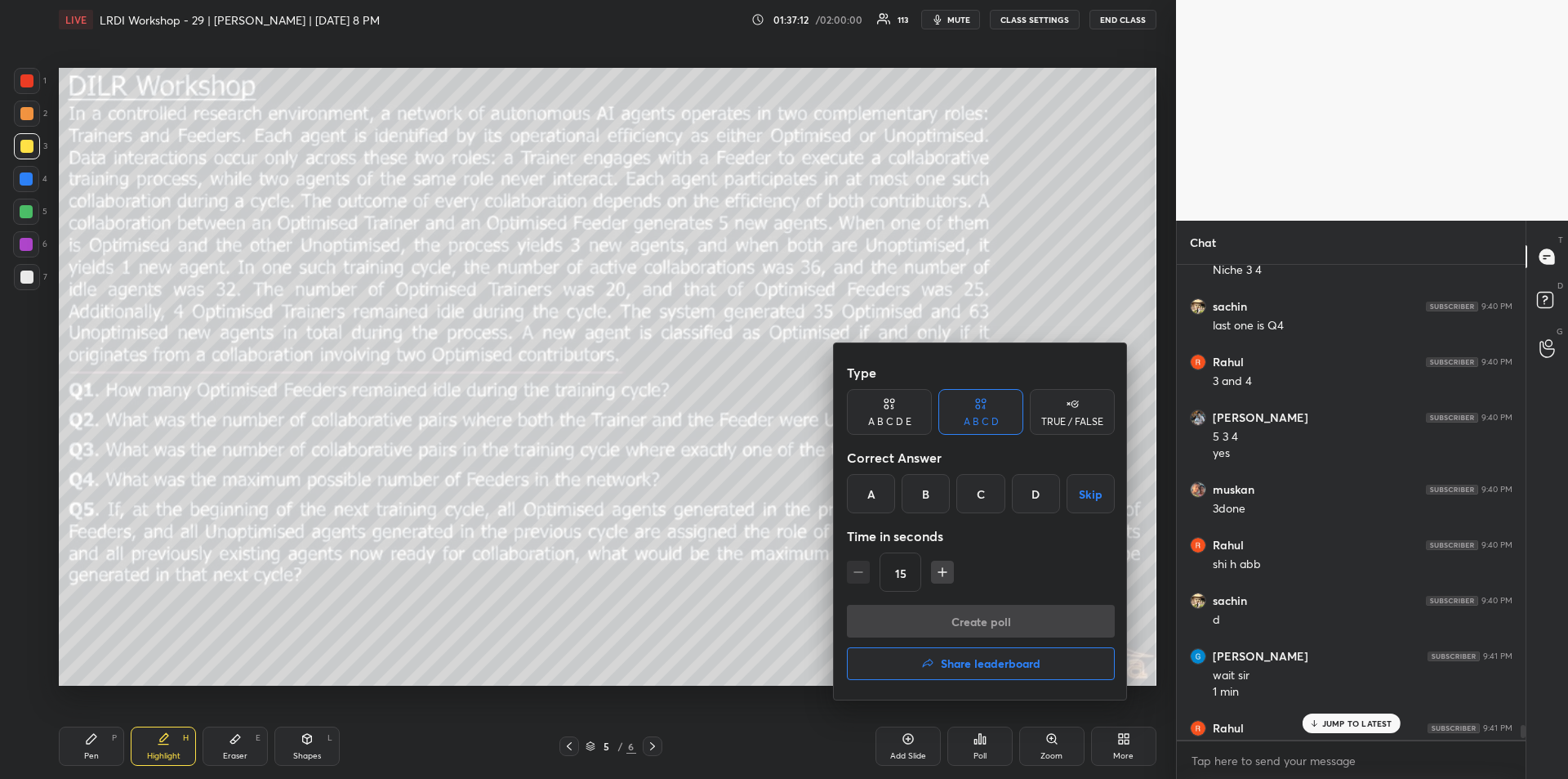
click at [982, 741] on div at bounding box center [784, 390] width 1568 height 779
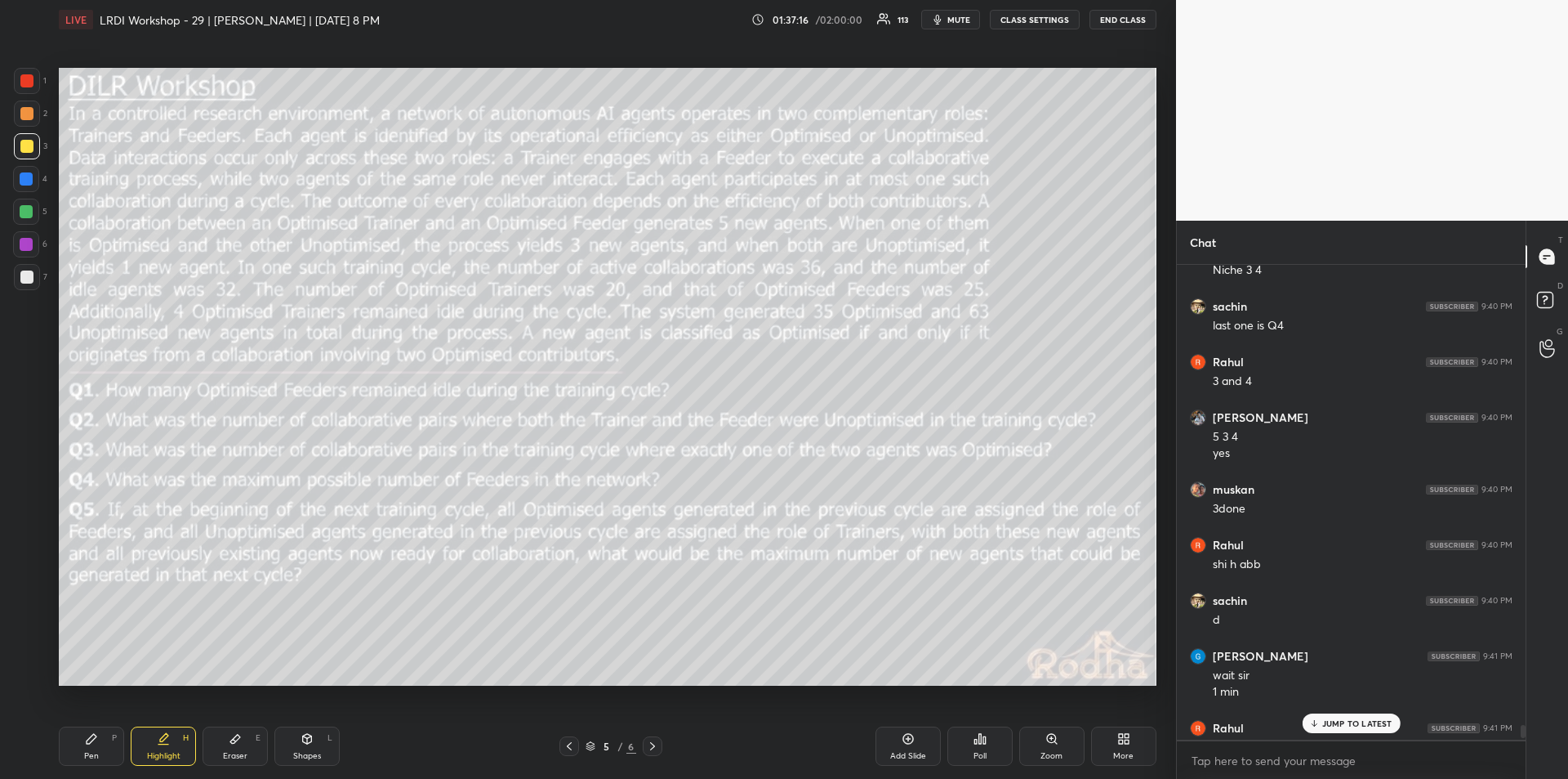
click at [982, 741] on icon at bounding box center [981, 738] width 3 height 10
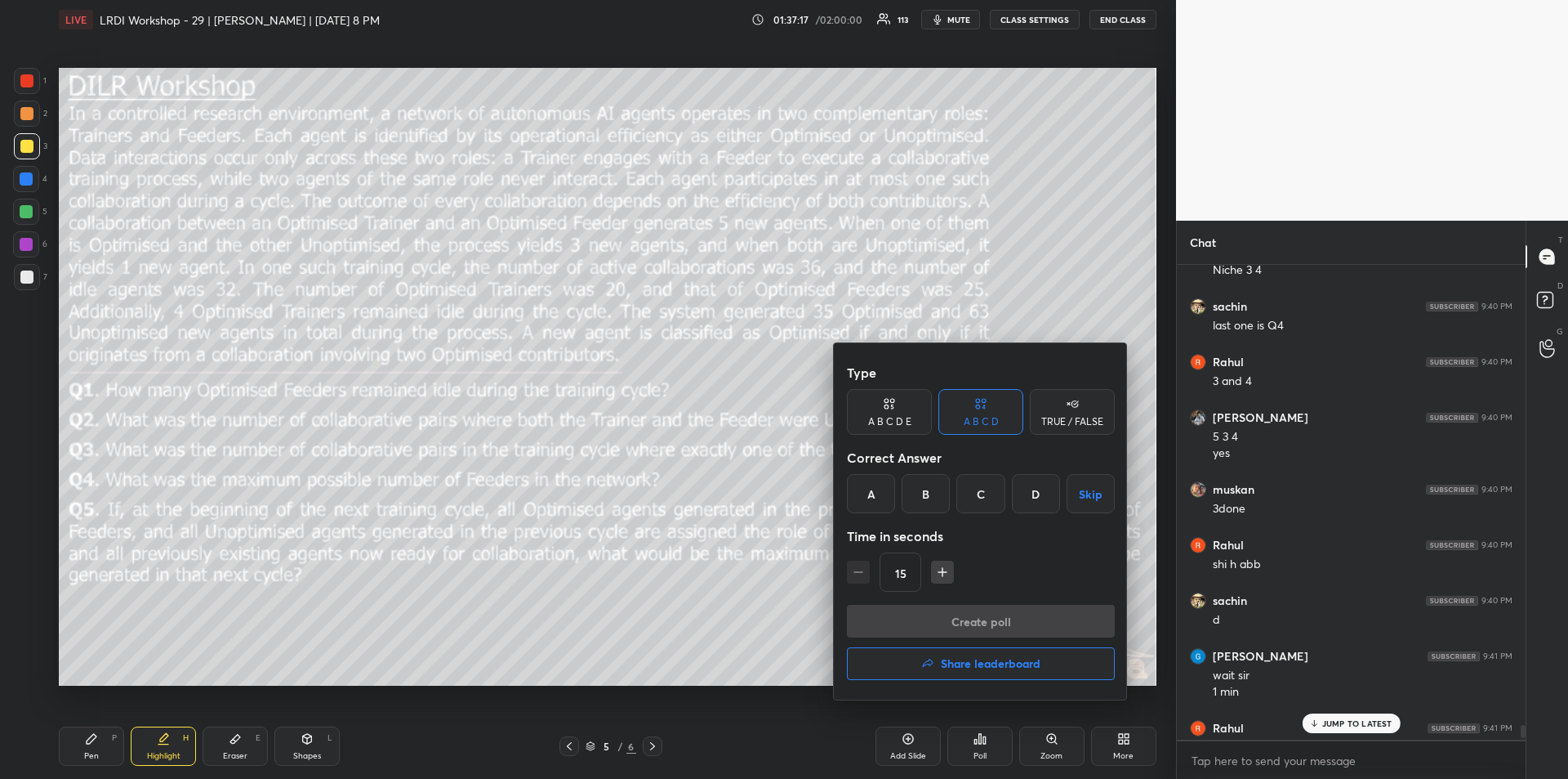
click at [1032, 495] on div "D" at bounding box center [1036, 493] width 48 height 39
click at [1002, 624] on button "Create poll" at bounding box center [982, 620] width 268 height 32
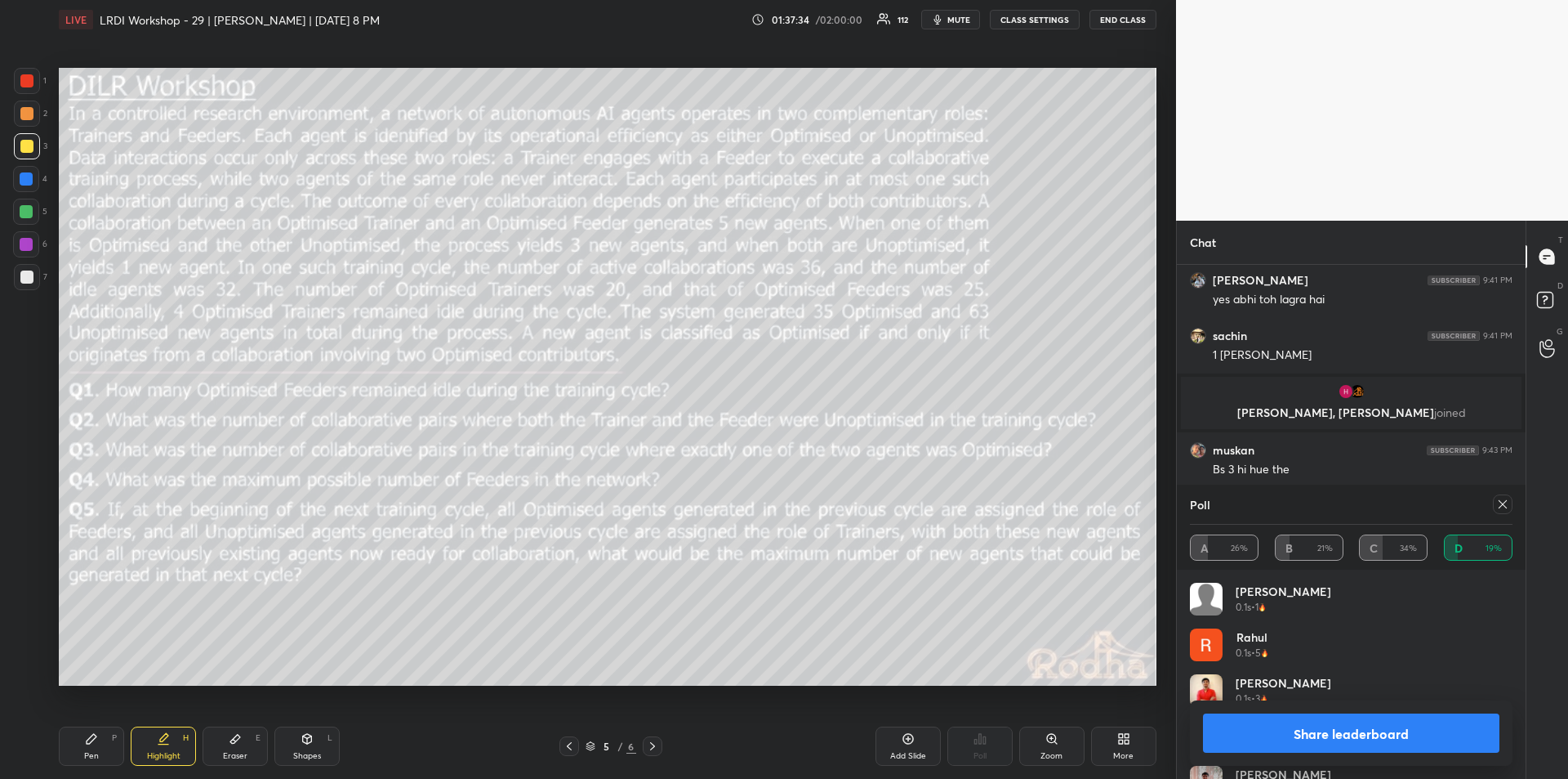
click at [1352, 726] on button "Share leaderboard" at bounding box center [1352, 733] width 297 height 39
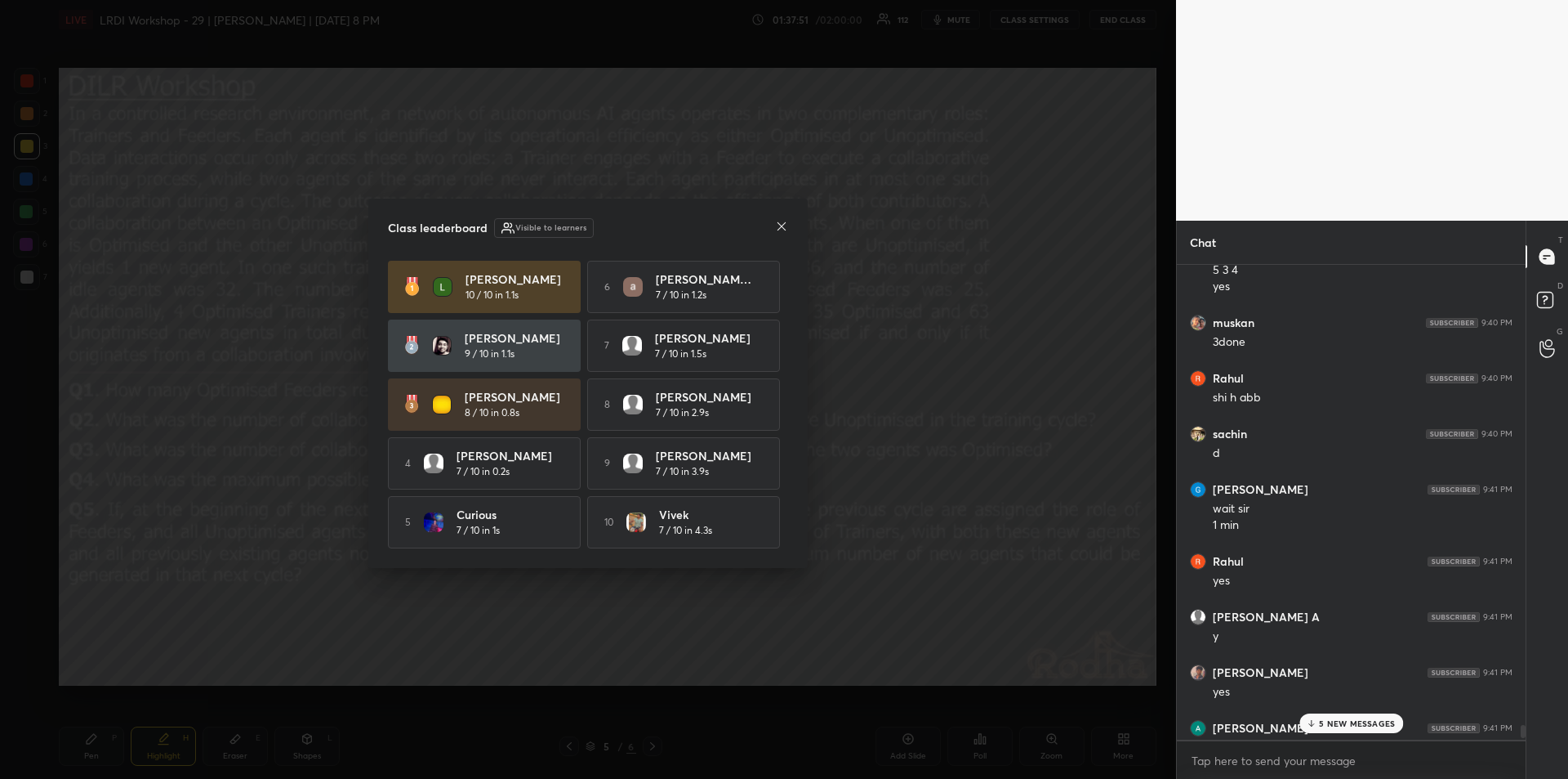
click at [780, 227] on icon at bounding box center [782, 227] width 13 height 13
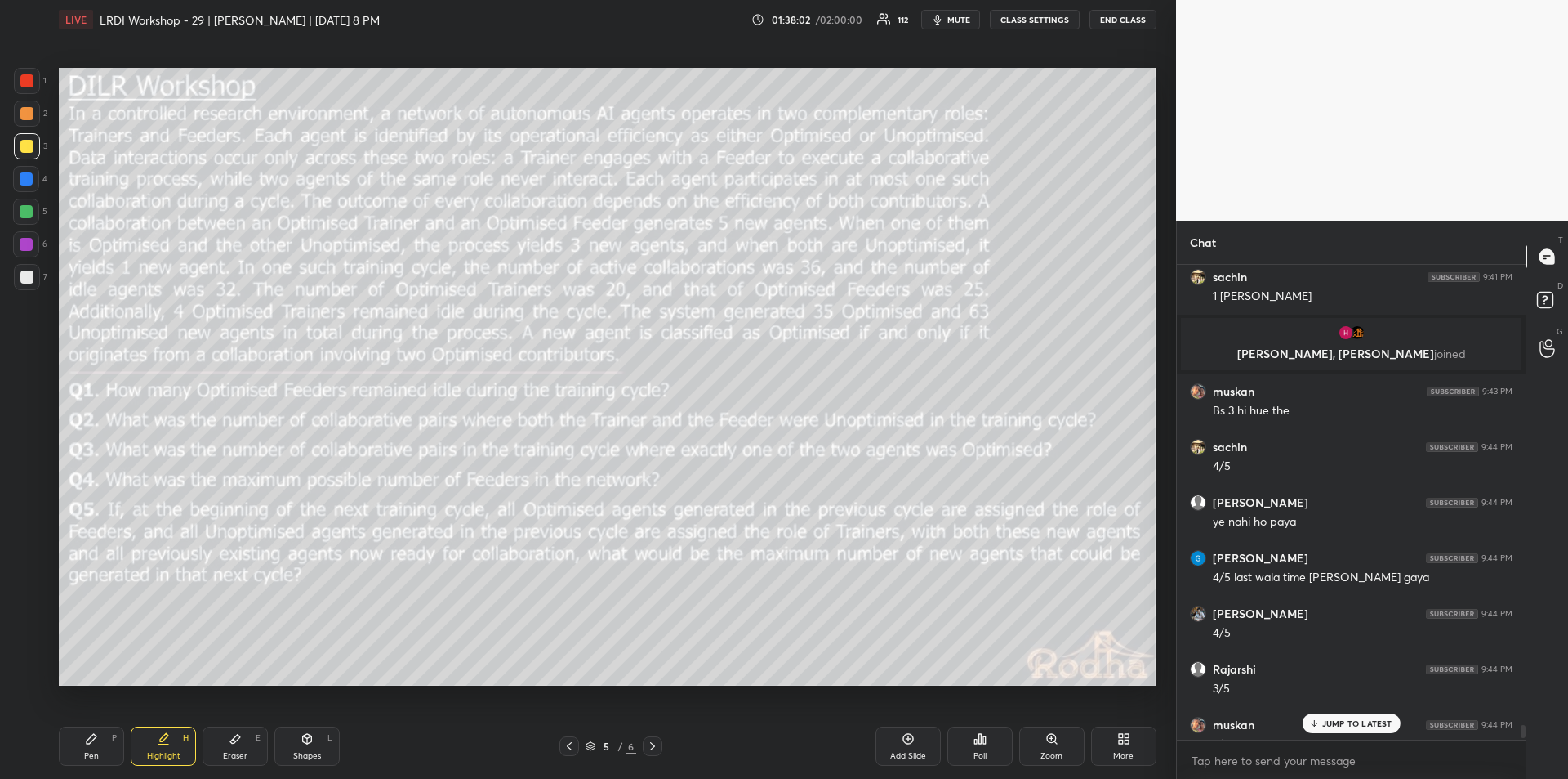
scroll to position [22595, 0]
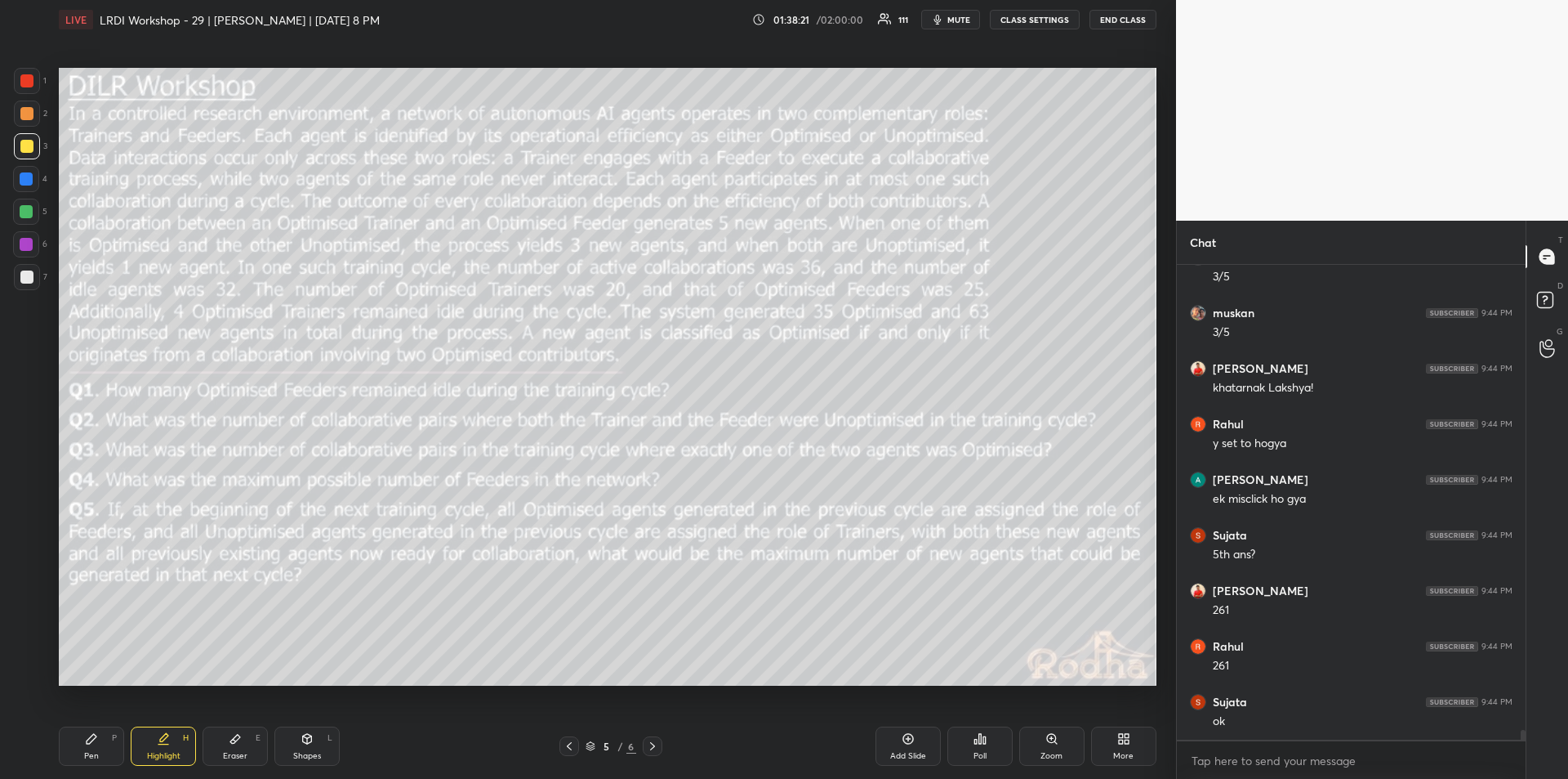
click at [93, 747] on div "Pen P" at bounding box center [92, 746] width 66 height 39
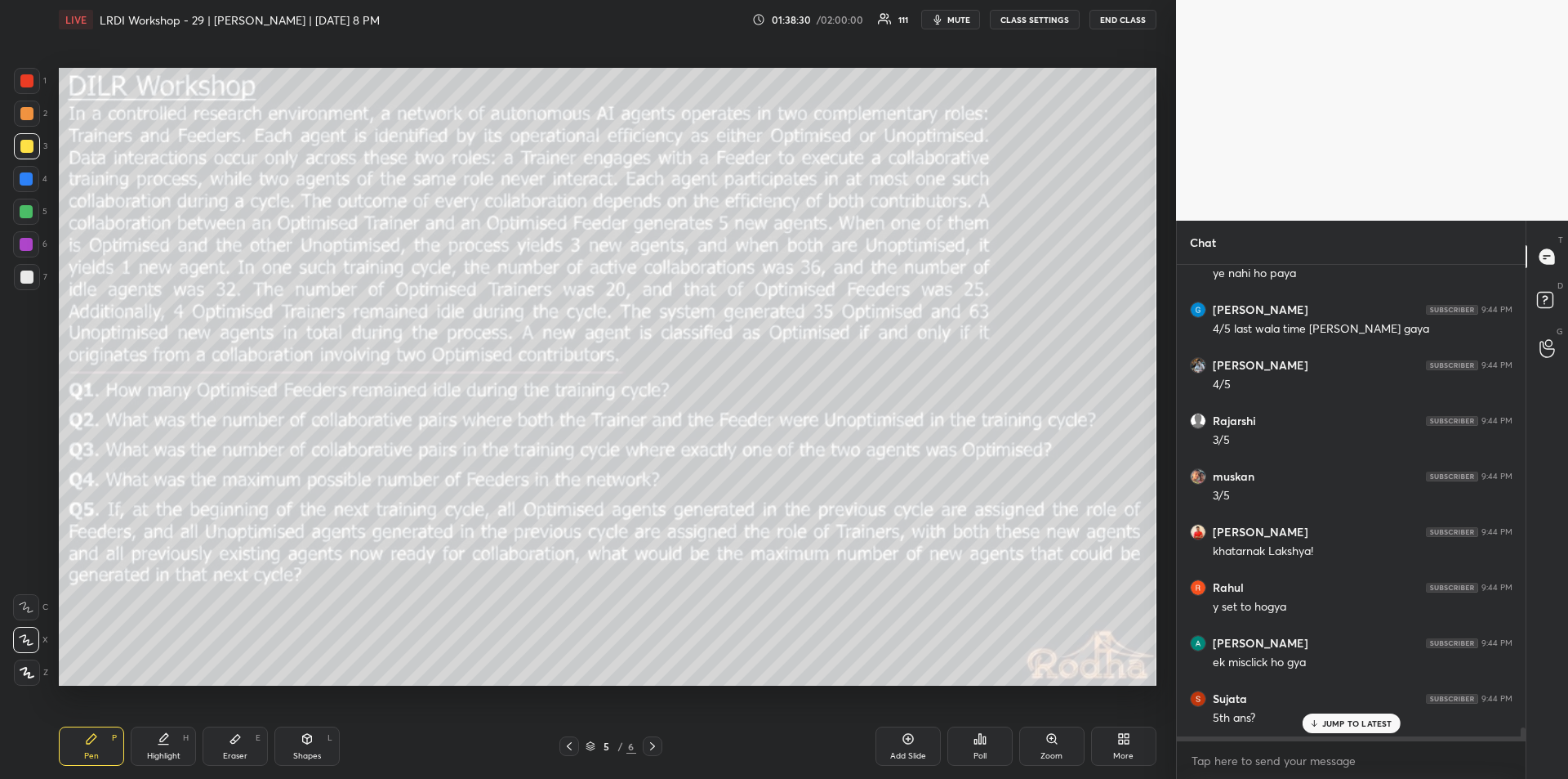
scroll to position [22762, 0]
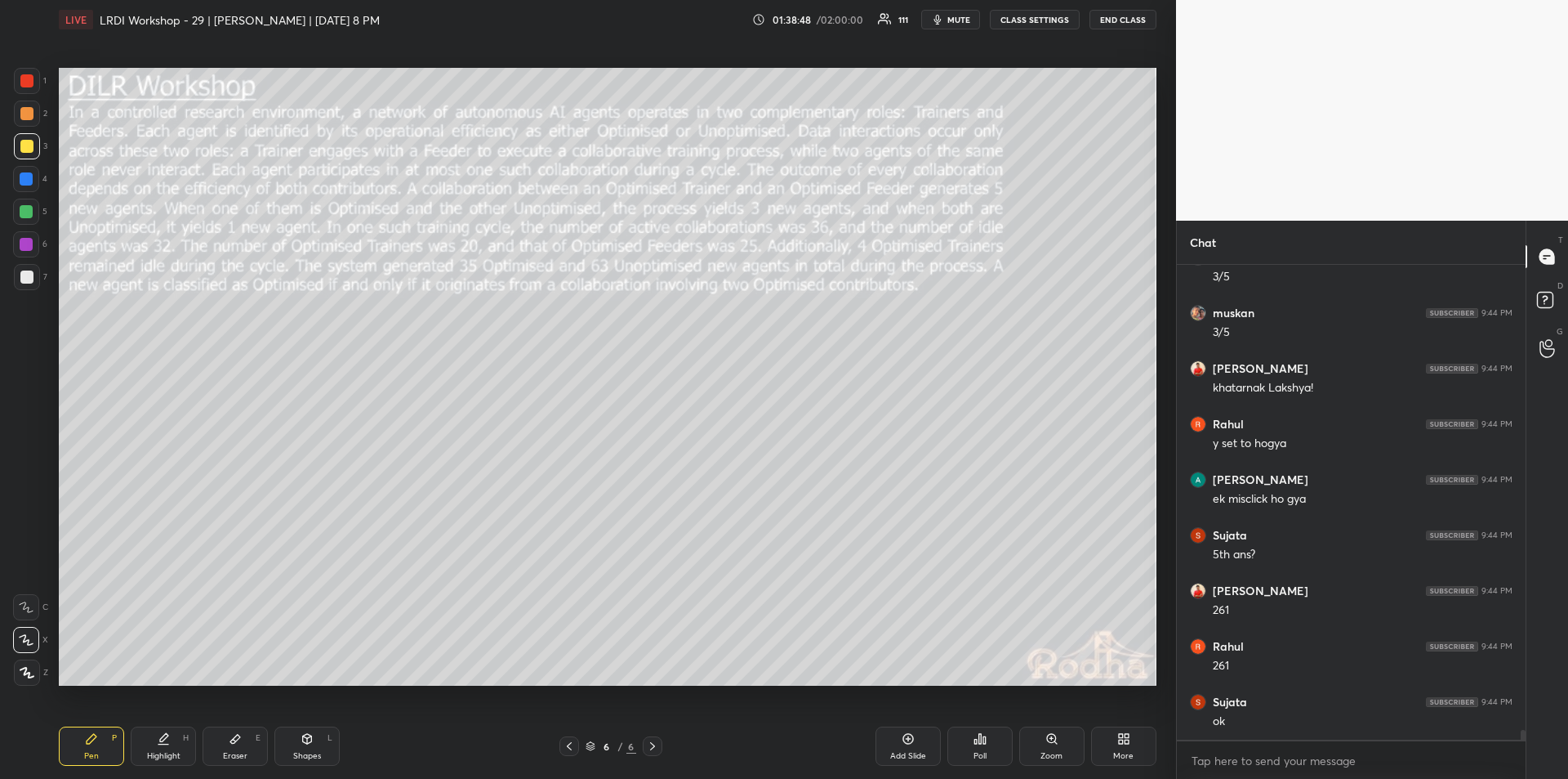
click at [162, 743] on icon at bounding box center [164, 738] width 13 height 13
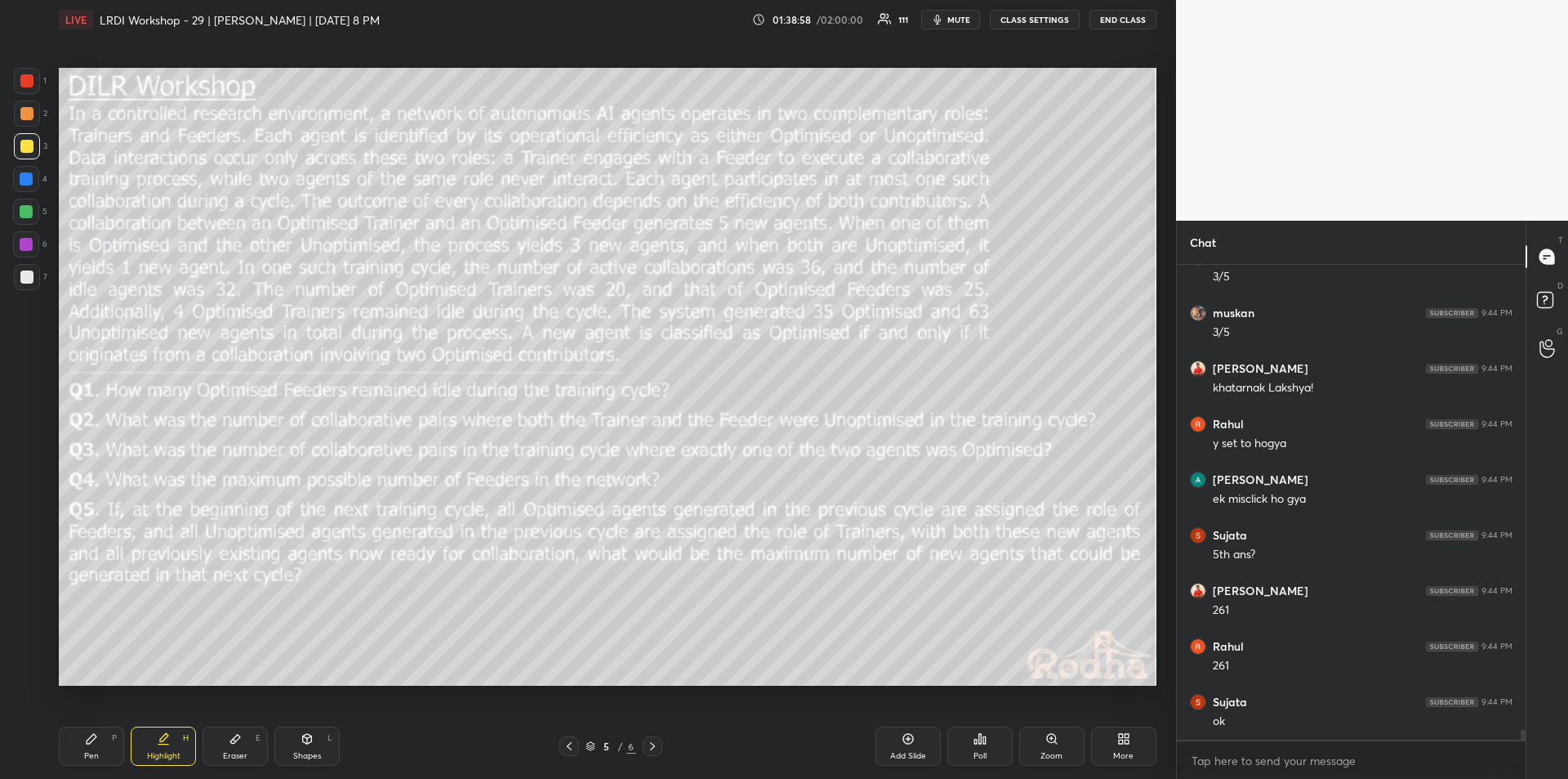
scroll to position [22818, 0]
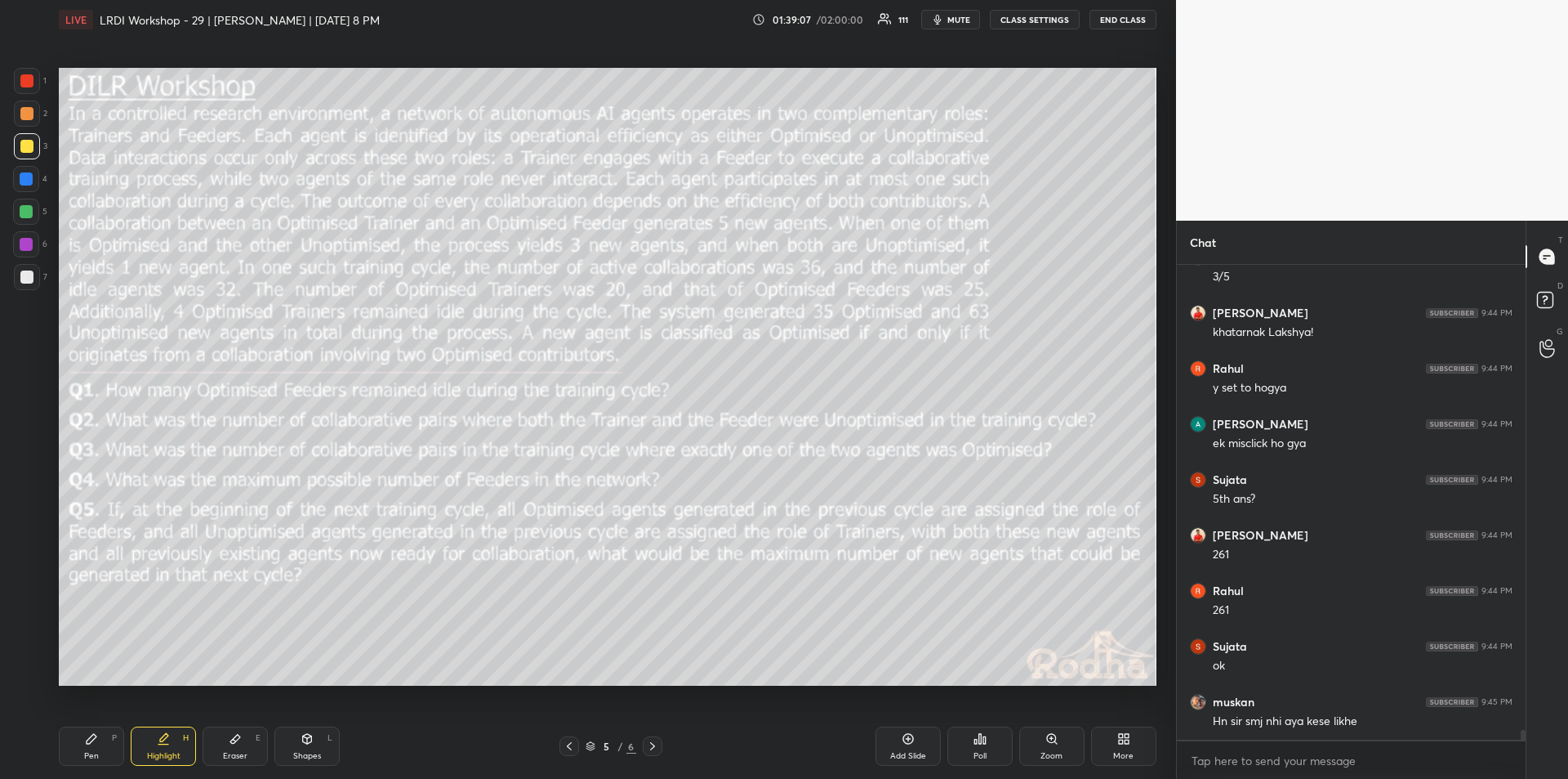
click at [99, 752] on div "Pen P" at bounding box center [92, 746] width 66 height 39
click at [156, 756] on div "Highlight" at bounding box center [164, 755] width 33 height 8
click at [94, 744] on icon at bounding box center [92, 738] width 13 height 13
click at [161, 744] on icon at bounding box center [163, 744] width 10 height 0
click at [101, 751] on div "Pen P" at bounding box center [92, 746] width 66 height 39
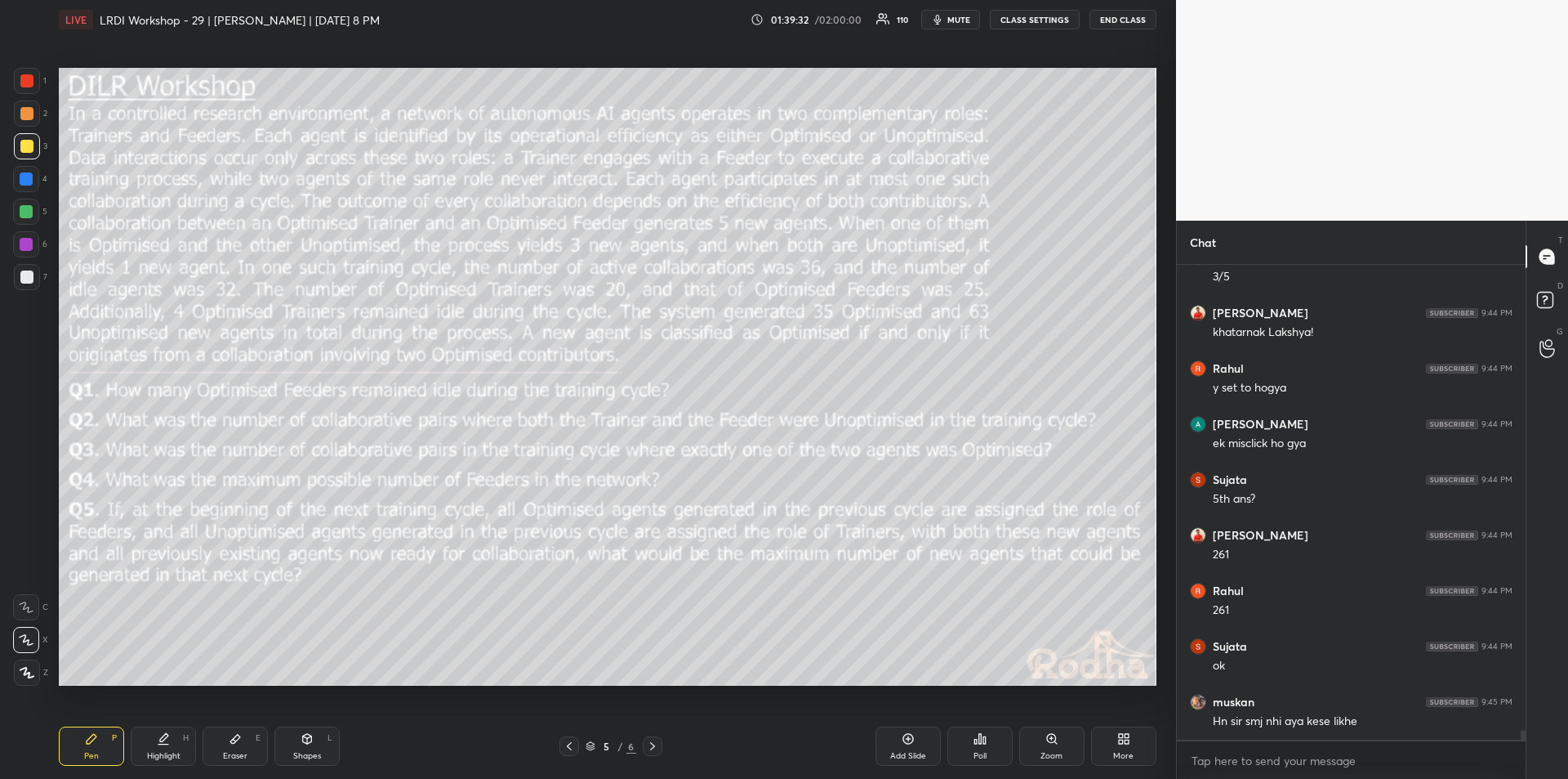
click at [166, 743] on icon at bounding box center [164, 738] width 13 height 13
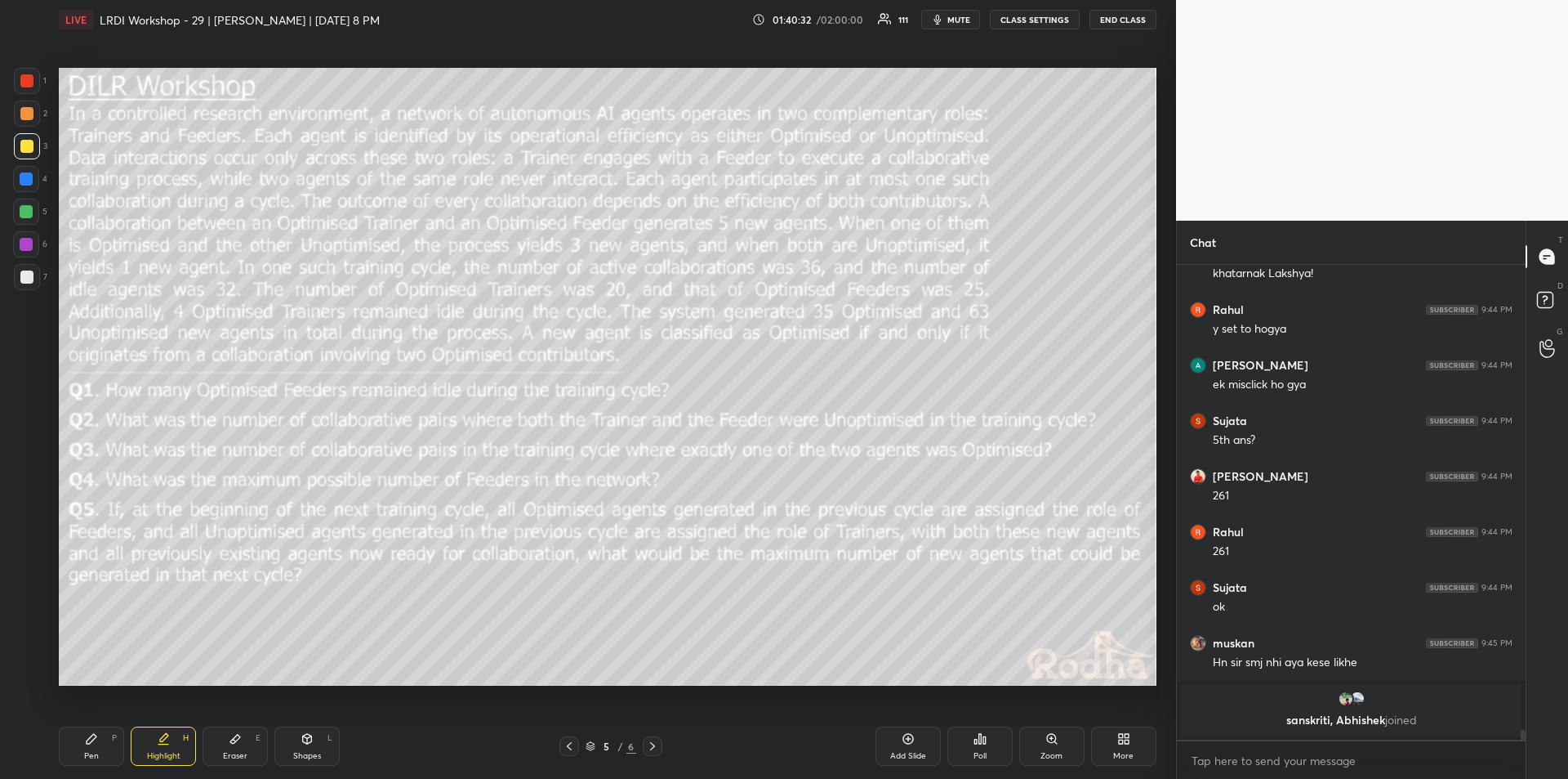
click at [96, 752] on div "Pen" at bounding box center [92, 755] width 15 height 8
click at [171, 751] on div "Highlight" at bounding box center [164, 755] width 33 height 8
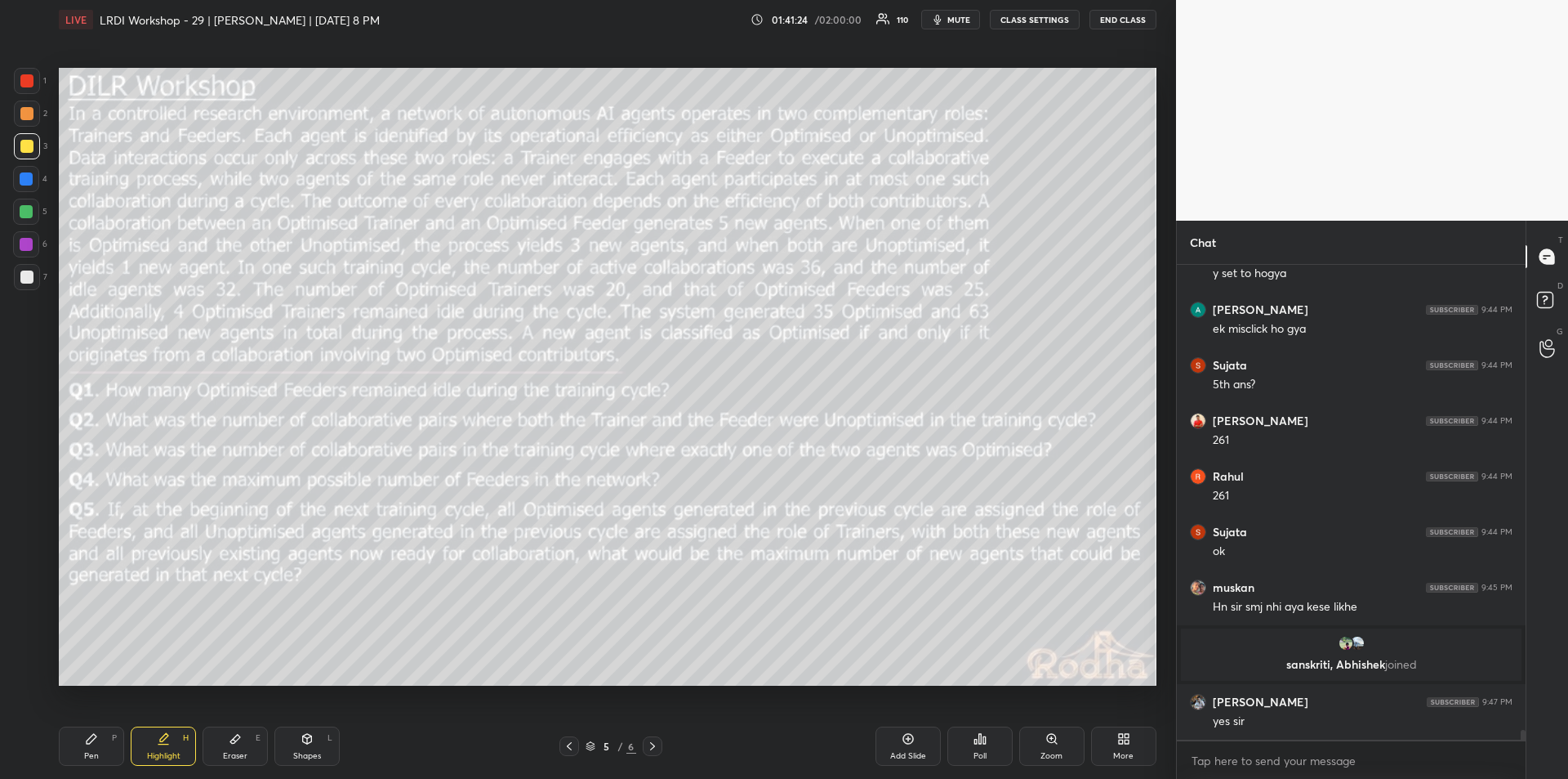
scroll to position [22690, 0]
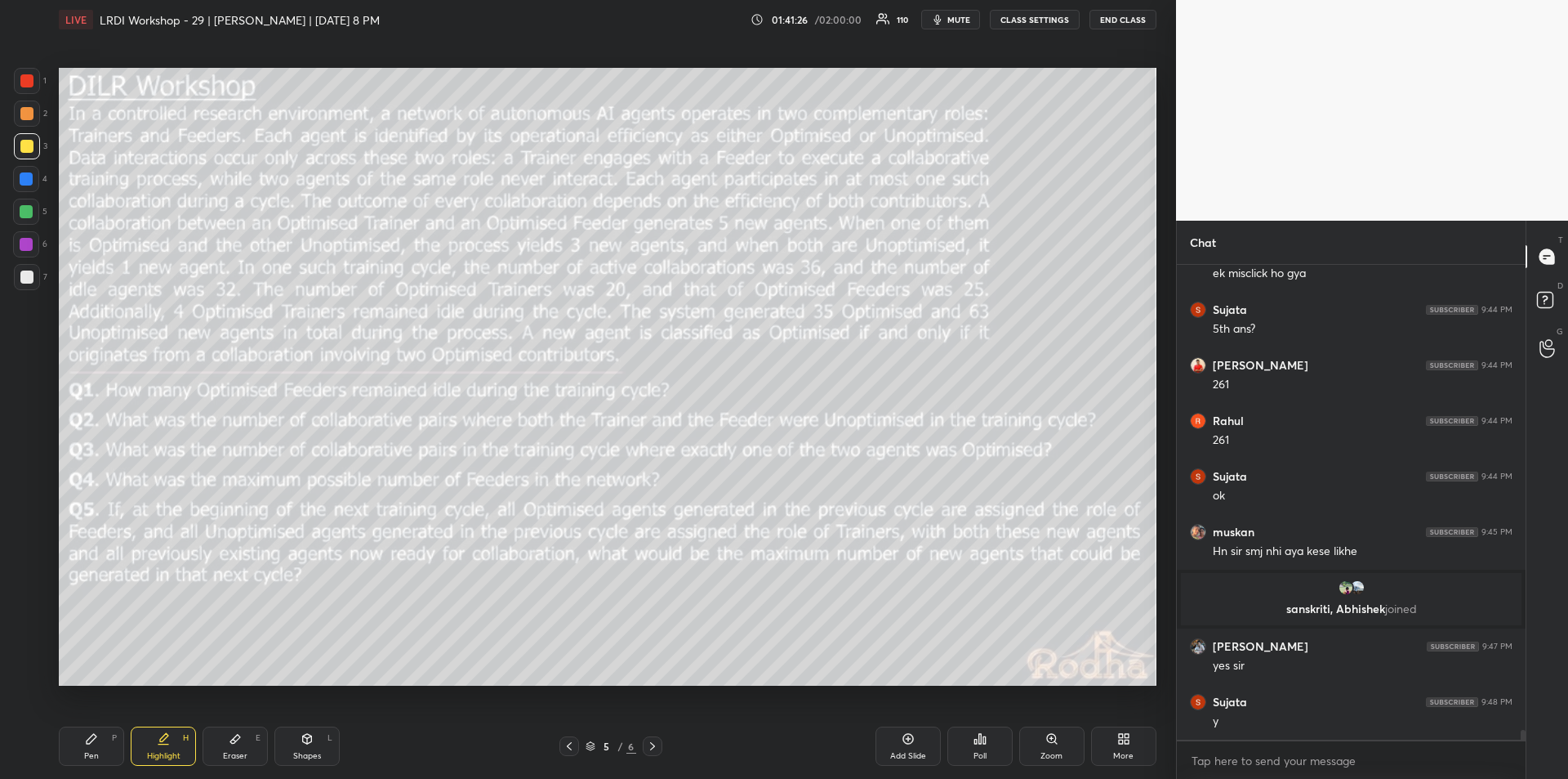
click at [98, 744] on div "Pen P" at bounding box center [92, 746] width 66 height 39
click at [165, 740] on icon at bounding box center [164, 738] width 13 height 13
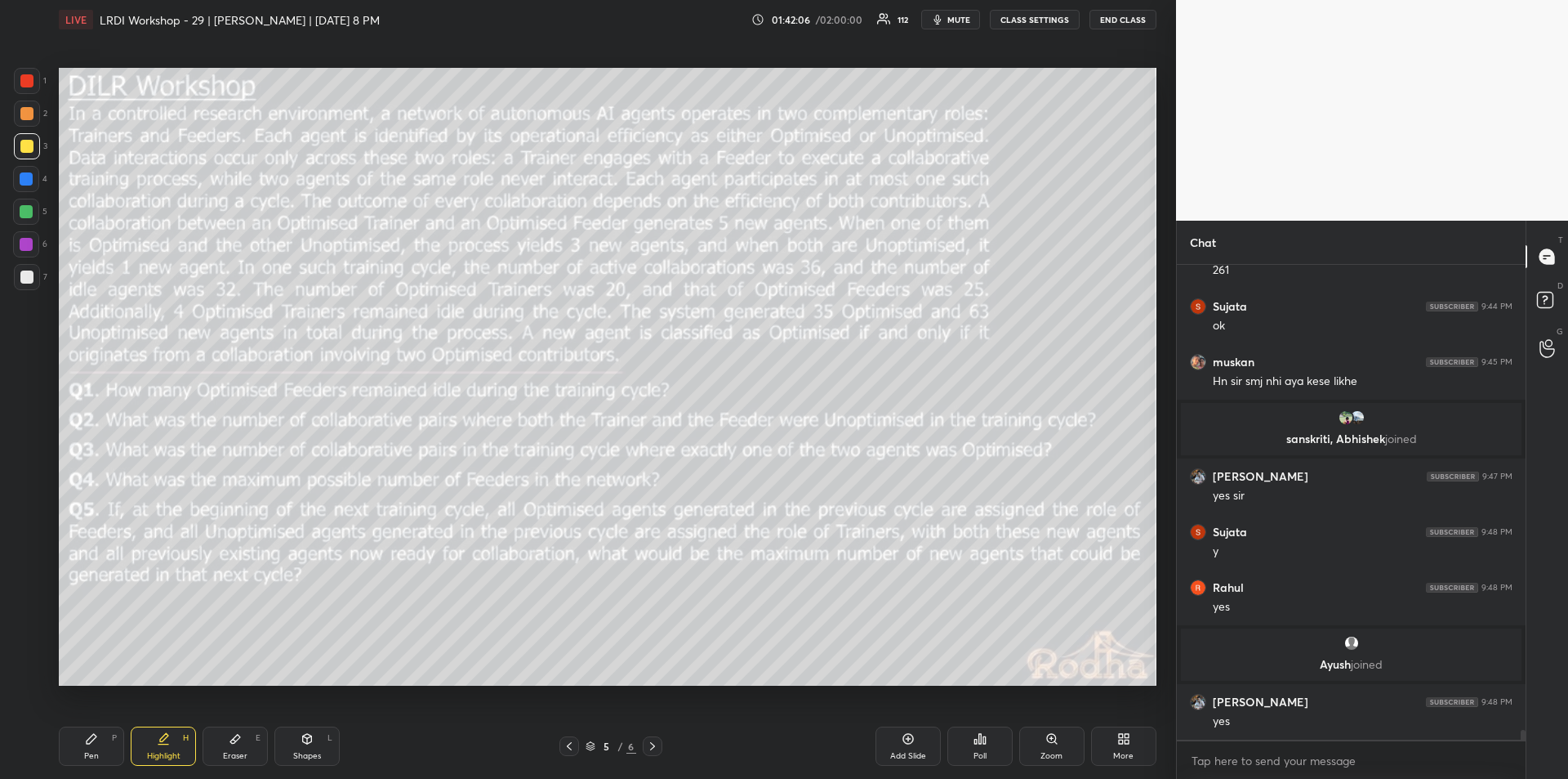
scroll to position [22854, 0]
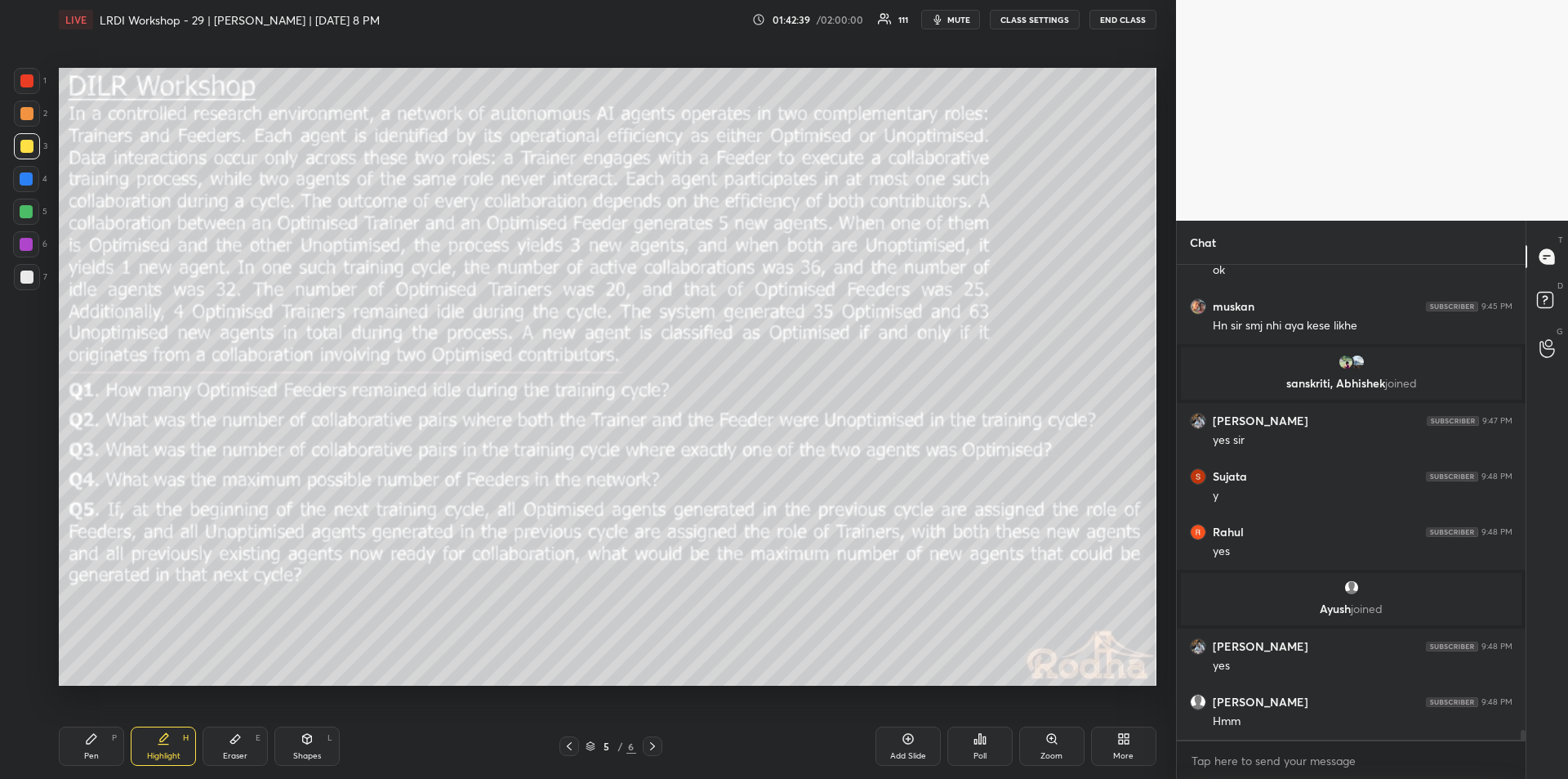
click at [96, 747] on div "Pen P" at bounding box center [92, 746] width 66 height 39
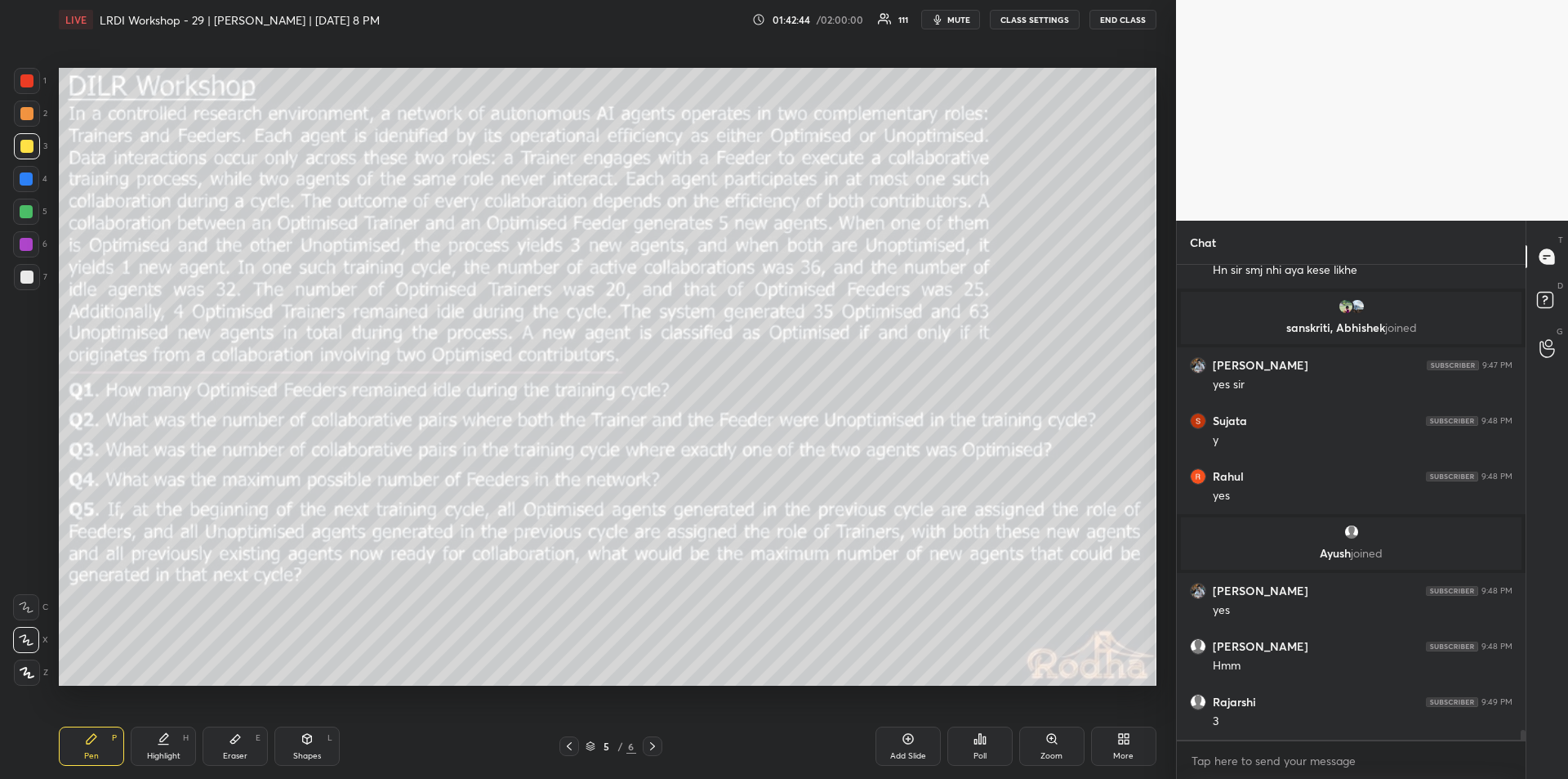
click at [167, 738] on icon at bounding box center [164, 738] width 13 height 13
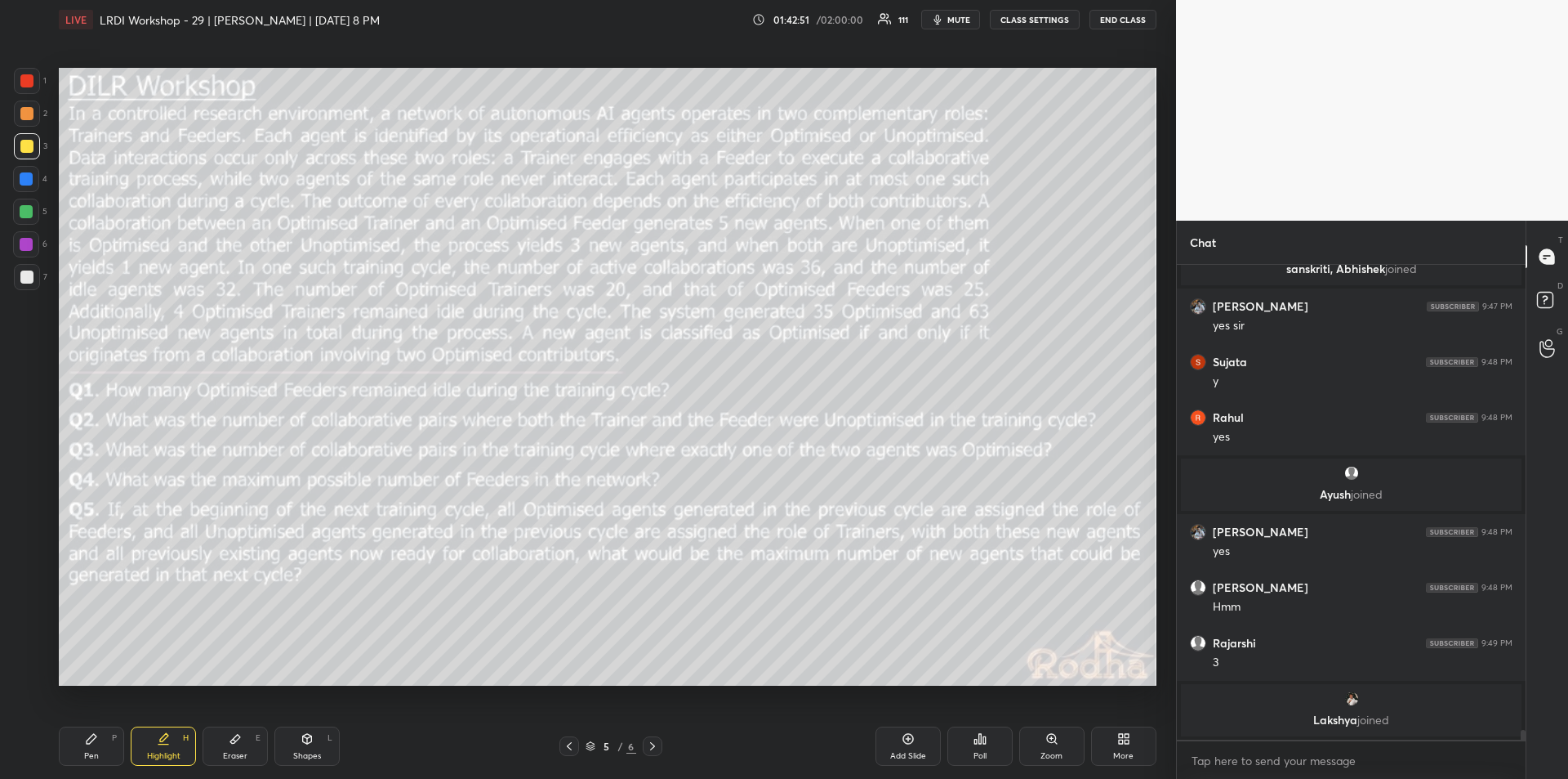
click at [96, 746] on div "Pen P" at bounding box center [92, 746] width 66 height 39
click at [164, 740] on icon at bounding box center [164, 736] width 8 height 8
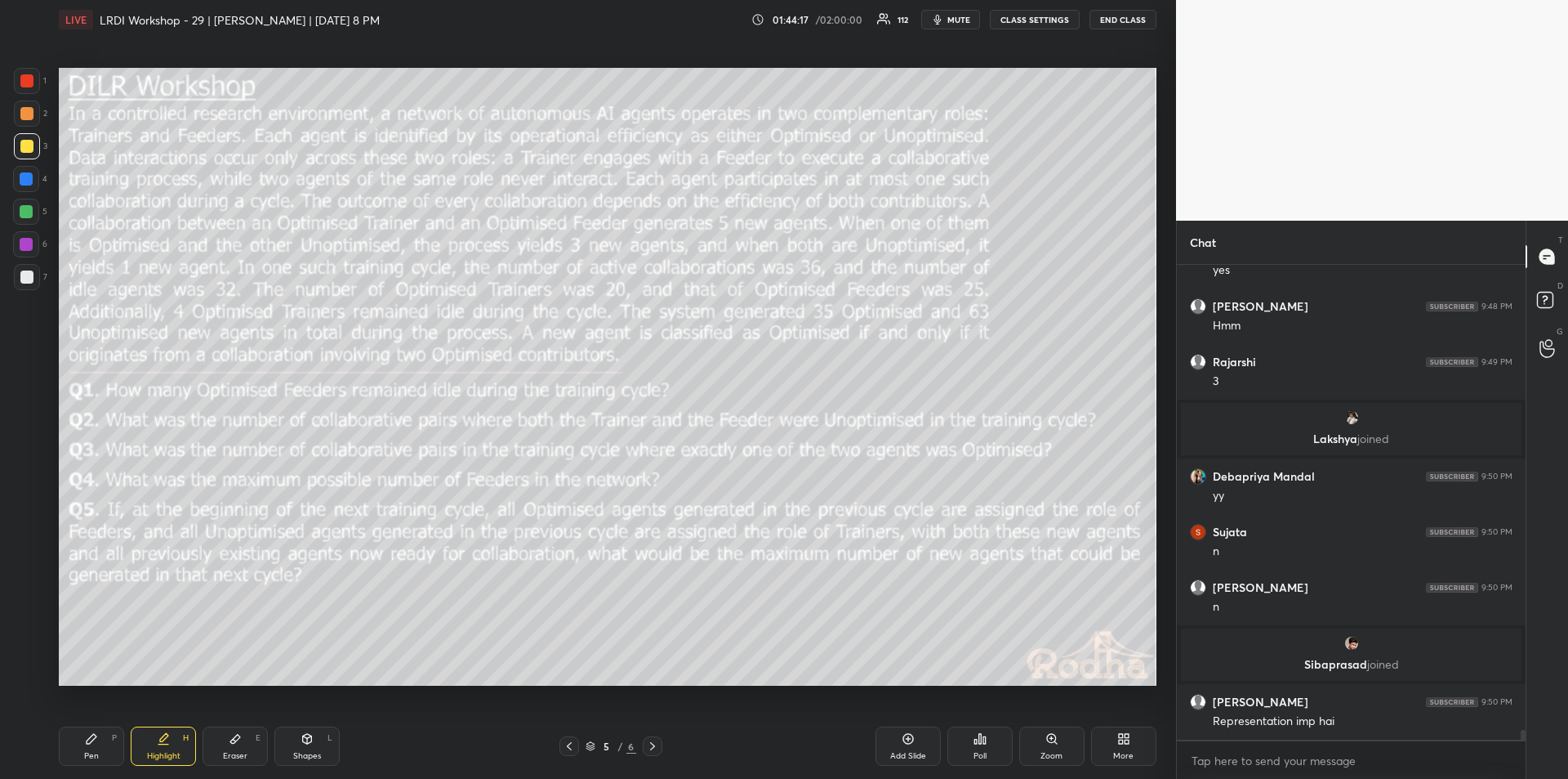
scroll to position [23131, 0]
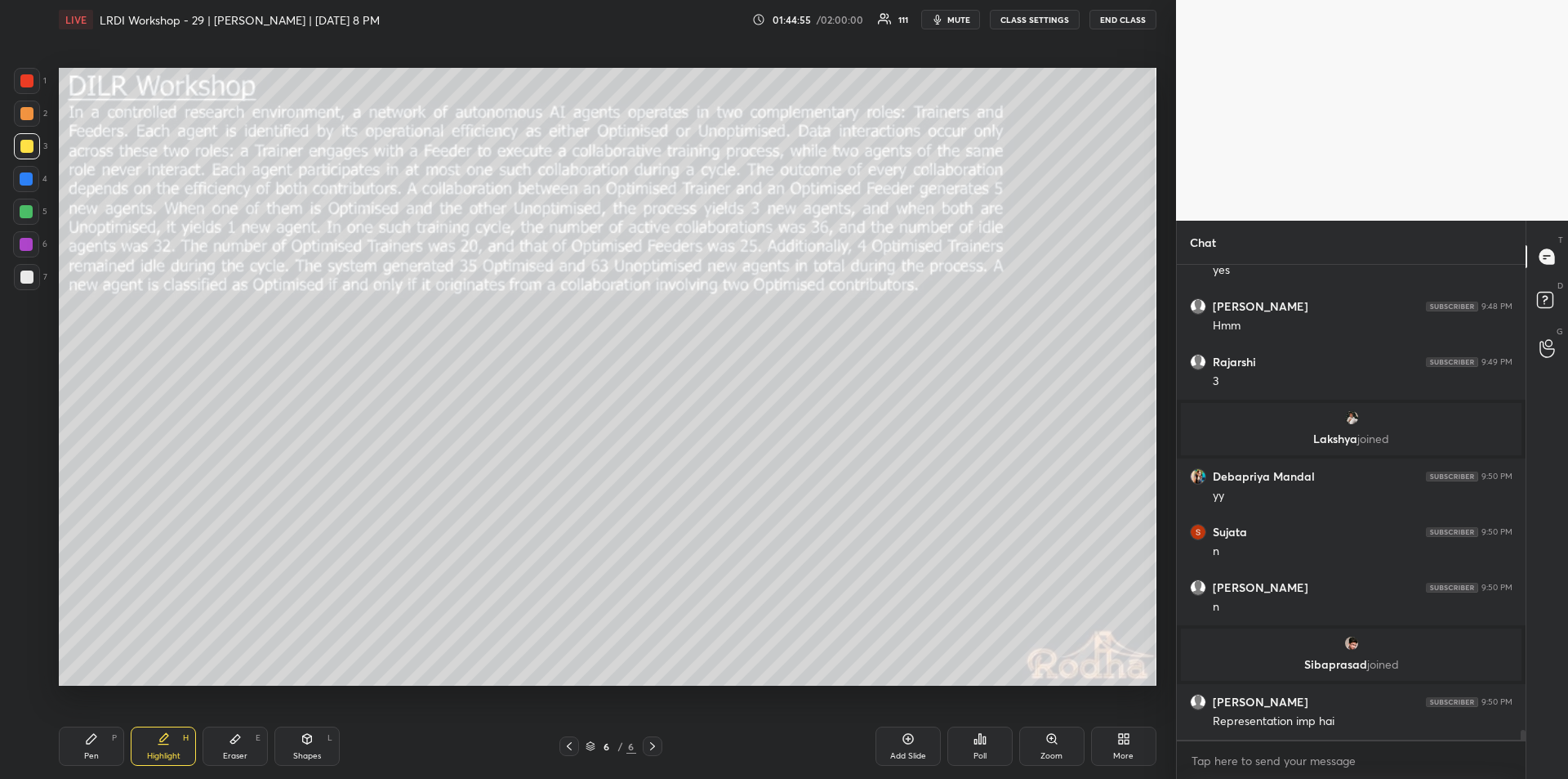
click at [94, 741] on icon at bounding box center [92, 738] width 13 height 13
click at [157, 744] on icon at bounding box center [164, 738] width 13 height 13
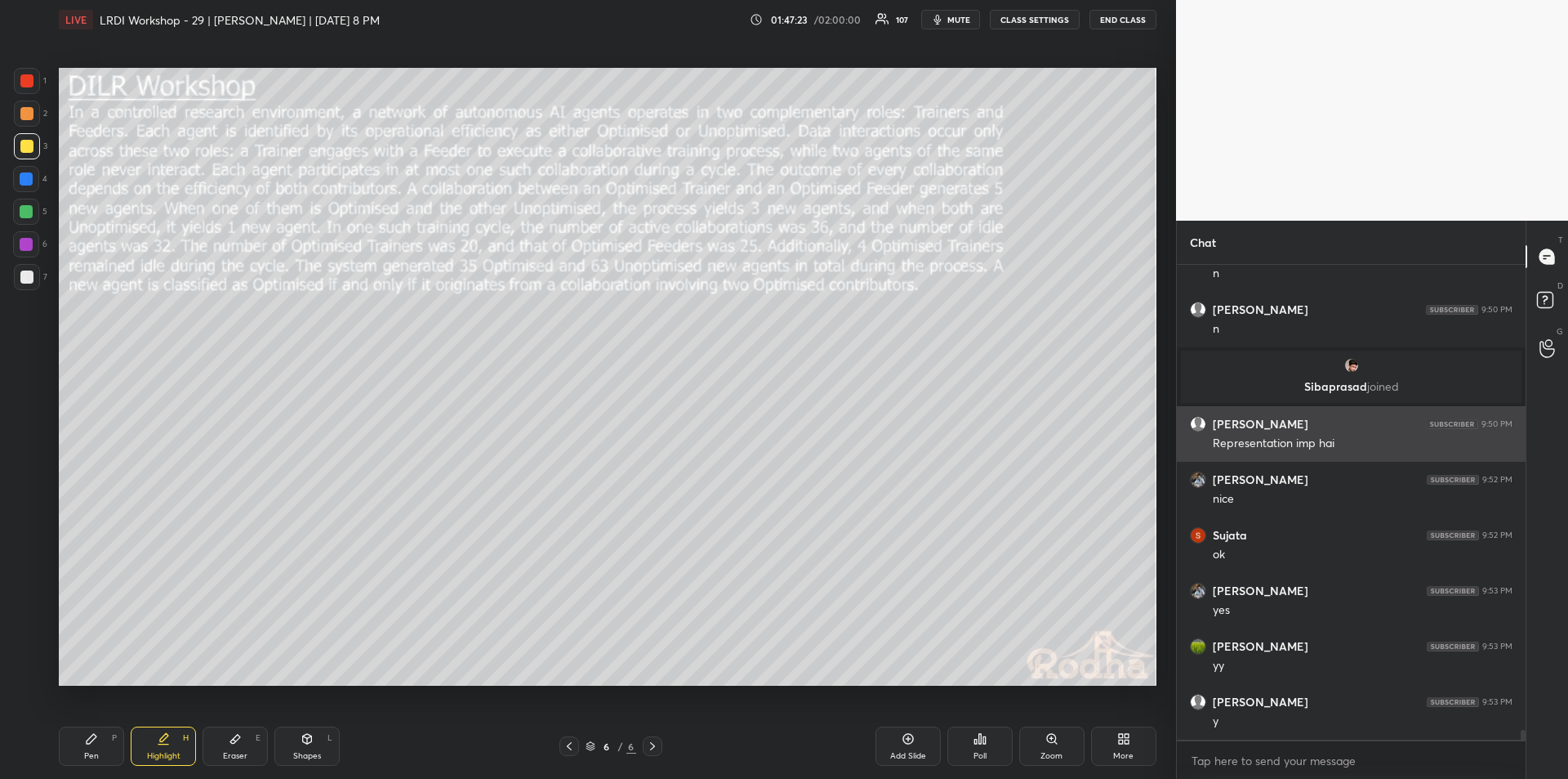
scroll to position [23464, 0]
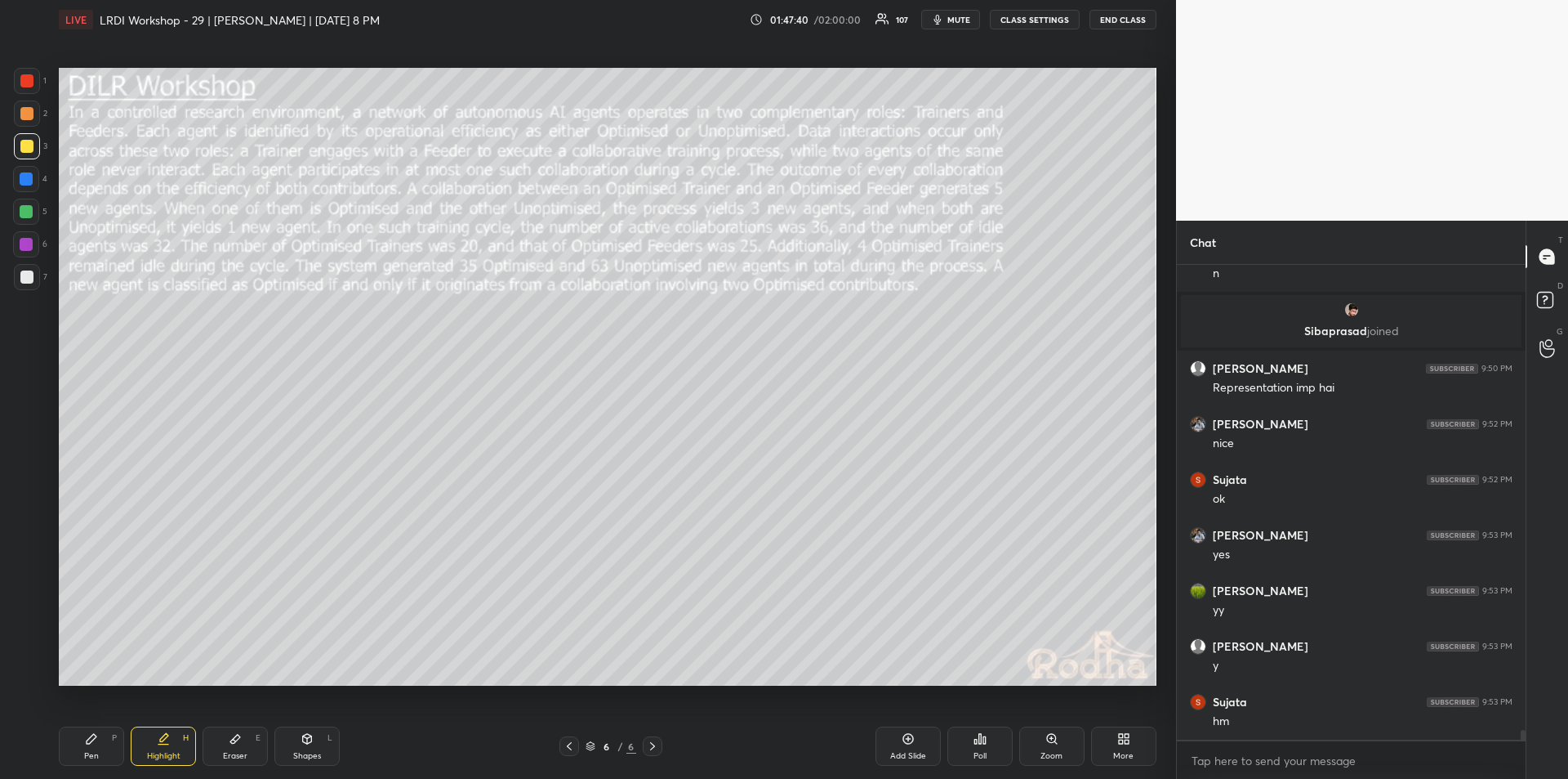
click at [96, 739] on icon at bounding box center [92, 738] width 13 height 13
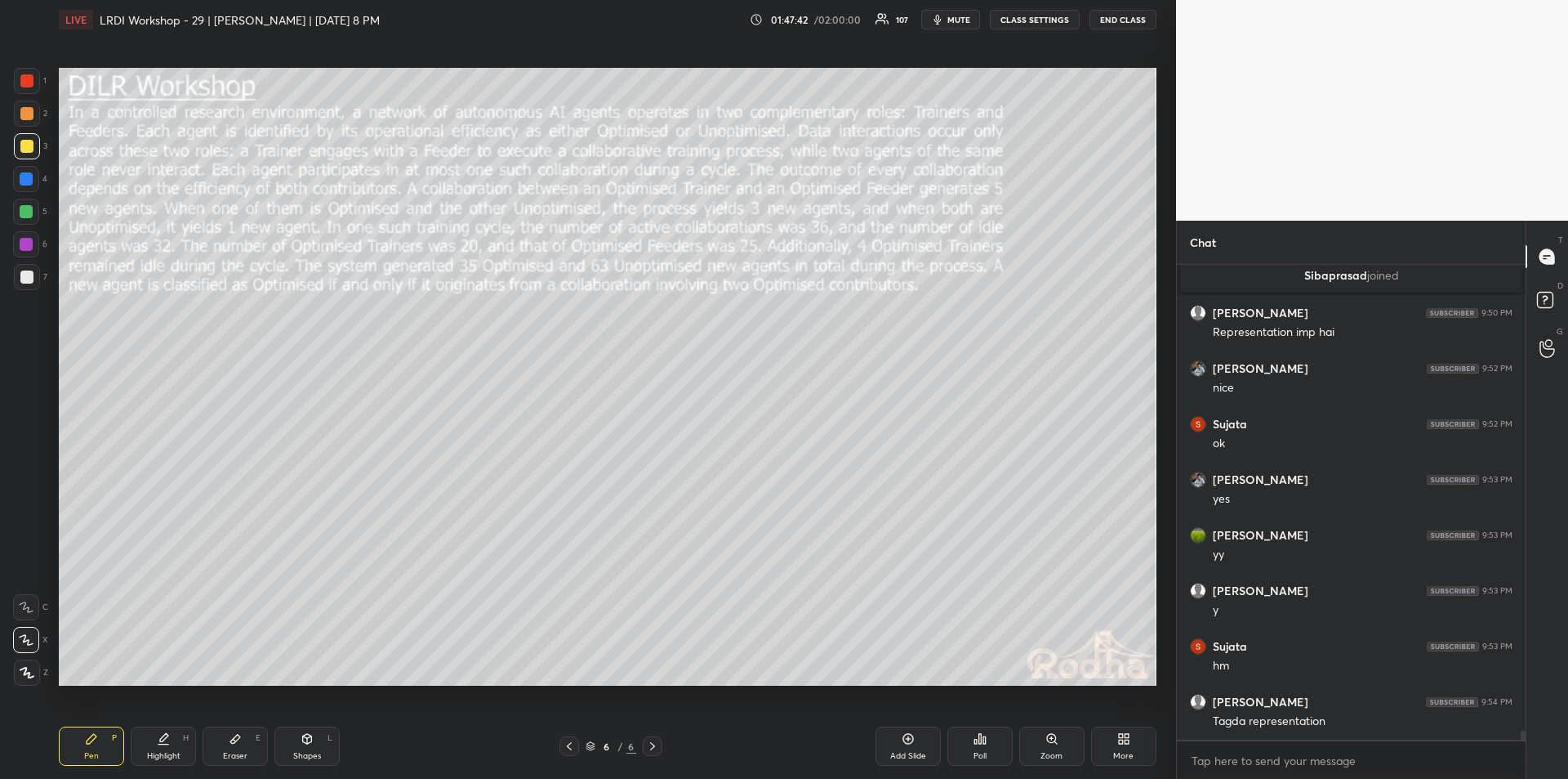
scroll to position [23579, 0]
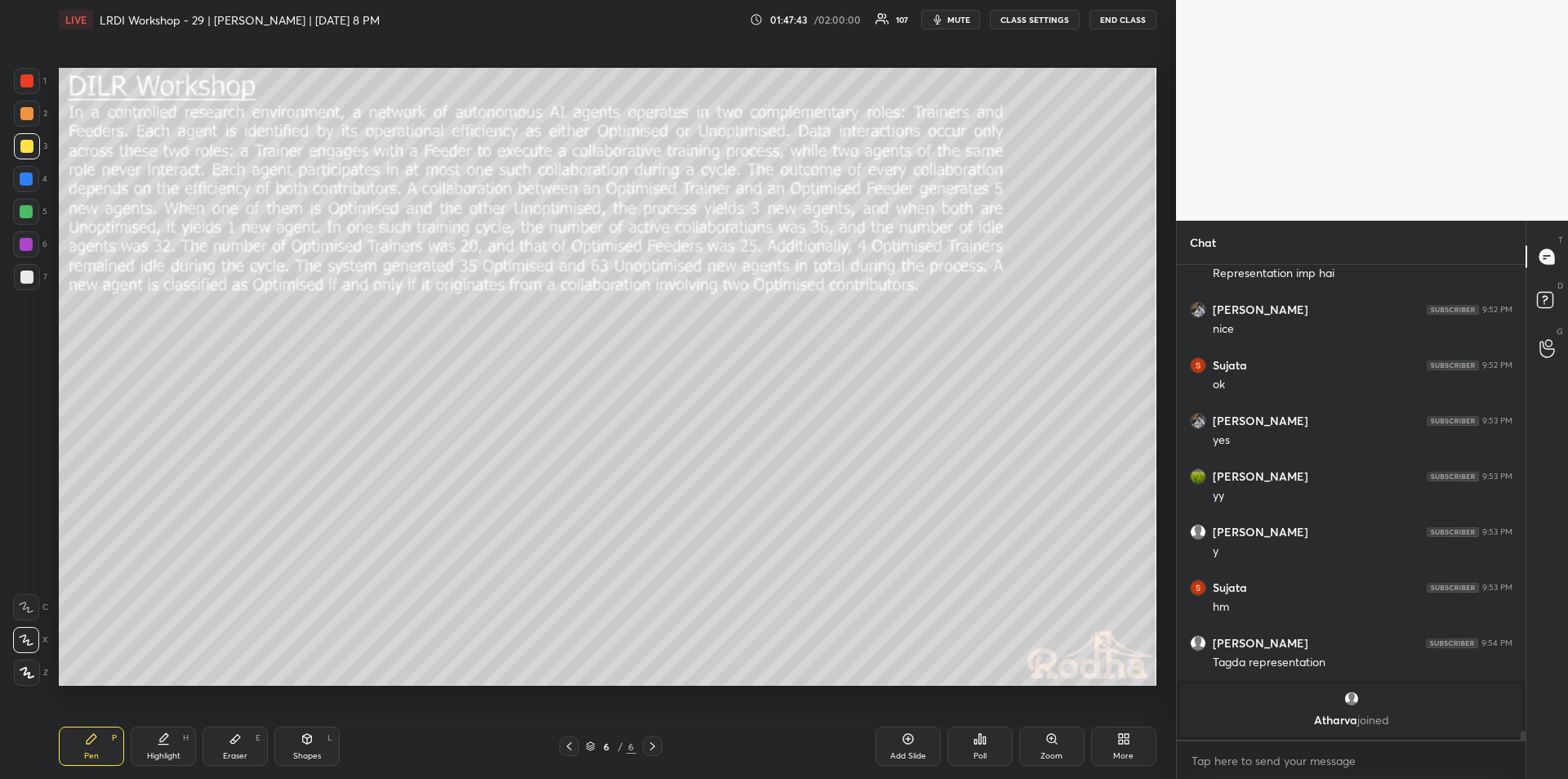
click at [162, 744] on icon at bounding box center [163, 744] width 10 height 0
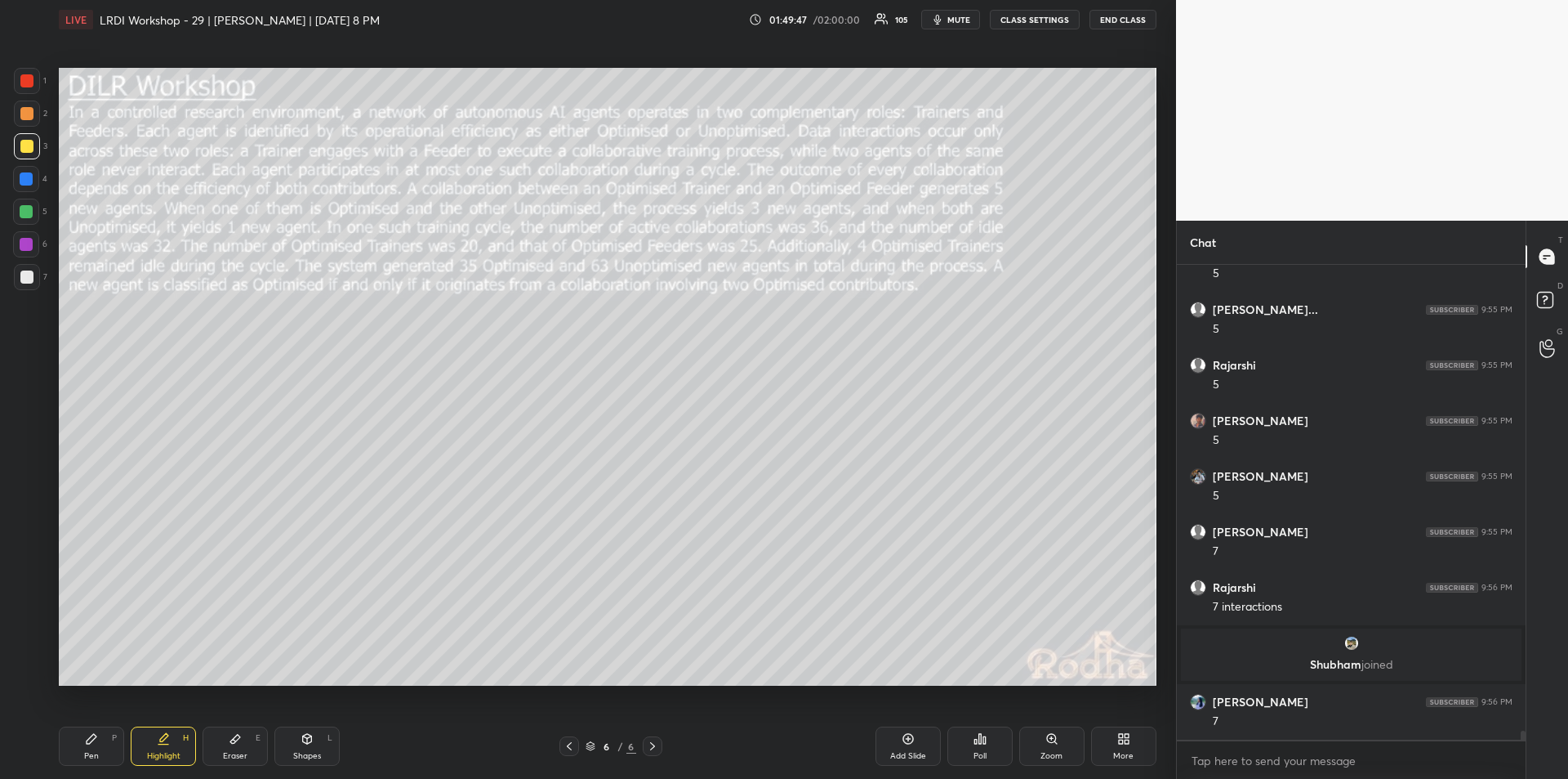
scroll to position [24353, 0]
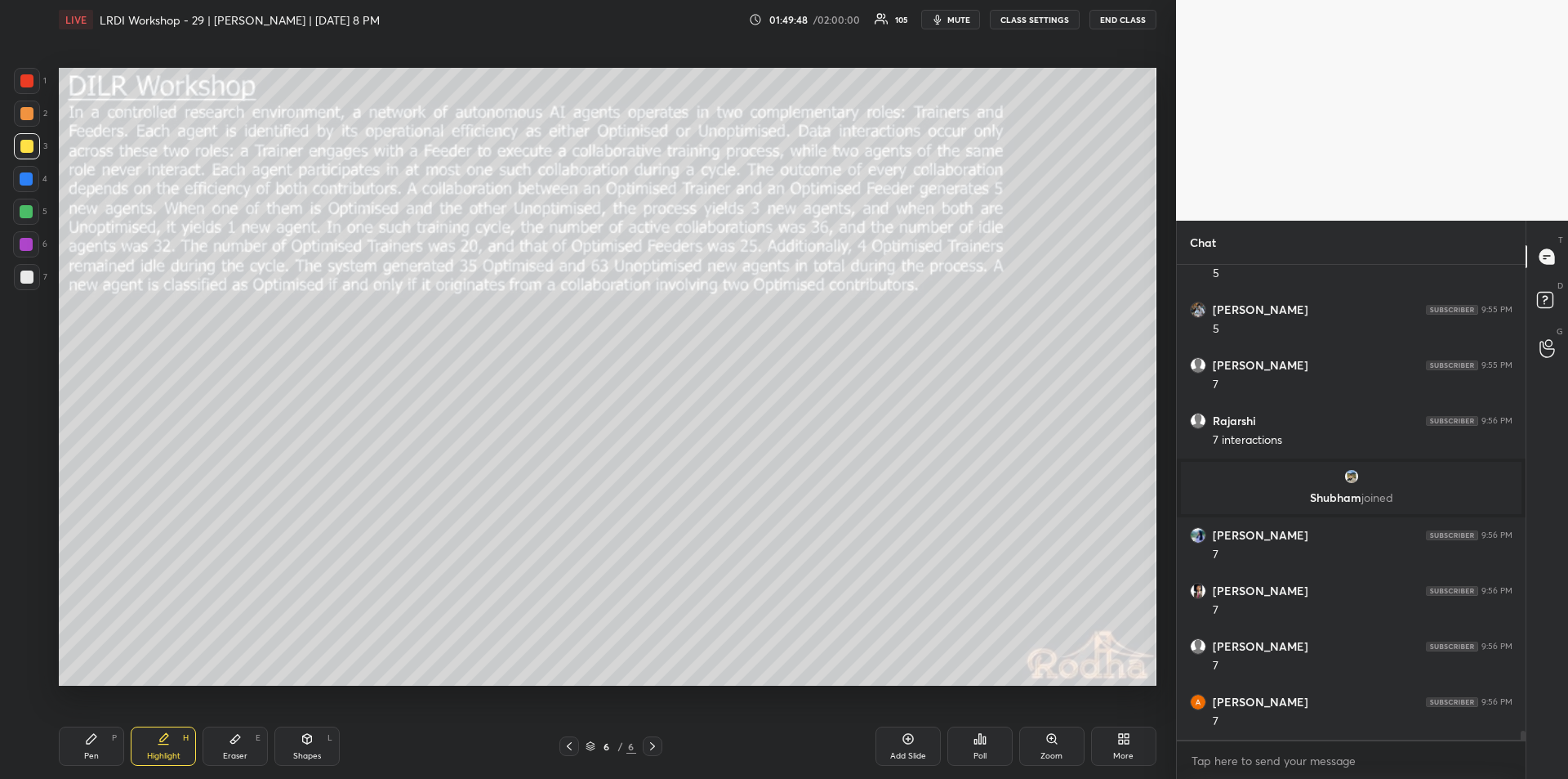
click at [98, 739] on div "Pen P" at bounding box center [92, 746] width 66 height 39
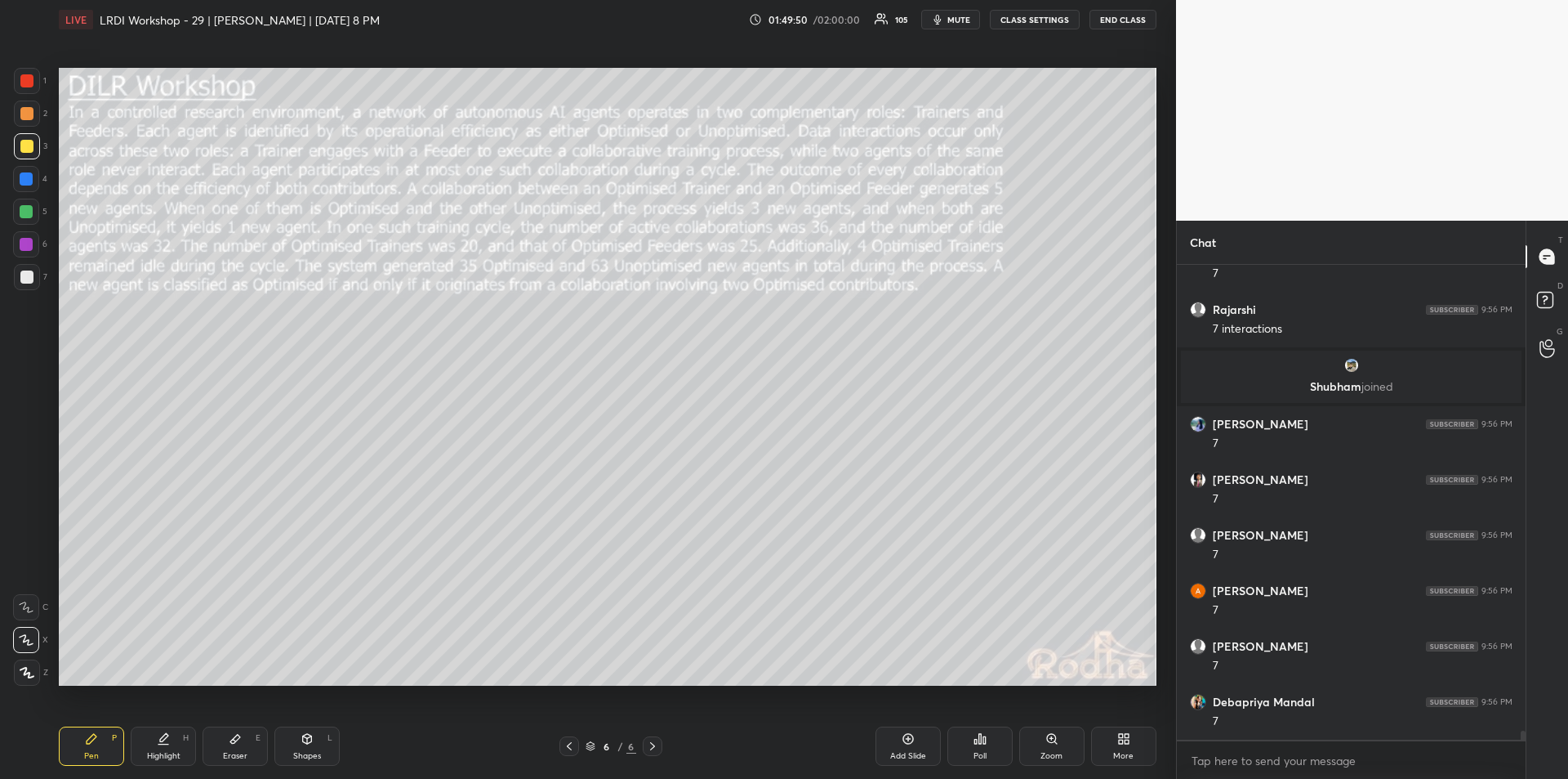
click at [159, 744] on icon at bounding box center [163, 744] width 10 height 0
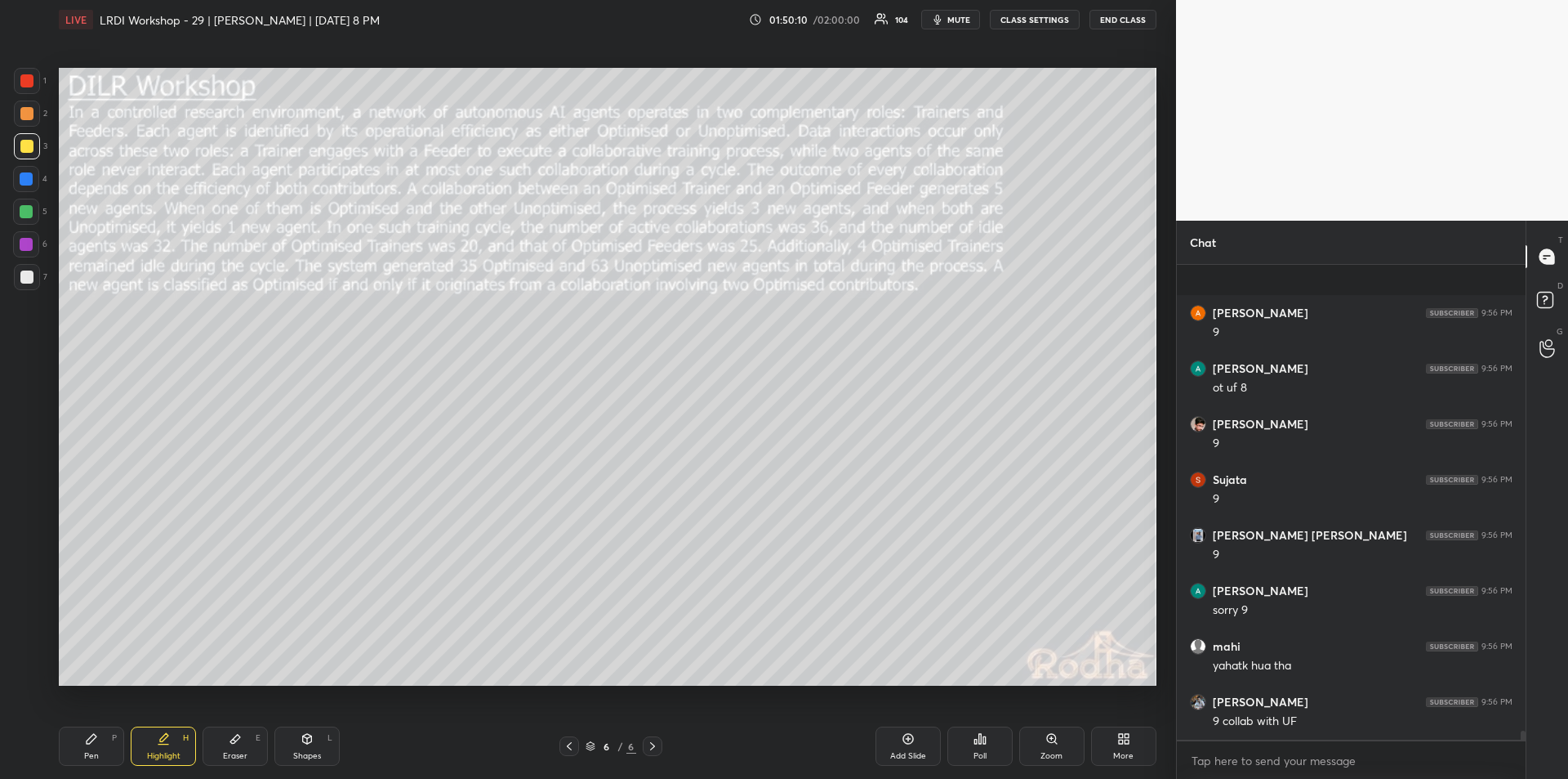
scroll to position [25243, 0]
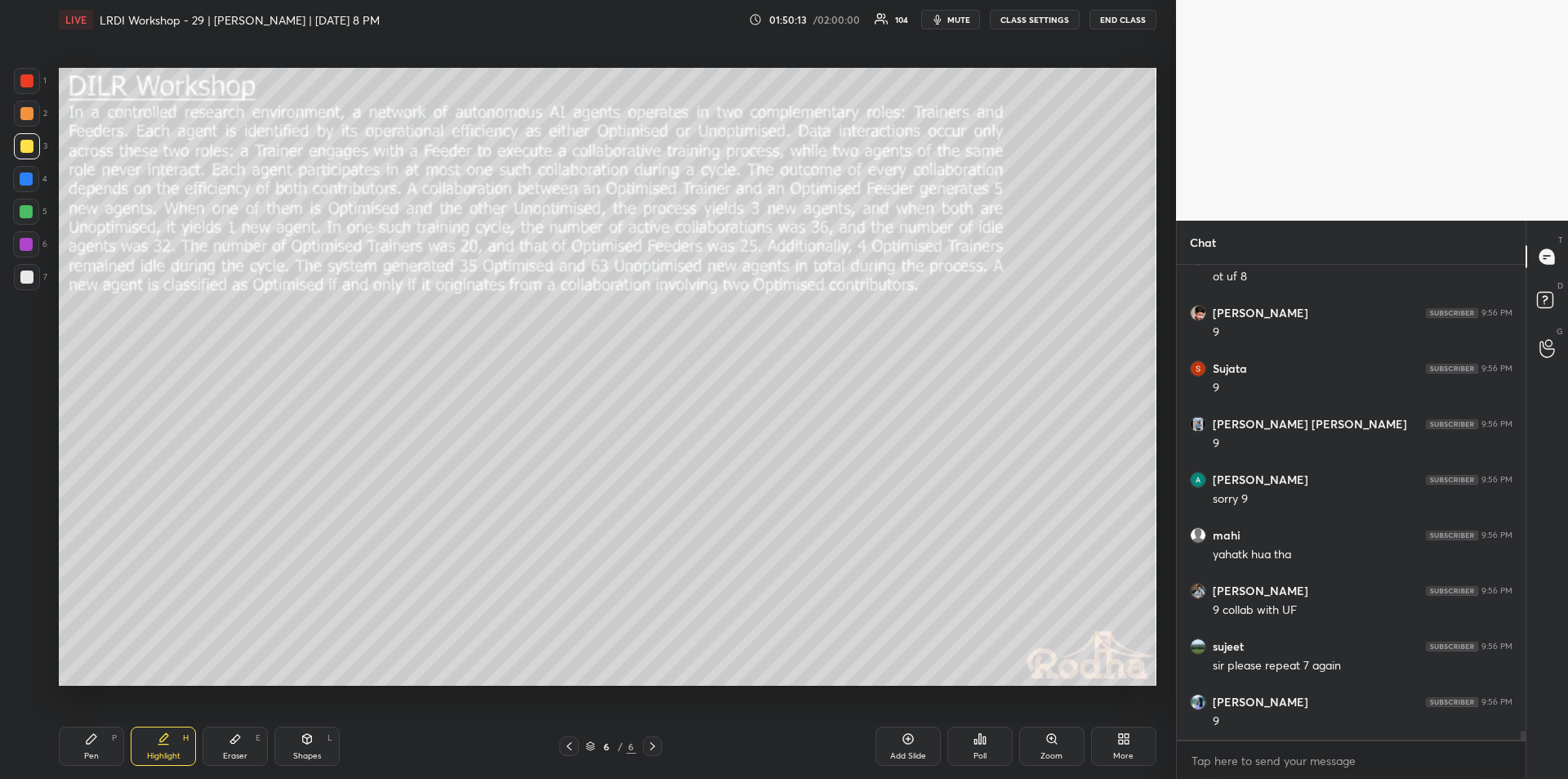
click at [91, 744] on icon at bounding box center [92, 738] width 13 height 13
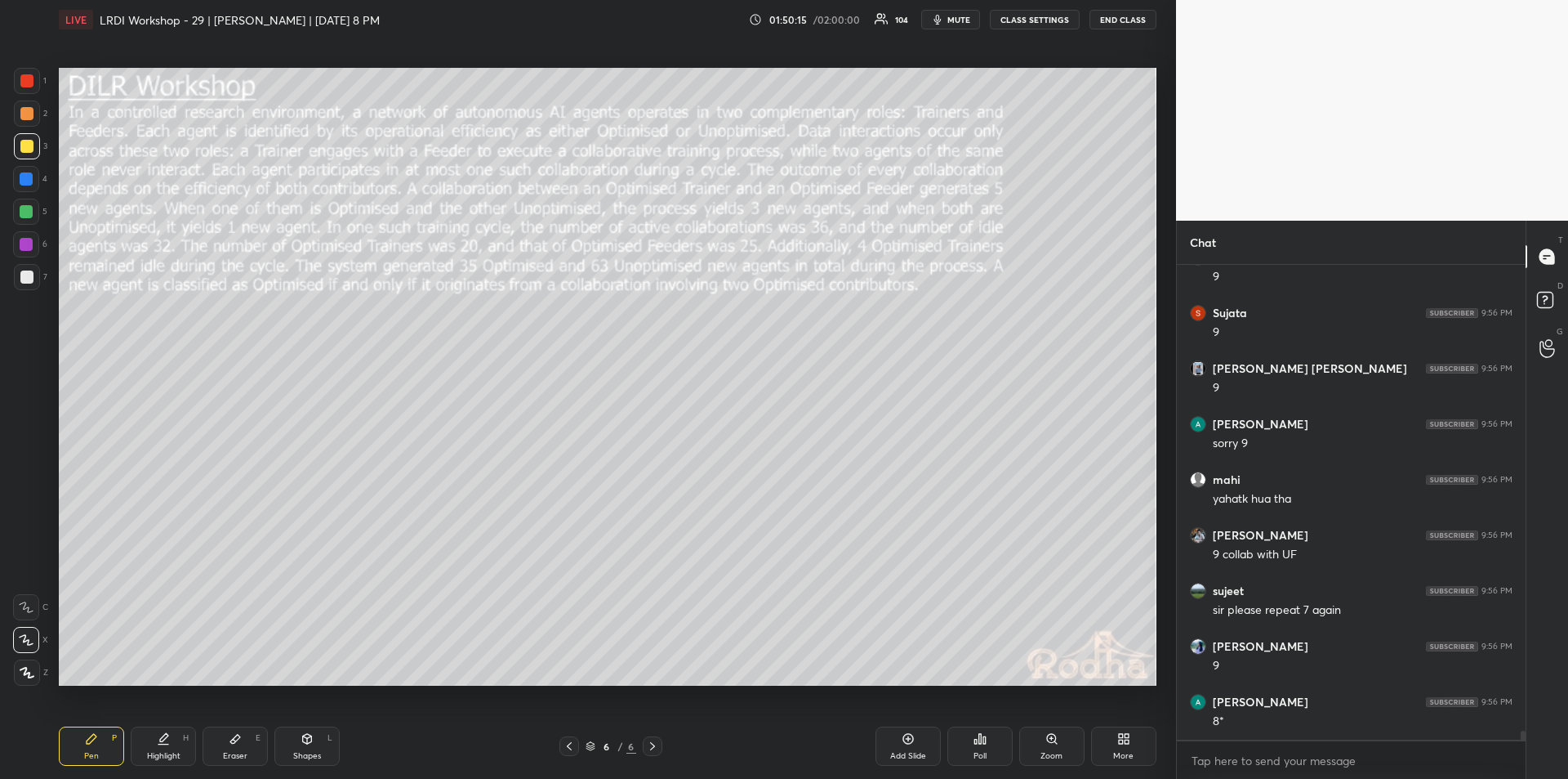
click at [164, 741] on icon at bounding box center [164, 738] width 13 height 13
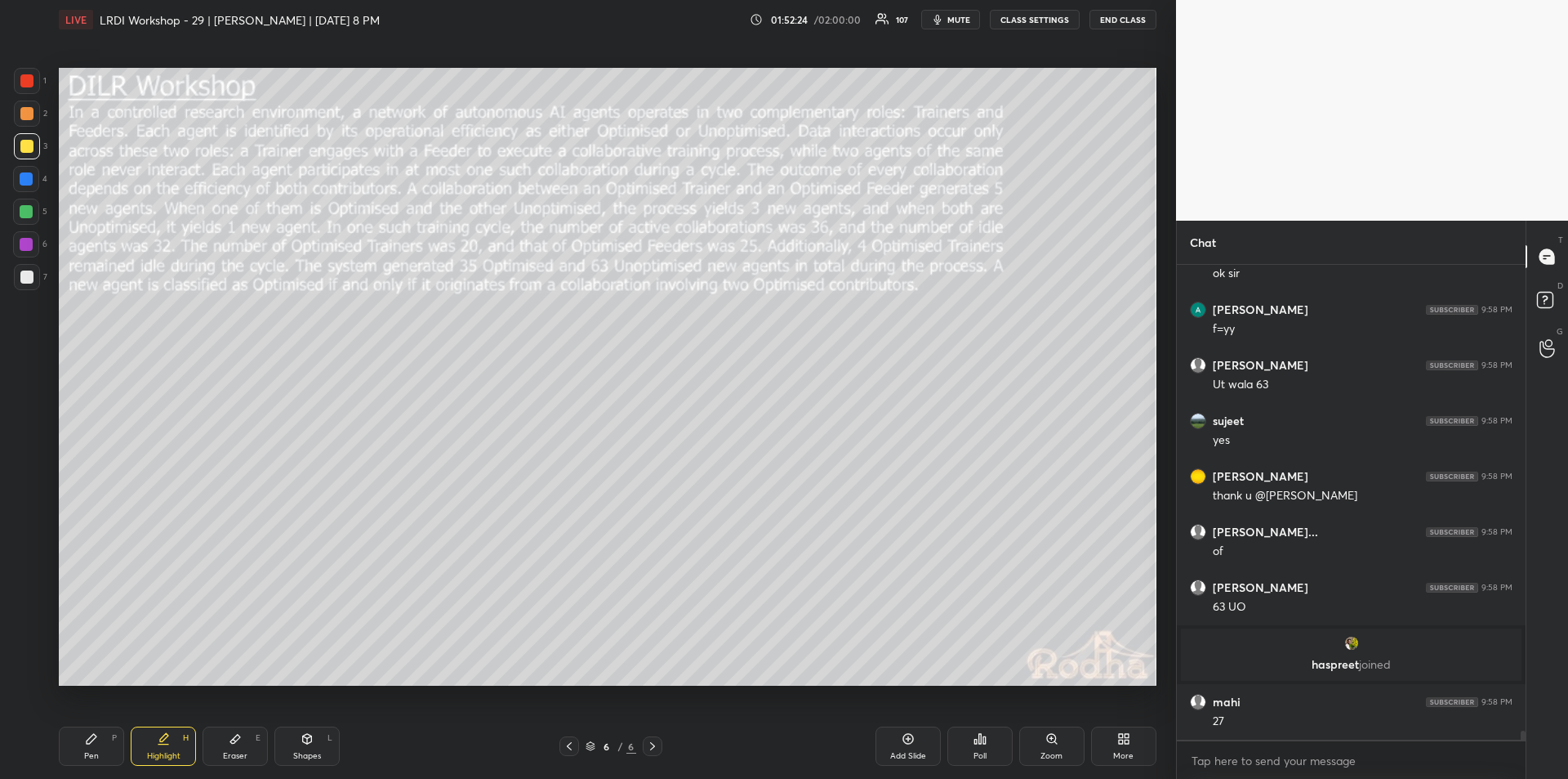
scroll to position [25682, 0]
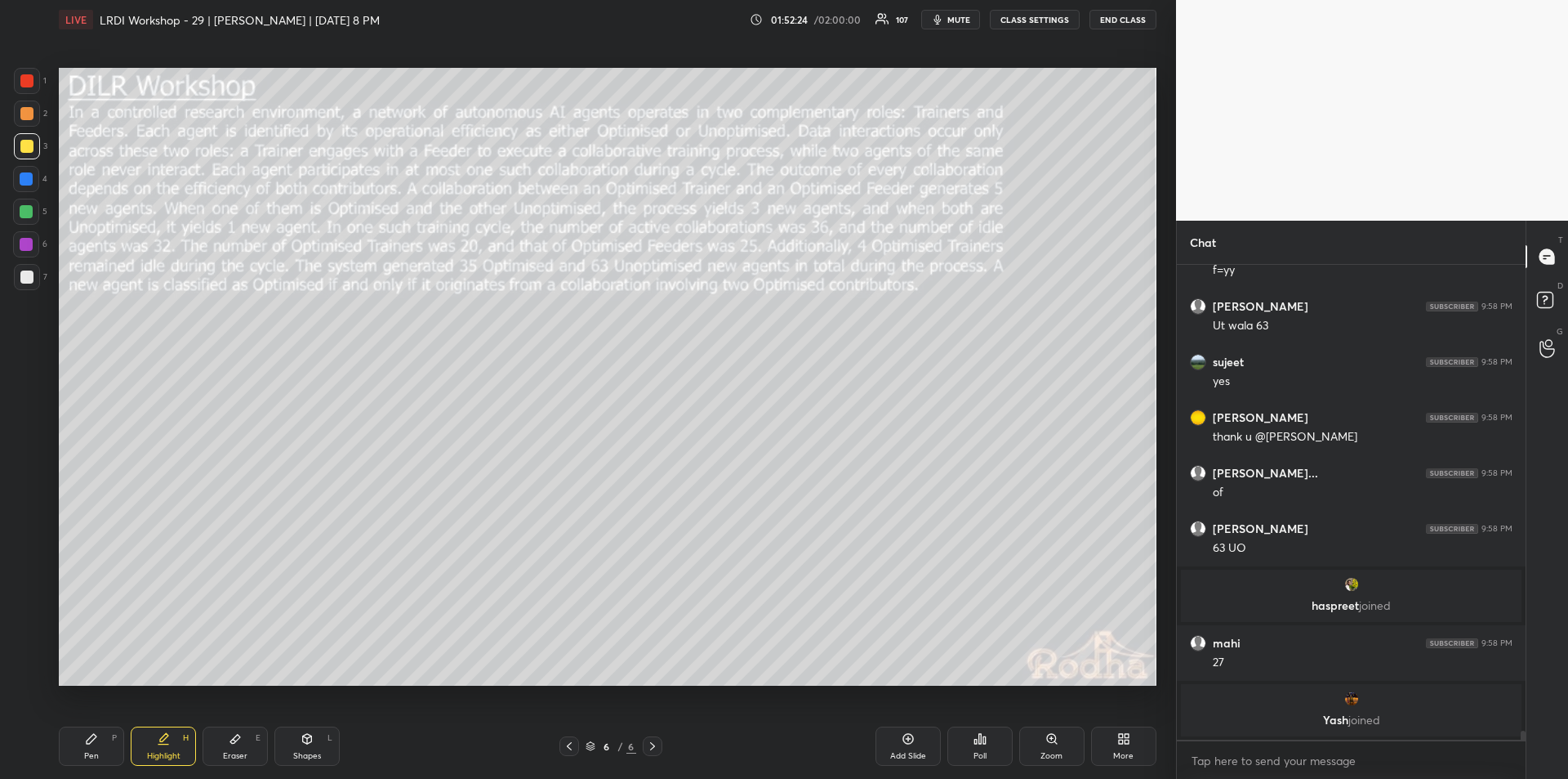
click at [94, 748] on div "Pen P" at bounding box center [92, 746] width 66 height 39
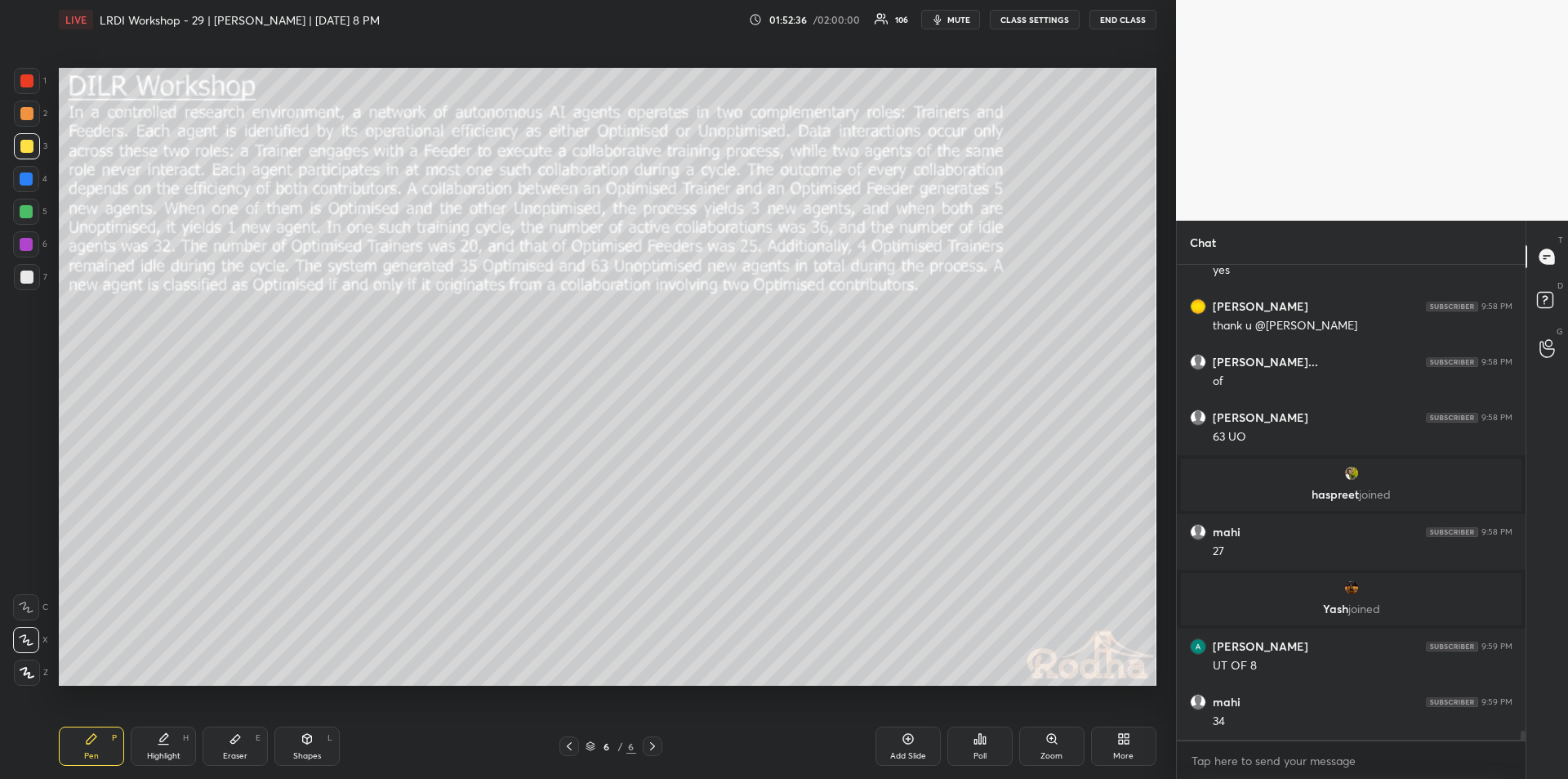
scroll to position [25819, 0]
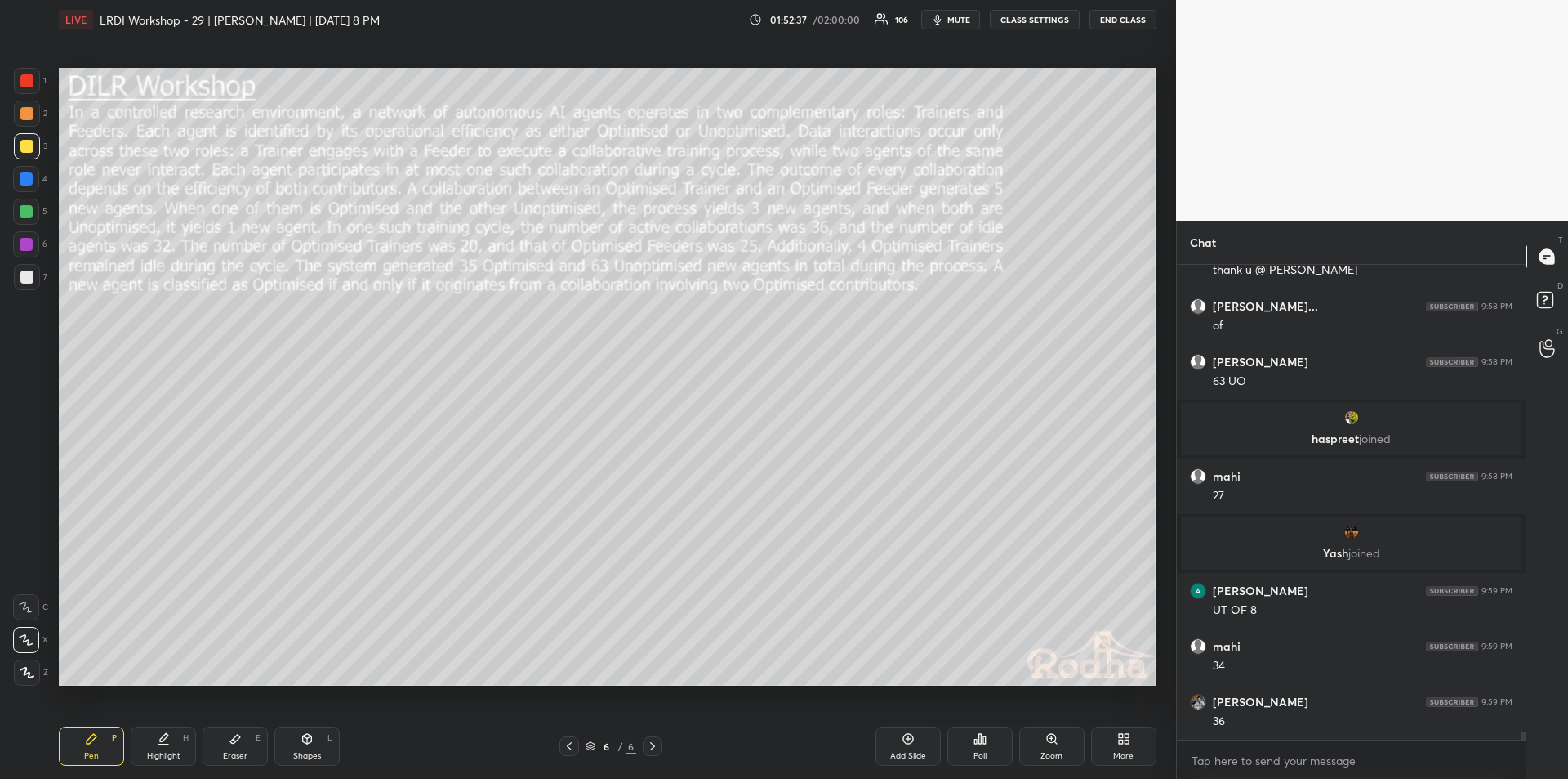
click at [169, 742] on icon at bounding box center [164, 738] width 13 height 13
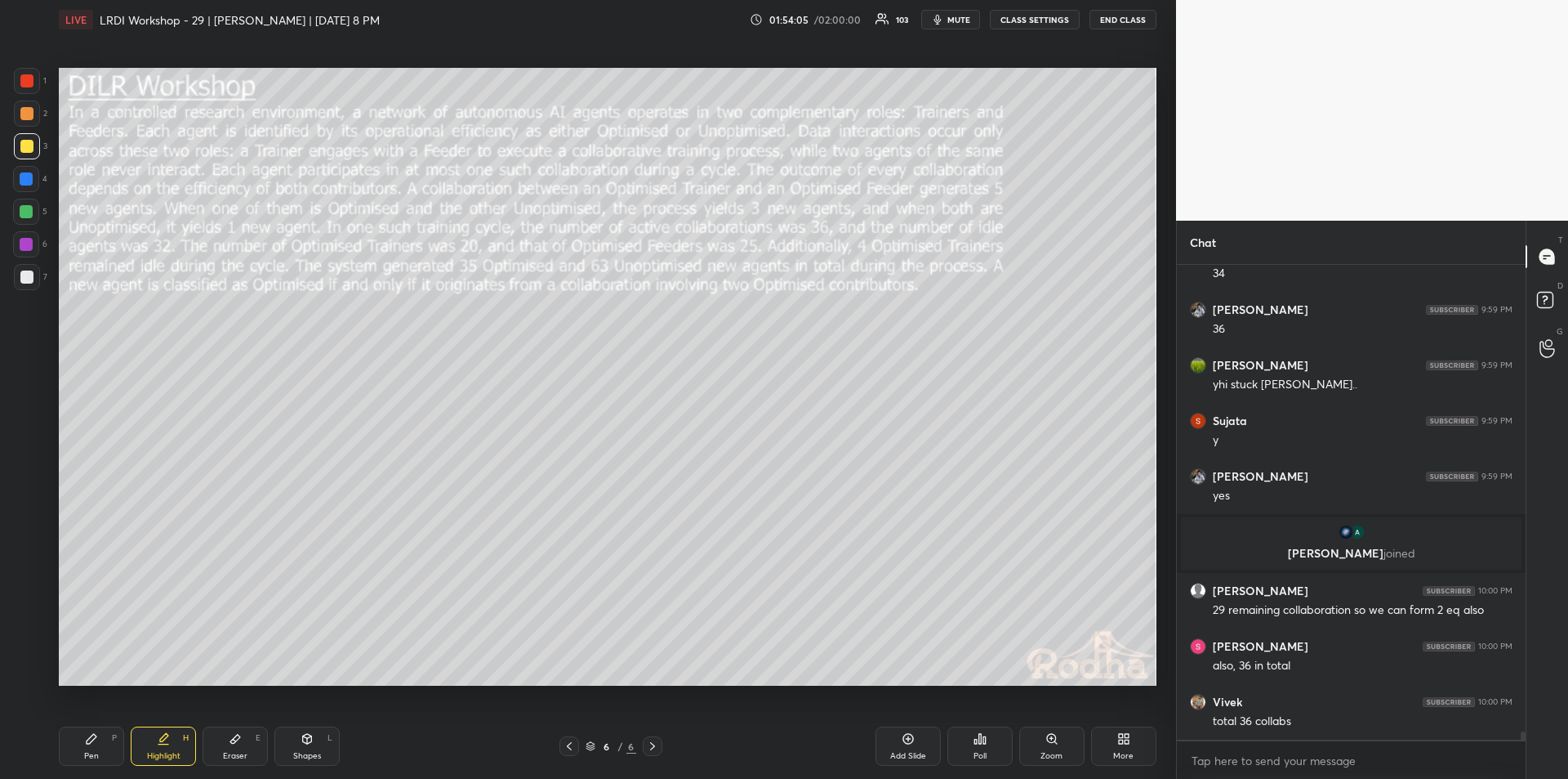
scroll to position [26121, 0]
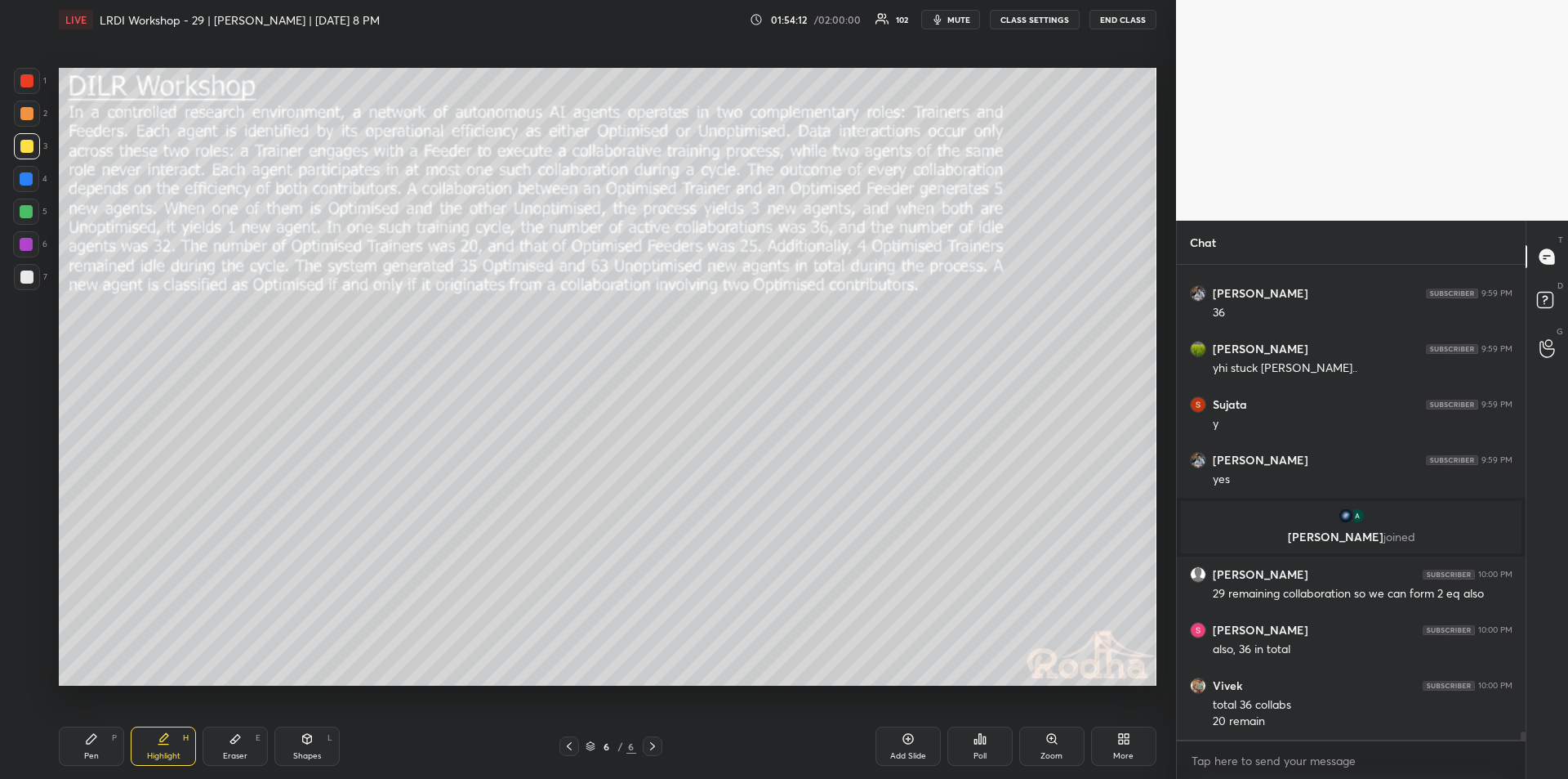
click at [98, 740] on div "Pen P" at bounding box center [92, 746] width 66 height 39
click at [167, 736] on icon at bounding box center [164, 736] width 8 height 8
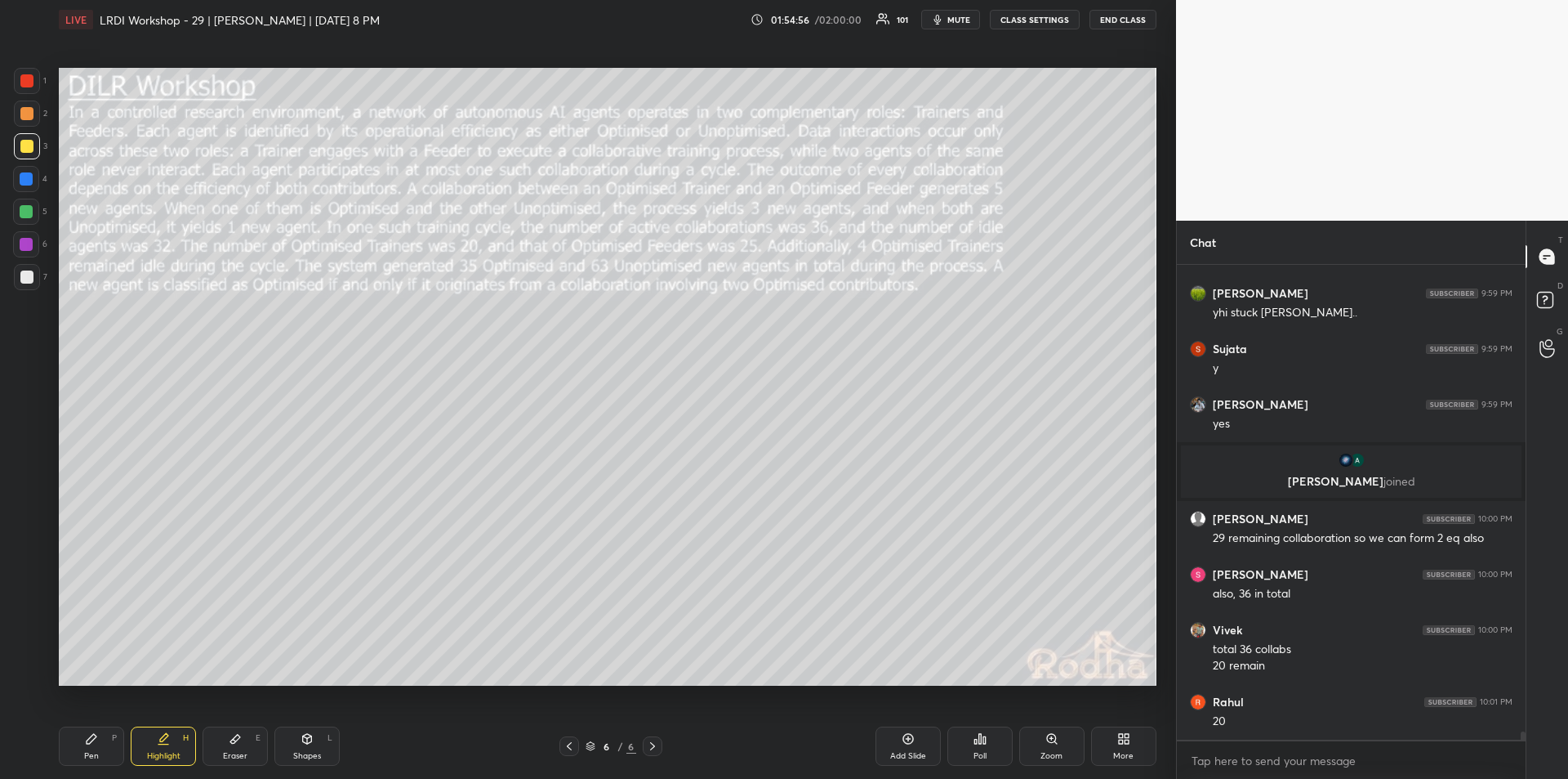
scroll to position [26233, 0]
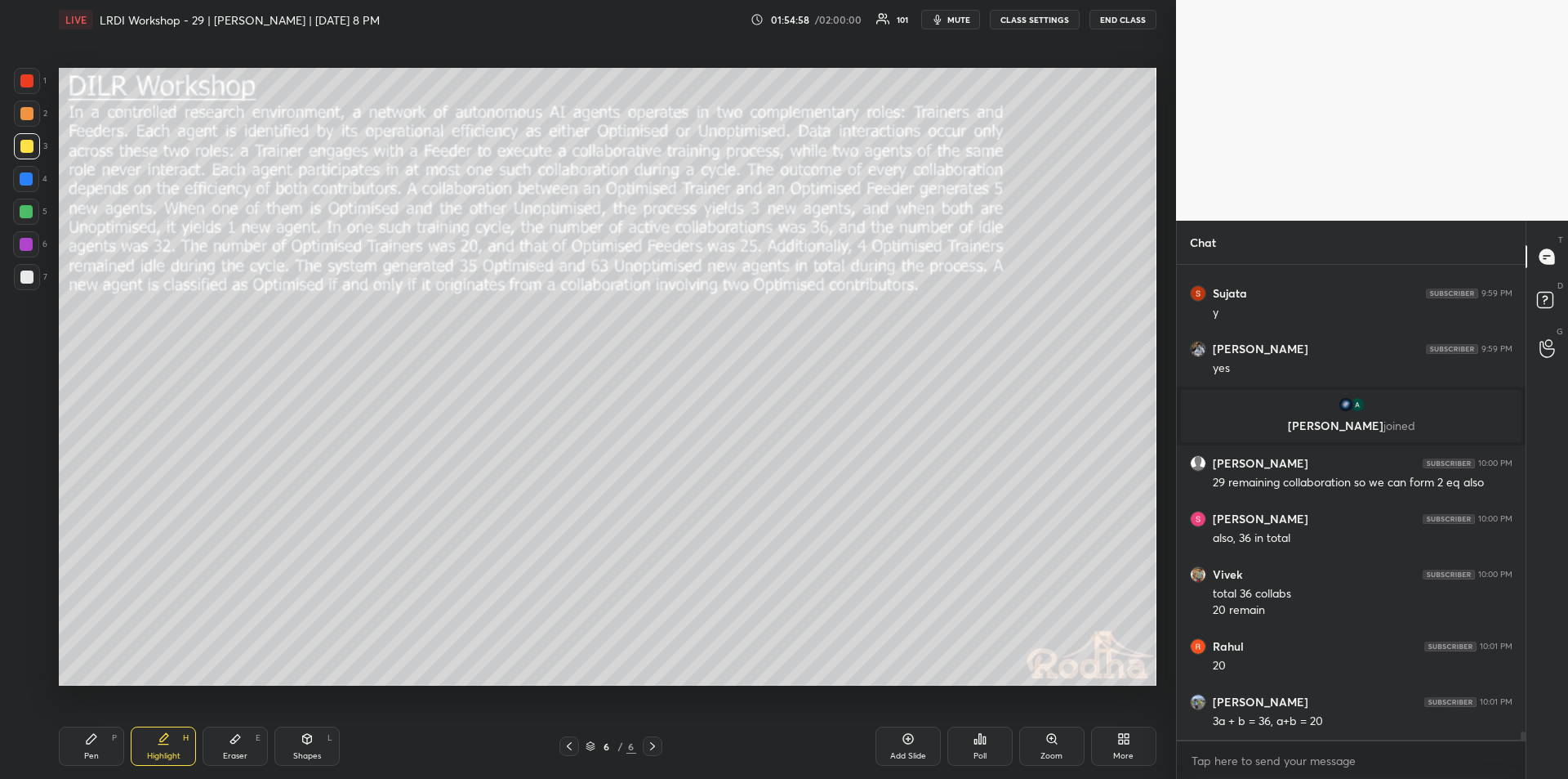
click at [95, 739] on icon at bounding box center [92, 738] width 13 height 13
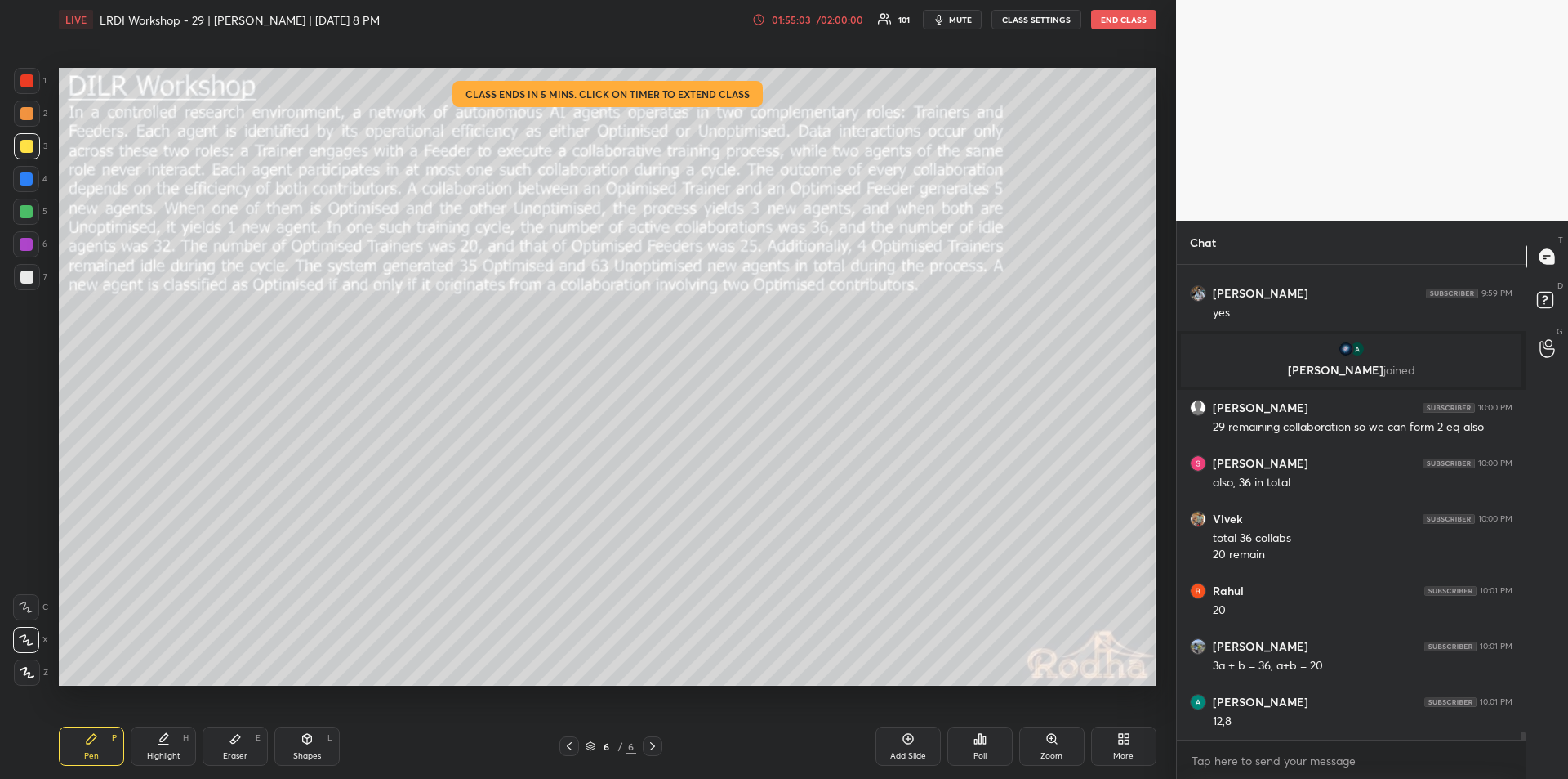
click at [805, 20] on div "01:55:03" at bounding box center [791, 19] width 45 height 10
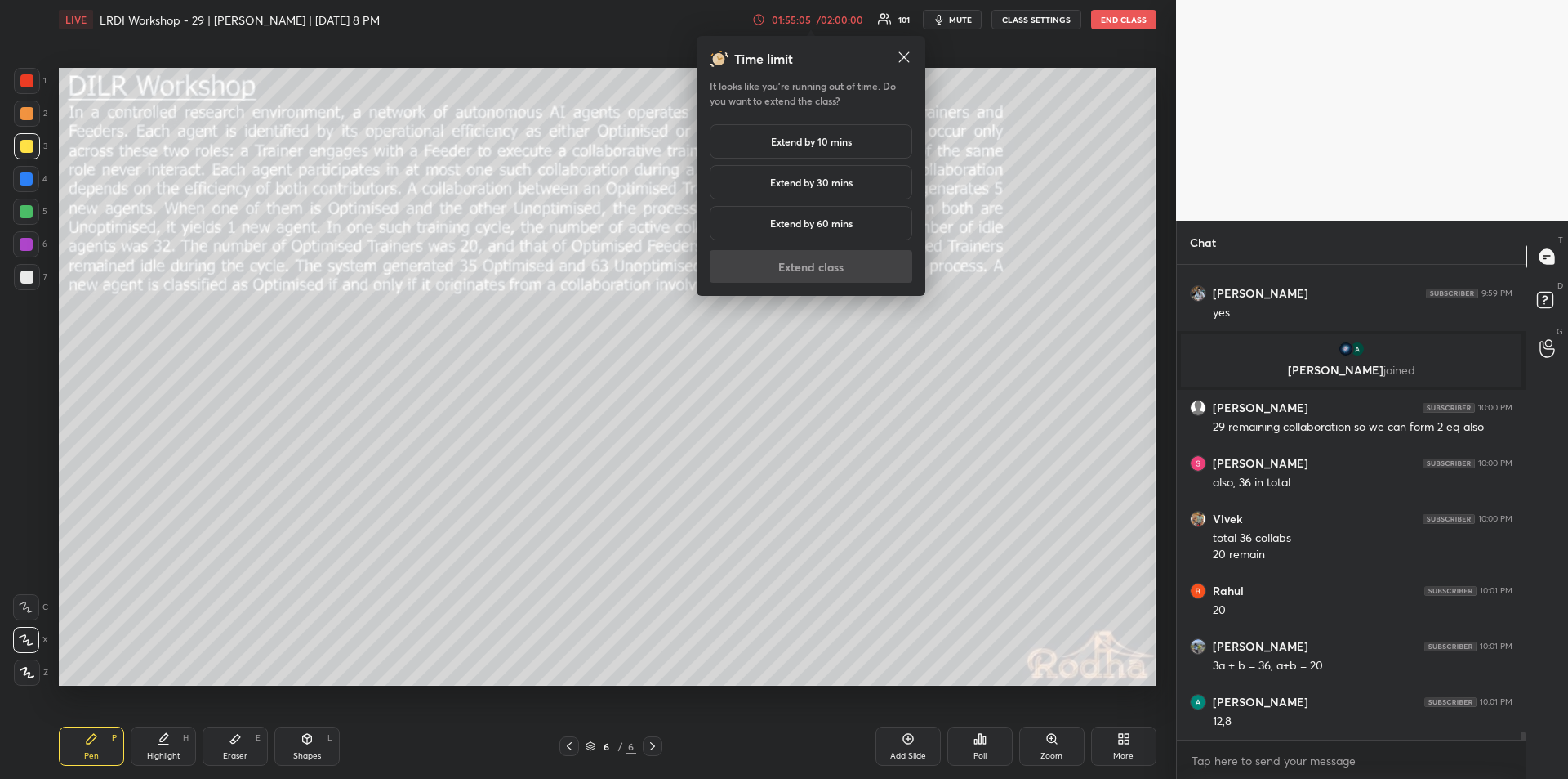
click at [810, 181] on h5 "Extend by 30 mins" at bounding box center [811, 182] width 82 height 15
click at [818, 267] on button "Extend class" at bounding box center [810, 266] width 203 height 32
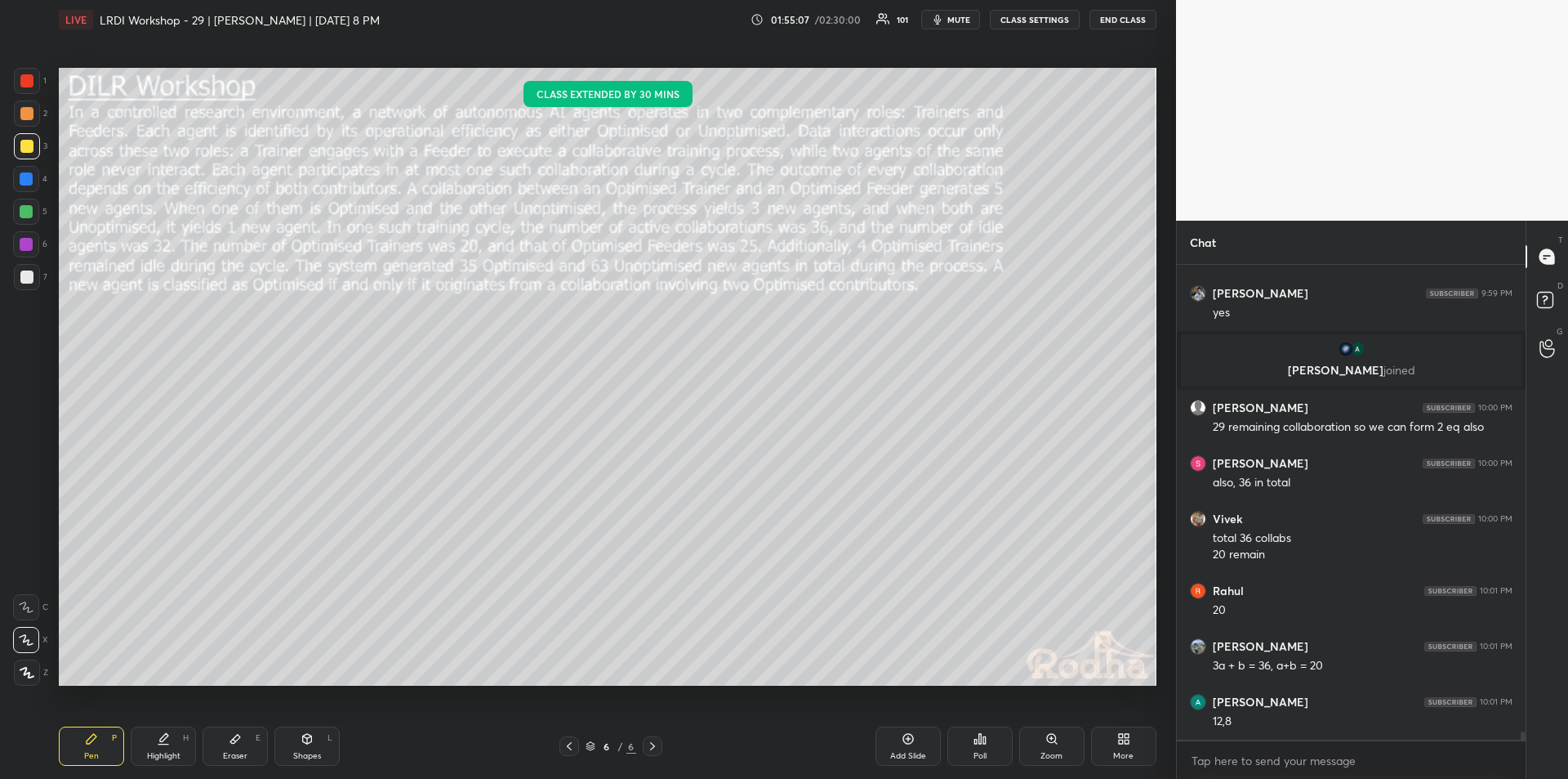
click at [170, 742] on div "Highlight H" at bounding box center [163, 746] width 66 height 39
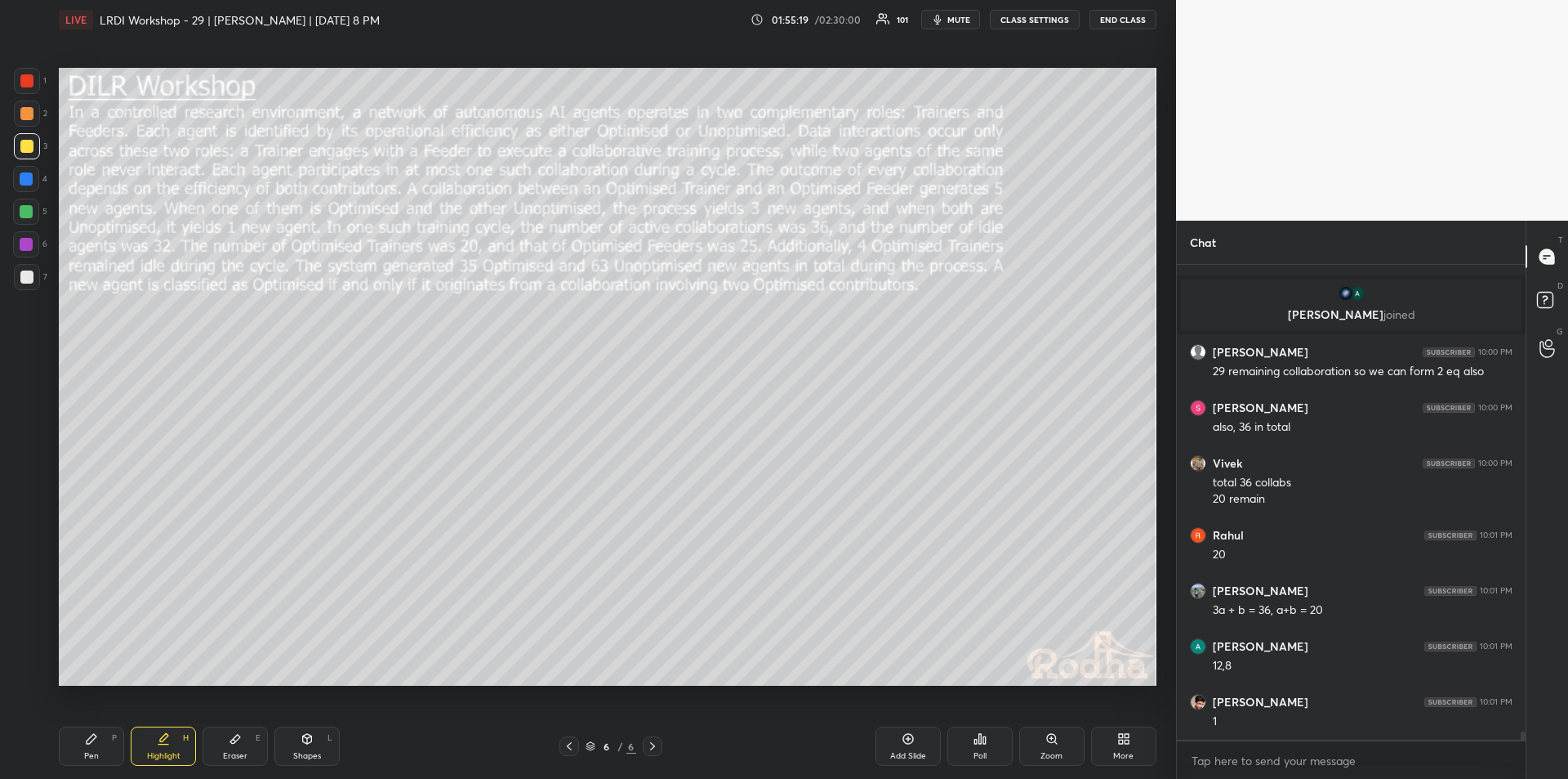
scroll to position [26399, 0]
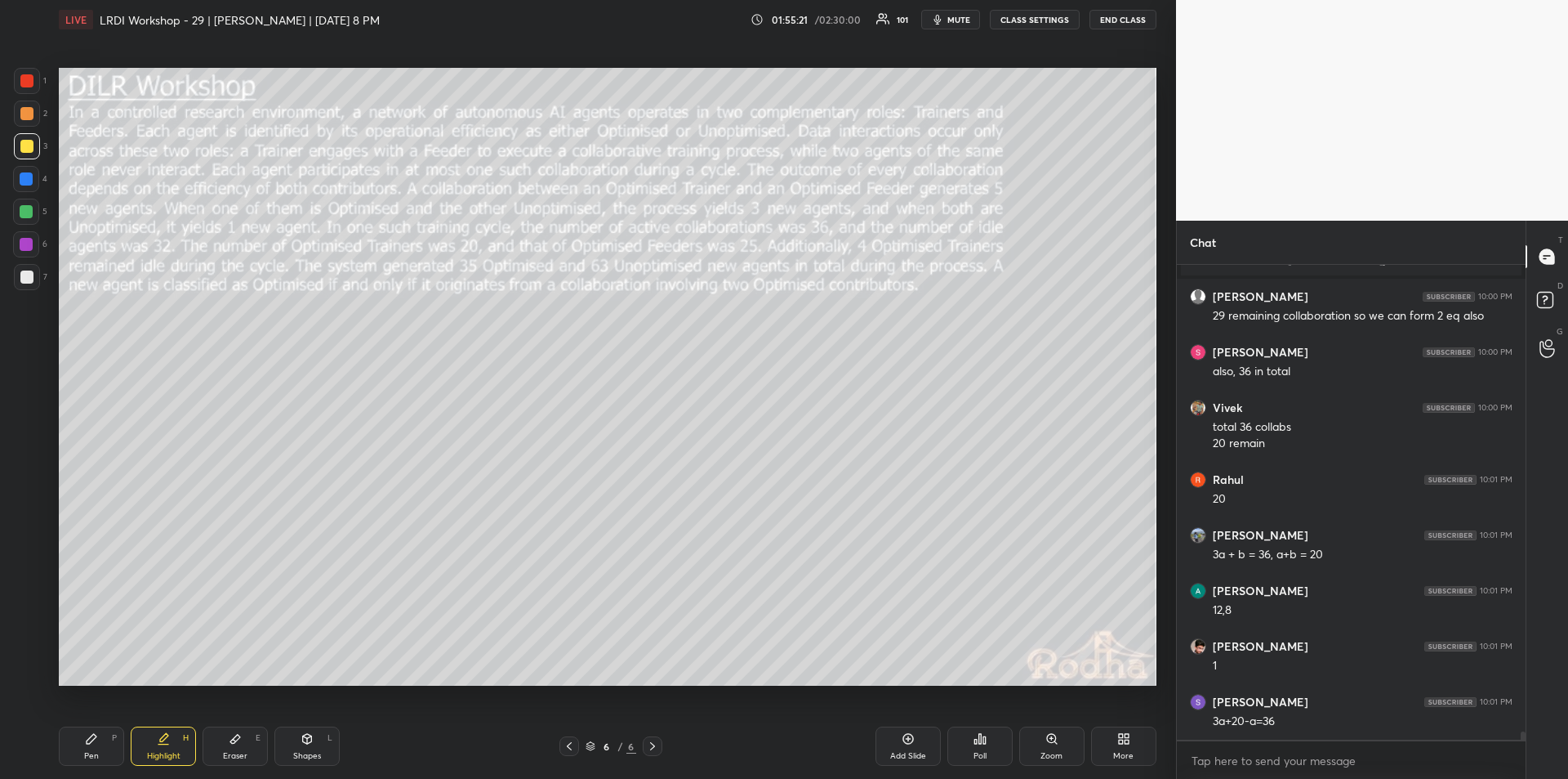
click at [93, 740] on icon at bounding box center [92, 738] width 10 height 10
click at [170, 744] on div "Highlight H" at bounding box center [163, 746] width 66 height 39
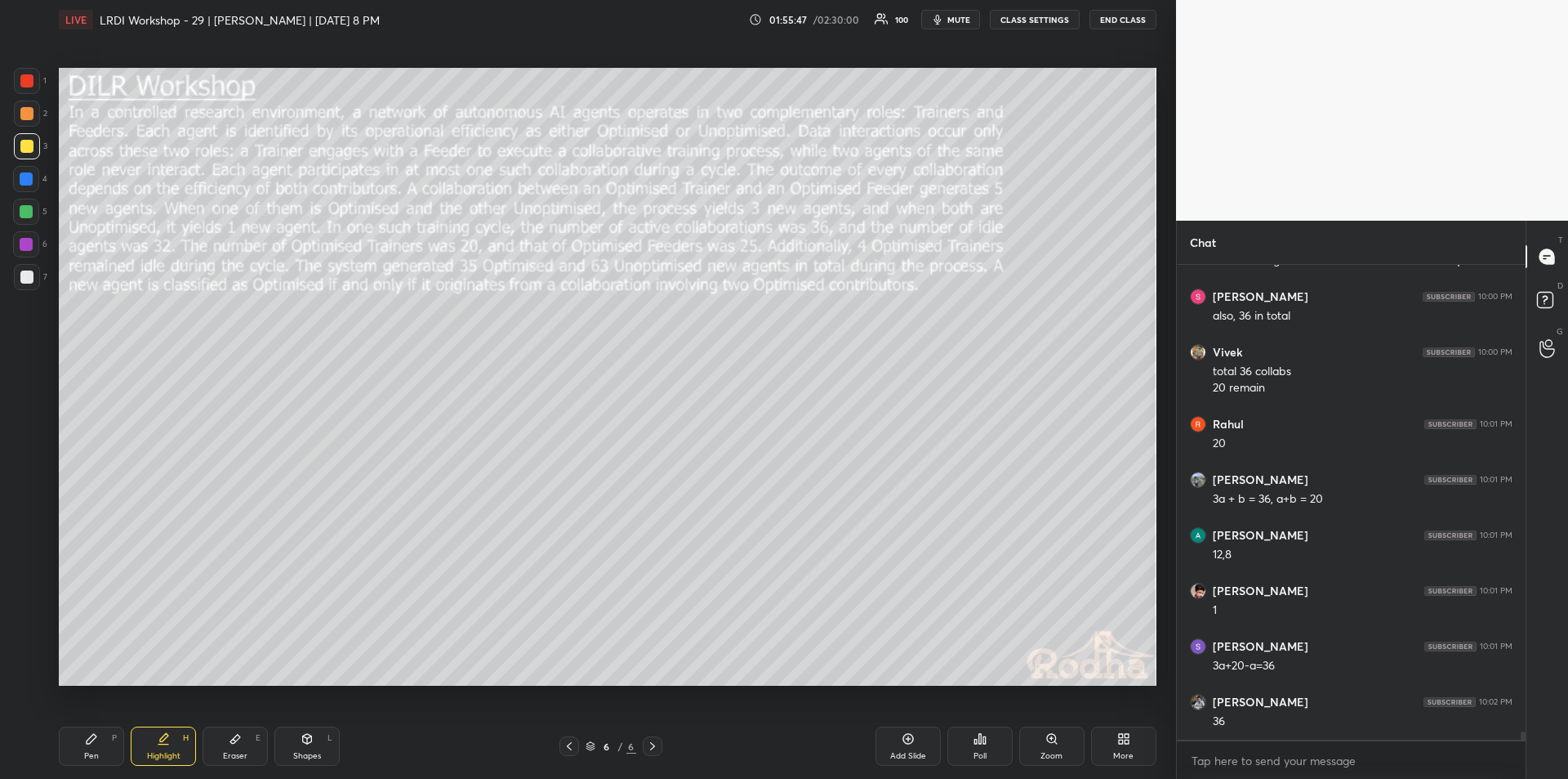
scroll to position [26510, 0]
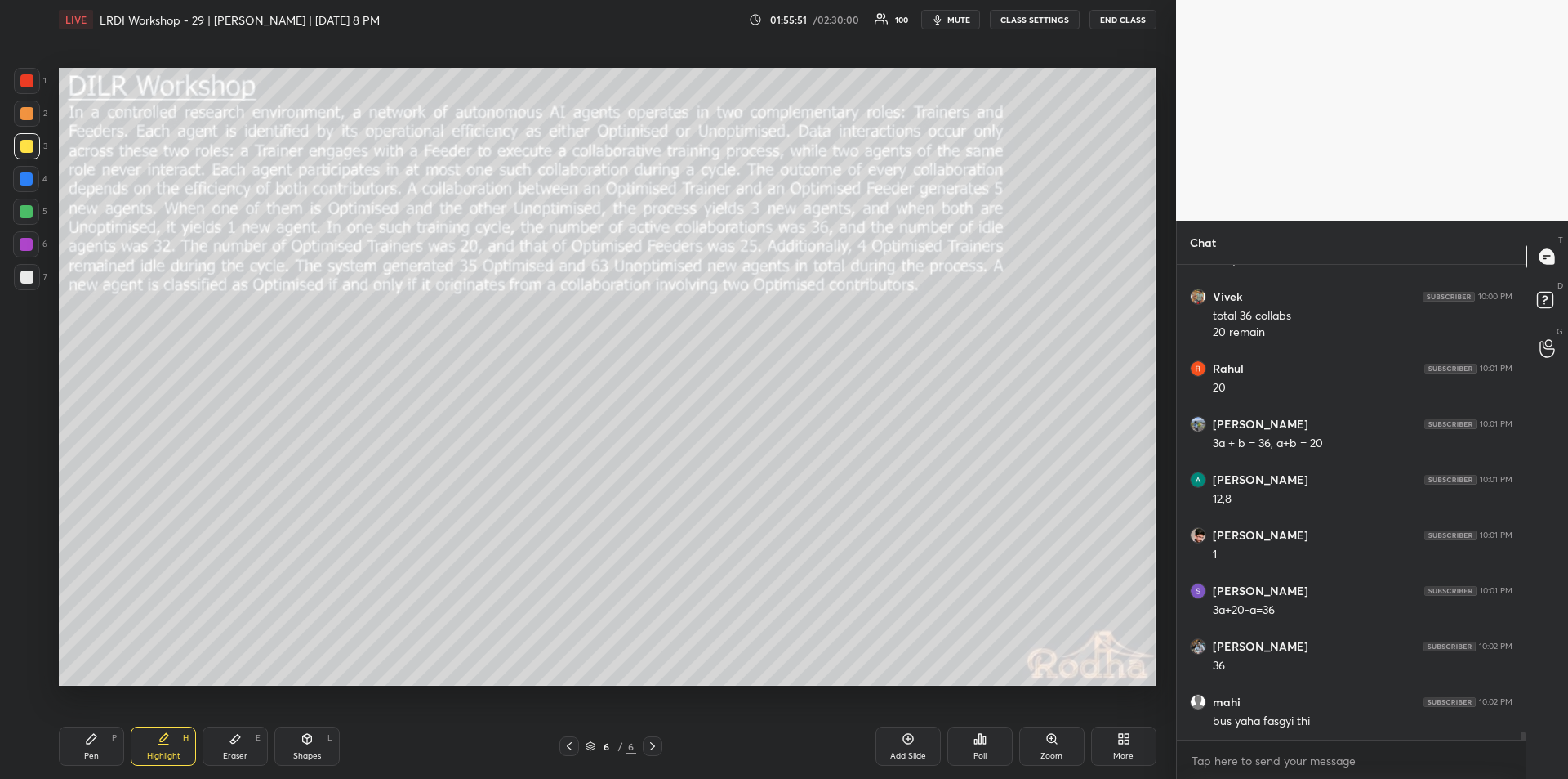
click at [93, 743] on icon at bounding box center [92, 738] width 13 height 13
click at [167, 753] on div "Highlight" at bounding box center [164, 755] width 33 height 8
click at [88, 747] on div "Pen P" at bounding box center [92, 746] width 66 height 39
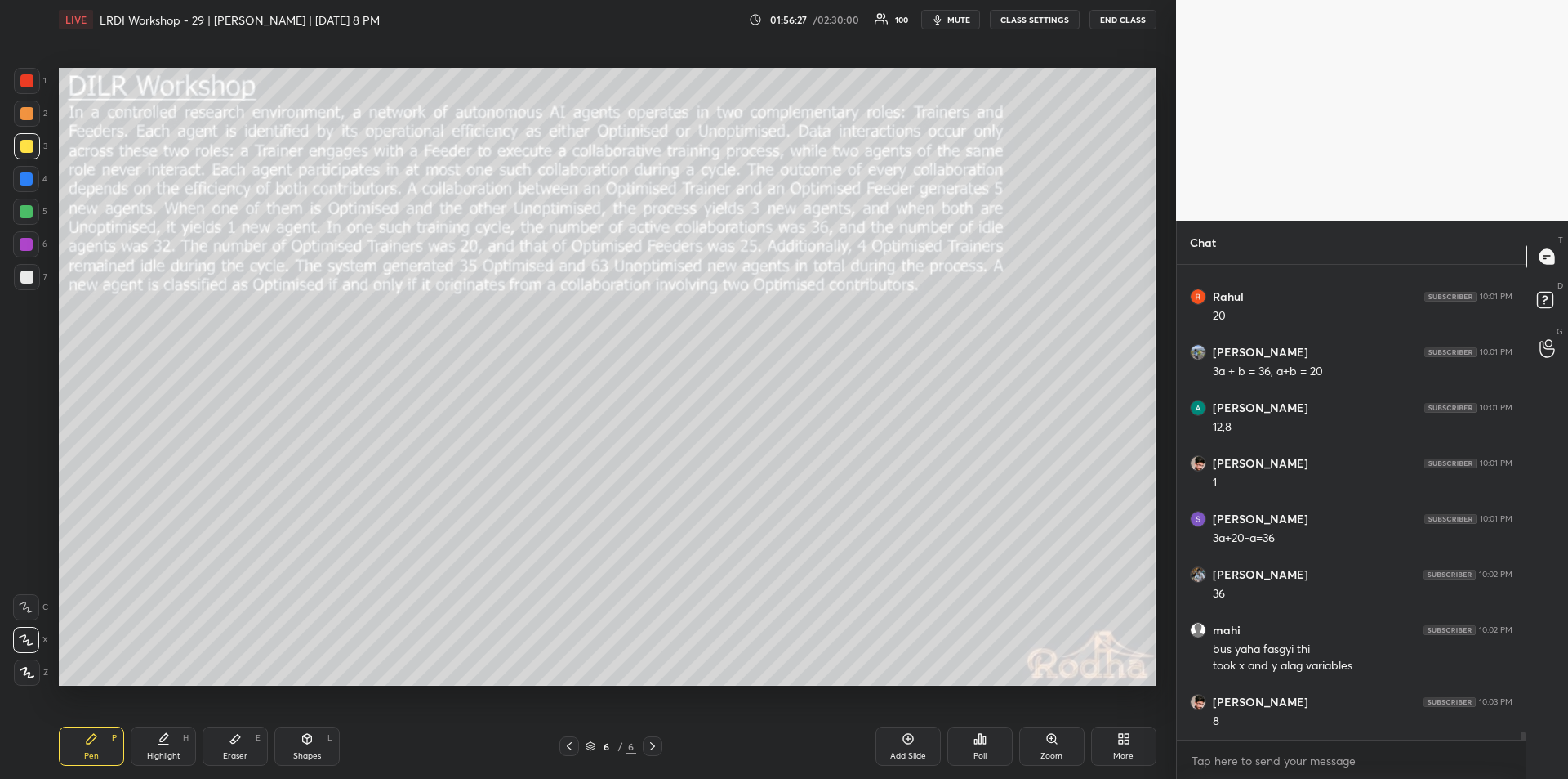
scroll to position [26638, 0]
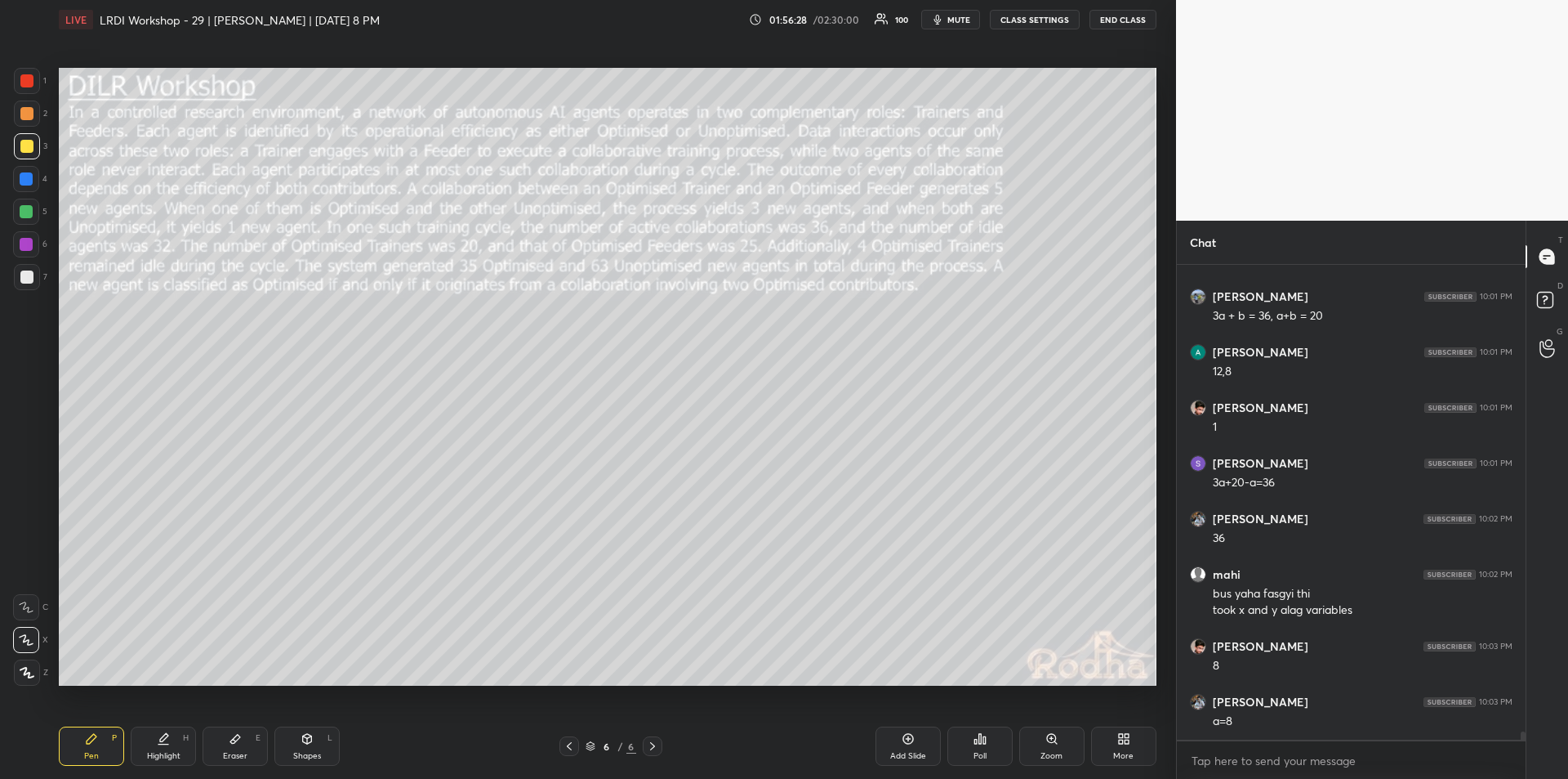
click at [170, 751] on div "Highlight" at bounding box center [164, 755] width 33 height 8
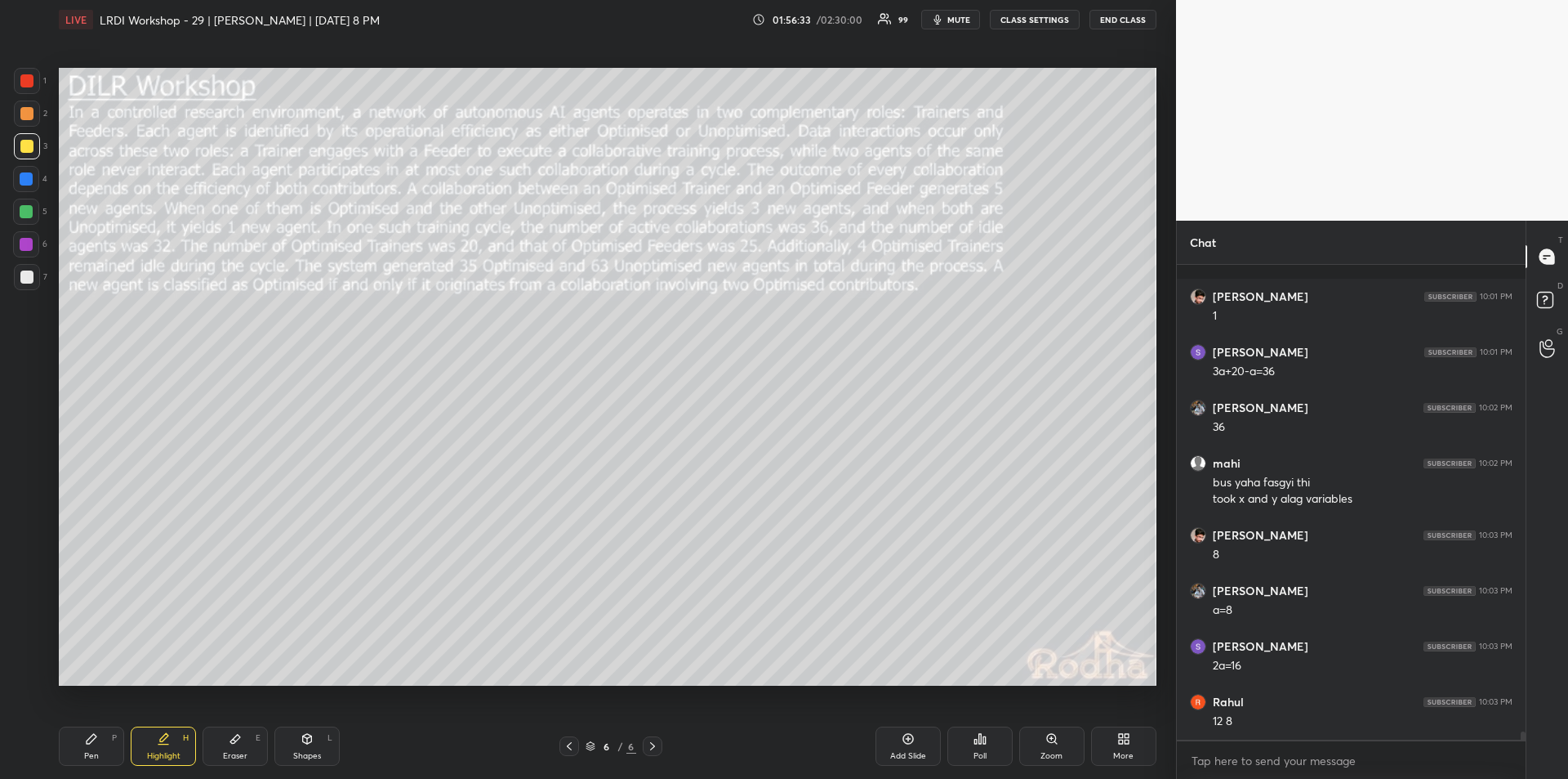
scroll to position [26819, 0]
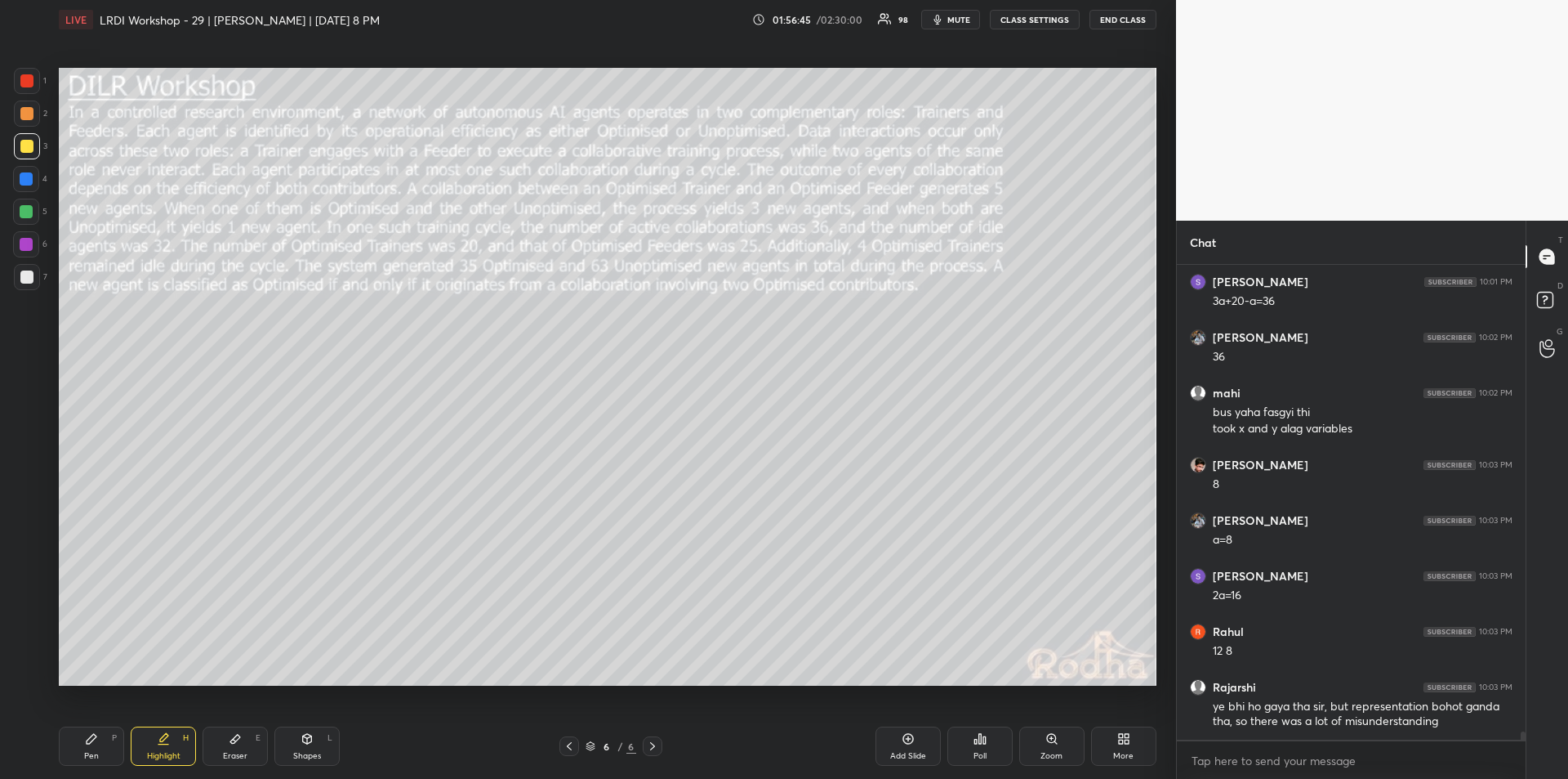
click at [235, 744] on icon at bounding box center [235, 738] width 13 height 13
click at [93, 753] on div "Pen" at bounding box center [92, 755] width 15 height 8
click at [161, 751] on div "Highlight" at bounding box center [164, 755] width 33 height 8
click at [96, 737] on icon at bounding box center [92, 738] width 10 height 10
click at [167, 741] on icon at bounding box center [164, 738] width 13 height 13
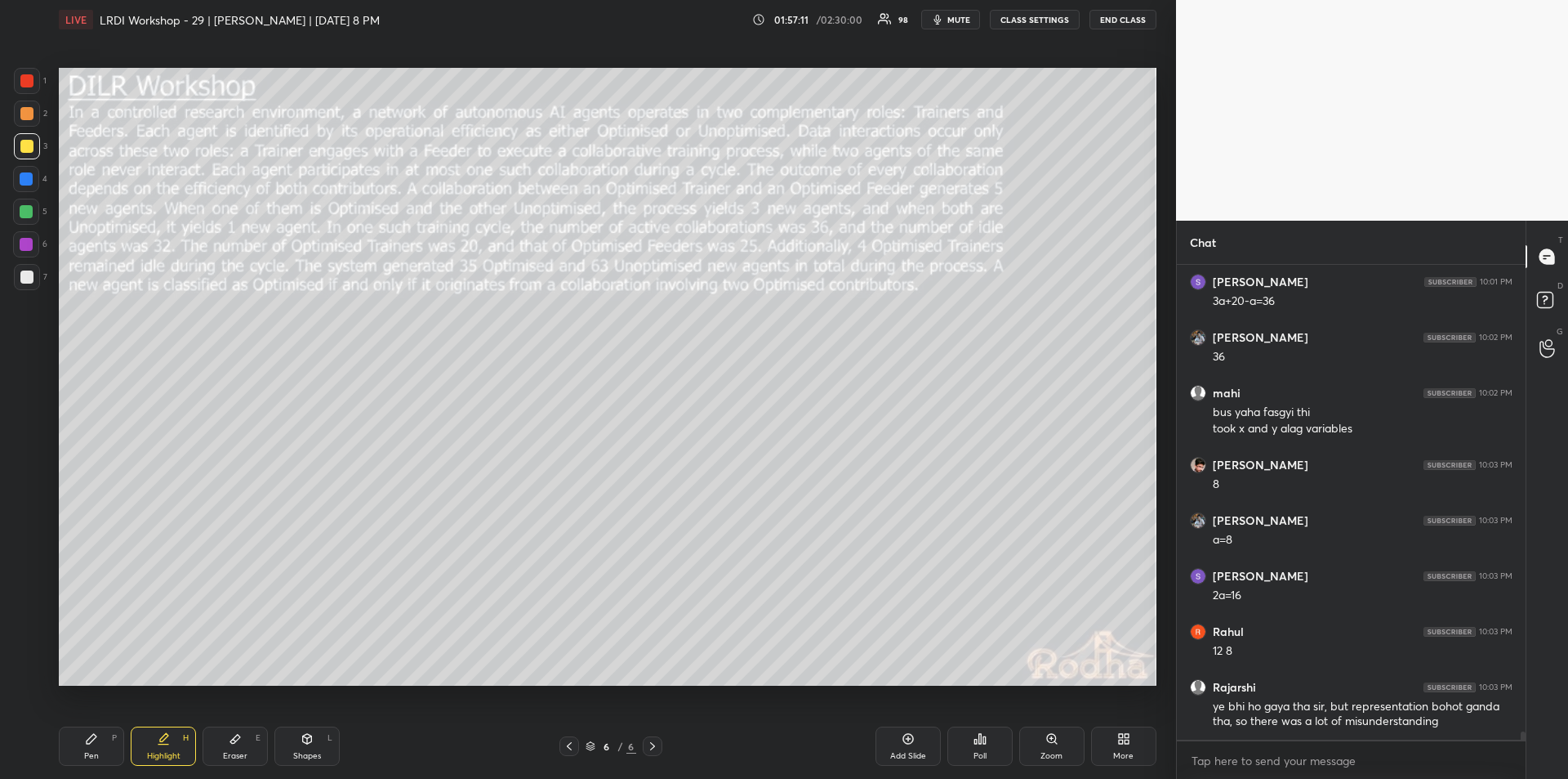
scroll to position [26875, 0]
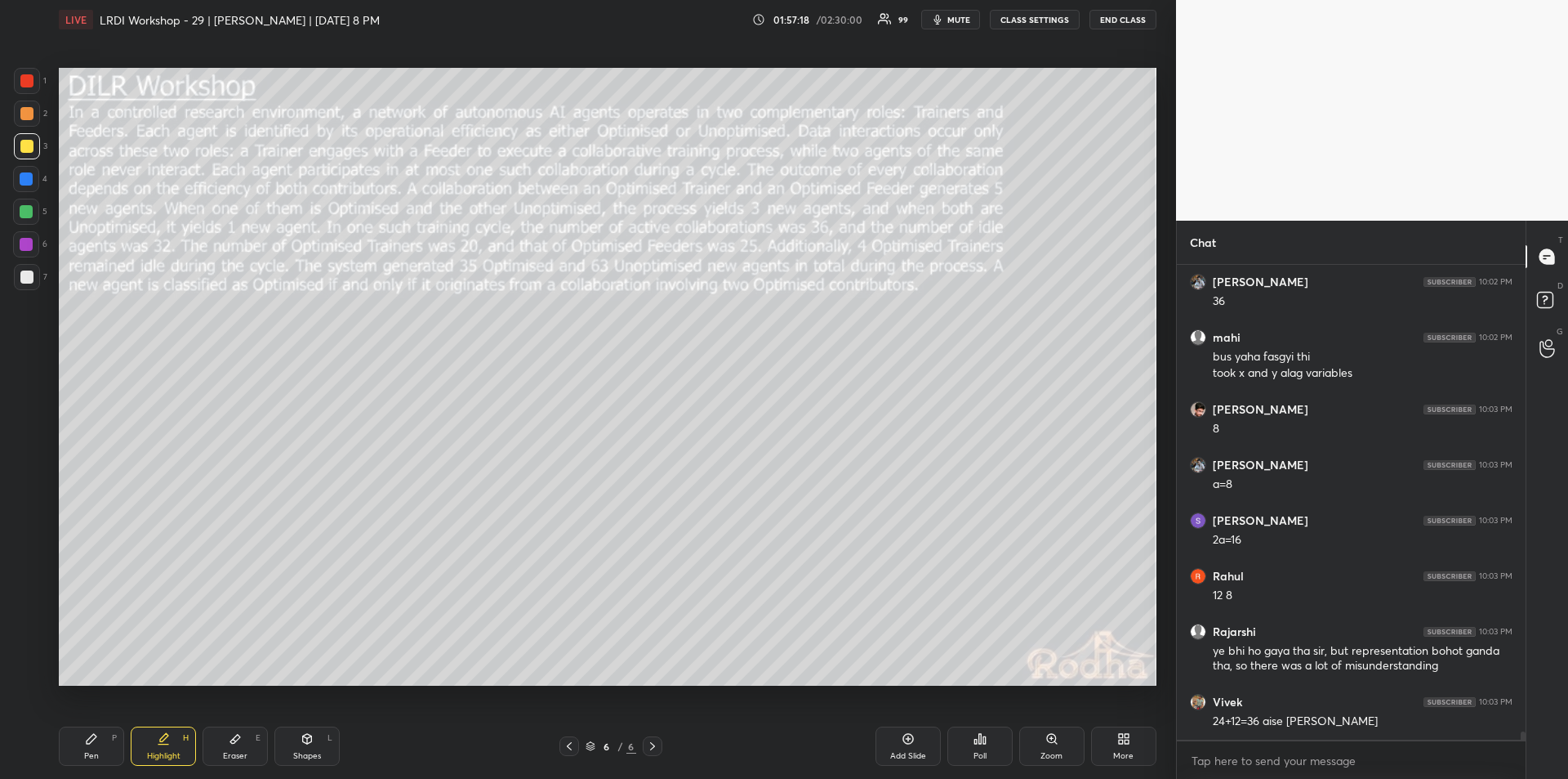
click at [85, 751] on div "Pen" at bounding box center [92, 755] width 15 height 8
click at [155, 739] on div "Highlight H" at bounding box center [163, 746] width 66 height 39
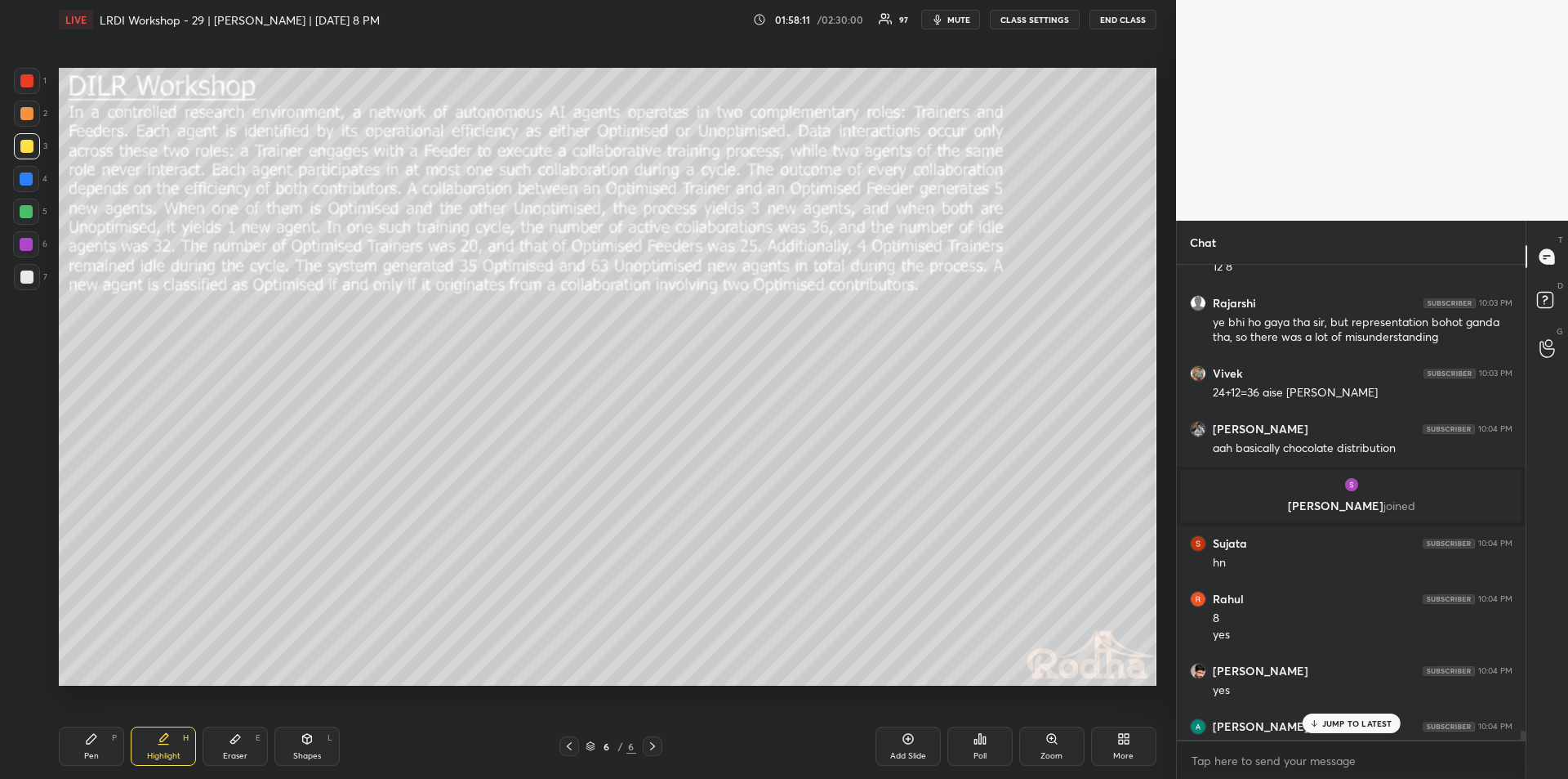
scroll to position [27005, 0]
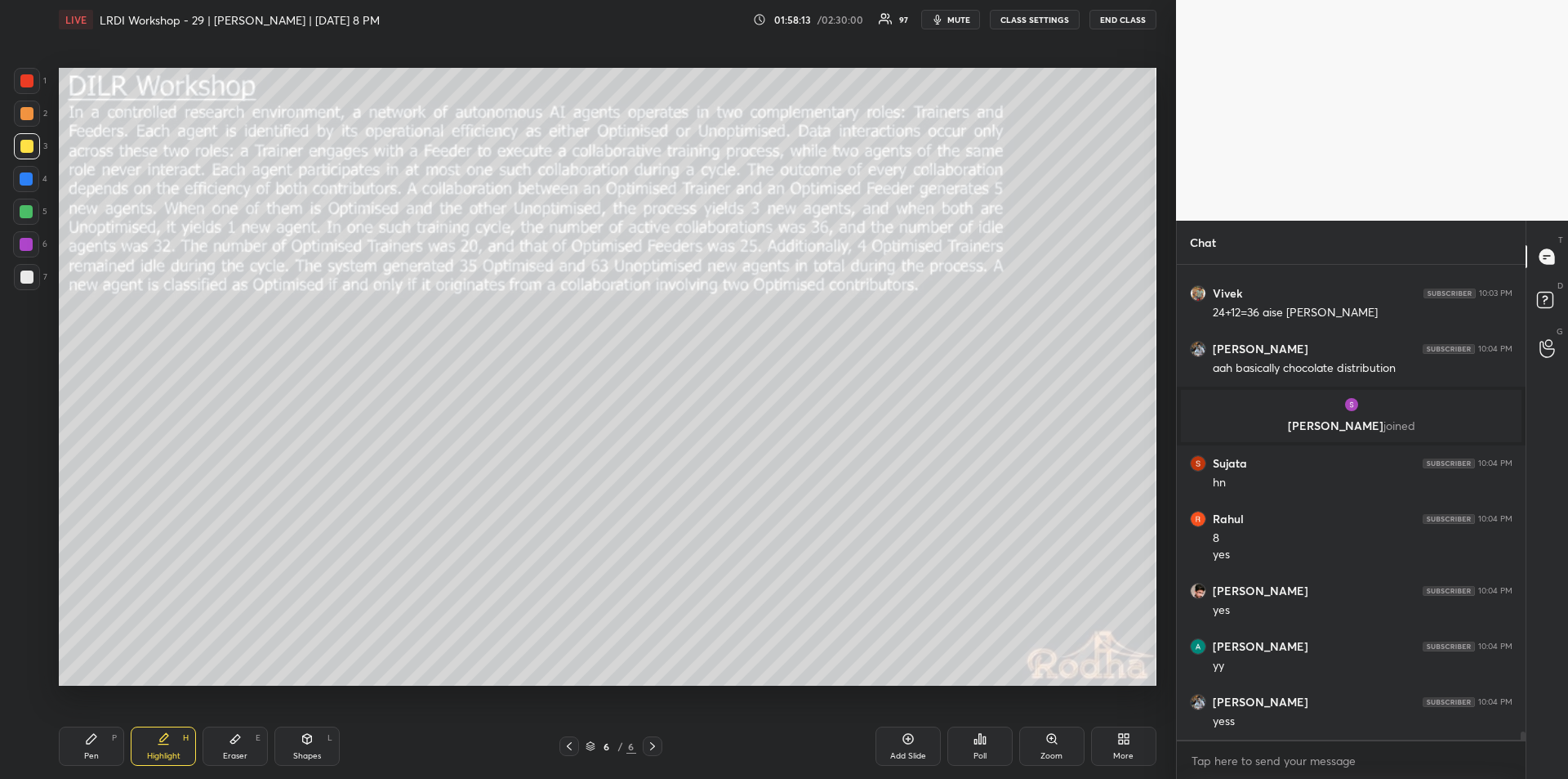
click at [237, 744] on icon at bounding box center [235, 738] width 13 height 13
click at [163, 748] on div "Highlight H" at bounding box center [163, 746] width 66 height 39
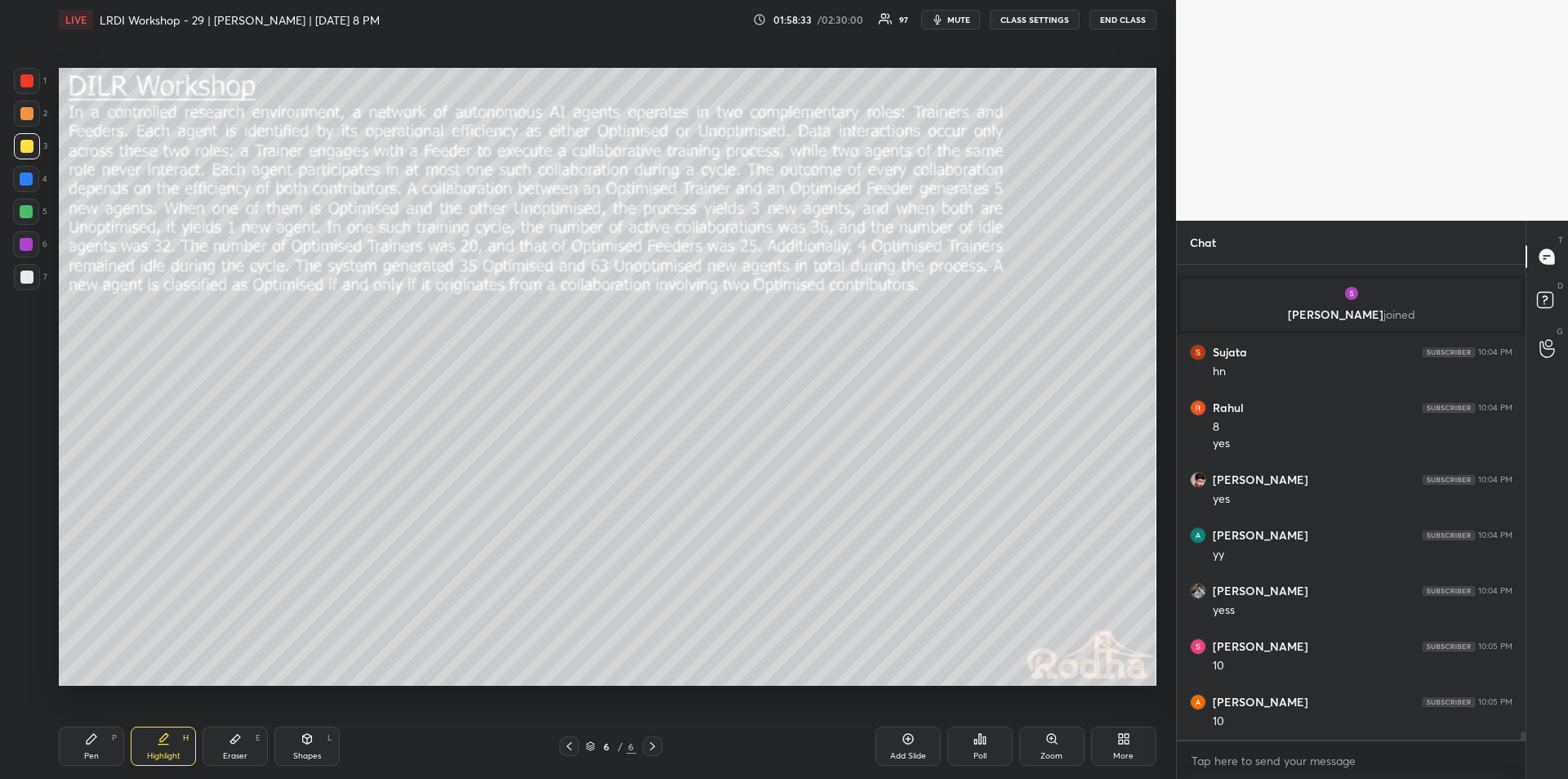
scroll to position [27172, 0]
click at [87, 754] on div "Pen" at bounding box center [92, 755] width 15 height 8
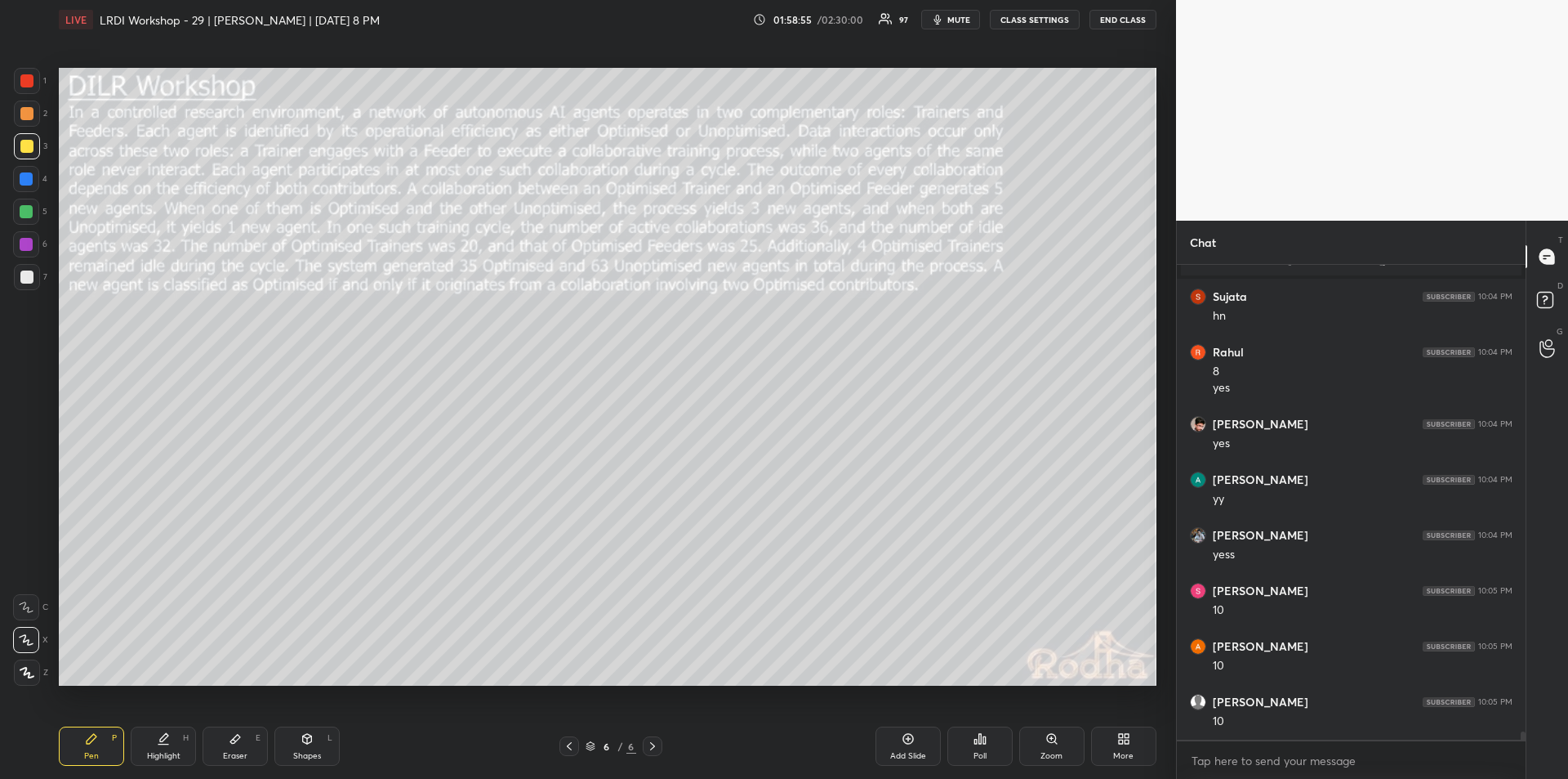
click at [161, 747] on div "Highlight H" at bounding box center [163, 746] width 66 height 39
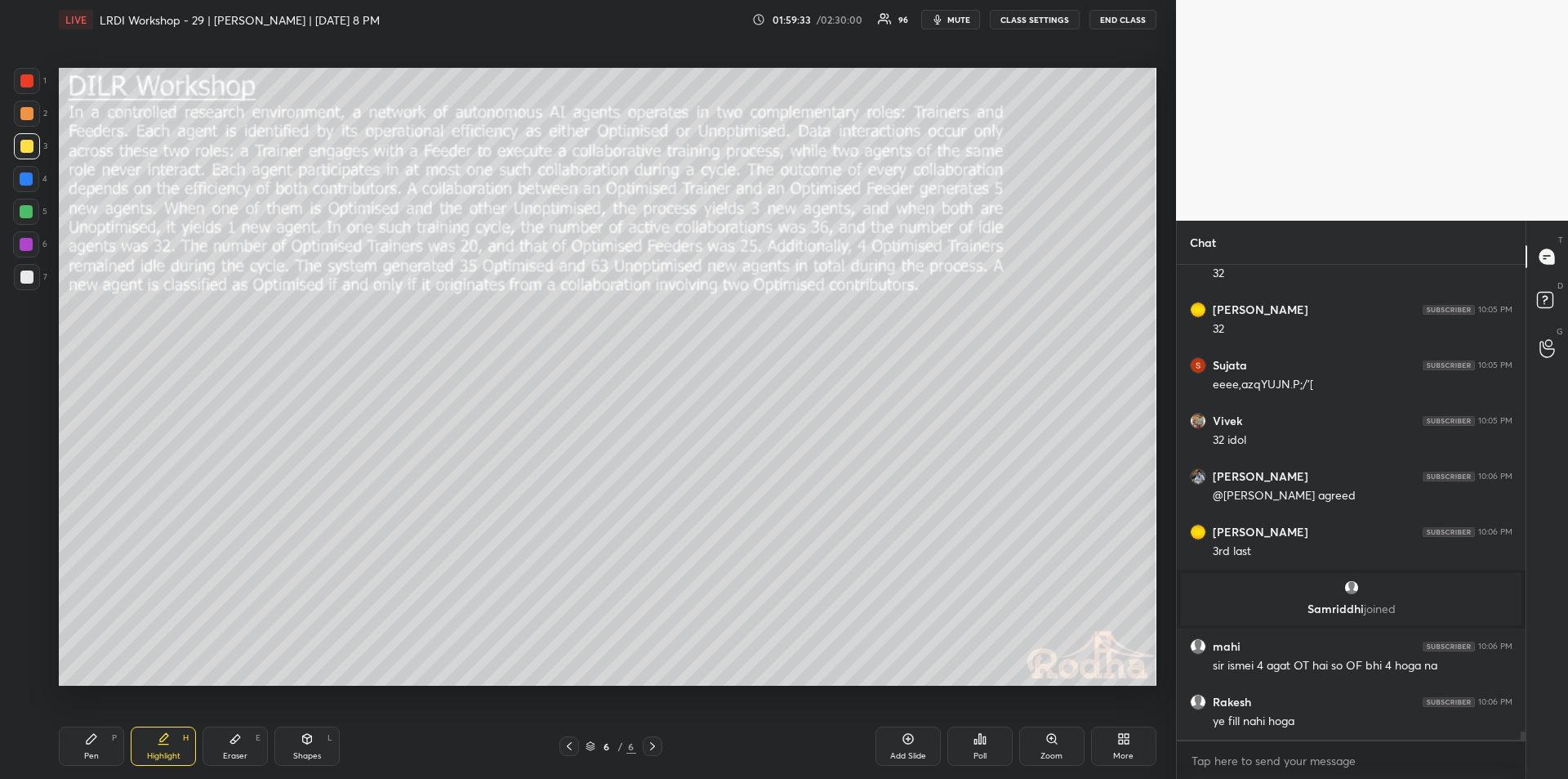
scroll to position [27638, 0]
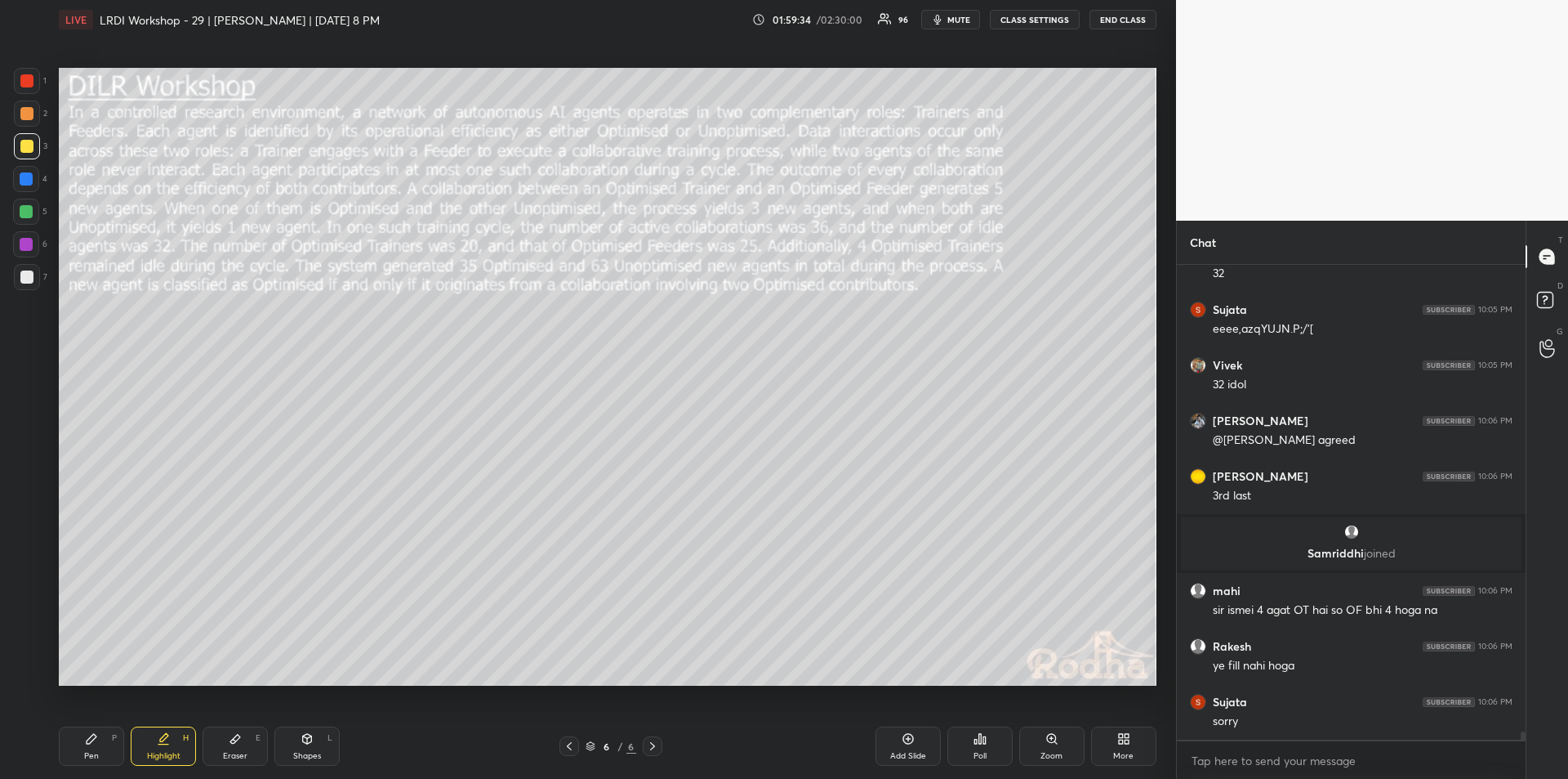
click at [98, 736] on div "Pen P" at bounding box center [92, 746] width 66 height 39
click at [157, 744] on icon at bounding box center [164, 738] width 13 height 13
click at [92, 748] on div "Pen P" at bounding box center [92, 746] width 66 height 39
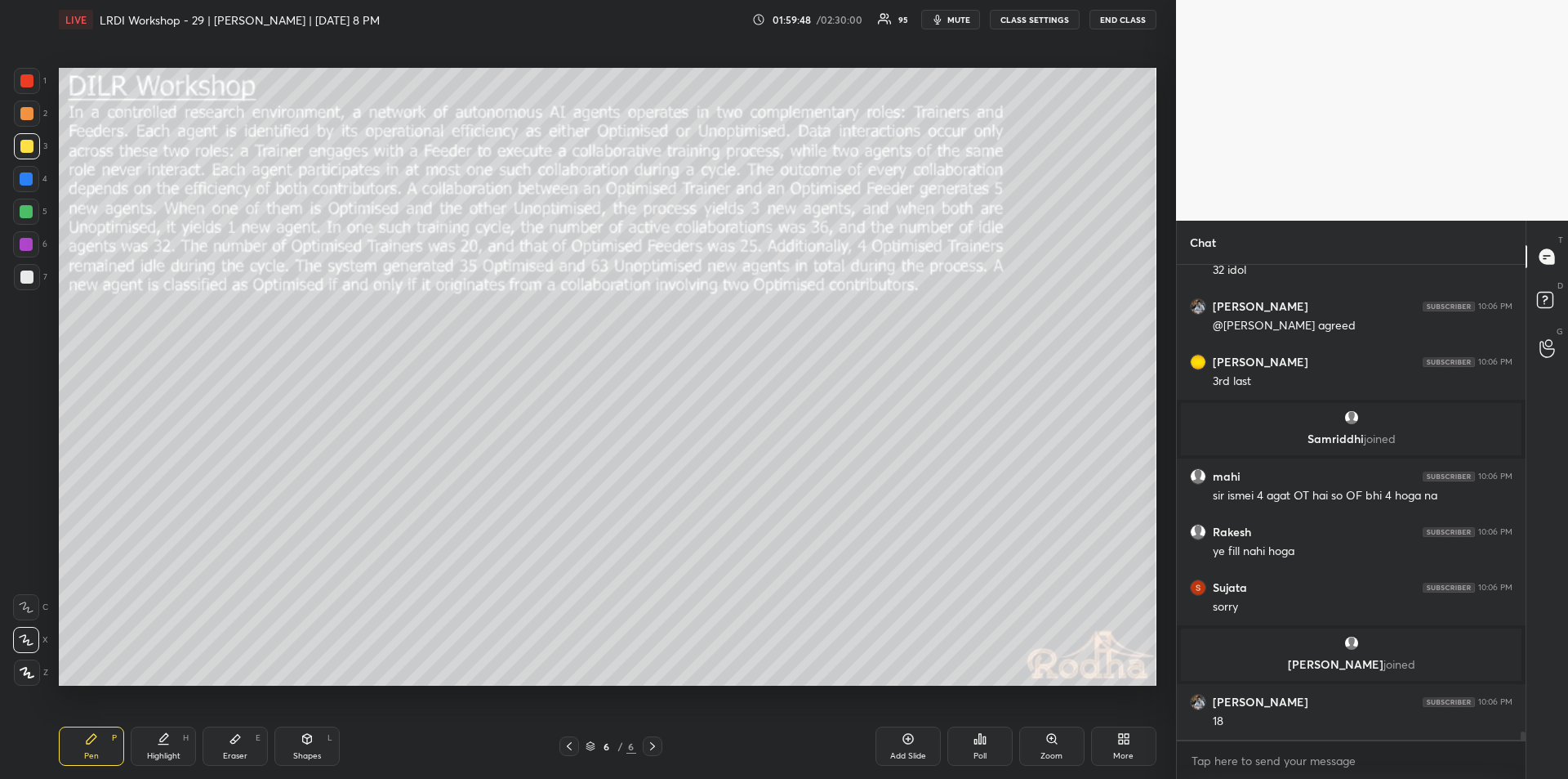
scroll to position [27659, 0]
click at [162, 751] on div "Highlight" at bounding box center [164, 755] width 33 height 8
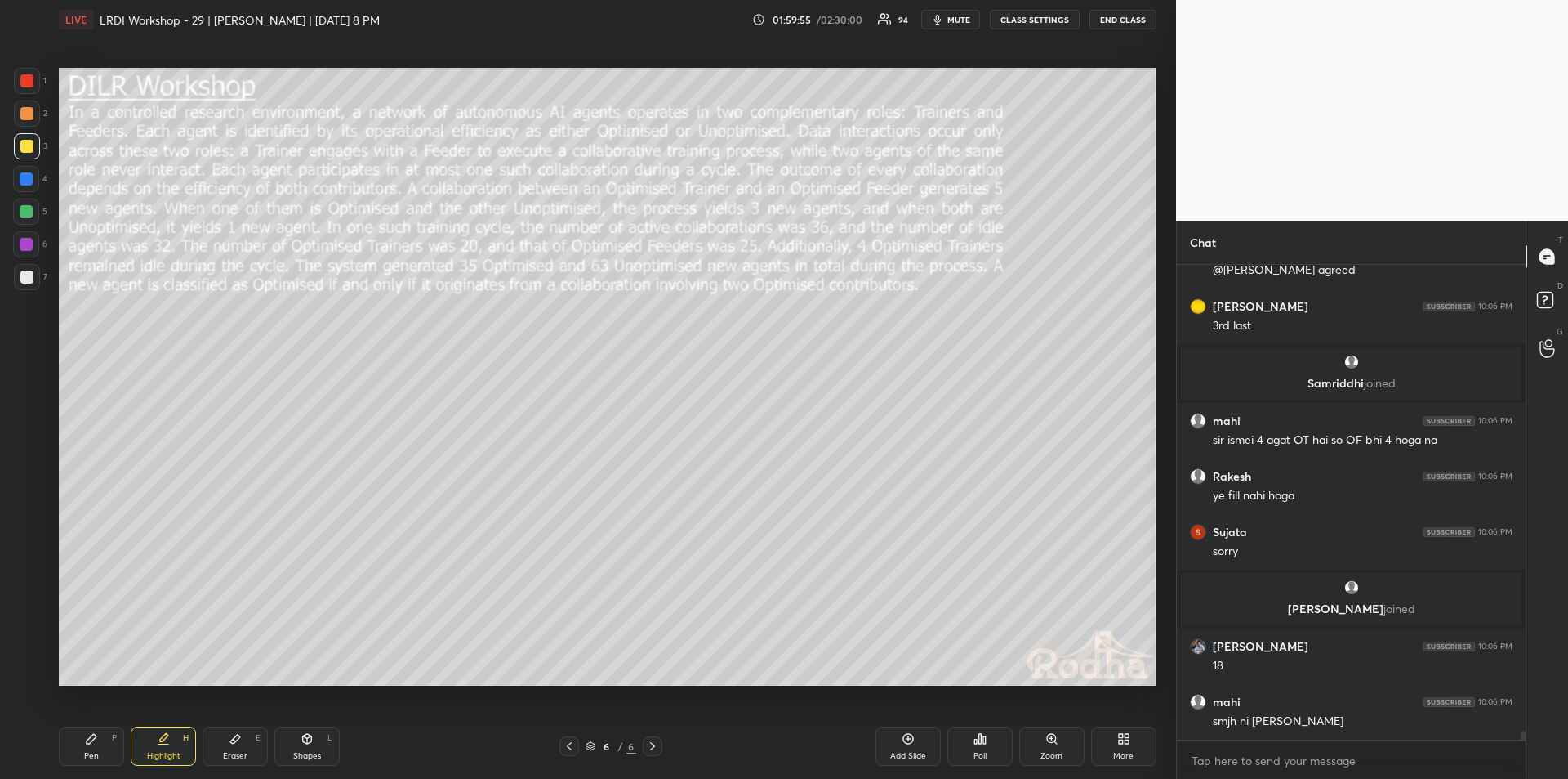
click at [90, 747] on div "Pen P" at bounding box center [92, 746] width 66 height 39
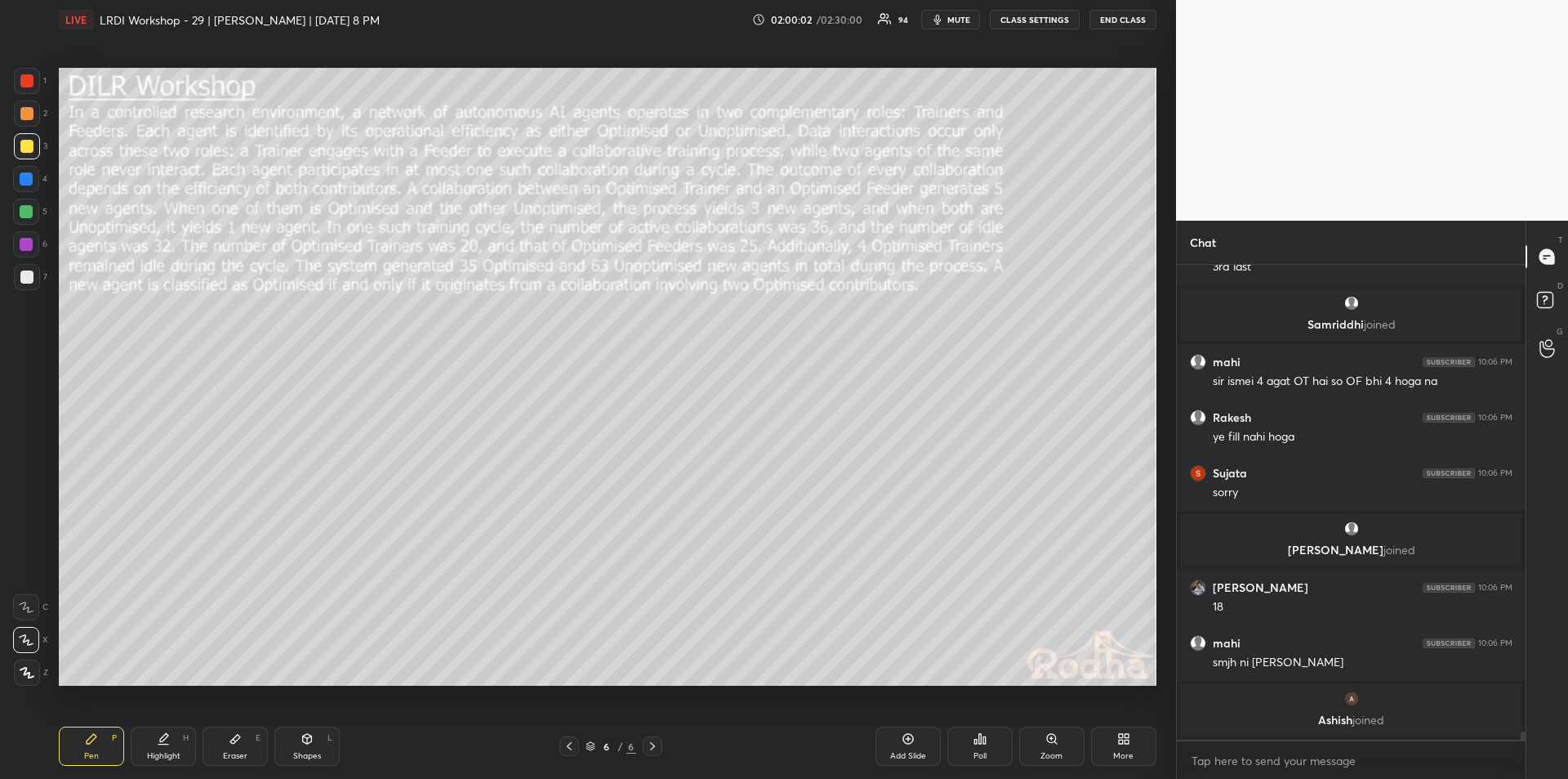
click at [164, 748] on div "Highlight H" at bounding box center [163, 746] width 66 height 39
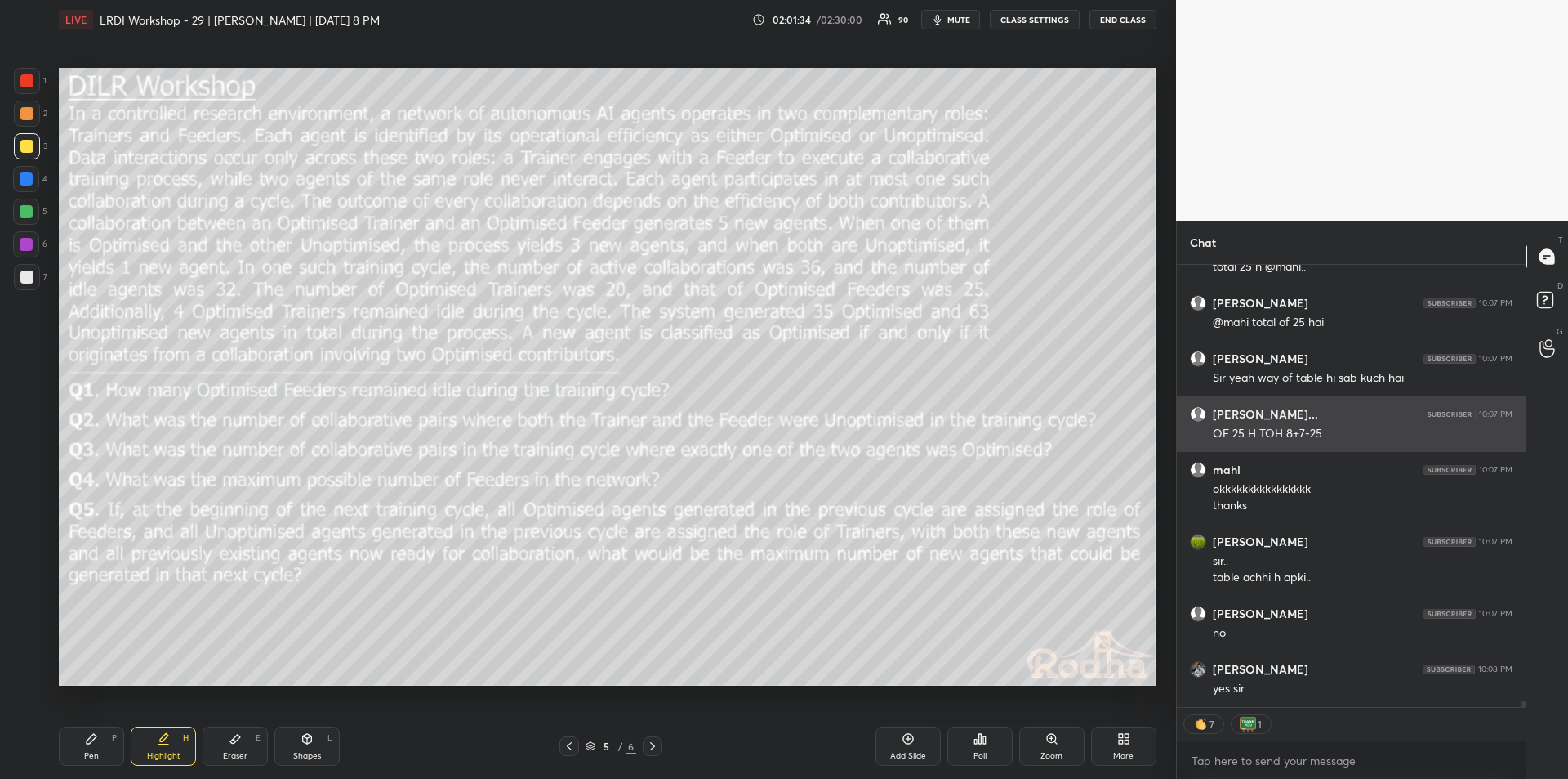
scroll to position [28495, 0]
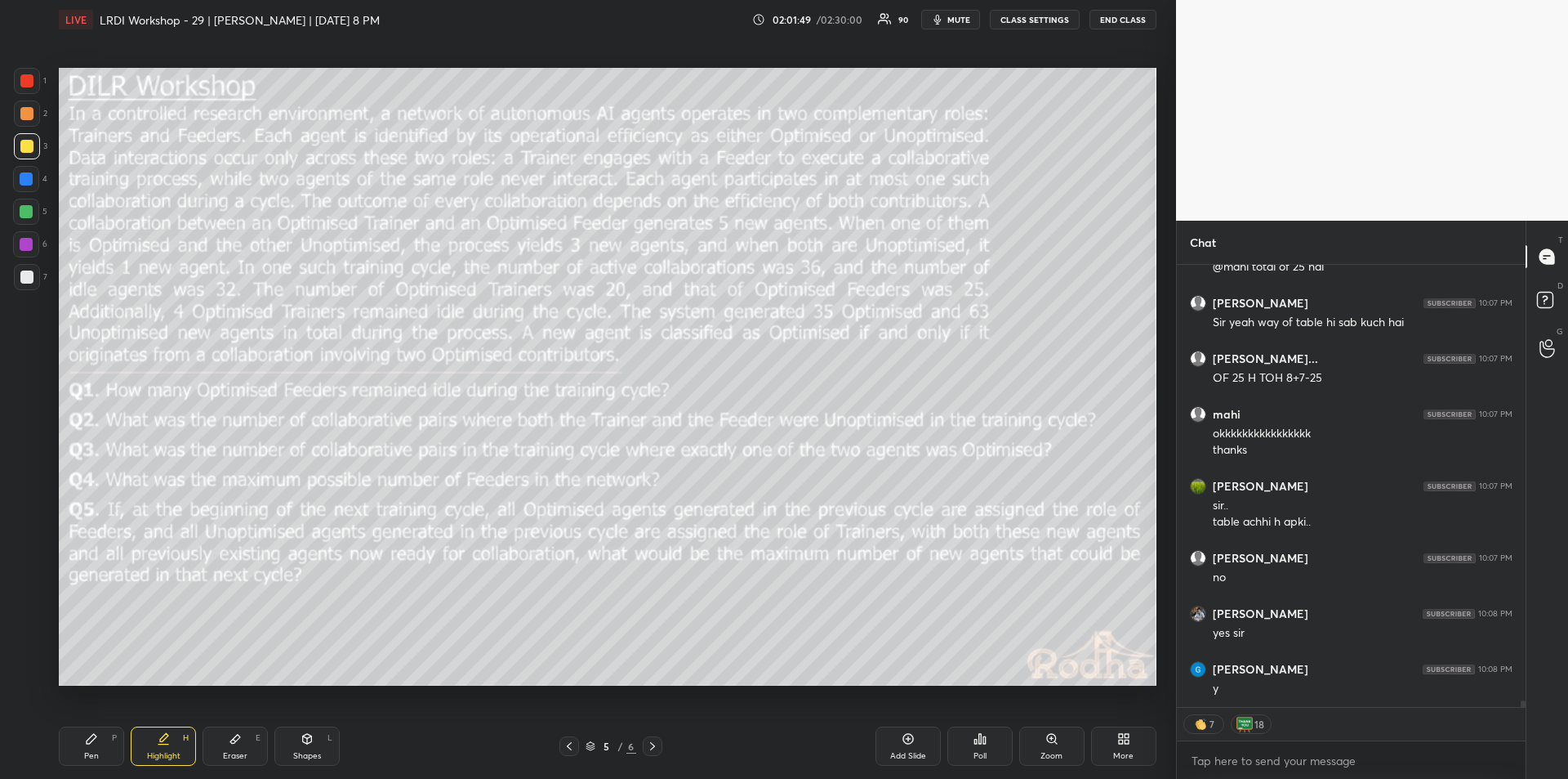
click at [92, 746] on div "Pen P" at bounding box center [92, 746] width 66 height 39
click at [171, 746] on div "Highlight H" at bounding box center [163, 746] width 66 height 39
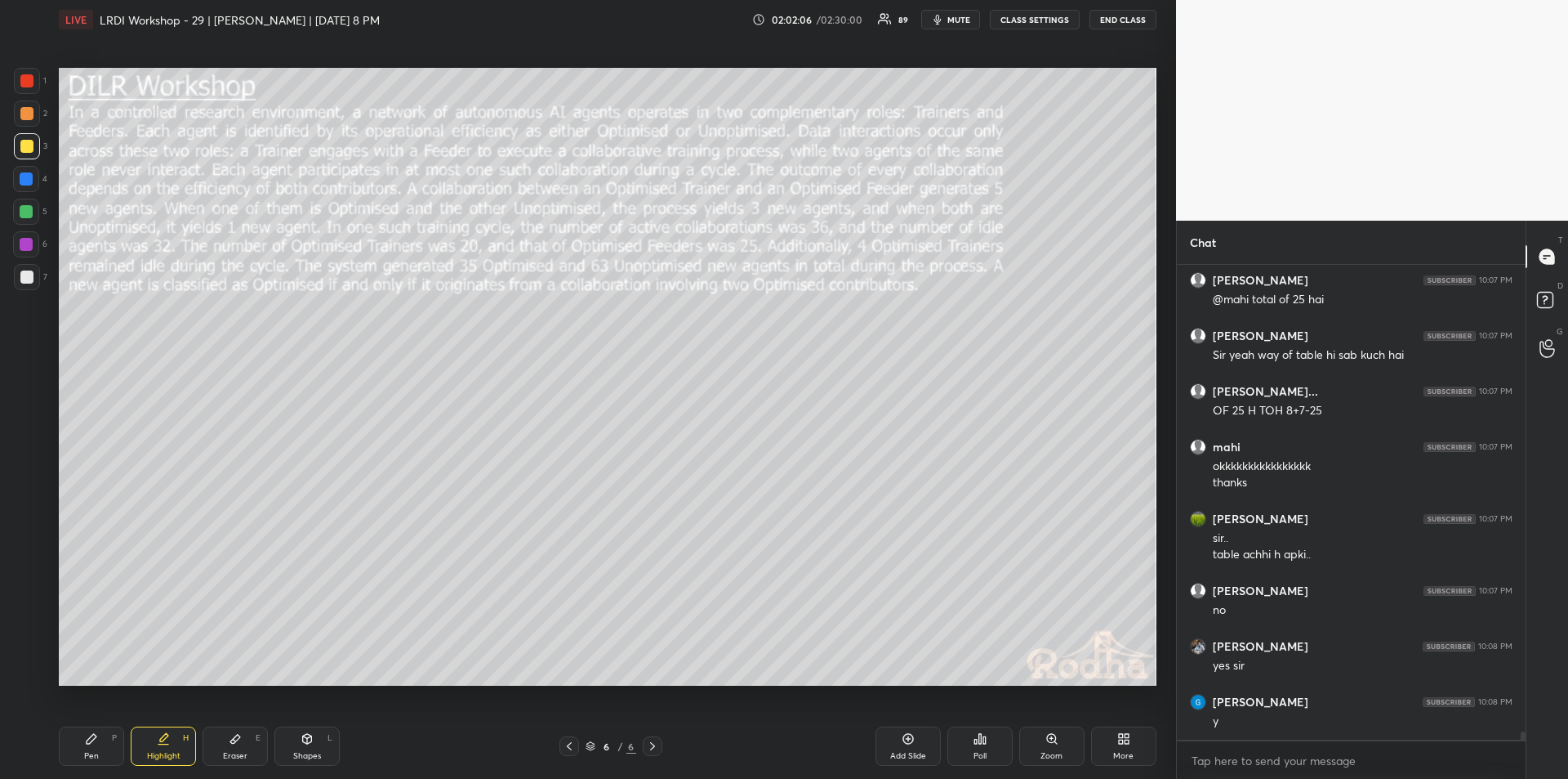
scroll to position [28519, 0]
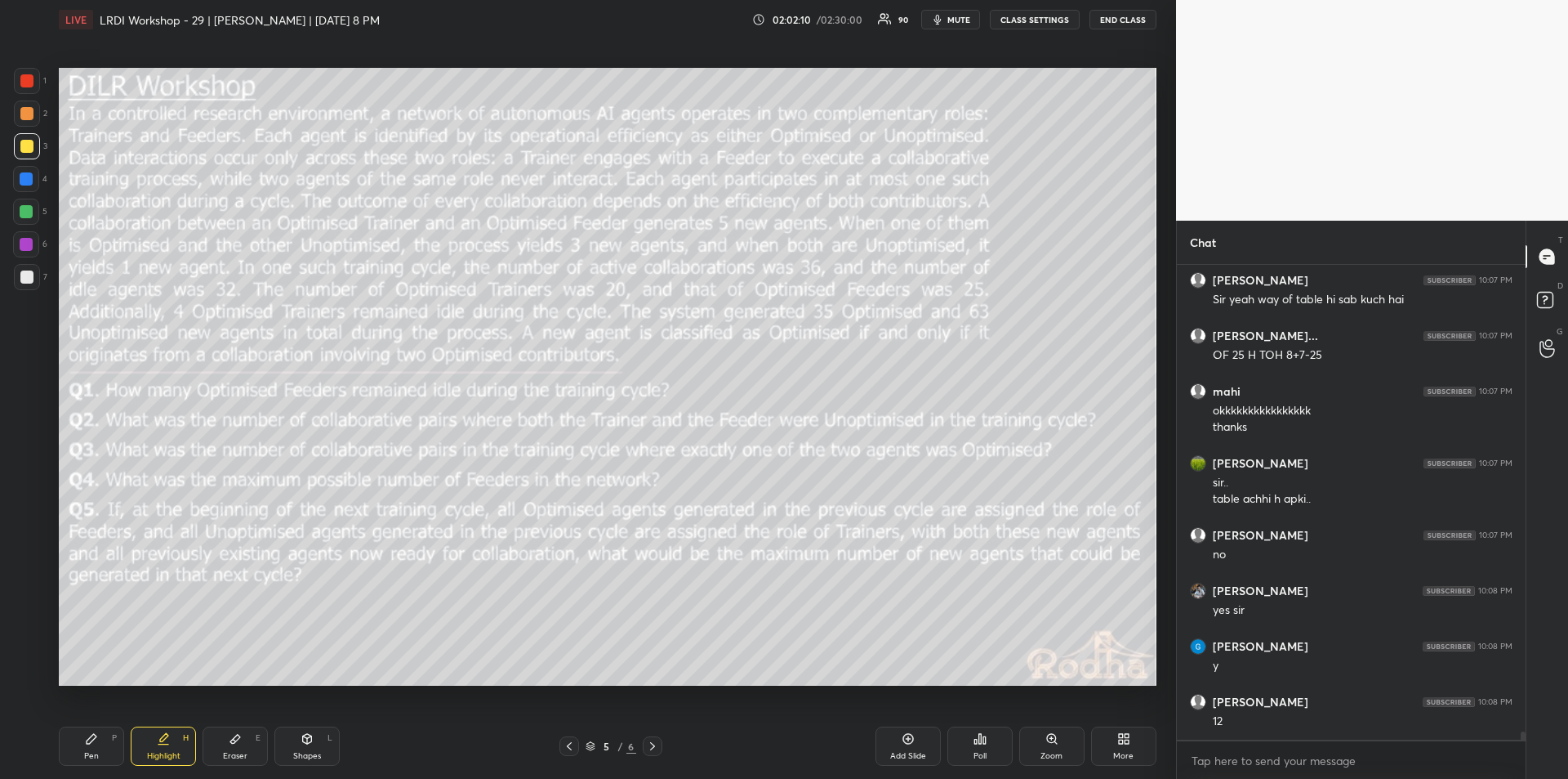
click at [87, 749] on div "Pen P" at bounding box center [92, 746] width 66 height 39
click at [166, 742] on icon at bounding box center [164, 738] width 13 height 13
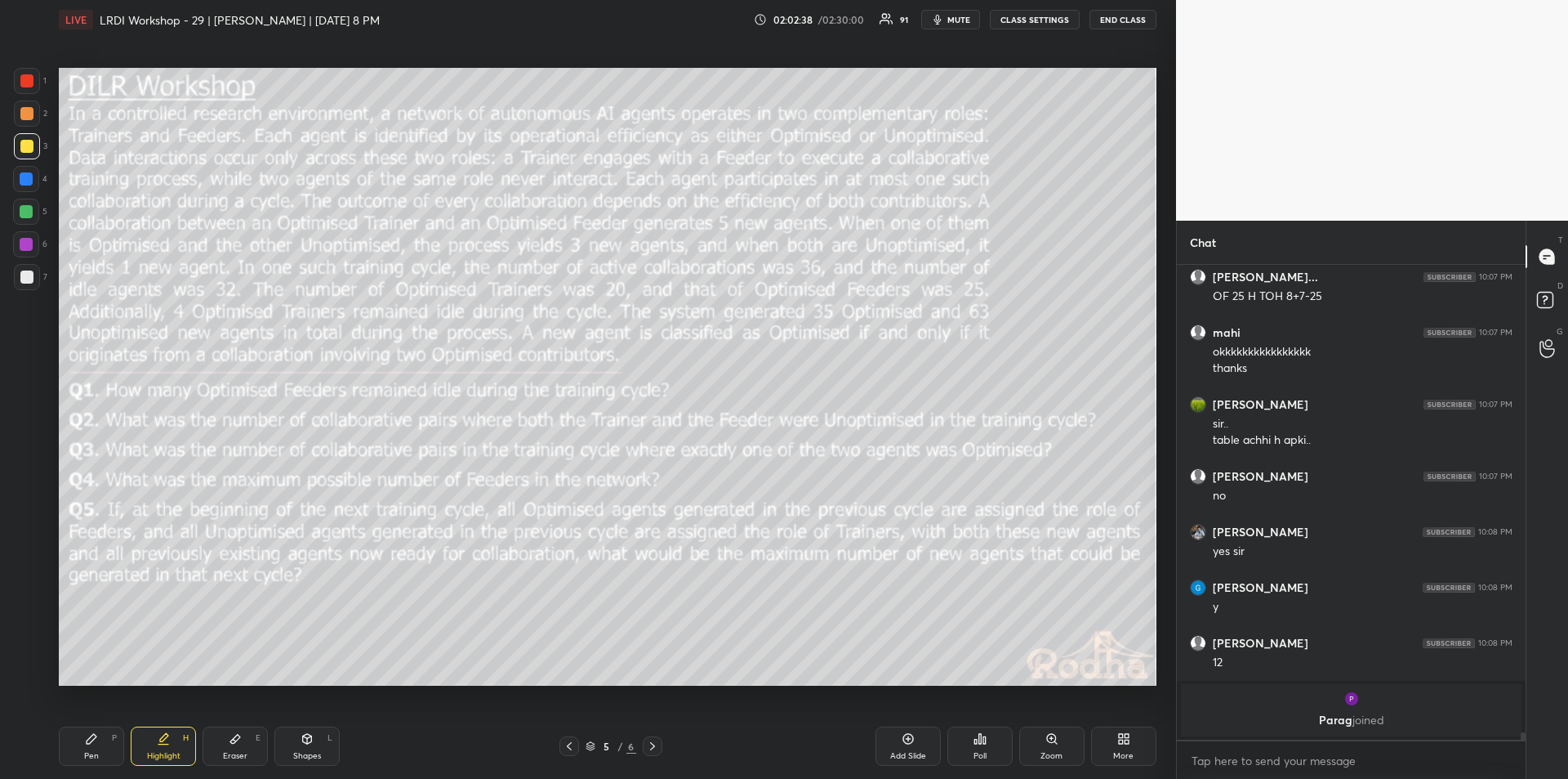
click at [94, 743] on icon at bounding box center [92, 738] width 13 height 13
click at [165, 751] on div "Highlight" at bounding box center [164, 755] width 33 height 8
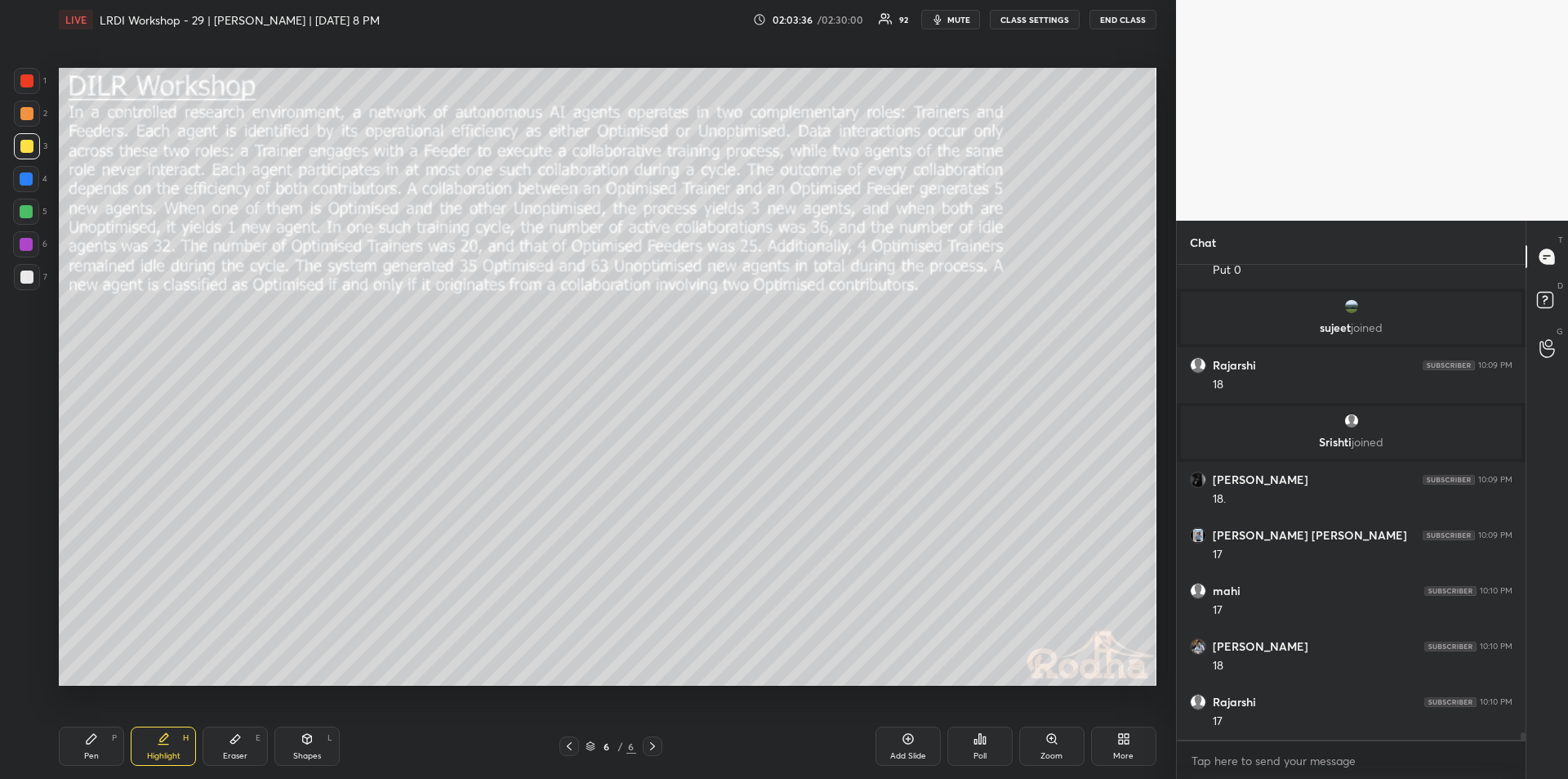
scroll to position [28792, 0]
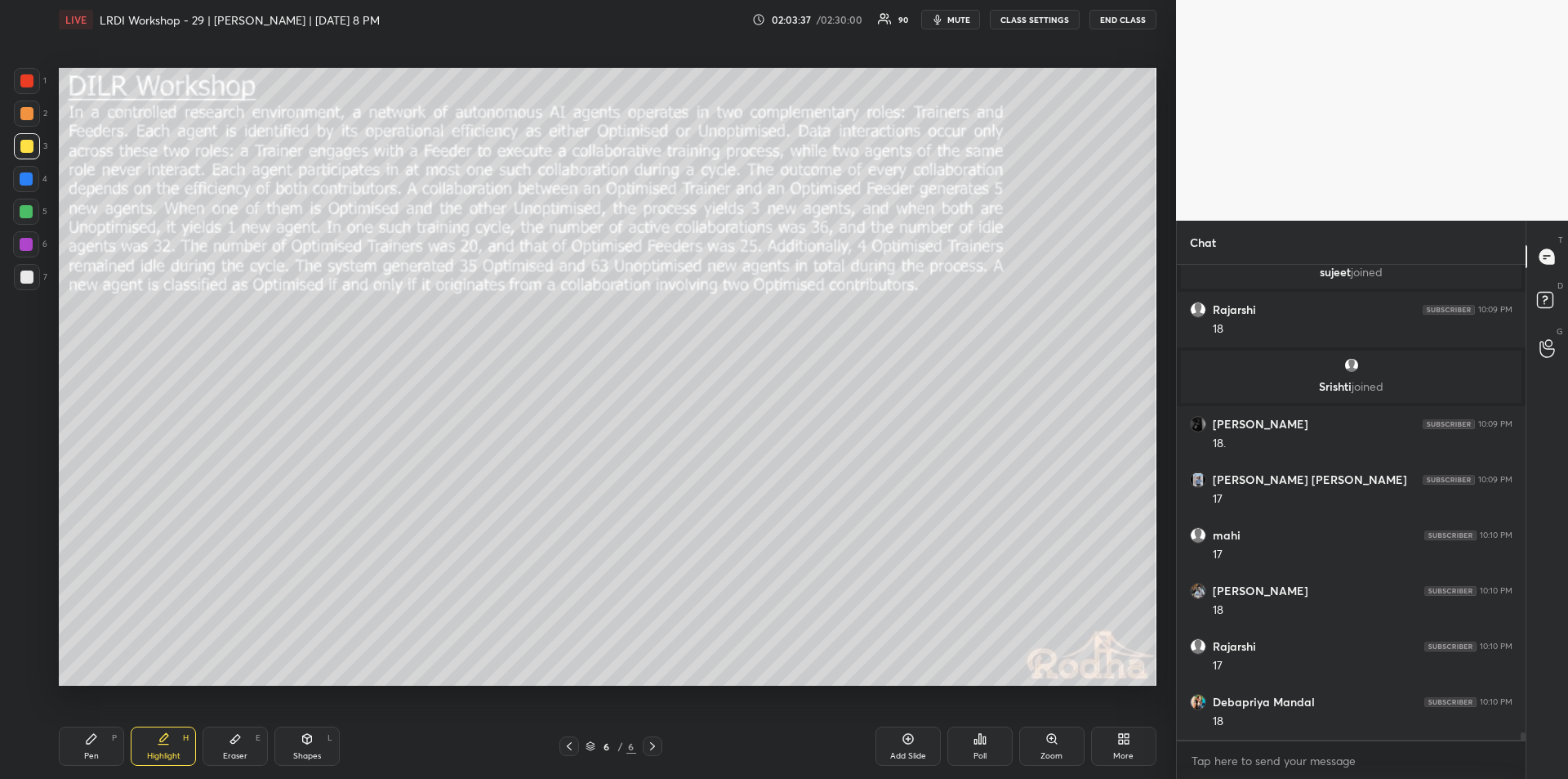
click at [104, 747] on div "Pen P" at bounding box center [92, 746] width 66 height 39
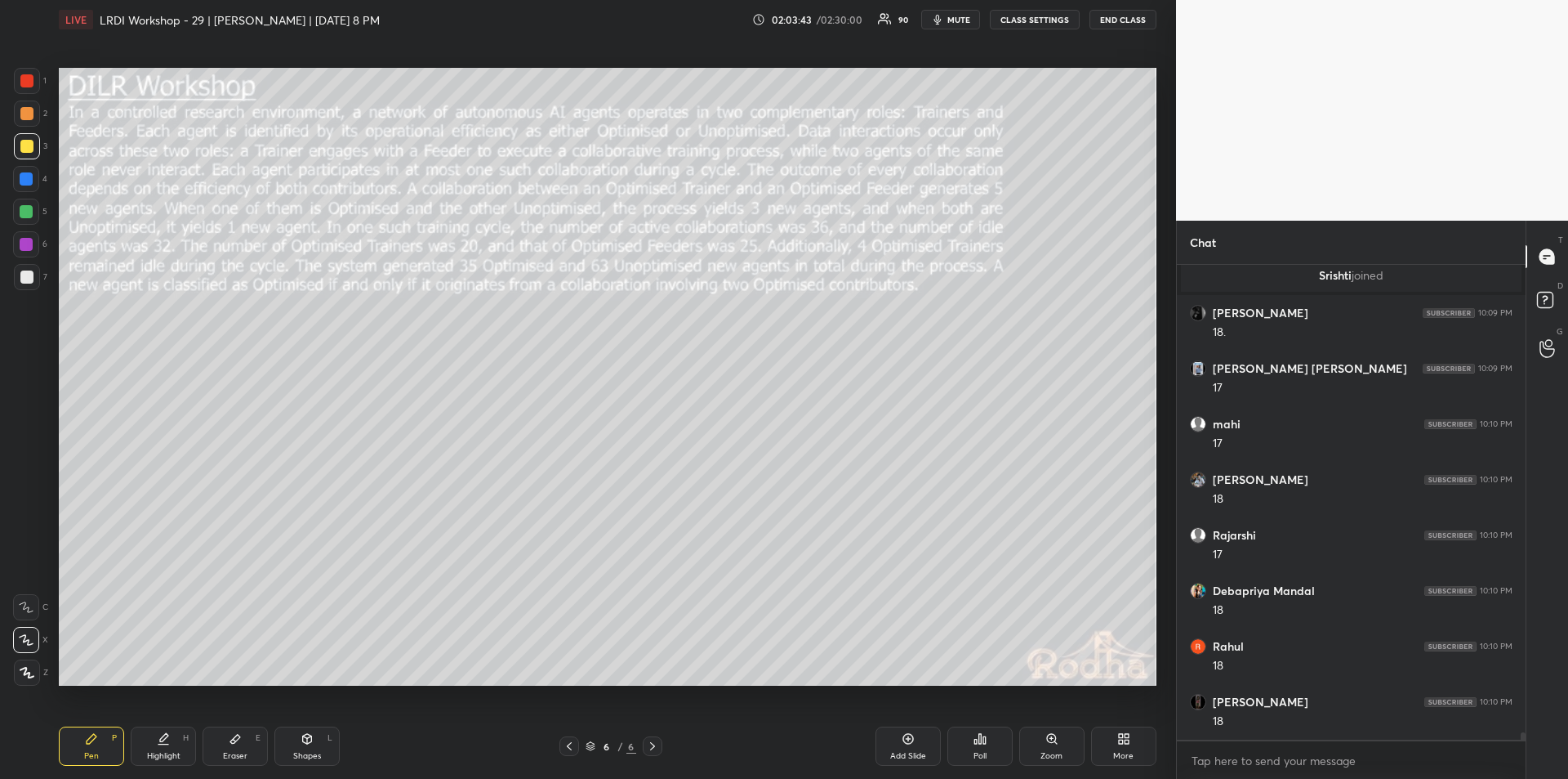
scroll to position [28959, 0]
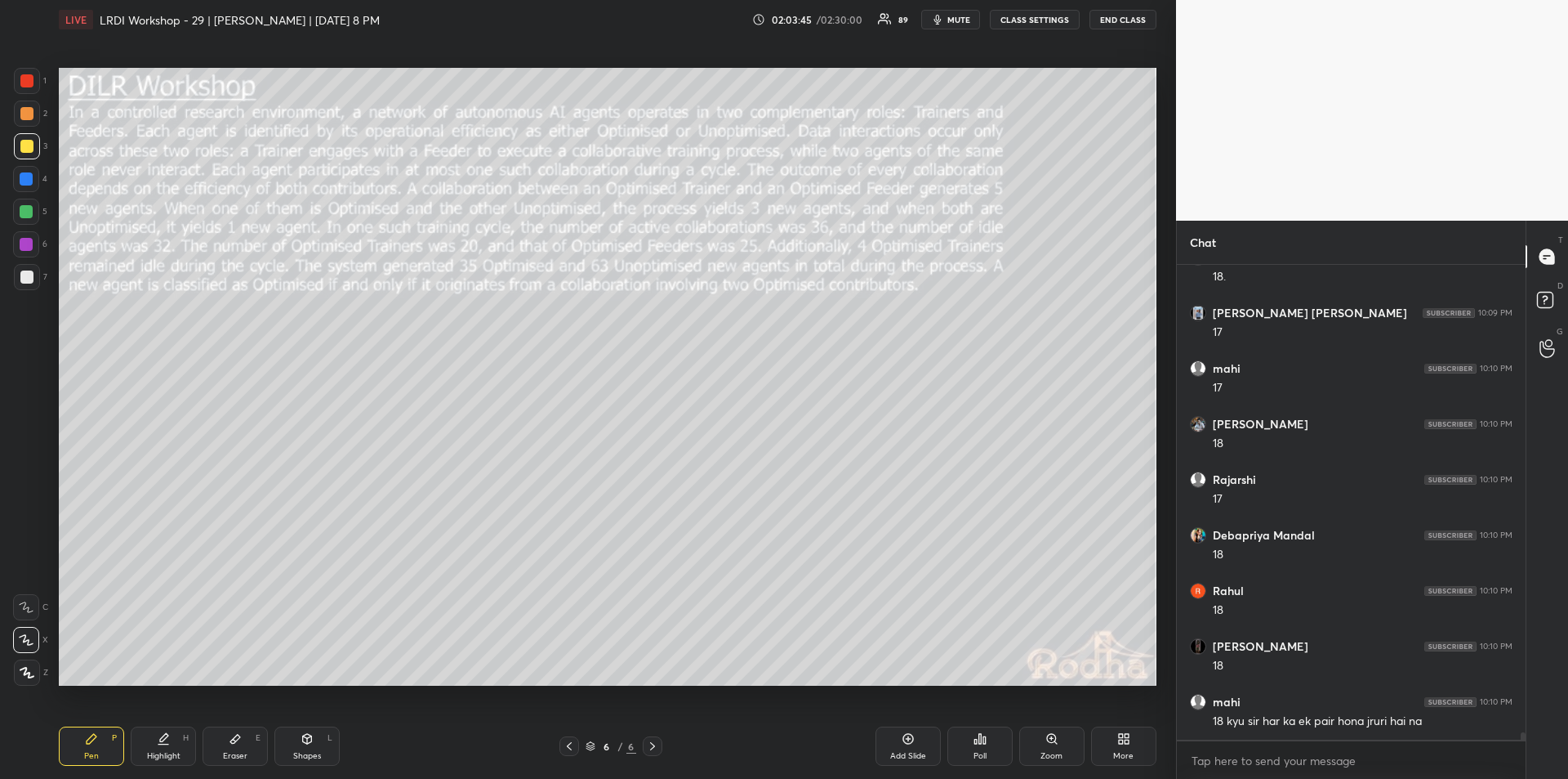
click at [167, 742] on icon at bounding box center [164, 738] width 13 height 13
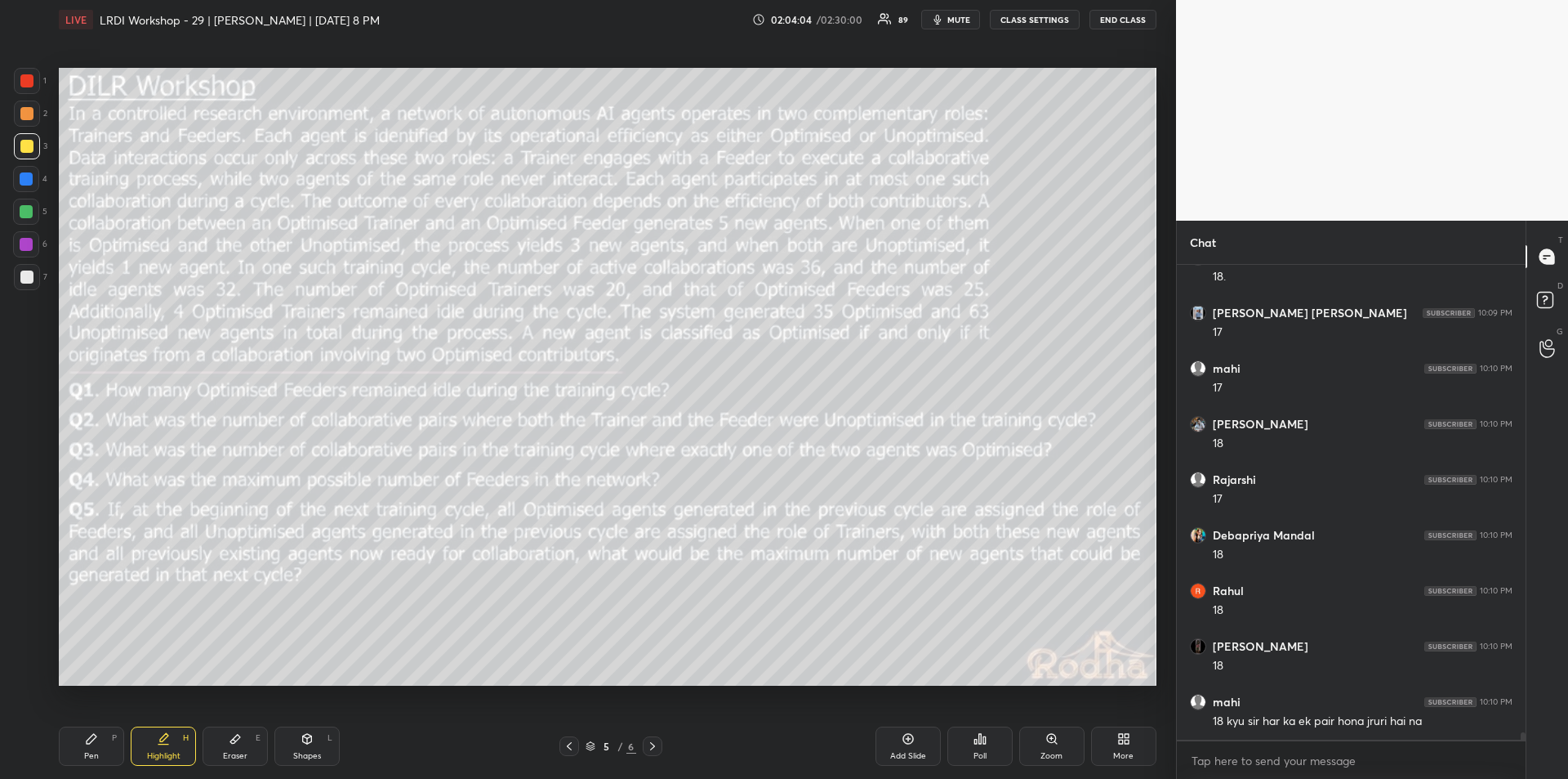
click at [95, 743] on icon at bounding box center [92, 738] width 13 height 13
click at [157, 740] on icon at bounding box center [164, 738] width 13 height 13
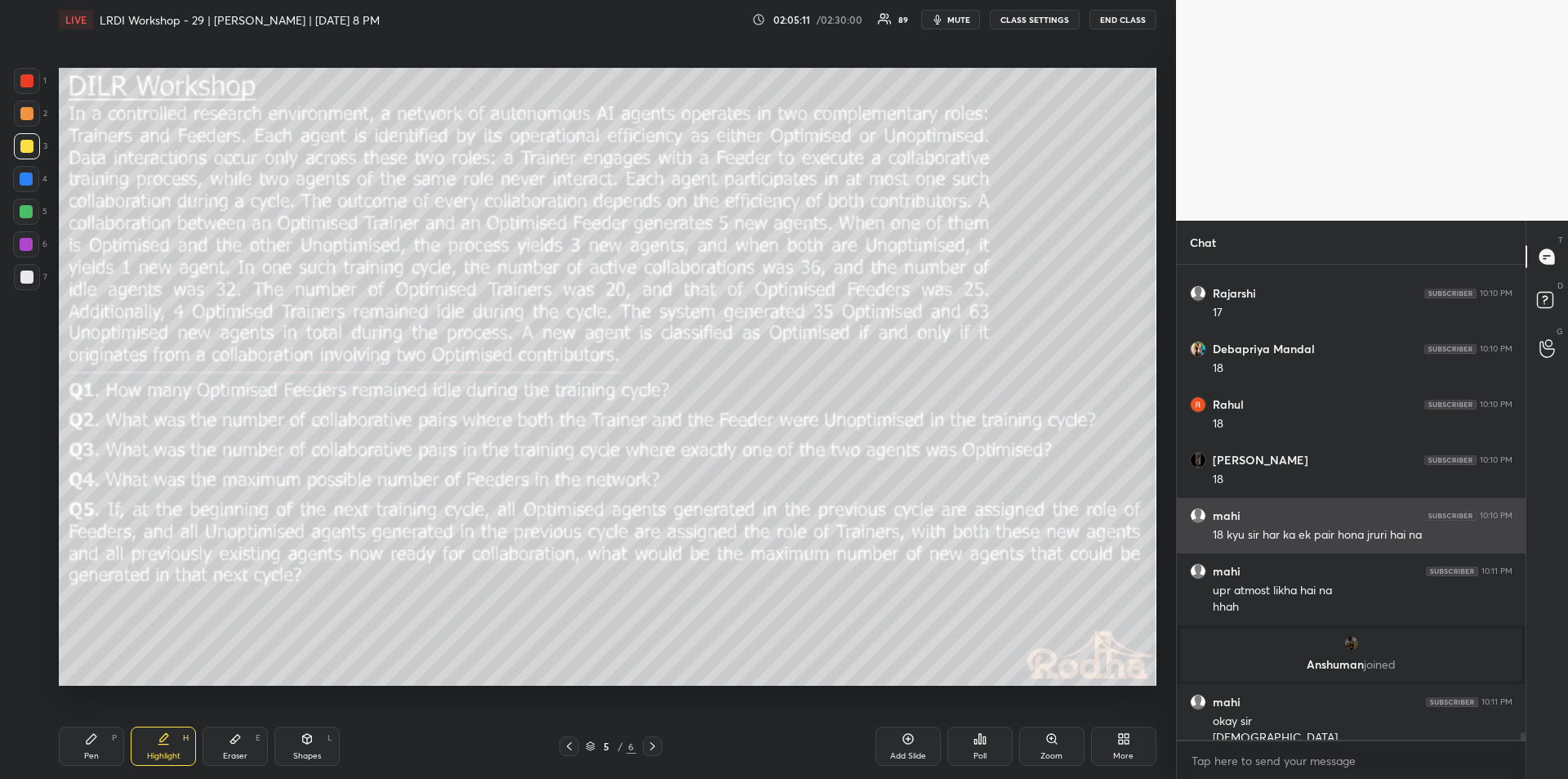
scroll to position [29133, 0]
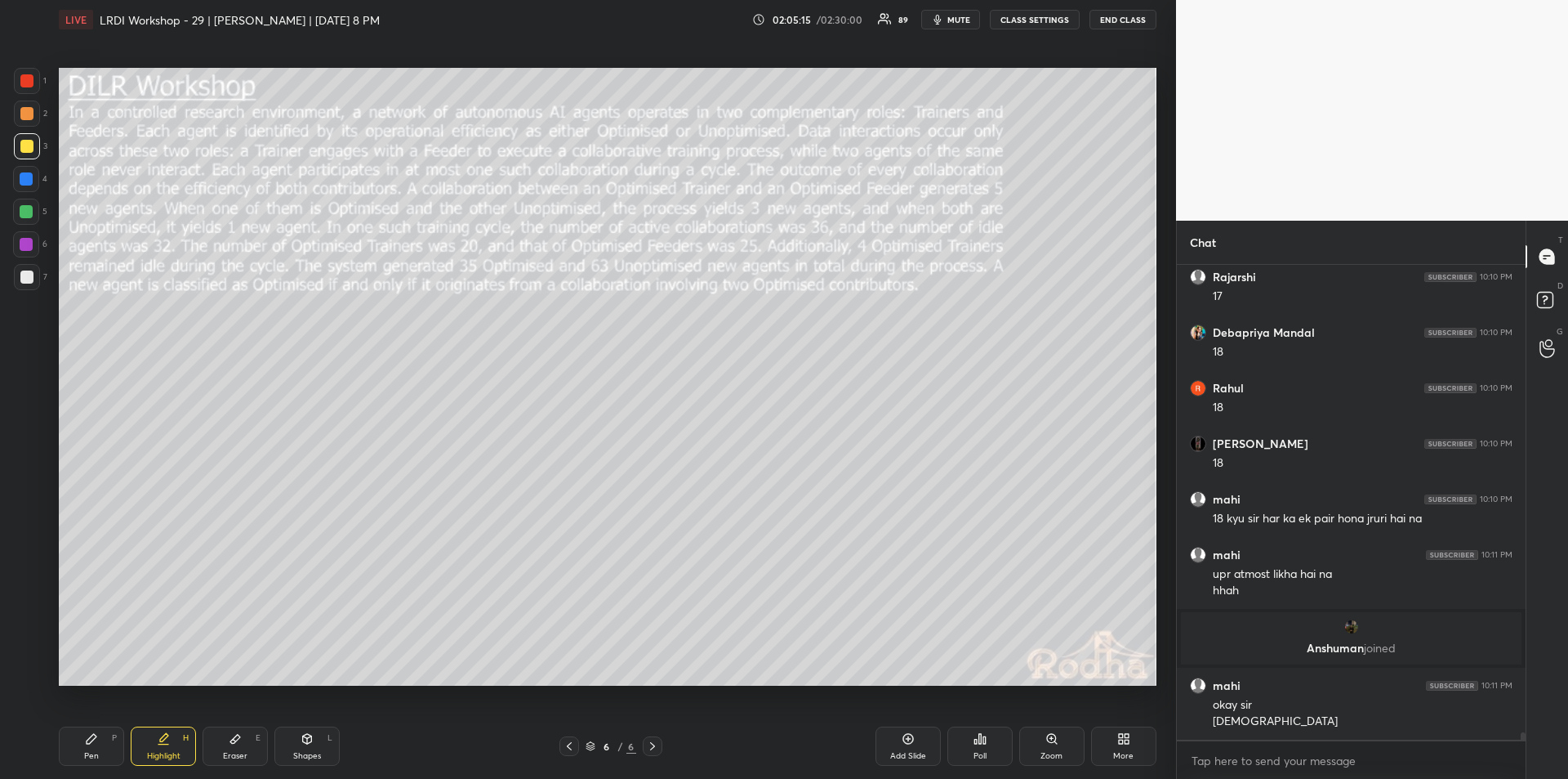
click at [234, 743] on icon at bounding box center [235, 739] width 10 height 9
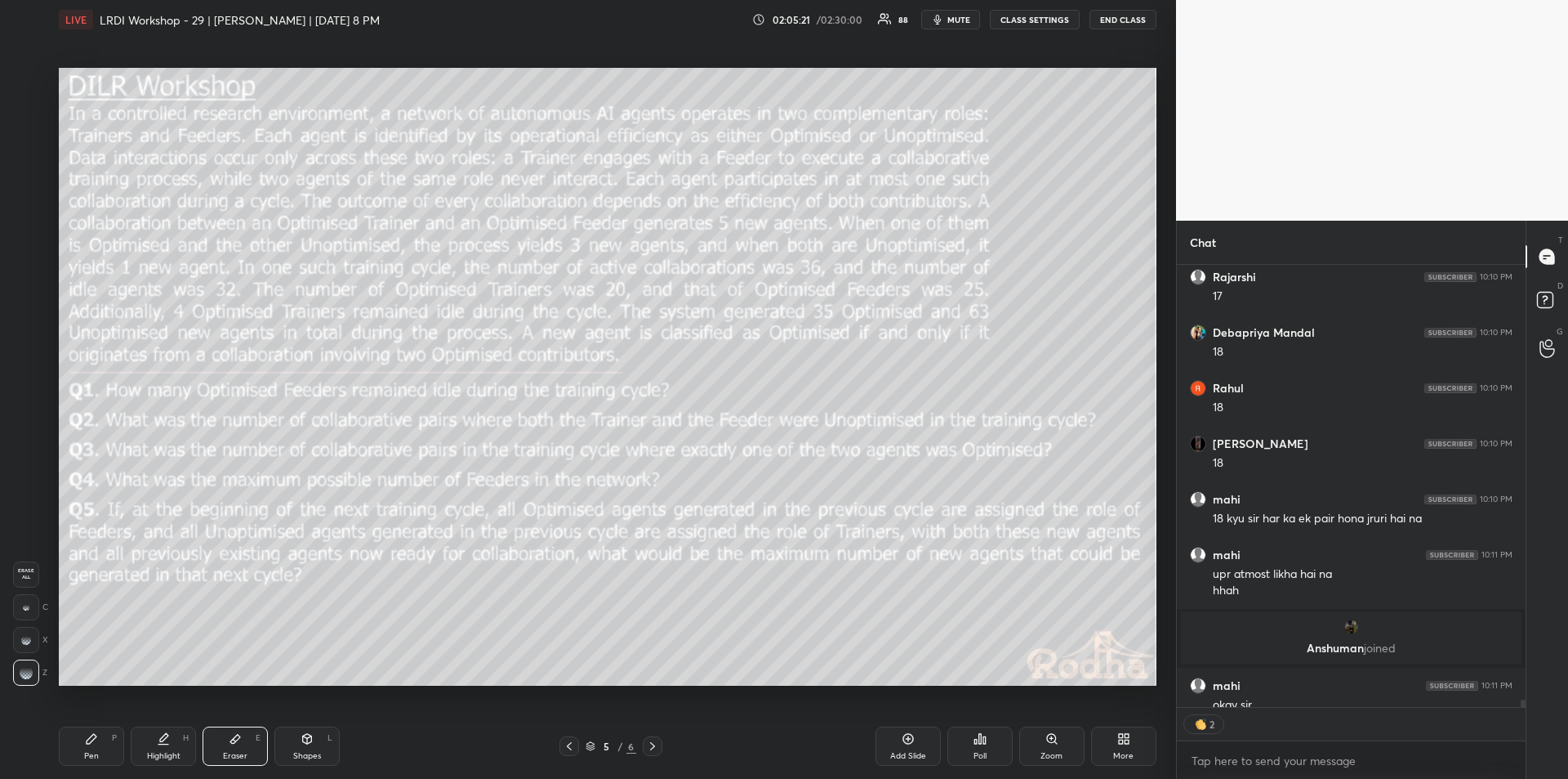
click at [164, 739] on icon at bounding box center [164, 736] width 8 height 8
click at [101, 744] on div "Pen P" at bounding box center [92, 746] width 66 height 39
click at [167, 748] on div "Highlight H" at bounding box center [163, 746] width 66 height 39
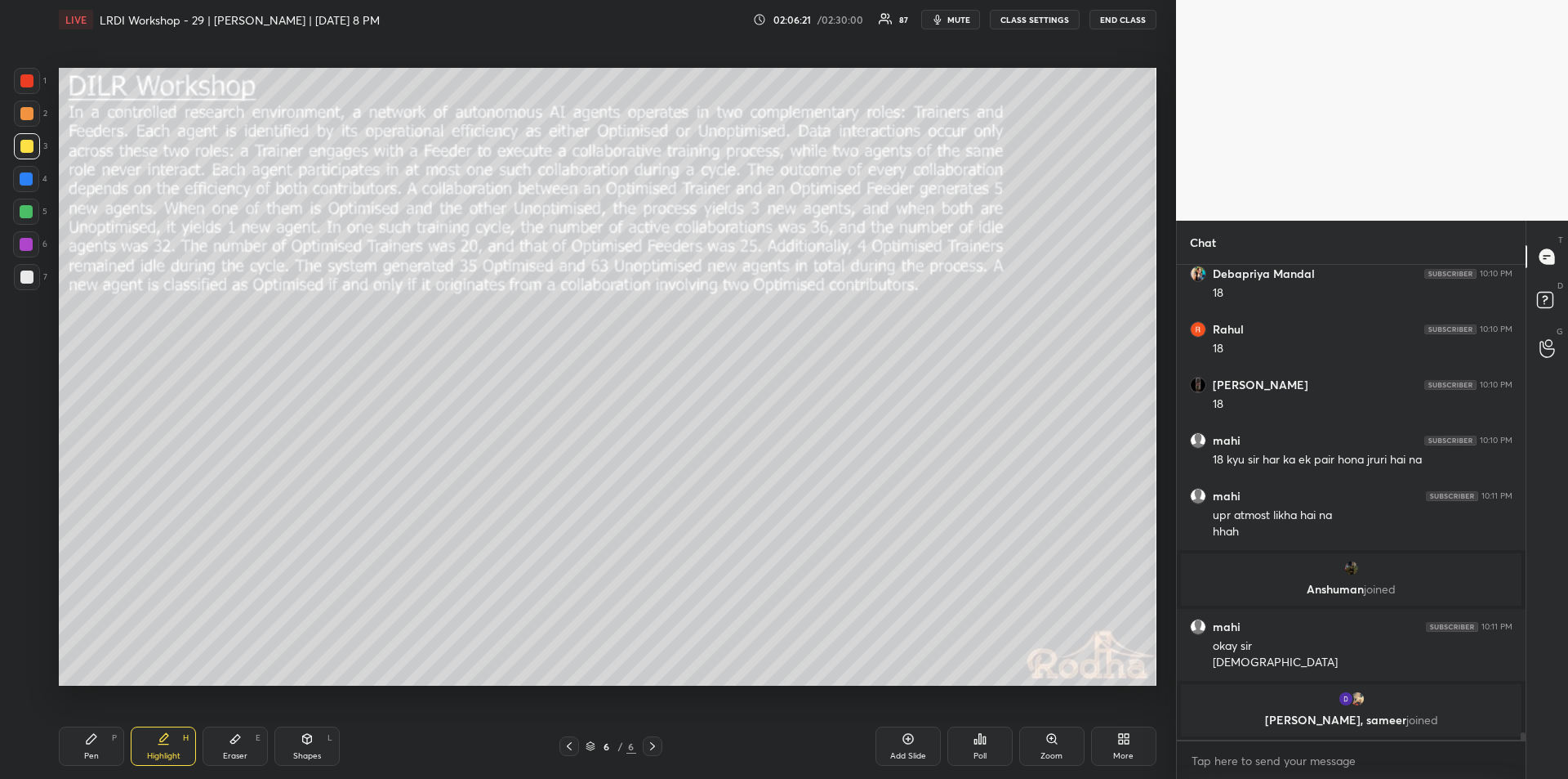
click at [95, 743] on icon at bounding box center [92, 738] width 13 height 13
click at [162, 739] on icon at bounding box center [164, 736] width 8 height 8
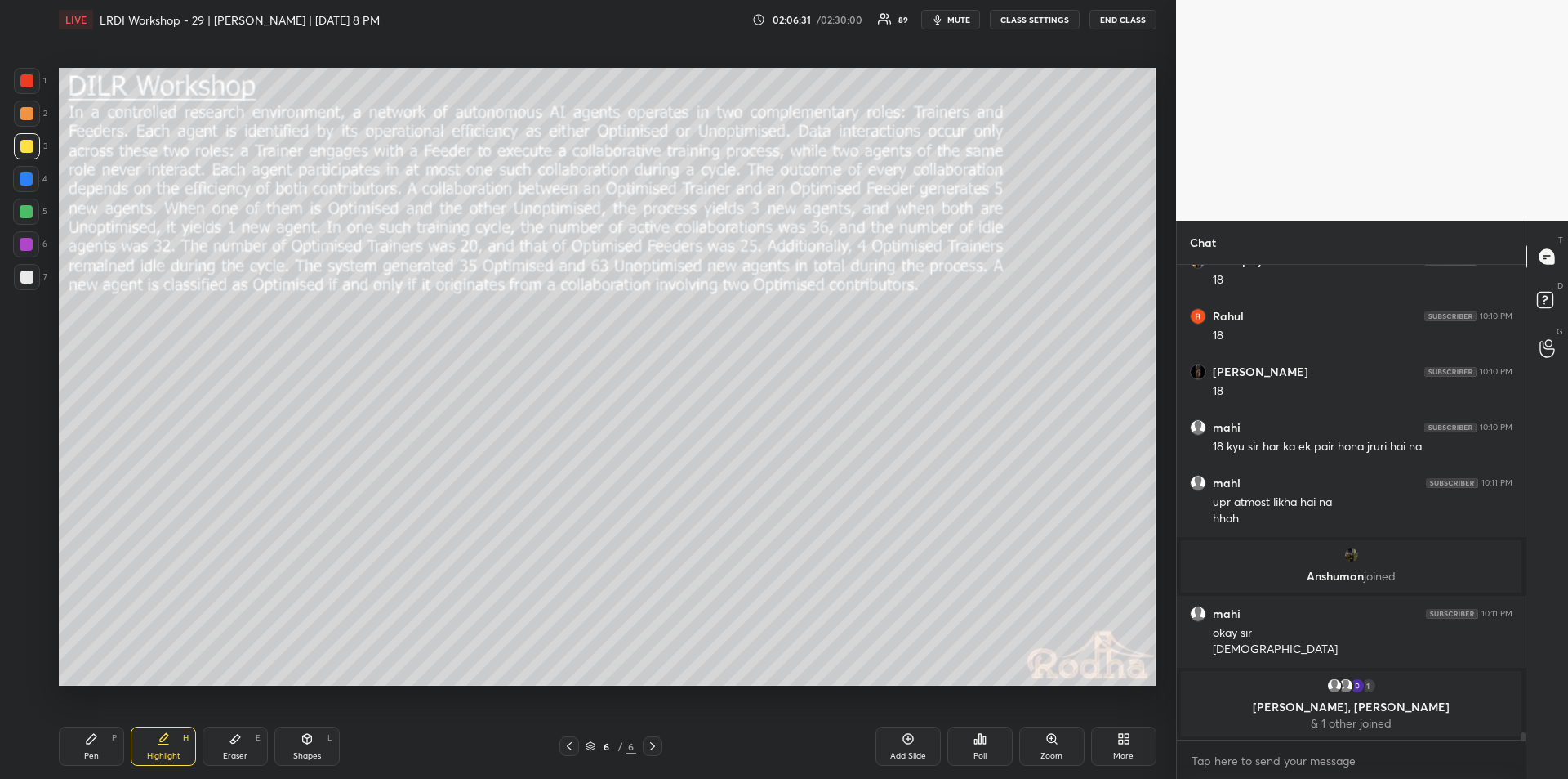
click at [101, 748] on div "Pen P" at bounding box center [92, 746] width 66 height 39
click at [163, 743] on icon at bounding box center [164, 738] width 13 height 13
click at [162, 731] on div "Highlight H" at bounding box center [163, 746] width 66 height 39
click at [98, 748] on div "Pen P" at bounding box center [92, 746] width 66 height 39
click at [172, 744] on div "Highlight H" at bounding box center [163, 746] width 66 height 39
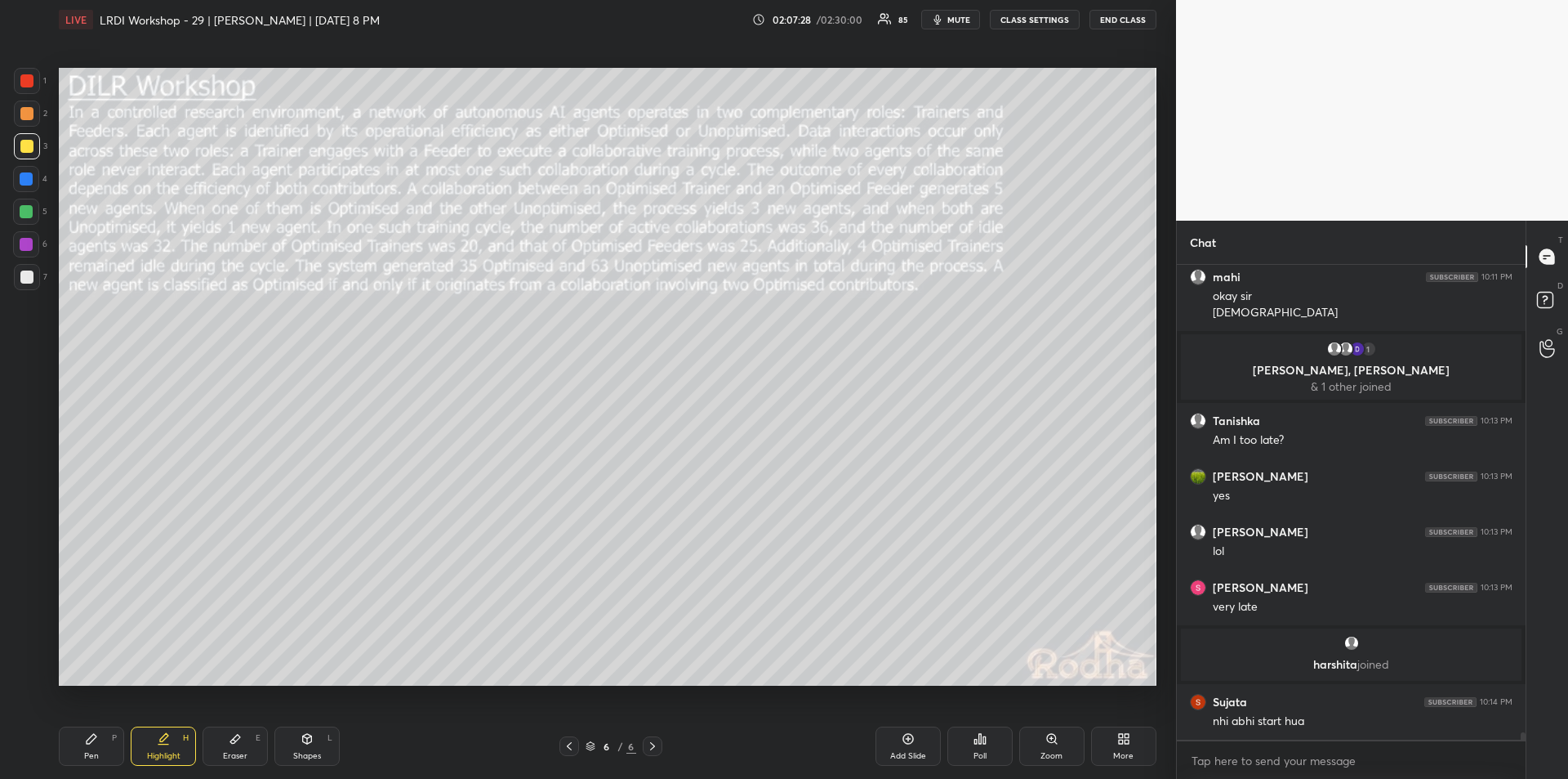
scroll to position [29287, 0]
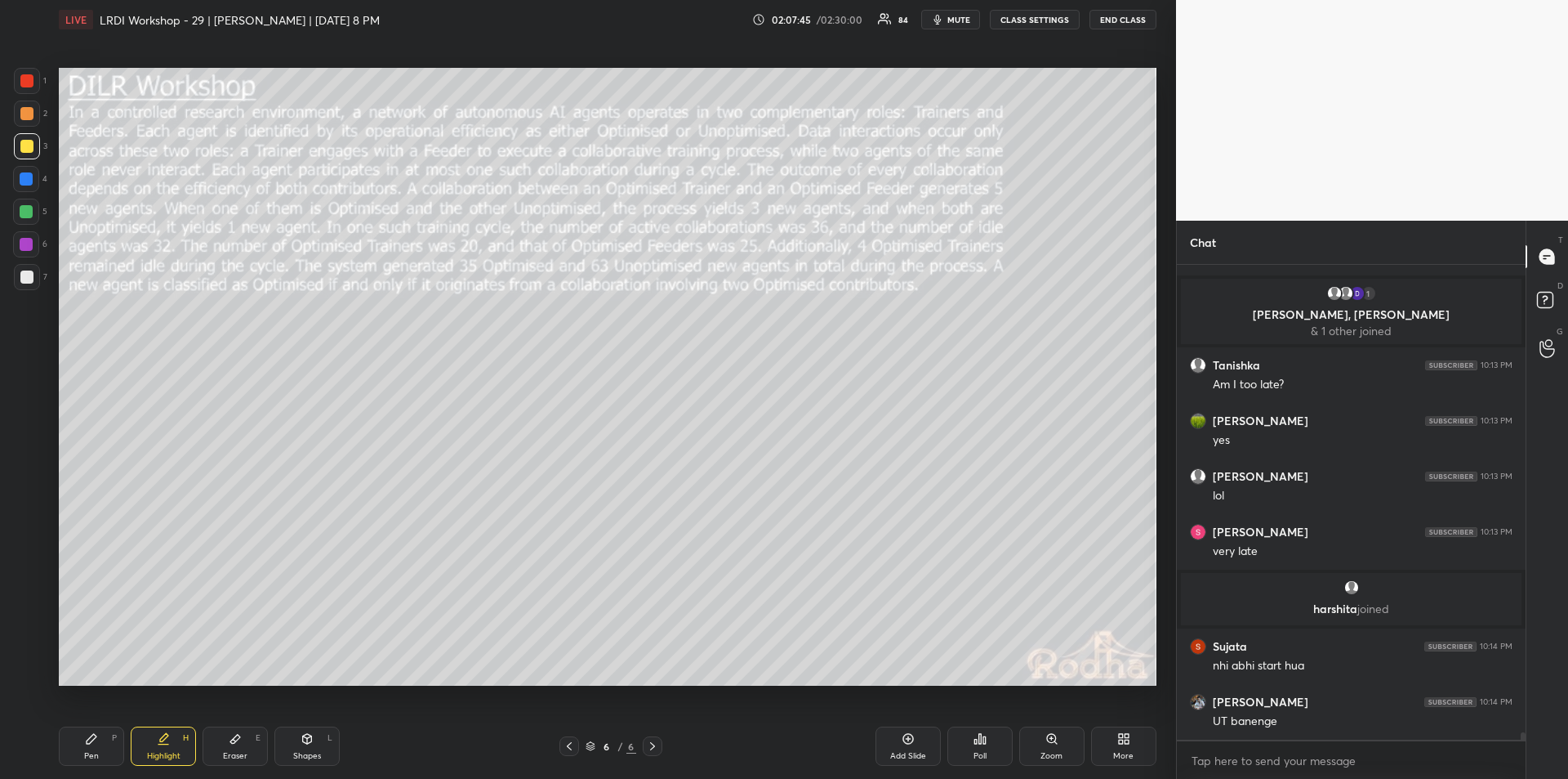
click at [162, 743] on icon at bounding box center [164, 738] width 13 height 13
click at [97, 746] on div "Pen P" at bounding box center [92, 746] width 66 height 39
click at [173, 741] on div "Highlight H" at bounding box center [163, 746] width 66 height 39
click at [93, 739] on icon at bounding box center [92, 738] width 10 height 10
click at [167, 745] on div "Highlight H" at bounding box center [163, 746] width 66 height 39
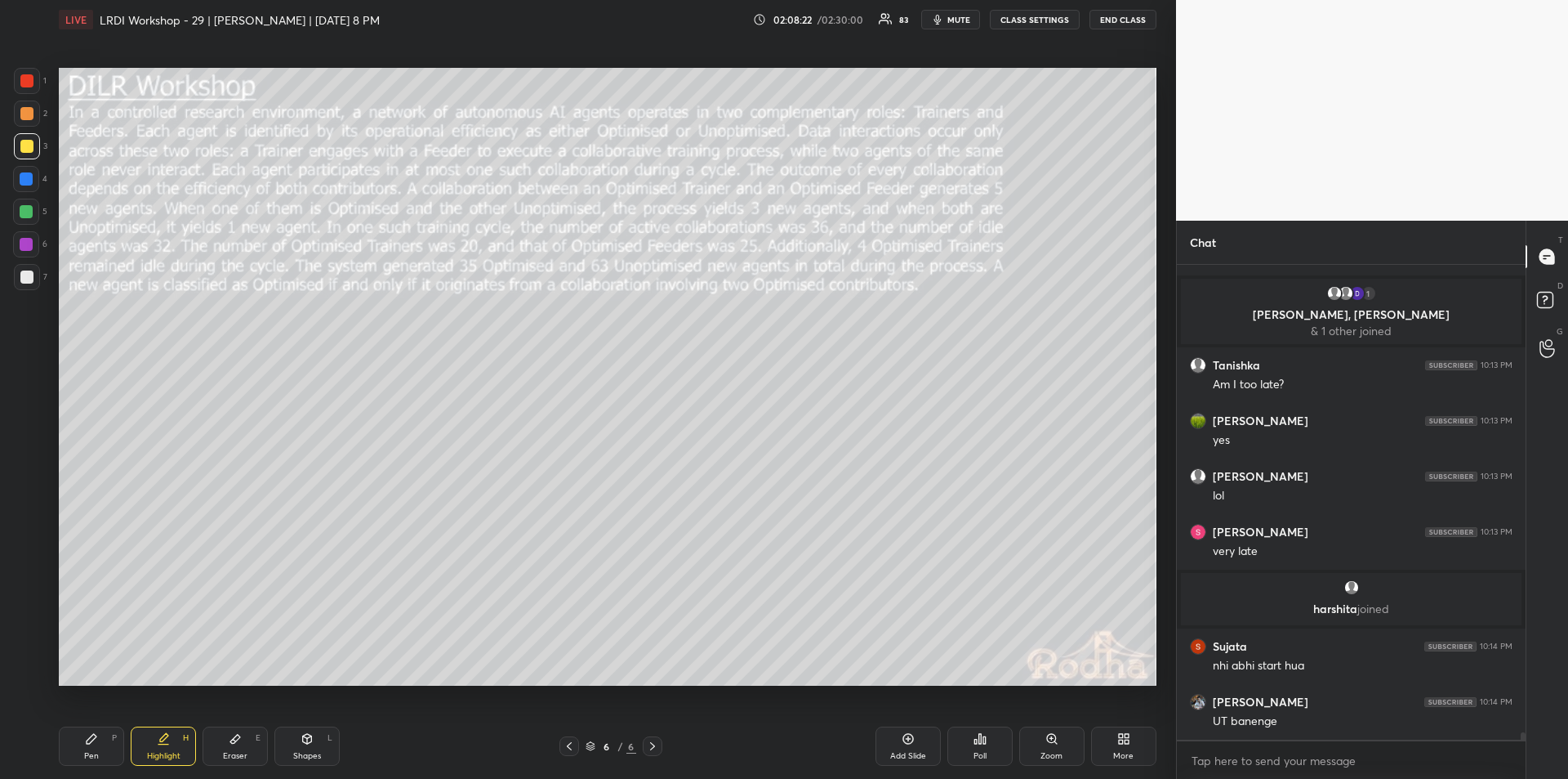
scroll to position [29357, 0]
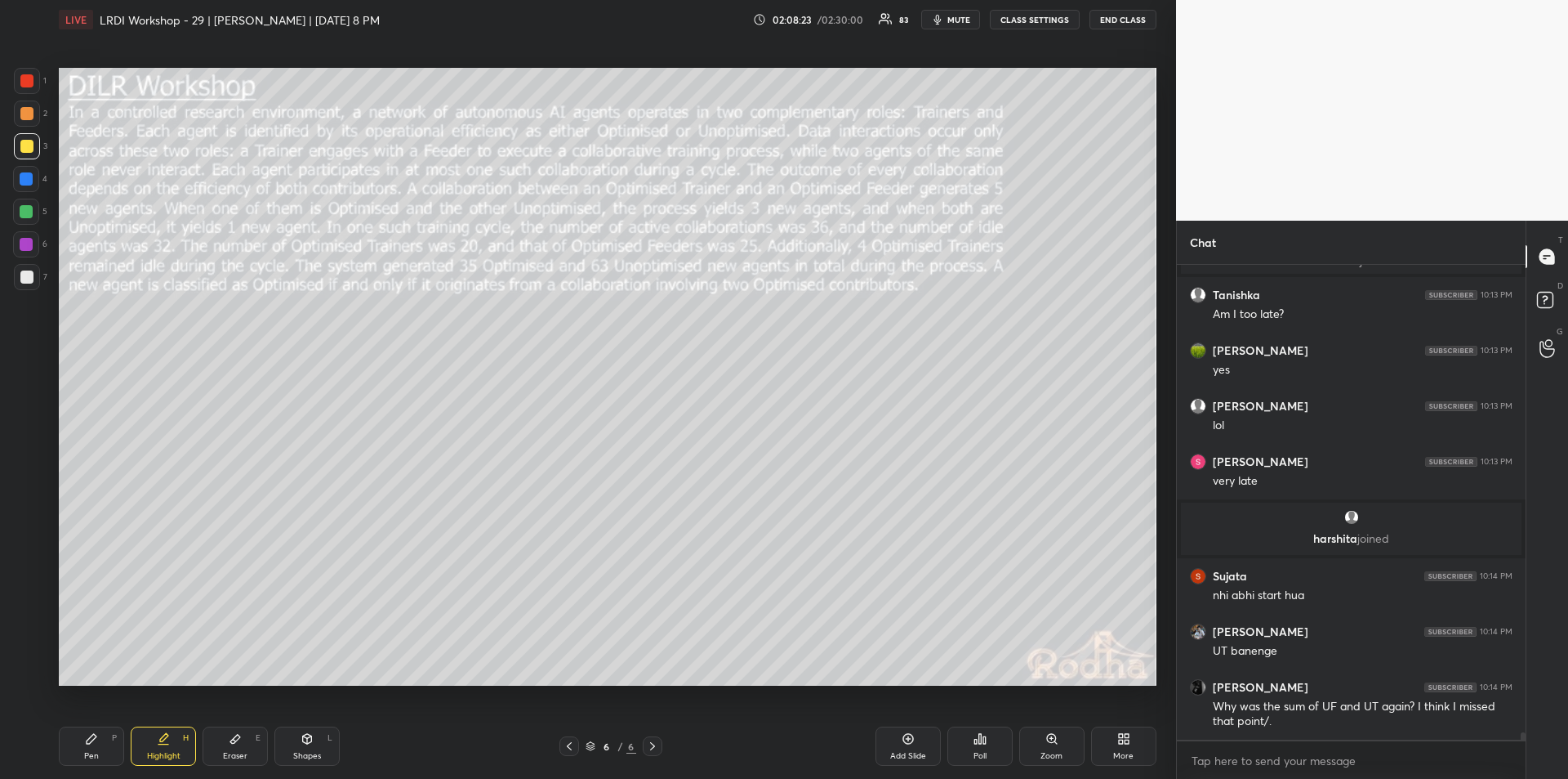
click at [95, 747] on div "Pen P" at bounding box center [92, 746] width 66 height 39
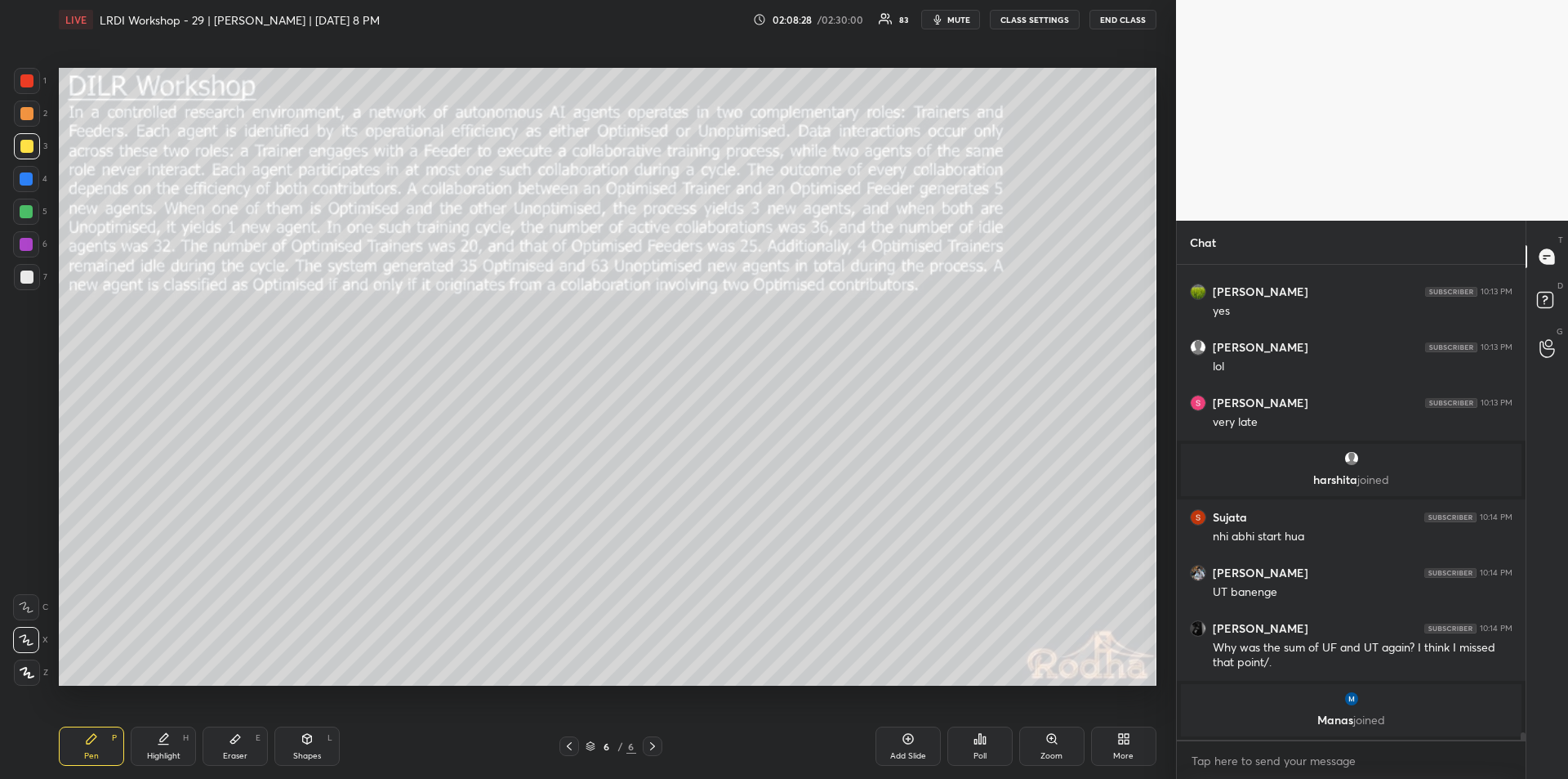
click at [163, 747] on div "Highlight H" at bounding box center [163, 746] width 66 height 39
click at [241, 748] on div "Eraser E" at bounding box center [235, 746] width 66 height 39
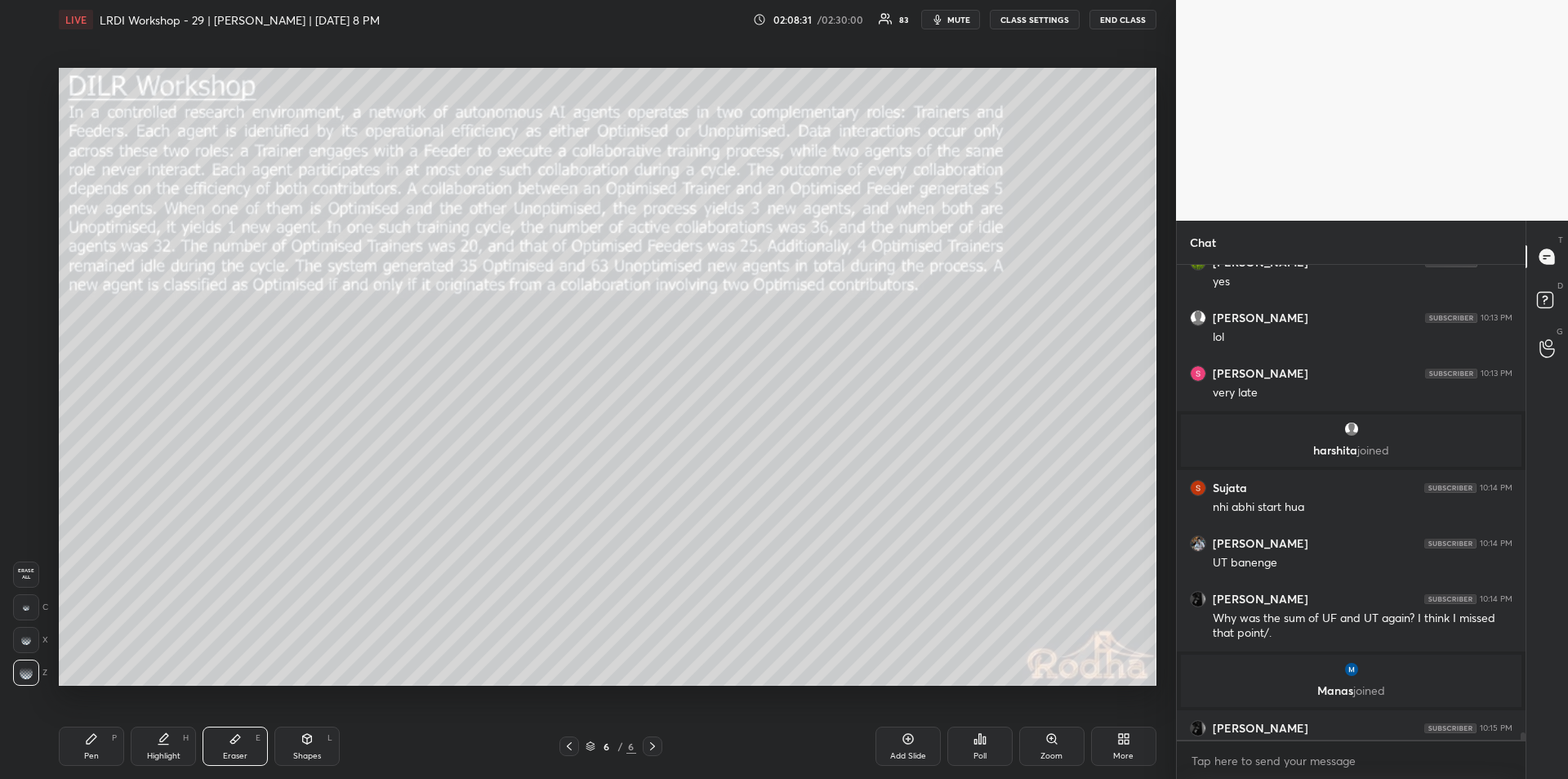
scroll to position [29441, 0]
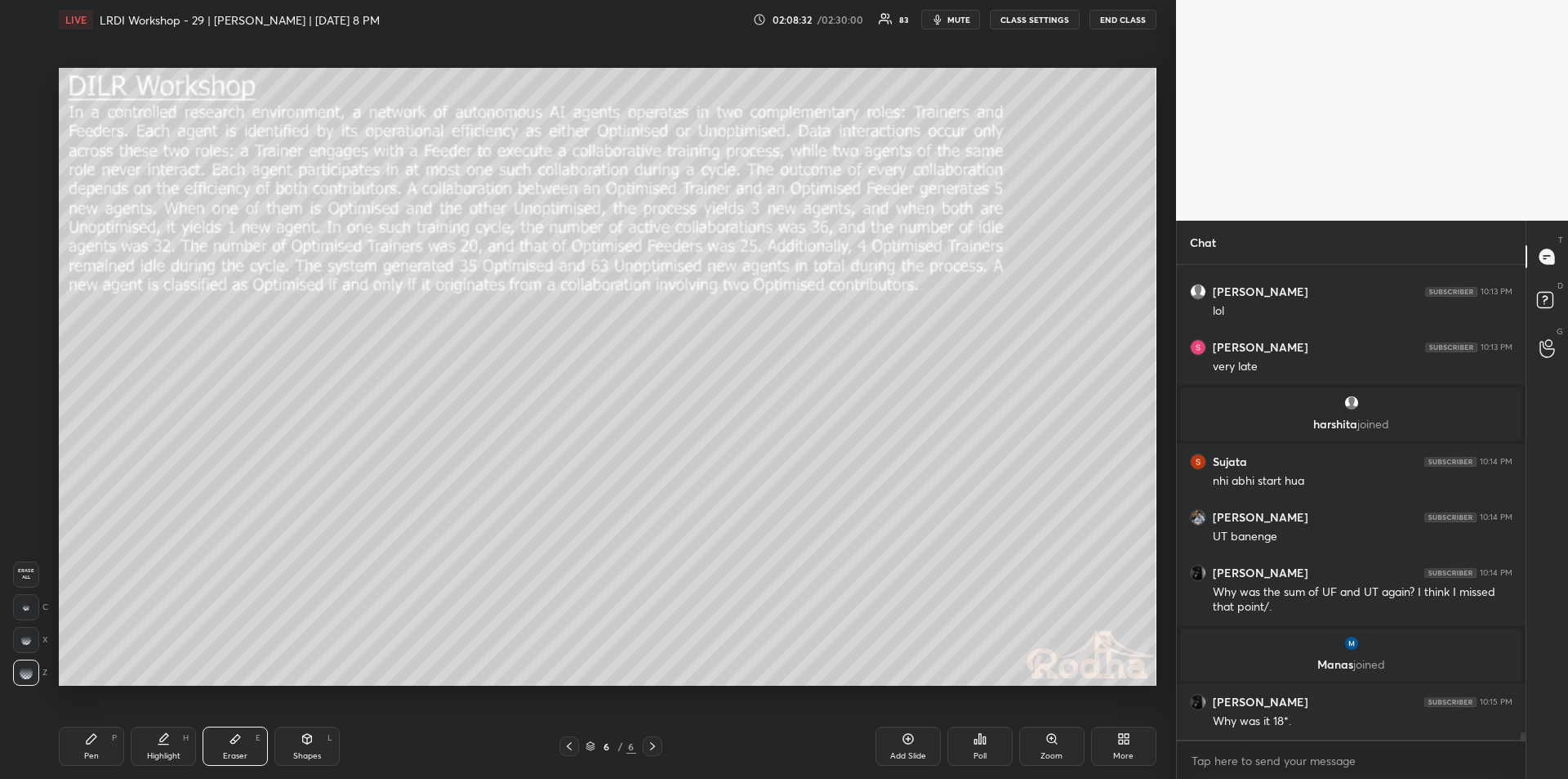
click at [98, 740] on div "Pen P" at bounding box center [92, 746] width 66 height 39
click at [170, 748] on div "Highlight H" at bounding box center [163, 746] width 66 height 39
click at [93, 744] on icon at bounding box center [92, 738] width 13 height 13
click at [156, 753] on div "Highlight" at bounding box center [164, 755] width 33 height 8
click at [87, 746] on div "Pen P" at bounding box center [92, 746] width 66 height 39
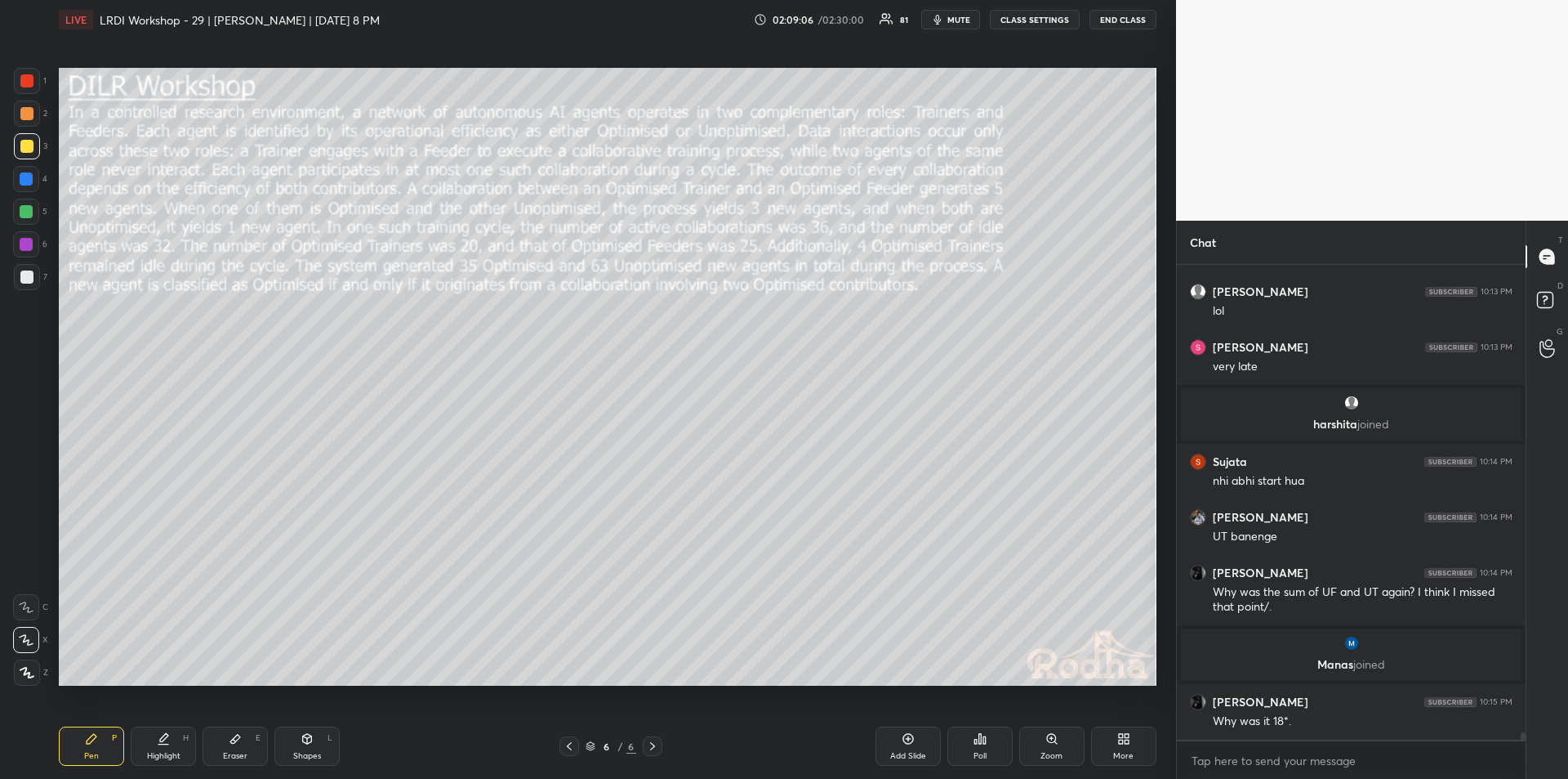
click at [157, 751] on div "Highlight" at bounding box center [164, 755] width 33 height 8
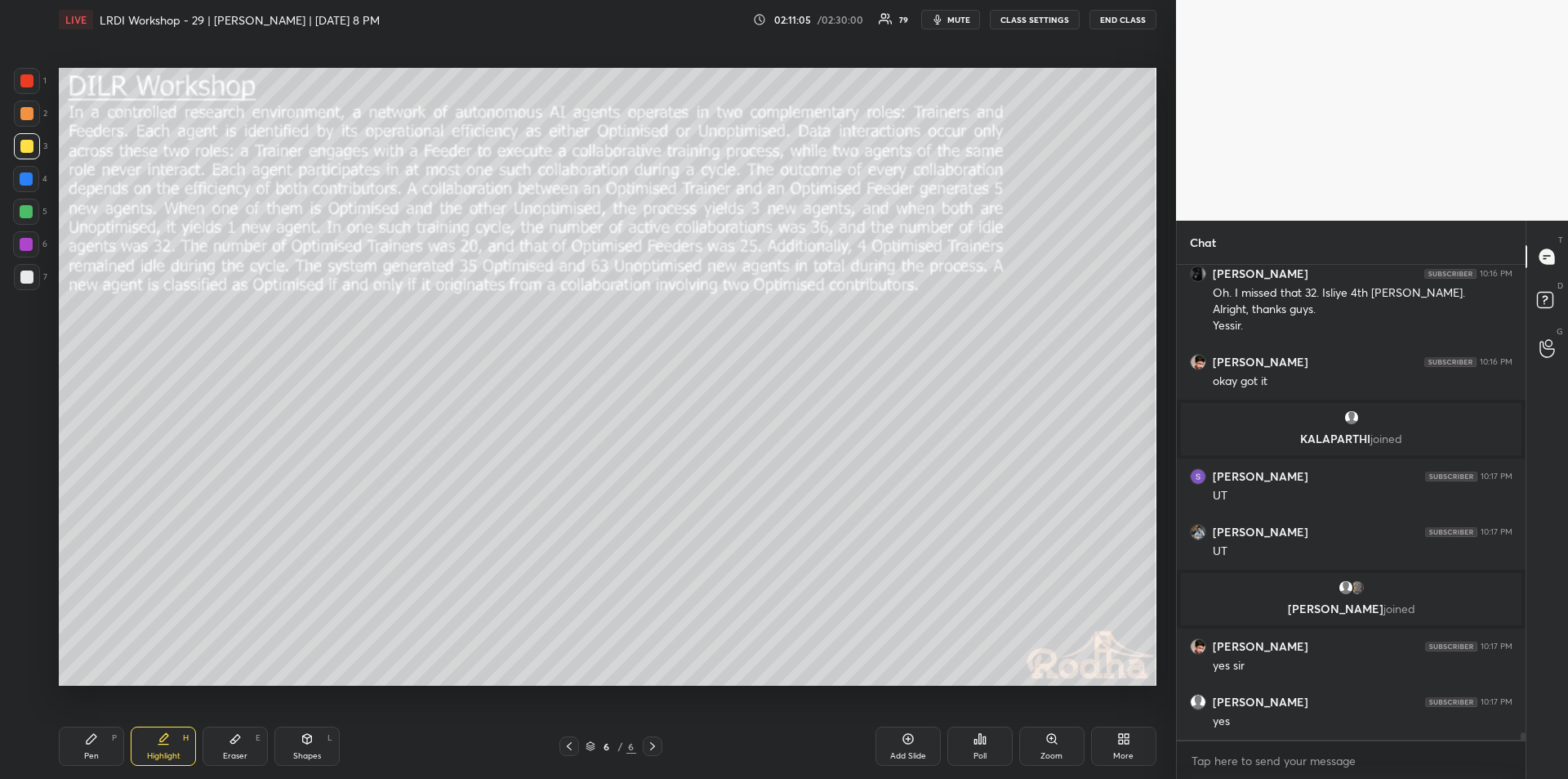
scroll to position [30100, 0]
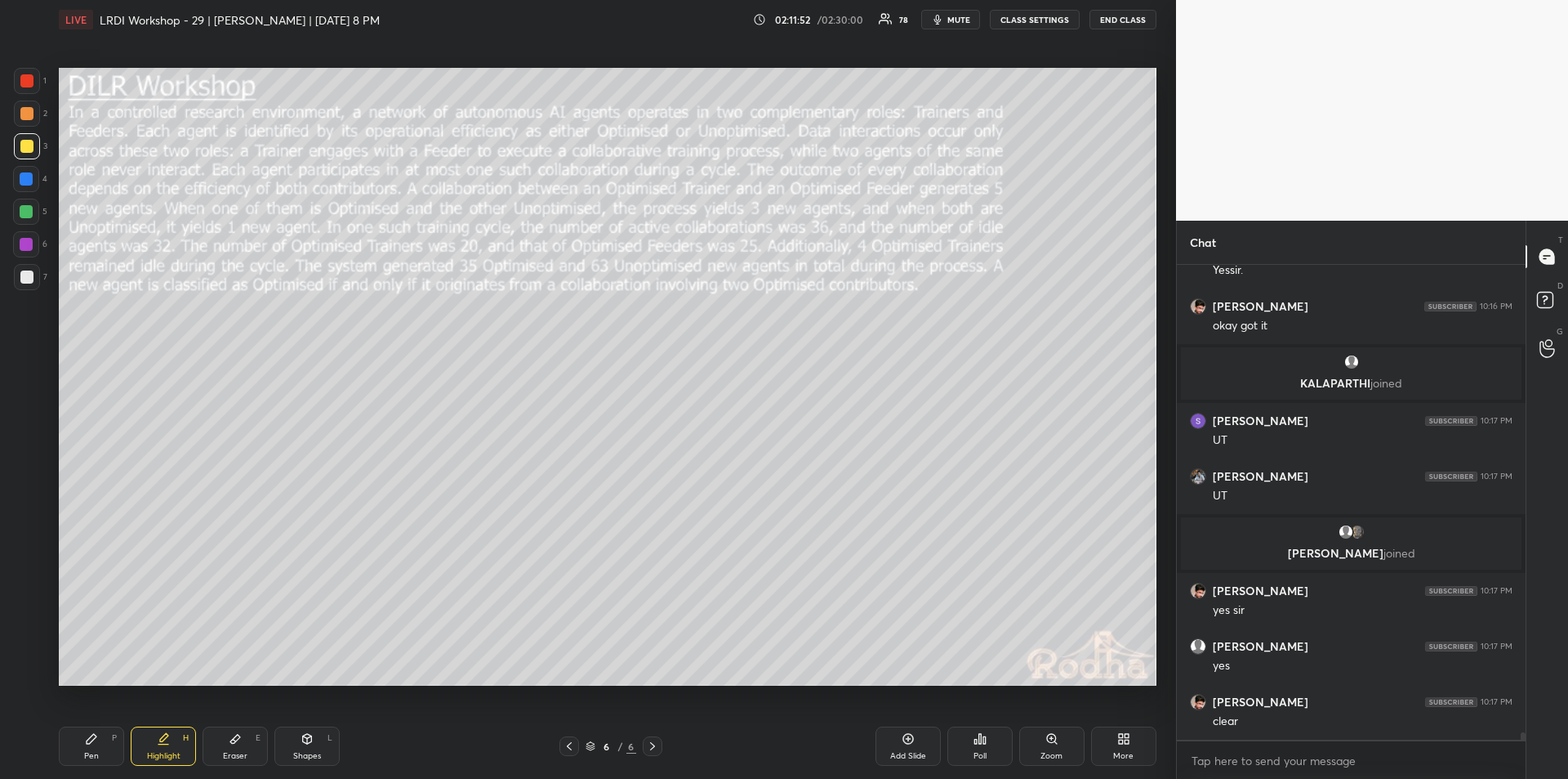
click at [101, 740] on div "Pen P" at bounding box center [92, 746] width 66 height 39
click at [164, 744] on icon at bounding box center [164, 738] width 13 height 13
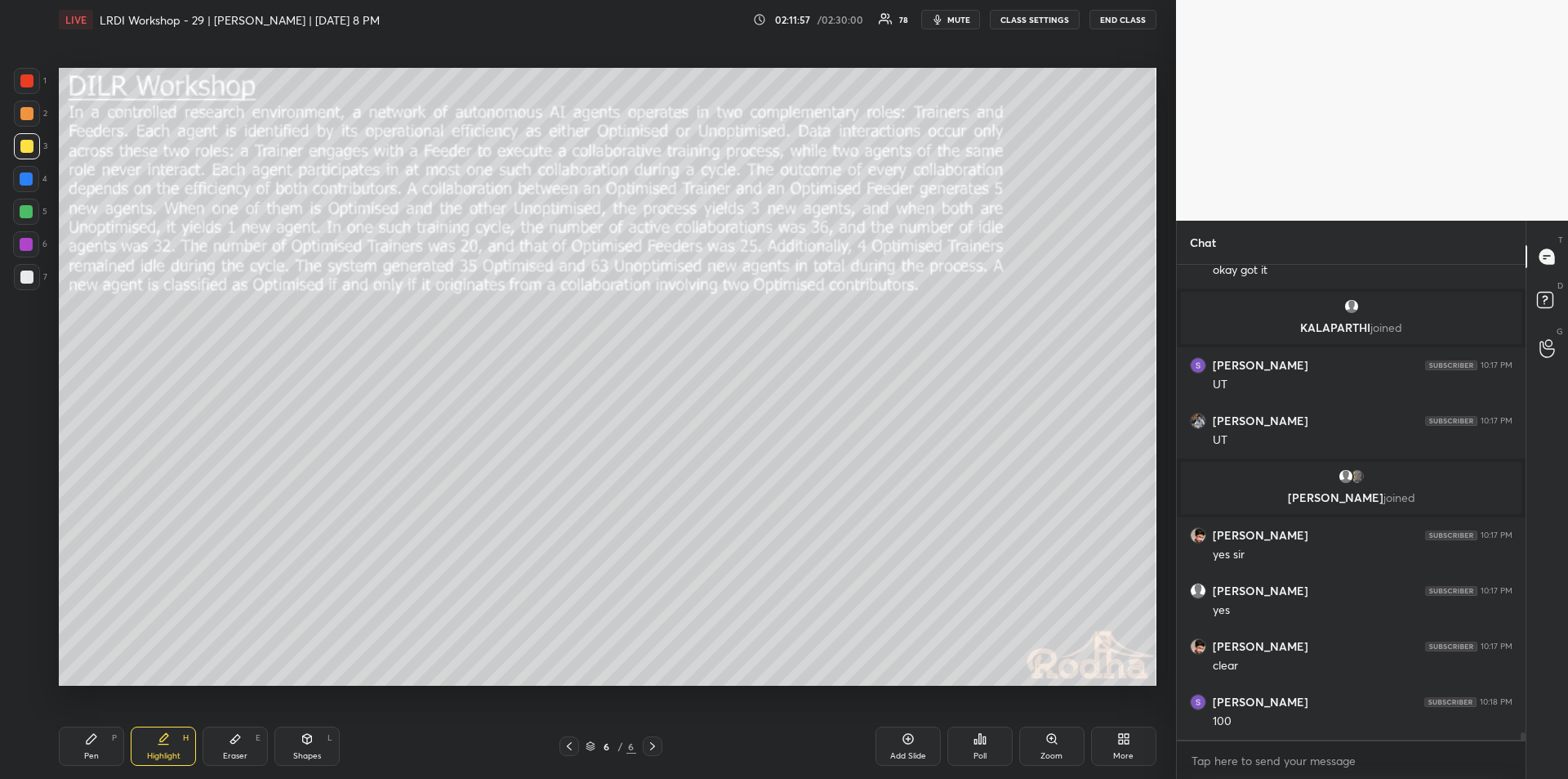
scroll to position [30211, 0]
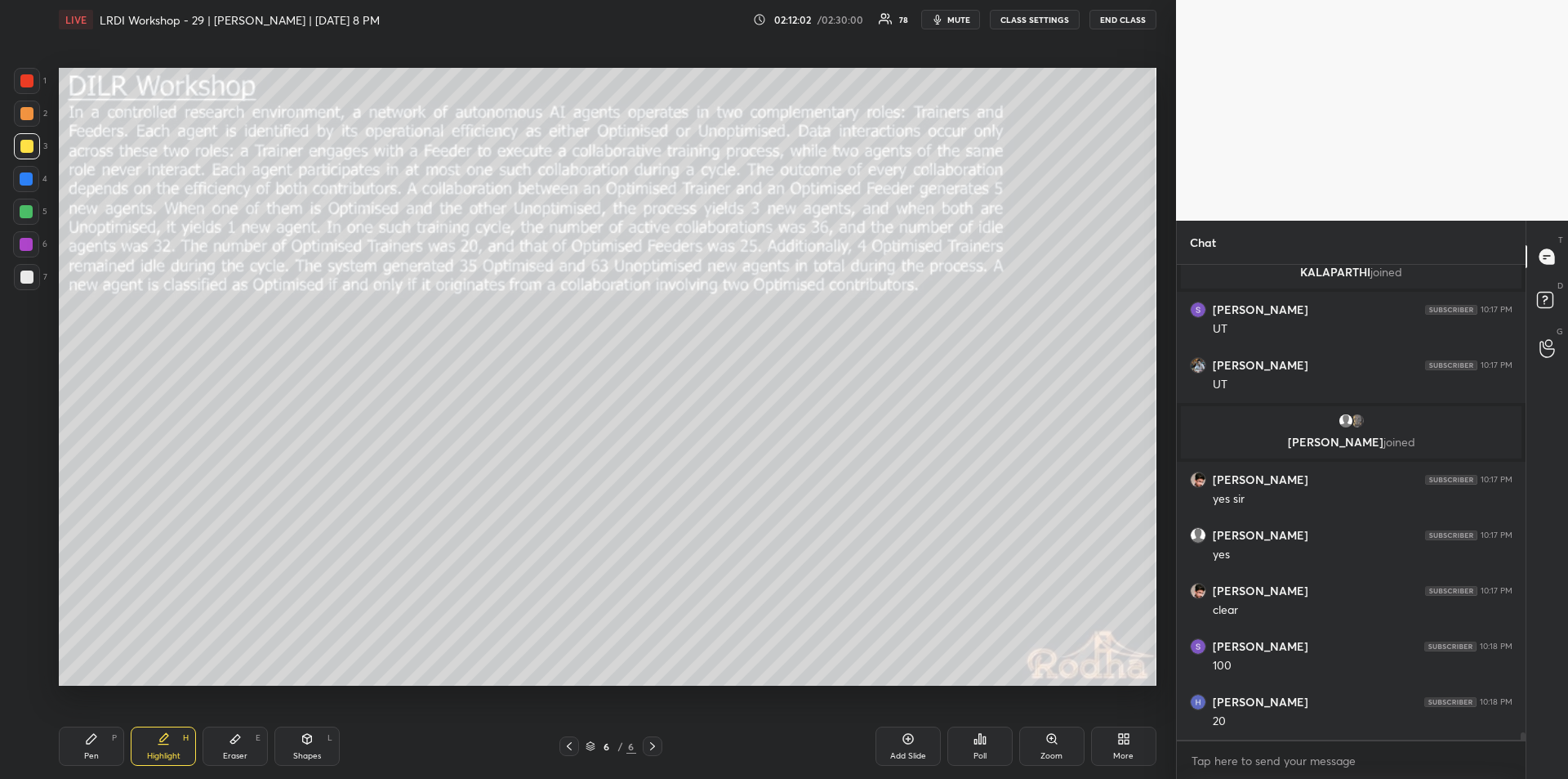
click at [96, 744] on icon at bounding box center [92, 738] width 13 height 13
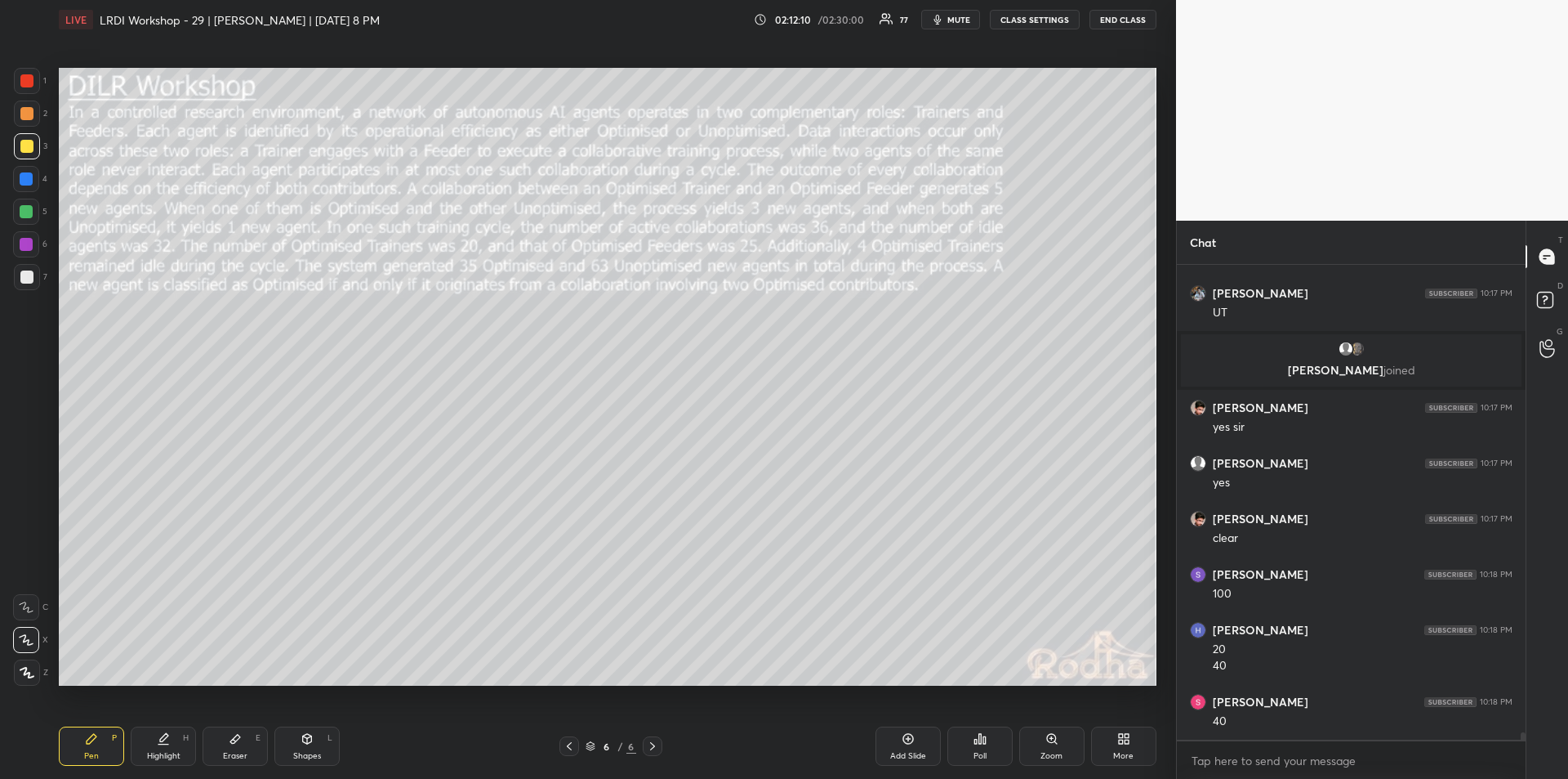
scroll to position [30338, 0]
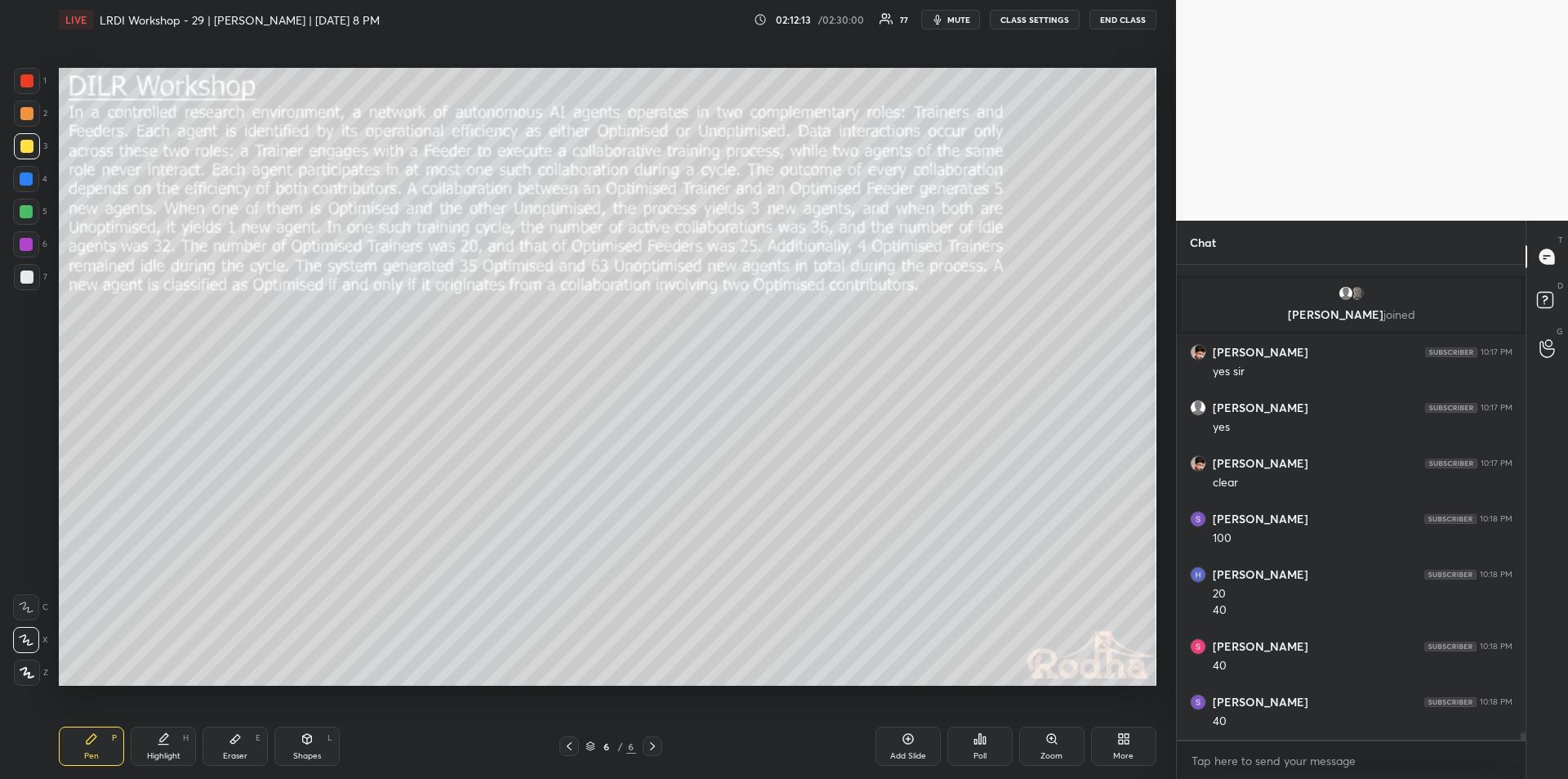
click at [164, 743] on icon at bounding box center [164, 738] width 13 height 13
click at [95, 748] on div "Pen P" at bounding box center [92, 746] width 66 height 39
click at [156, 760] on div "Highlight" at bounding box center [164, 755] width 33 height 8
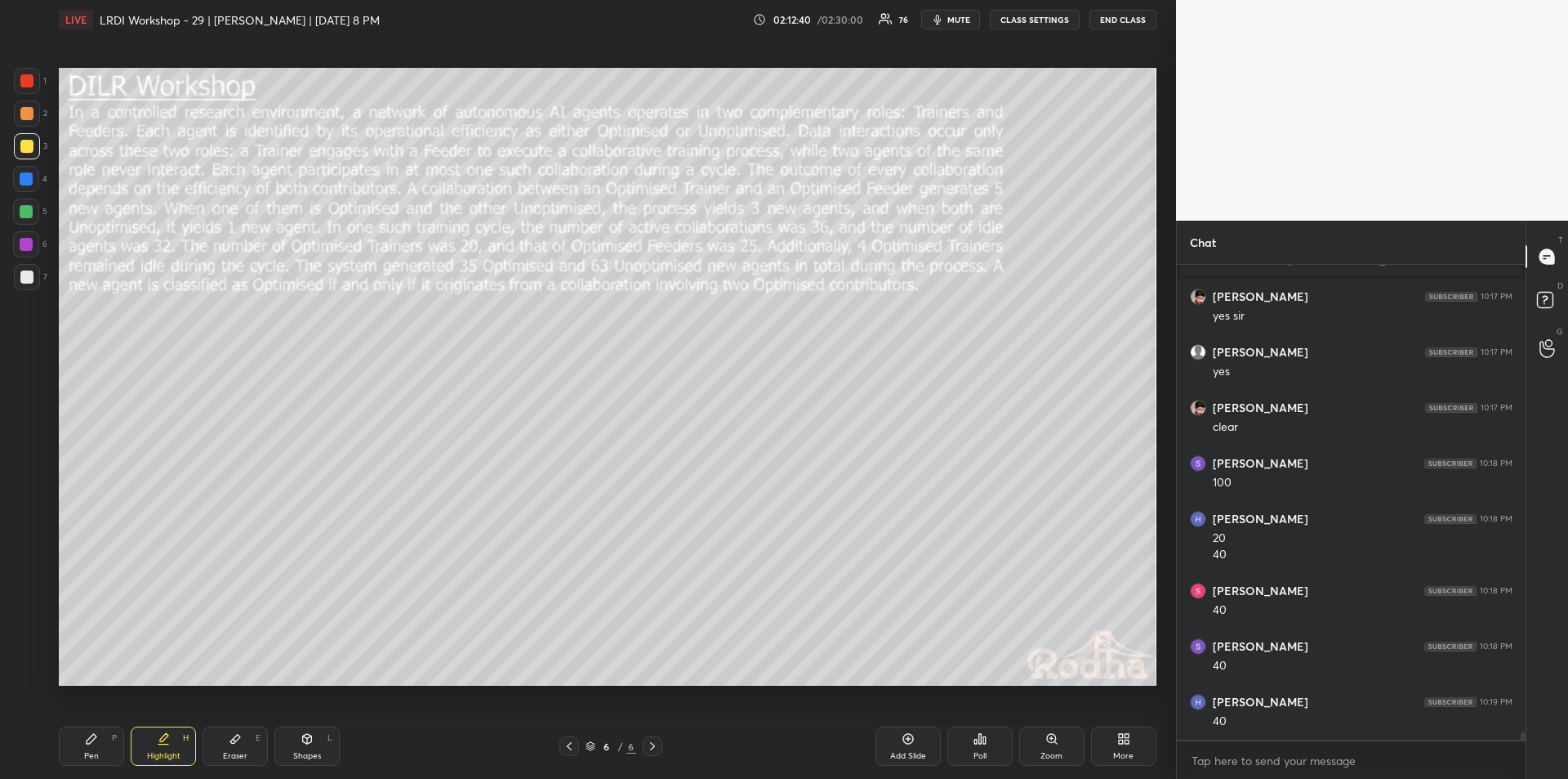
click at [94, 741] on icon at bounding box center [92, 738] width 13 height 13
click at [164, 751] on div "Highlight" at bounding box center [164, 755] width 33 height 8
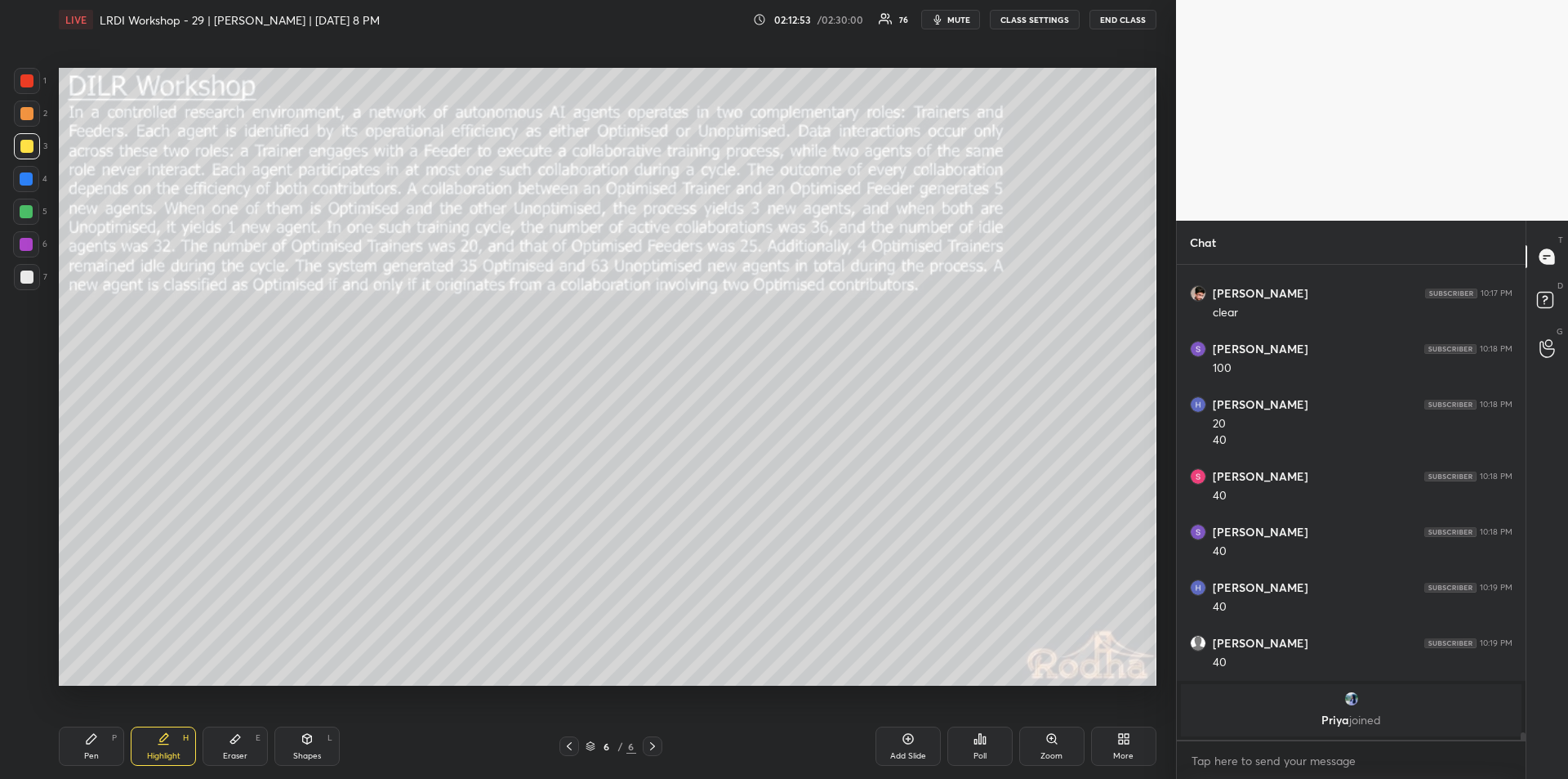
click at [99, 751] on div "Pen P" at bounding box center [92, 746] width 66 height 39
click at [168, 748] on div "Highlight H" at bounding box center [163, 746] width 66 height 39
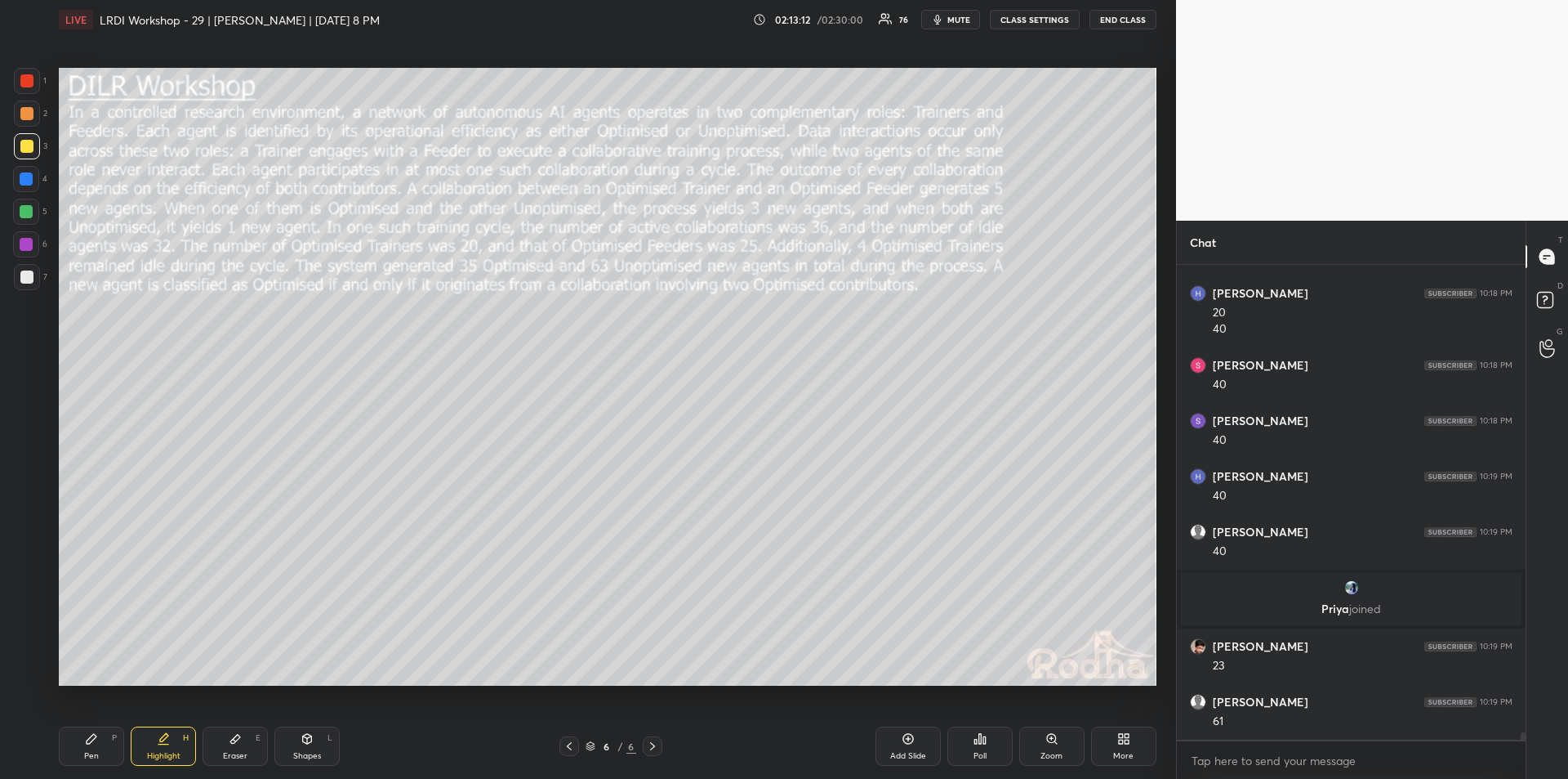
scroll to position [30411, 0]
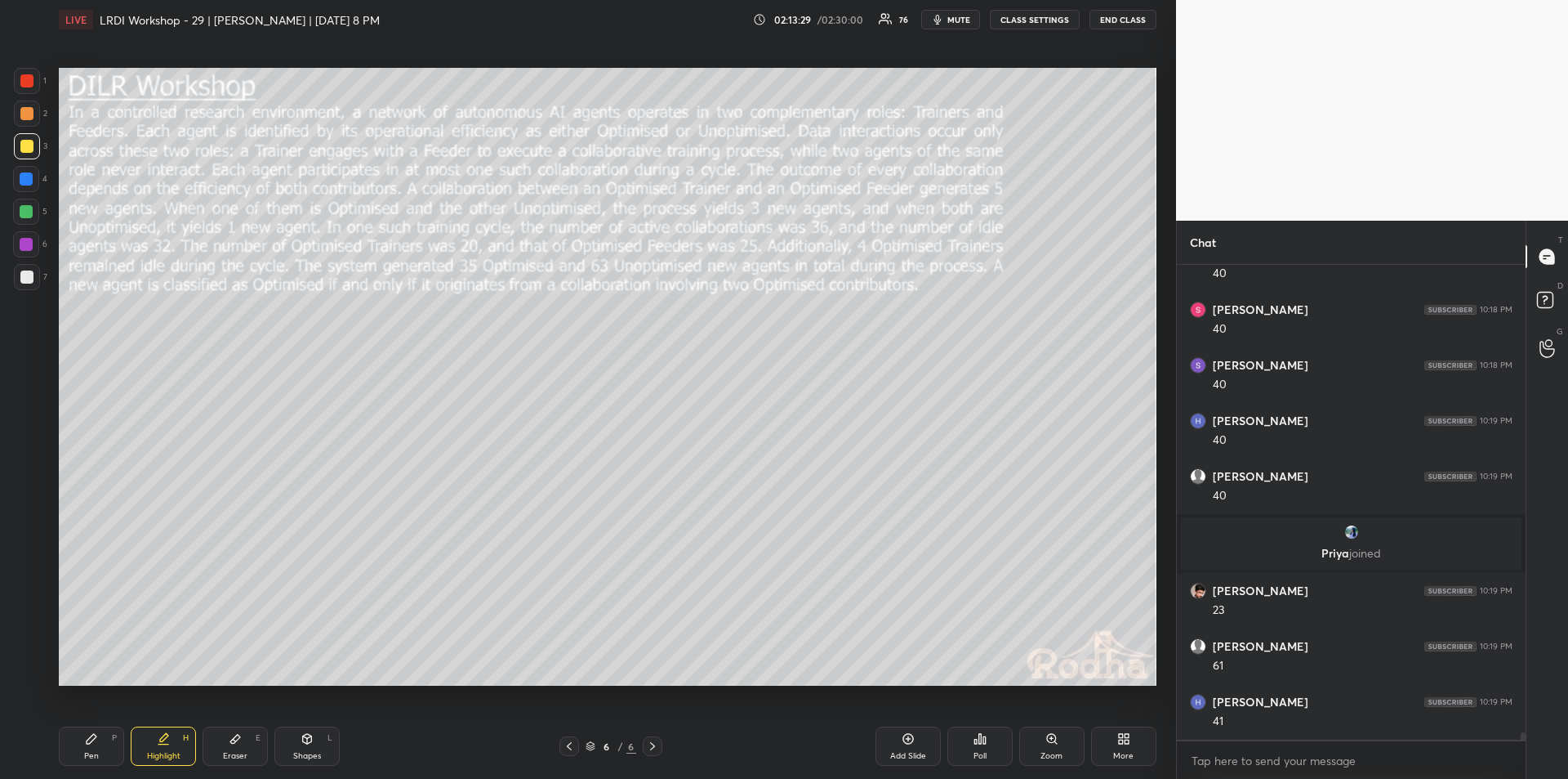
click at [94, 751] on div "Pen" at bounding box center [92, 755] width 15 height 8
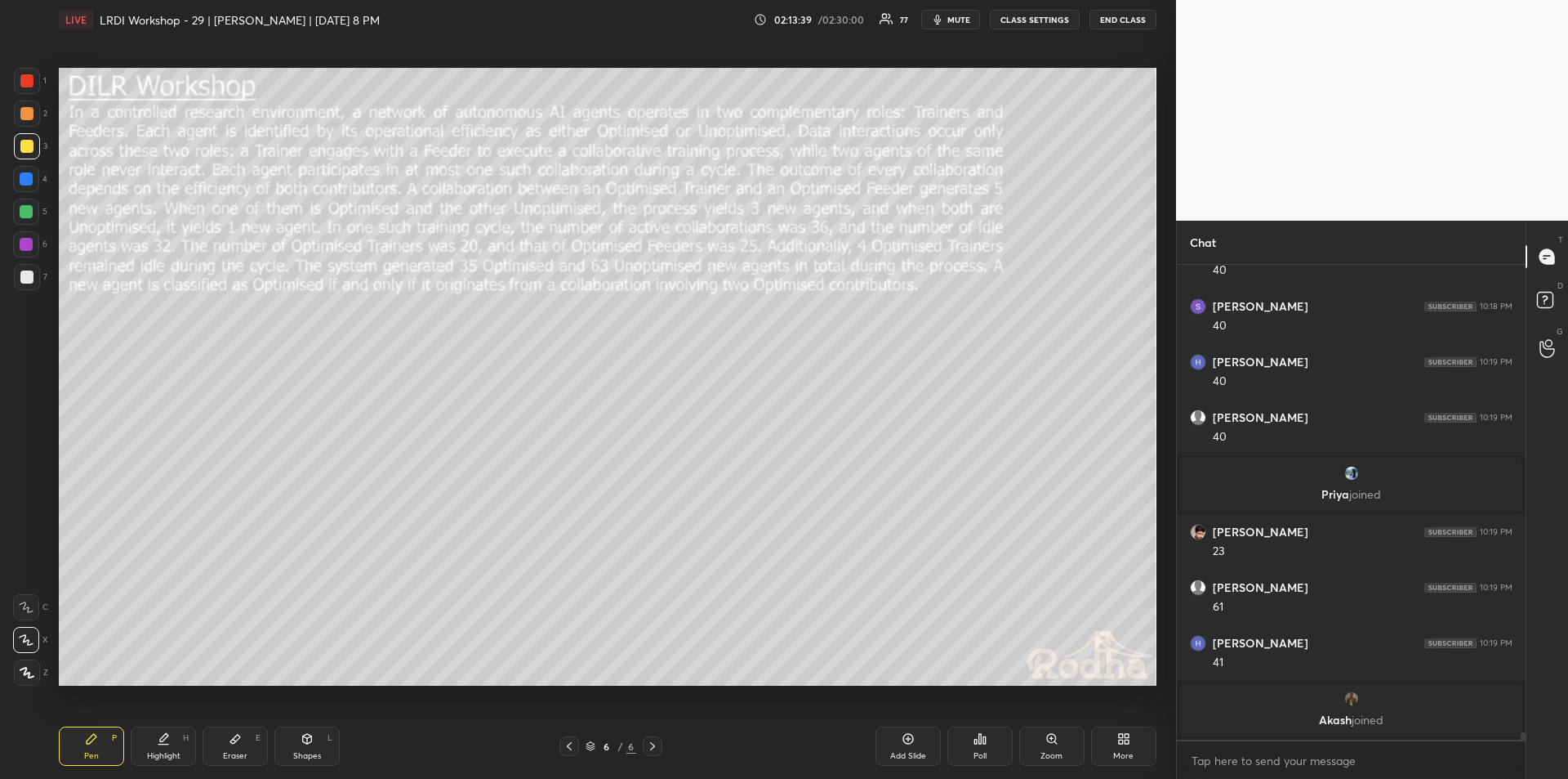
click at [164, 748] on div "Highlight H" at bounding box center [163, 746] width 66 height 39
click at [88, 756] on div "Pen" at bounding box center [92, 755] width 15 height 8
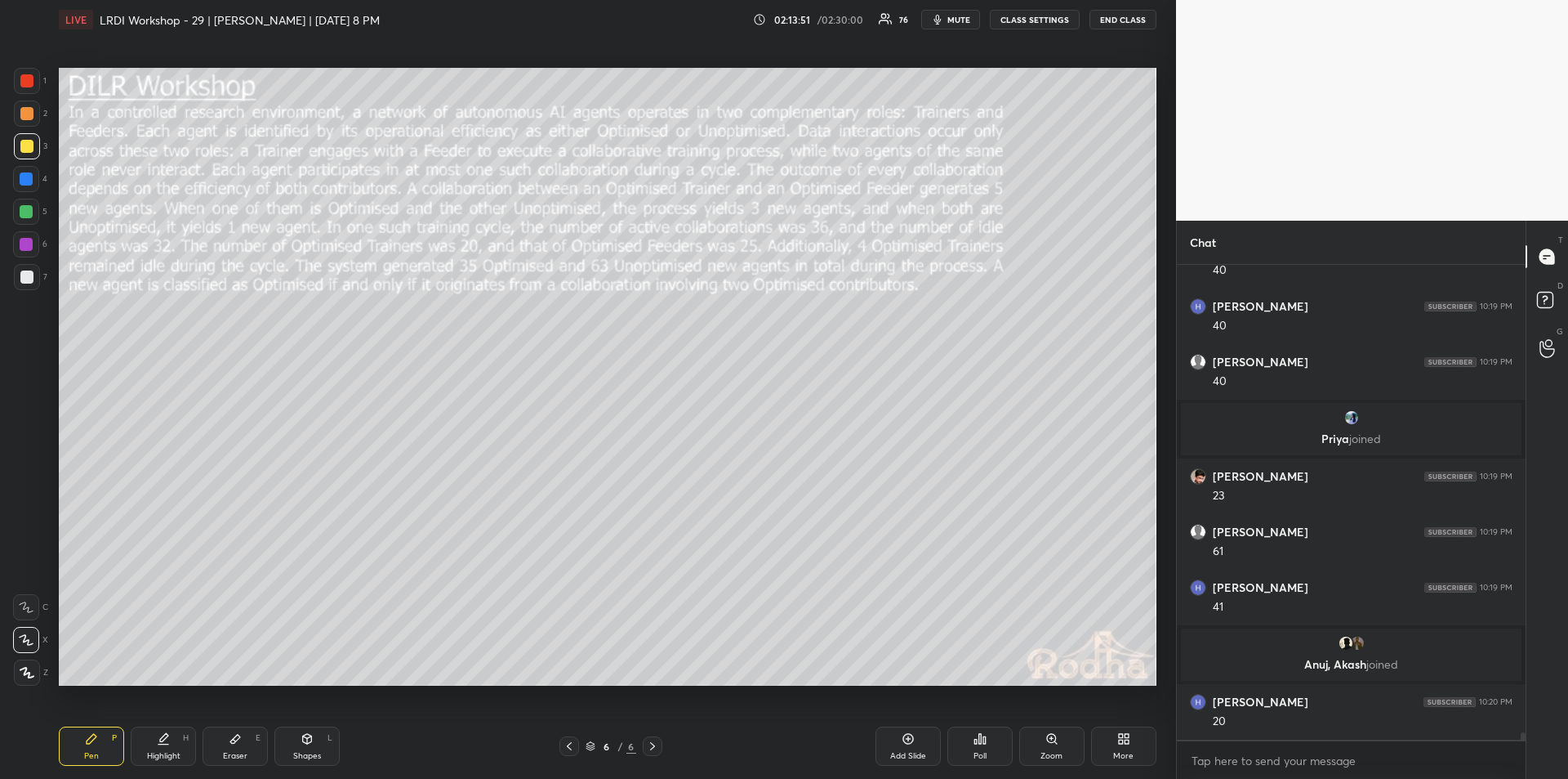
scroll to position [30466, 0]
click at [161, 737] on icon at bounding box center [164, 738] width 13 height 13
click at [93, 754] on div "Pen" at bounding box center [92, 755] width 15 height 8
click at [172, 738] on div "Highlight H" at bounding box center [163, 746] width 66 height 39
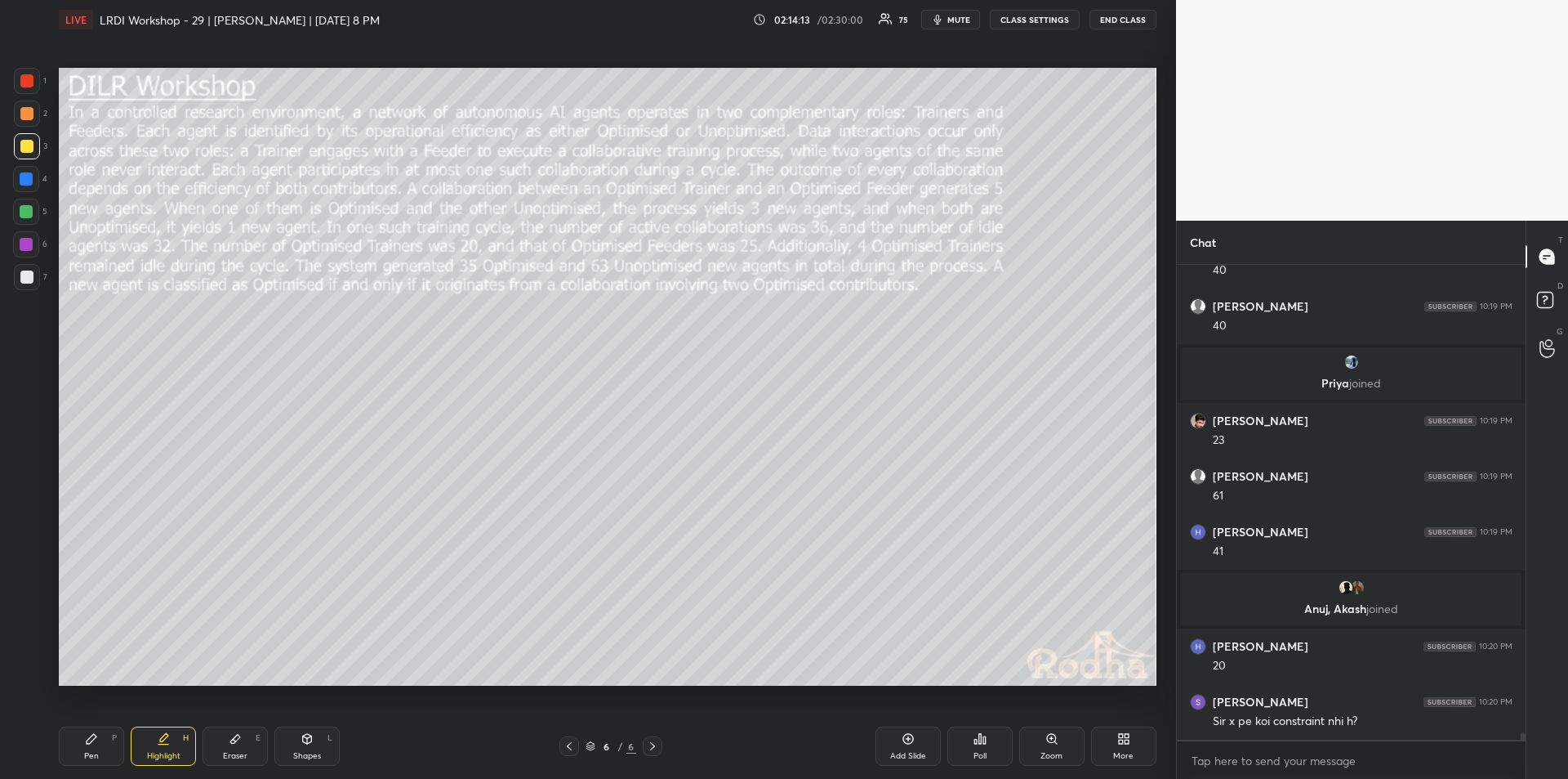
click at [92, 751] on div "Pen" at bounding box center [92, 755] width 15 height 8
click at [93, 745] on div "Pen P" at bounding box center [92, 746] width 66 height 39
click at [167, 745] on div "Highlight H" at bounding box center [163, 746] width 66 height 39
click at [96, 744] on icon at bounding box center [92, 738] width 13 height 13
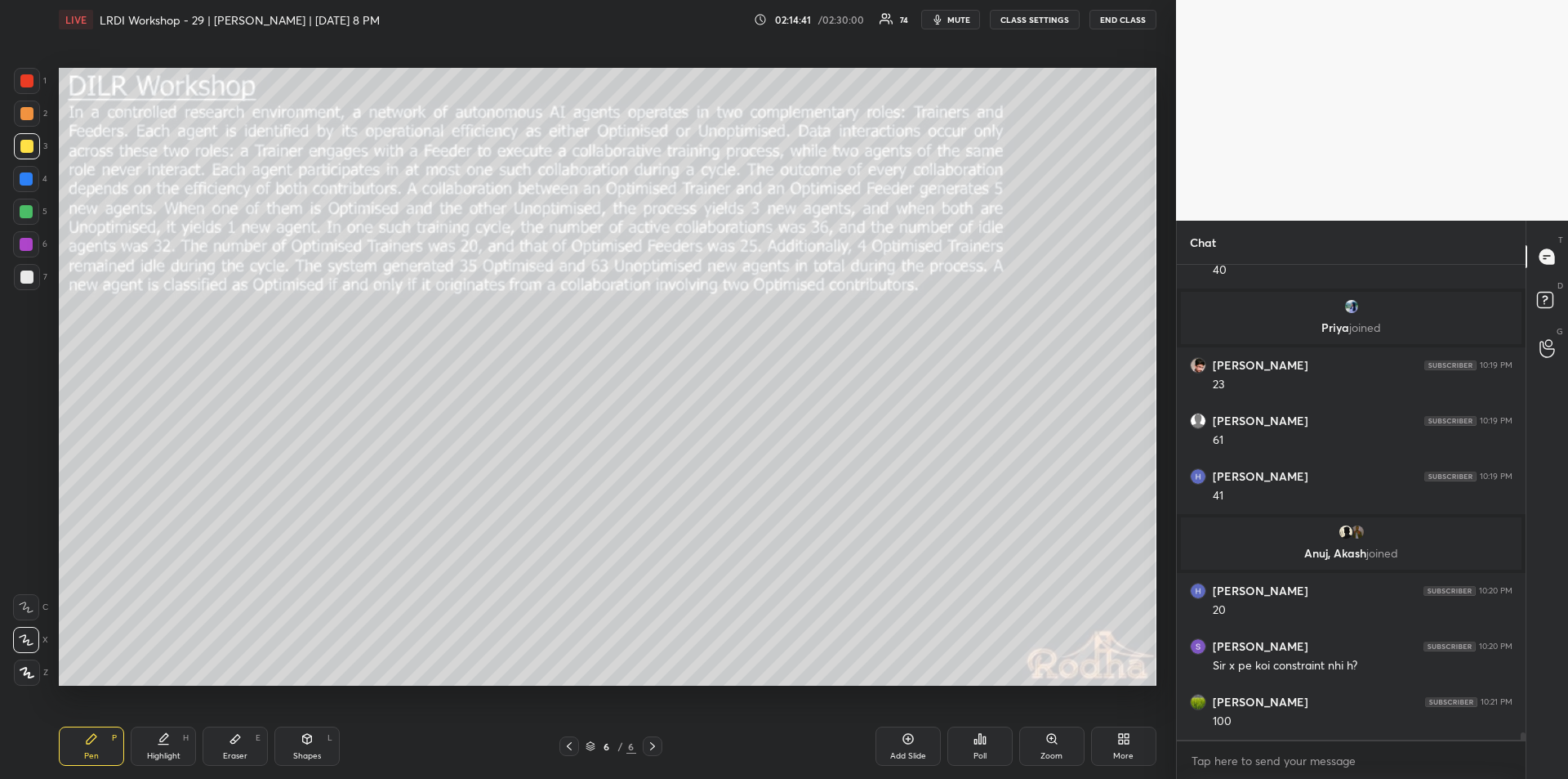
click at [168, 751] on div "Highlight" at bounding box center [164, 755] width 33 height 8
click at [93, 748] on div "Pen P" at bounding box center [92, 746] width 66 height 39
click at [168, 748] on div "Highlight H" at bounding box center [163, 746] width 66 height 39
click at [96, 748] on div "Pen P" at bounding box center [92, 746] width 66 height 39
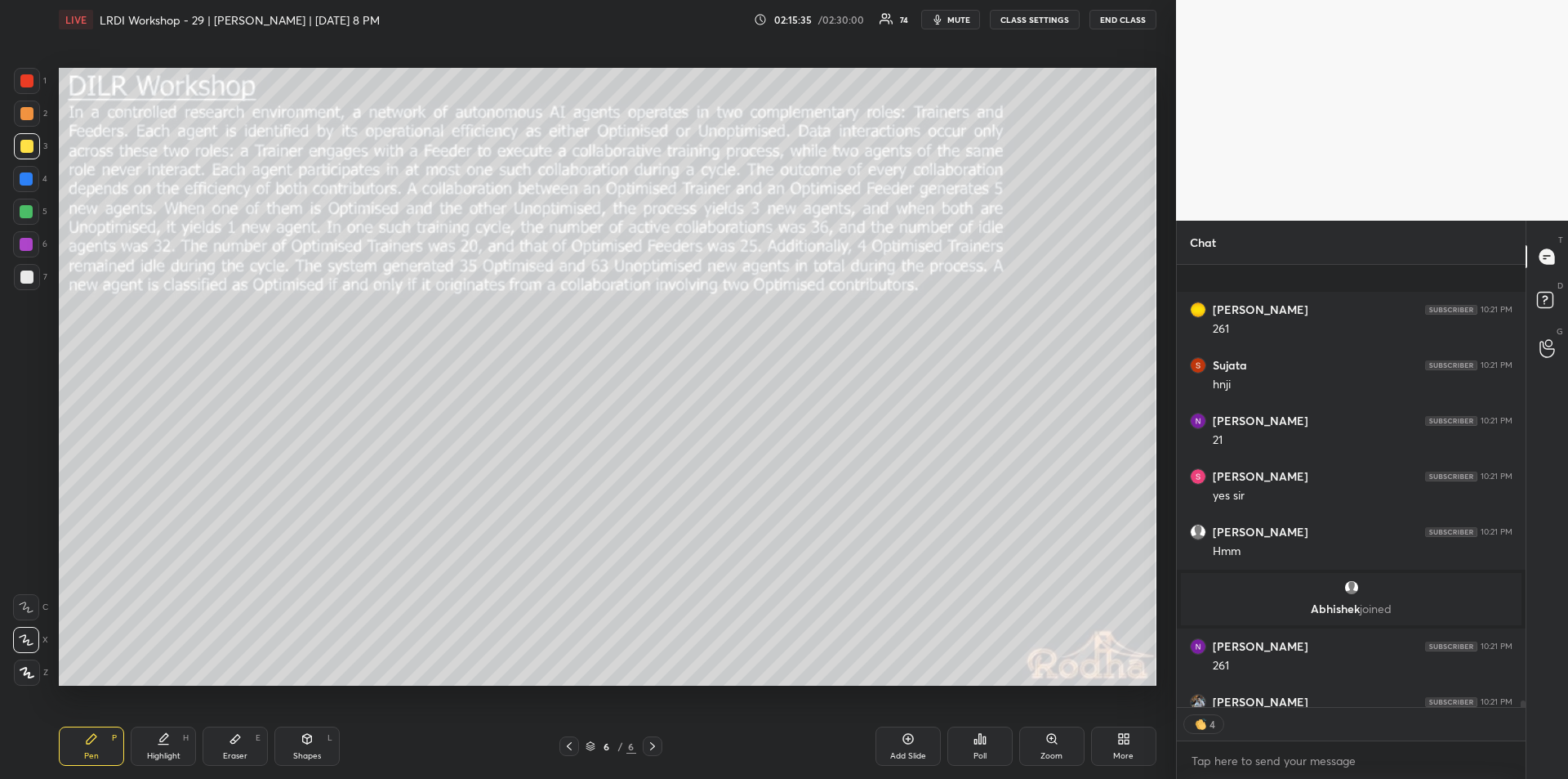
scroll to position [30985, 0]
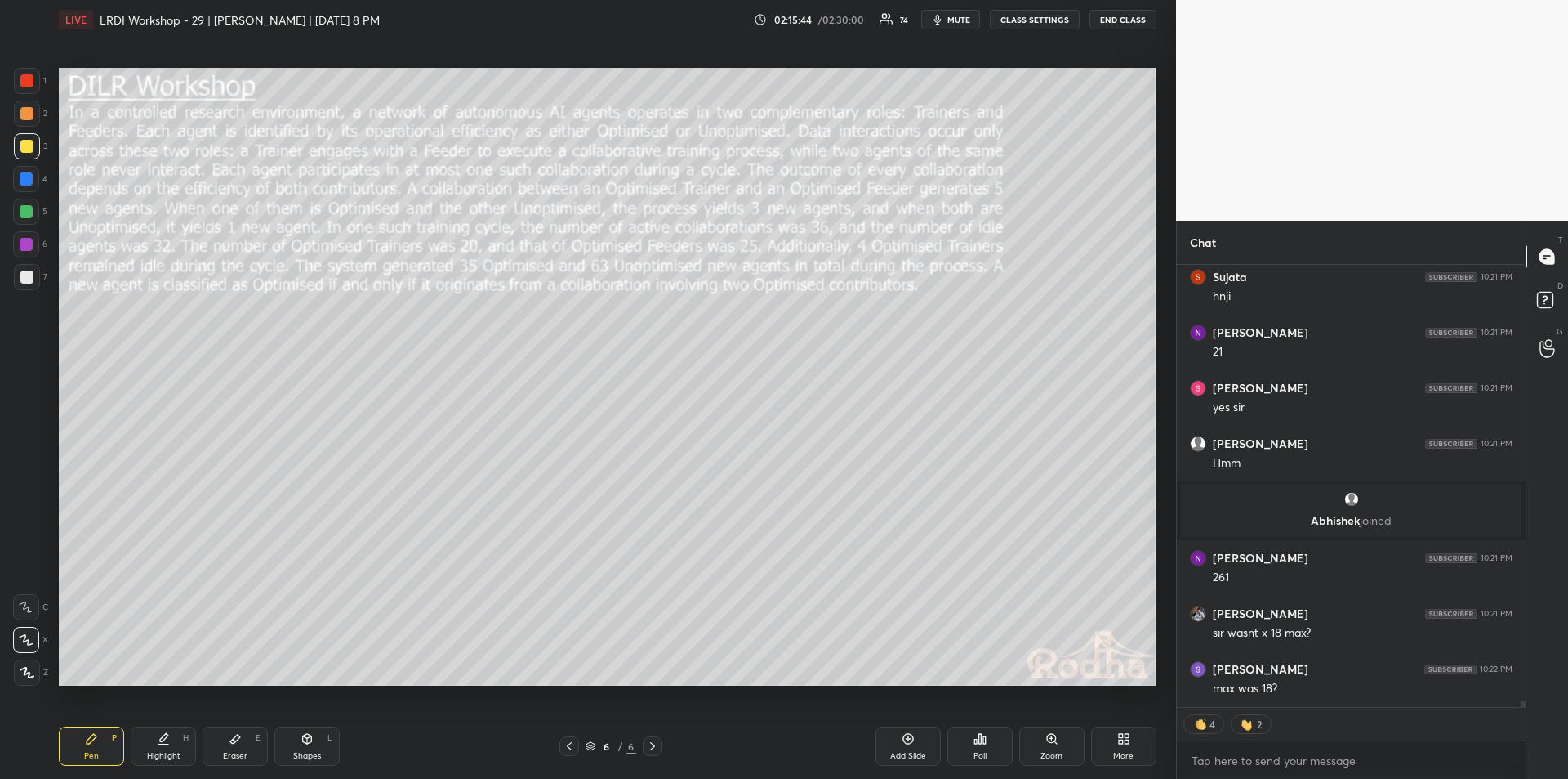
click at [167, 751] on div "Highlight" at bounding box center [164, 755] width 33 height 8
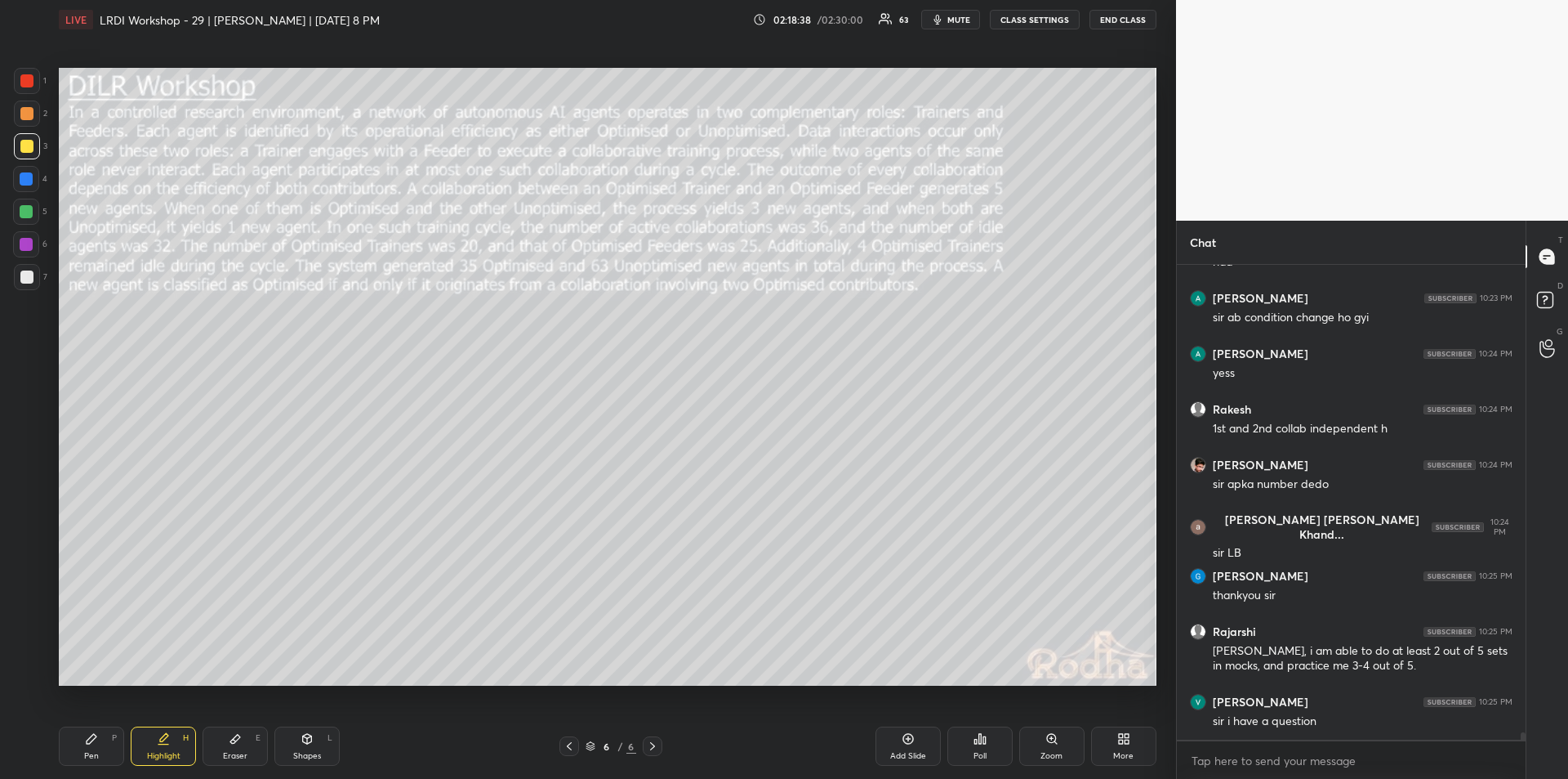
scroll to position [31744, 0]
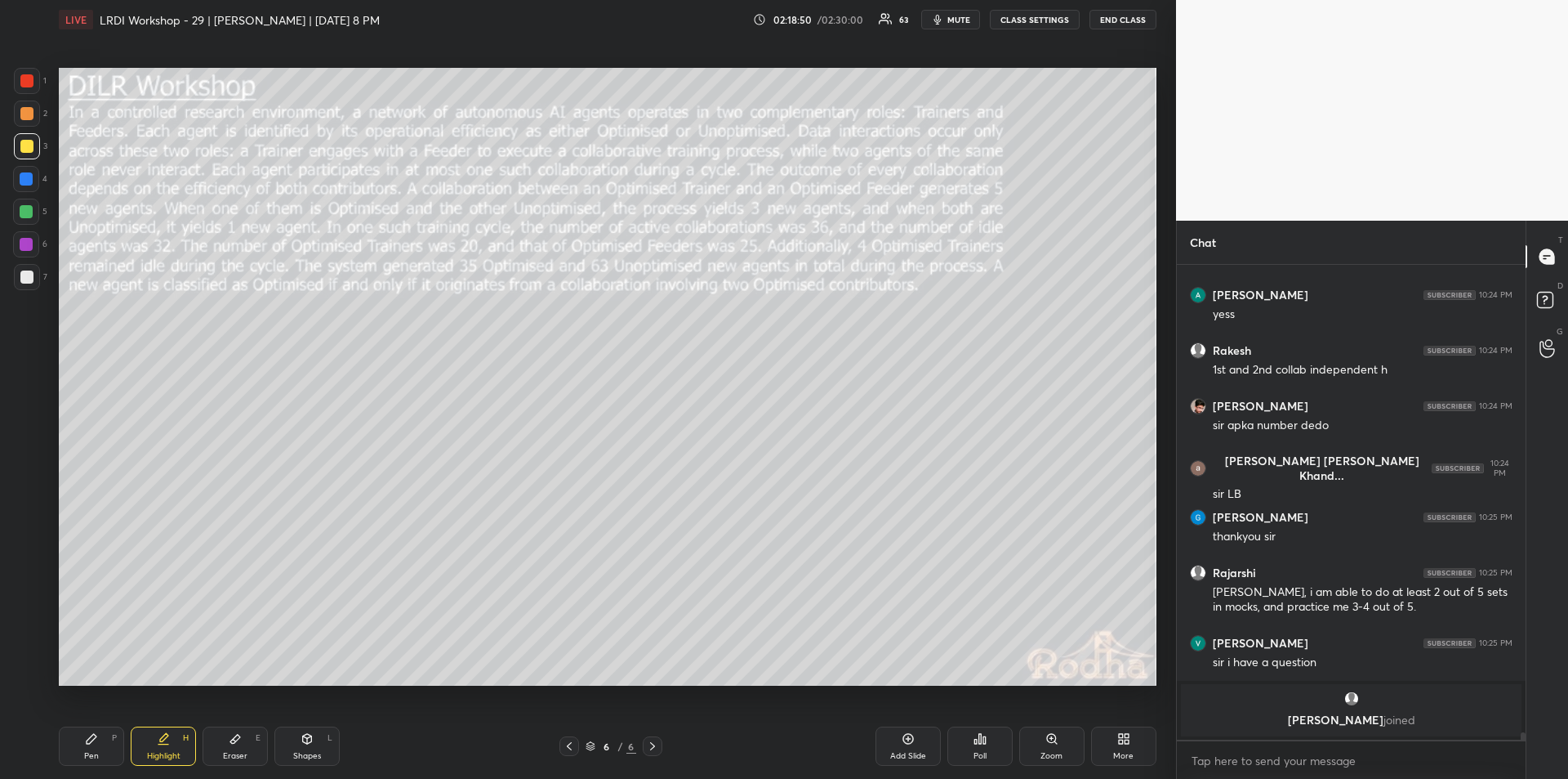
click at [93, 748] on div "Pen P" at bounding box center [92, 746] width 66 height 39
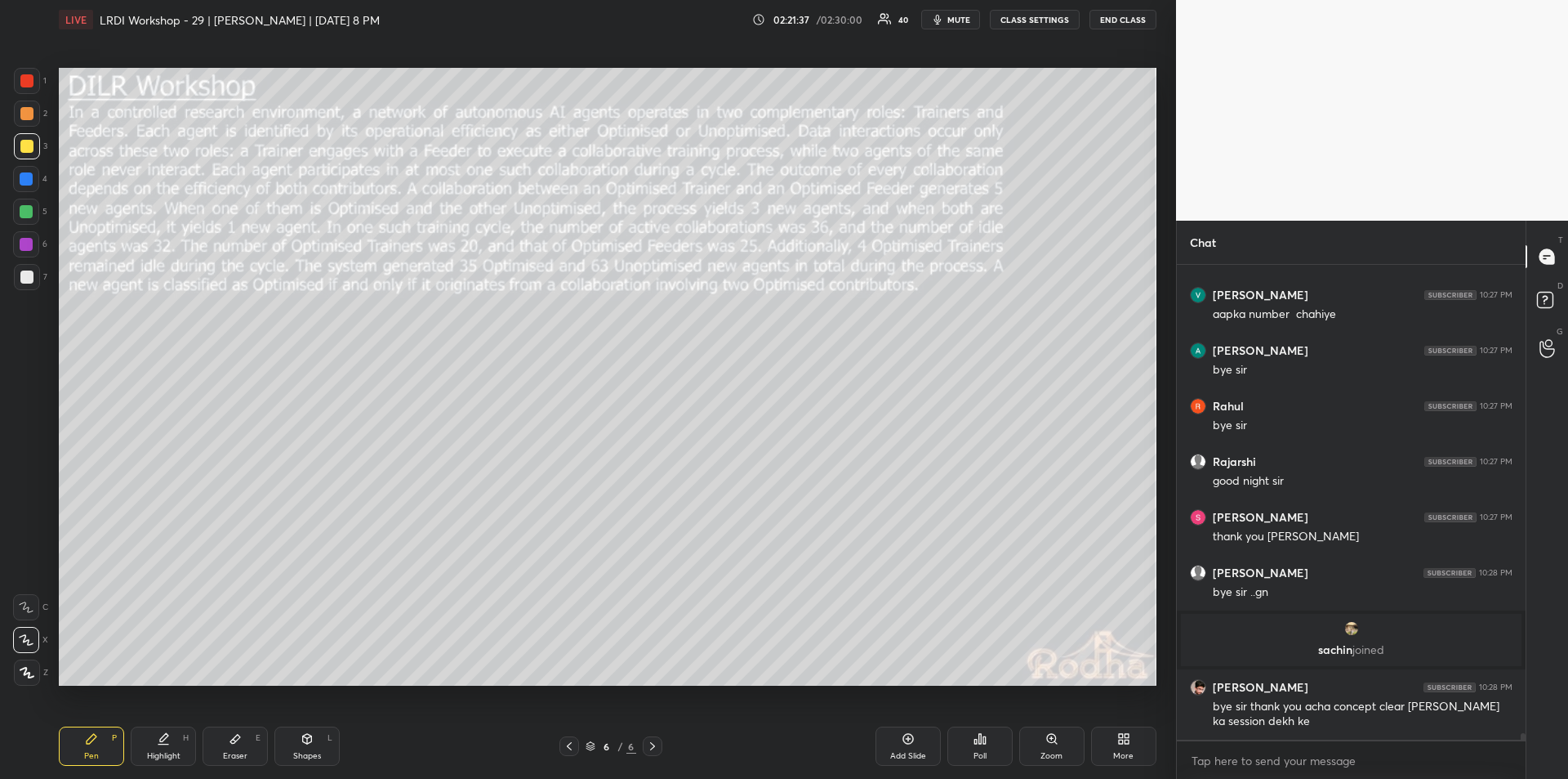
scroll to position [32580, 0]
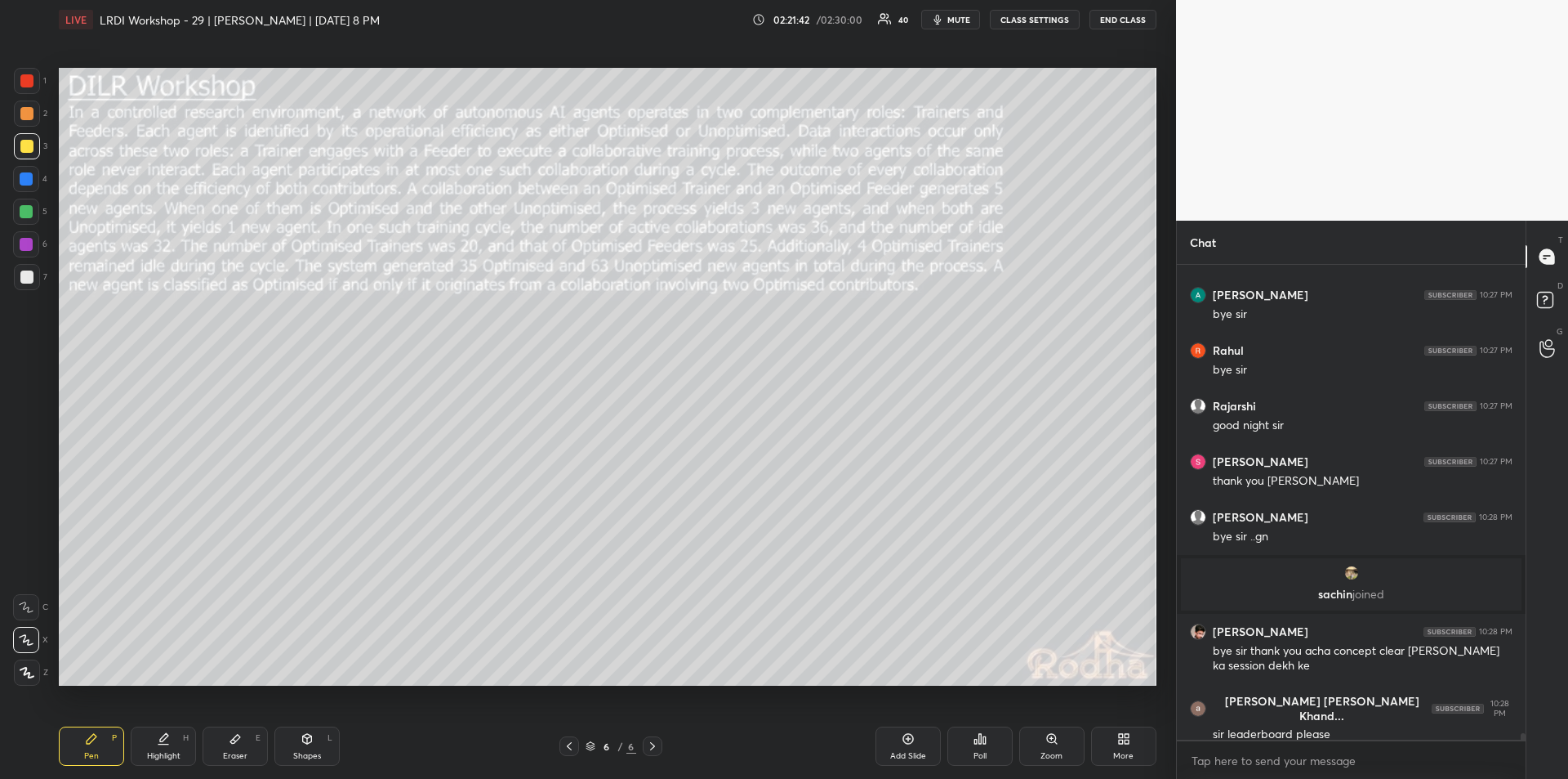
click at [1119, 755] on div "More" at bounding box center [1124, 755] width 20 height 8
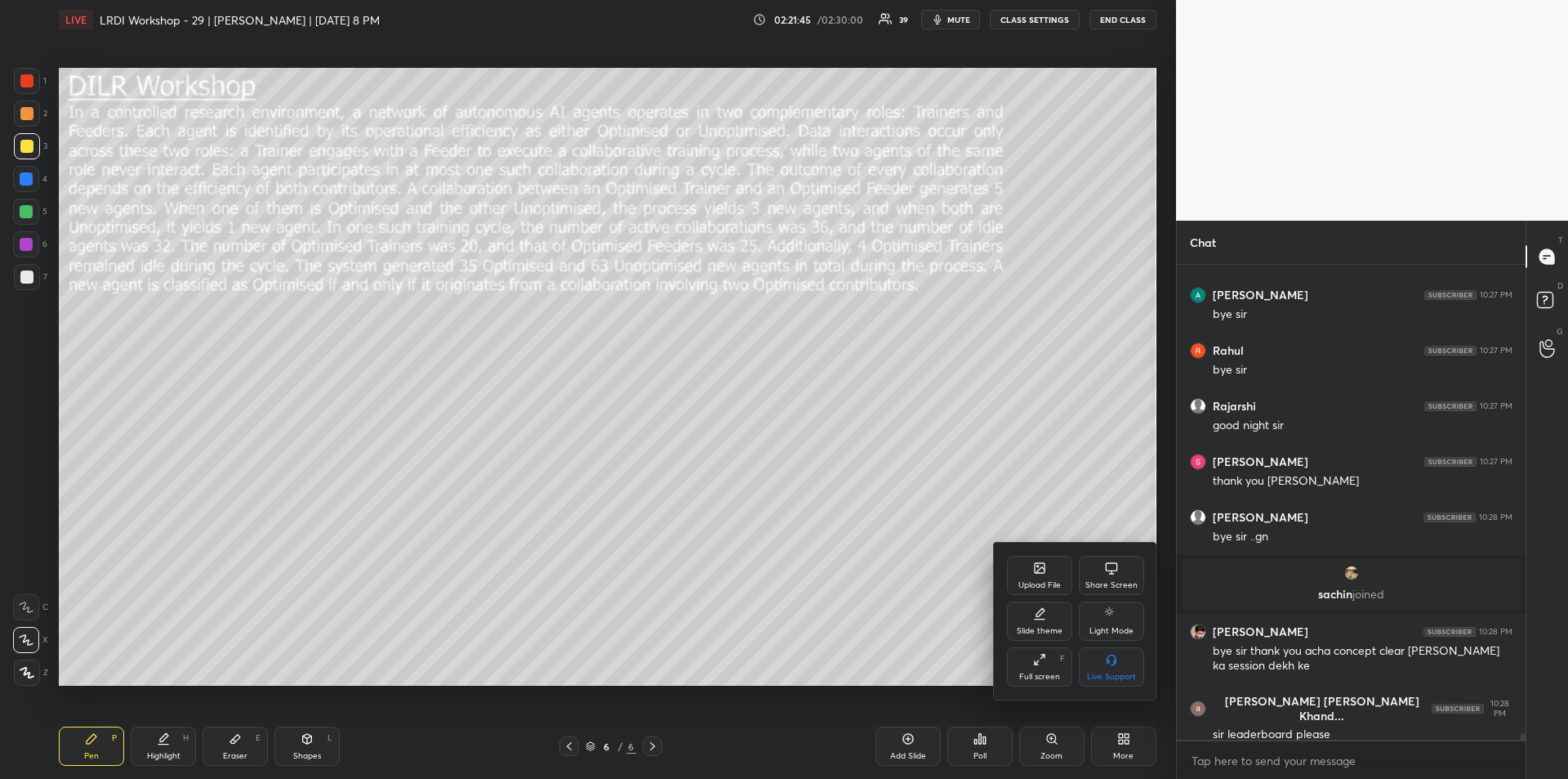
click at [982, 739] on div at bounding box center [784, 390] width 1568 height 779
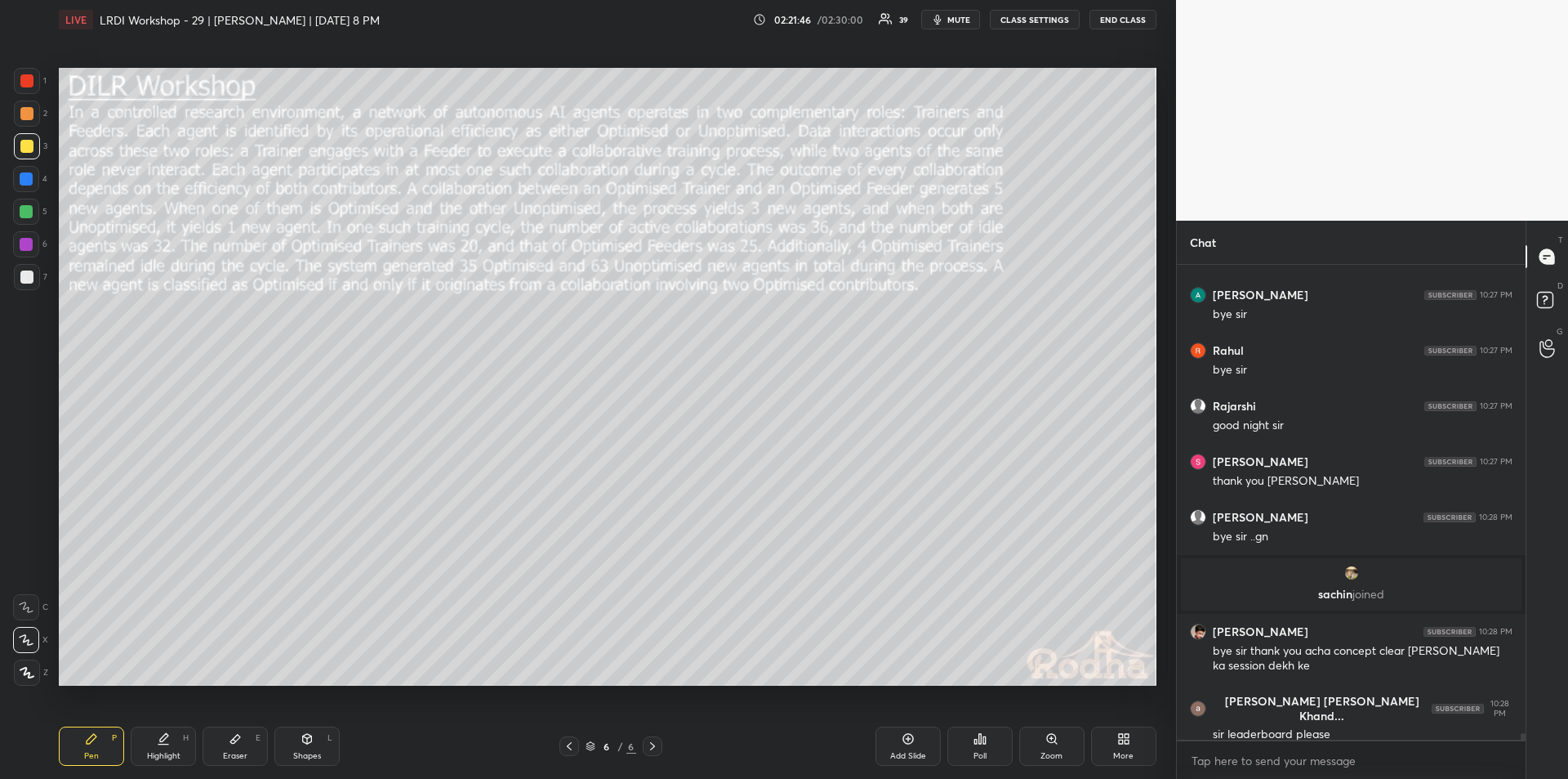
click at [982, 738] on icon at bounding box center [981, 738] width 13 height 13
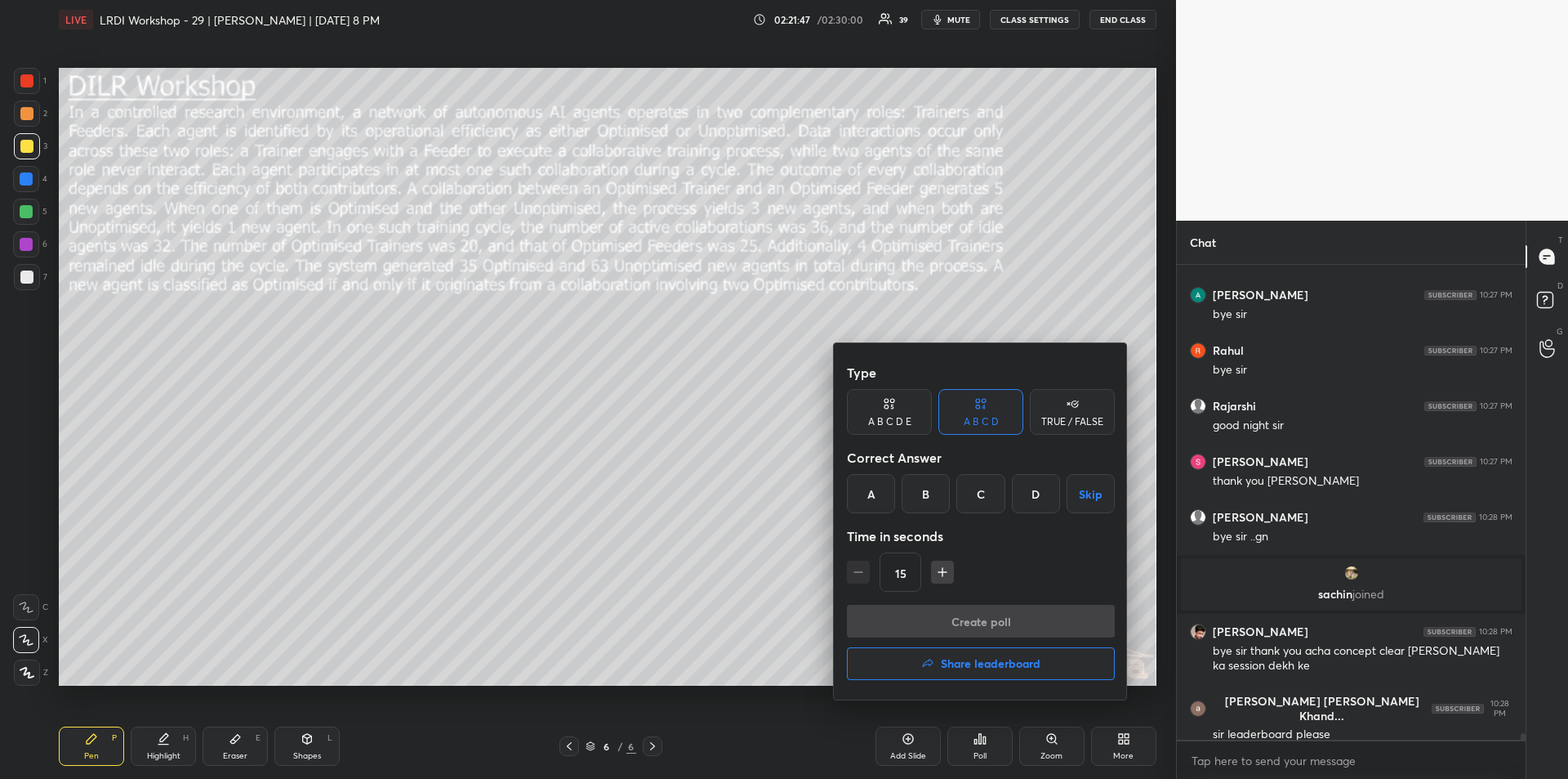
click at [982, 671] on button "Share leaderboard" at bounding box center [982, 662] width 268 height 32
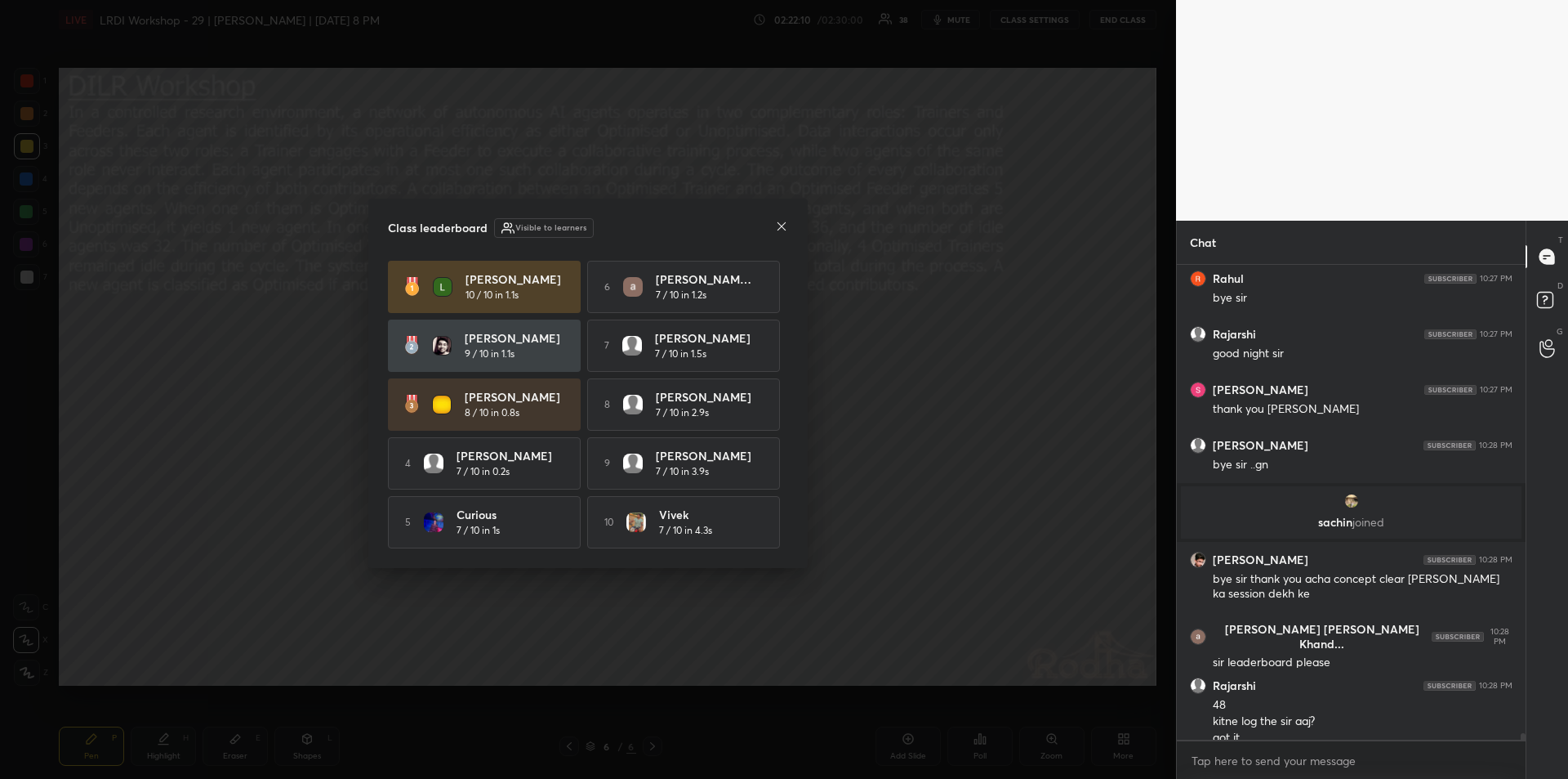
scroll to position [32668, 0]
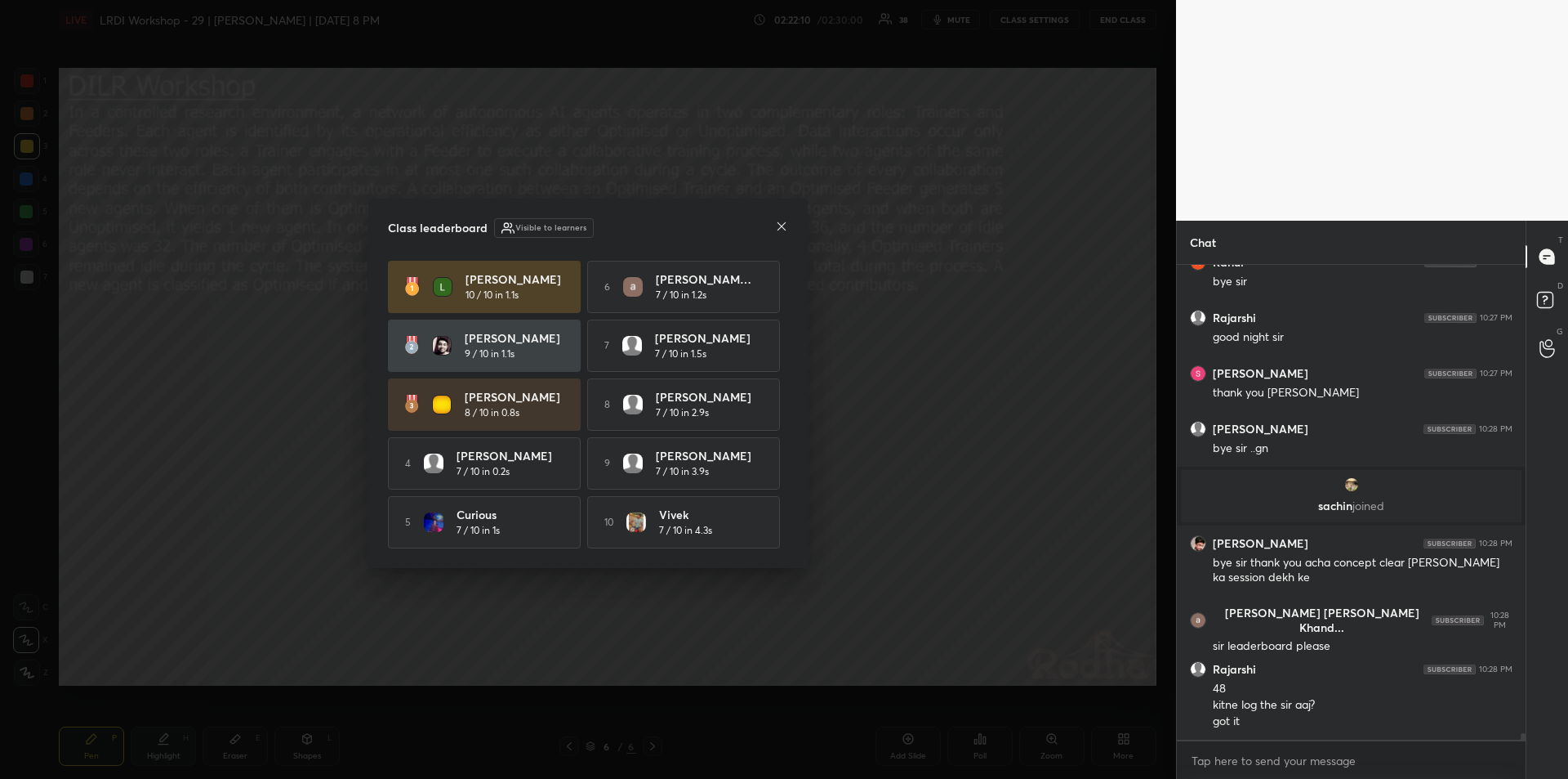
click at [782, 225] on icon at bounding box center [782, 227] width 13 height 13
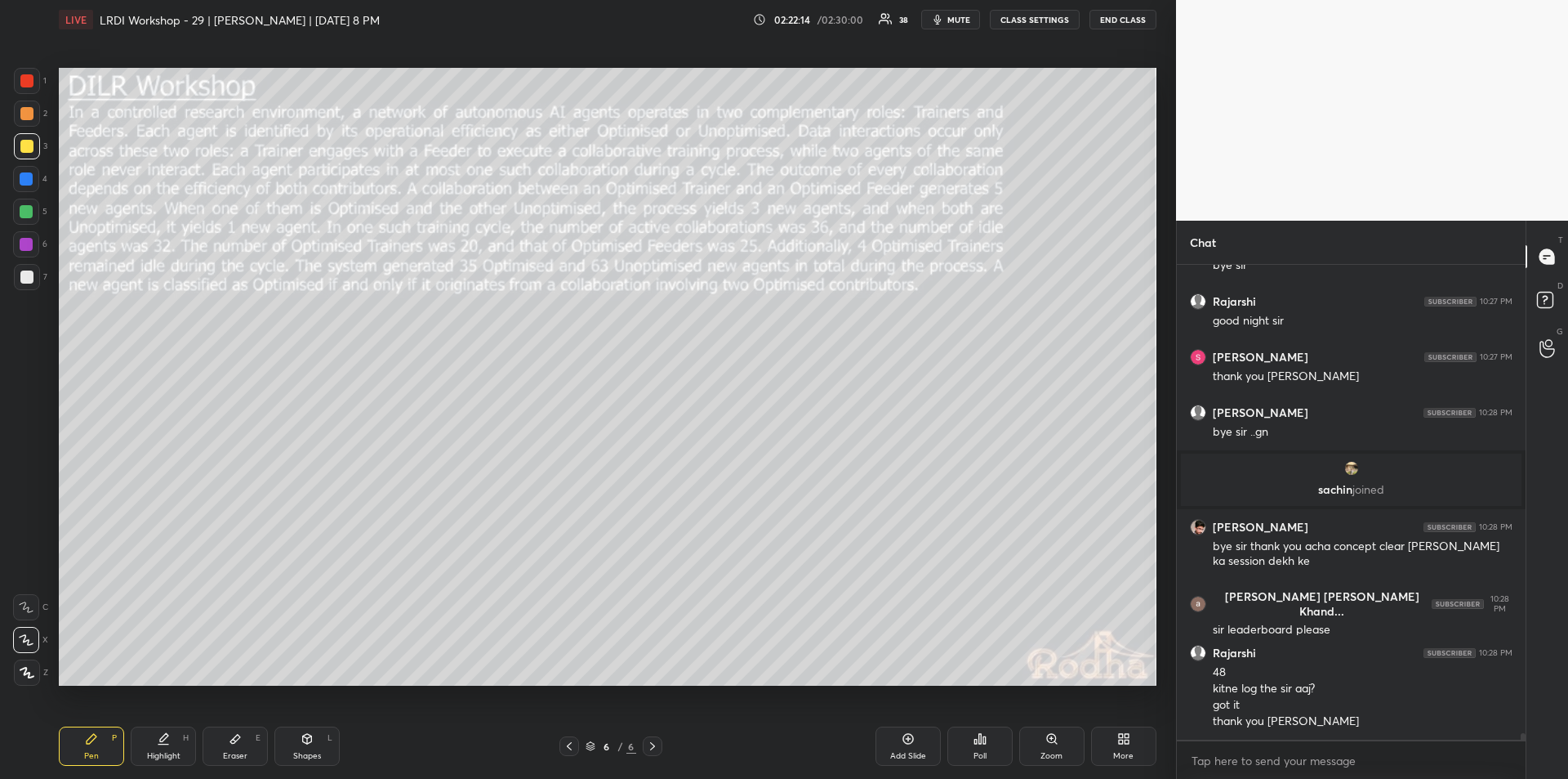
scroll to position [32744, 0]
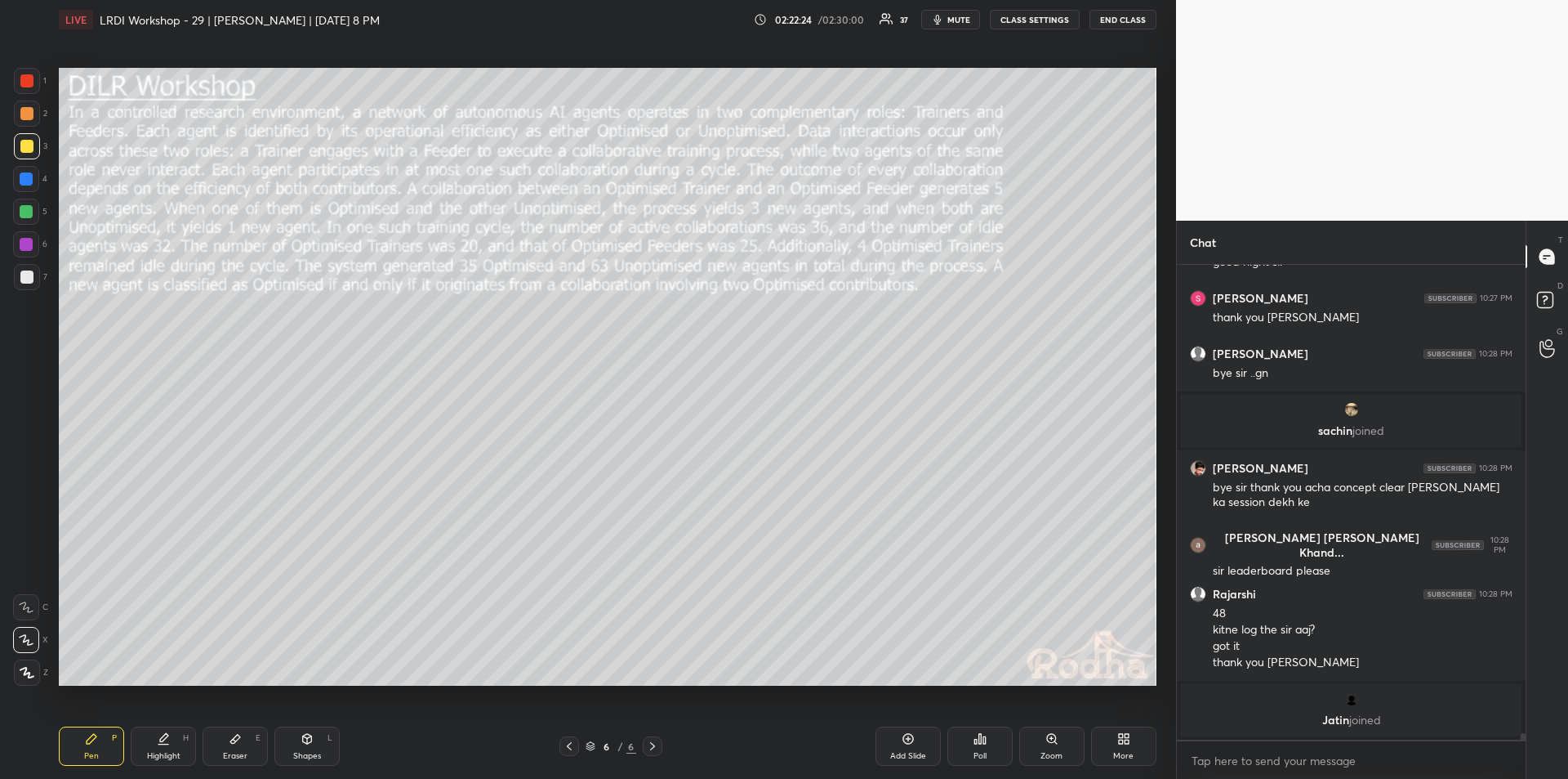
click at [1107, 23] on button "END CLASS" at bounding box center [1123, 19] width 67 height 19
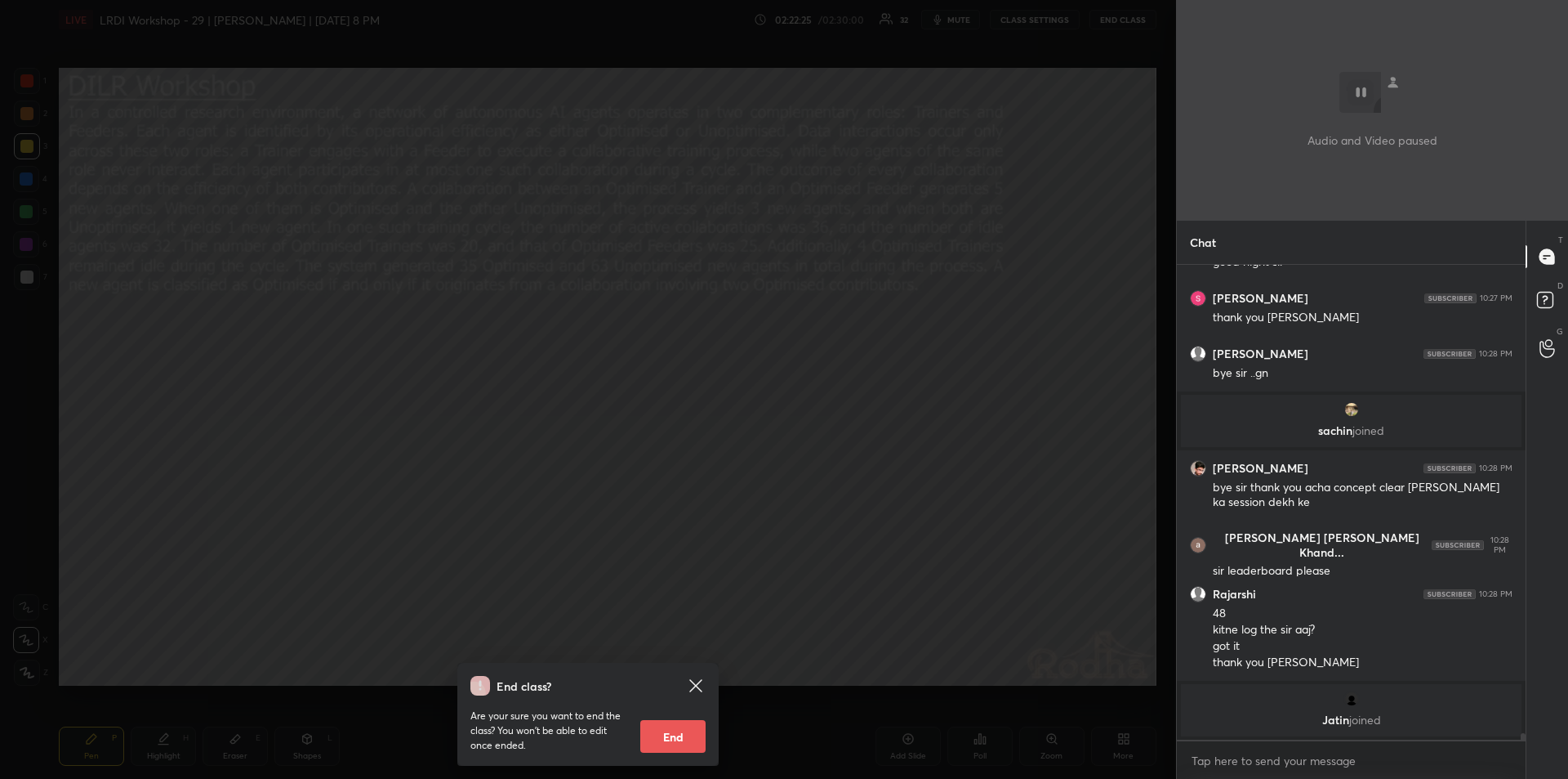
click at [661, 744] on button "End" at bounding box center [673, 736] width 66 height 32
type textarea "x"
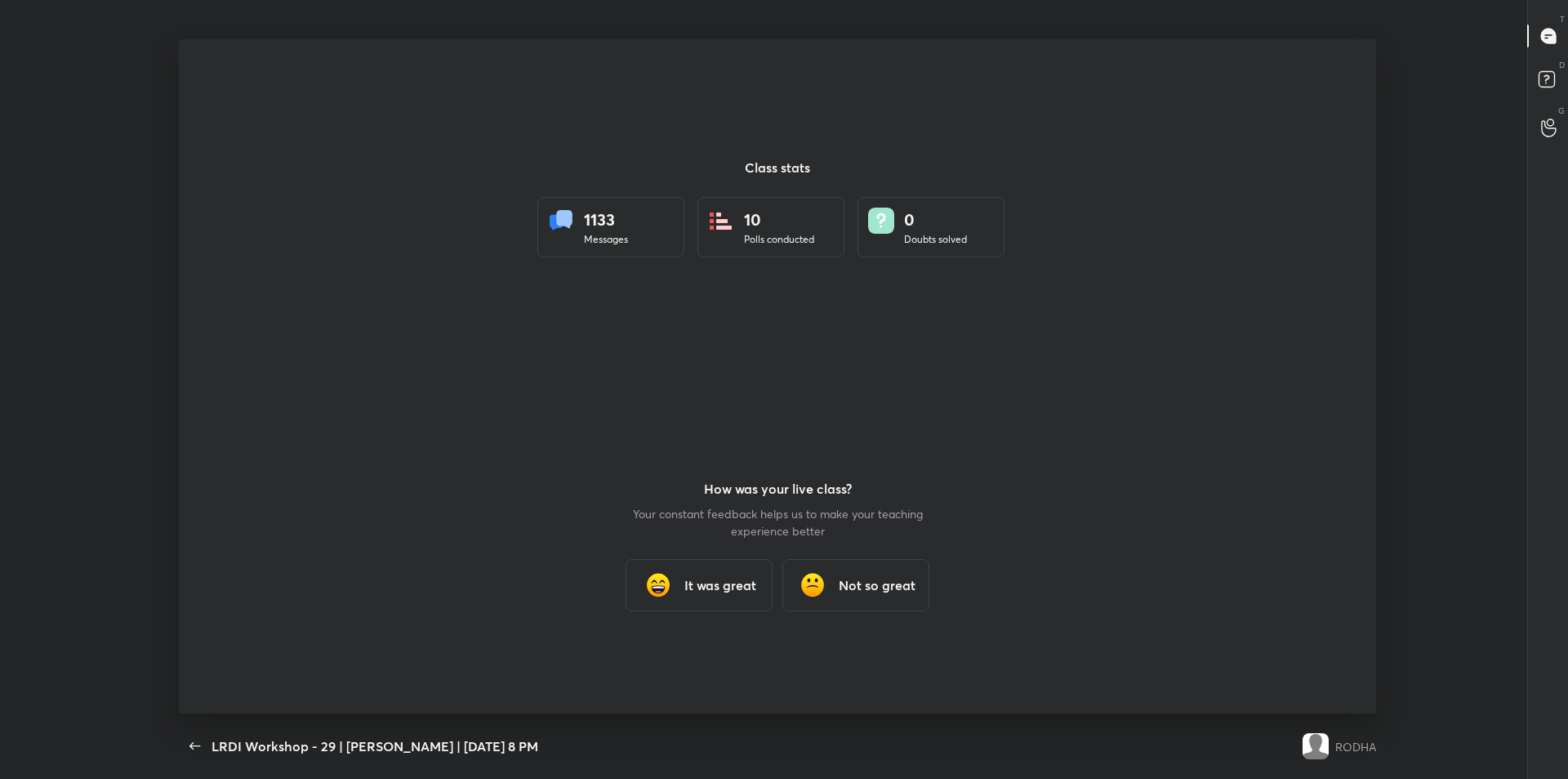
scroll to position [0, 0]
click at [702, 597] on div "It was great" at bounding box center [698, 585] width 147 height 53
